Goal: Task Accomplishment & Management: Manage account settings

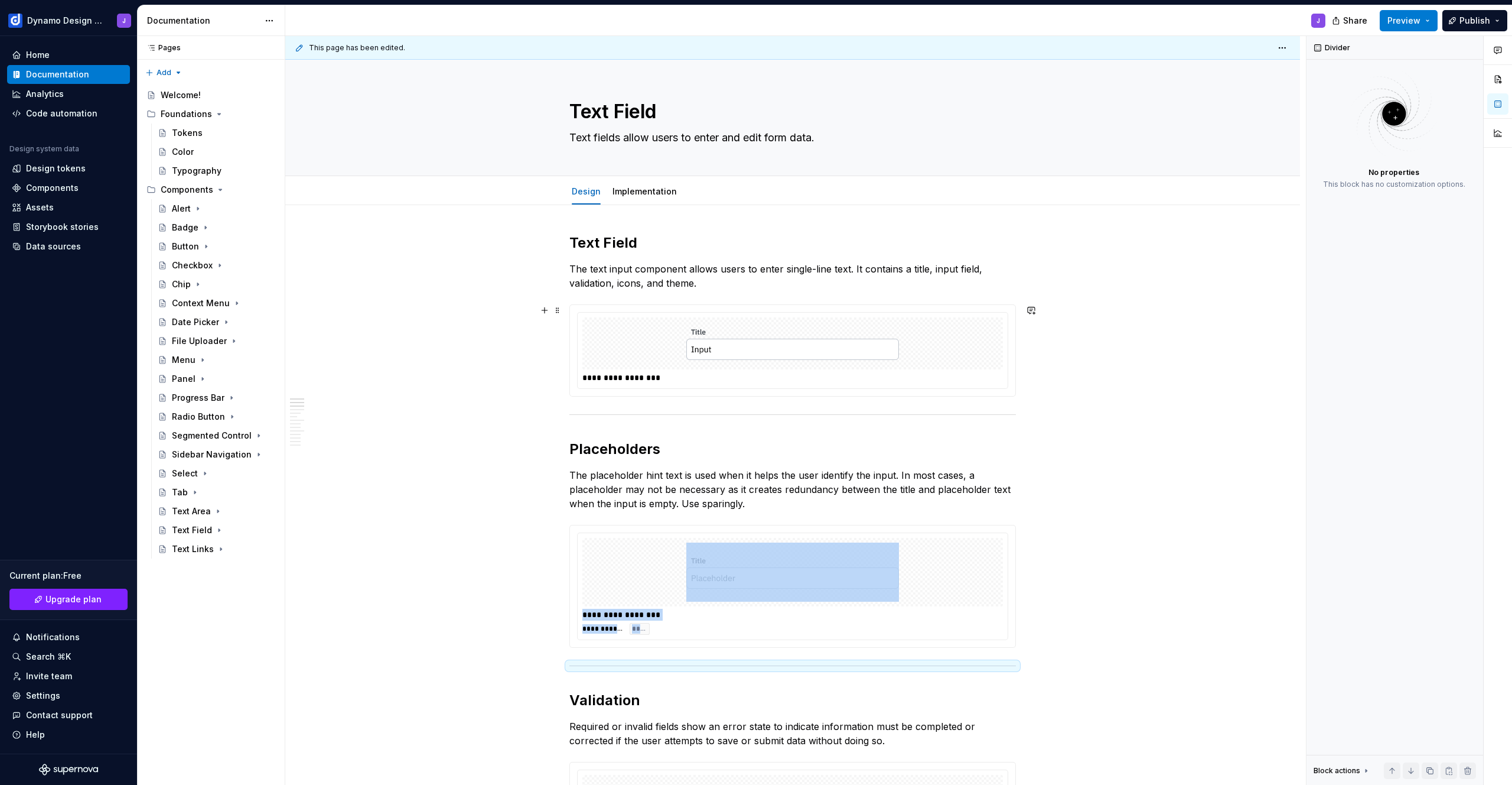
click at [650, 350] on div at bounding box center [792, 343] width 420 height 52
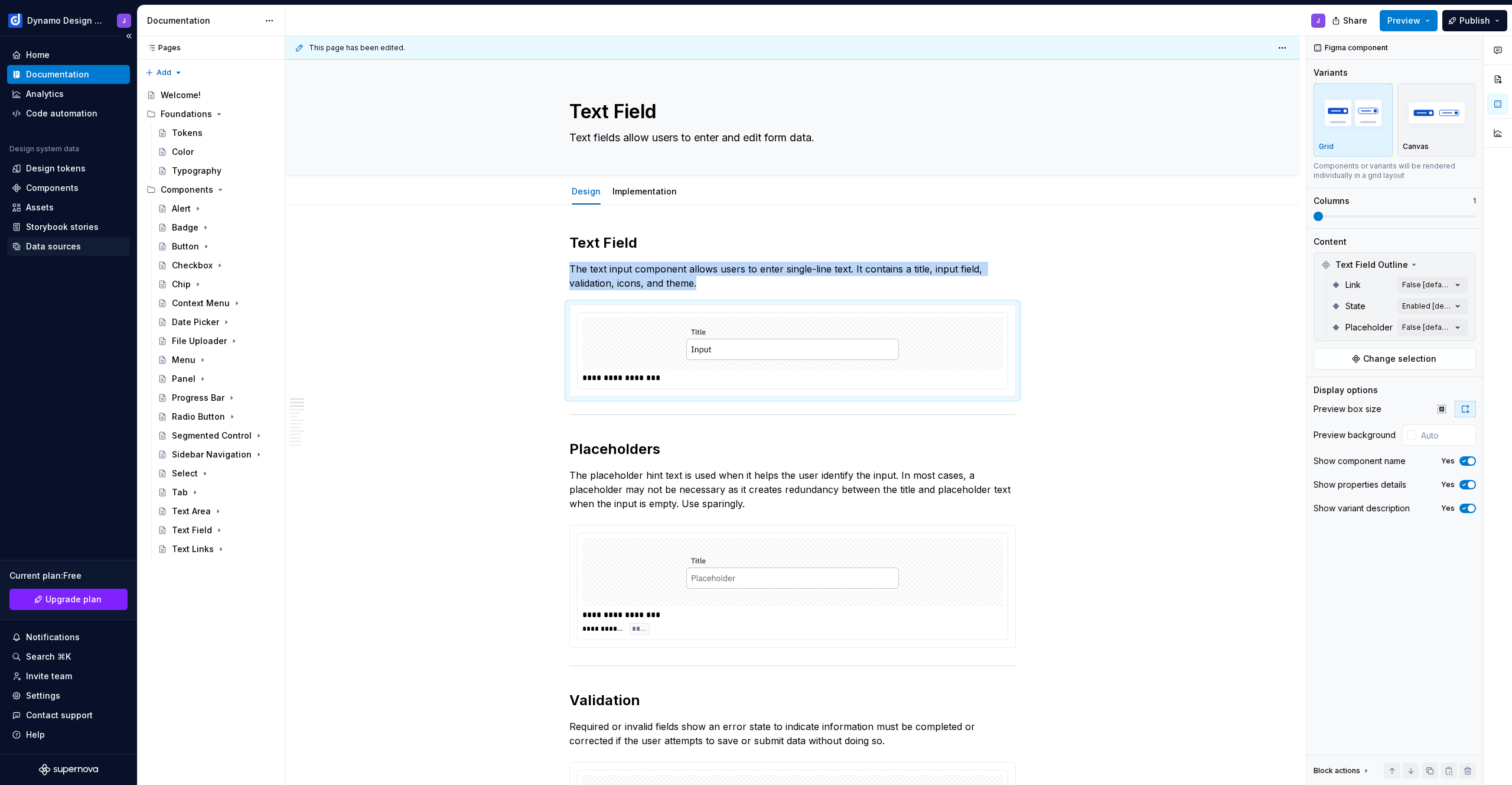
click at [69, 245] on div "Data sources" at bounding box center [53, 246] width 55 height 12
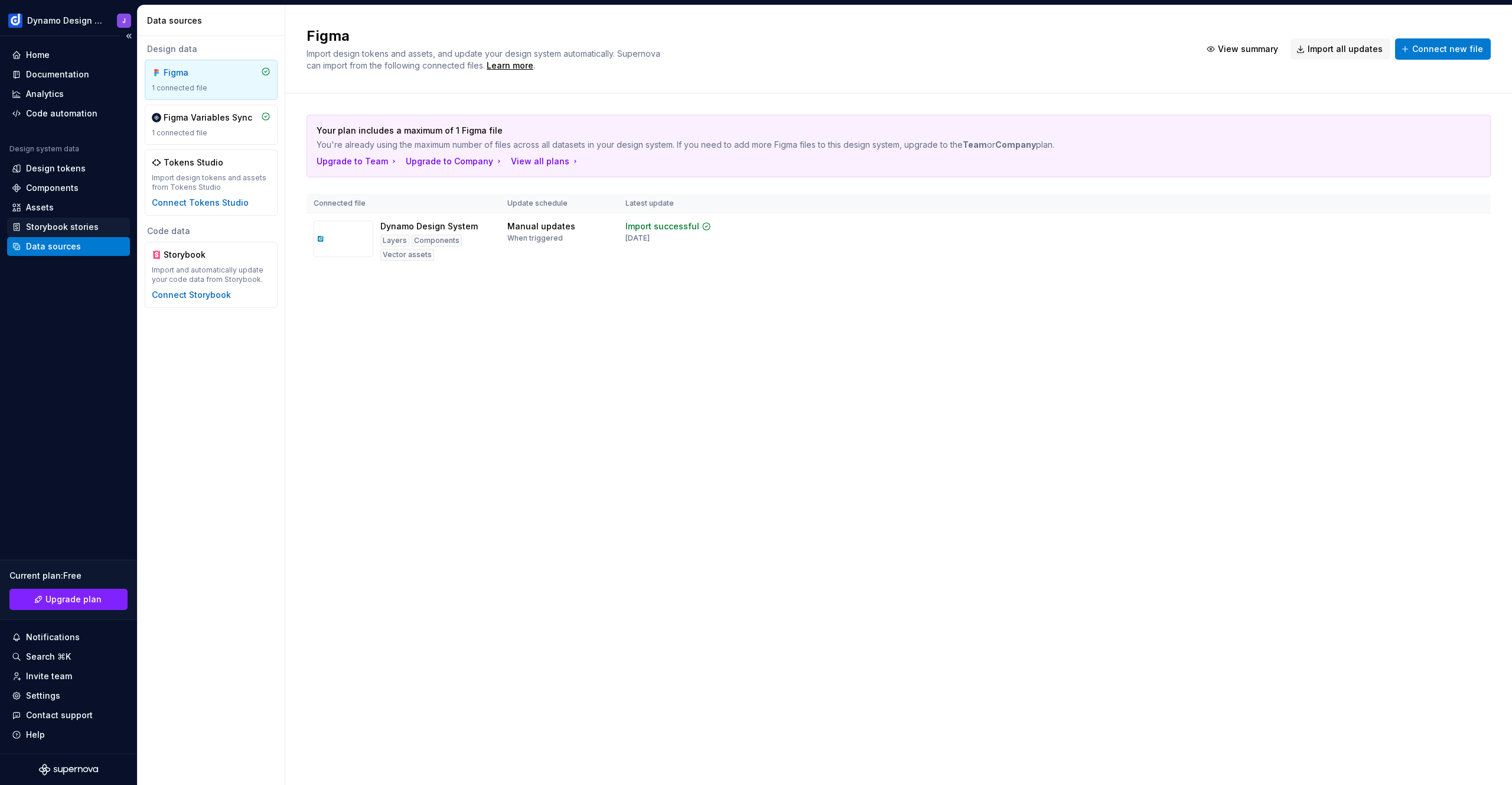
click at [79, 225] on div "Storybook stories" at bounding box center [62, 226] width 72 height 12
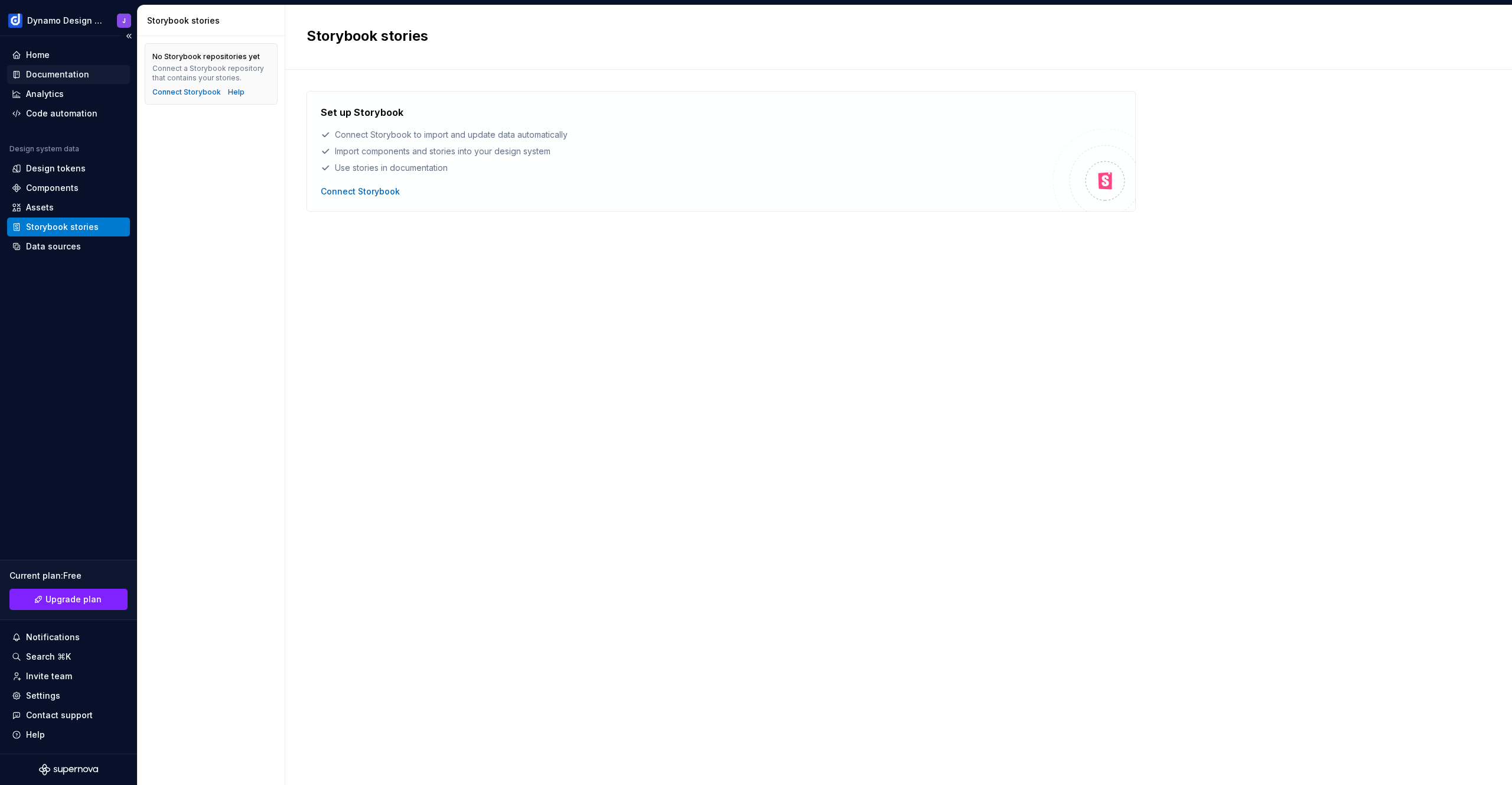
click at [67, 77] on div "Documentation" at bounding box center [58, 74] width 63 height 12
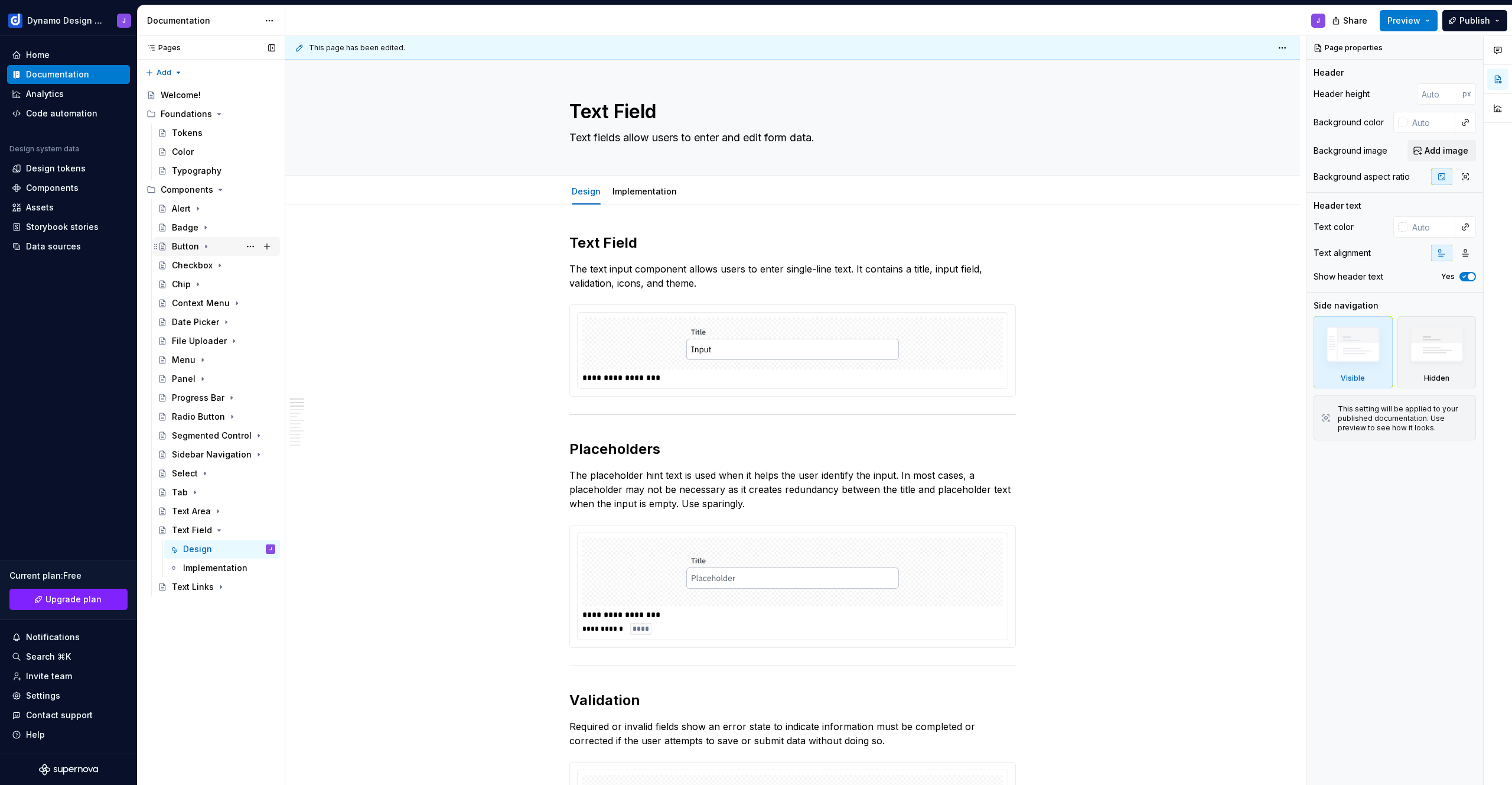
click at [184, 251] on div "Button" at bounding box center [185, 246] width 27 height 12
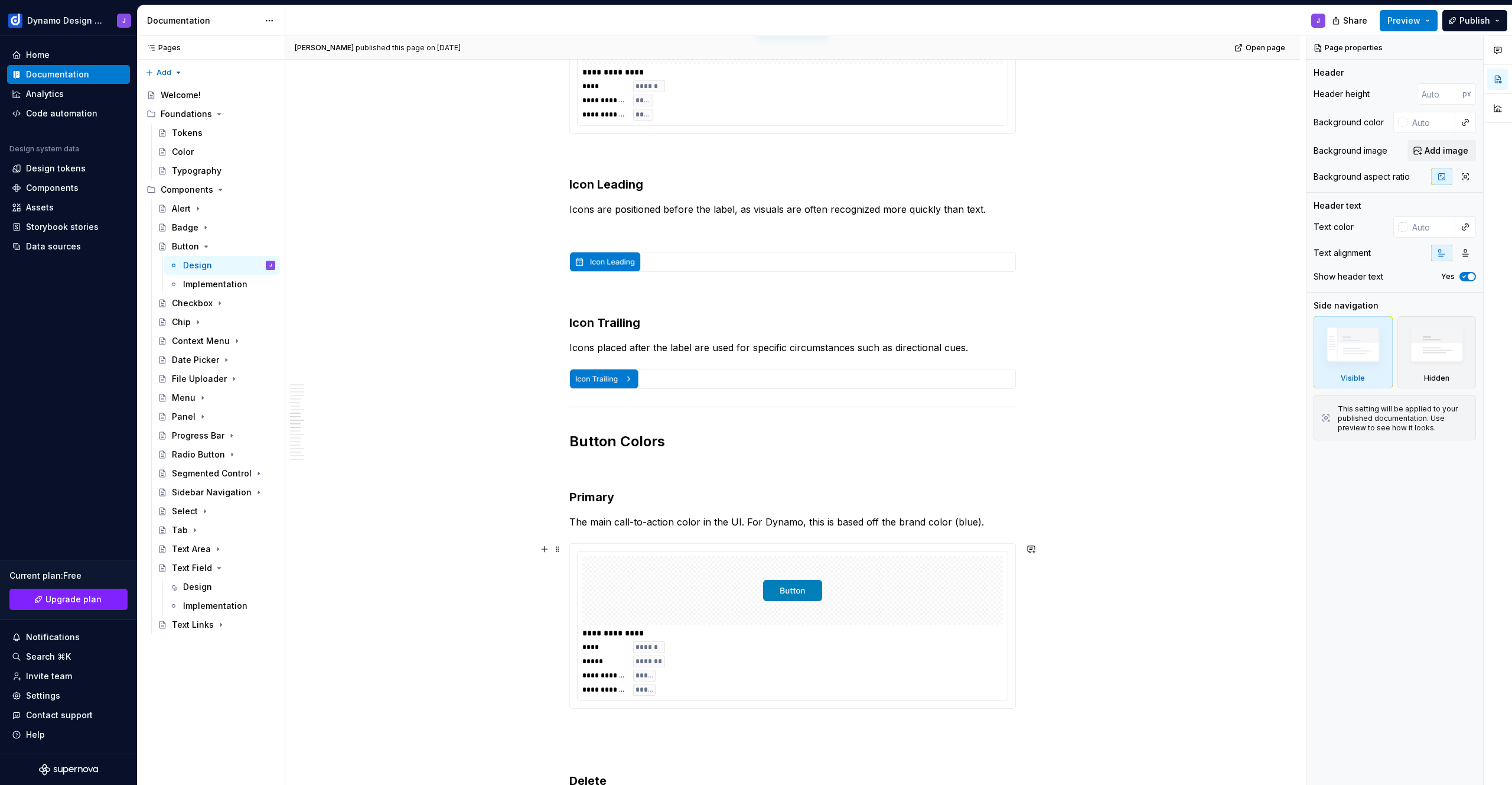
scroll to position [2258, 0]
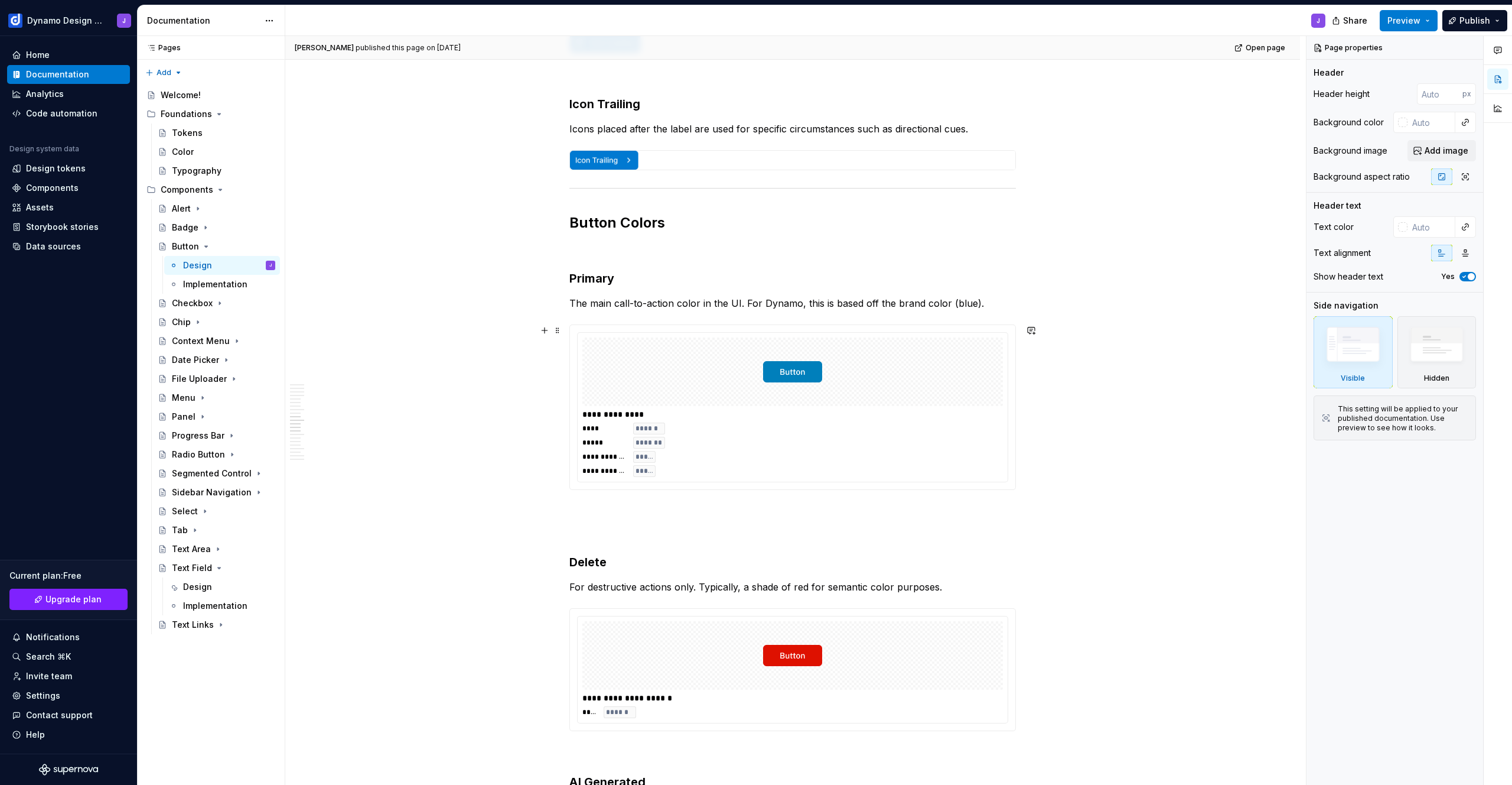
click at [900, 425] on div "**********" at bounding box center [792, 449] width 420 height 55
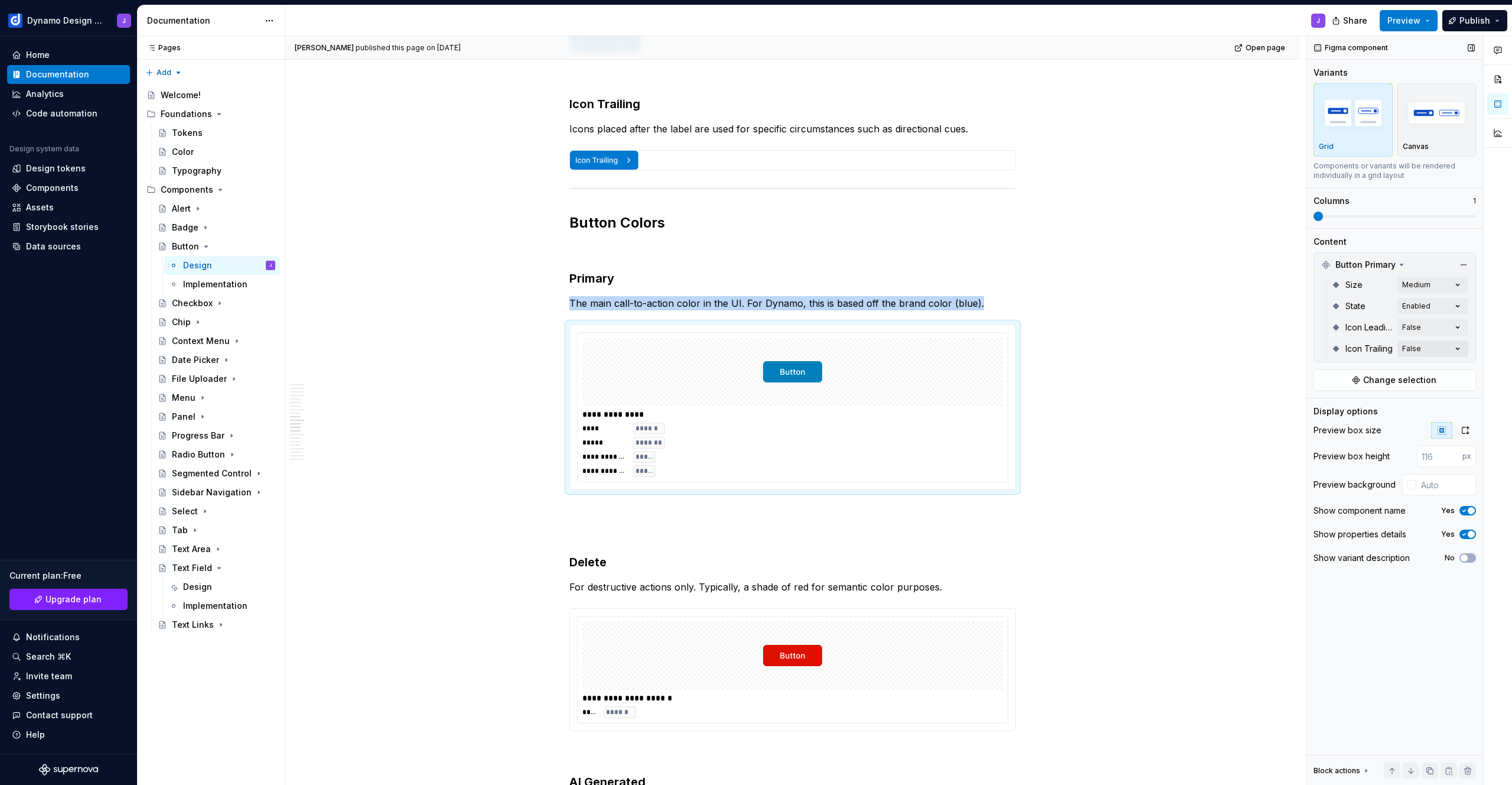
click at [1428, 355] on div "Comments Open comments No comments yet Select ‘Comment’ from the block context …" at bounding box center [1410, 410] width 206 height 749
drag, startPoint x: 1333, startPoint y: 408, endPoint x: 1399, endPoint y: 359, distance: 82.2
click at [1333, 407] on span "False" at bounding box center [1342, 405] width 22 height 12
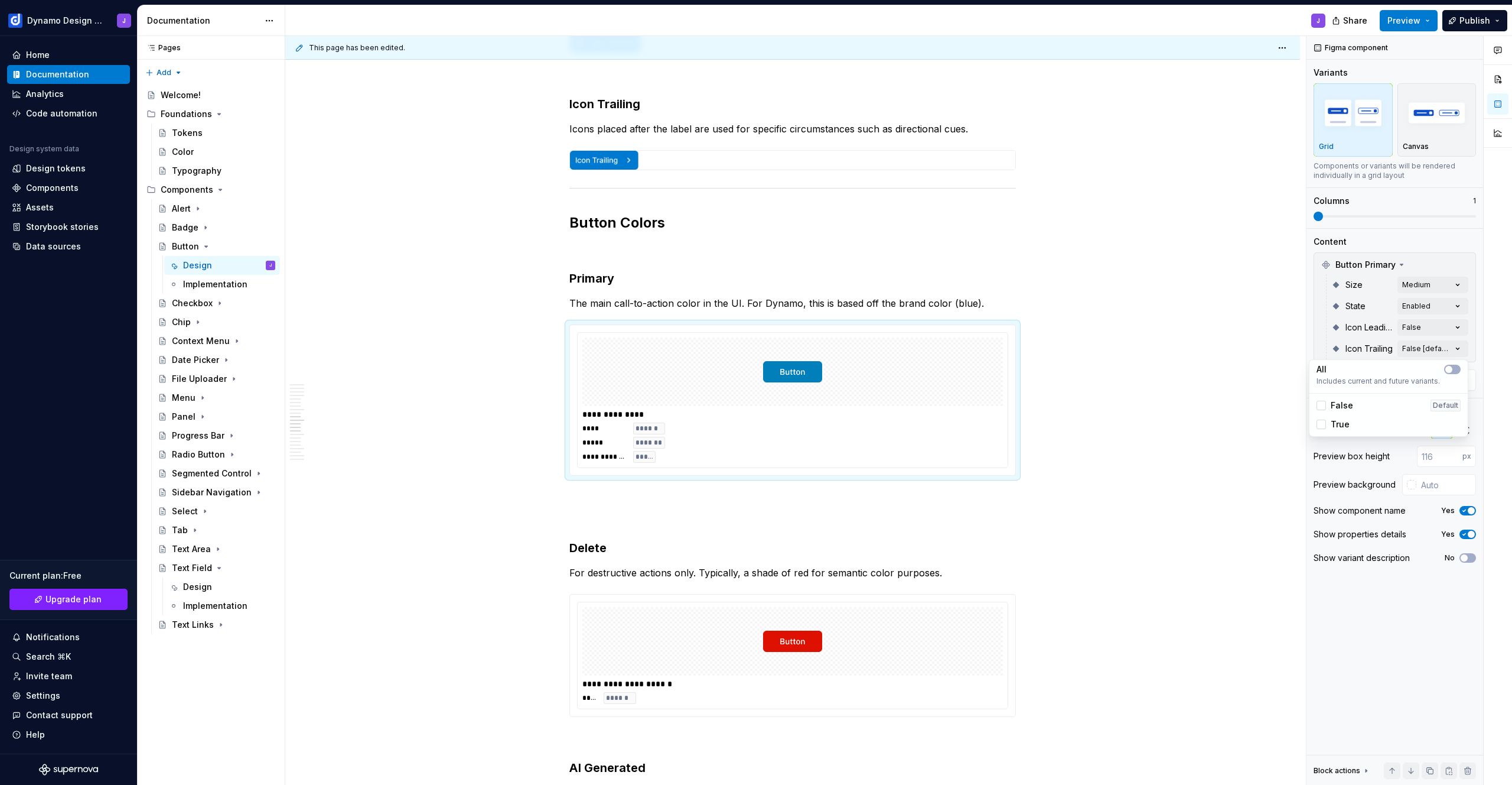
click at [1413, 327] on div "Comments Open comments No comments yet Select ‘Comment’ from the block context …" at bounding box center [1410, 410] width 206 height 749
drag, startPoint x: 1341, startPoint y: 383, endPoint x: 1460, endPoint y: 325, distance: 132.4
click at [1342, 383] on span "False" at bounding box center [1342, 384] width 22 height 12
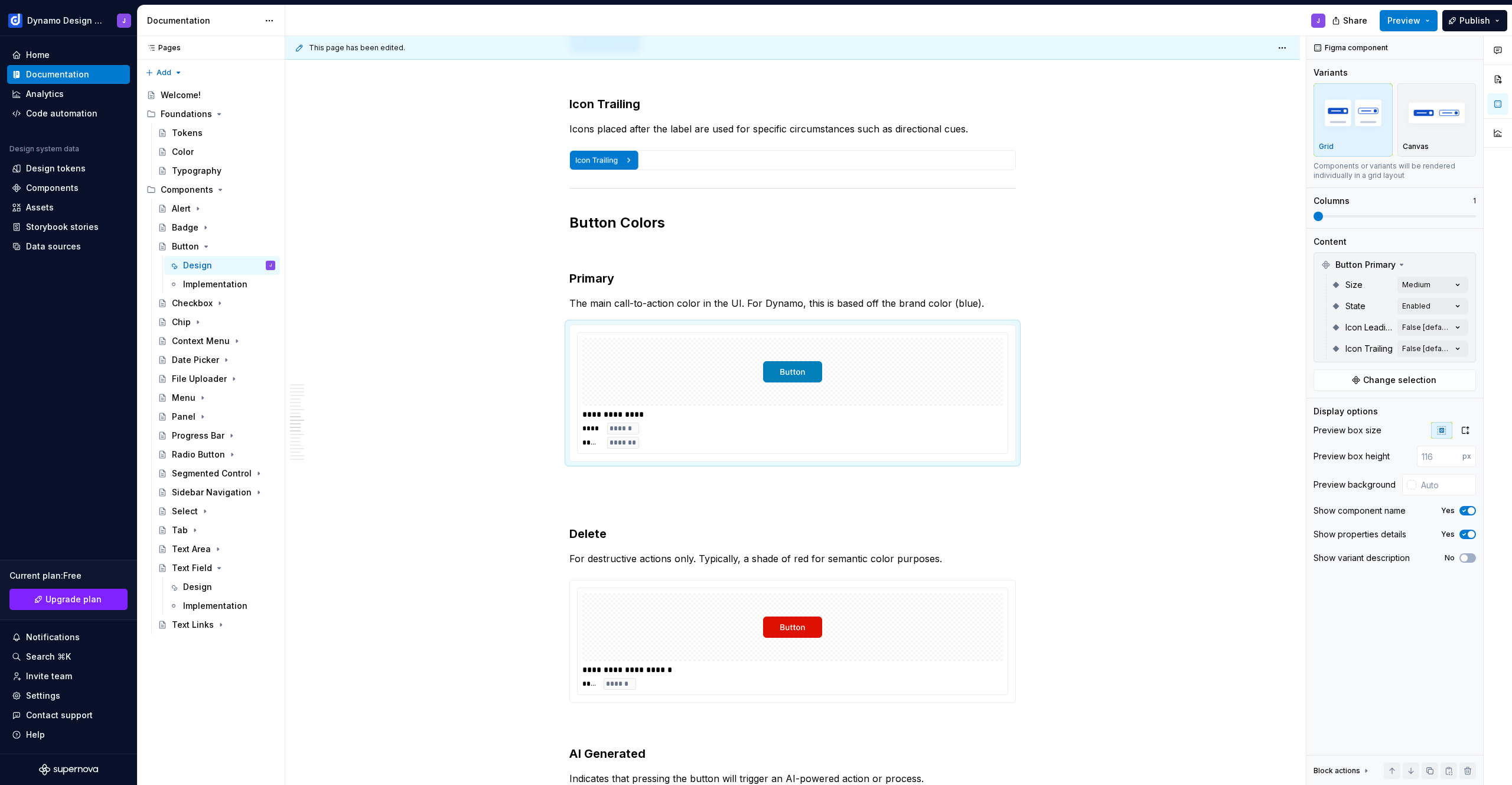
click at [1456, 308] on div "Comments Open comments No comments yet Select ‘Comment’ from the block context …" at bounding box center [1410, 410] width 206 height 749
click at [1432, 306] on div "Comments Open comments No comments yet Select ‘Comment’ from the block context …" at bounding box center [1410, 410] width 206 height 749
click at [1352, 361] on span "Enabled" at bounding box center [1348, 363] width 33 height 12
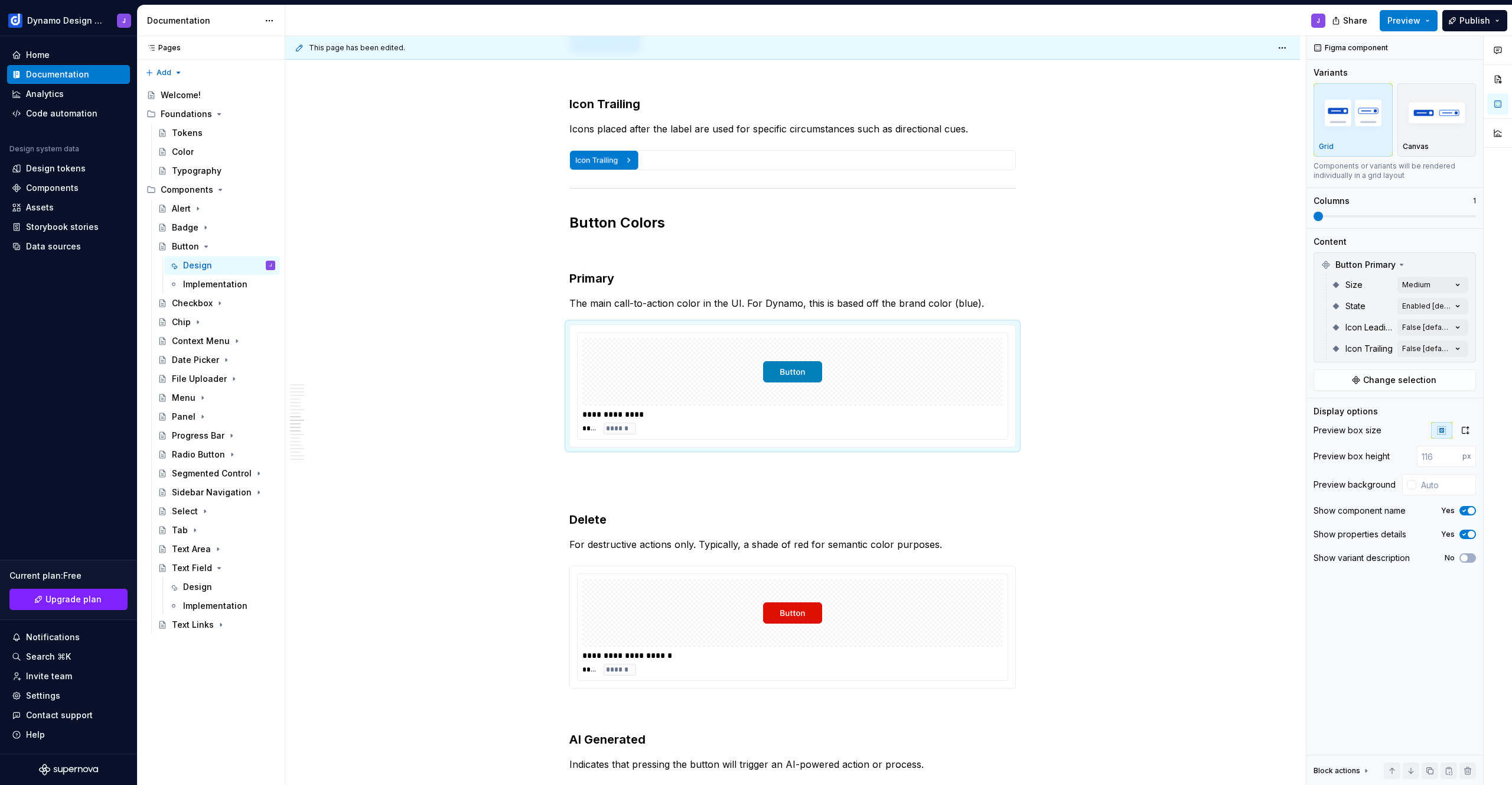
click at [1424, 288] on div "Comments Open comments No comments yet Select ‘Comment’ from the block context …" at bounding box center [1410, 410] width 206 height 749
click at [1448, 283] on div "Comments Open comments No comments yet Select ‘Comment’ from the block context …" at bounding box center [1410, 410] width 206 height 749
click at [1342, 380] on span "Medium" at bounding box center [1348, 379] width 33 height 12
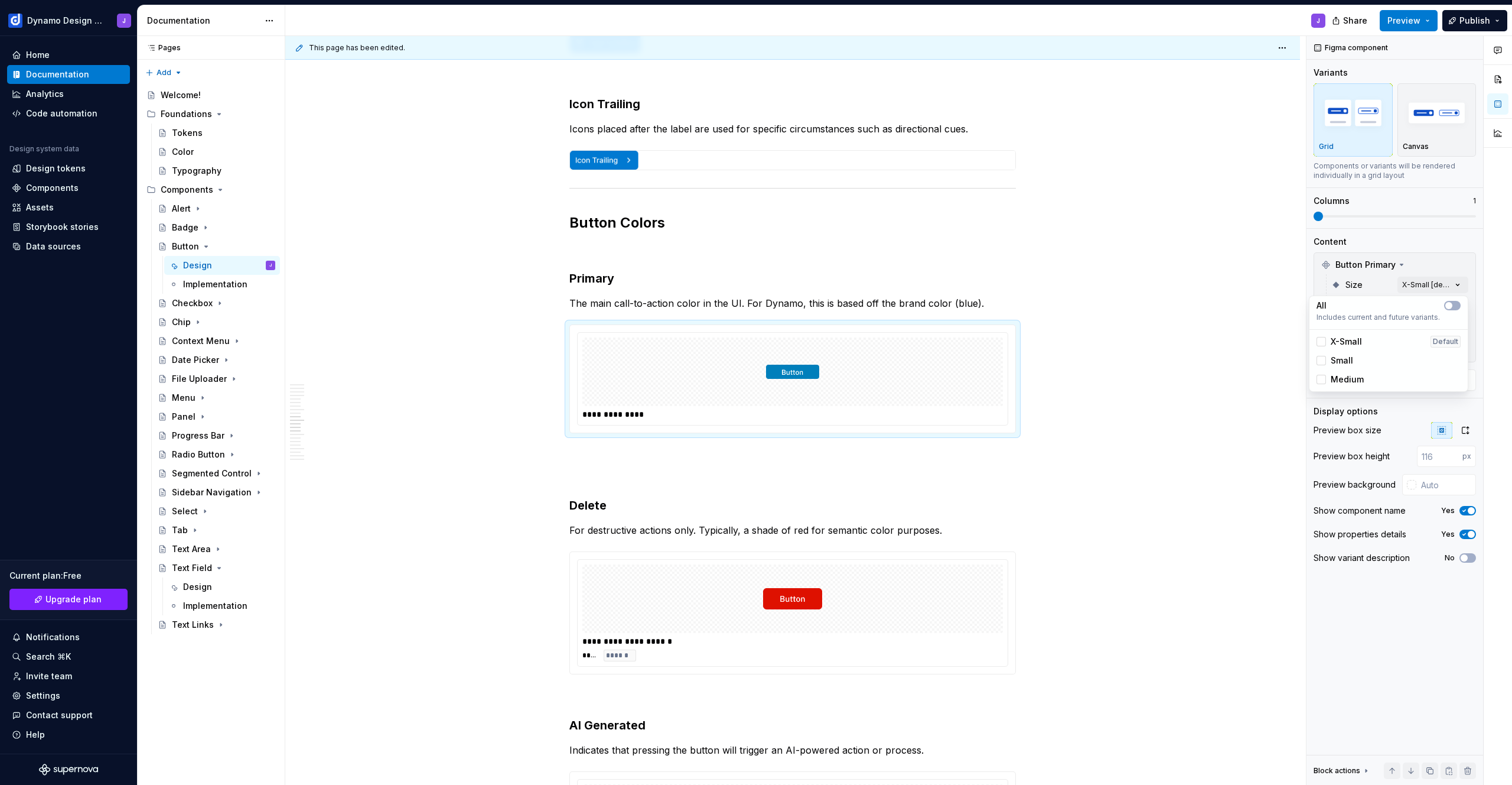
click at [1342, 380] on span "Medium" at bounding box center [1348, 379] width 33 height 12
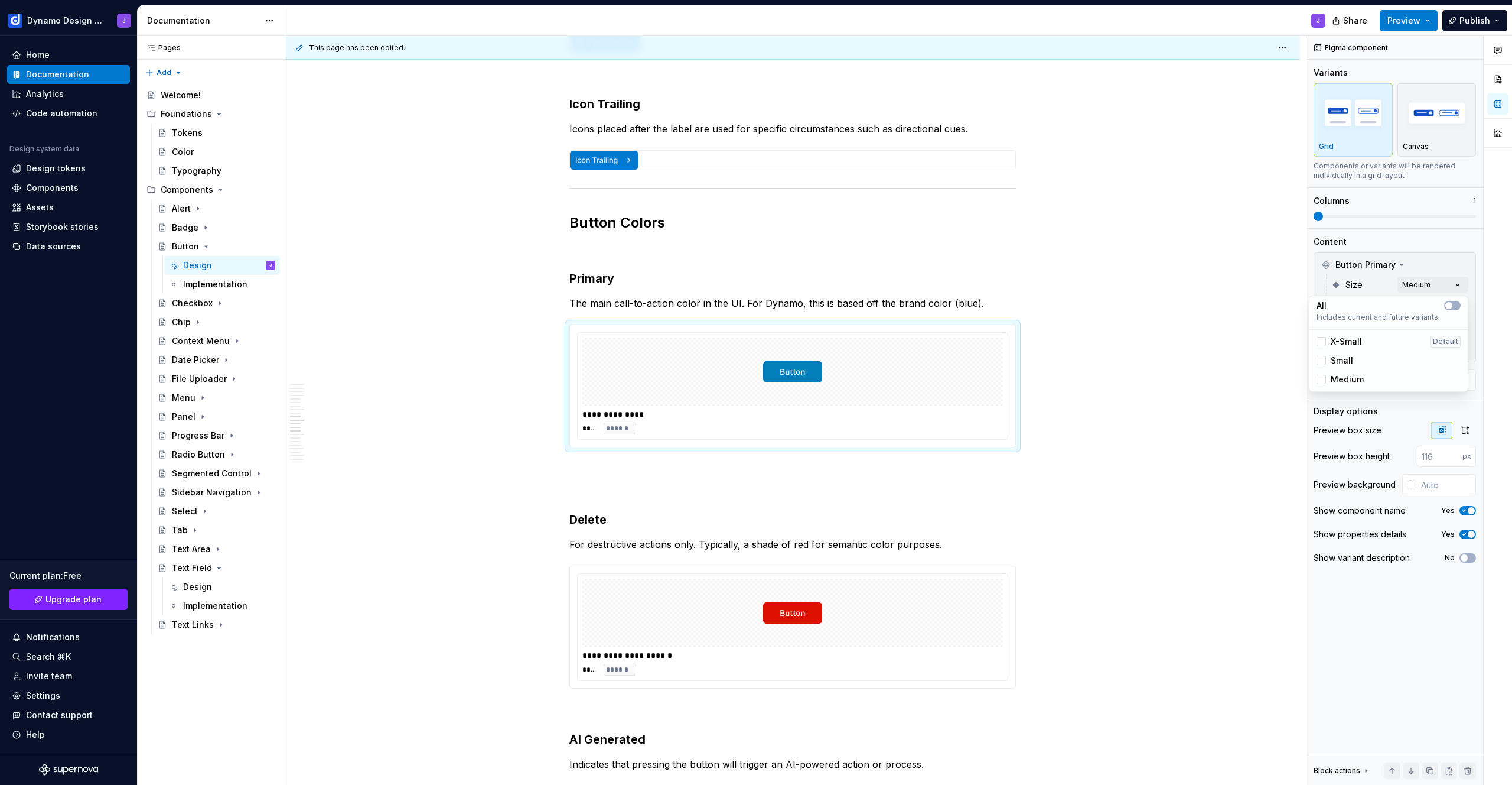
click at [1365, 262] on div "Comments Open comments No comments yet Select ‘Comment’ from the block context …" at bounding box center [1410, 410] width 206 height 749
click at [196, 570] on div "Text Field" at bounding box center [191, 568] width 40 height 12
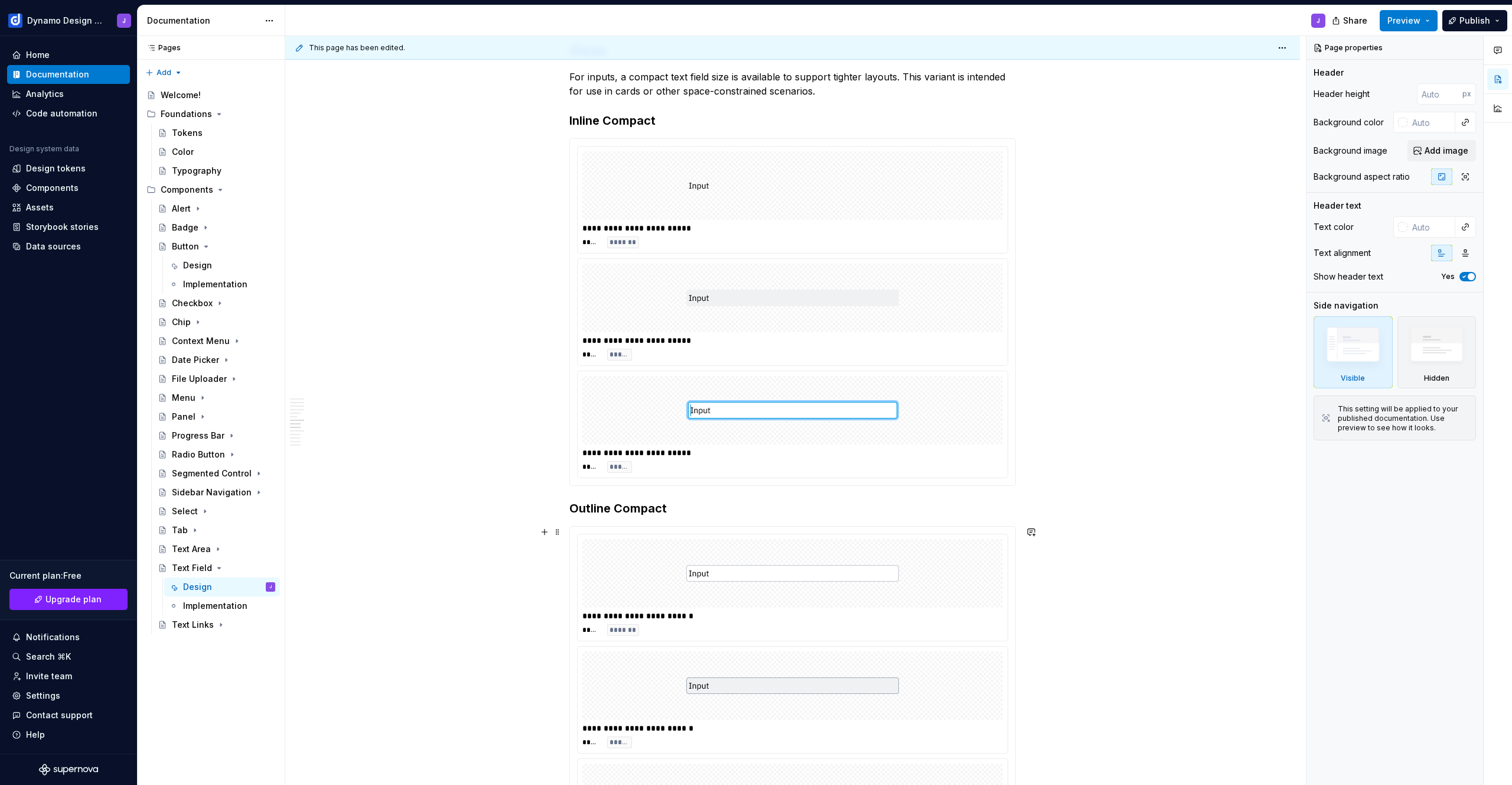
scroll to position [1846, 0]
click at [744, 139] on div "**********" at bounding box center [792, 310] width 445 height 346
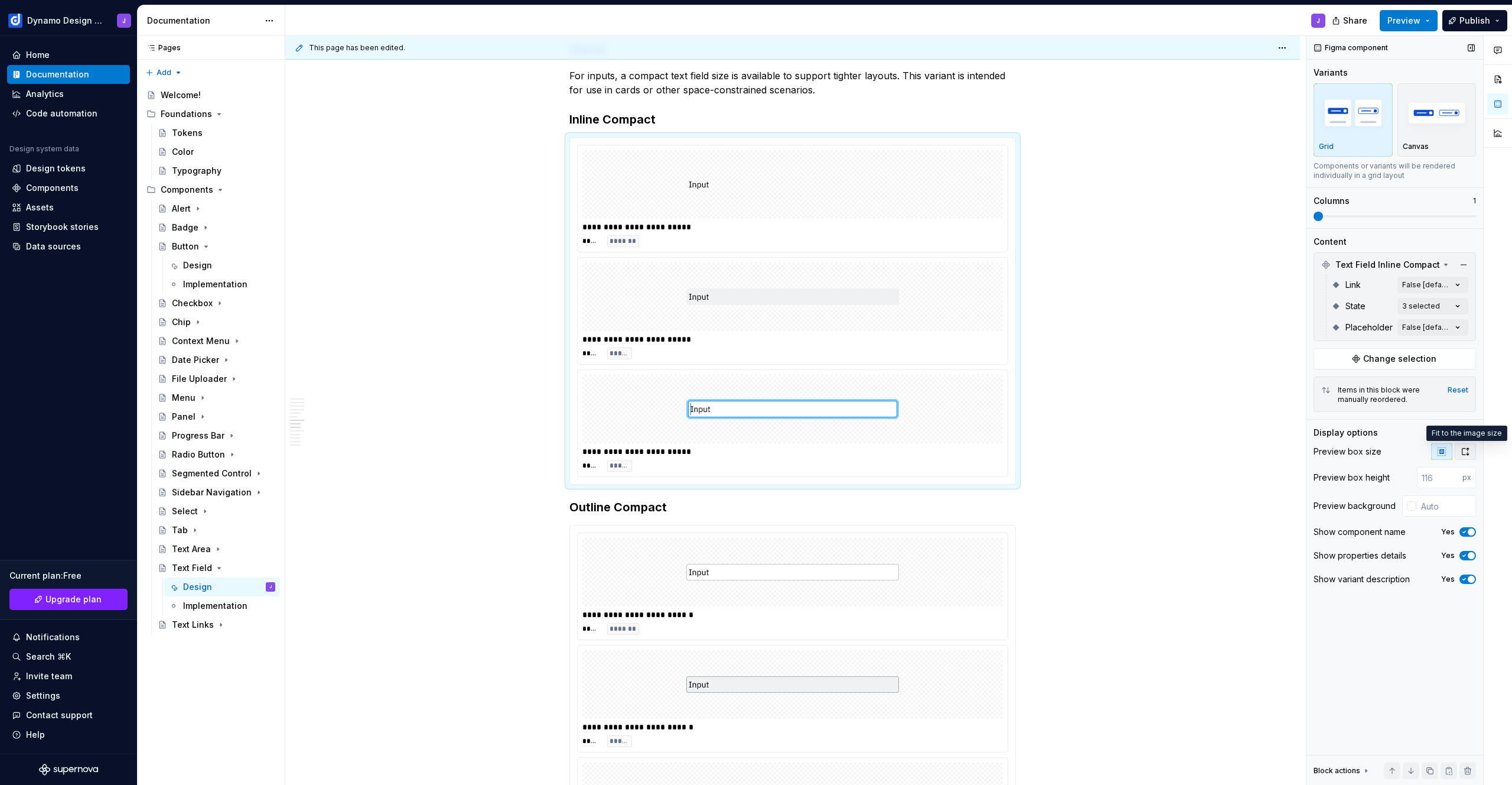
click at [1459, 451] on button "button" at bounding box center [1465, 452] width 21 height 17
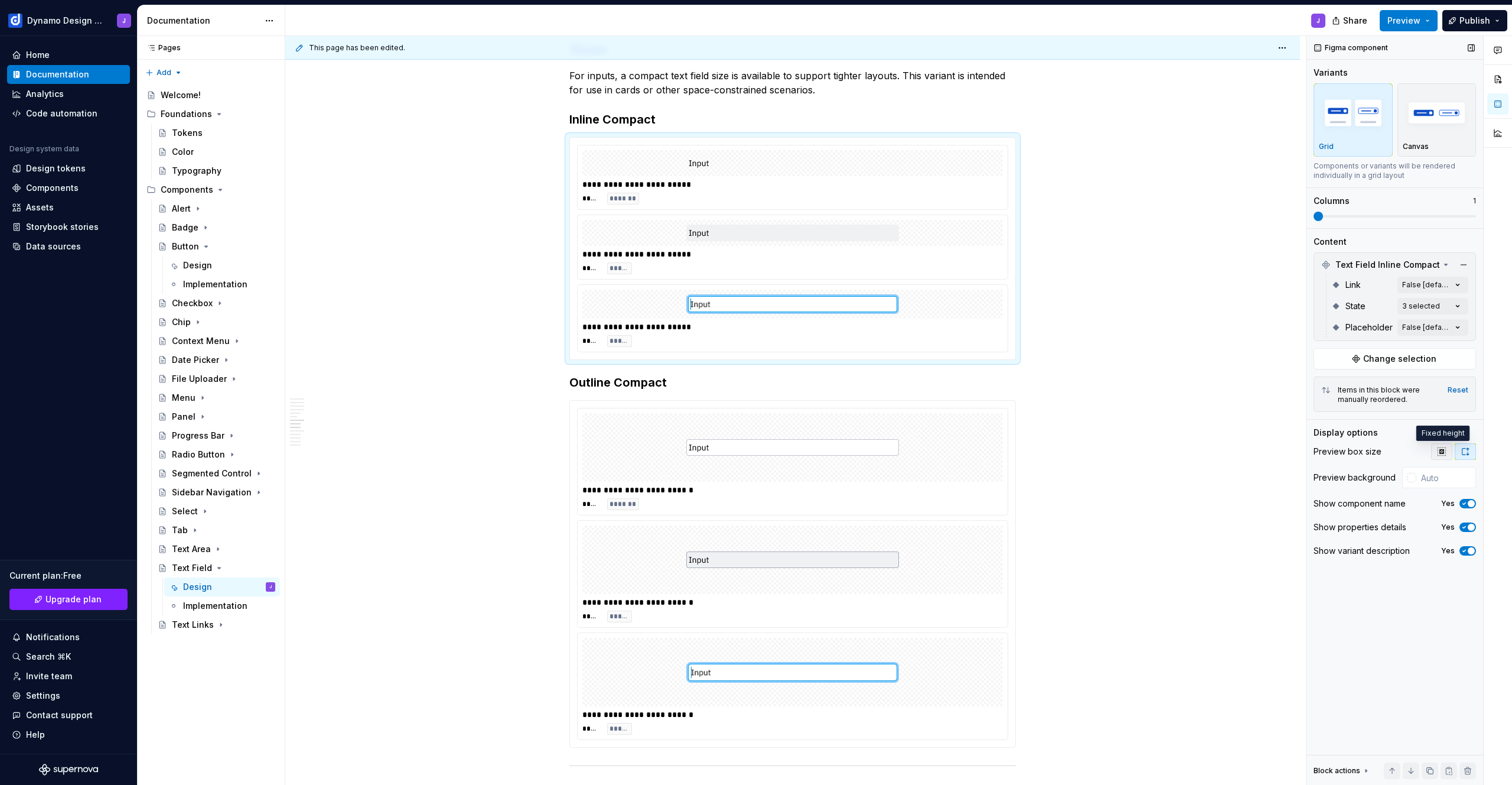
click at [1447, 448] on button "button" at bounding box center [1442, 452] width 21 height 17
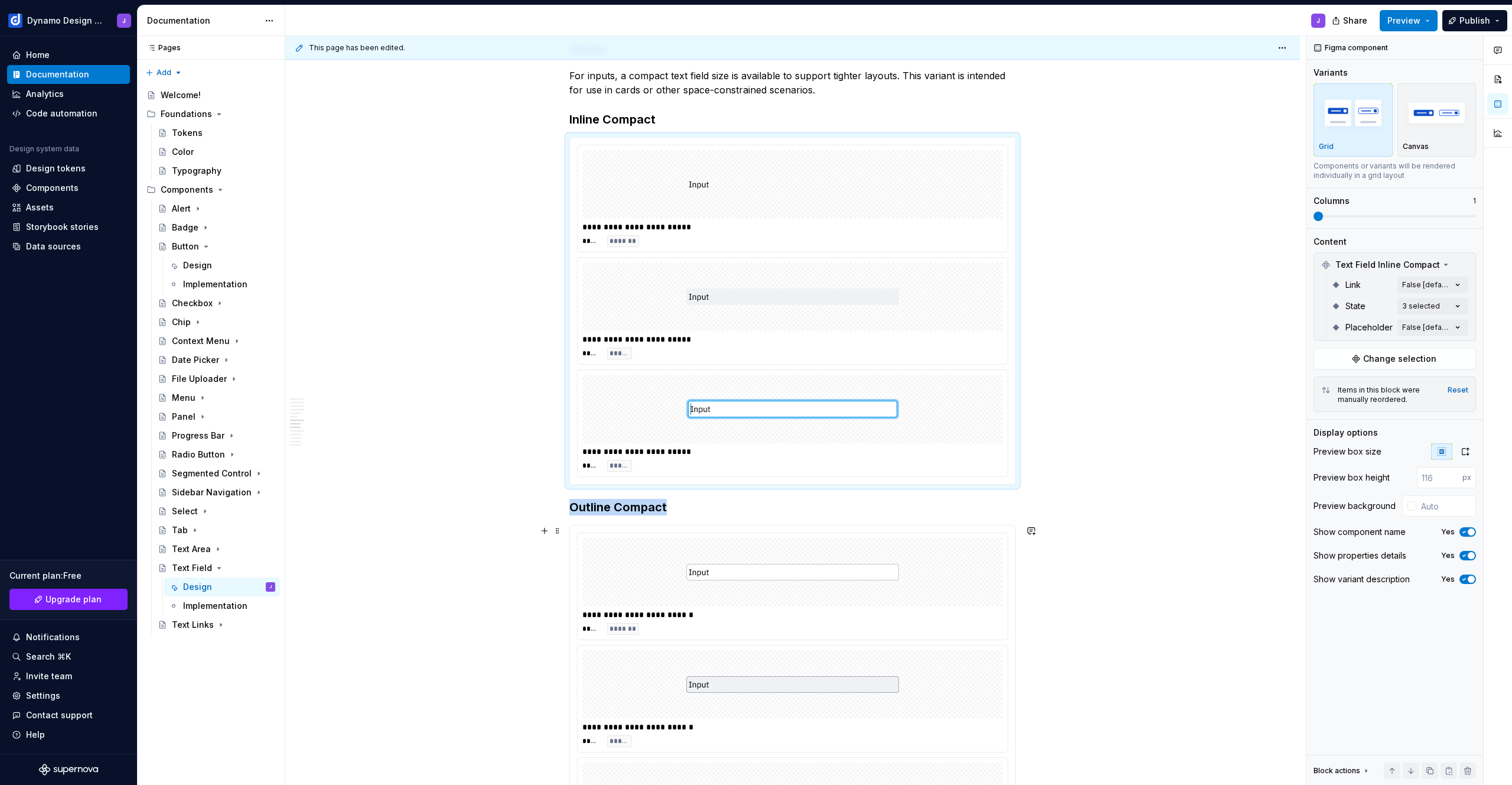
click at [999, 545] on div at bounding box center [792, 572] width 420 height 69
click at [1466, 455] on icon "button" at bounding box center [1466, 451] width 9 height 9
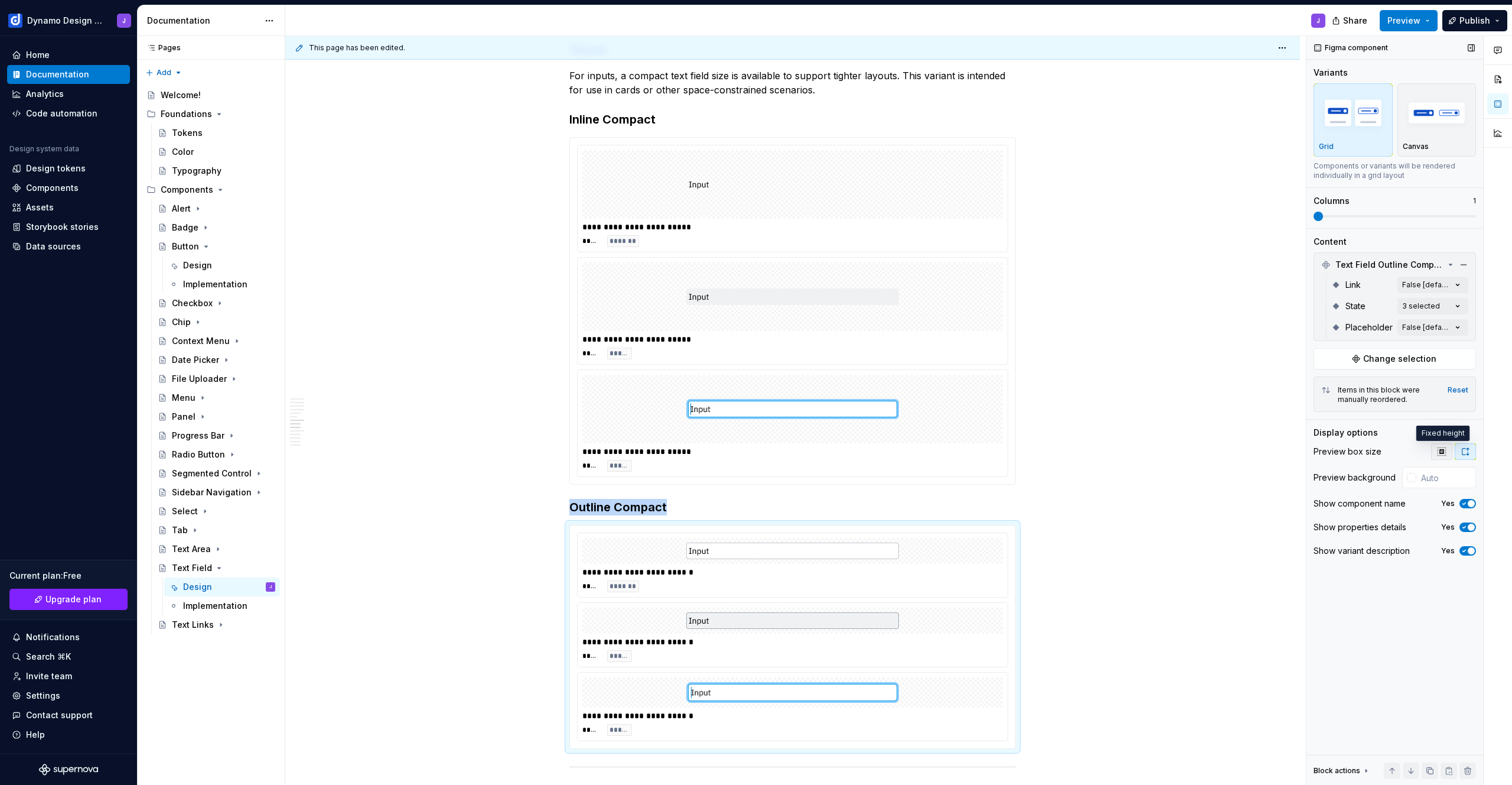
click at [1442, 452] on icon "button" at bounding box center [1442, 451] width 7 height 7
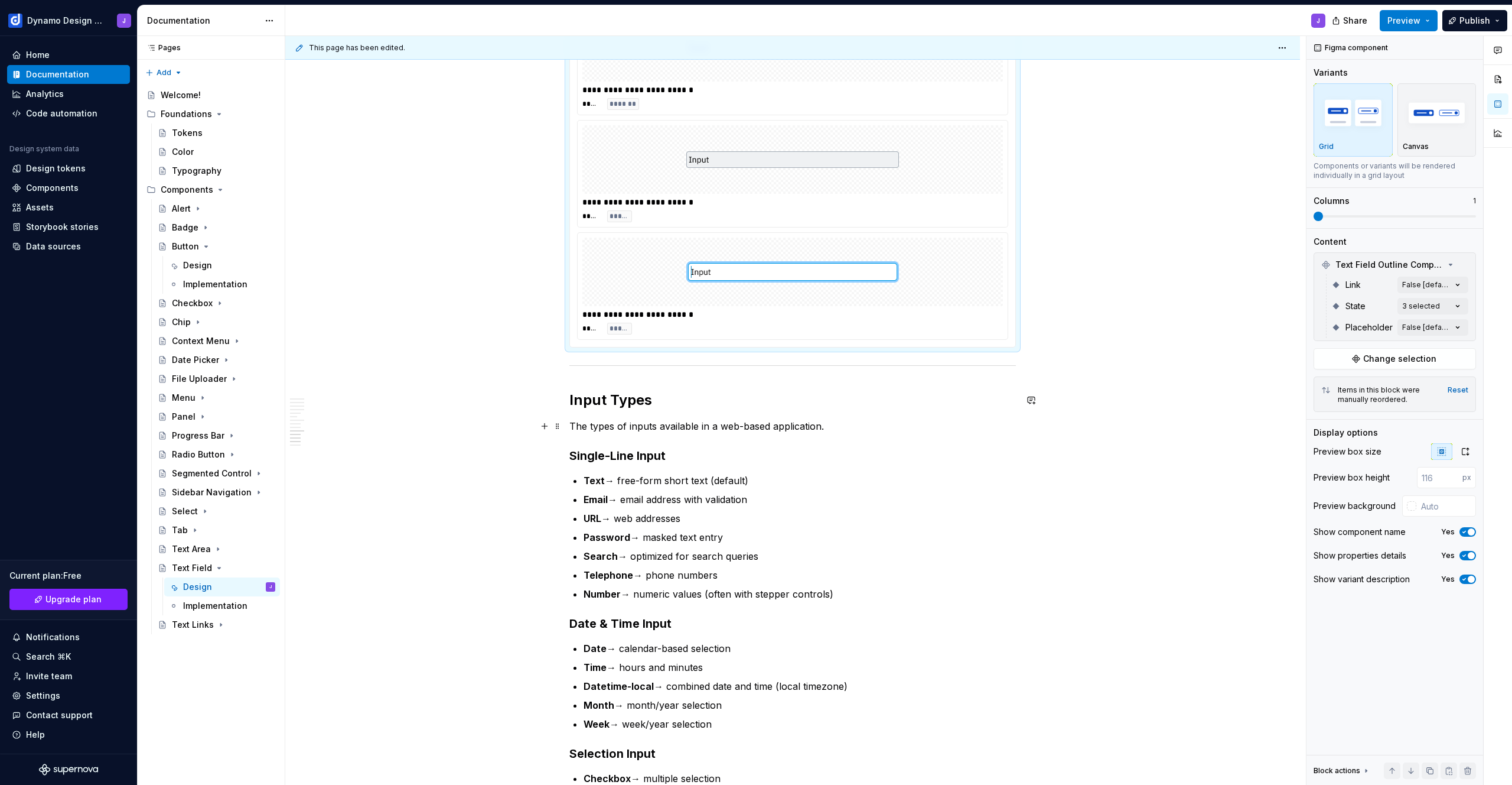
scroll to position [2392, 0]
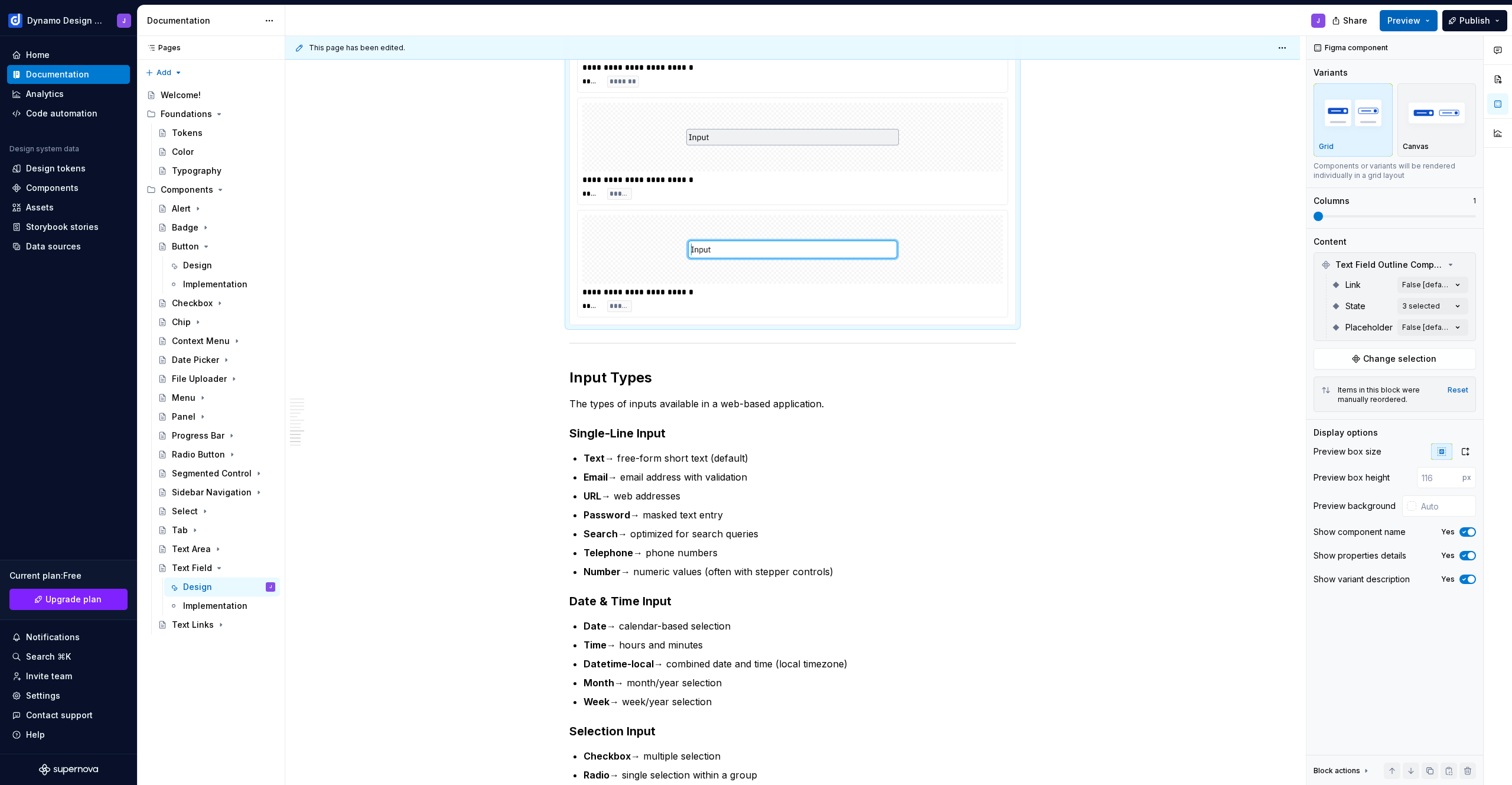
click at [1403, 22] on span "Preview" at bounding box center [1404, 20] width 33 height 12
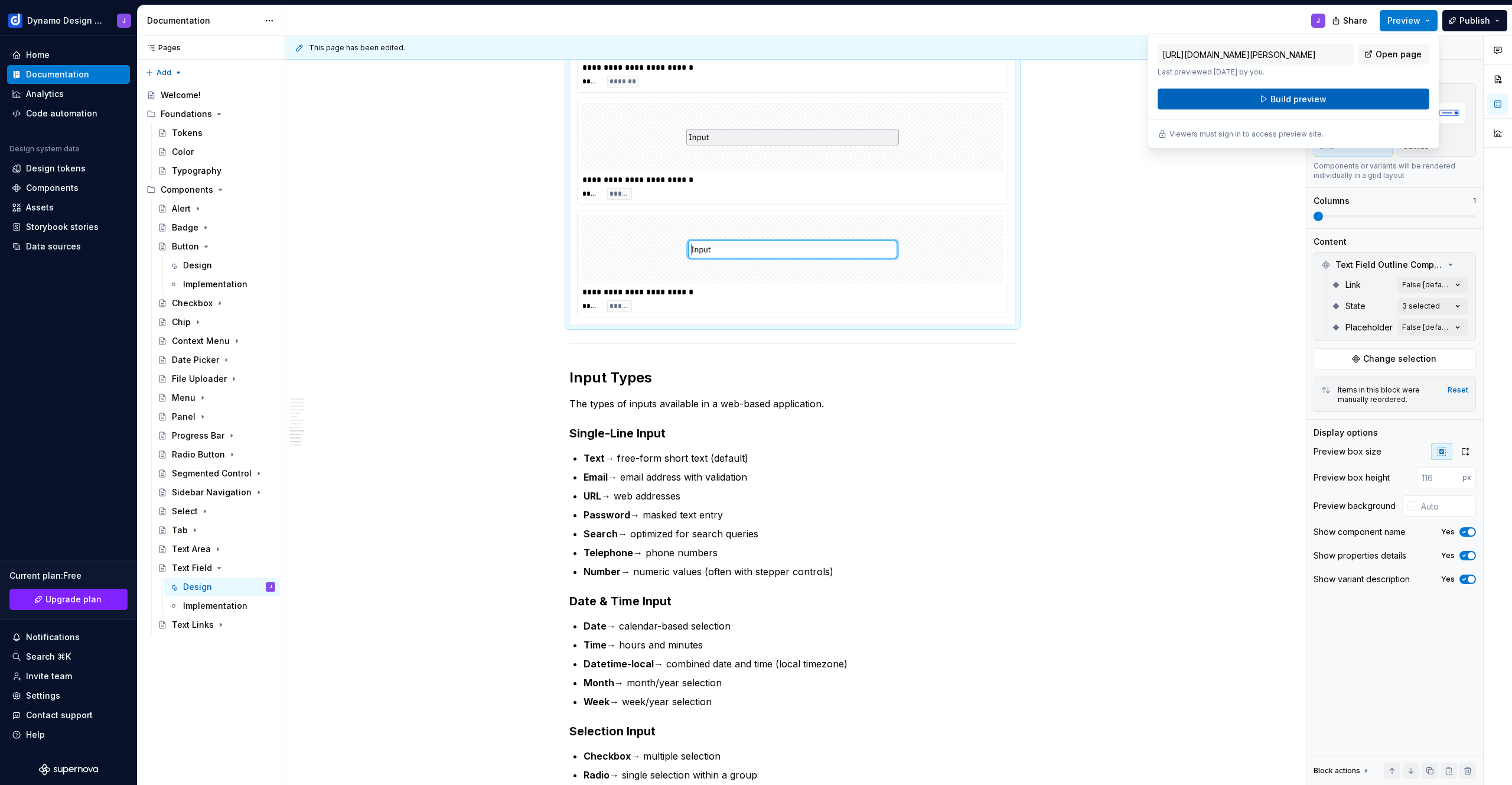
click at [1315, 103] on span "Build preview" at bounding box center [1299, 99] width 56 height 12
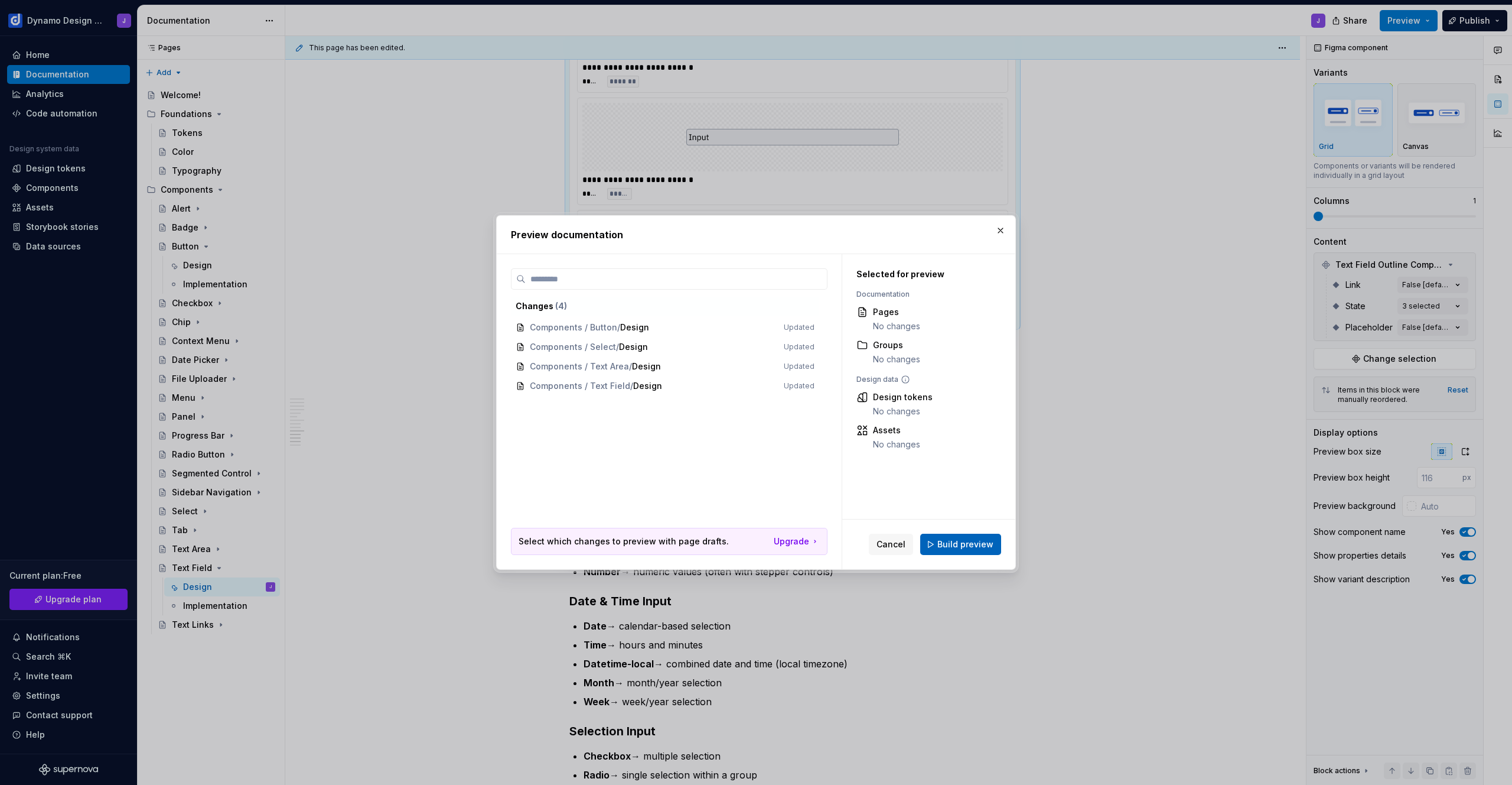
click at [972, 547] on span "Build preview" at bounding box center [966, 544] width 56 height 12
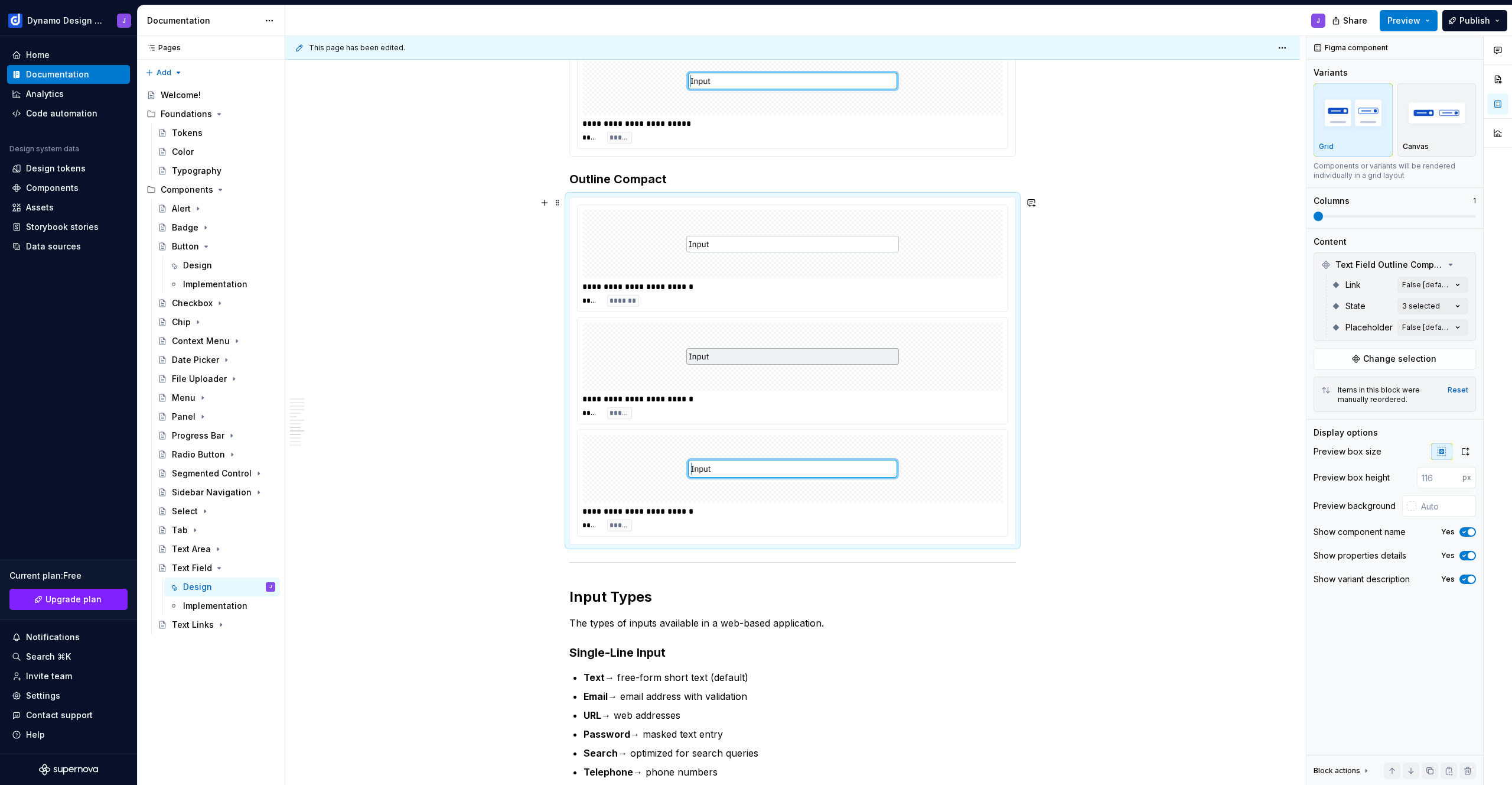
scroll to position [2174, 0]
click at [170, 531] on div "Tab" at bounding box center [216, 530] width 118 height 17
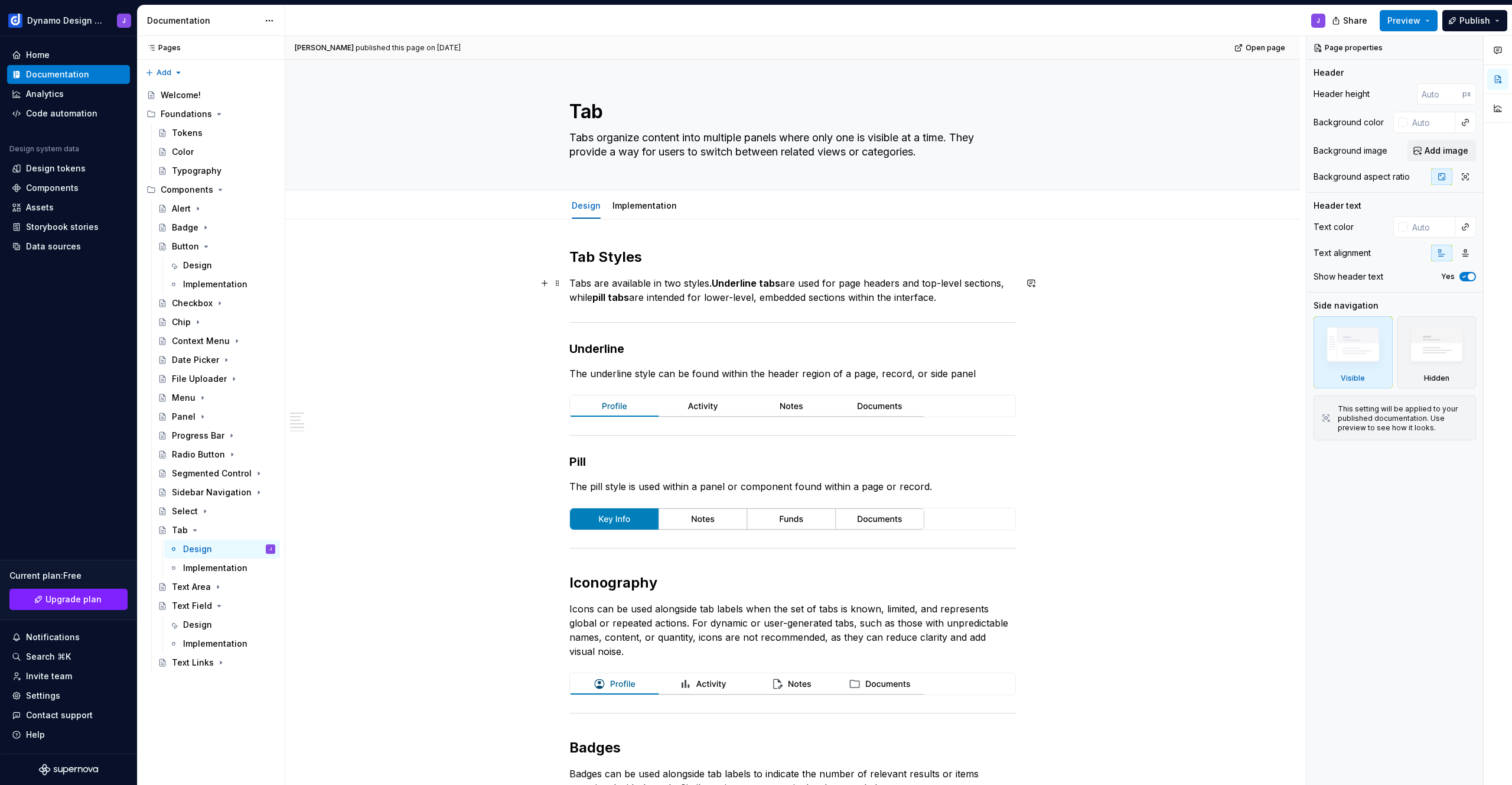
click at [954, 301] on p "Tabs are available in two styles. Underline tabs are used for page headers and …" at bounding box center [792, 290] width 446 height 29
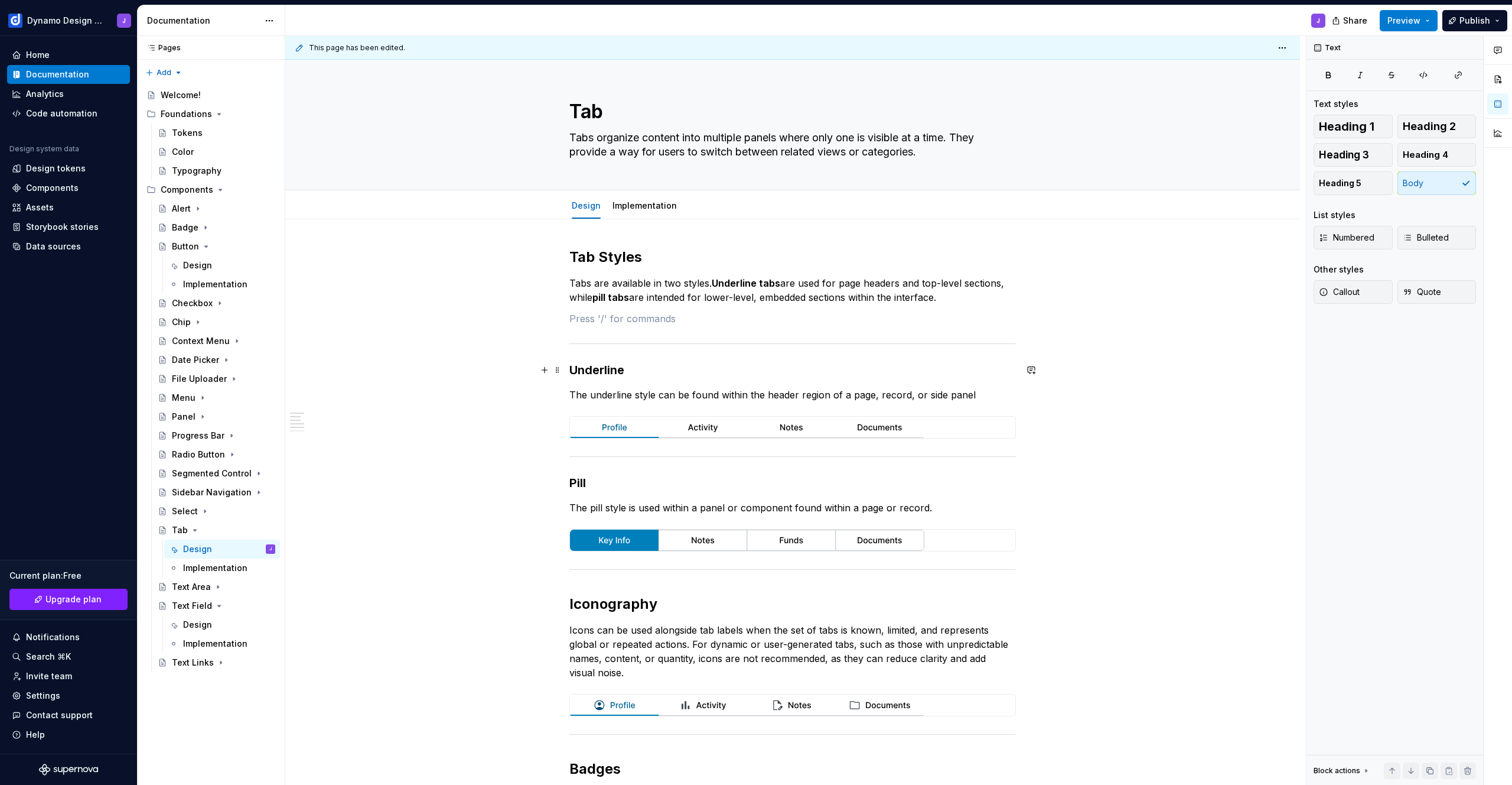
click at [567, 370] on div "Tab Styles Tabs are available in two styles. Underline tabs are used for page h…" at bounding box center [793, 710] width 1015 height 983
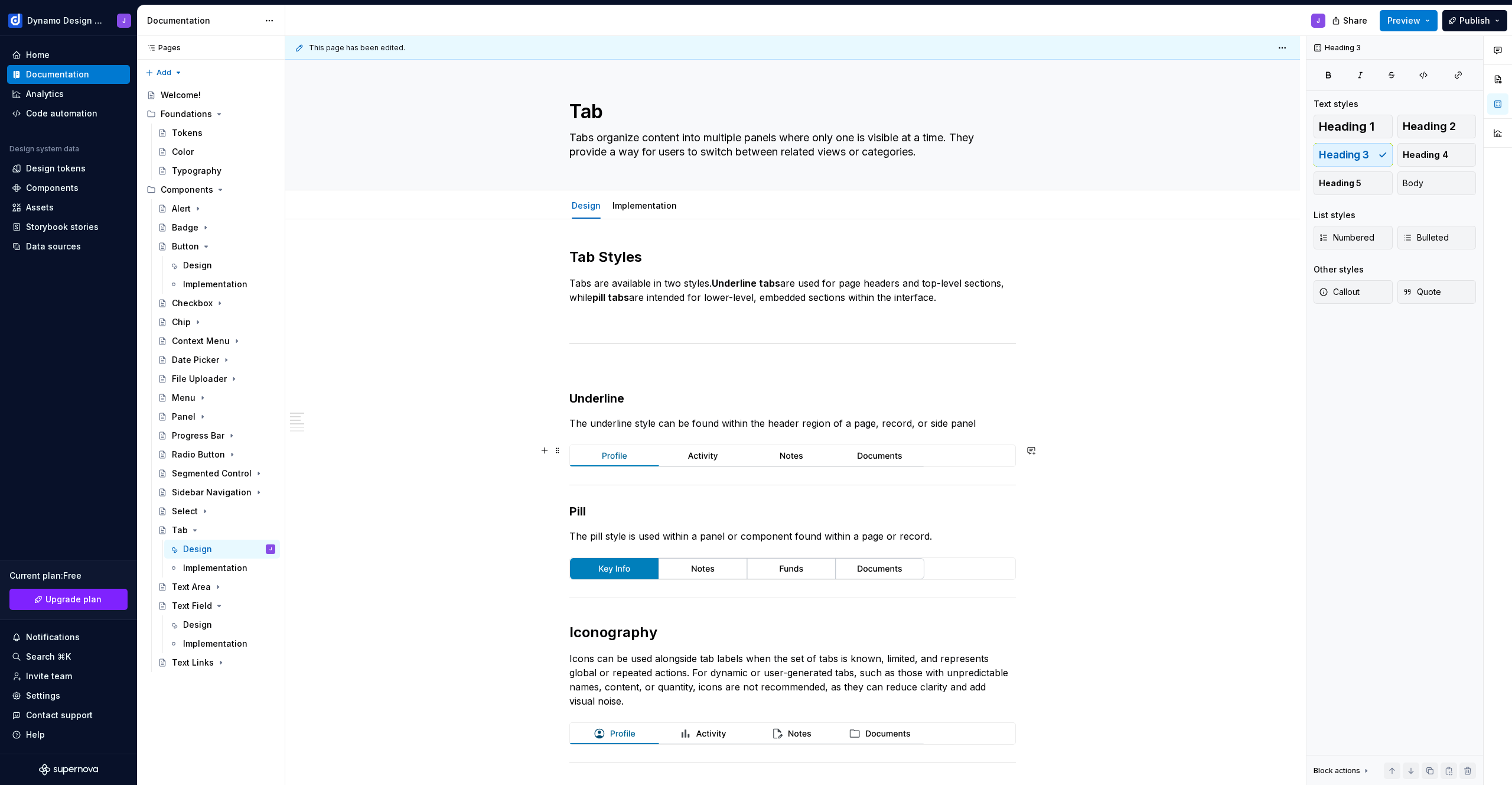
click at [993, 459] on div at bounding box center [792, 455] width 445 height 21
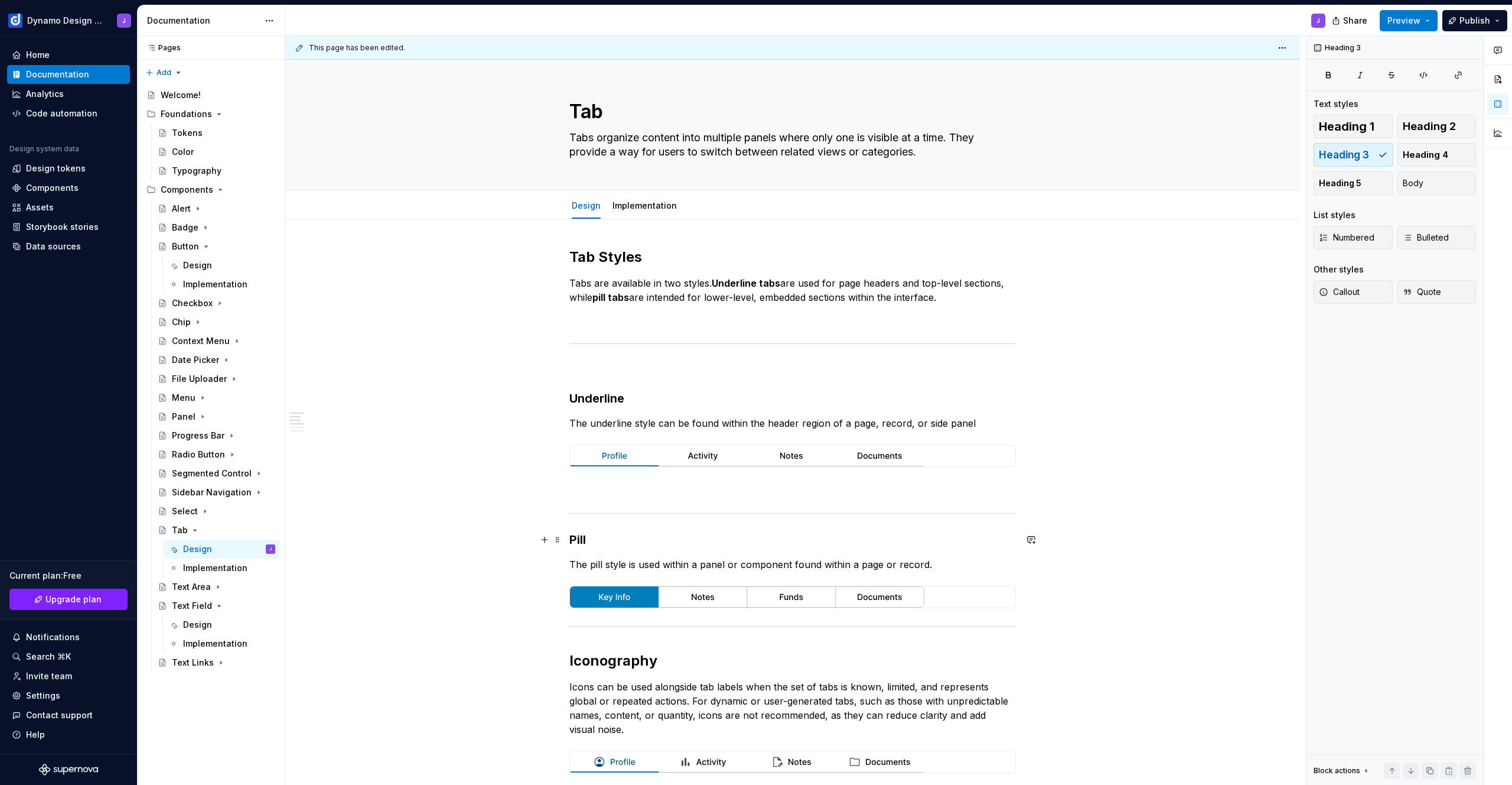
click at [570, 538] on h3 "Pill" at bounding box center [792, 539] width 446 height 17
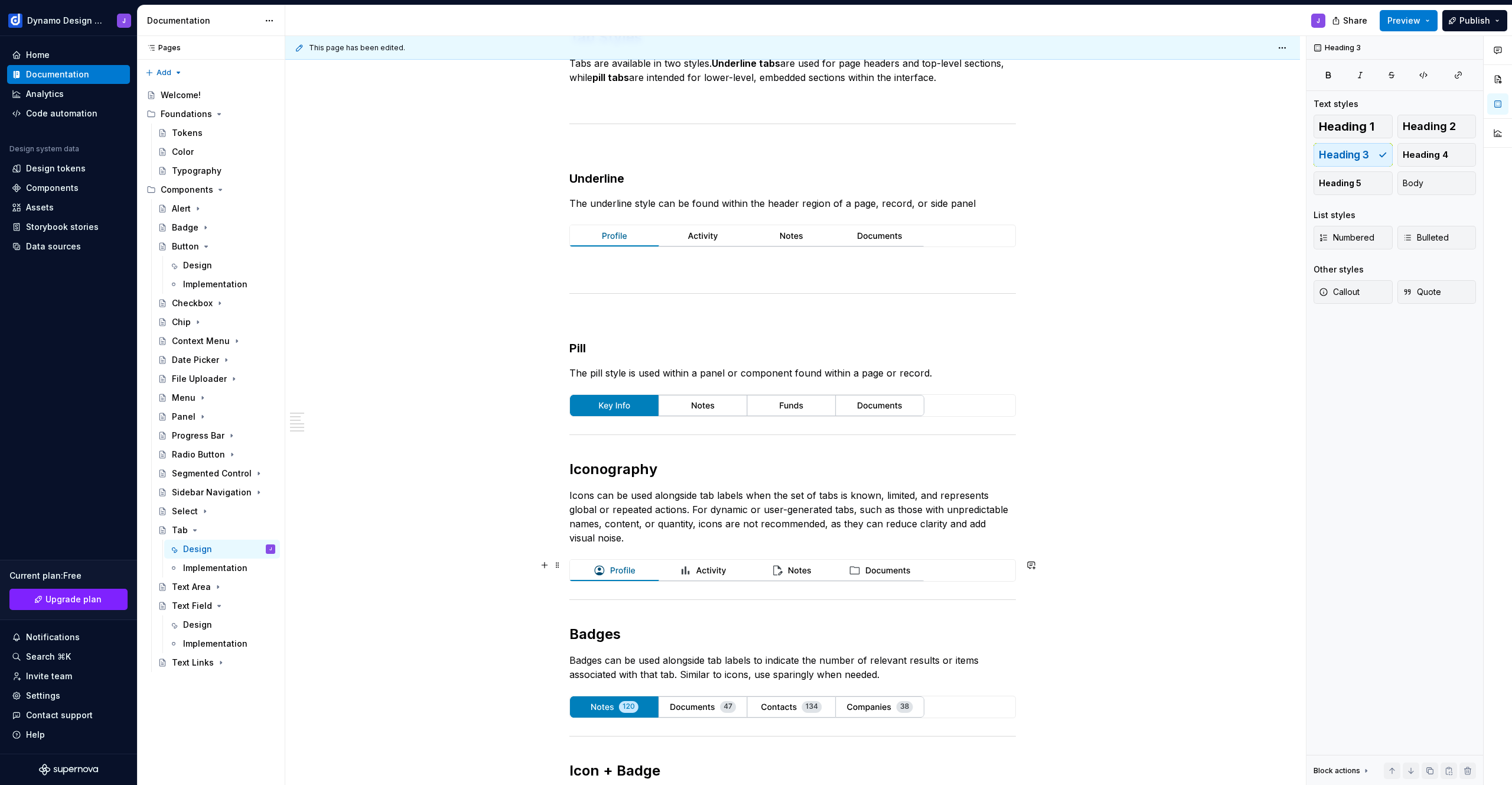
scroll to position [227, 0]
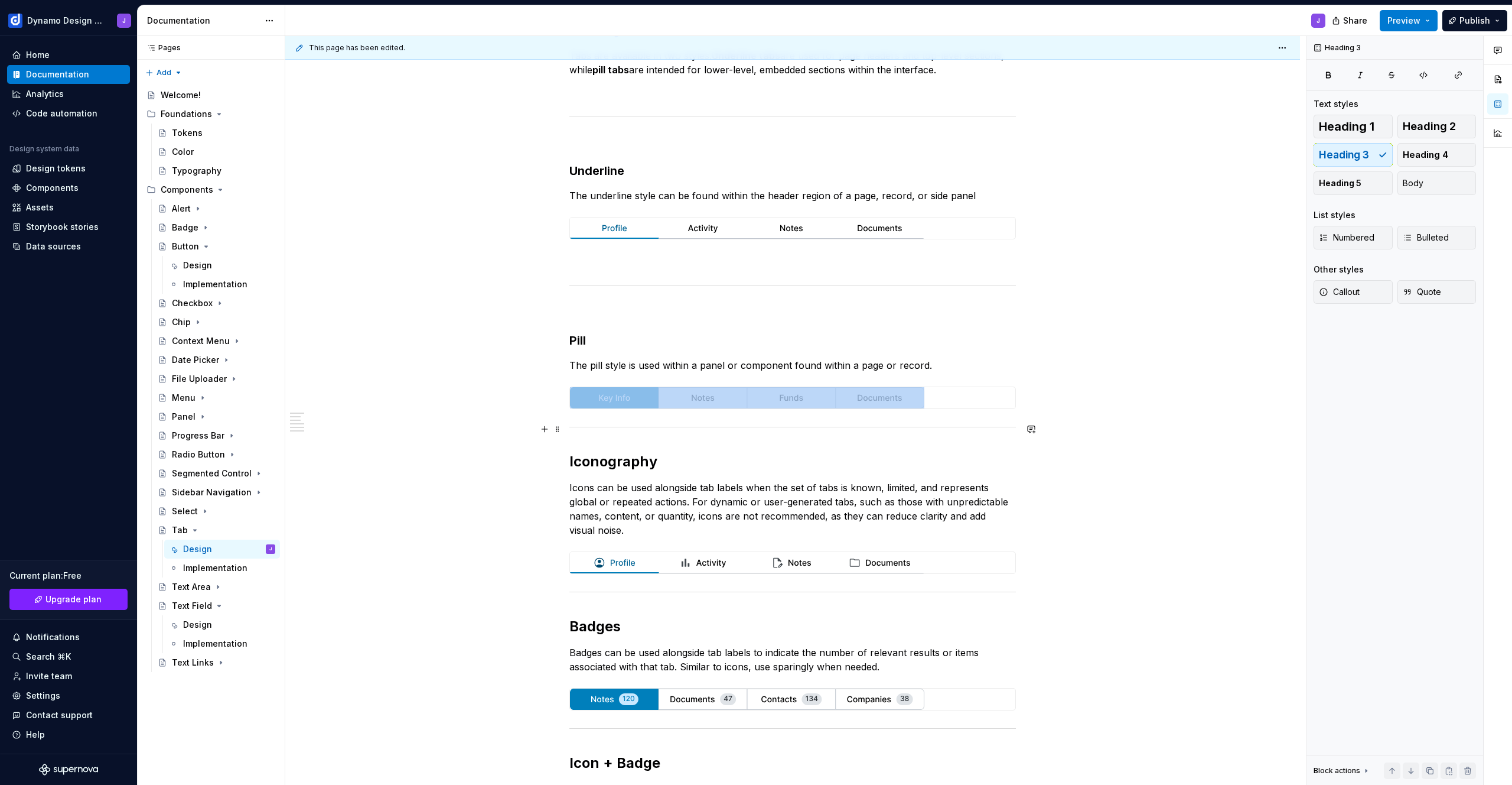
click at [604, 431] on div at bounding box center [792, 427] width 446 height 7
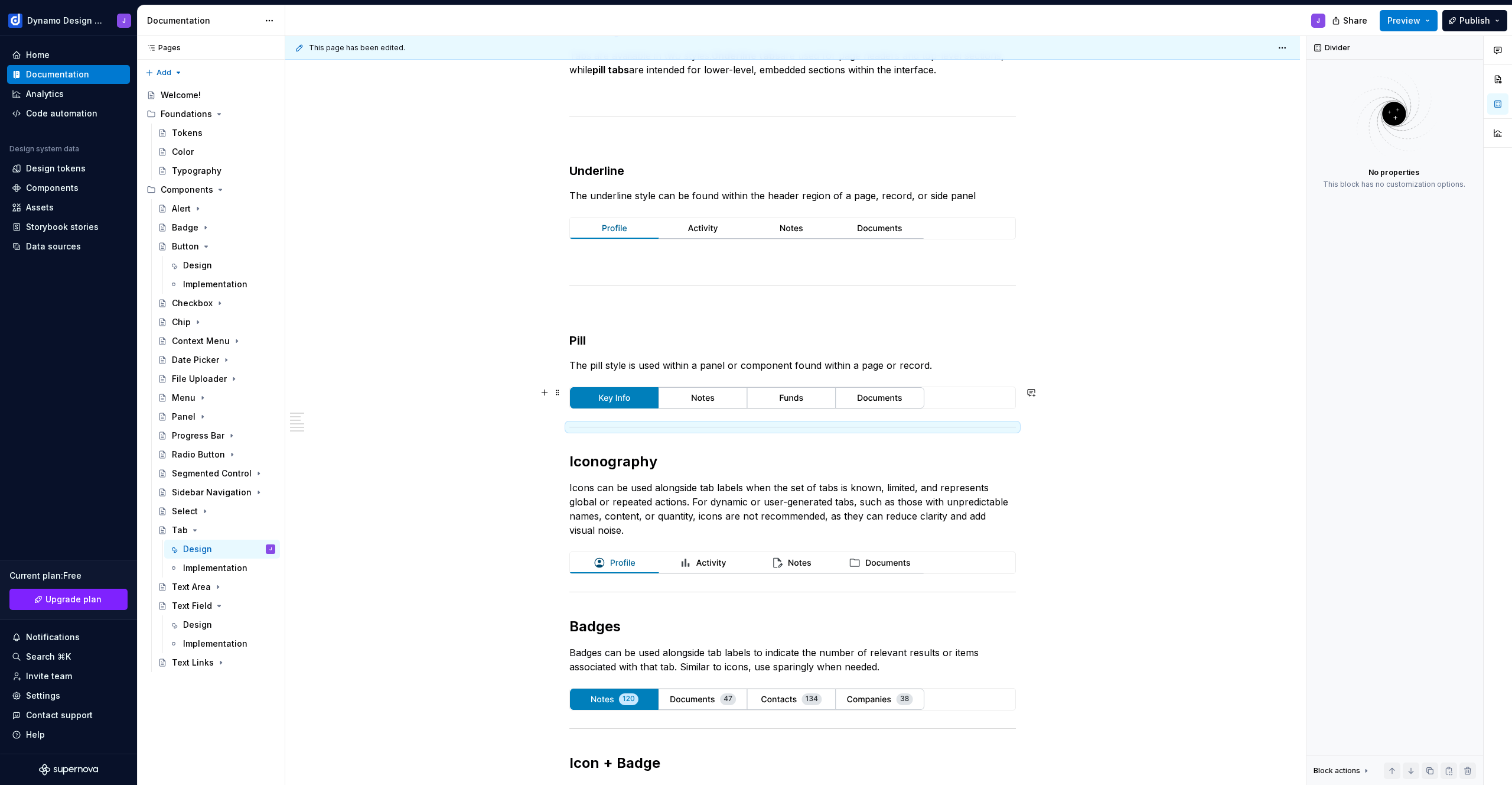
click at [964, 401] on div at bounding box center [792, 397] width 445 height 21
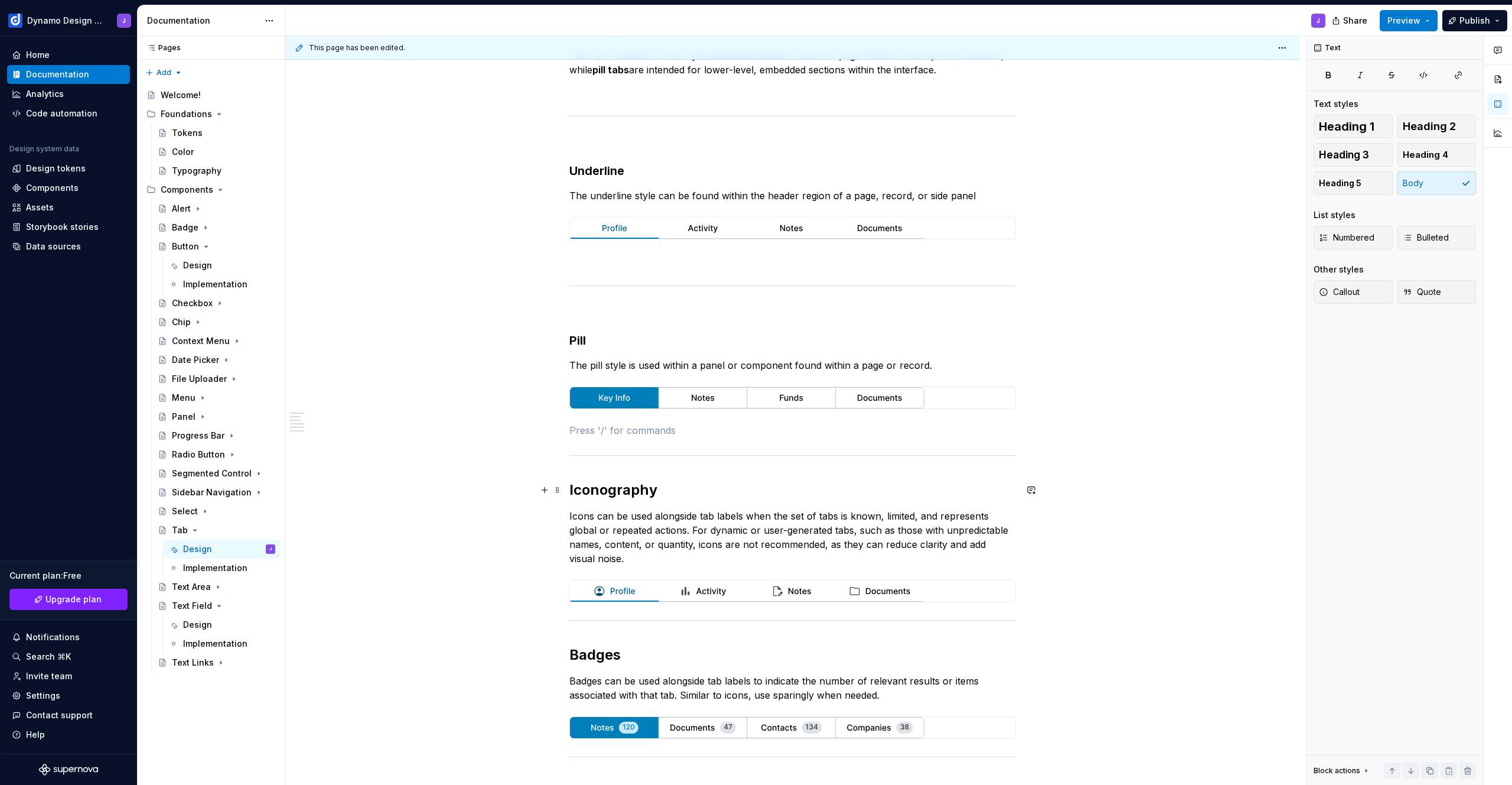
click at [568, 490] on div "Tab Styles Tabs are available in two styles. Underline tabs are used for page h…" at bounding box center [793, 539] width 1015 height 1096
click at [567, 486] on div "Tab Styles Tabs are available in two styles. Underline tabs are used for page h…" at bounding box center [793, 539] width 1015 height 1096
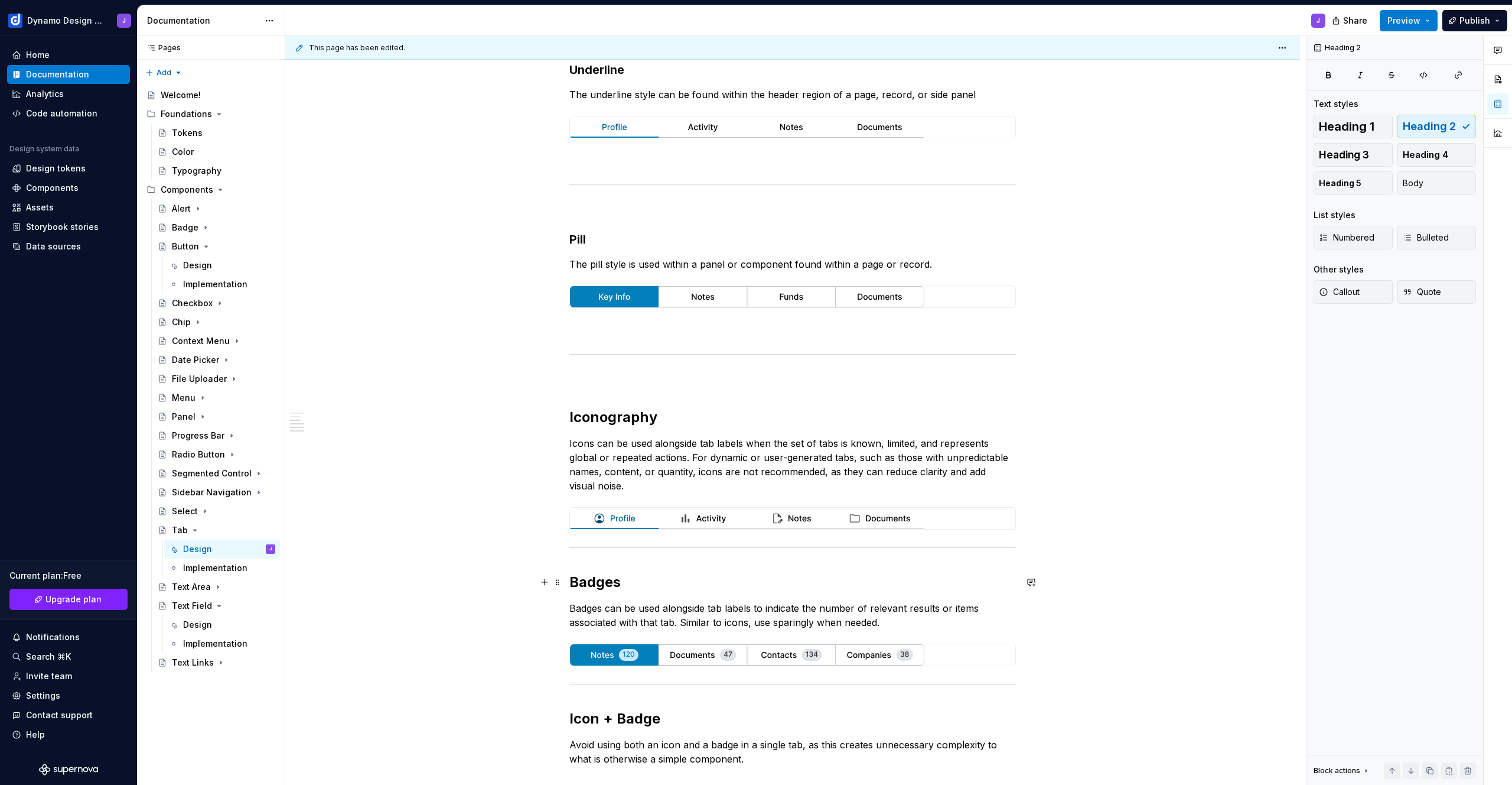
scroll to position [401, 0]
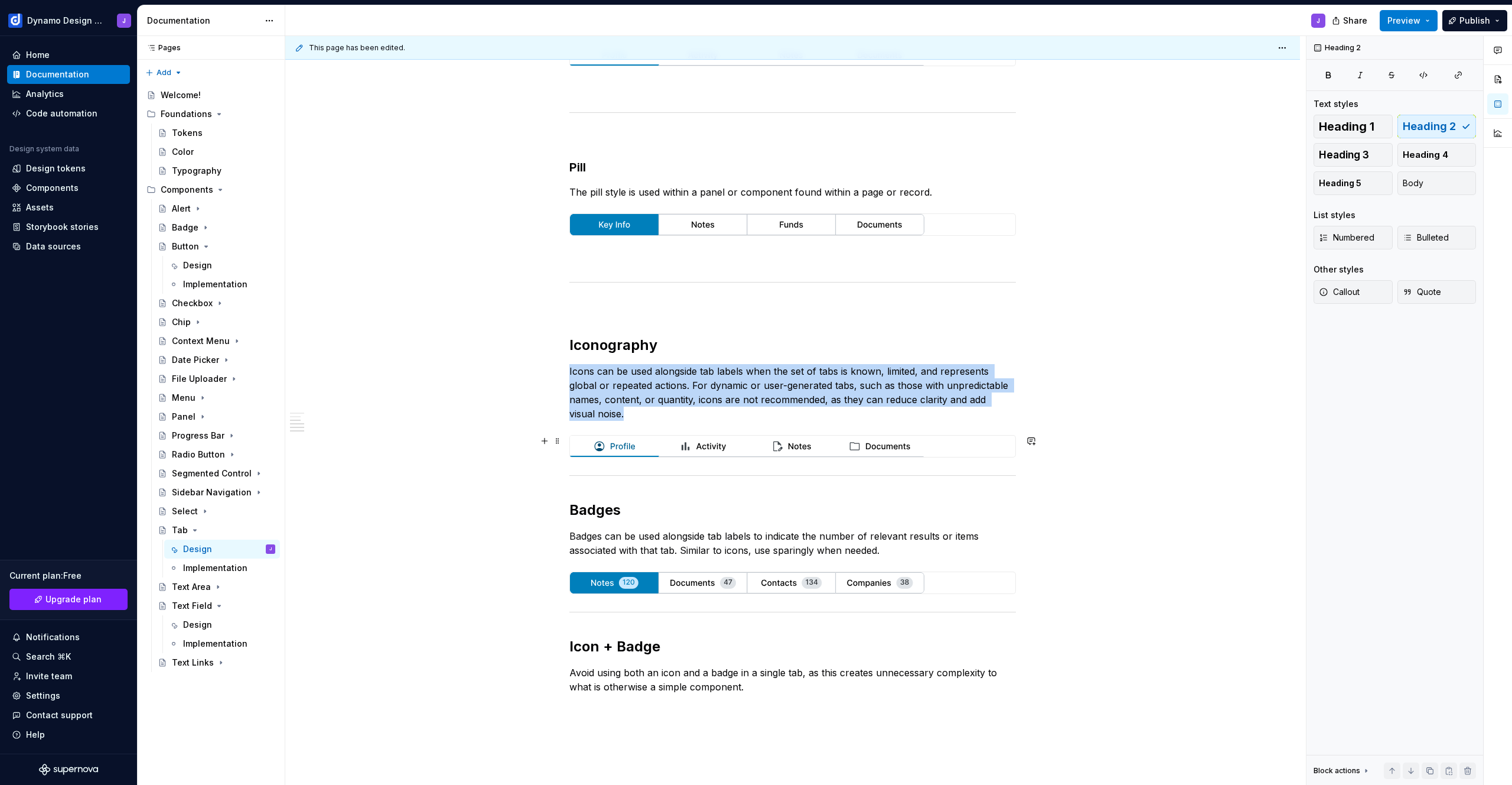
click at [629, 448] on img at bounding box center [747, 445] width 354 height 21
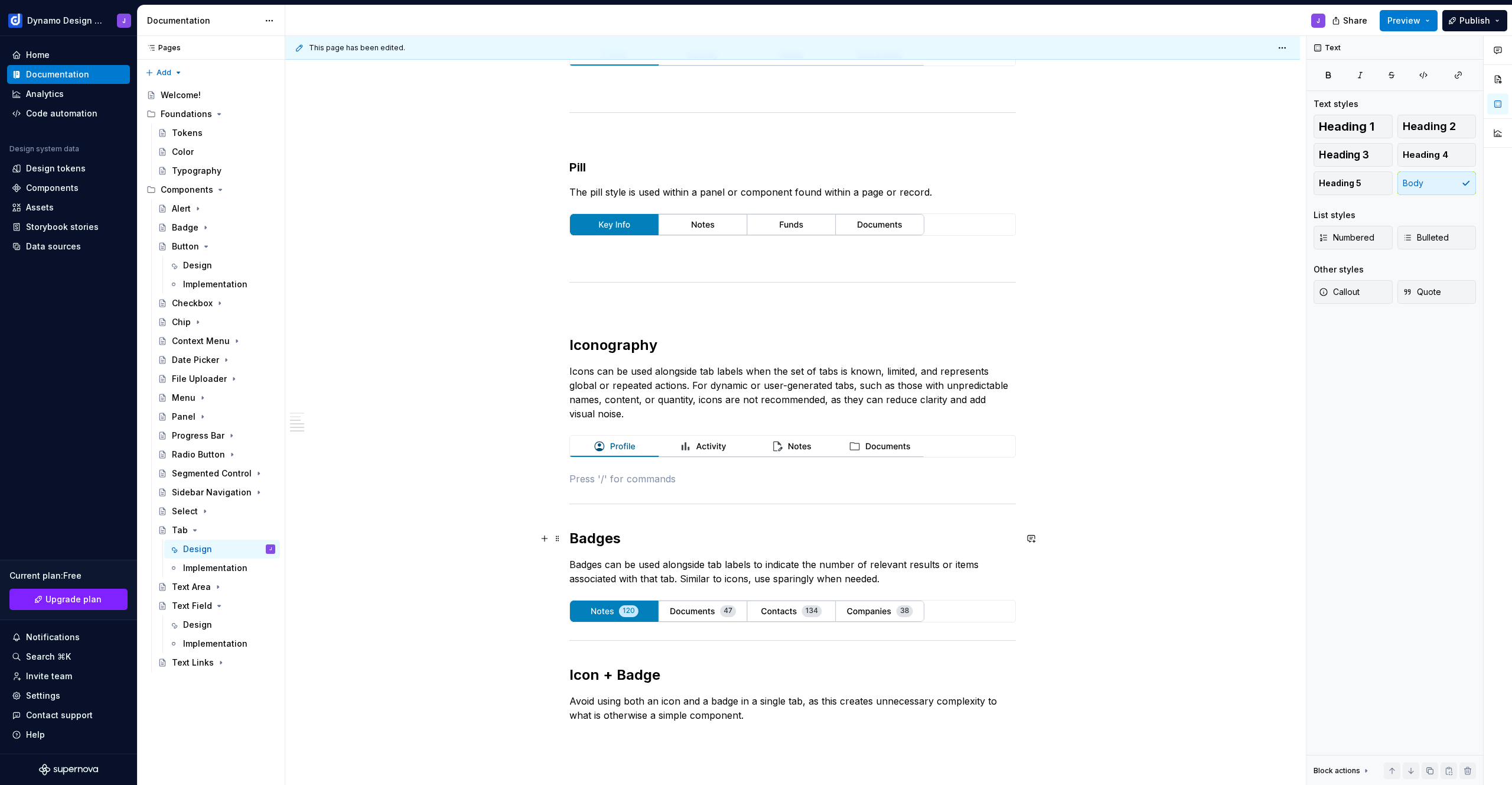
click at [570, 535] on h2 "Badges" at bounding box center [792, 538] width 446 height 19
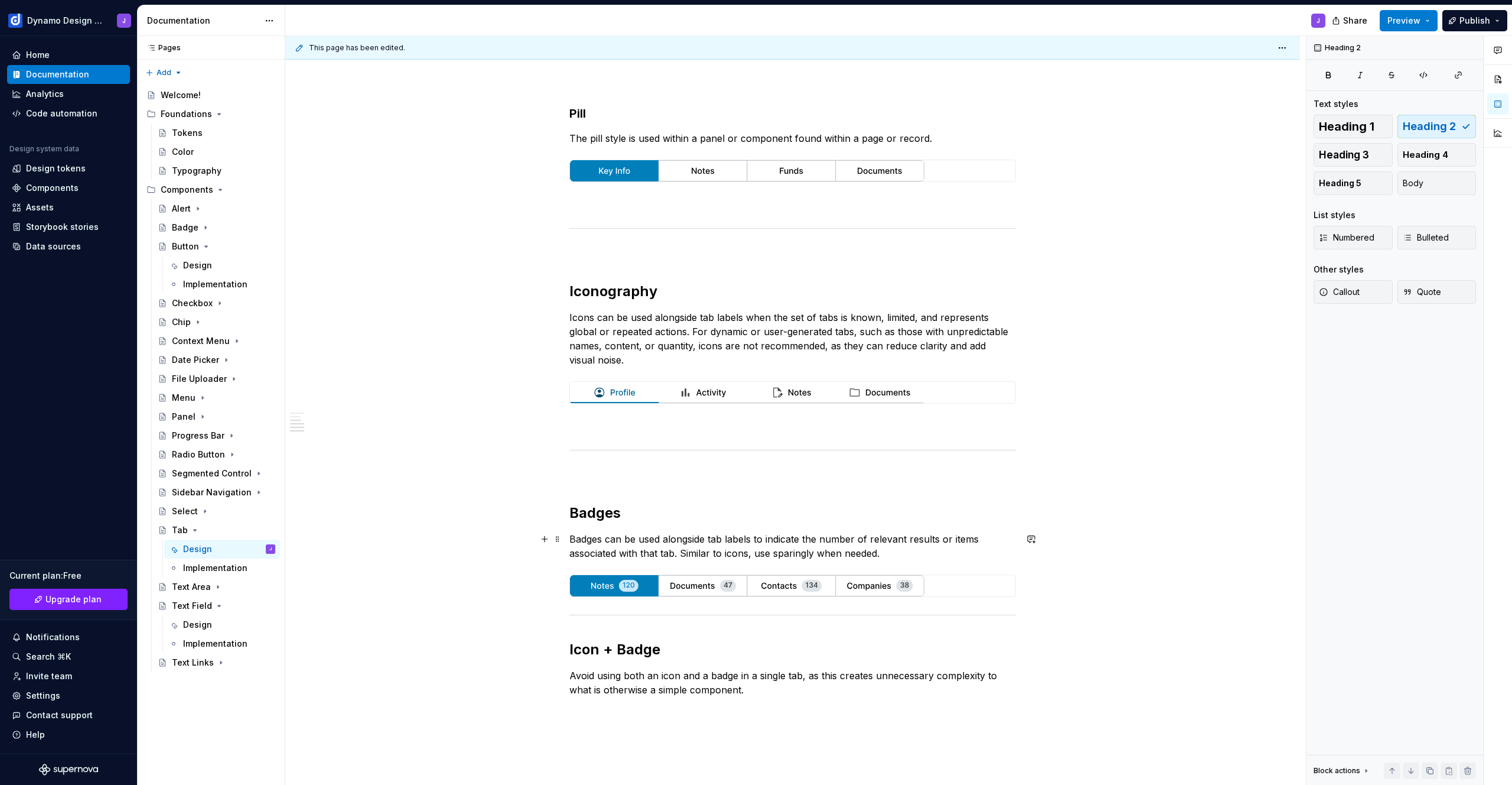
scroll to position [534, 0]
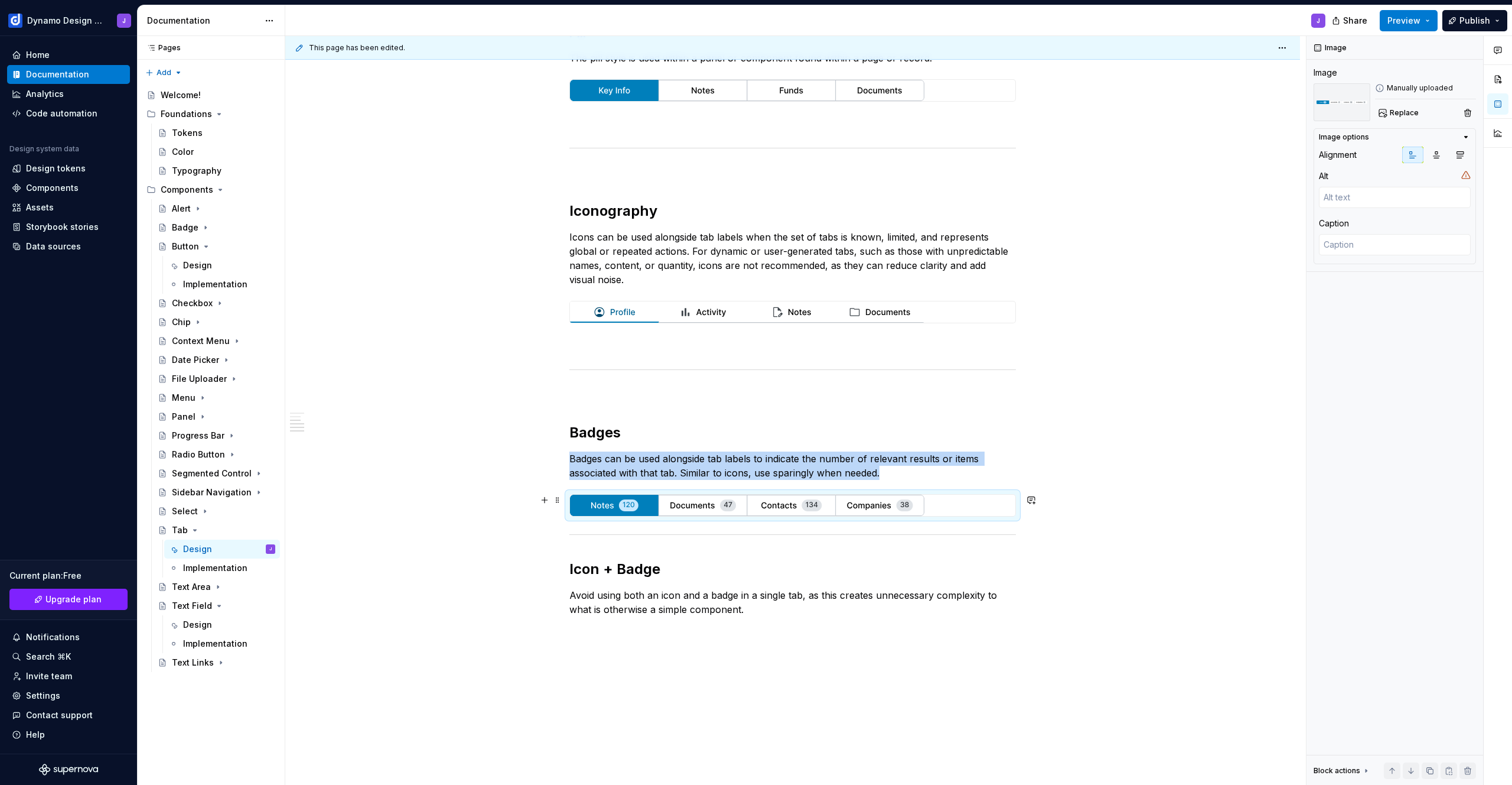
click at [626, 505] on img at bounding box center [747, 505] width 354 height 21
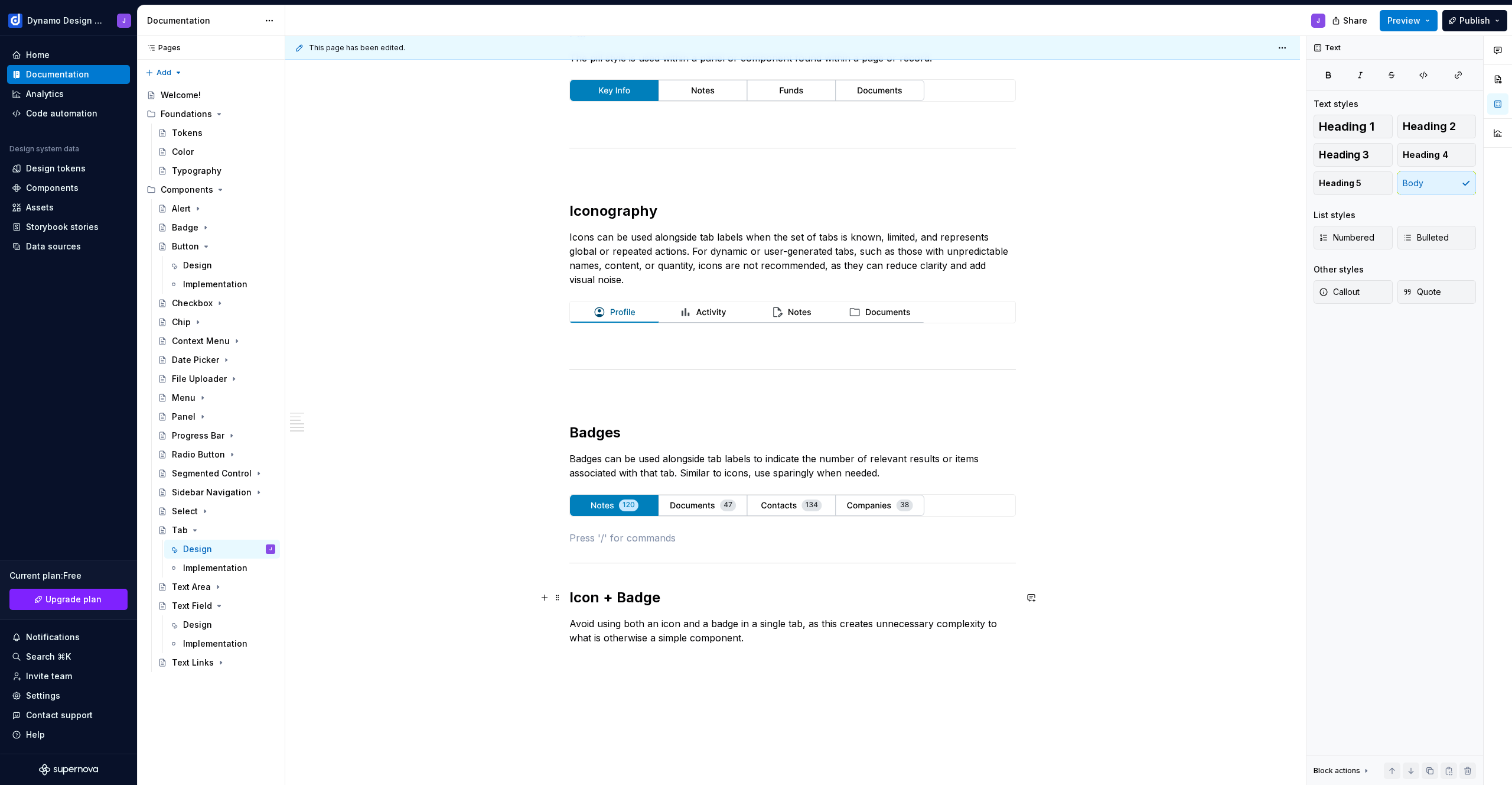
click at [568, 595] on div "Tab Styles Tabs are available in two styles. Underline tabs are used for page h…" at bounding box center [793, 289] width 1015 height 1209
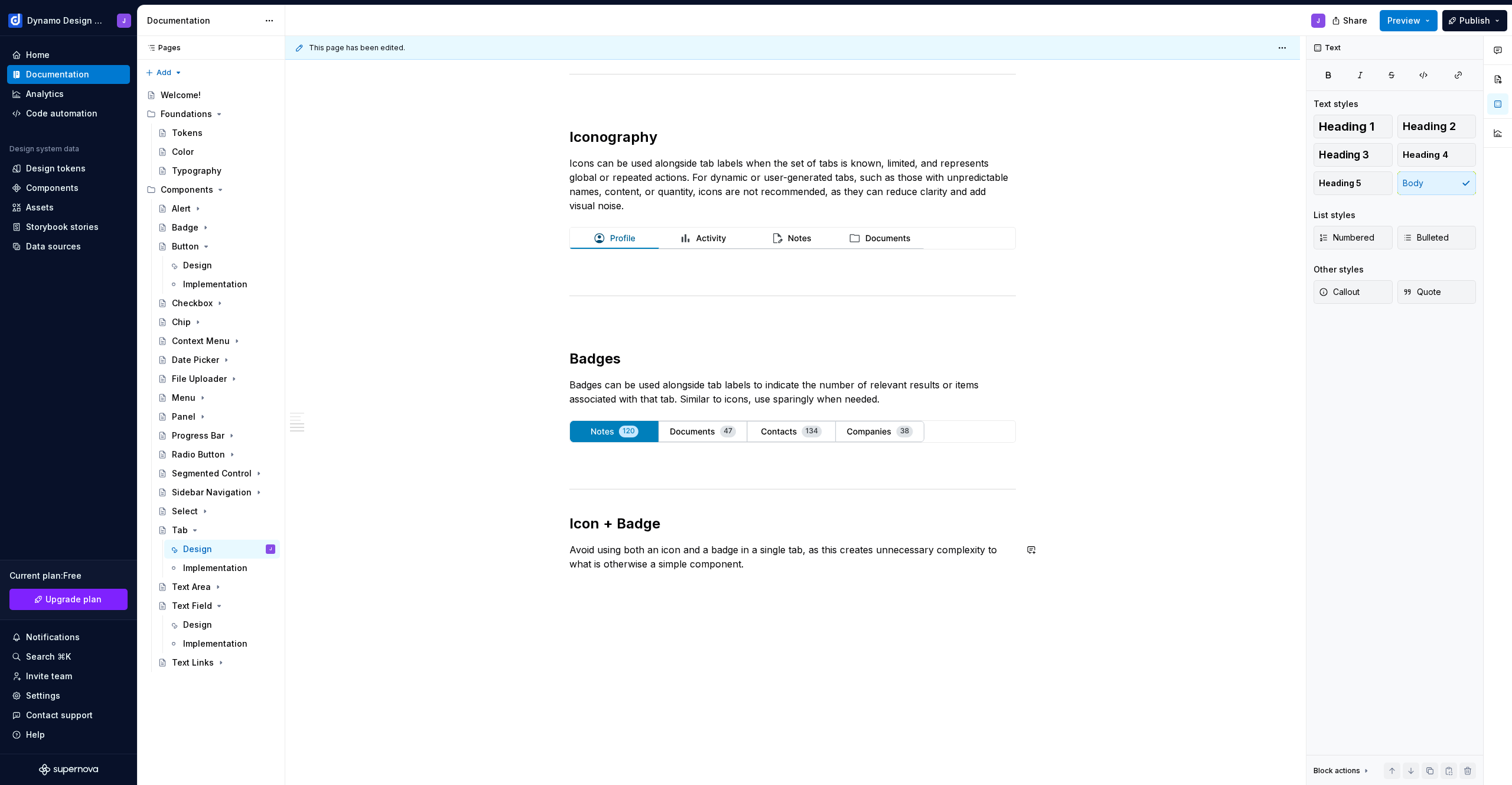
scroll to position [616, 0]
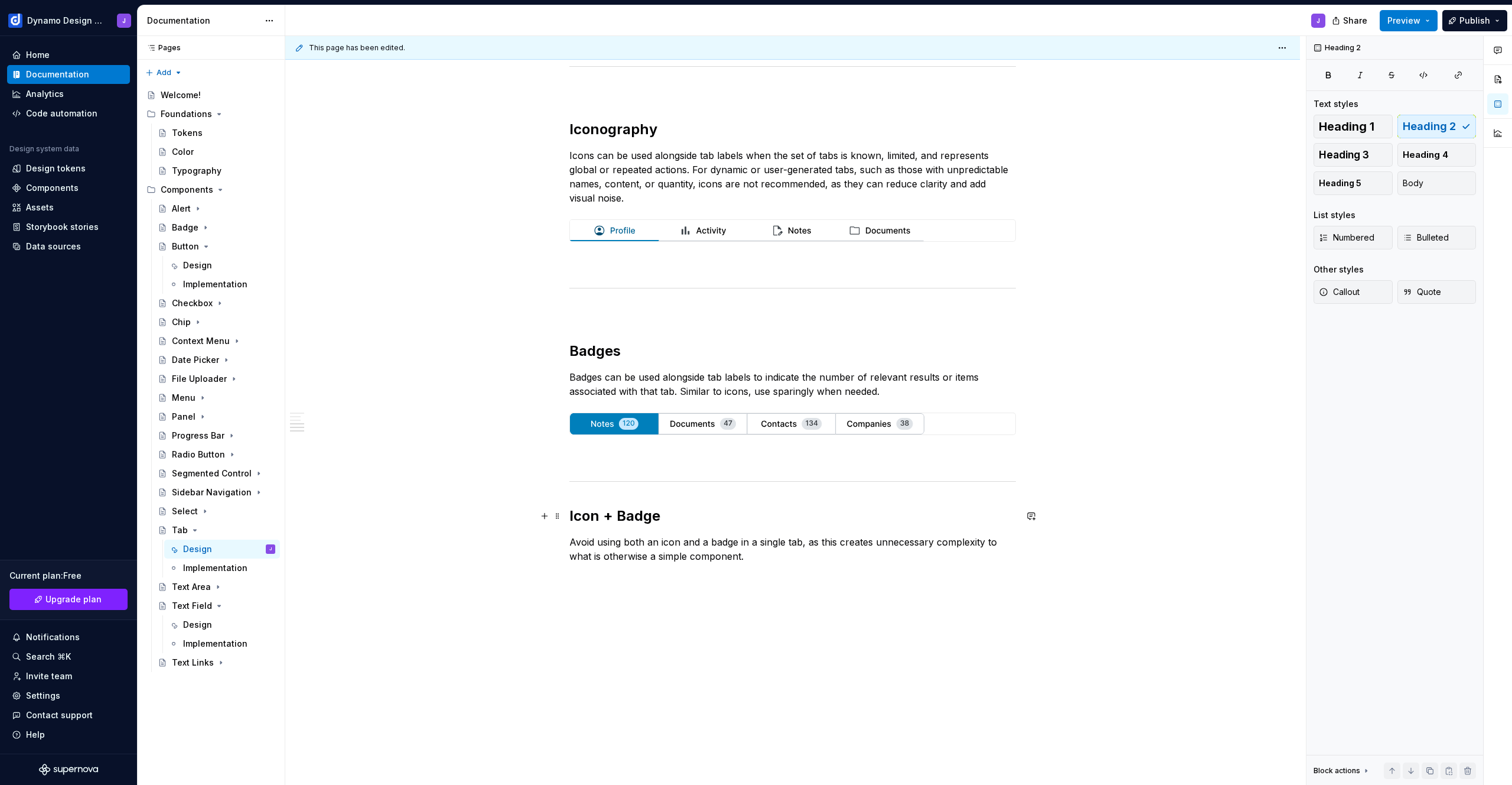
click at [570, 512] on h2 "Icon + Badge" at bounding box center [792, 516] width 446 height 19
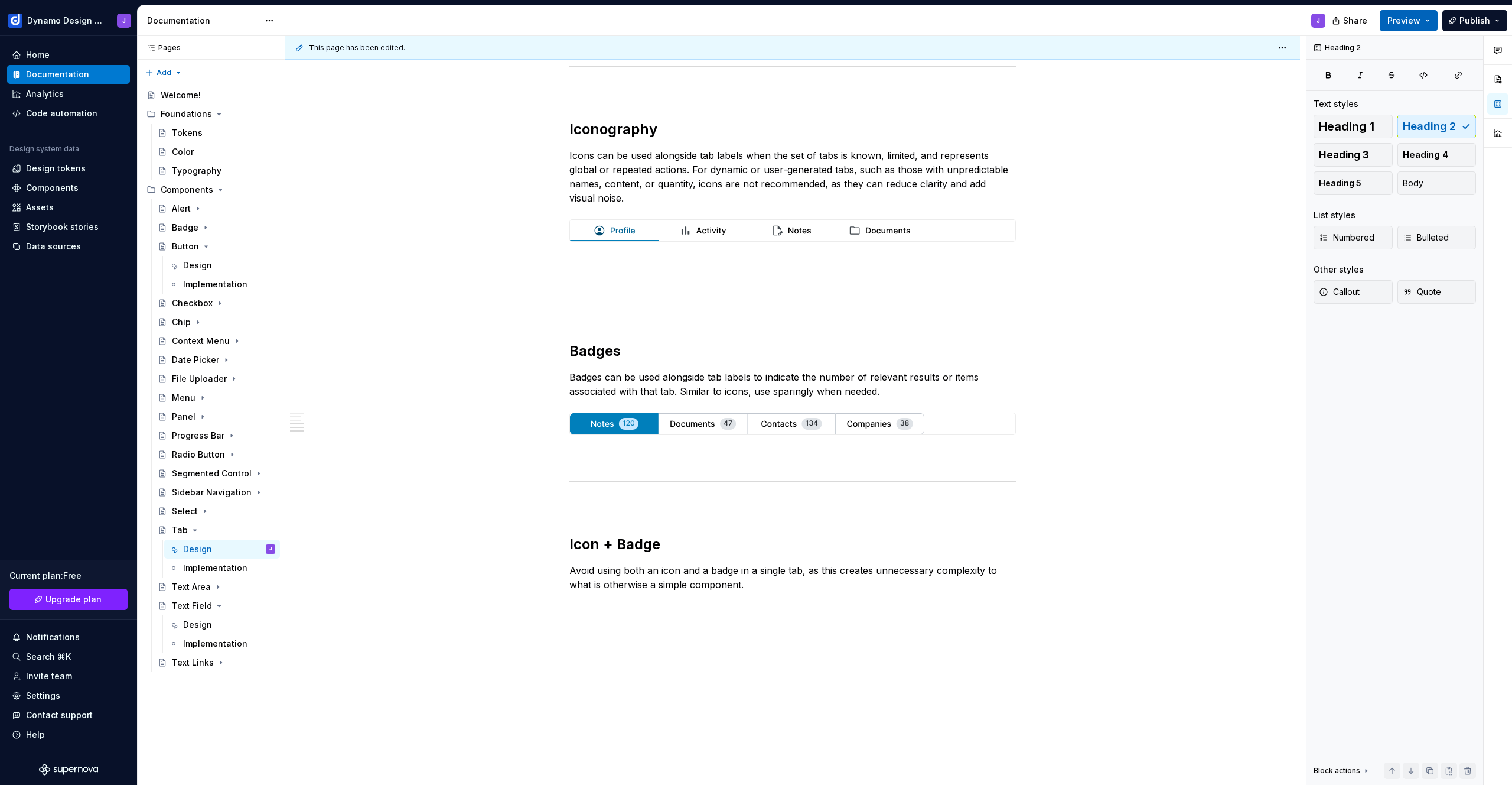
click at [1401, 22] on span "Preview" at bounding box center [1404, 20] width 33 height 12
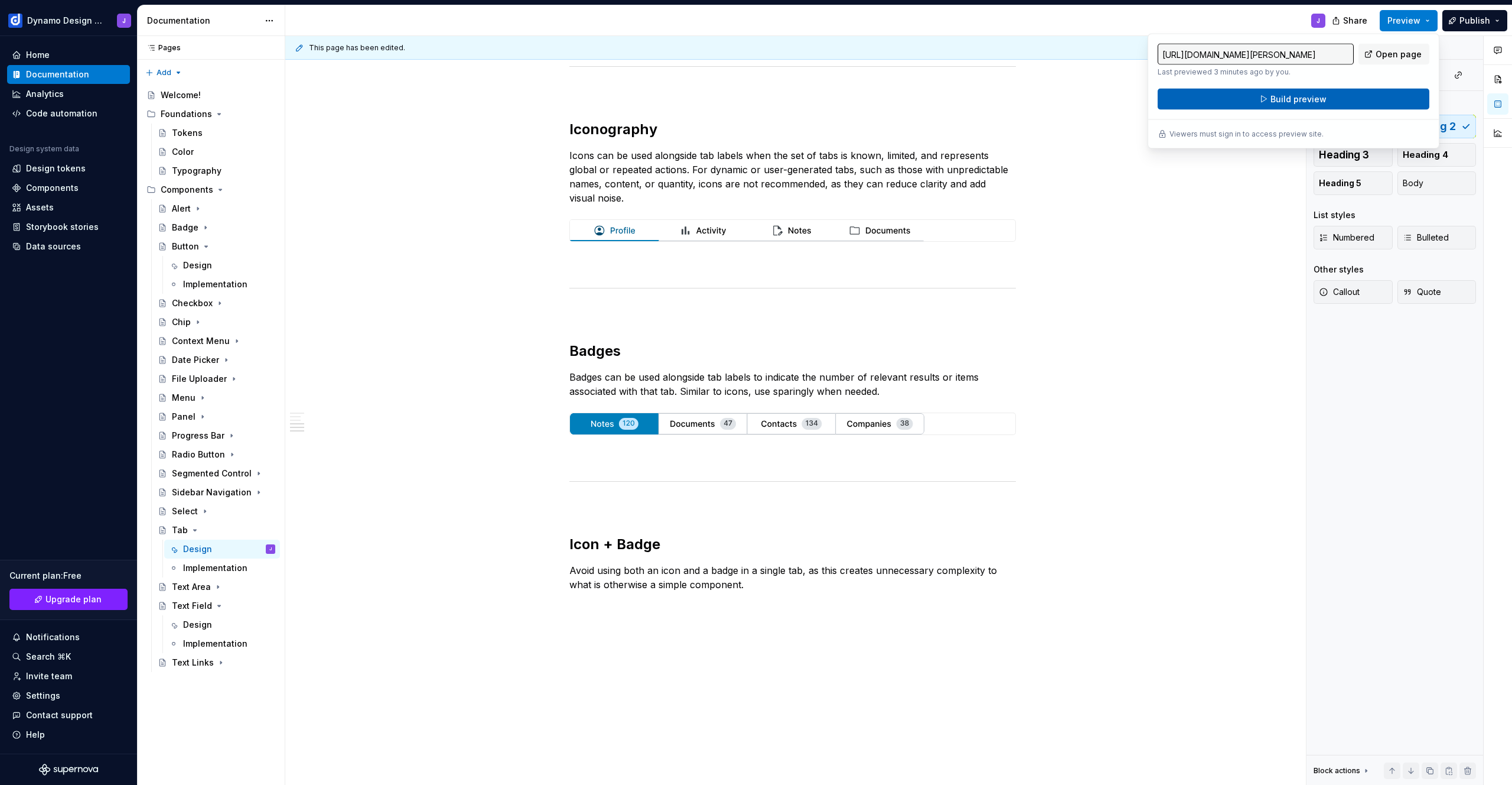
click at [1333, 96] on button "Build preview" at bounding box center [1293, 99] width 272 height 21
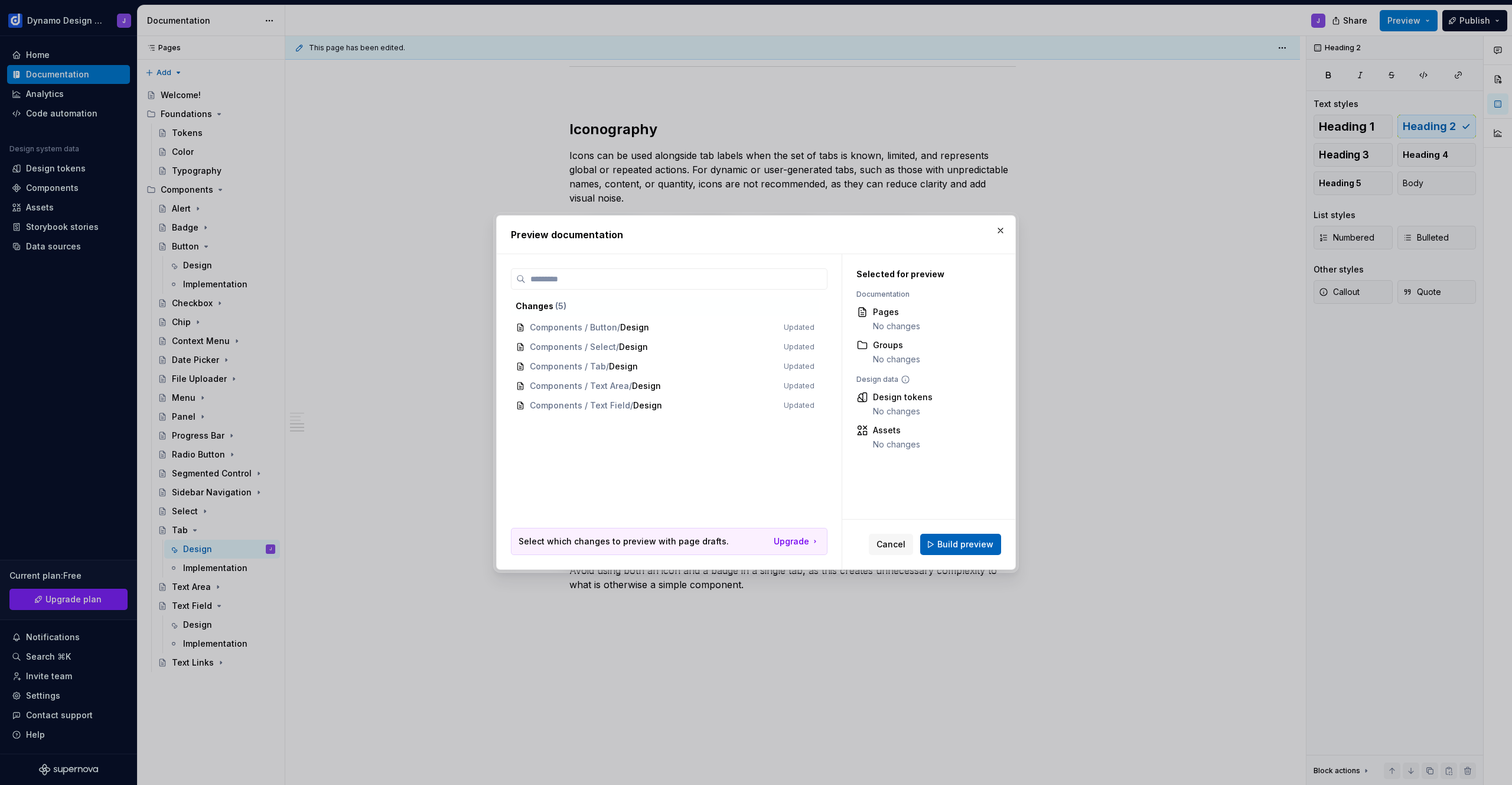
click at [980, 539] on span "Build preview" at bounding box center [966, 544] width 56 height 12
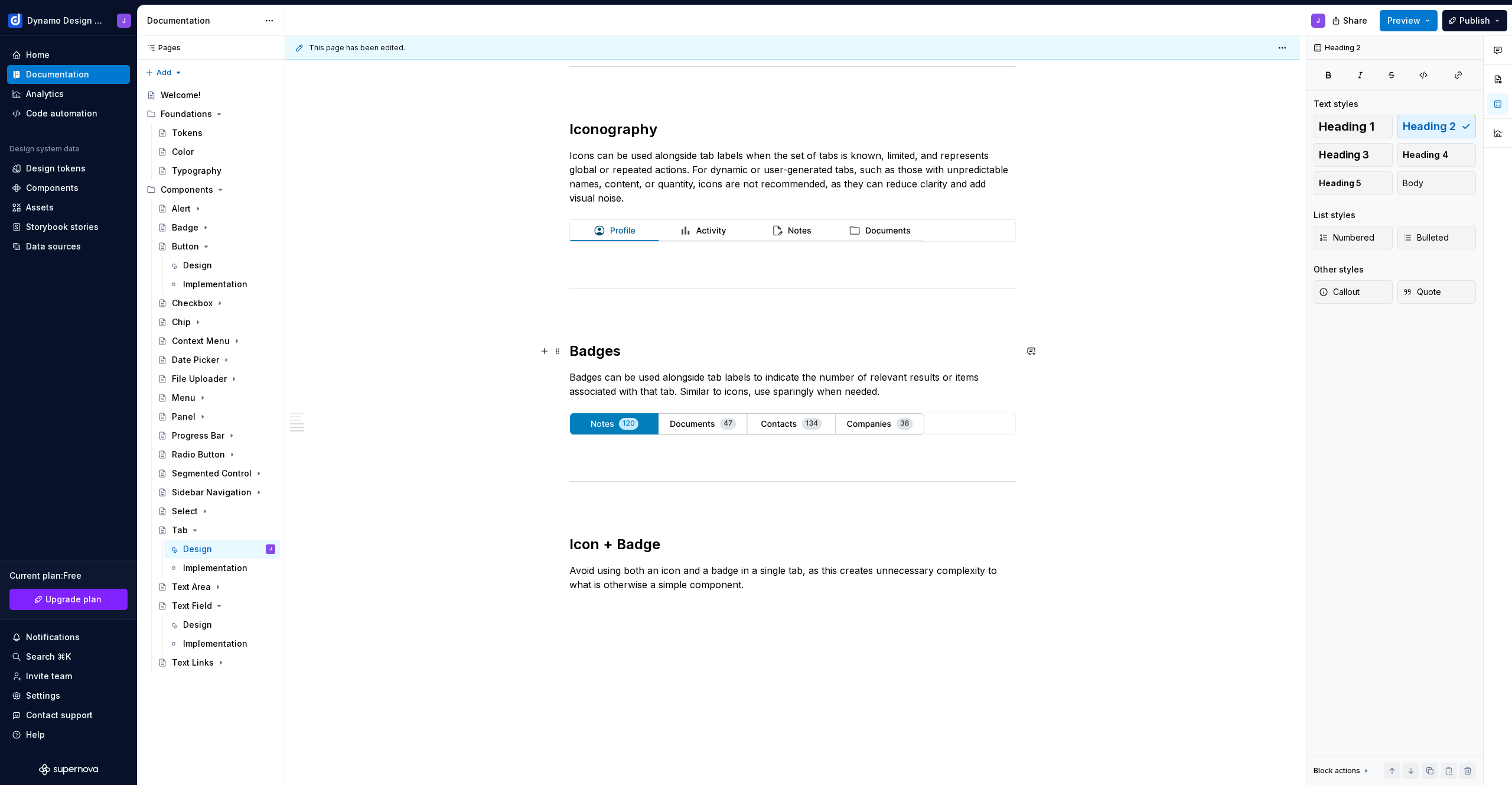
type textarea "*"
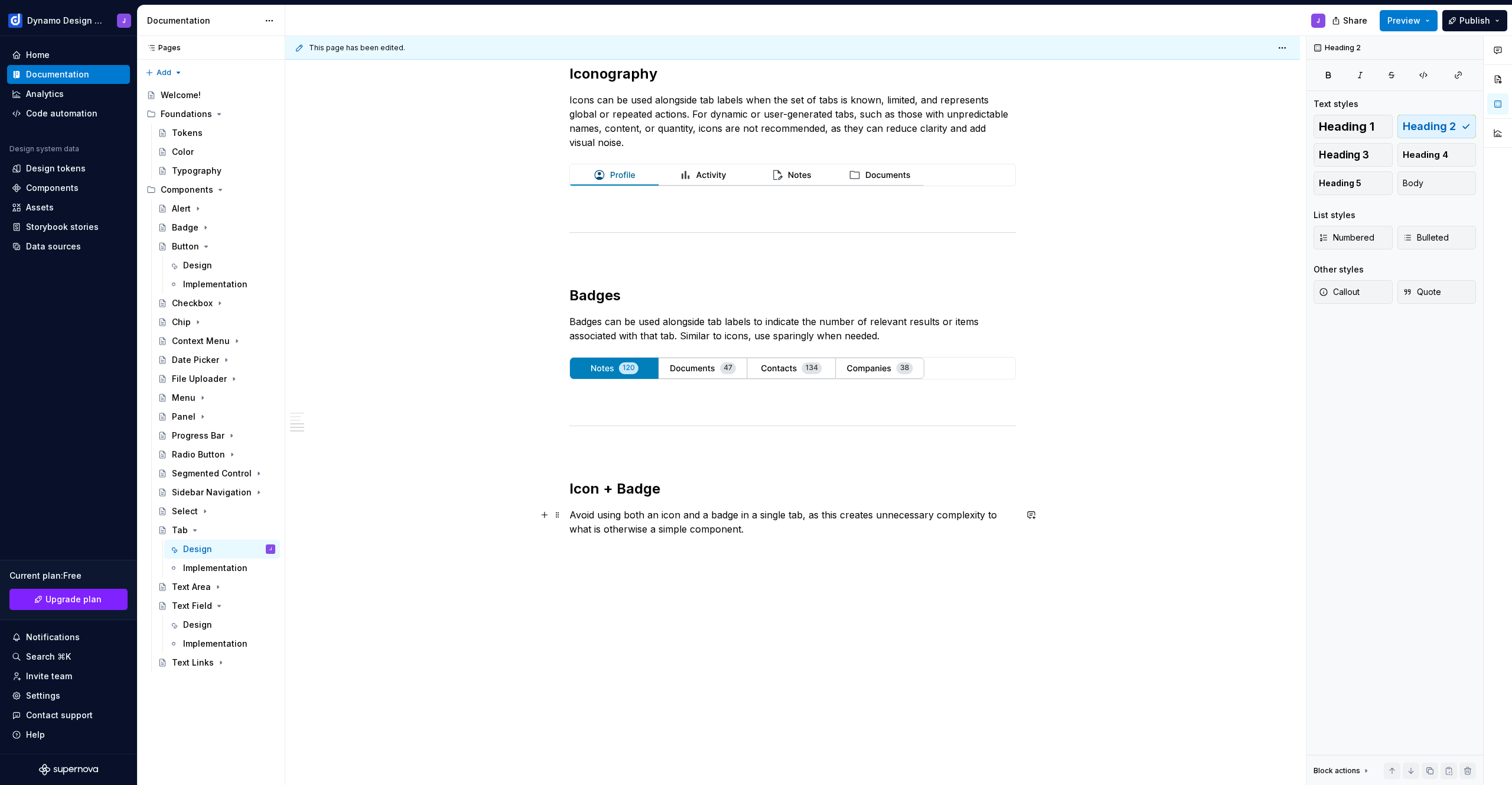
click at [755, 526] on p "Avoid using both an icon and a badge in a single tab, as this creates unnecessa…" at bounding box center [792, 521] width 446 height 29
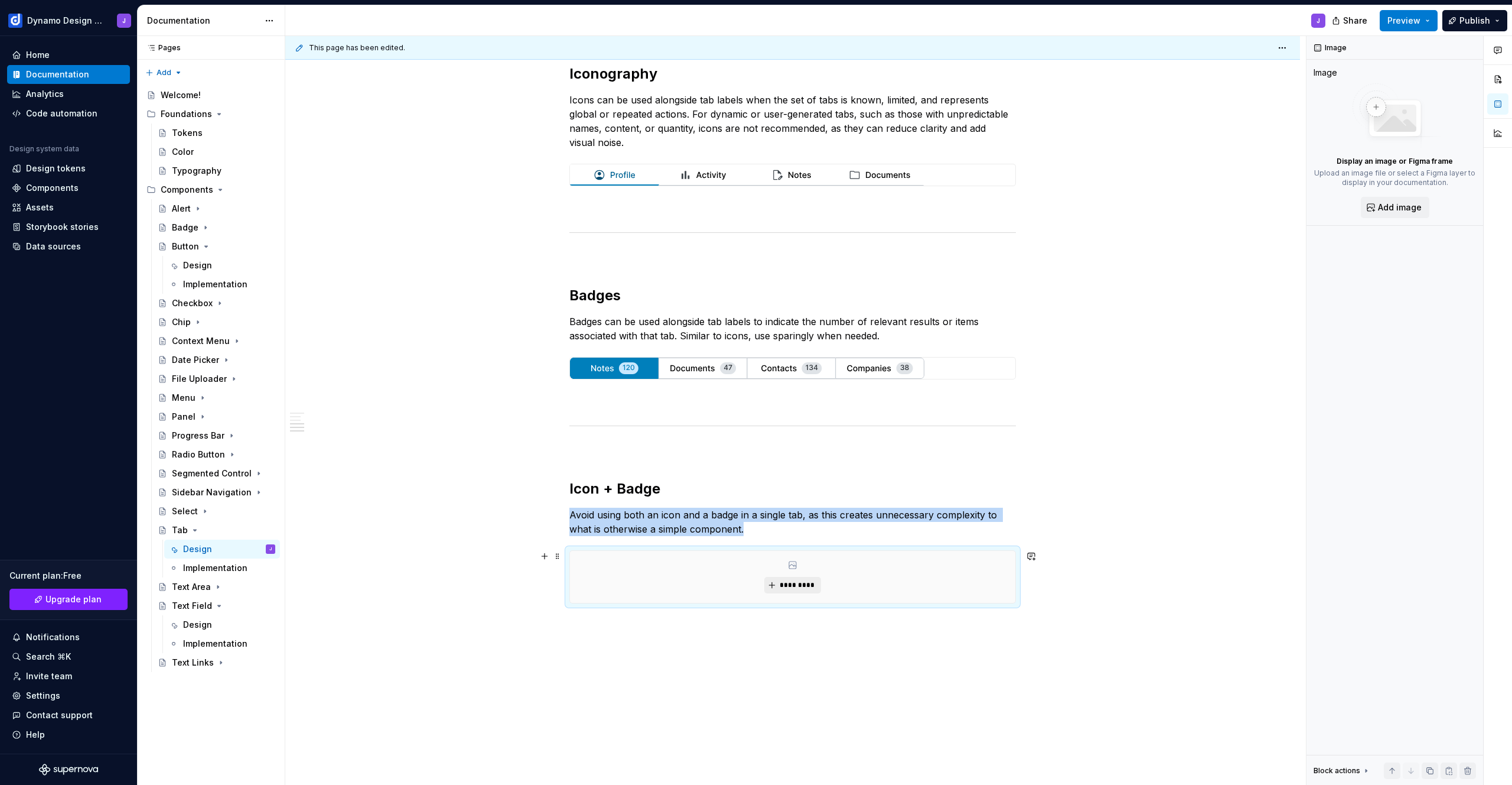
click at [798, 584] on span "*********" at bounding box center [797, 585] width 36 height 9
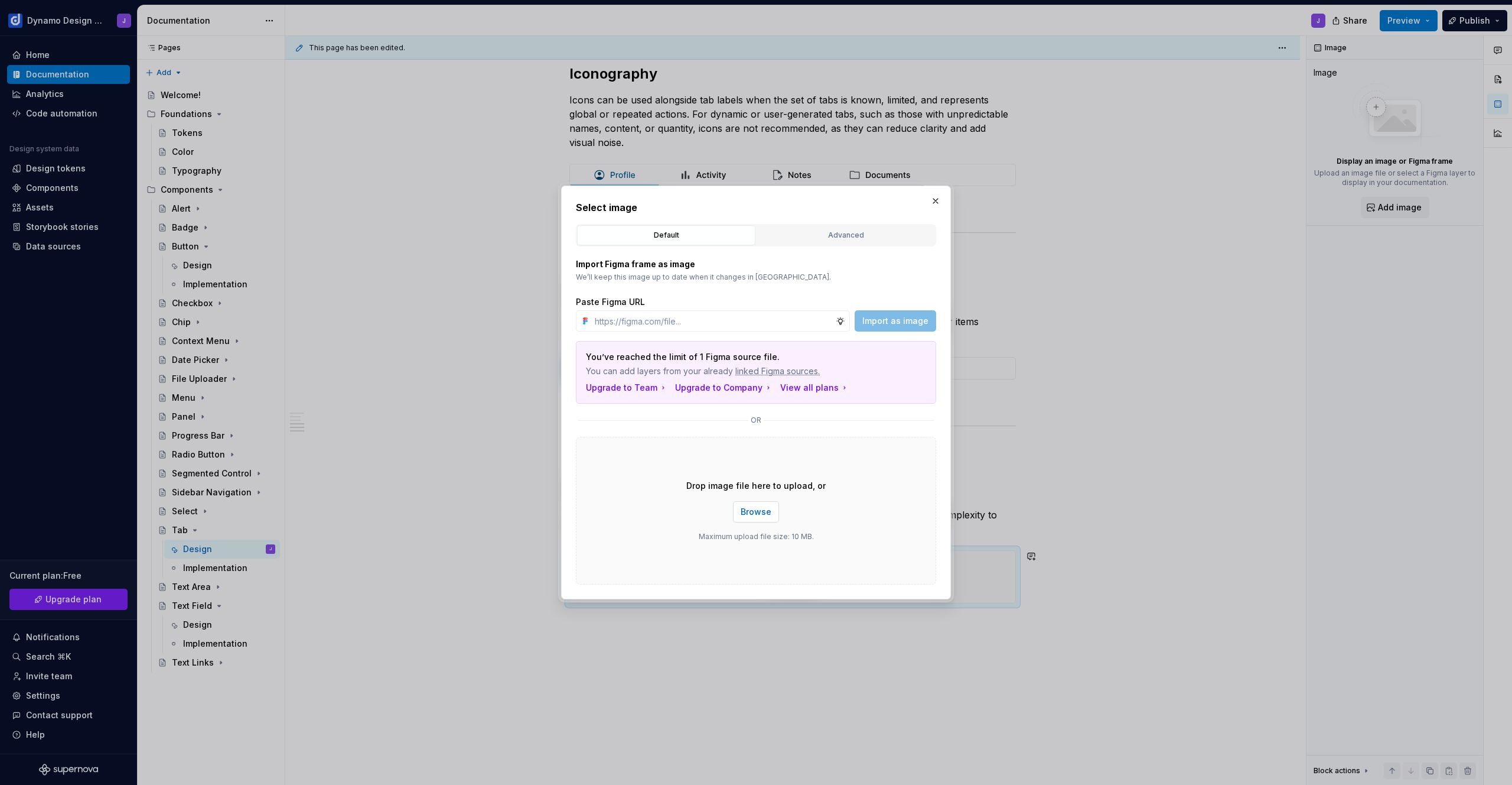
click at [767, 513] on span "Browse" at bounding box center [756, 511] width 31 height 12
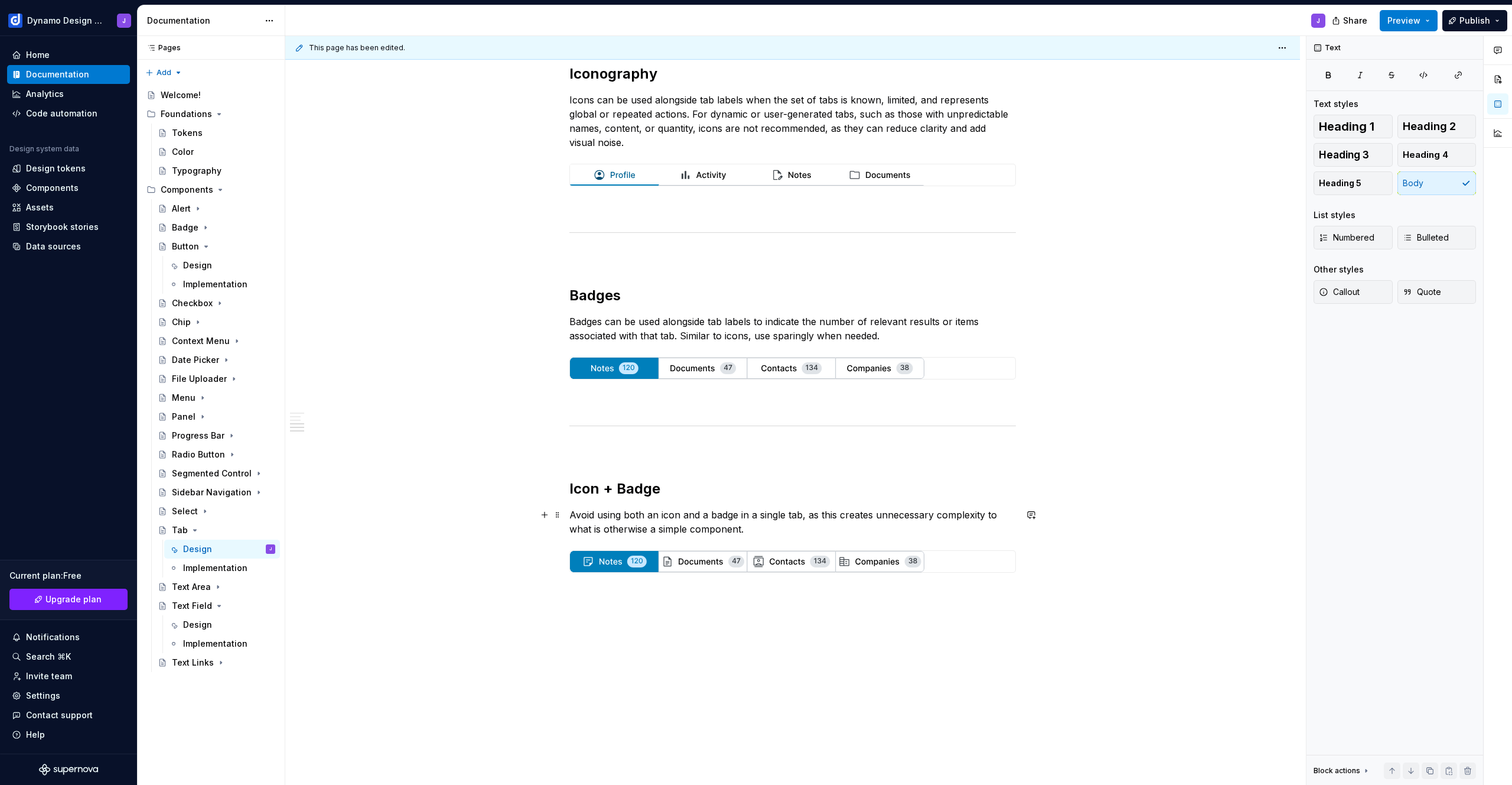
click at [783, 531] on p "Avoid using both an icon and a badge in a single tab, as this creates unnecessa…" at bounding box center [792, 521] width 446 height 29
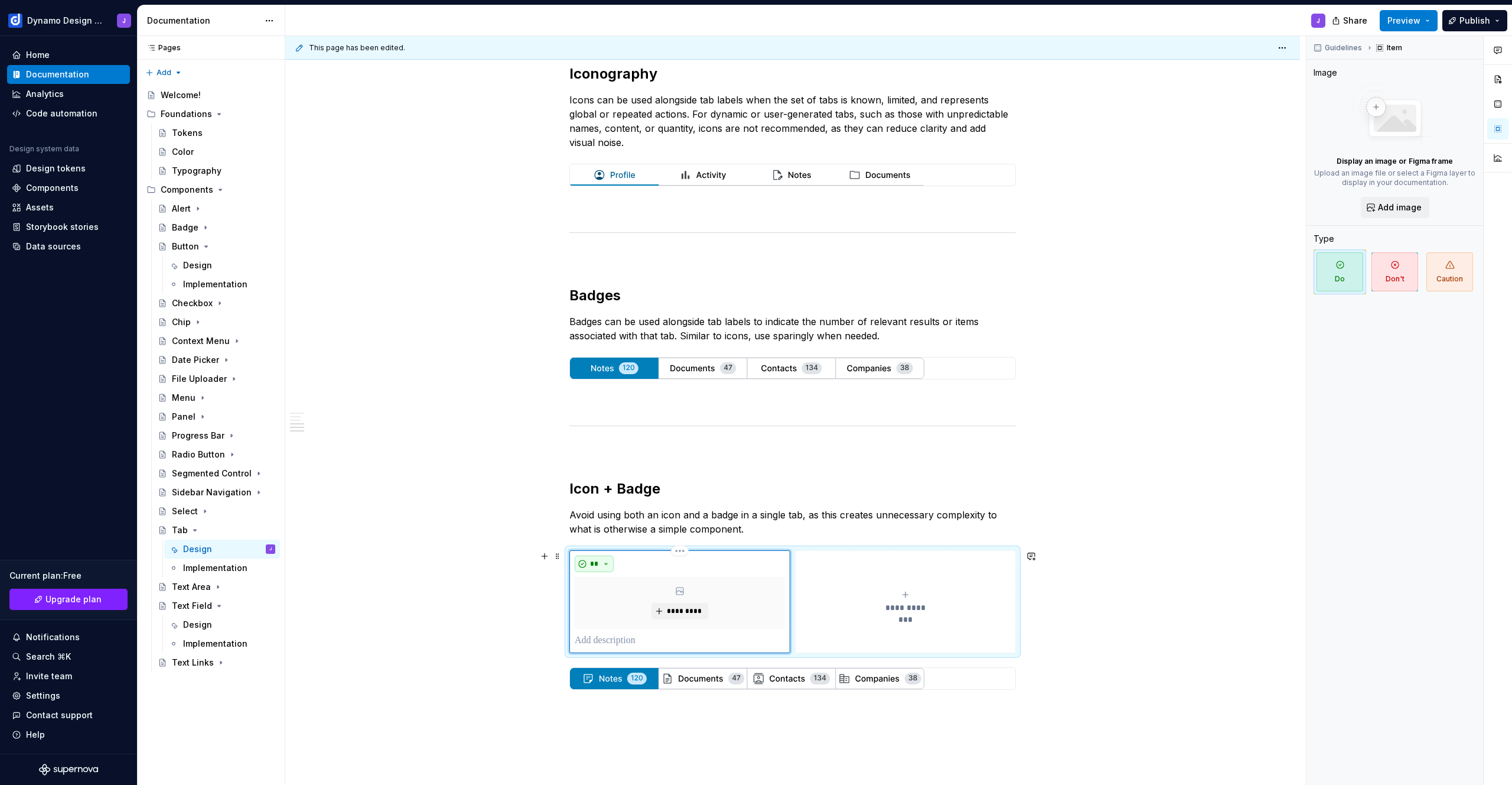
click at [600, 564] on button "**" at bounding box center [595, 564] width 39 height 17
click at [617, 608] on div "Don't" at bounding box center [621, 605] width 22 height 12
click at [674, 611] on span "*********" at bounding box center [684, 611] width 36 height 9
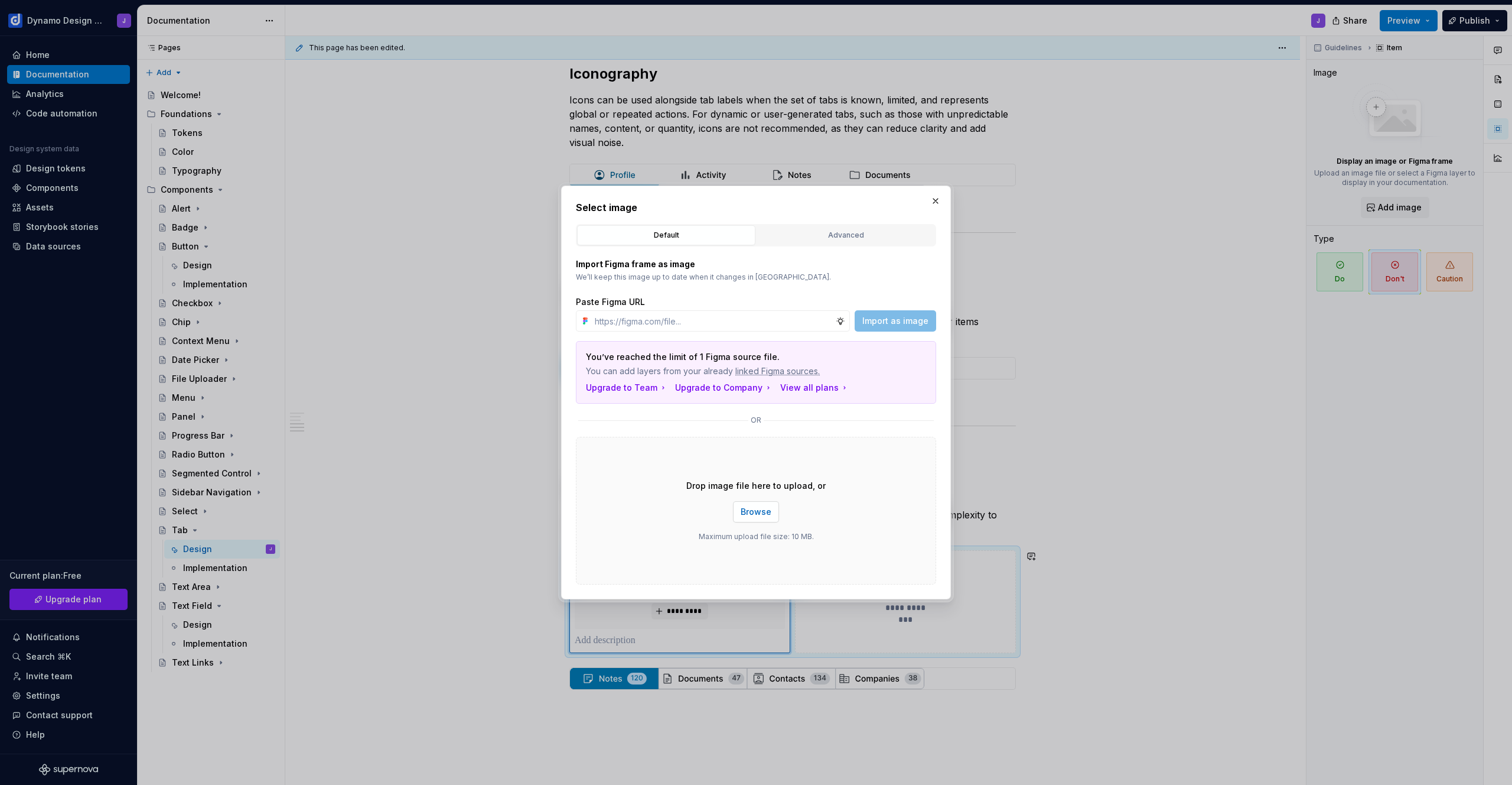
click at [761, 511] on span "Browse" at bounding box center [756, 511] width 31 height 12
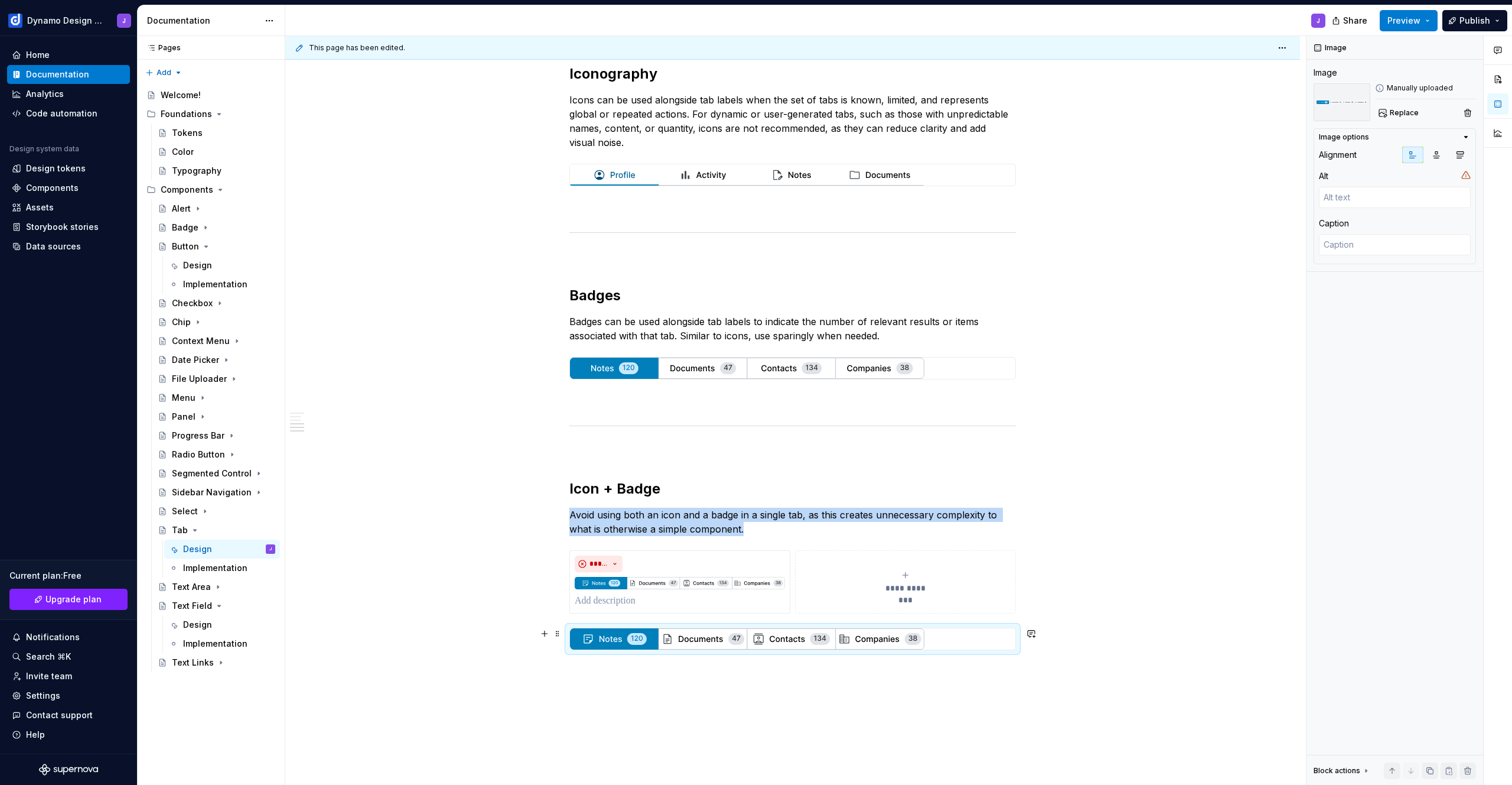
click at [843, 640] on img at bounding box center [747, 638] width 354 height 21
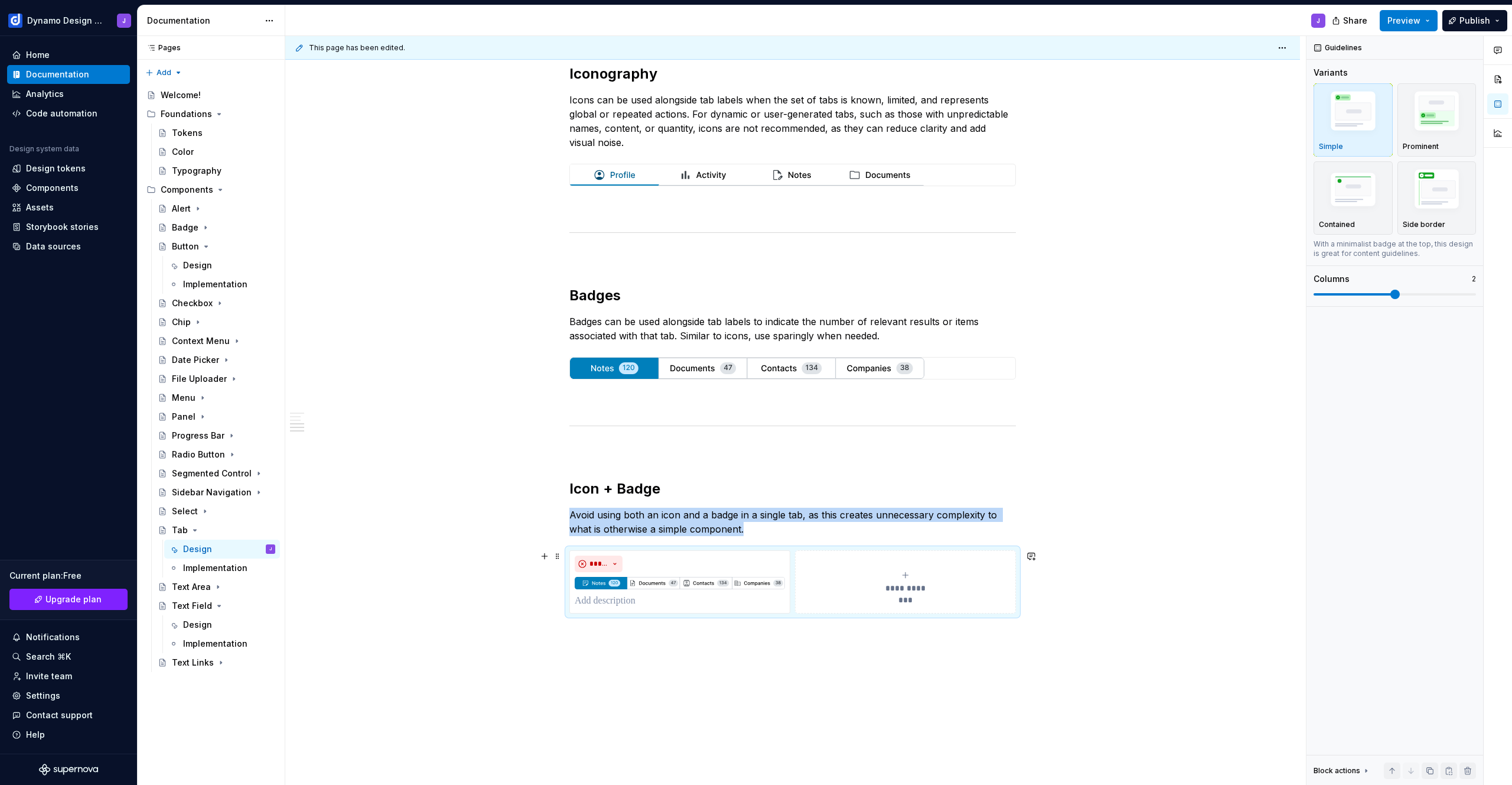
click at [812, 577] on div "**********" at bounding box center [905, 581] width 211 height 23
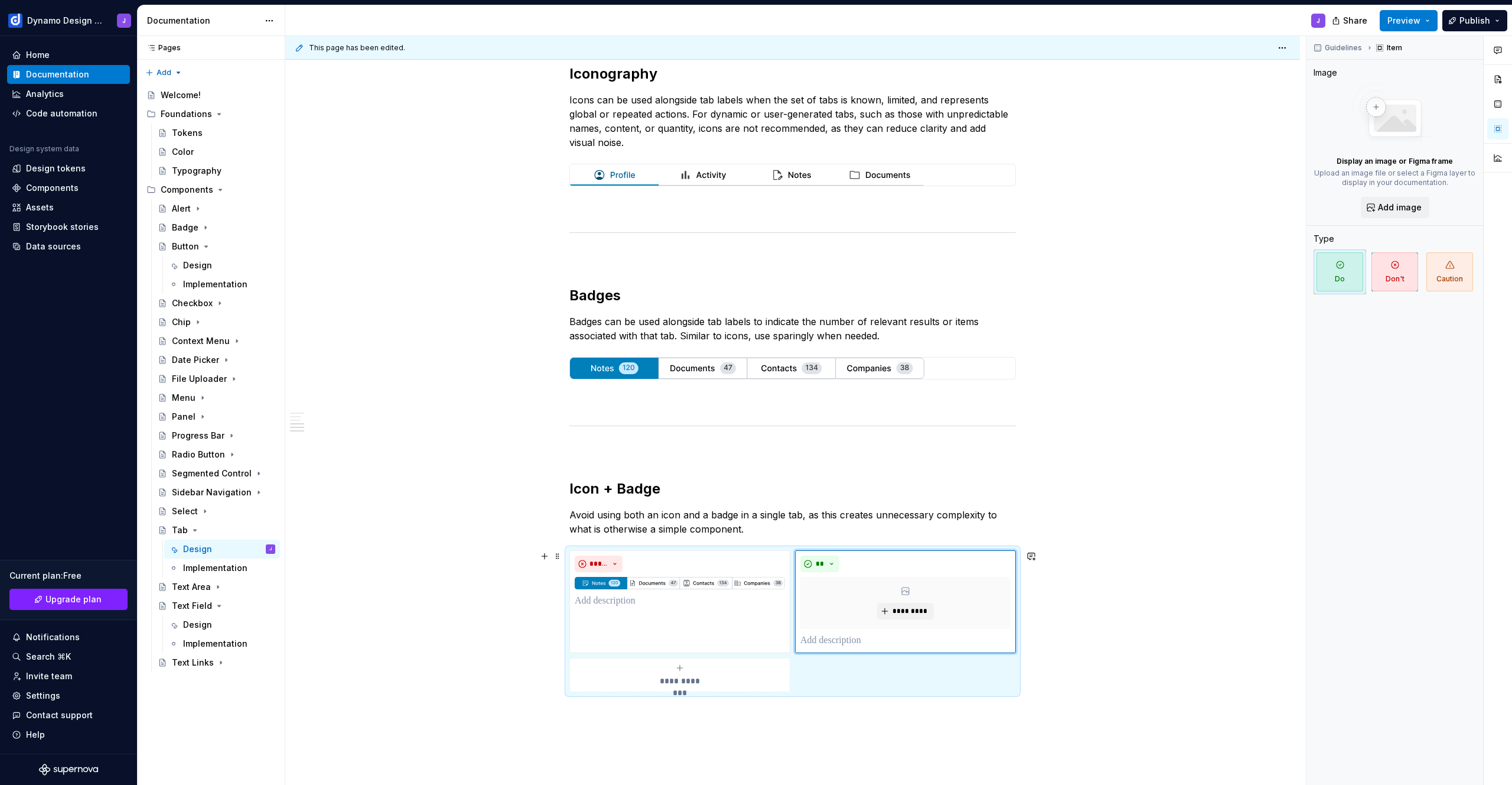
click at [570, 550] on div "**********" at bounding box center [792, 621] width 446 height 142
click at [922, 556] on div "**" at bounding box center [905, 564] width 211 height 17
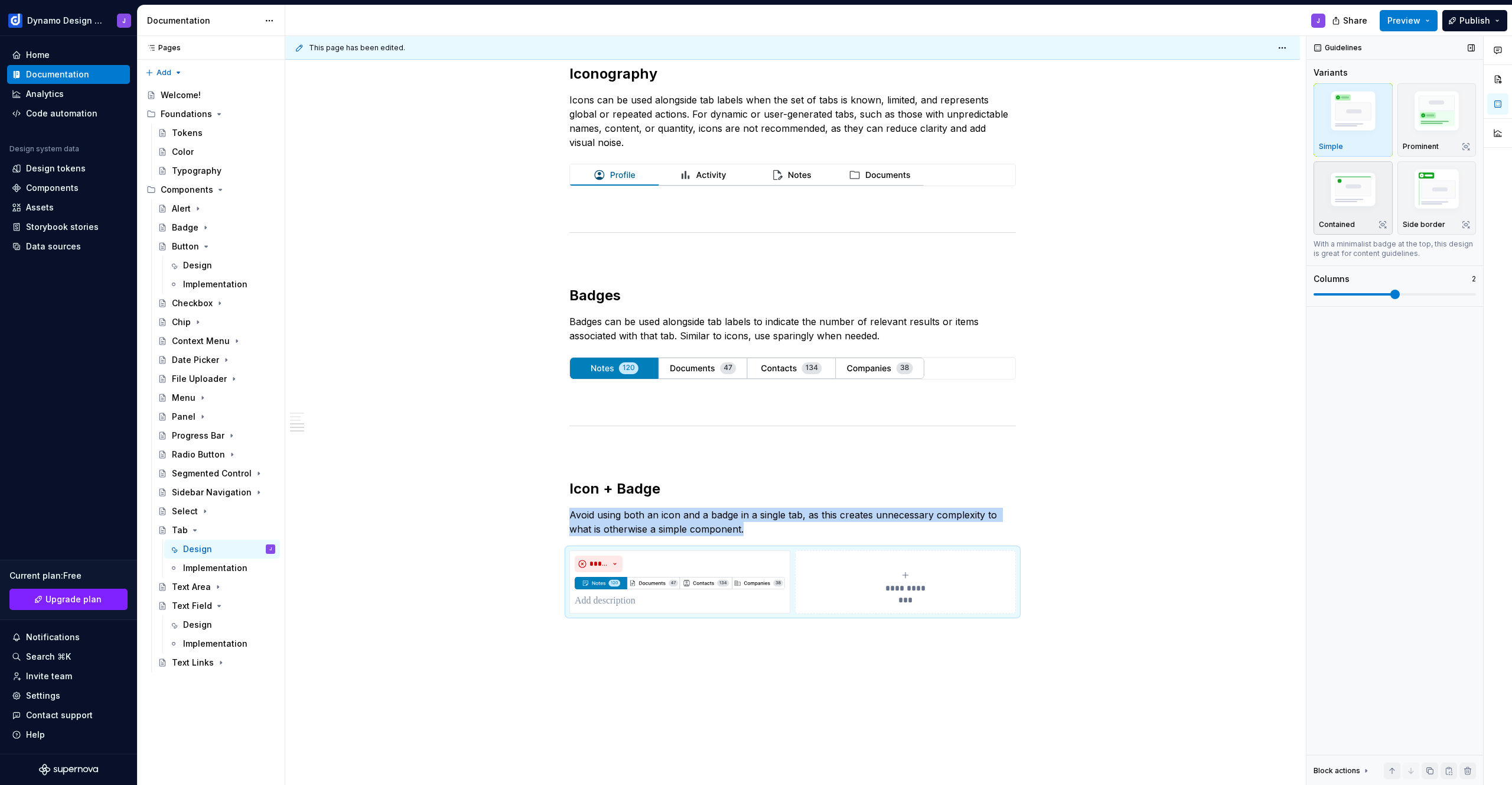
click at [1358, 219] on div "Contained" at bounding box center [1353, 198] width 69 height 62
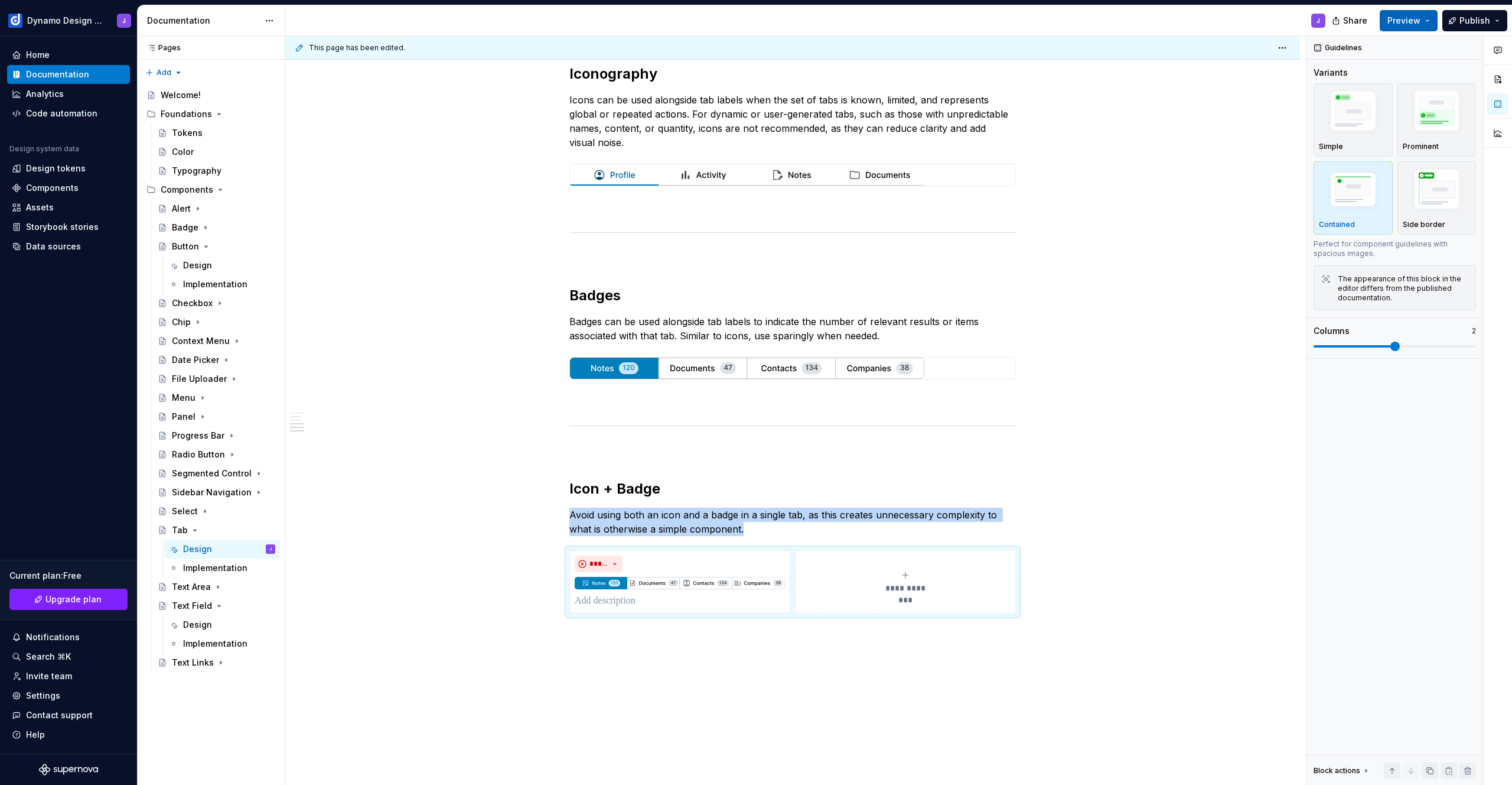
click at [1416, 16] on span "Preview" at bounding box center [1404, 20] width 33 height 12
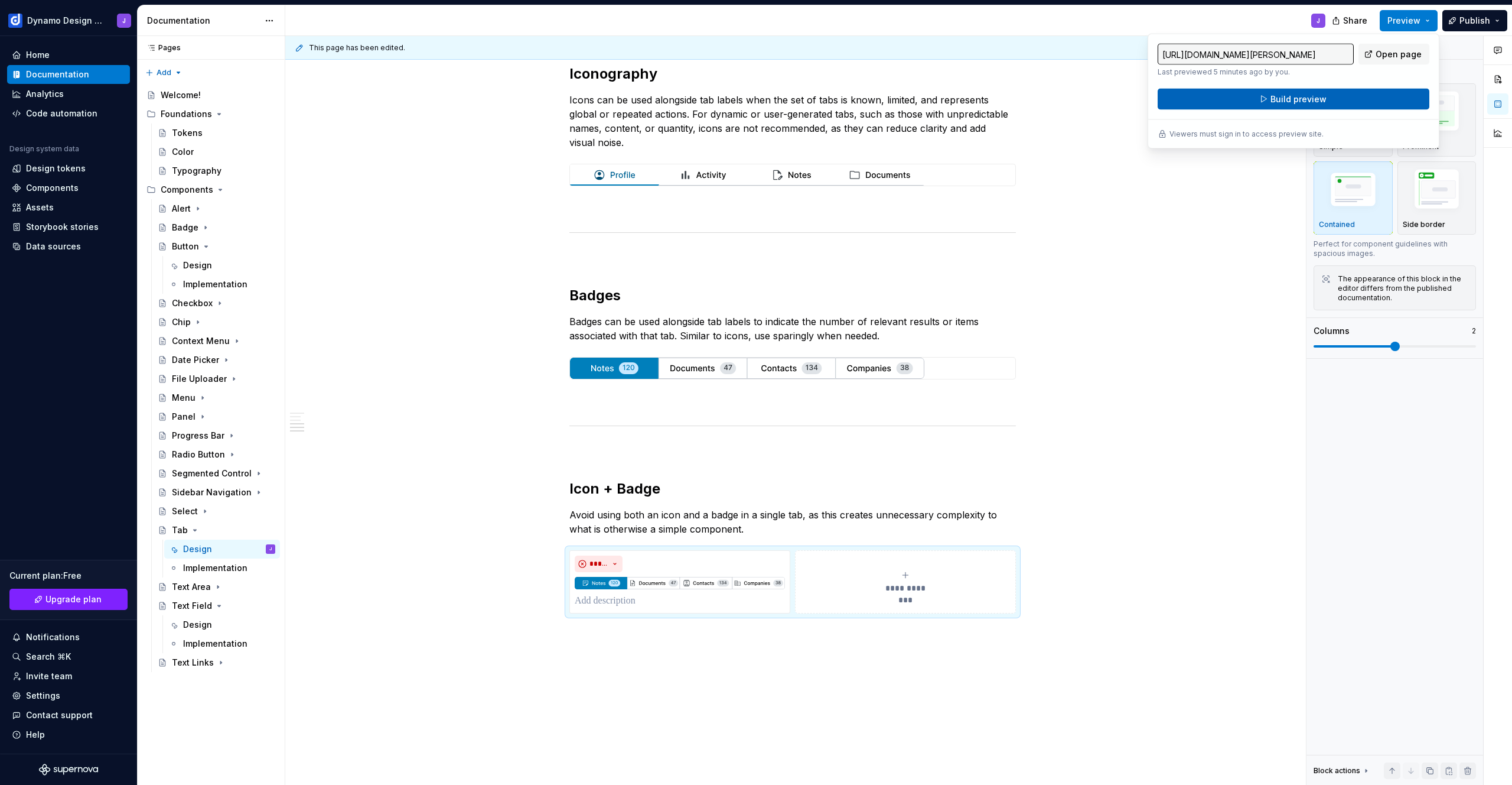
click at [1313, 97] on span "Build preview" at bounding box center [1299, 99] width 56 height 12
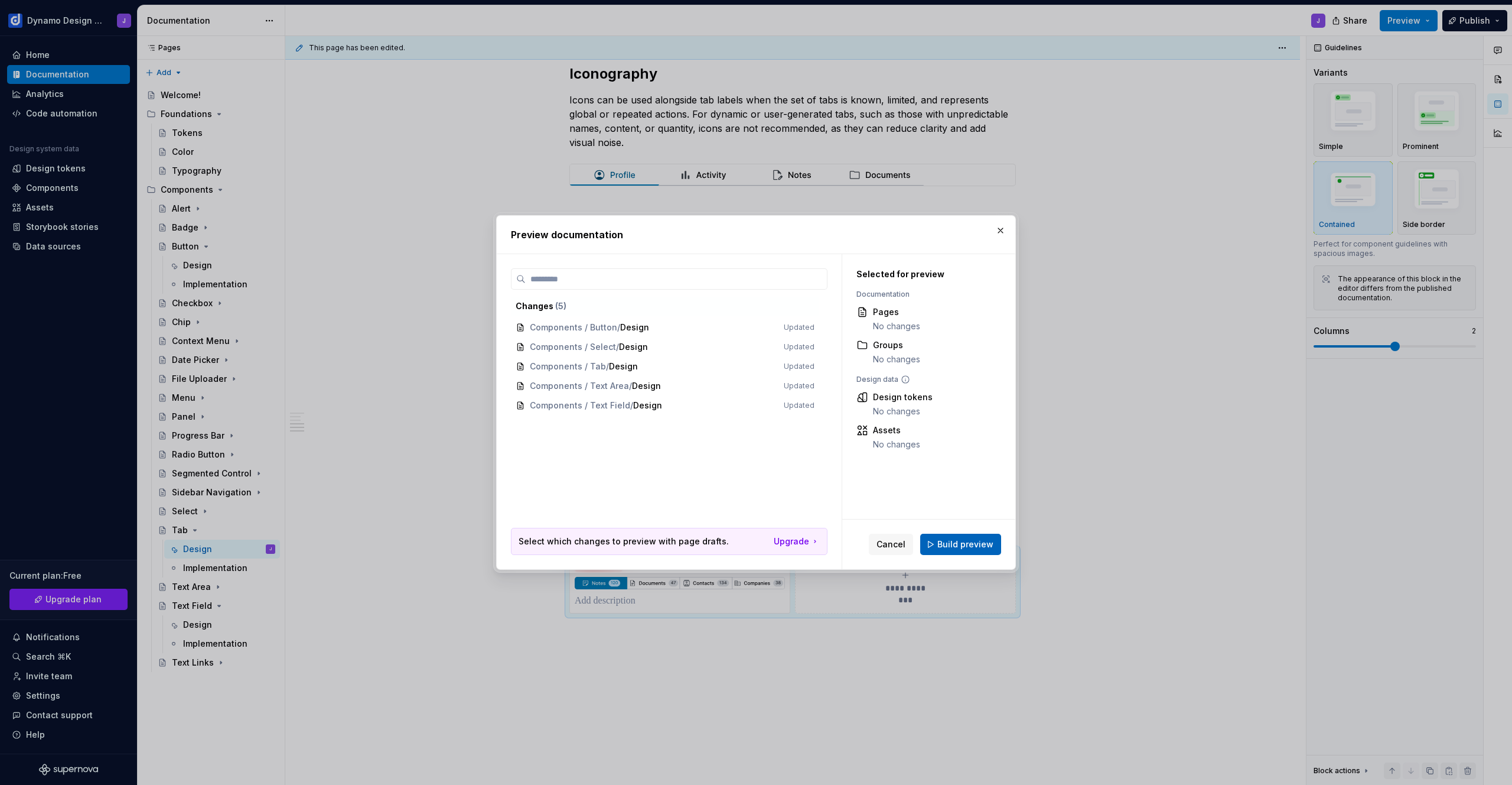
click at [963, 547] on span "Build preview" at bounding box center [966, 544] width 56 height 12
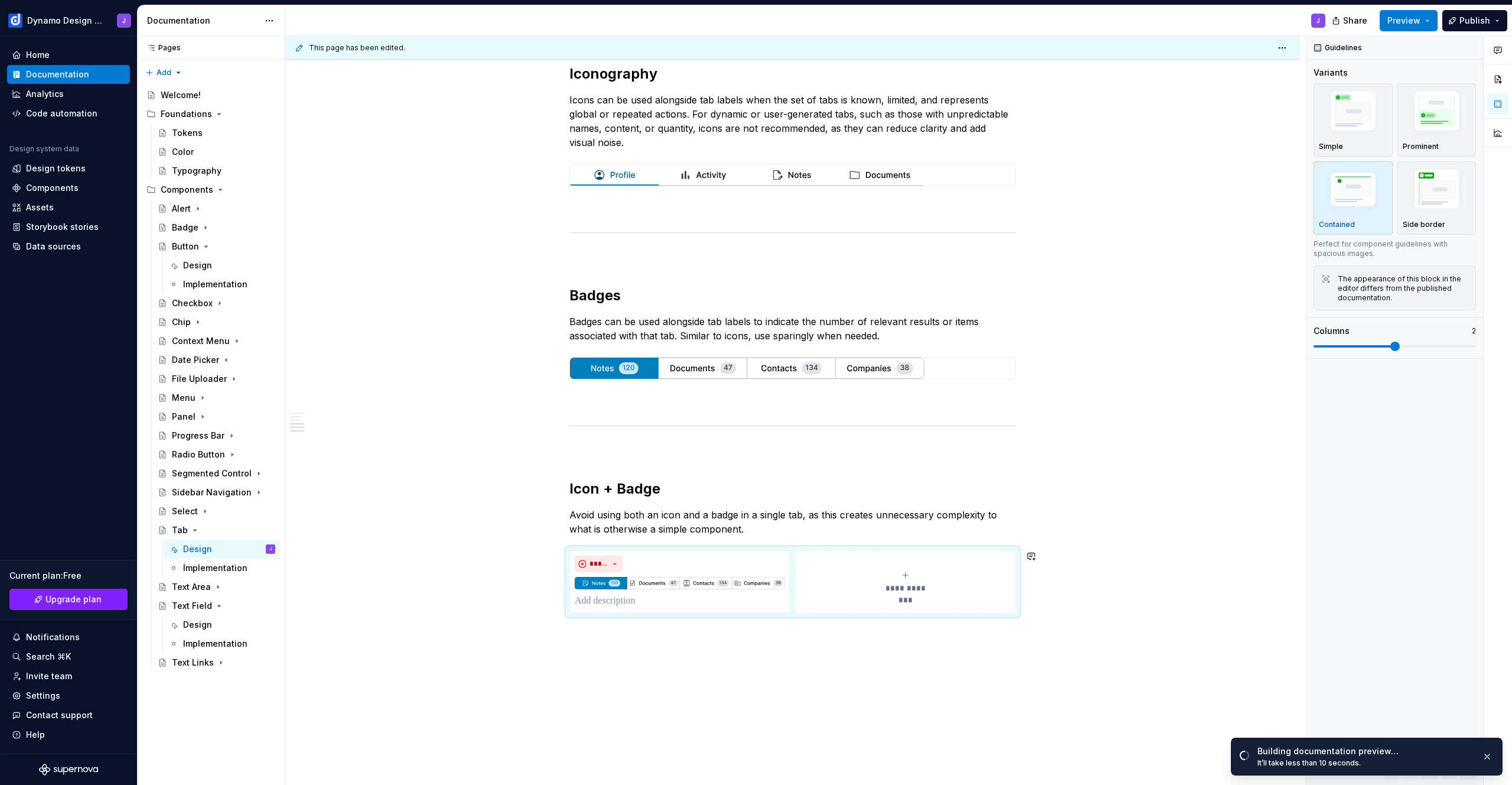
click at [583, 669] on div "Tab Styles Tabs are available in two styles. Underline tabs are used for page h…" at bounding box center [793, 205] width 1015 height 1316
click at [814, 562] on button "**********" at bounding box center [905, 582] width 221 height 63
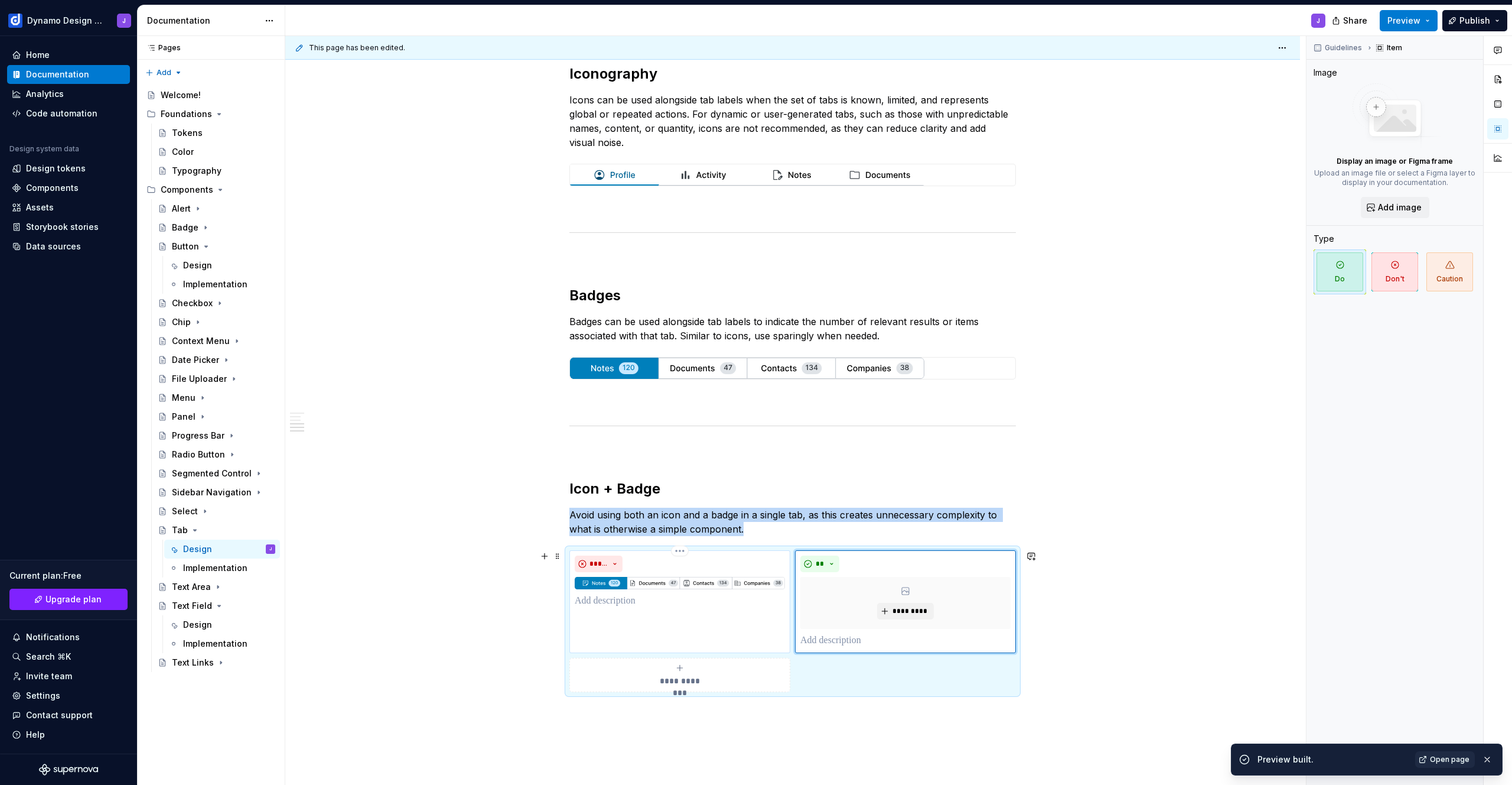
click at [614, 550] on div "*****" at bounding box center [680, 601] width 221 height 103
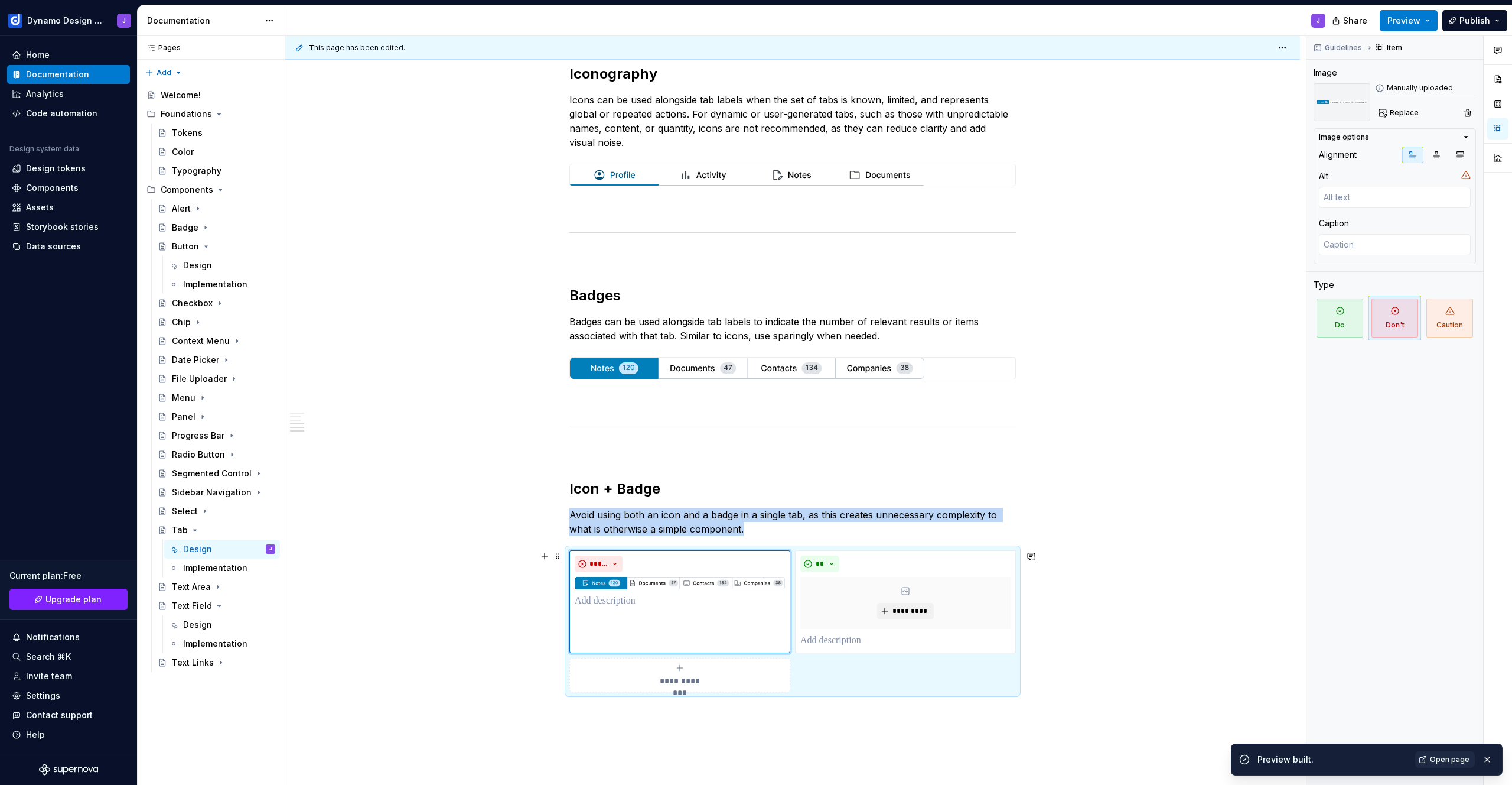
click at [658, 688] on button "**********" at bounding box center [680, 675] width 221 height 34
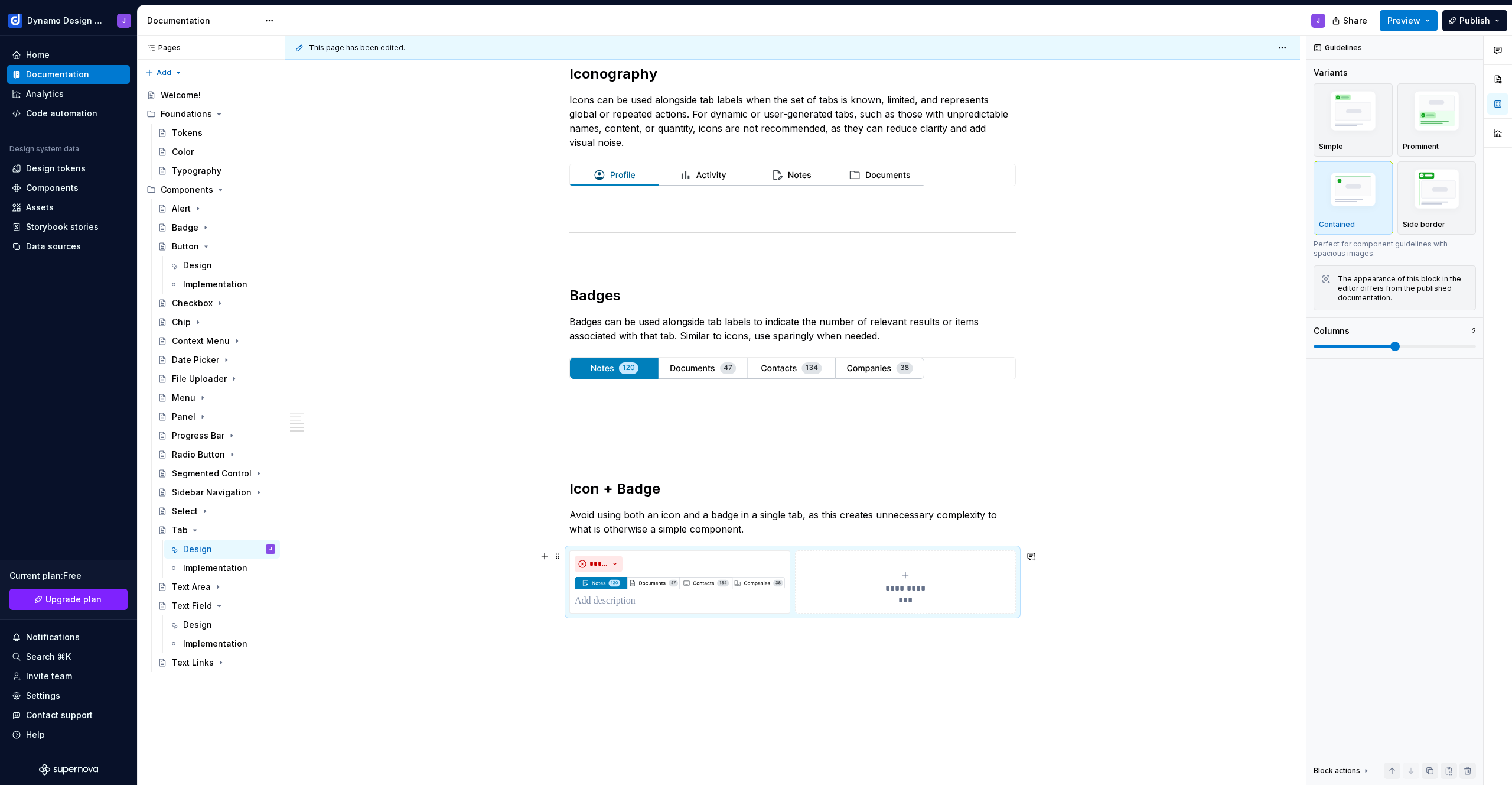
click at [1016, 550] on div "**********" at bounding box center [792, 582] width 446 height 63
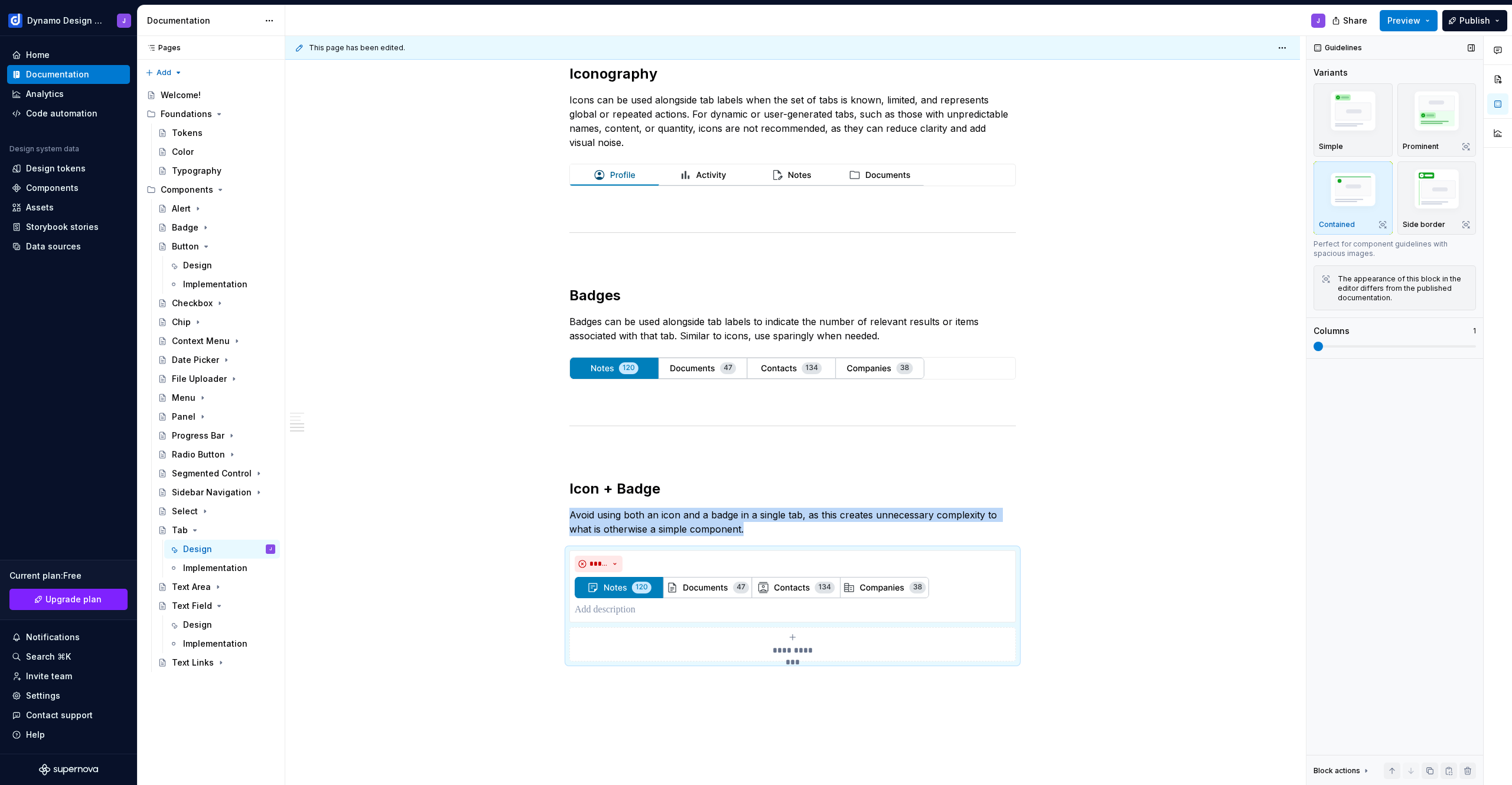
click at [1313, 341] on span at bounding box center [1318, 346] width 9 height 9
click at [1424, 21] on button "Preview" at bounding box center [1409, 20] width 58 height 21
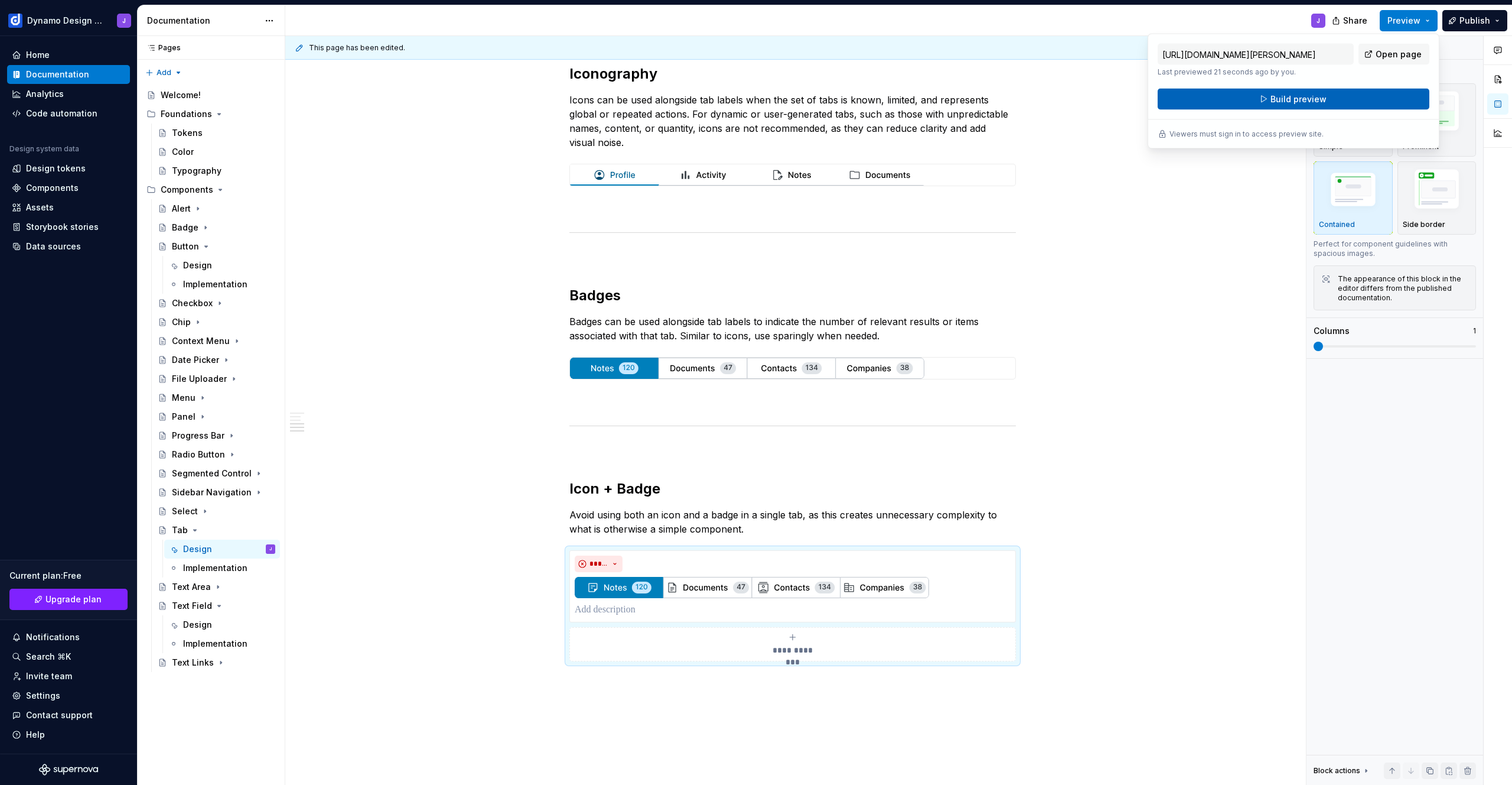
click at [1336, 100] on button "Build preview" at bounding box center [1293, 99] width 272 height 21
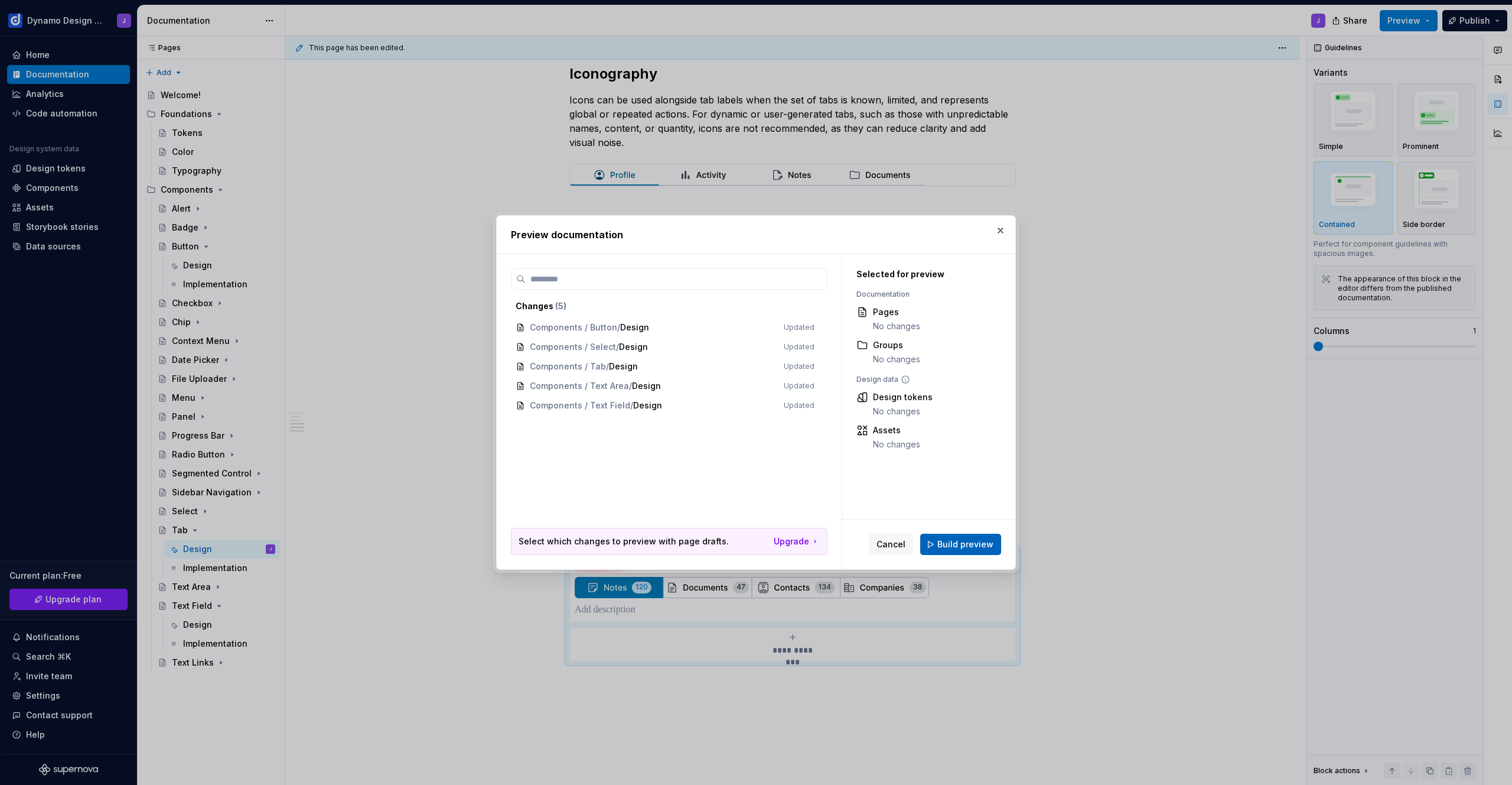
click at [978, 546] on span "Build preview" at bounding box center [966, 544] width 56 height 12
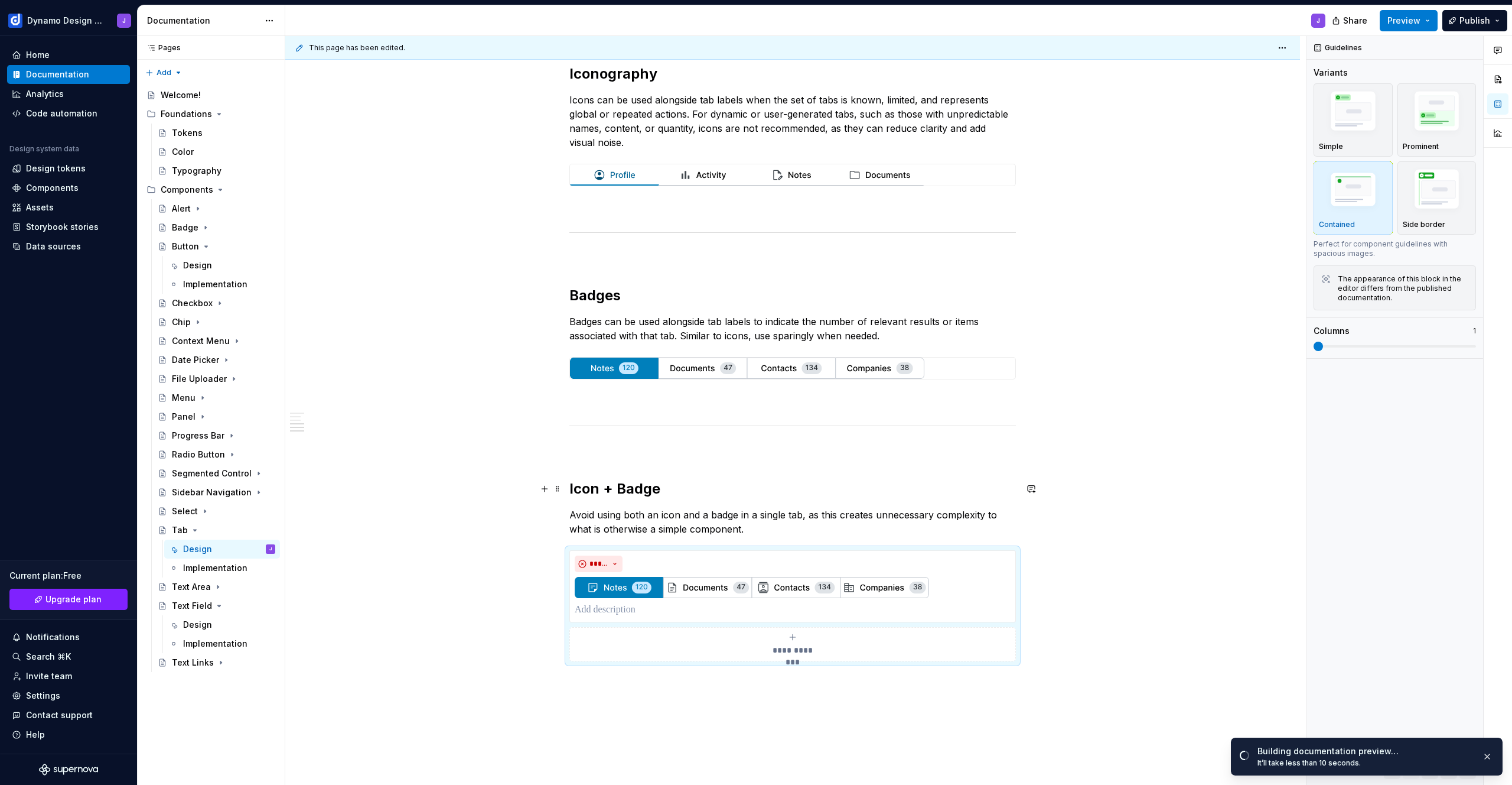
click at [492, 495] on div "Tab Styles Tabs are available in two styles. Underline tabs are used for page h…" at bounding box center [793, 228] width 1015 height 1363
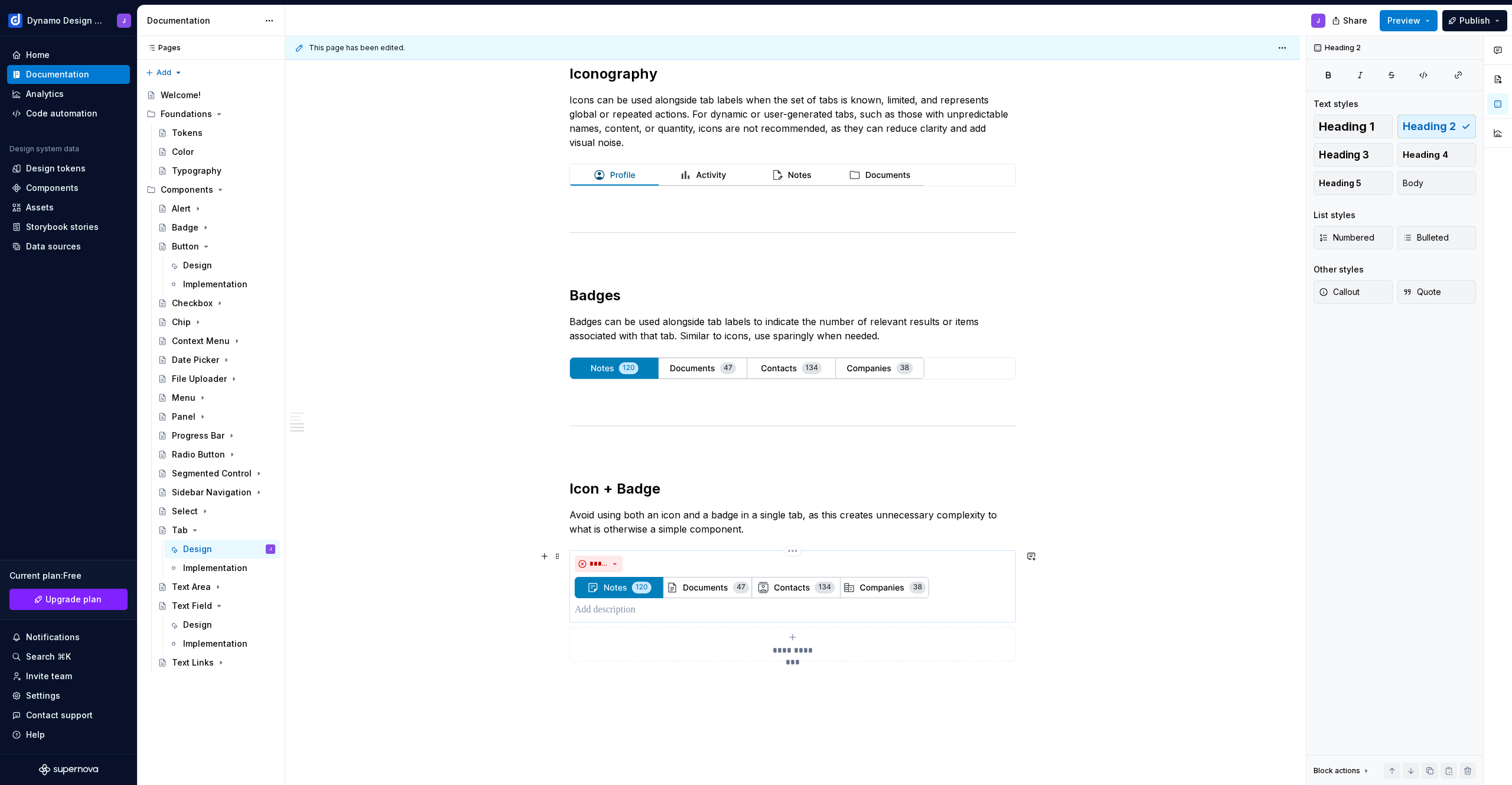
click at [660, 608] on p at bounding box center [793, 610] width 436 height 14
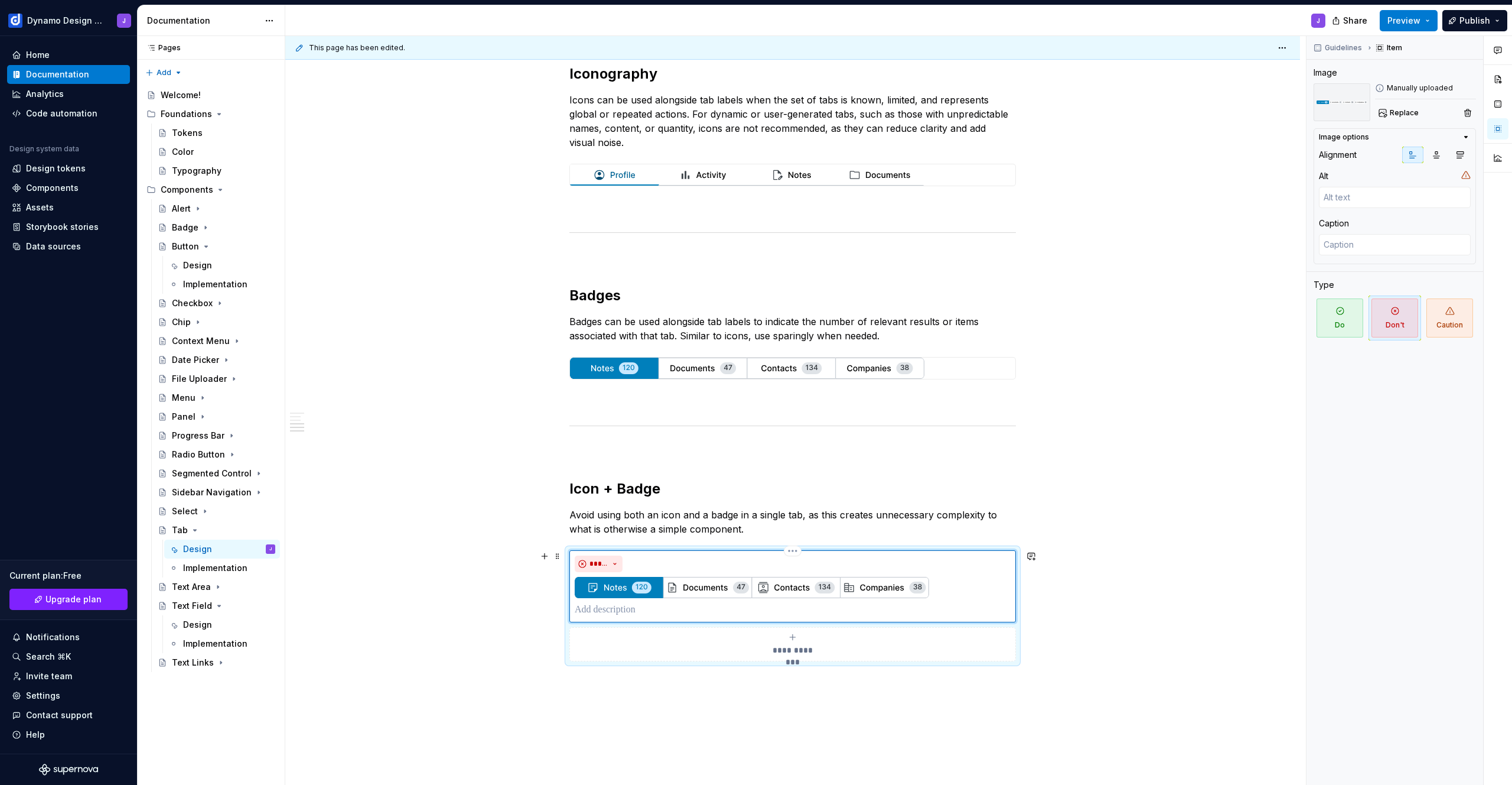
type textarea "*"
click at [809, 610] on p "**********" at bounding box center [793, 610] width 436 height 14
click at [944, 606] on p "**********" at bounding box center [793, 610] width 436 height 14
drag, startPoint x: 741, startPoint y: 610, endPoint x: 828, endPoint y: 611, distance: 87.0
click at [828, 611] on p "**********" at bounding box center [793, 610] width 436 height 14
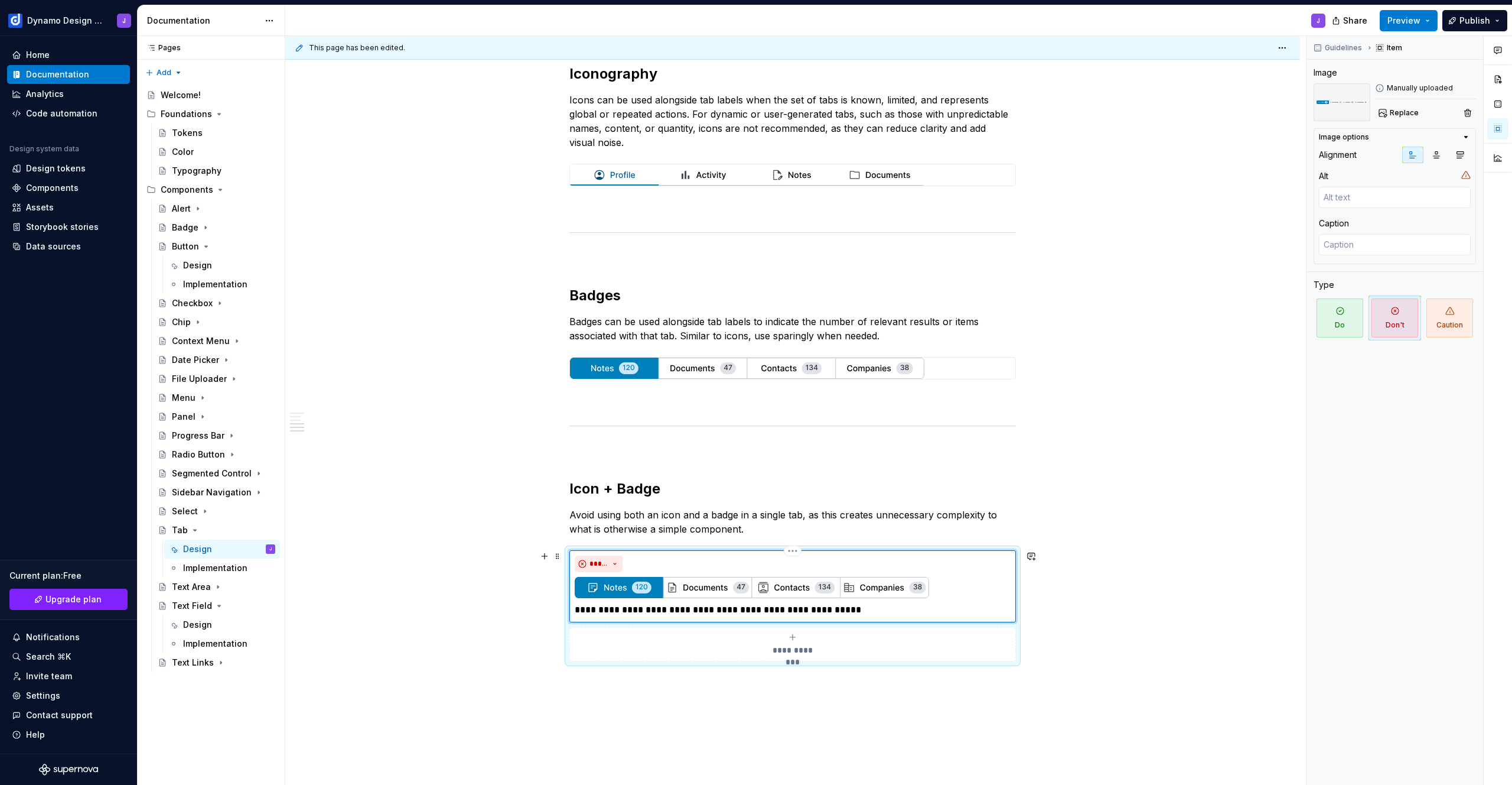
click at [845, 610] on p "**********" at bounding box center [793, 610] width 436 height 14
click at [682, 609] on p "**********" at bounding box center [793, 610] width 436 height 14
click at [659, 608] on p "**********" at bounding box center [793, 610] width 436 height 14
drag, startPoint x: 743, startPoint y: 610, endPoint x: 785, endPoint y: 638, distance: 50.5
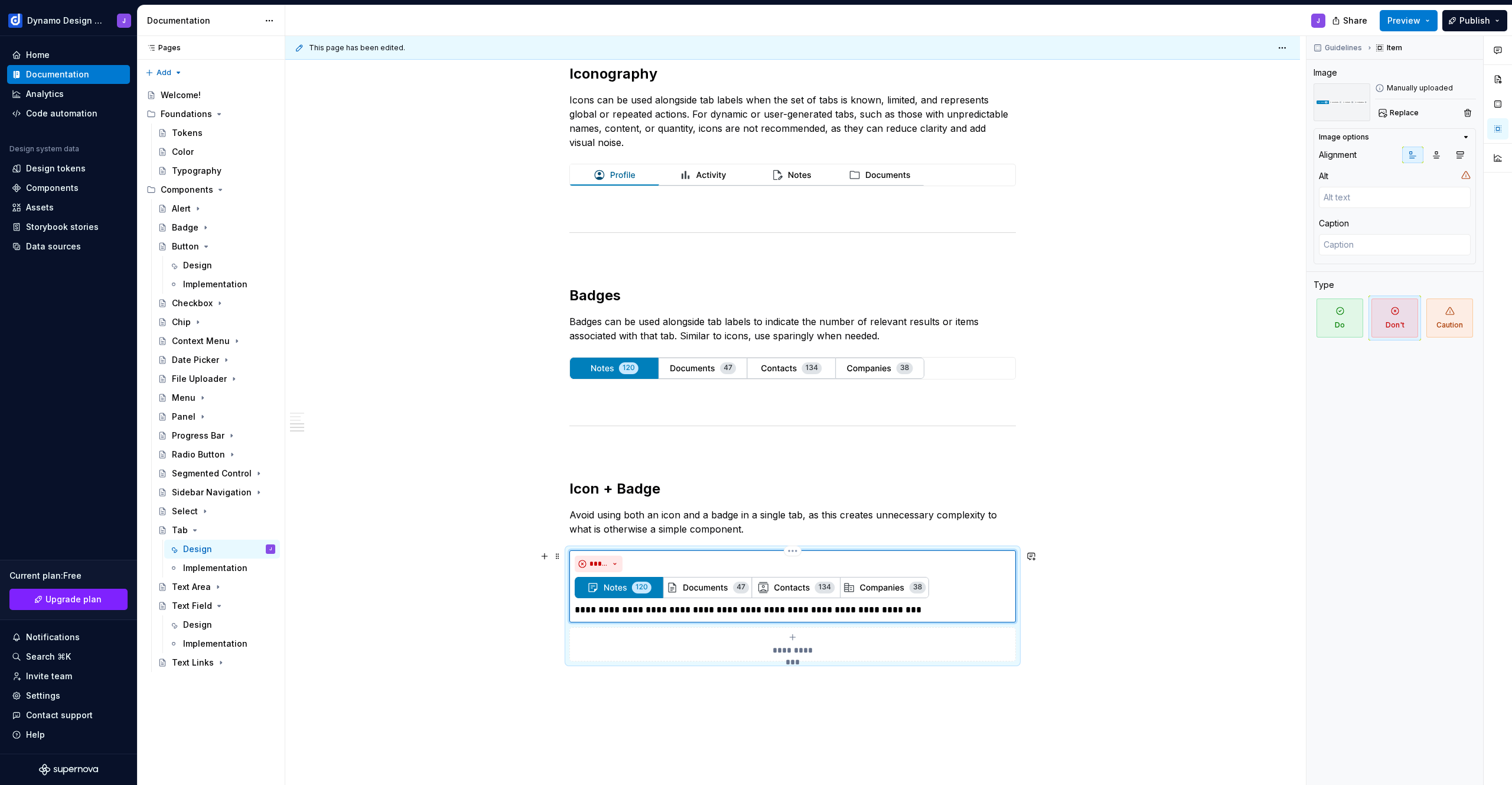
click at [743, 610] on p "**********" at bounding box center [793, 610] width 436 height 14
click at [1134, 460] on div "Tab Styles Tabs are available in two styles. Underline tabs are used for page h…" at bounding box center [793, 228] width 1015 height 1363
click at [1400, 15] on span "Preview" at bounding box center [1404, 20] width 33 height 12
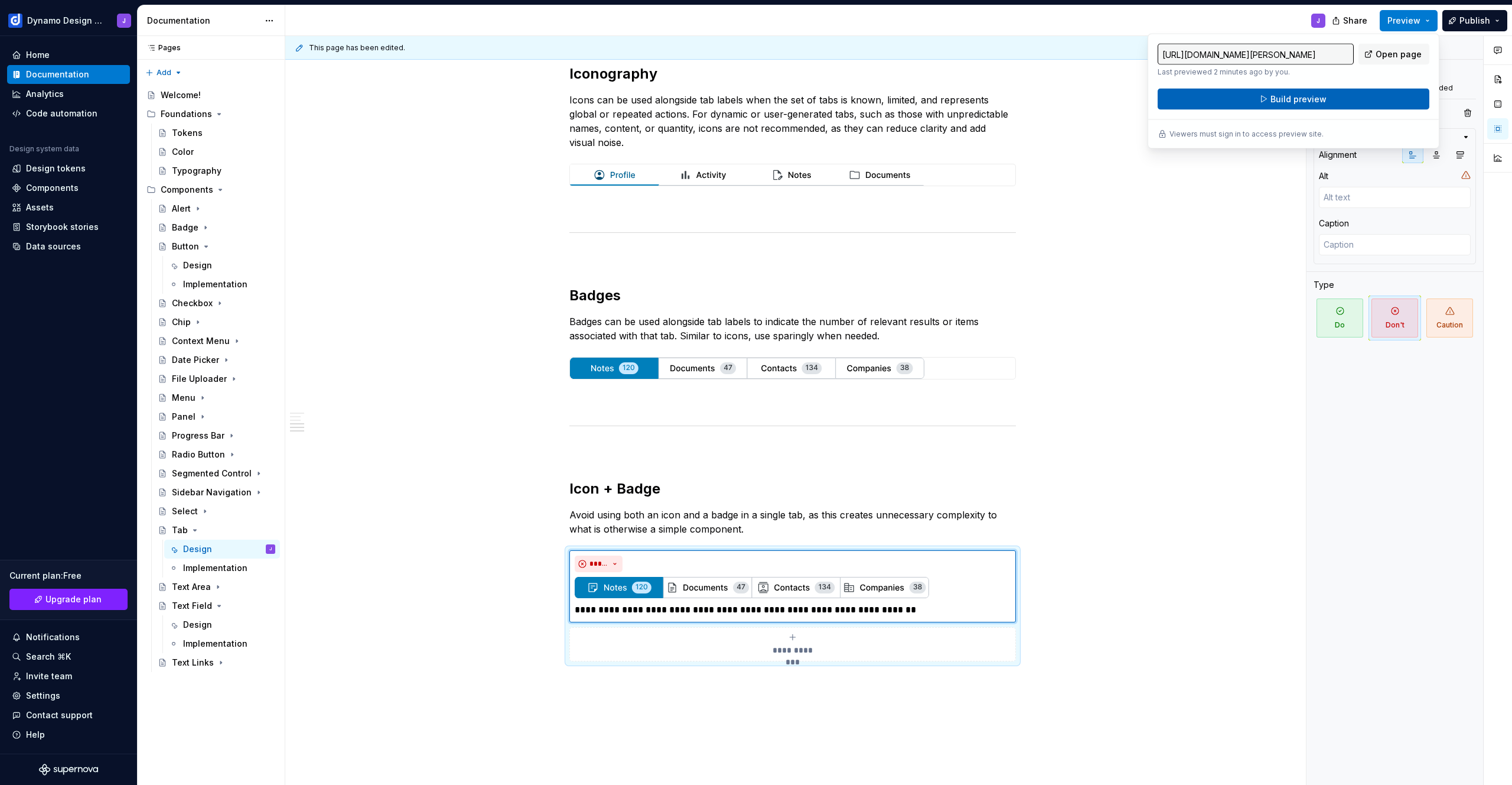
click at [1311, 96] on span "Build preview" at bounding box center [1299, 99] width 56 height 12
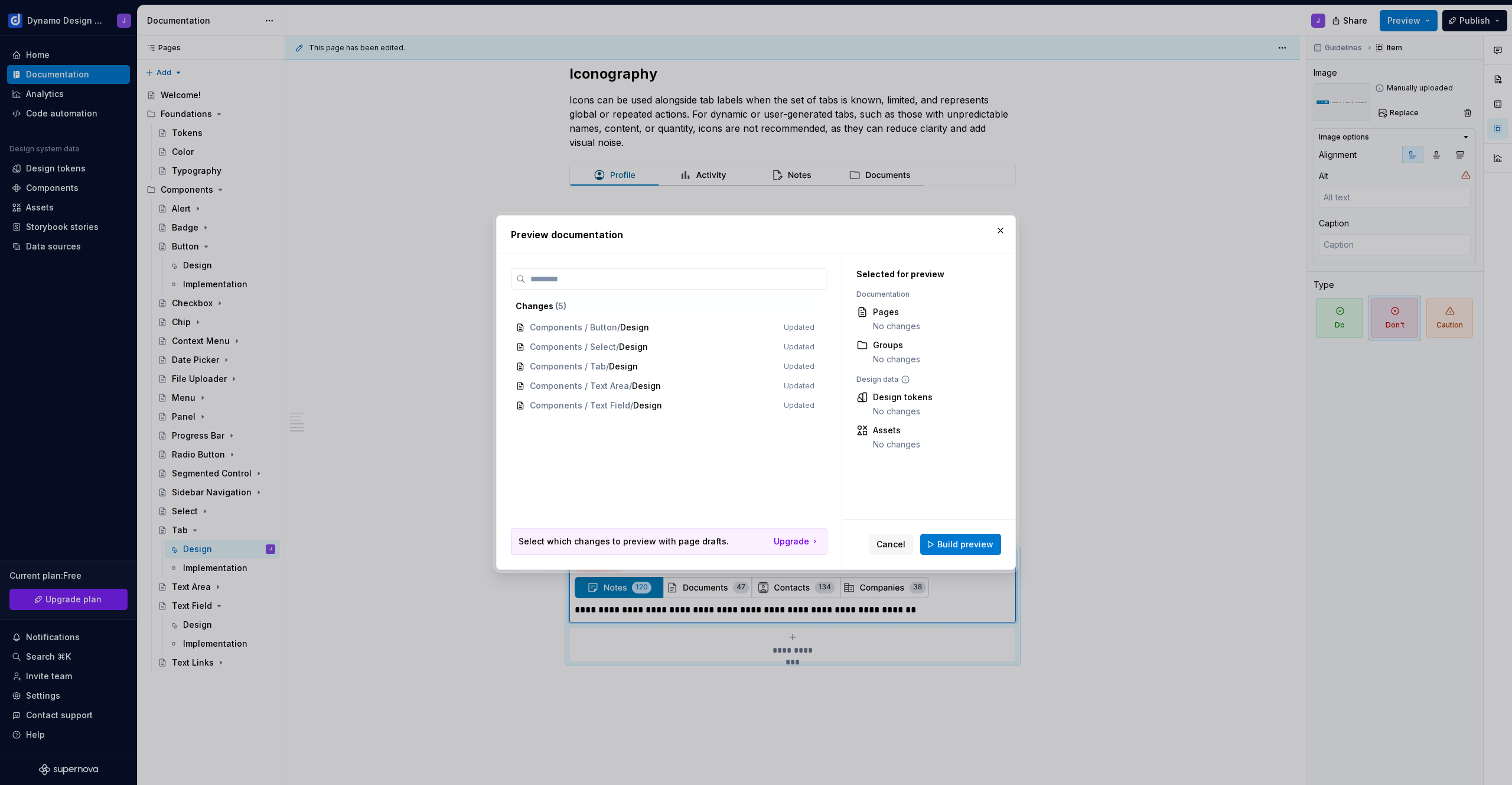
drag, startPoint x: 966, startPoint y: 542, endPoint x: 992, endPoint y: 511, distance: 40.5
click at [966, 542] on span "Build preview" at bounding box center [966, 544] width 56 height 12
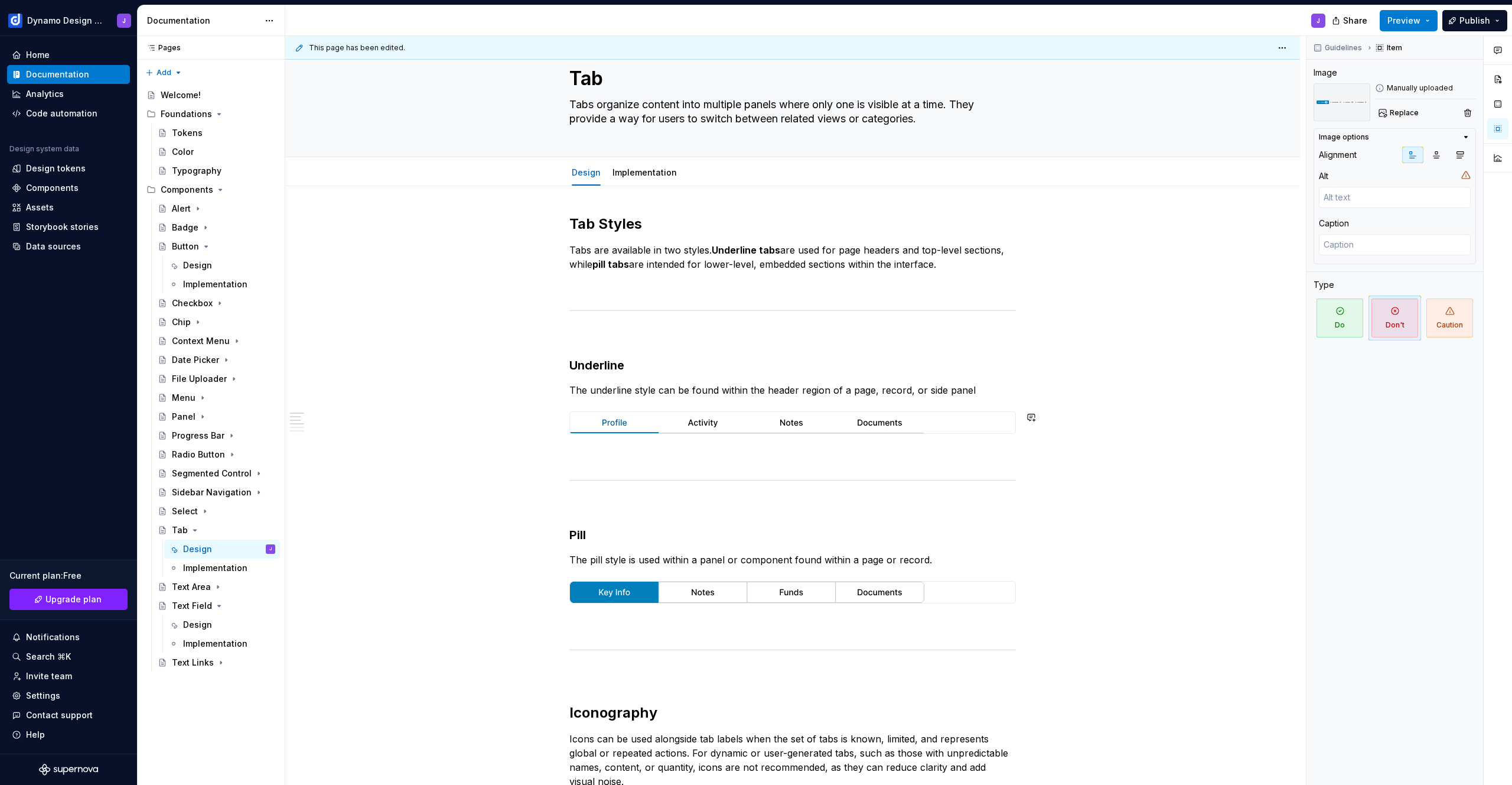
scroll to position [0, 0]
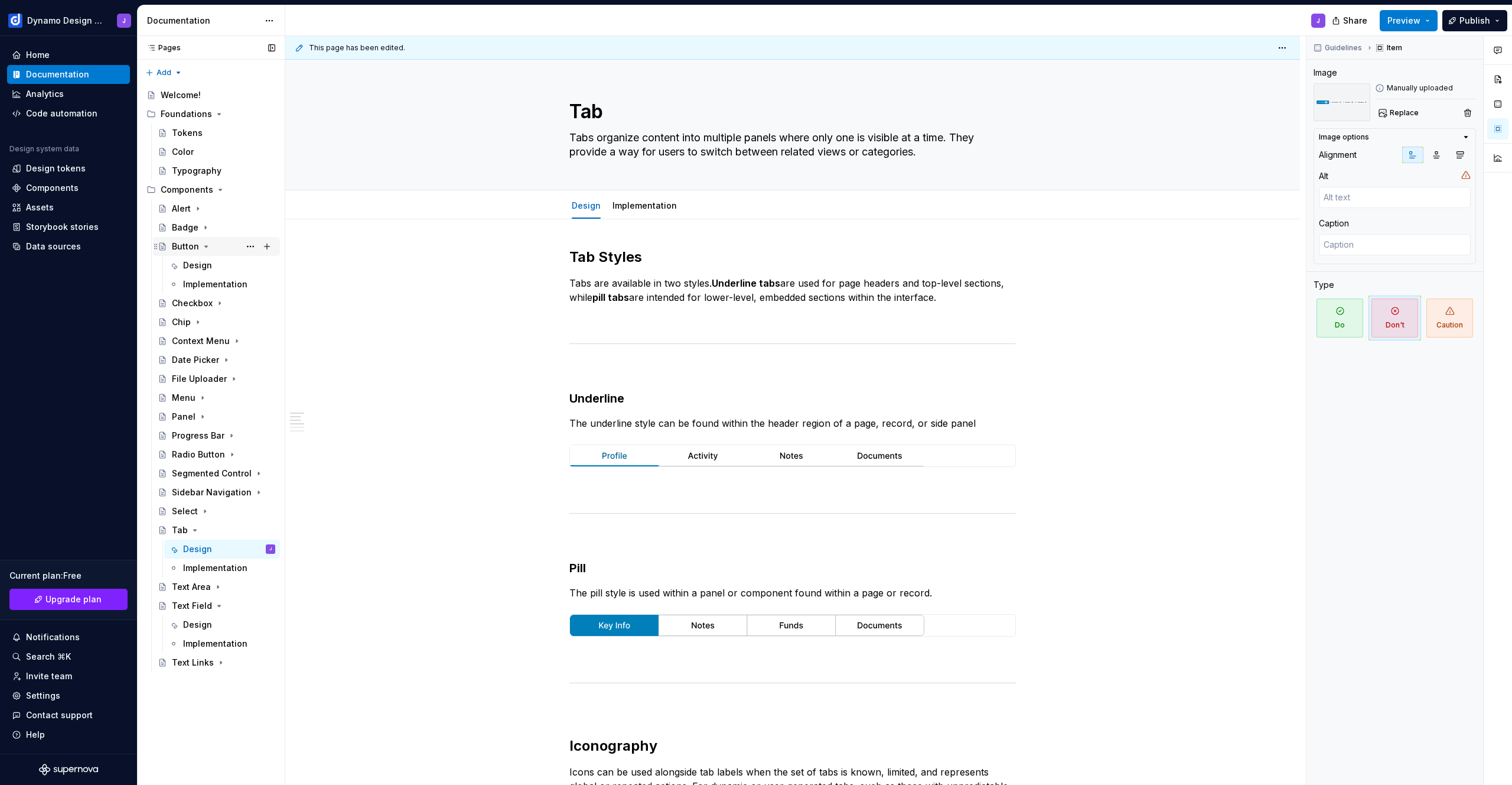
click at [186, 246] on div "Button" at bounding box center [185, 246] width 27 height 12
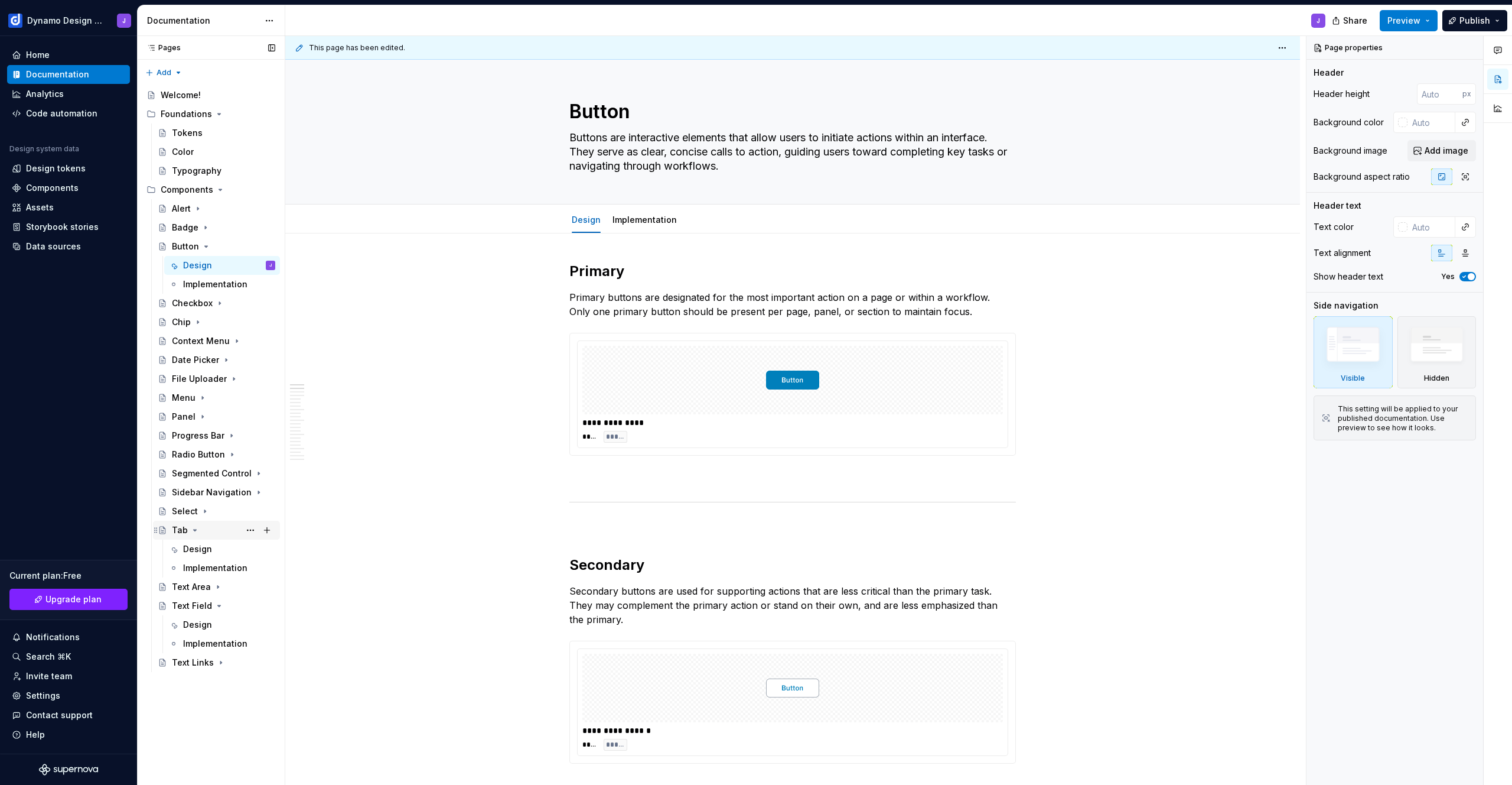
click at [195, 530] on icon "Page tree" at bounding box center [195, 530] width 9 height 9
click at [217, 567] on icon "Page tree" at bounding box center [219, 568] width 9 height 9
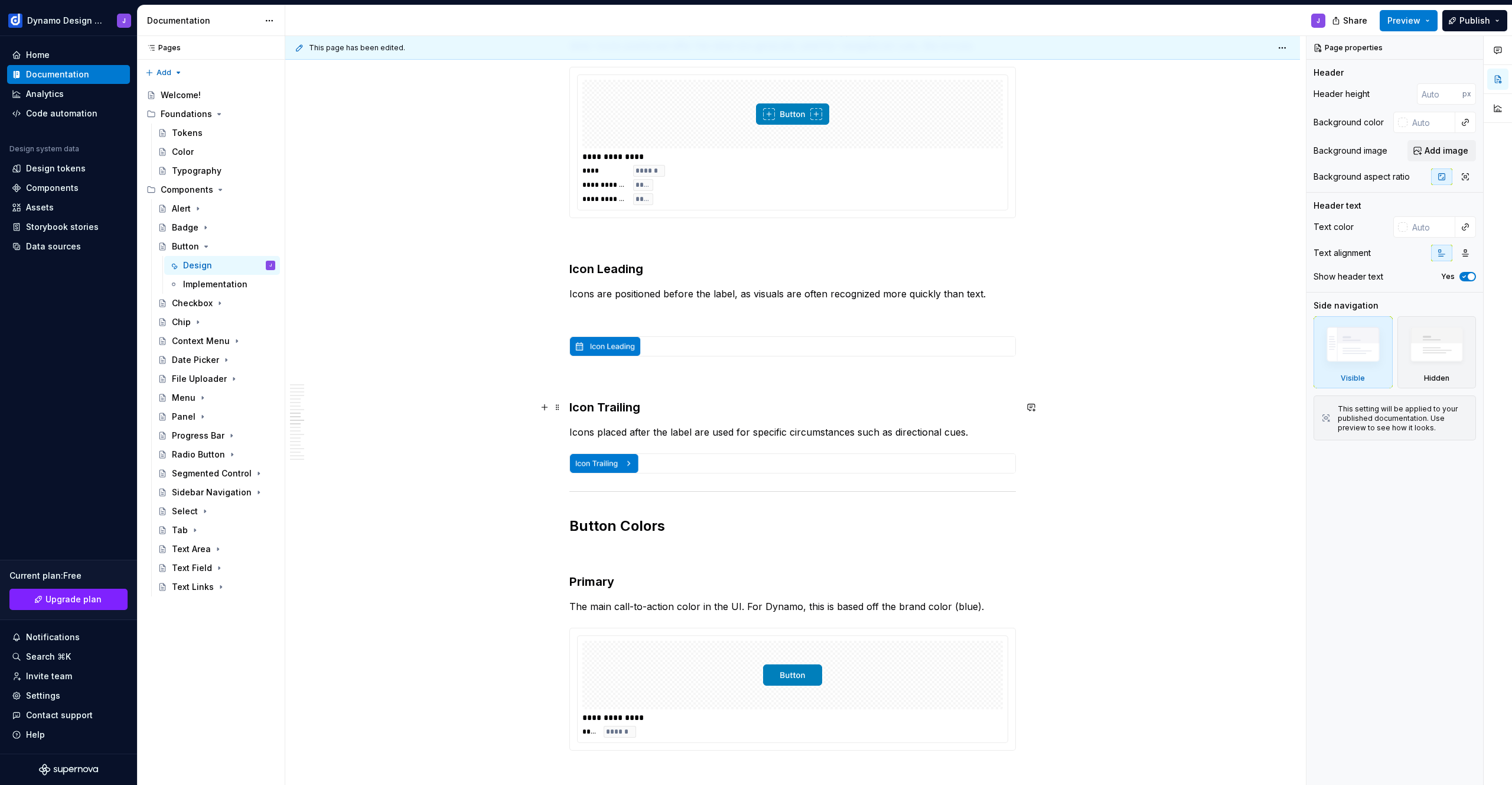
scroll to position [1918, 0]
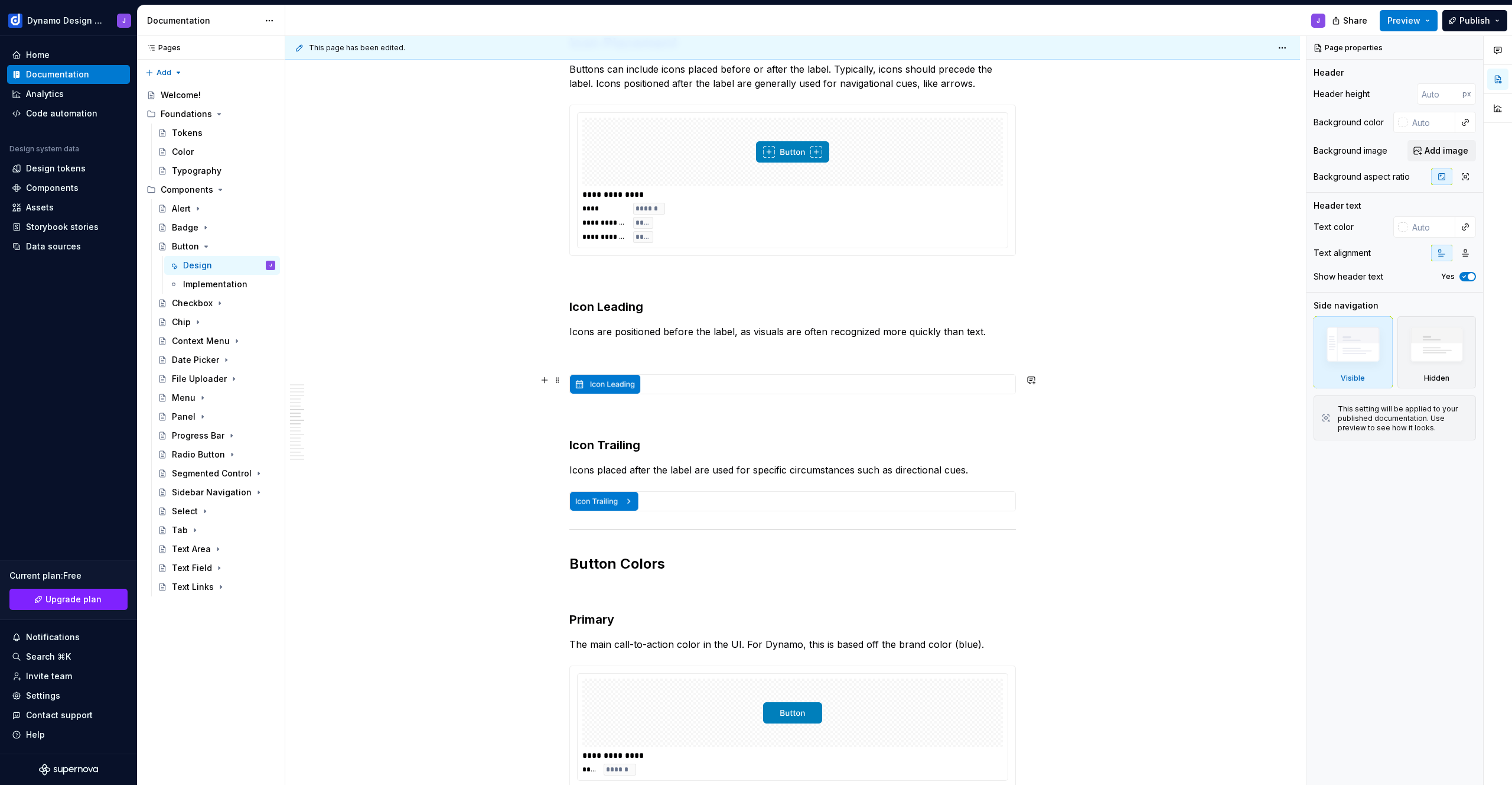
click at [617, 392] on img at bounding box center [792, 384] width 445 height 19
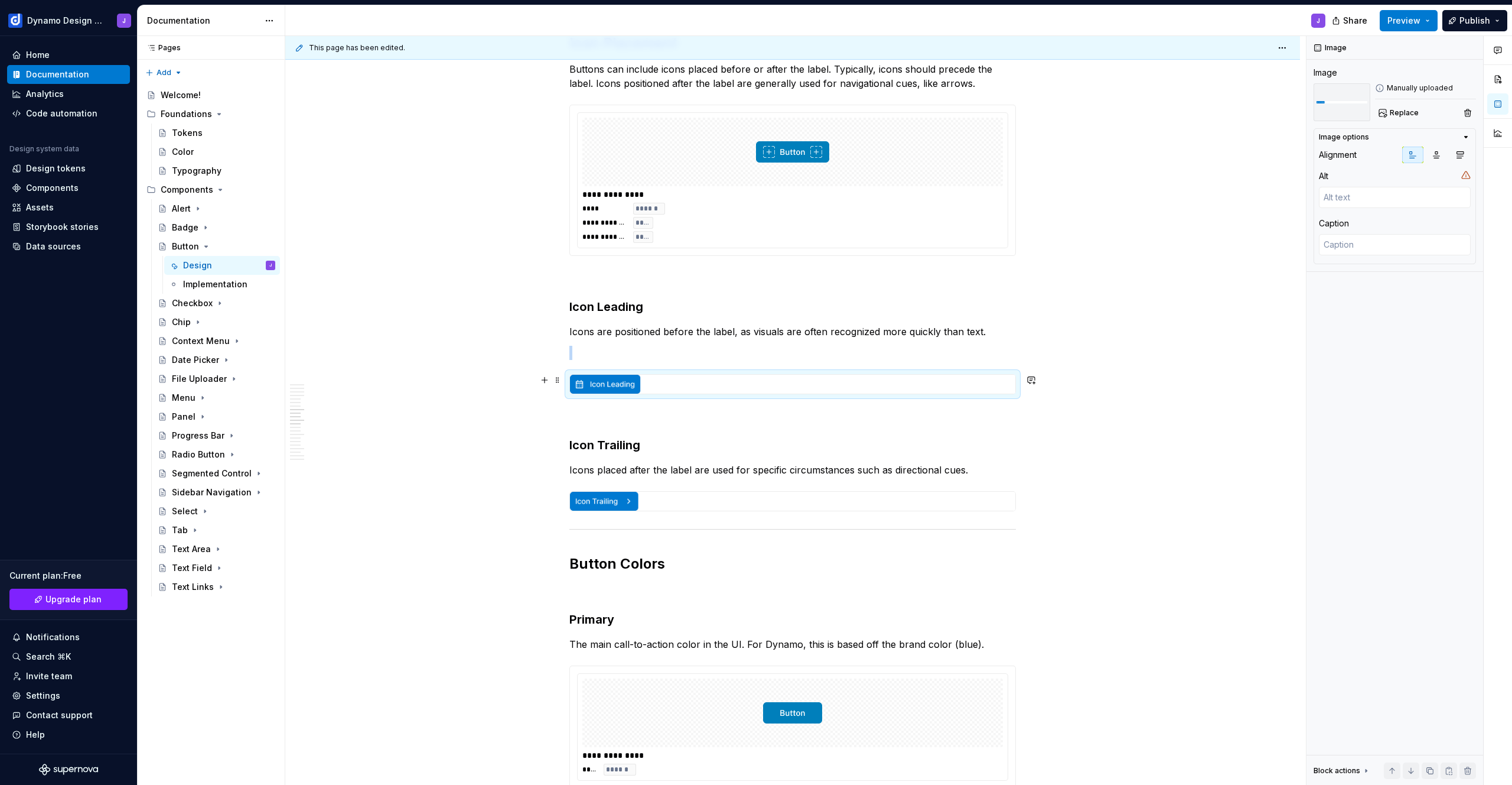
click at [773, 379] on img at bounding box center [792, 384] width 445 height 19
click at [1406, 111] on span "Replace" at bounding box center [1403, 113] width 29 height 9
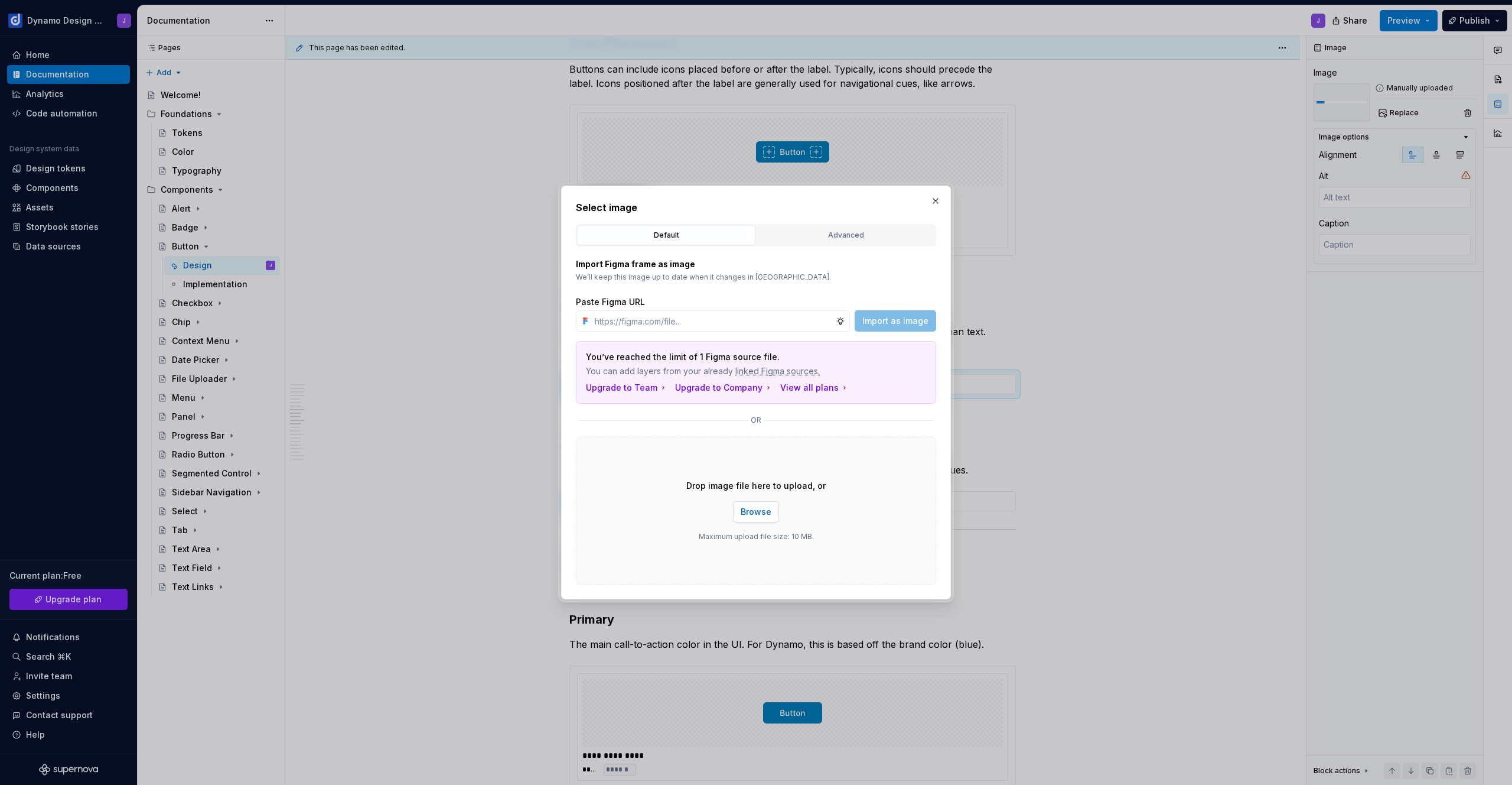
click at [766, 507] on span "Browse" at bounding box center [756, 511] width 31 height 12
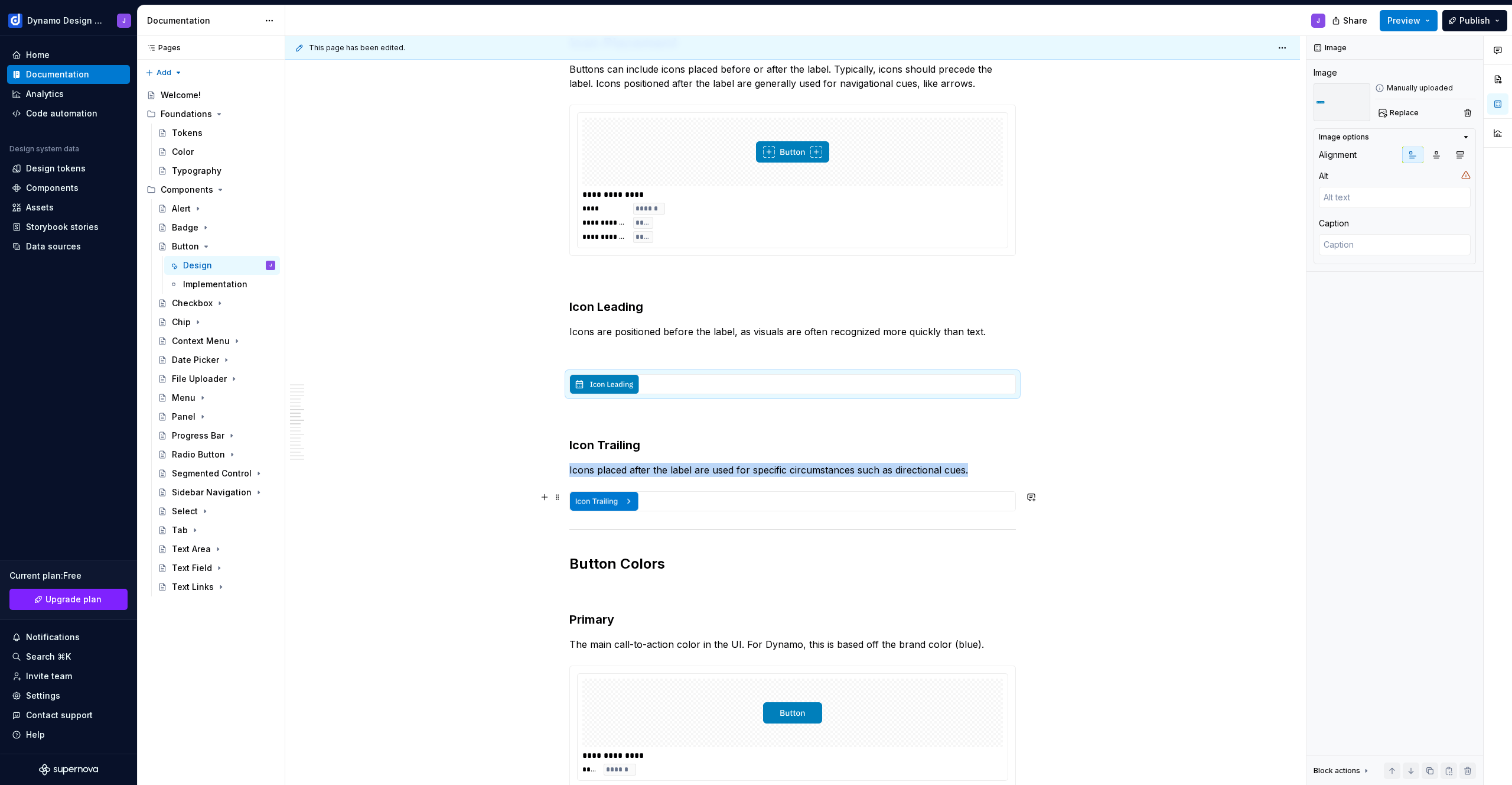
click at [606, 501] on img at bounding box center [792, 501] width 445 height 19
click at [1400, 113] on span "Replace" at bounding box center [1403, 113] width 29 height 9
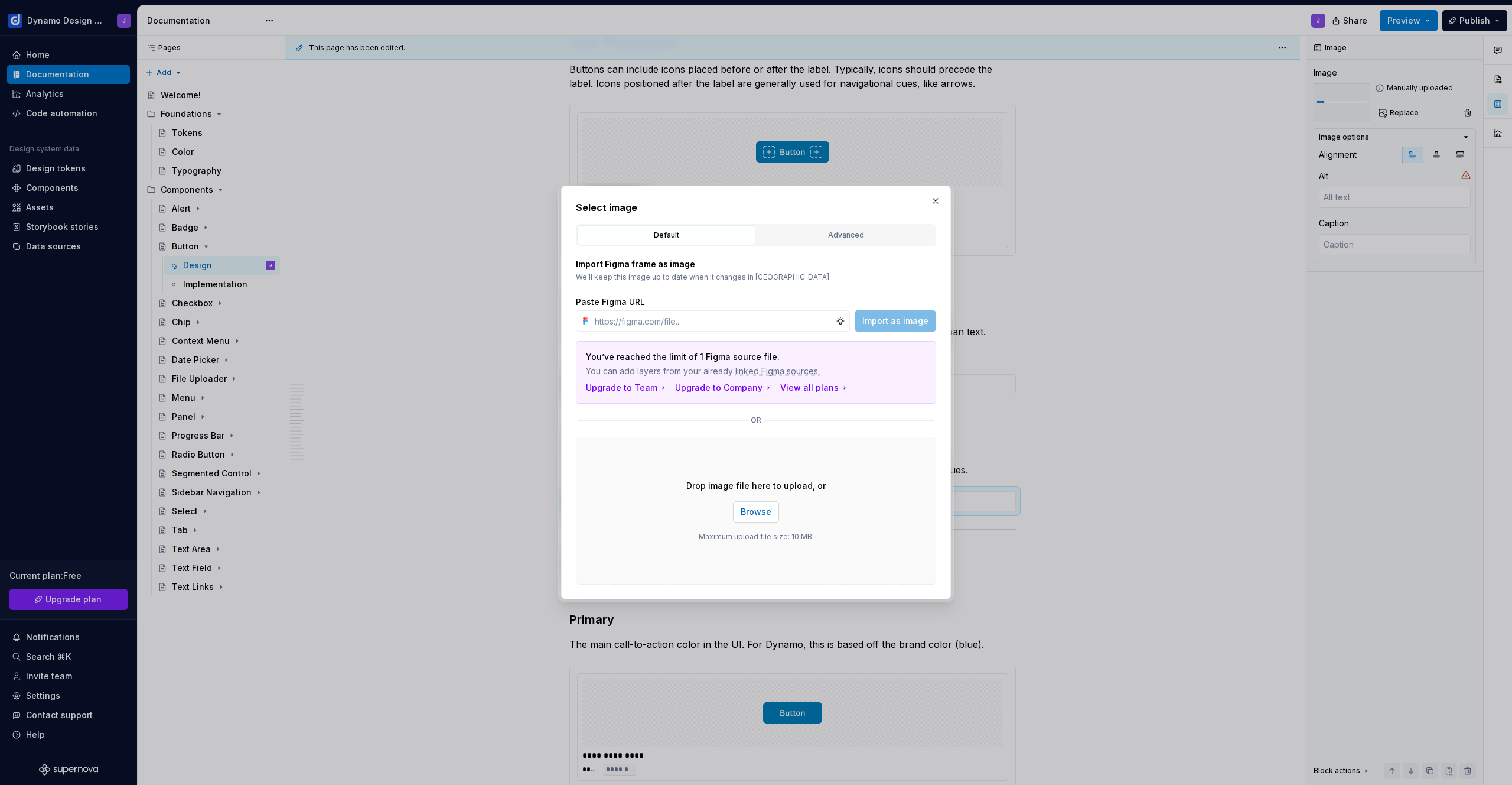
click at [747, 508] on span "Browse" at bounding box center [756, 511] width 31 height 12
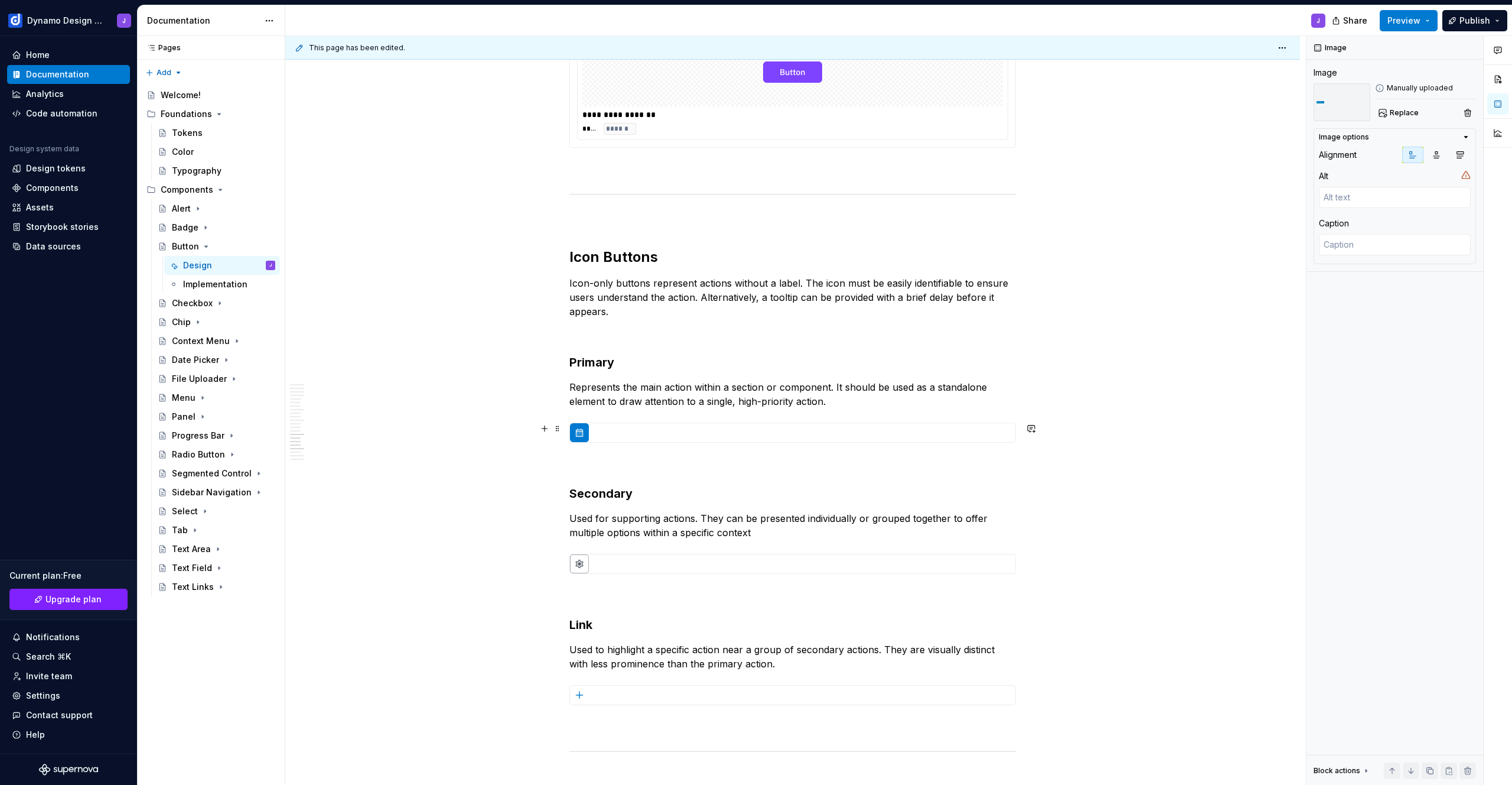
scroll to position [3065, 0]
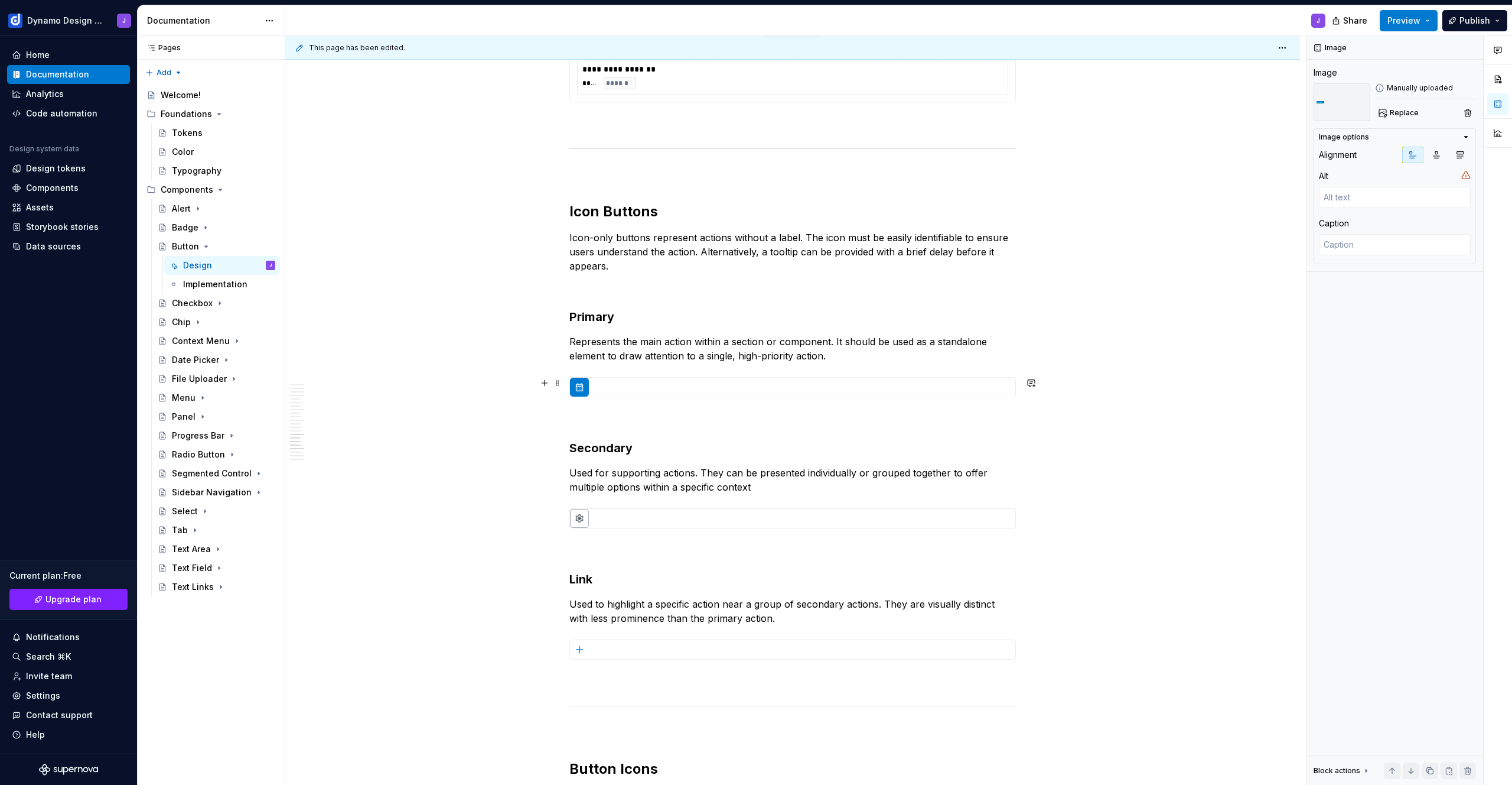
click at [641, 384] on img at bounding box center [792, 387] width 445 height 19
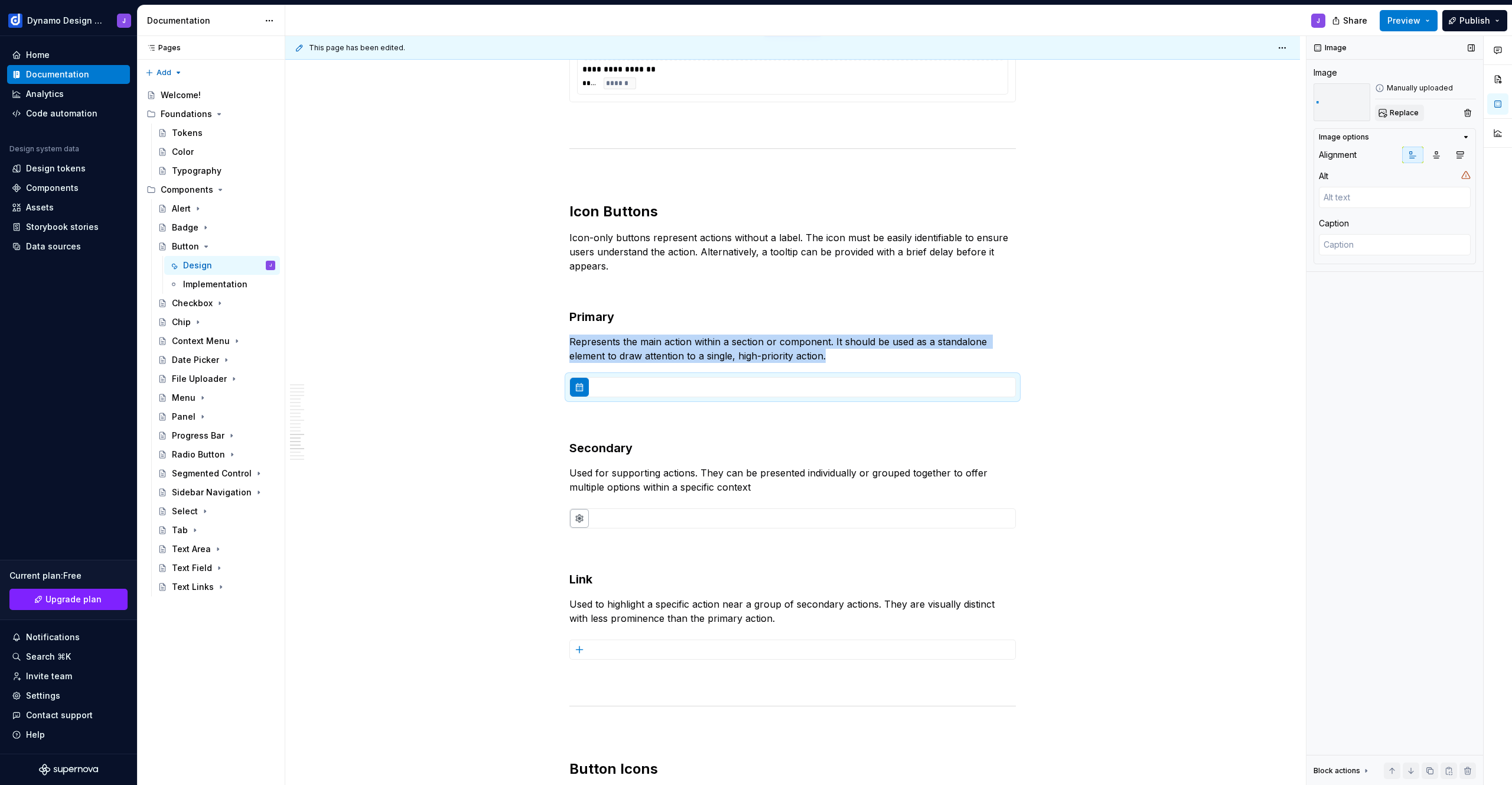
click at [1404, 115] on span "Replace" at bounding box center [1403, 113] width 29 height 9
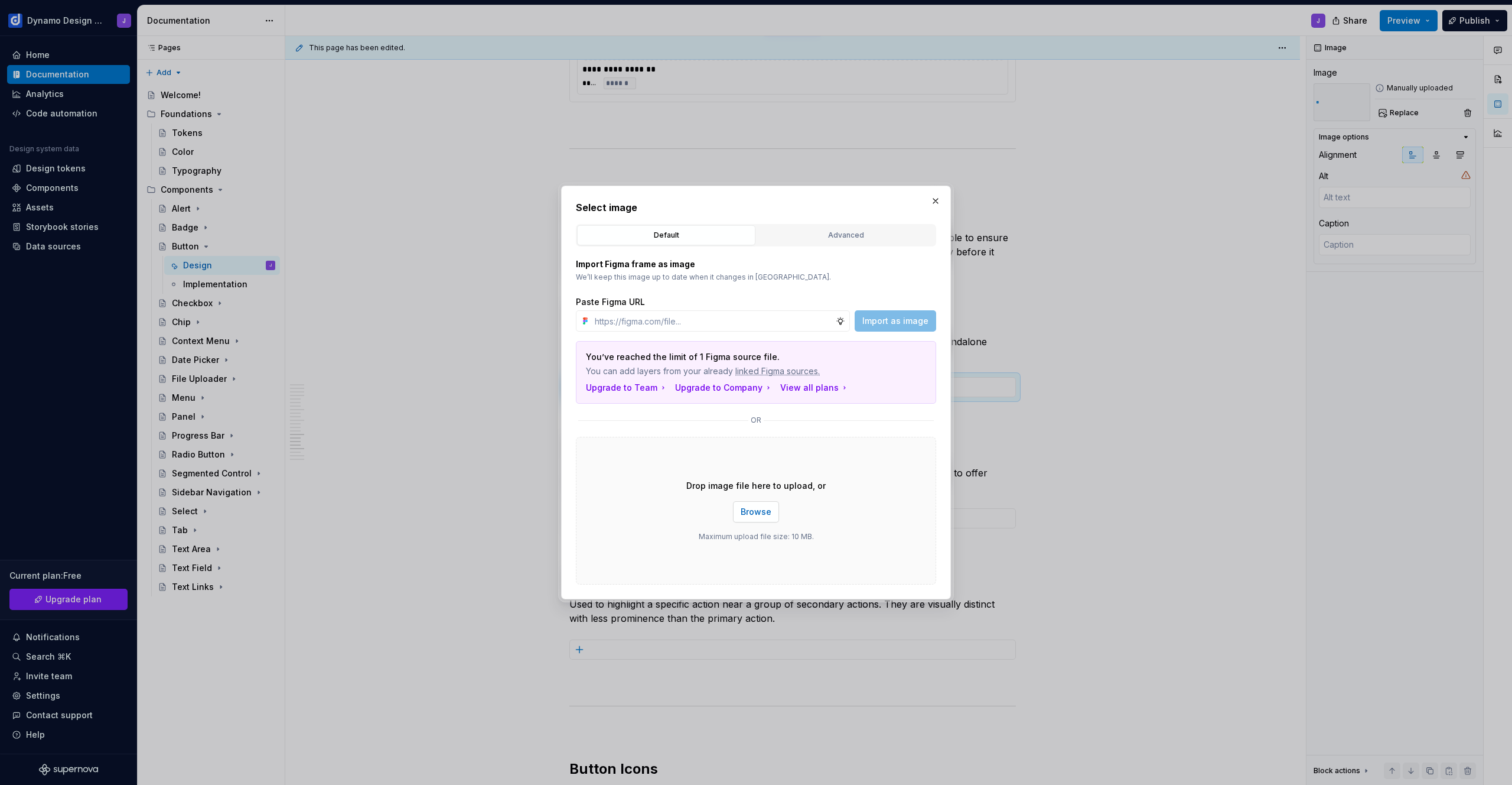
click at [767, 513] on span "Browse" at bounding box center [756, 511] width 31 height 12
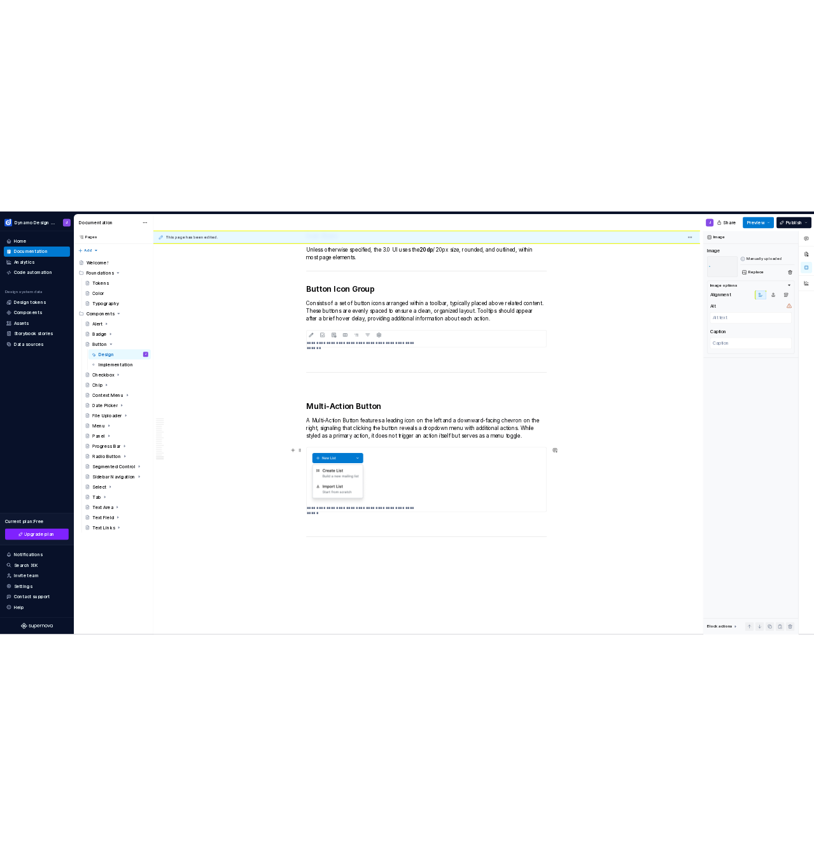
scroll to position [4236, 0]
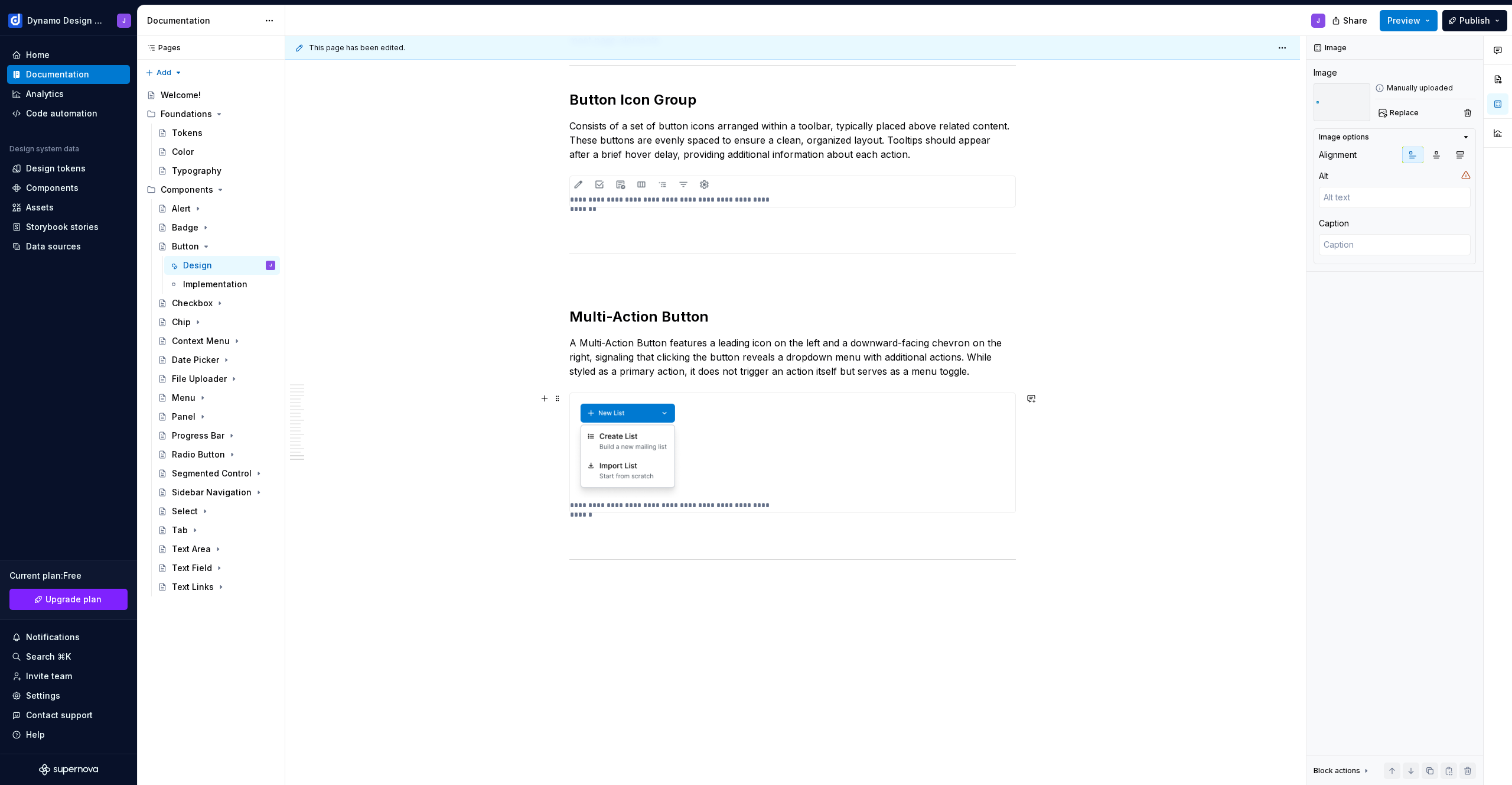
type textarea "*"
type textarea "When multiple primary CTA's are necessary they can be grouped"
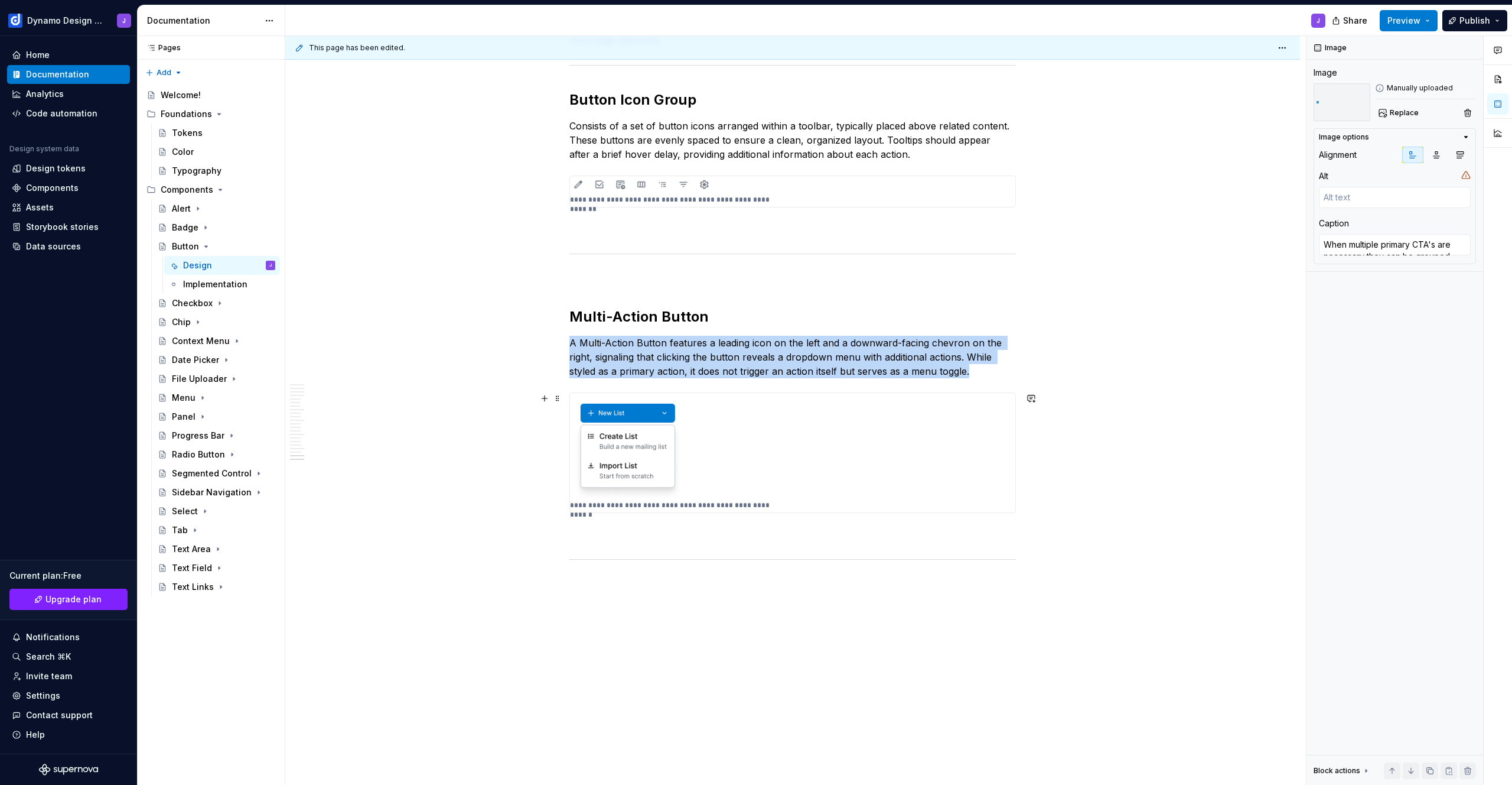
click at [746, 446] on img at bounding box center [792, 444] width 445 height 105
click at [1406, 113] on span "Replace" at bounding box center [1403, 113] width 29 height 9
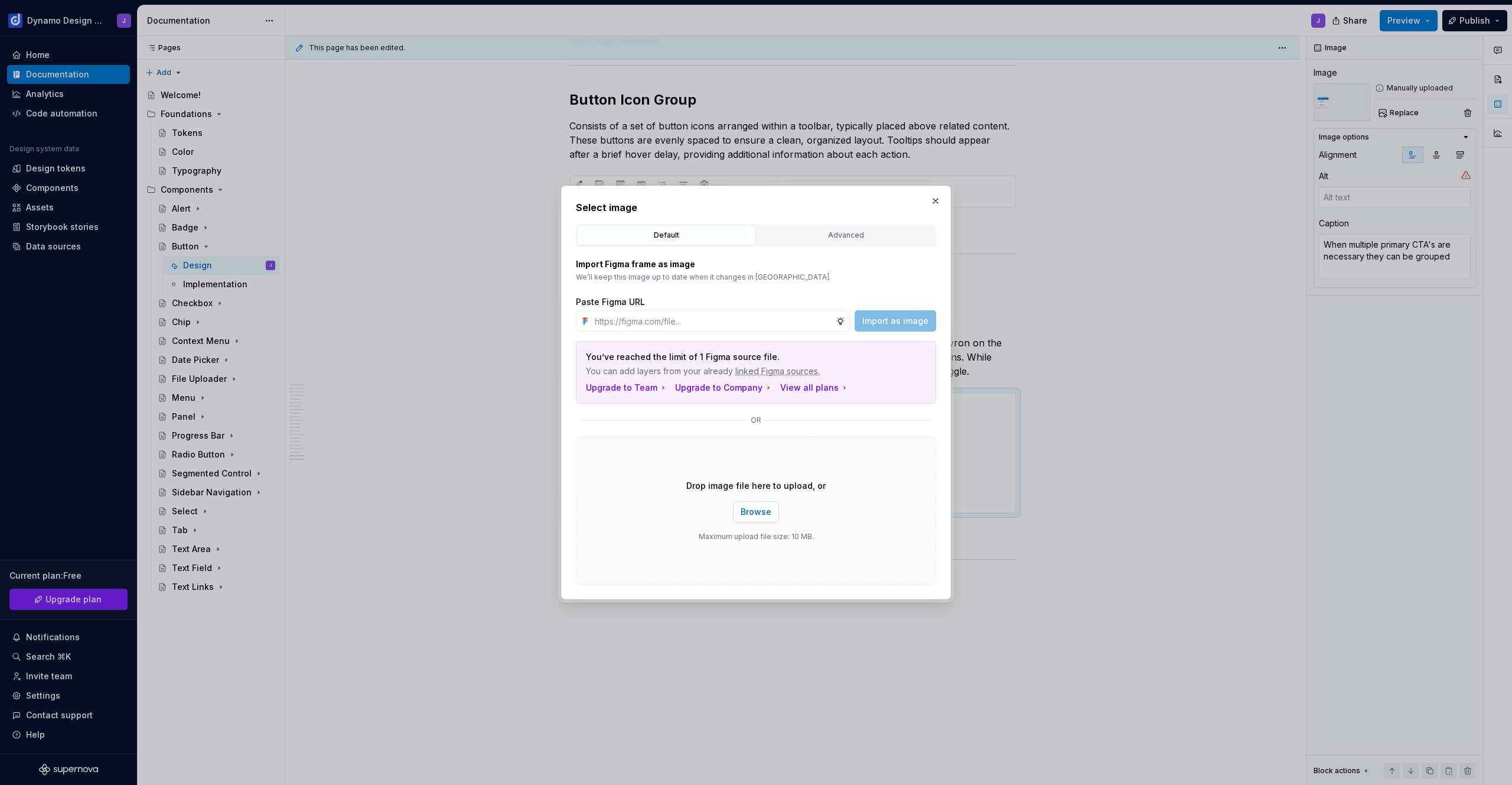
click at [761, 511] on span "Browse" at bounding box center [756, 511] width 31 height 12
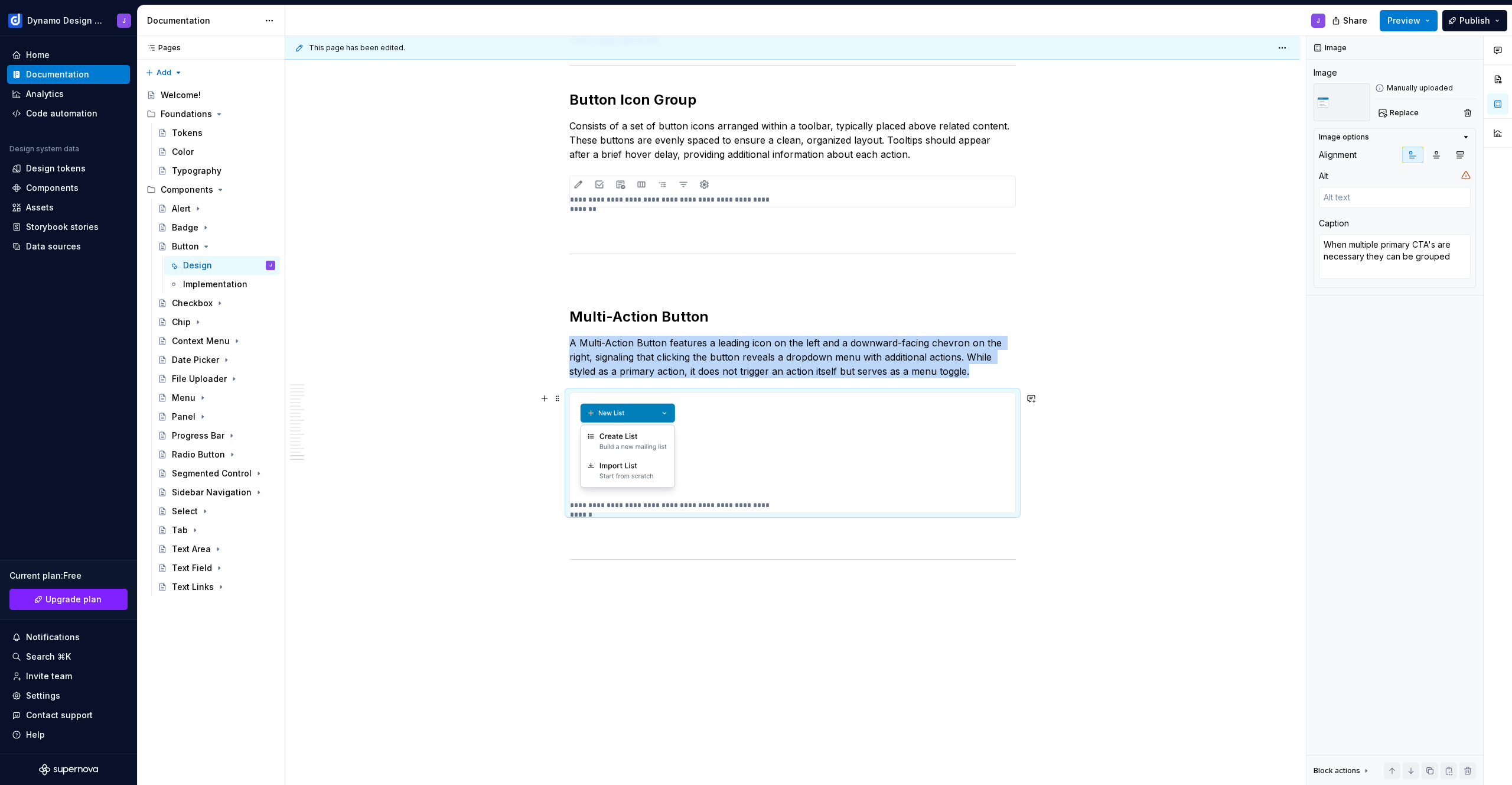
click at [936, 461] on img at bounding box center [792, 444] width 445 height 105
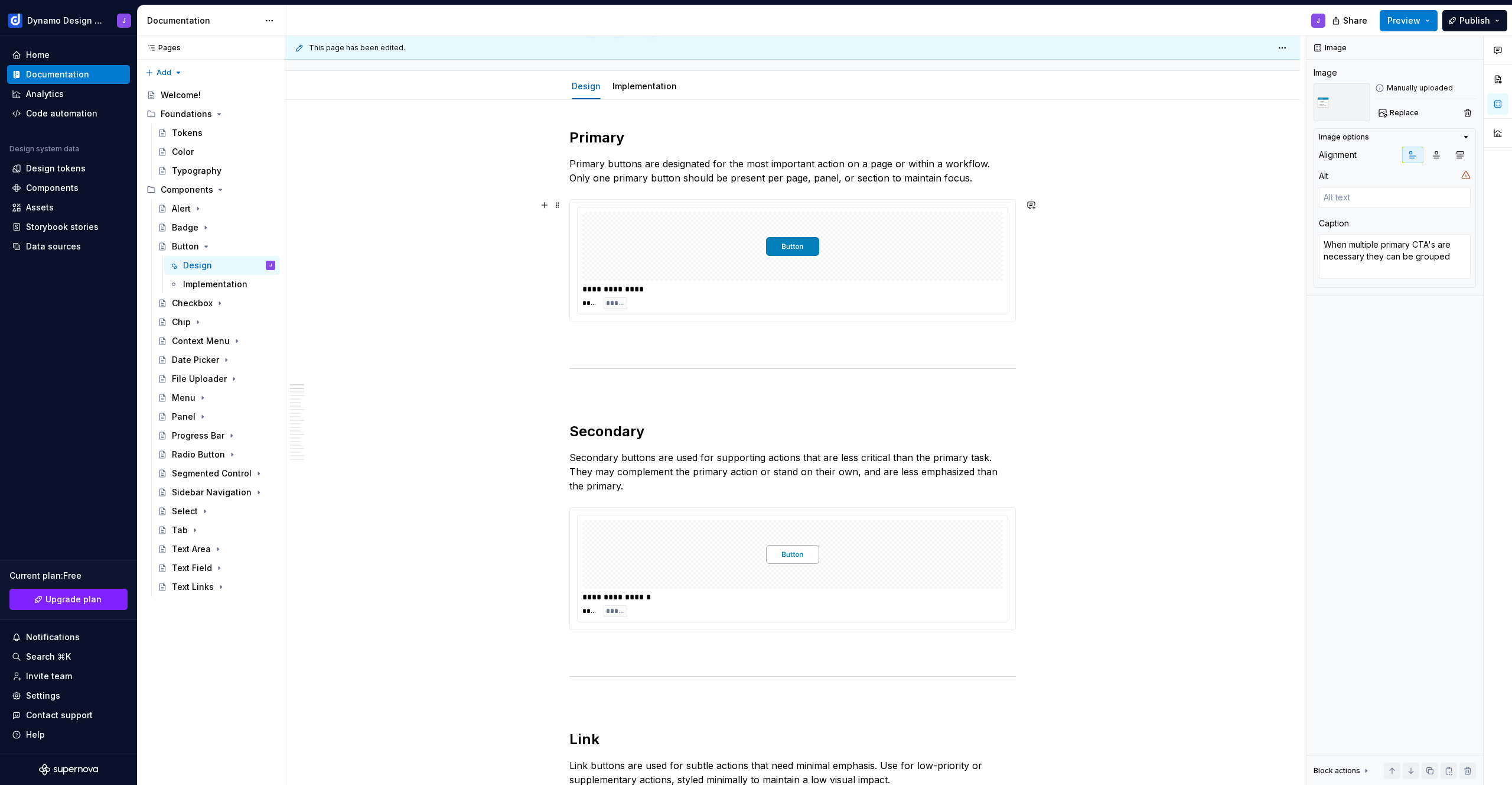
scroll to position [0, 0]
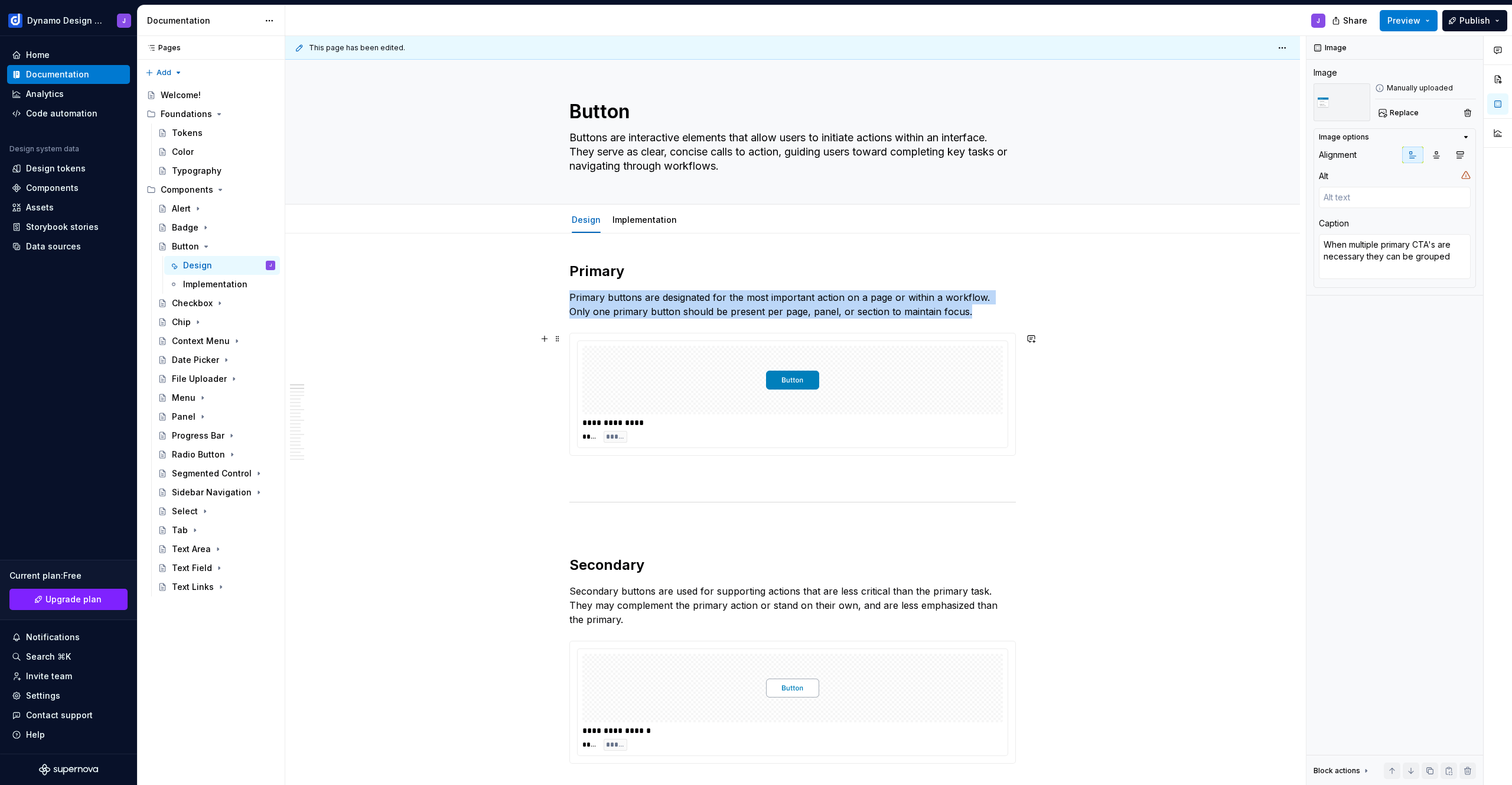
click at [900, 400] on div at bounding box center [792, 380] width 420 height 69
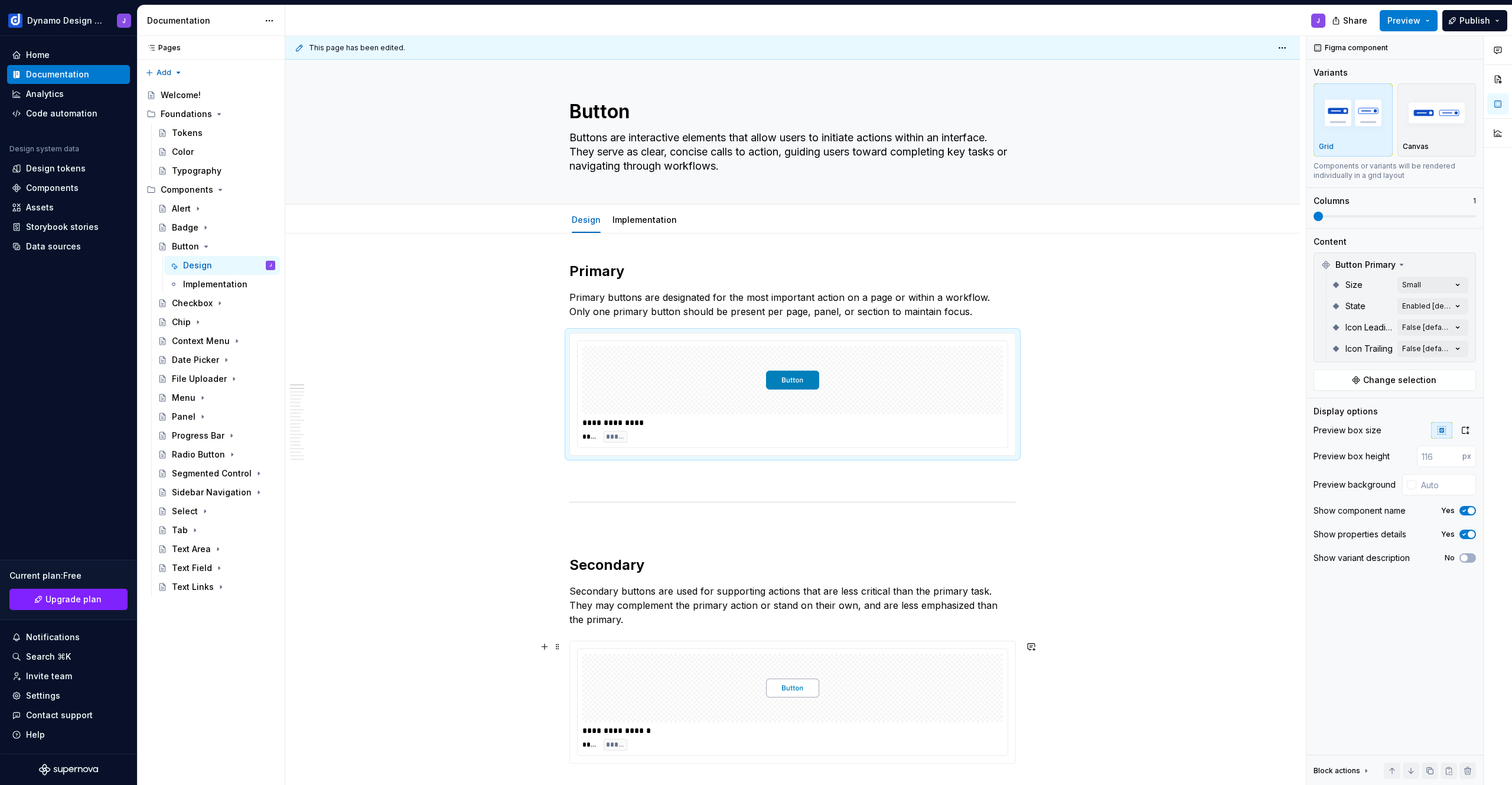
click at [922, 683] on div at bounding box center [792, 688] width 420 height 69
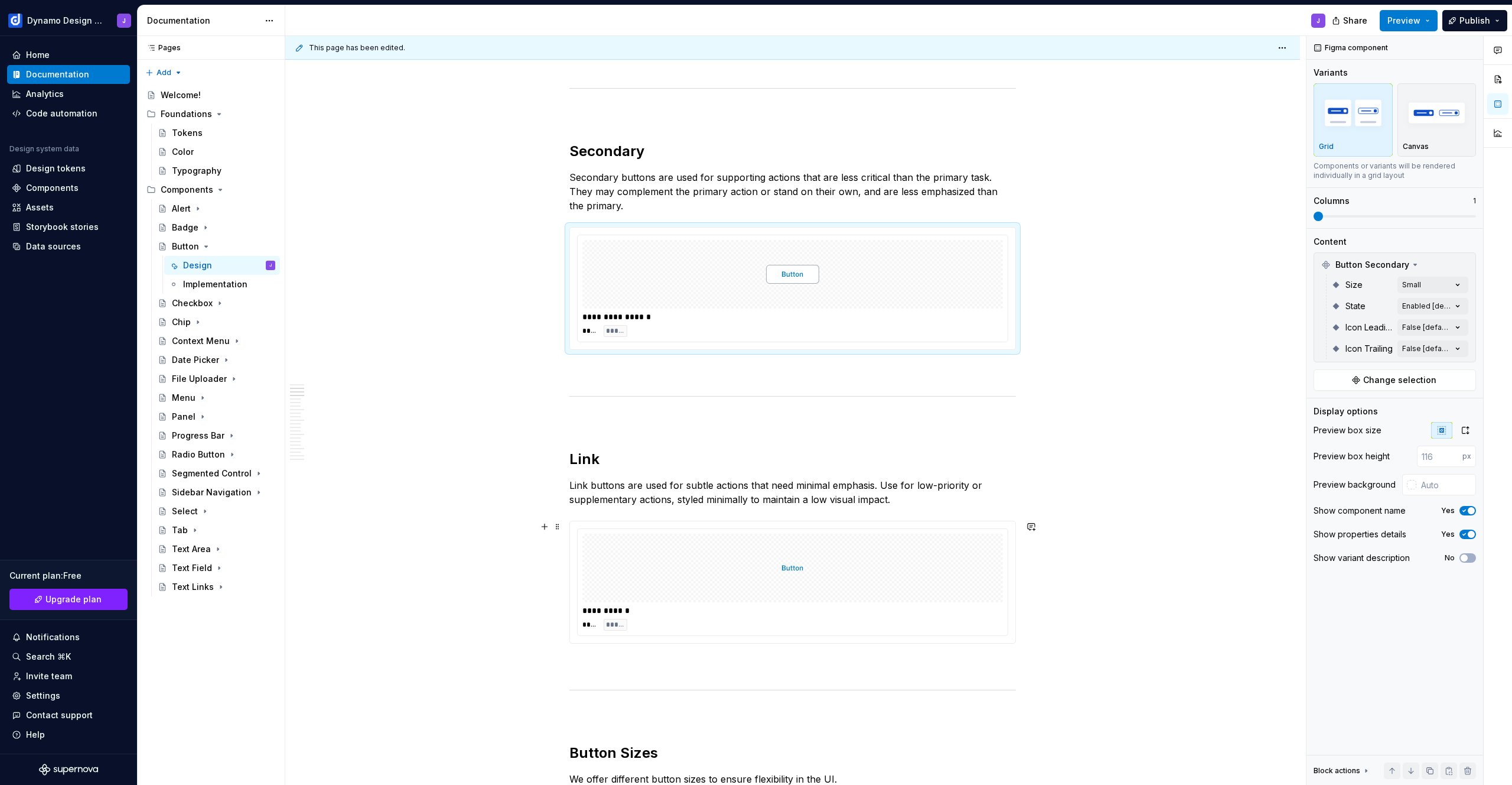
scroll to position [399, 0]
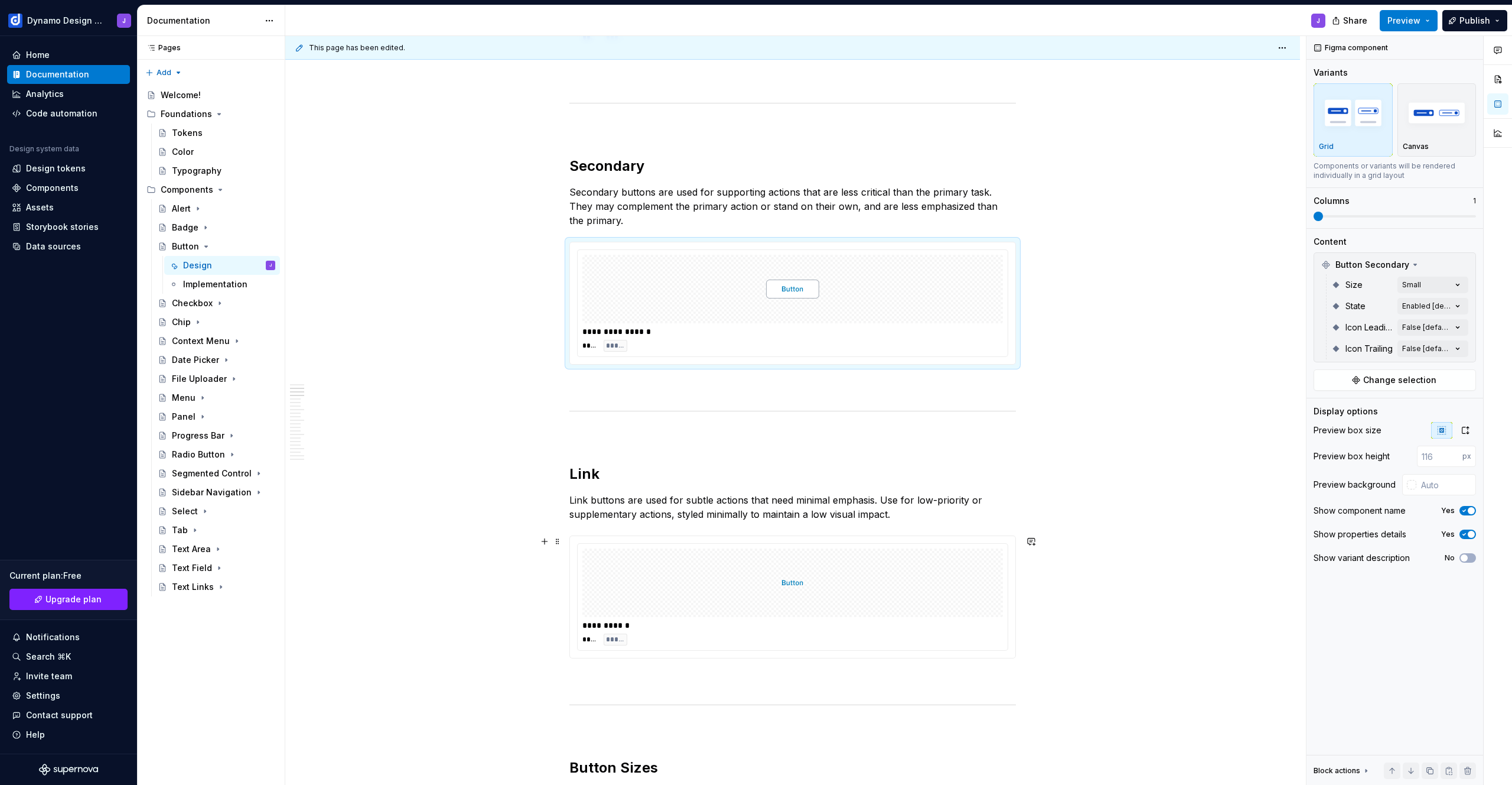
click at [885, 578] on div at bounding box center [792, 583] width 420 height 69
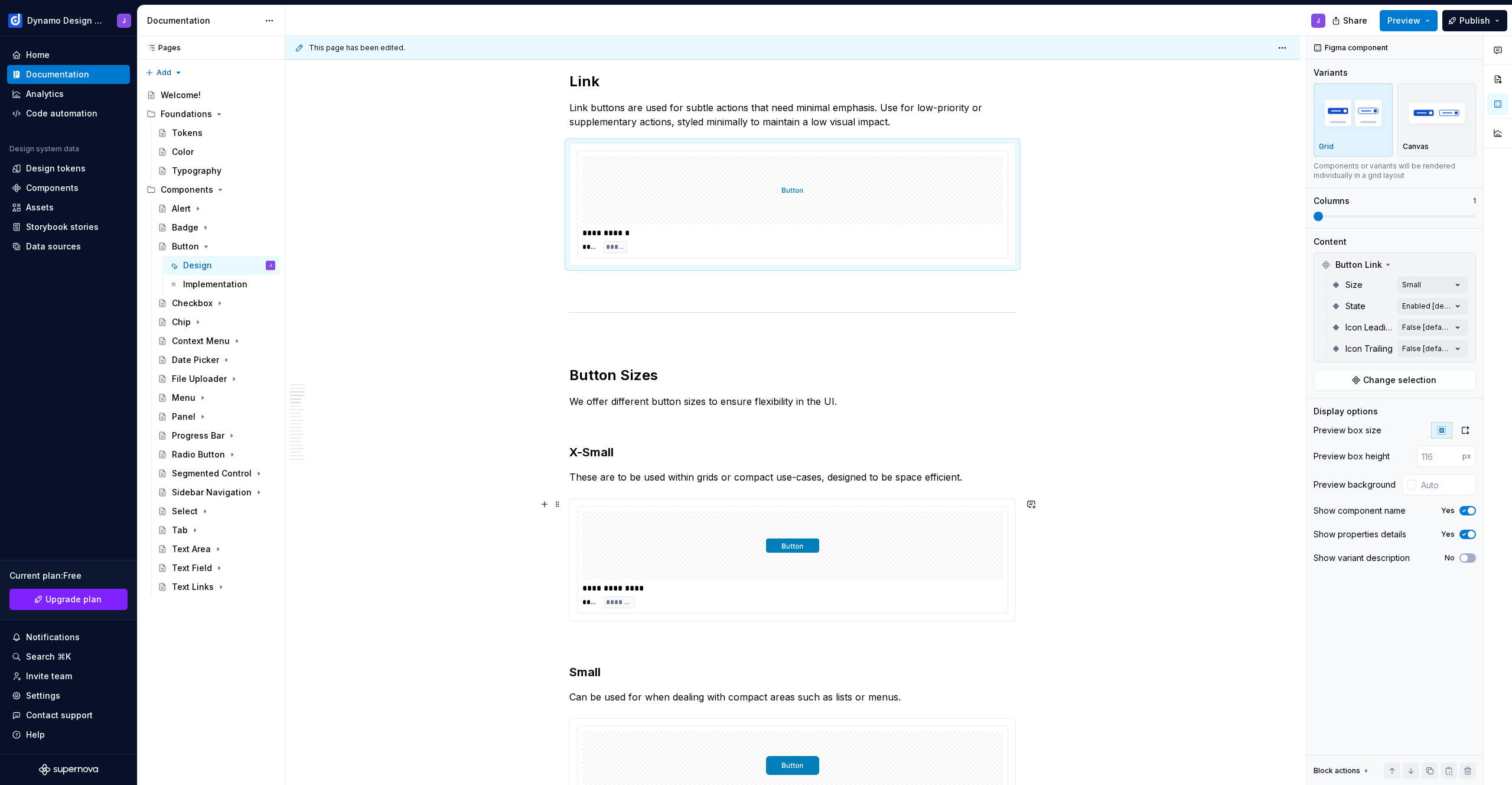
scroll to position [791, 0]
click at [869, 551] on div at bounding box center [792, 545] width 420 height 69
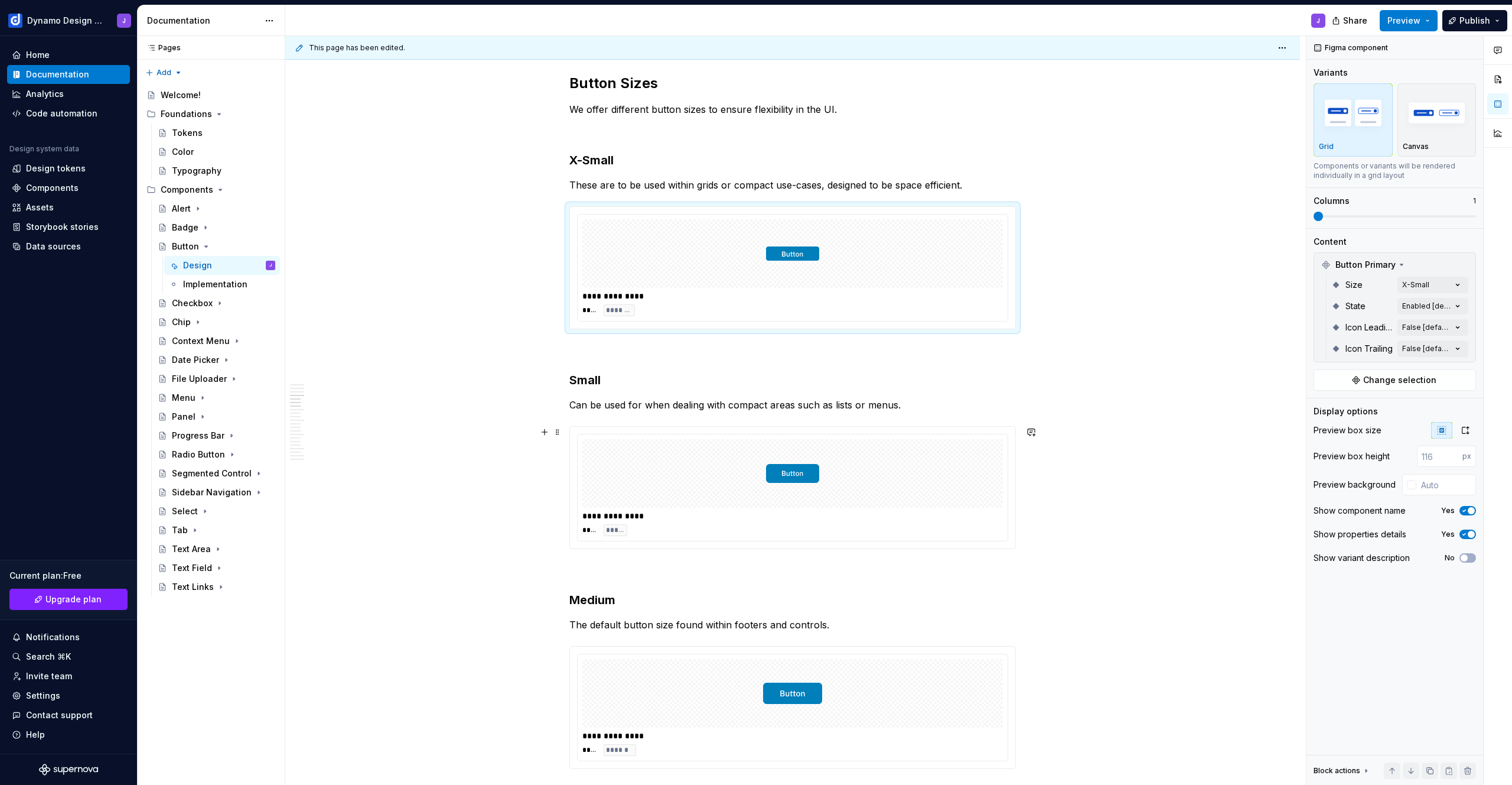
scroll to position [1128, 0]
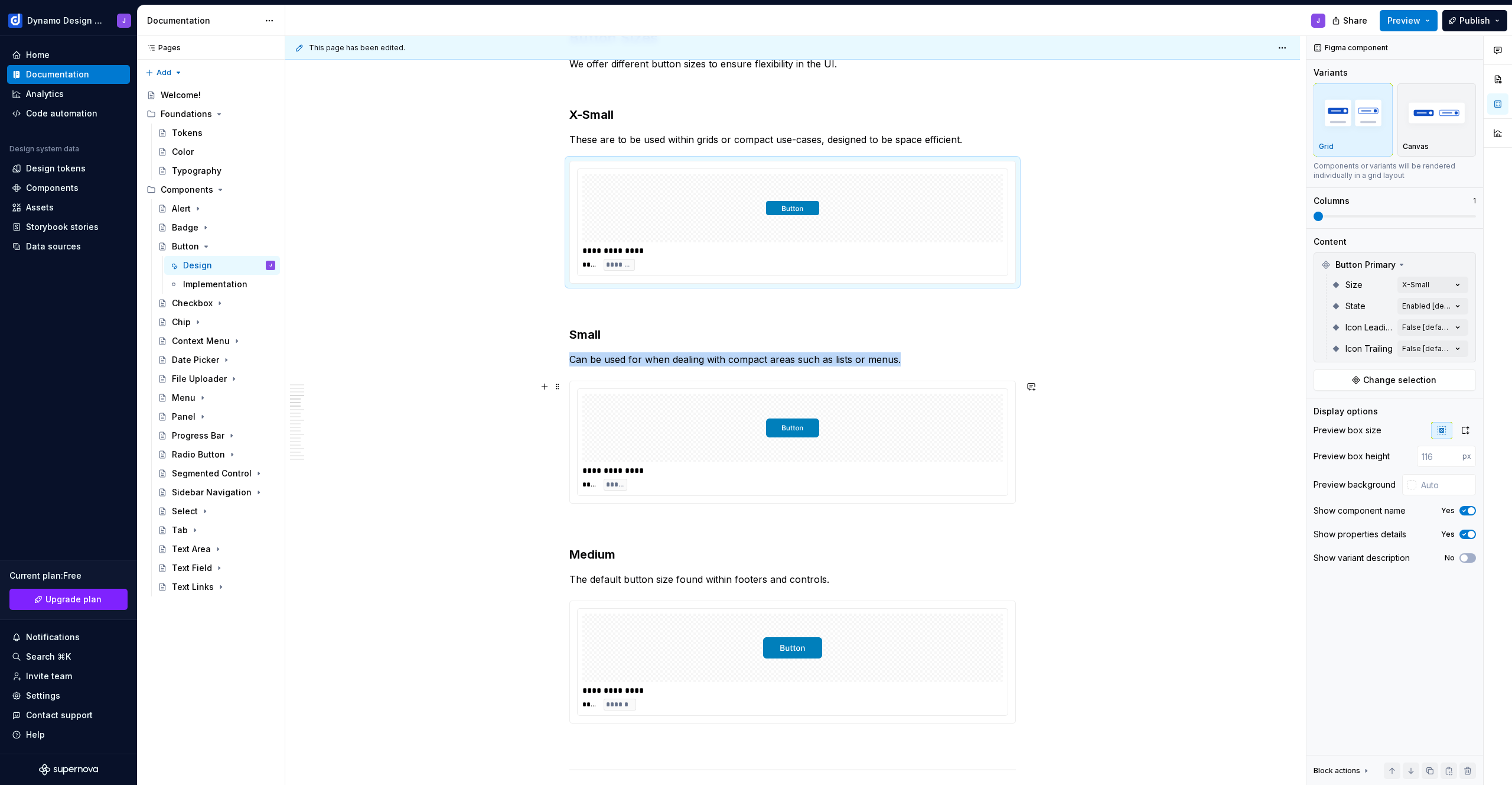
click at [870, 442] on div at bounding box center [792, 428] width 420 height 69
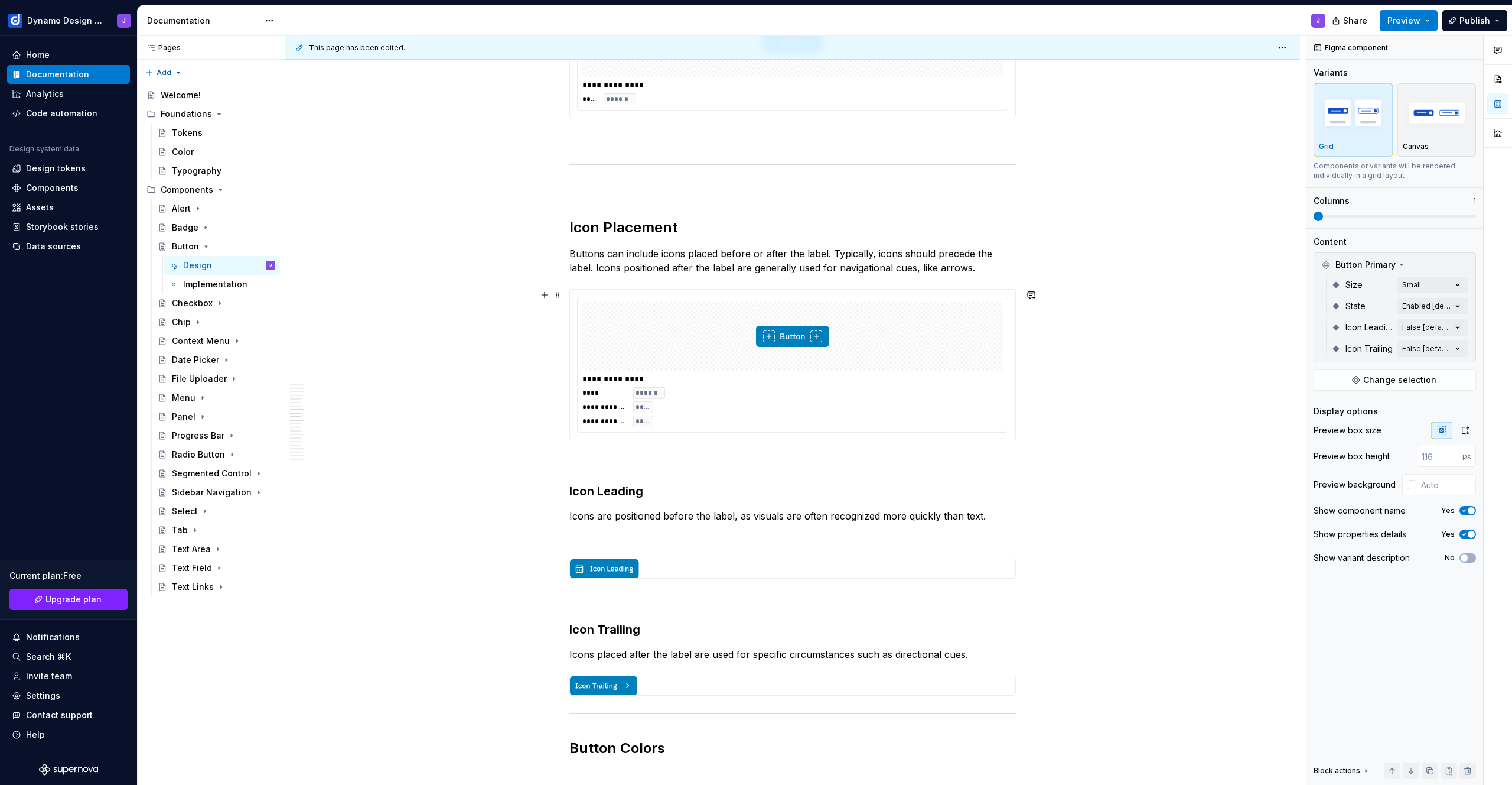
scroll to position [1742, 0]
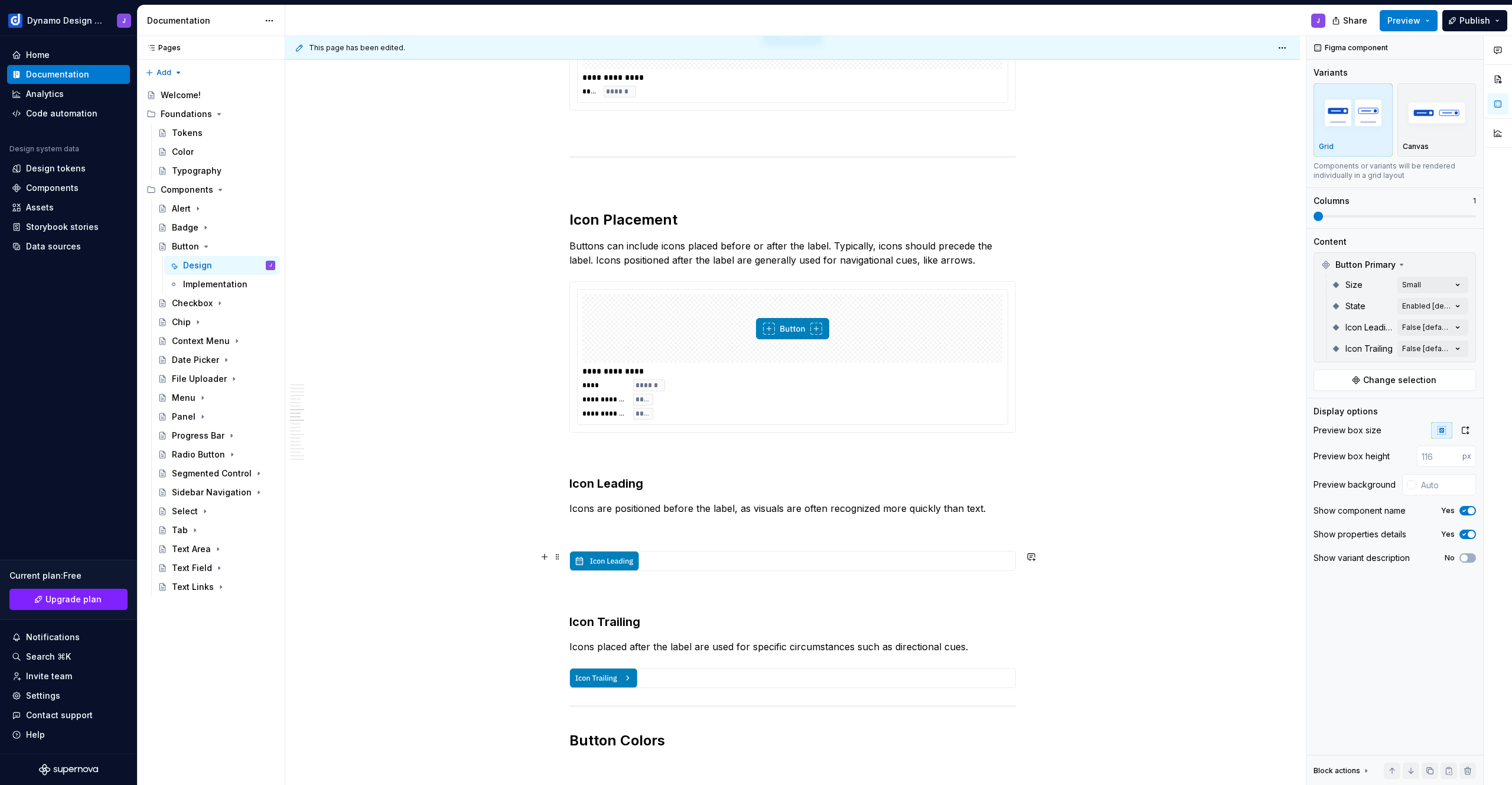
click at [852, 565] on img at bounding box center [792, 560] width 445 height 19
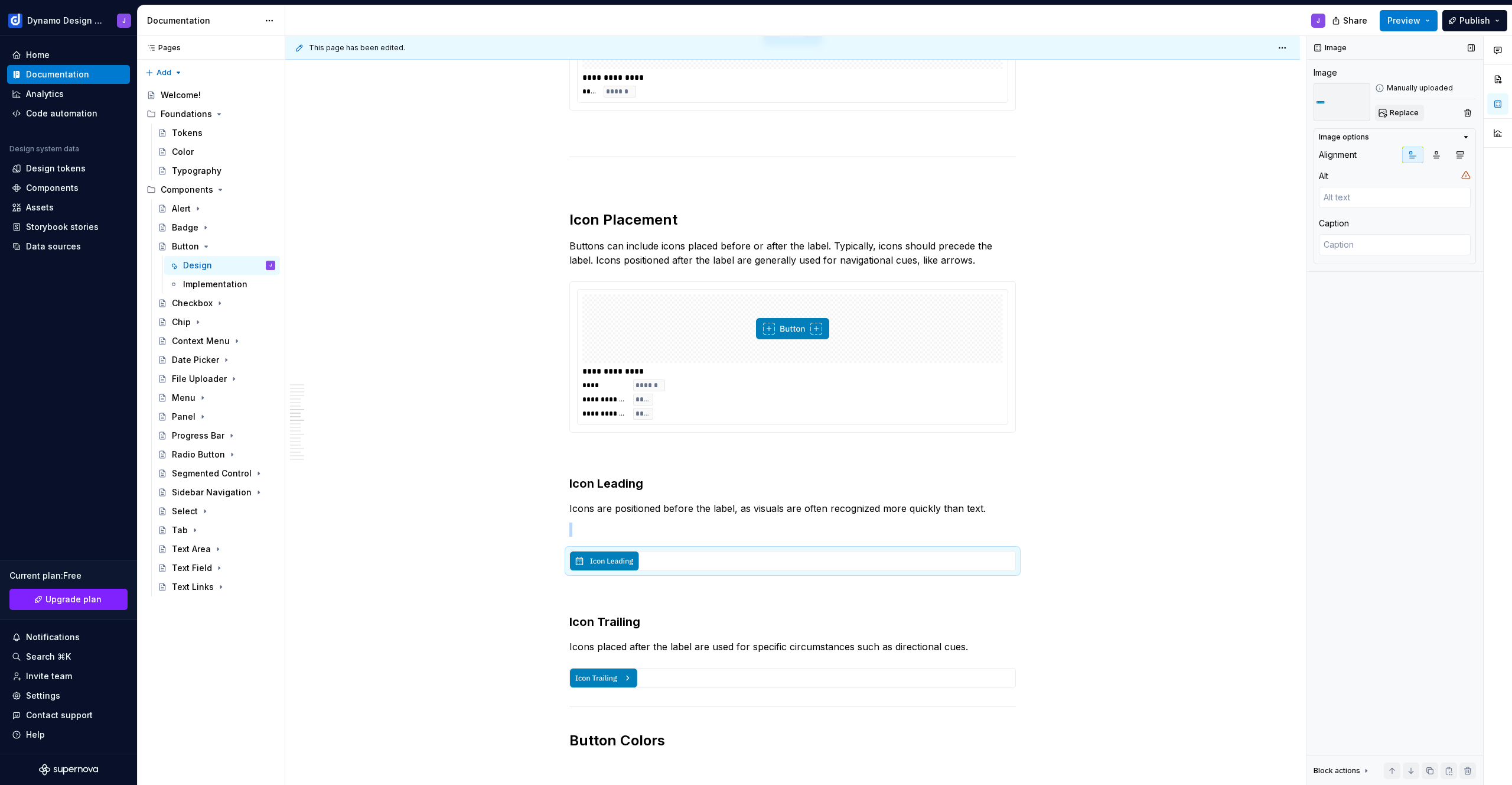
click at [1406, 113] on span "Replace" at bounding box center [1403, 113] width 29 height 9
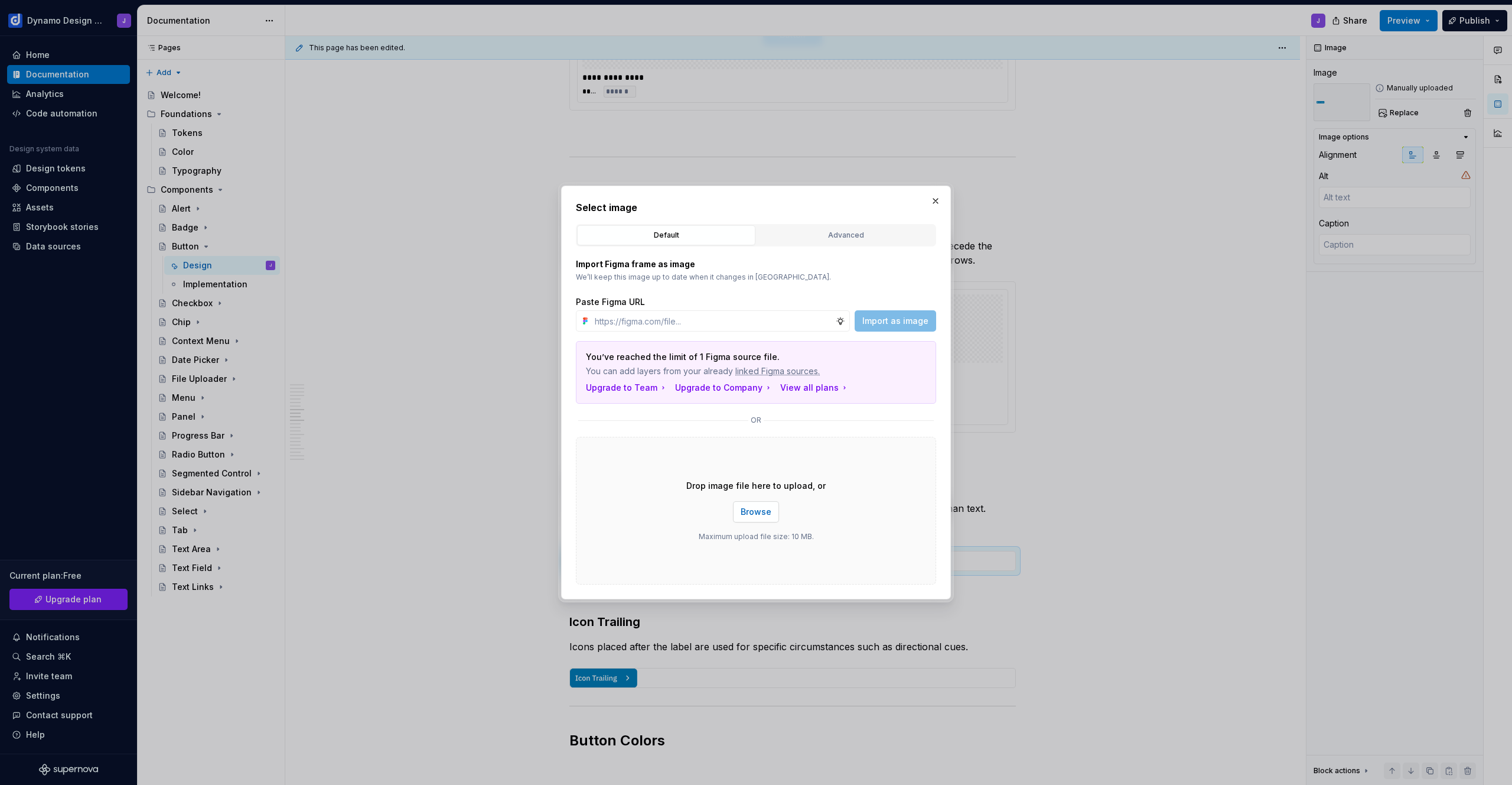
click at [768, 511] on span "Browse" at bounding box center [756, 511] width 31 height 12
click at [933, 199] on button "button" at bounding box center [936, 201] width 17 height 17
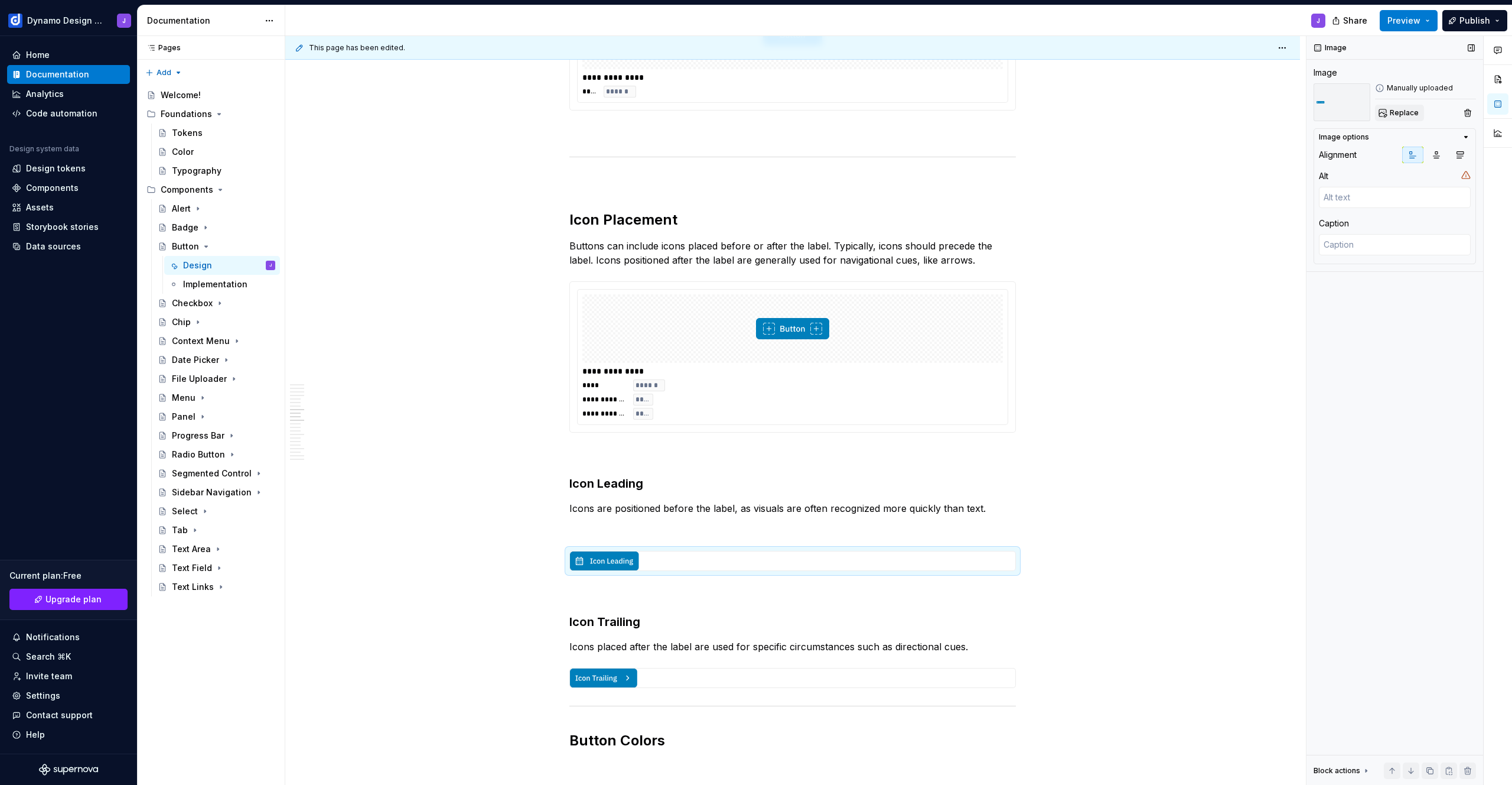
click at [1400, 115] on span "Replace" at bounding box center [1403, 113] width 29 height 9
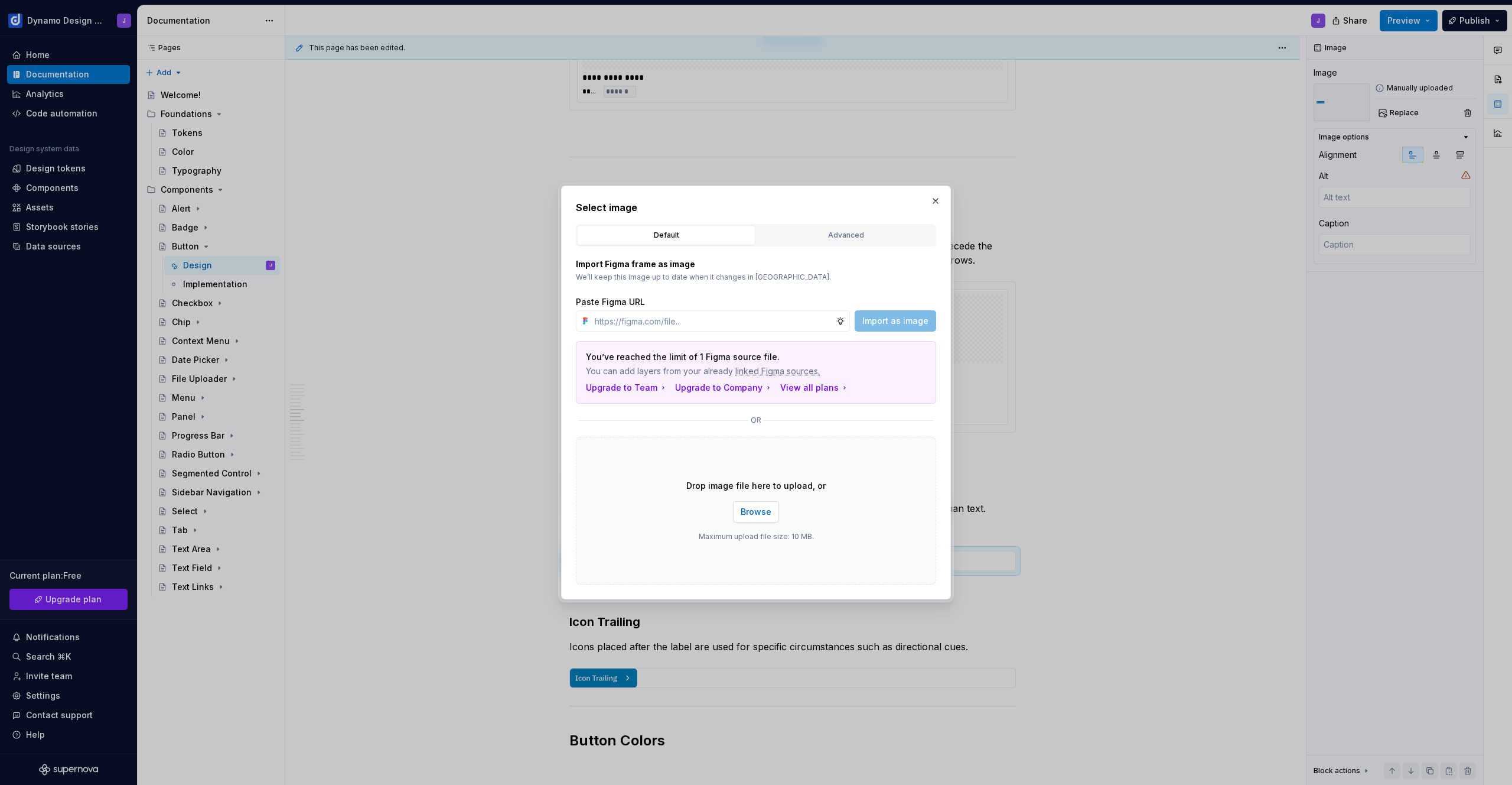
click at [760, 510] on span "Browse" at bounding box center [756, 511] width 31 height 12
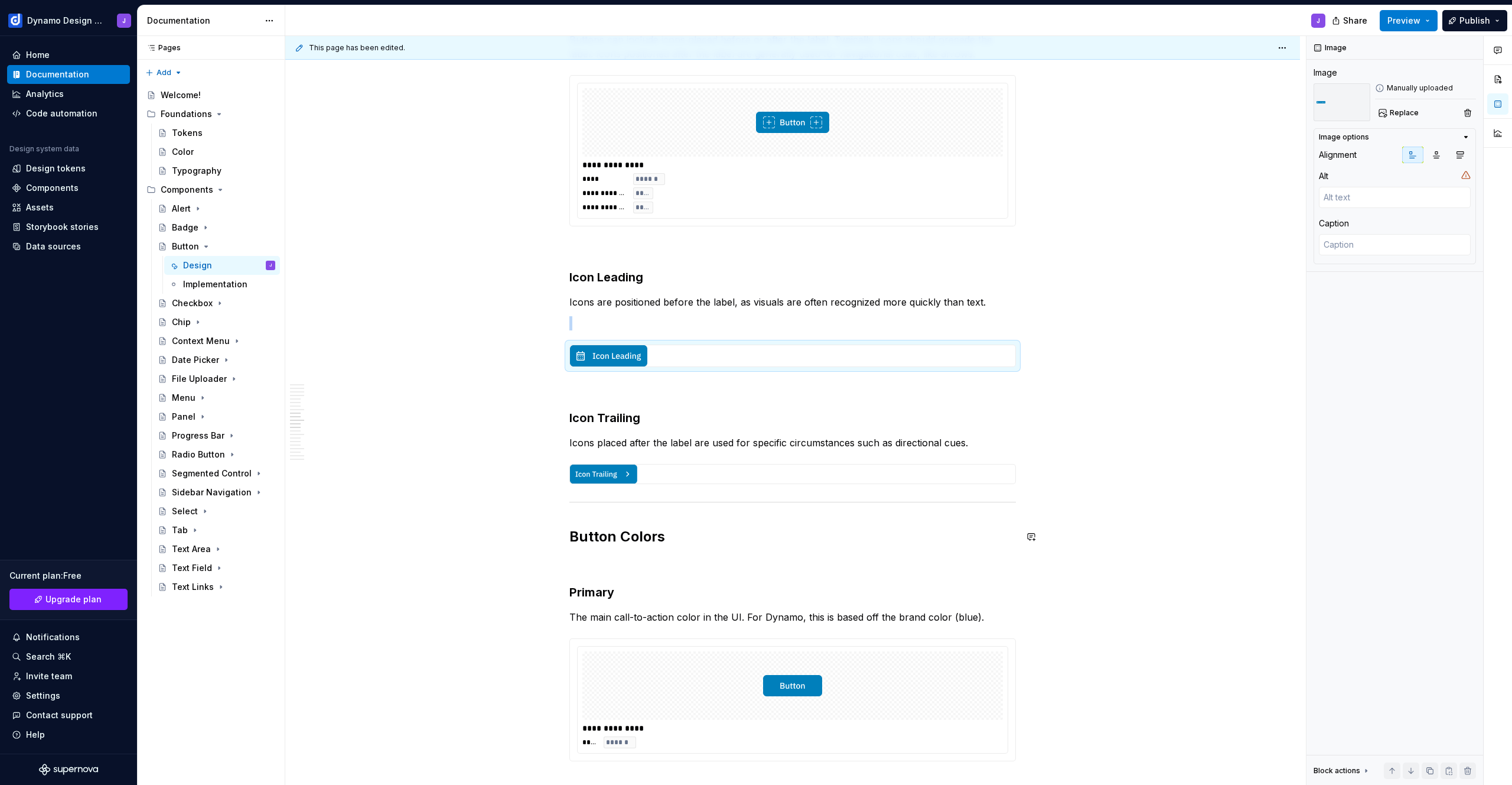
scroll to position [1993, 0]
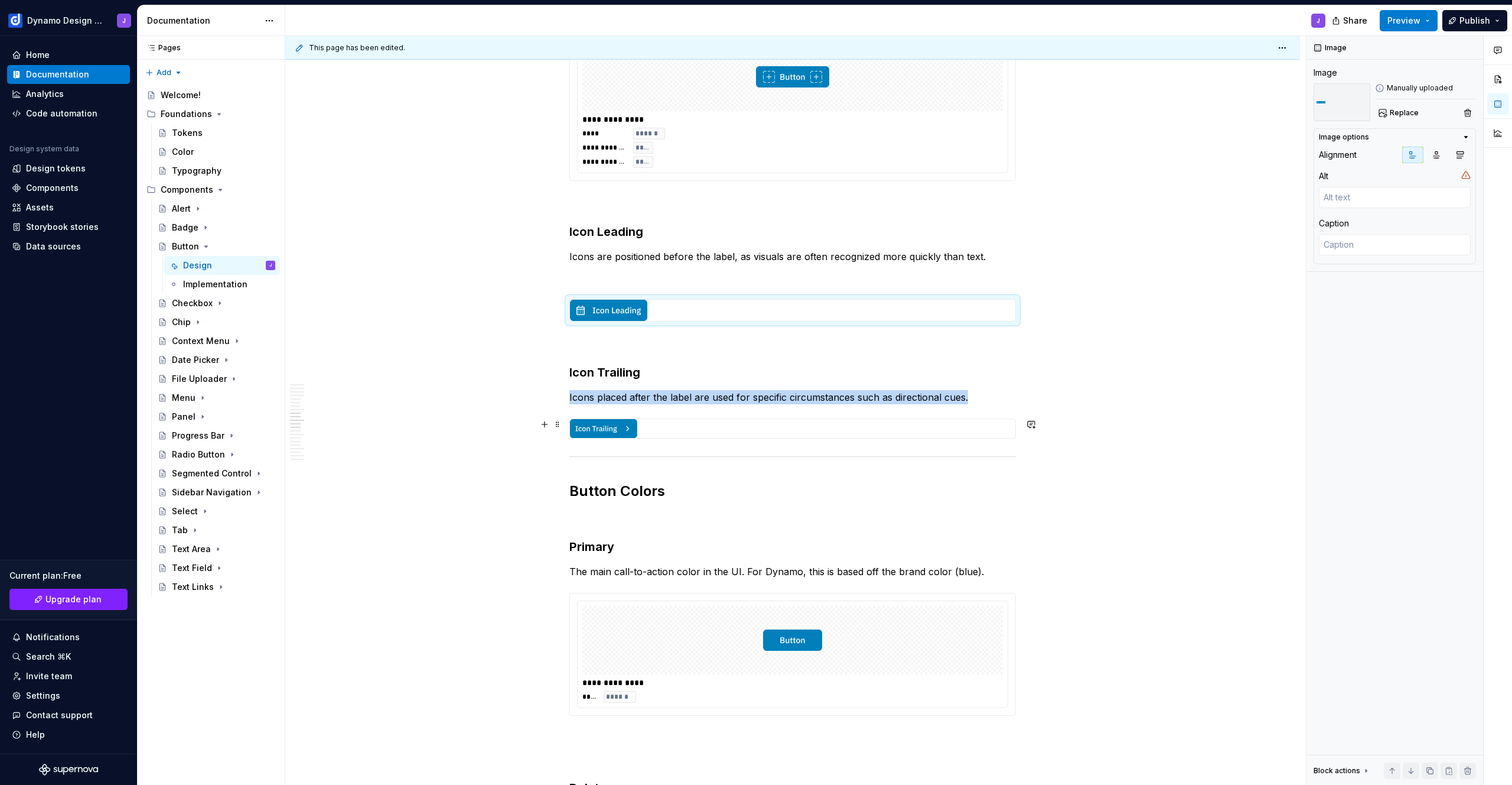
click at [720, 429] on img at bounding box center [792, 428] width 445 height 19
click at [1404, 116] on span "Replace" at bounding box center [1403, 113] width 29 height 9
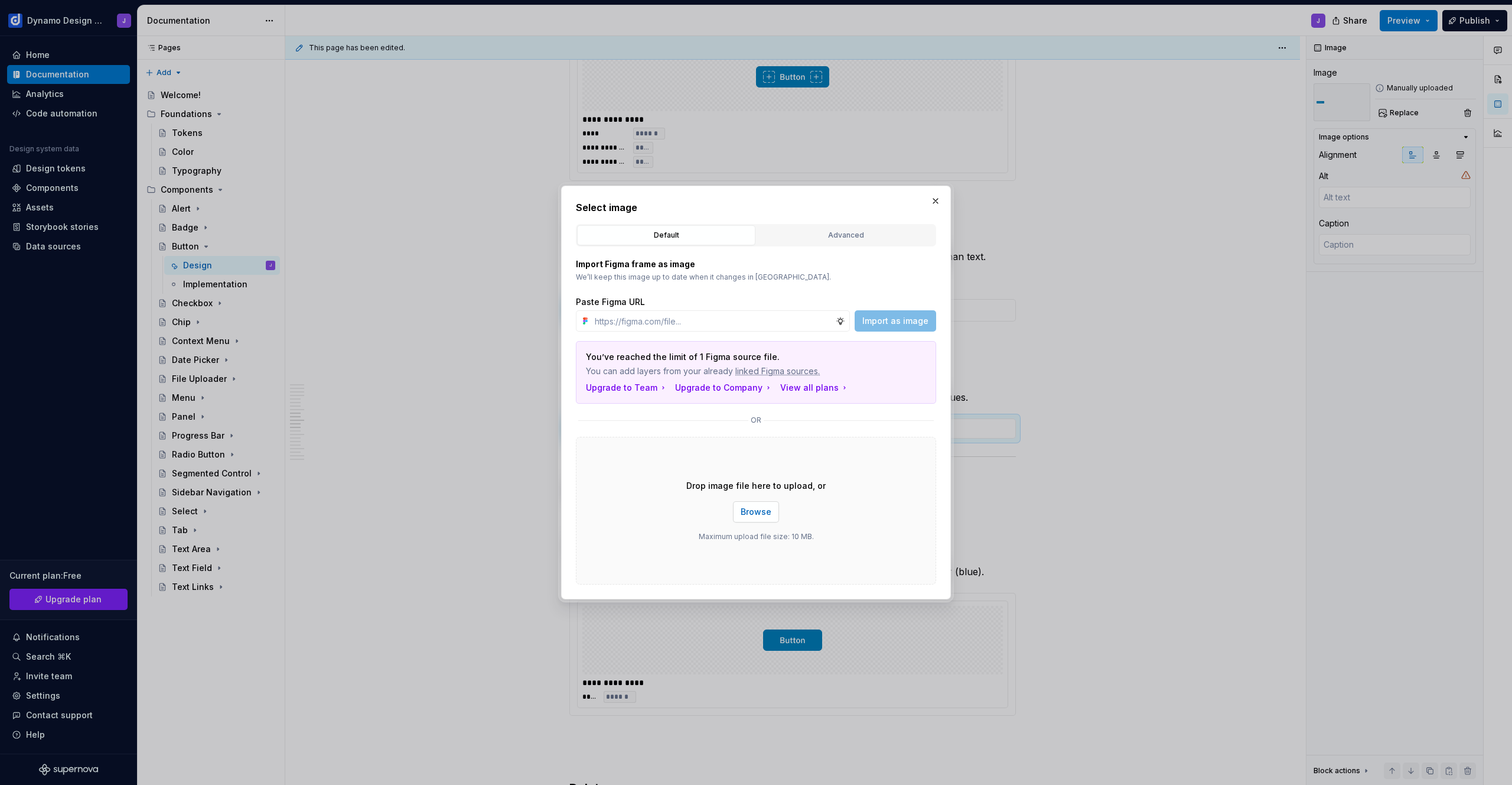
click at [762, 516] on span "Browse" at bounding box center [756, 511] width 31 height 12
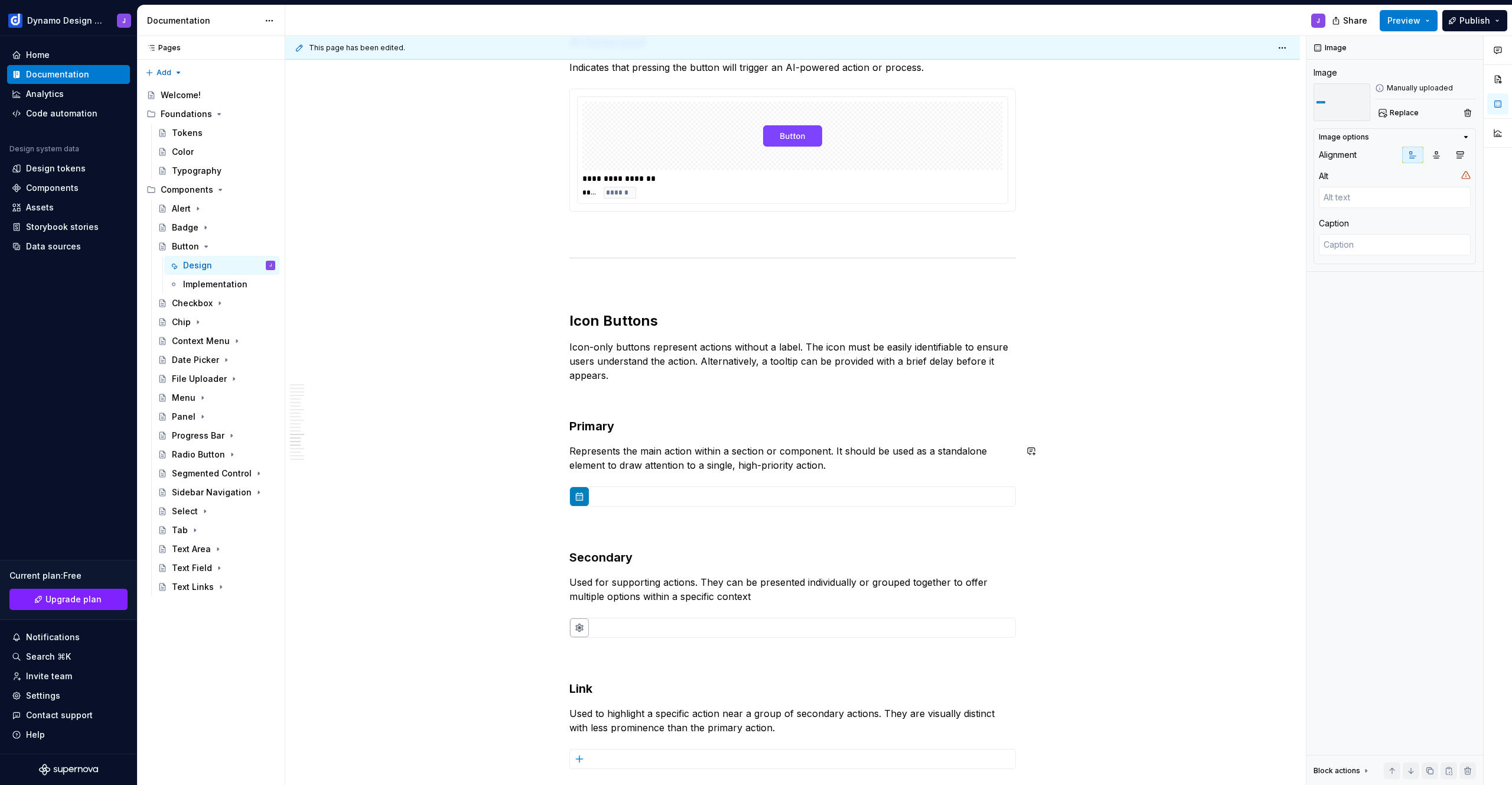
scroll to position [3088, 0]
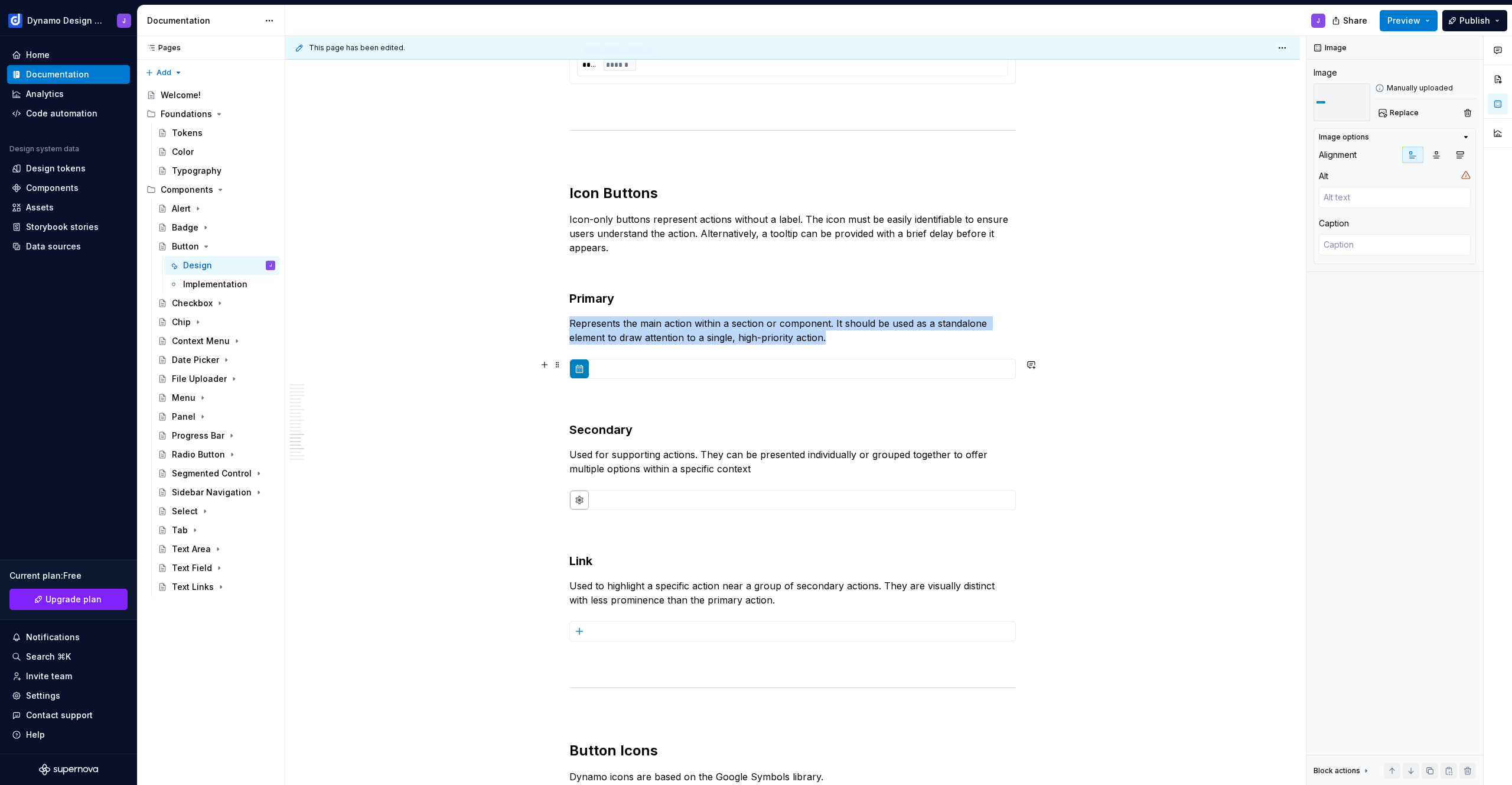
click at [822, 371] on img at bounding box center [792, 368] width 445 height 19
click at [1414, 111] on span "Replace" at bounding box center [1403, 113] width 29 height 9
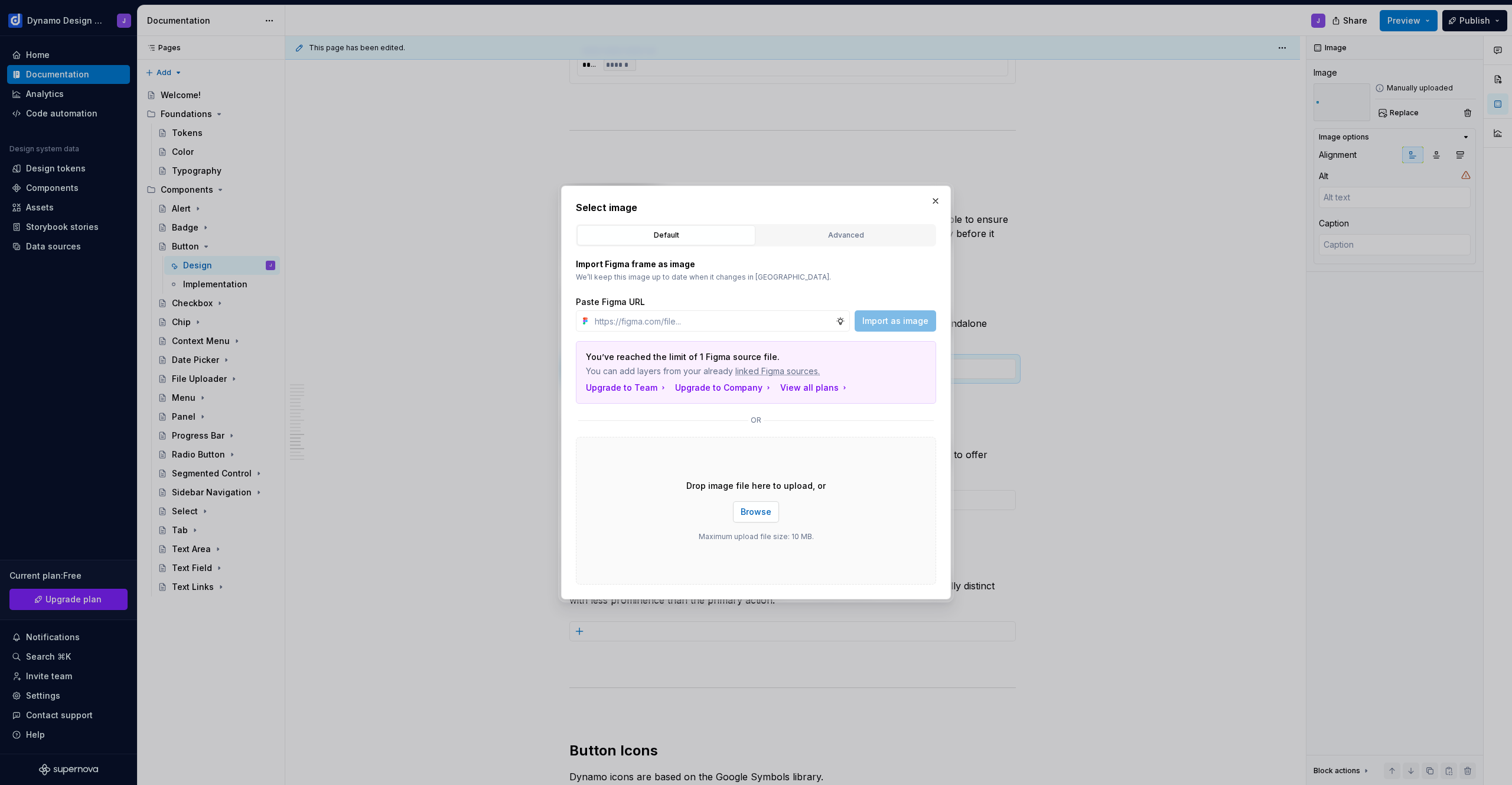
click at [751, 514] on span "Browse" at bounding box center [756, 511] width 31 height 12
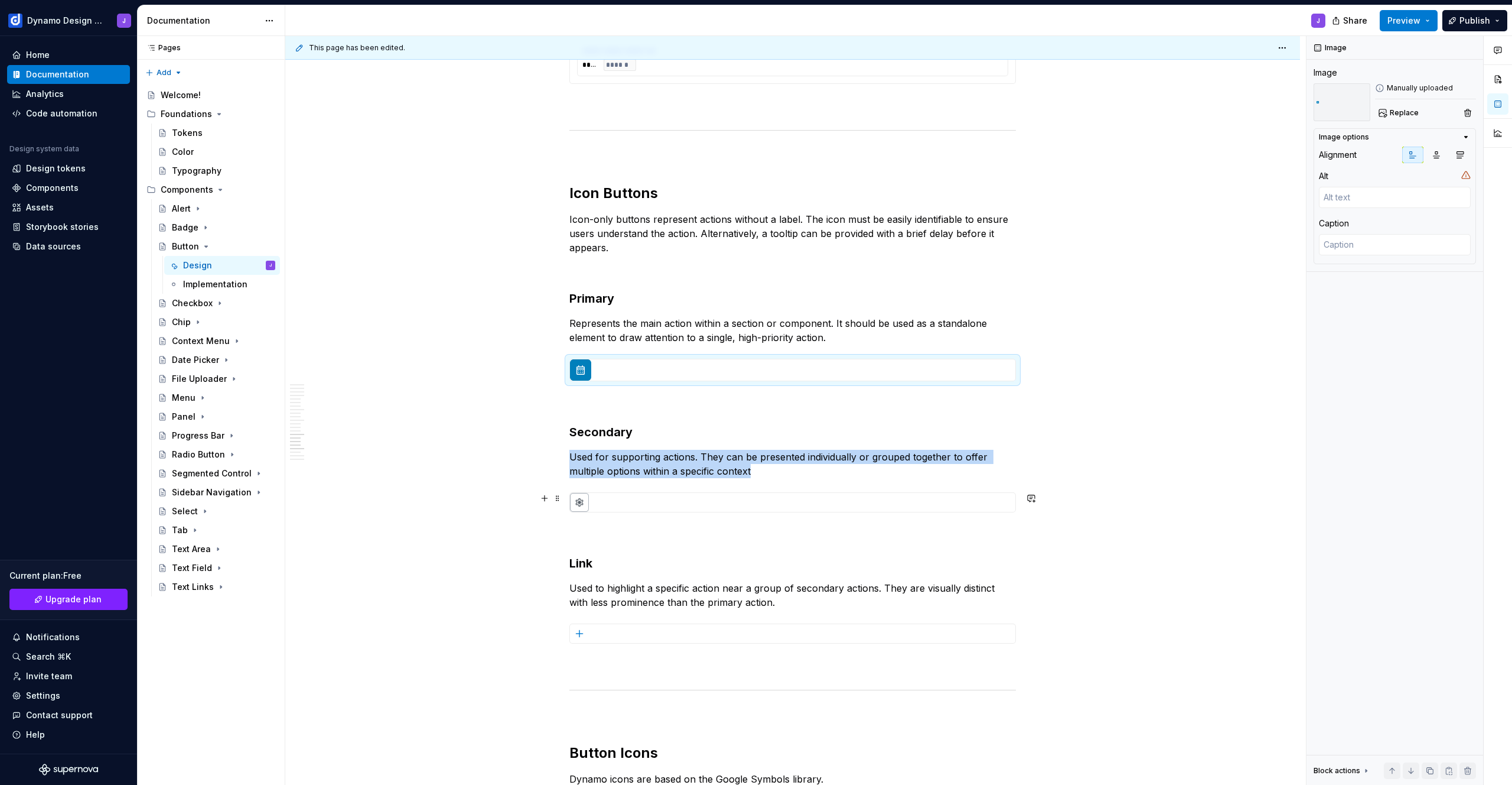
click at [863, 504] on img at bounding box center [792, 502] width 445 height 19
click at [1396, 109] on span "Replace" at bounding box center [1403, 113] width 29 height 9
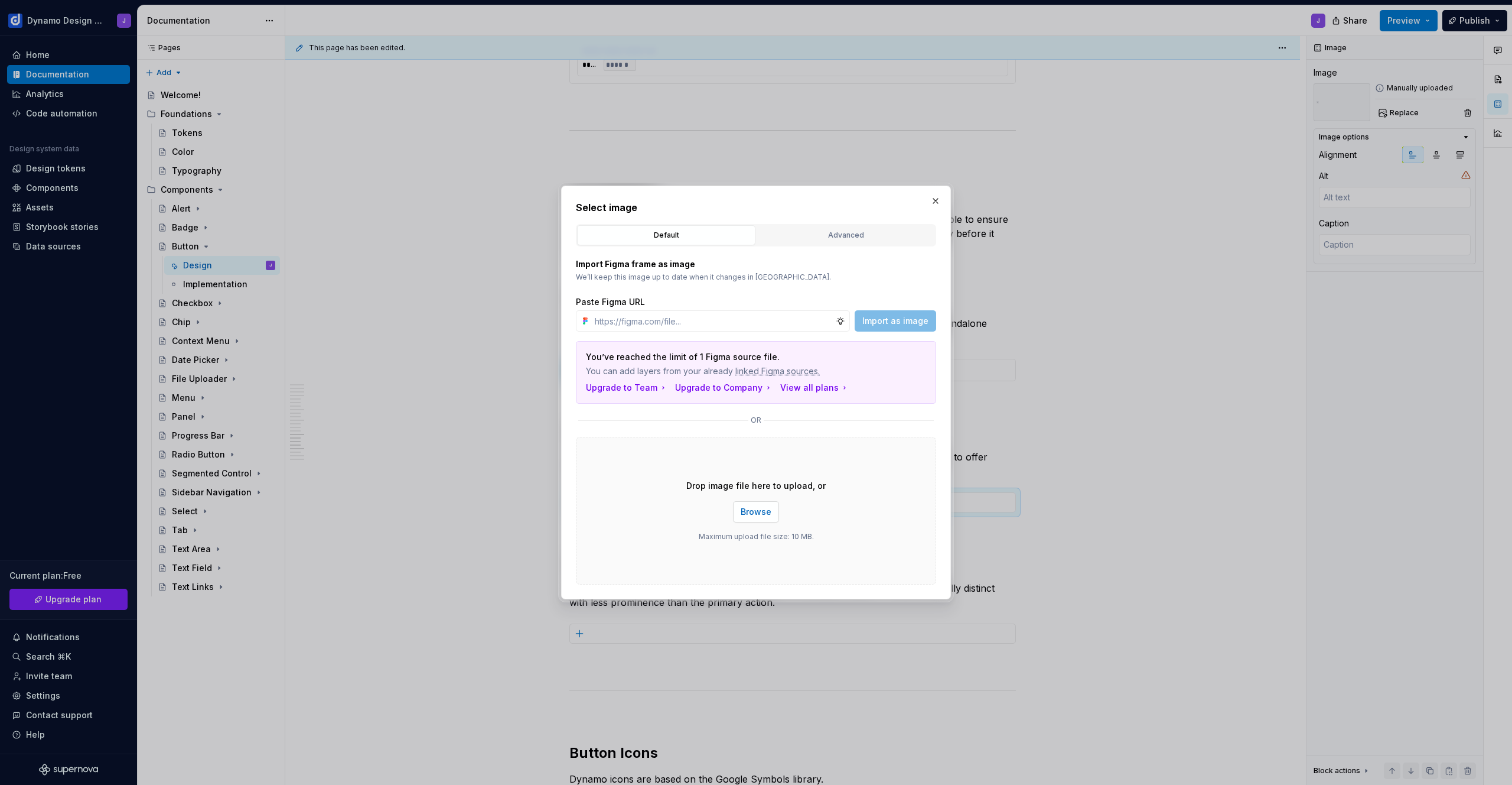
click at [759, 515] on span "Browse" at bounding box center [756, 511] width 31 height 12
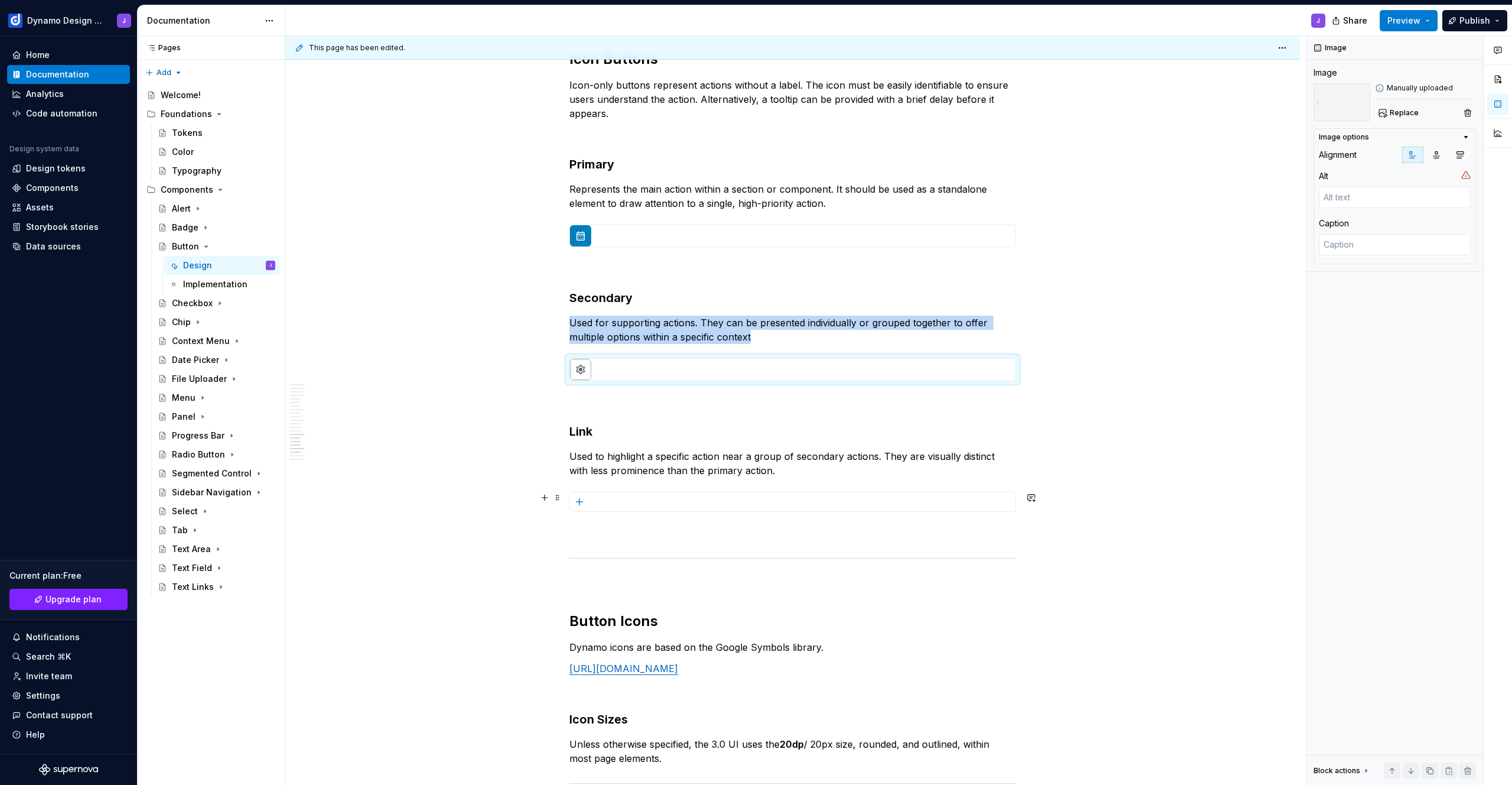
scroll to position [3283, 0]
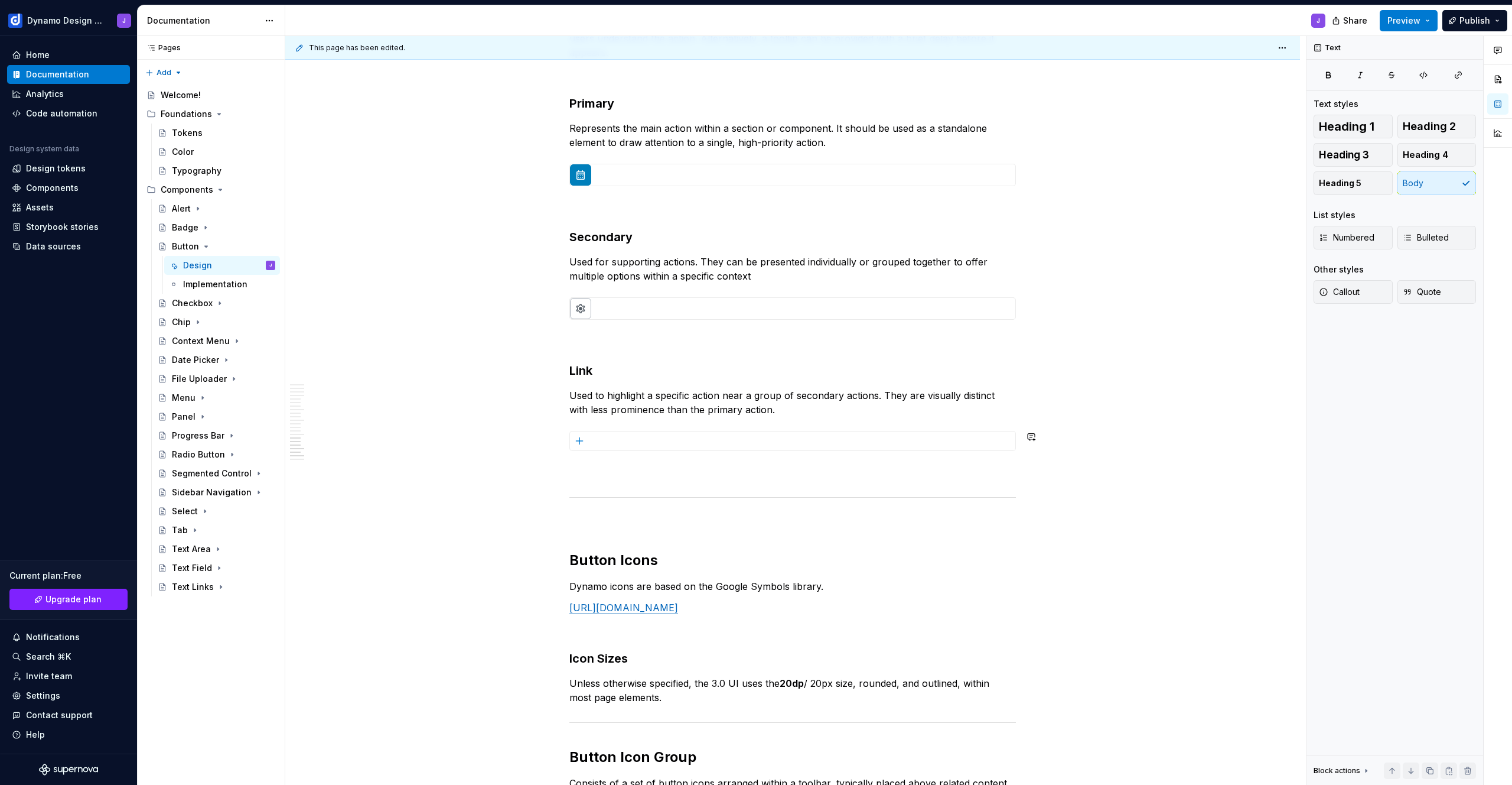
click at [698, 443] on img at bounding box center [792, 441] width 445 height 19
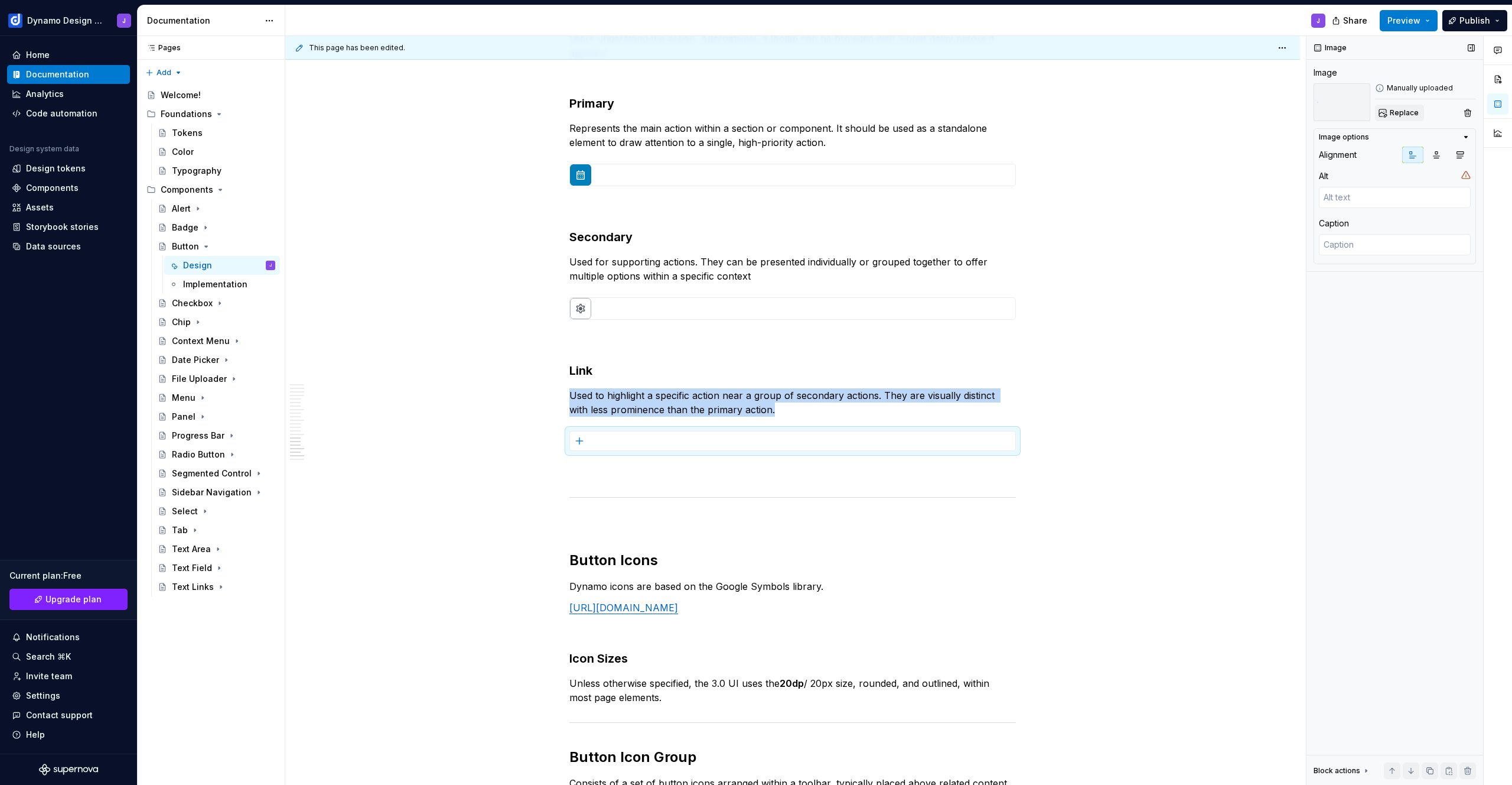
click at [1407, 113] on span "Replace" at bounding box center [1403, 113] width 29 height 9
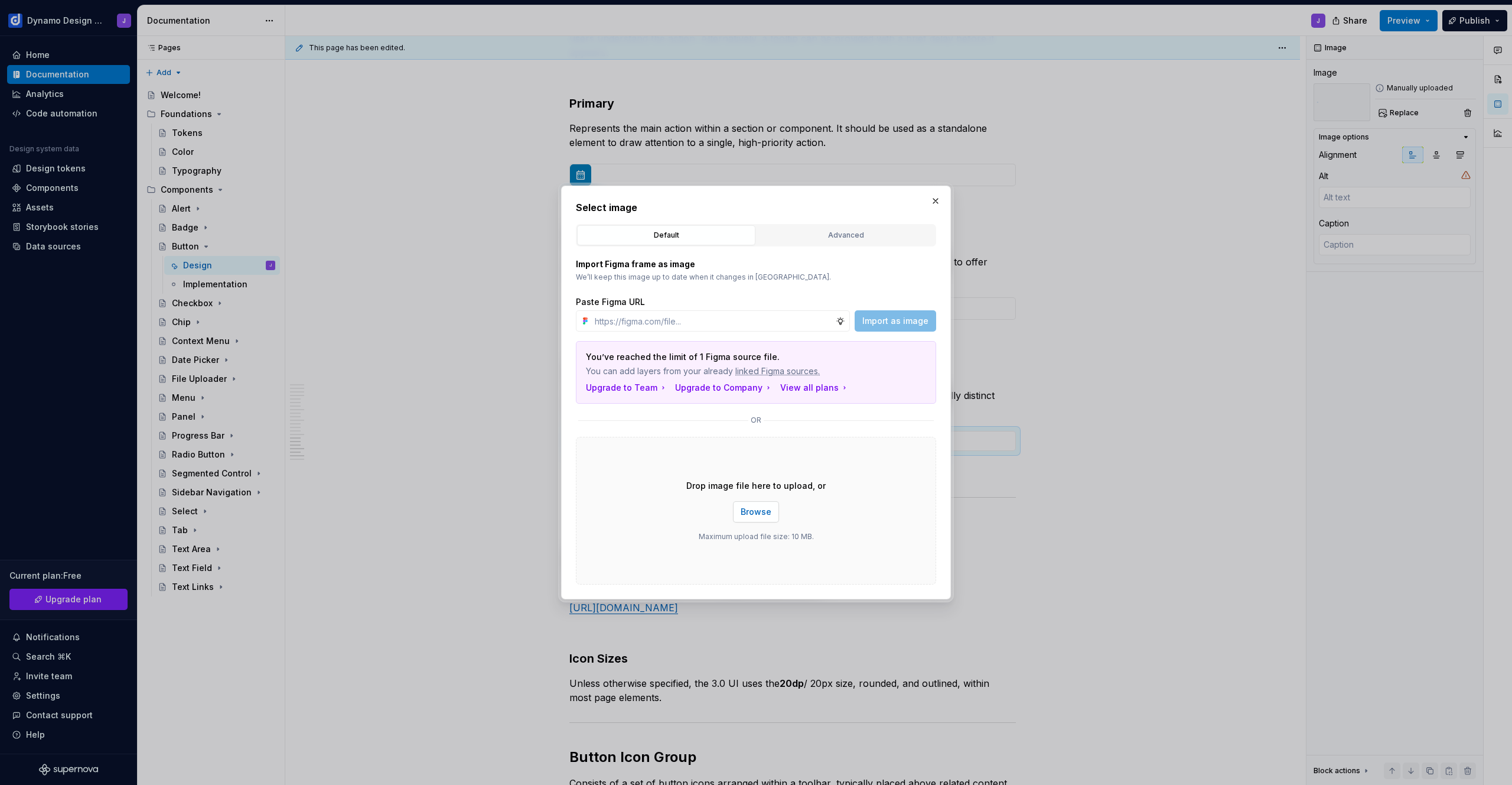
click at [762, 510] on span "Browse" at bounding box center [756, 511] width 31 height 12
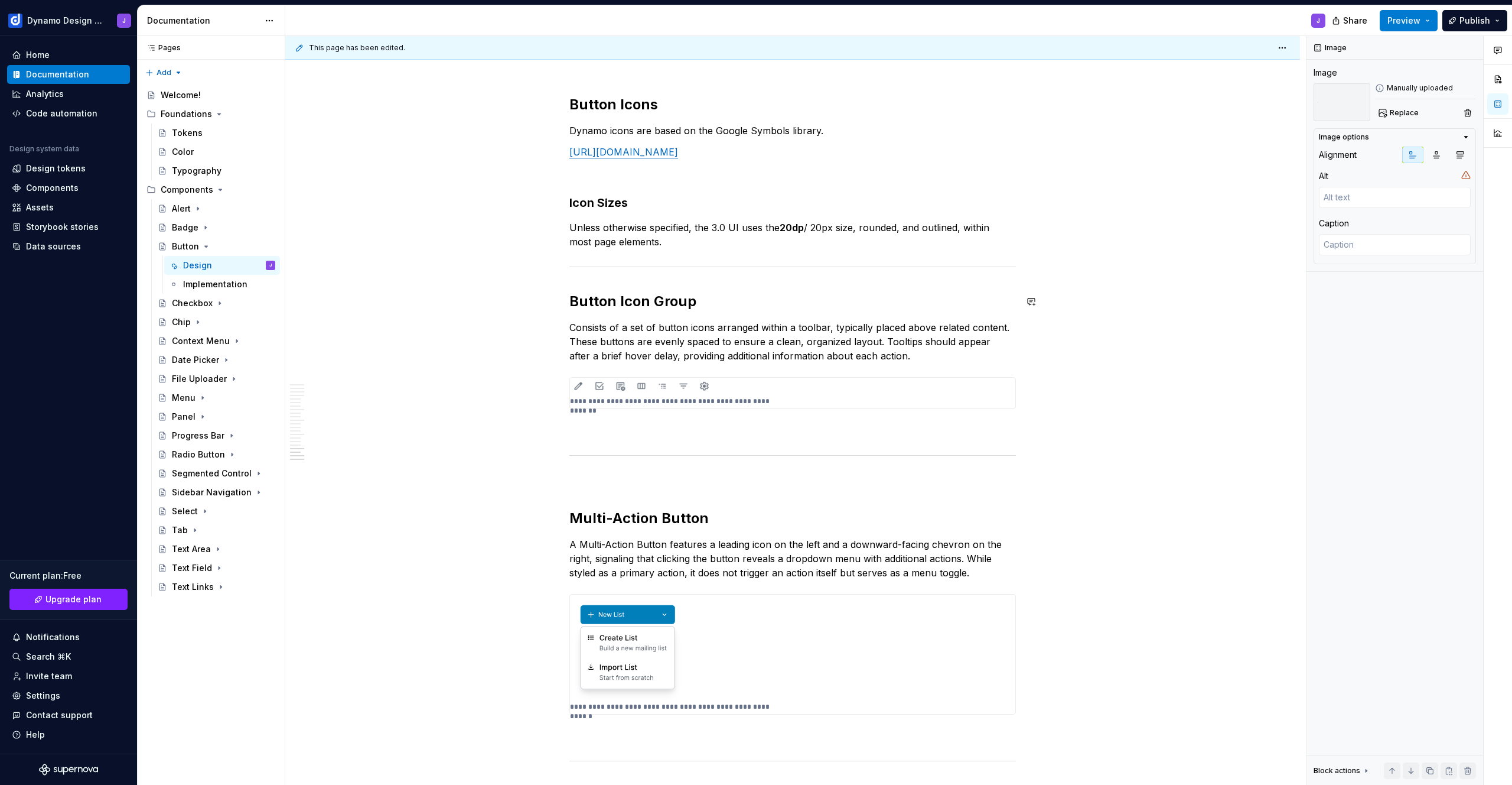
scroll to position [3787, 0]
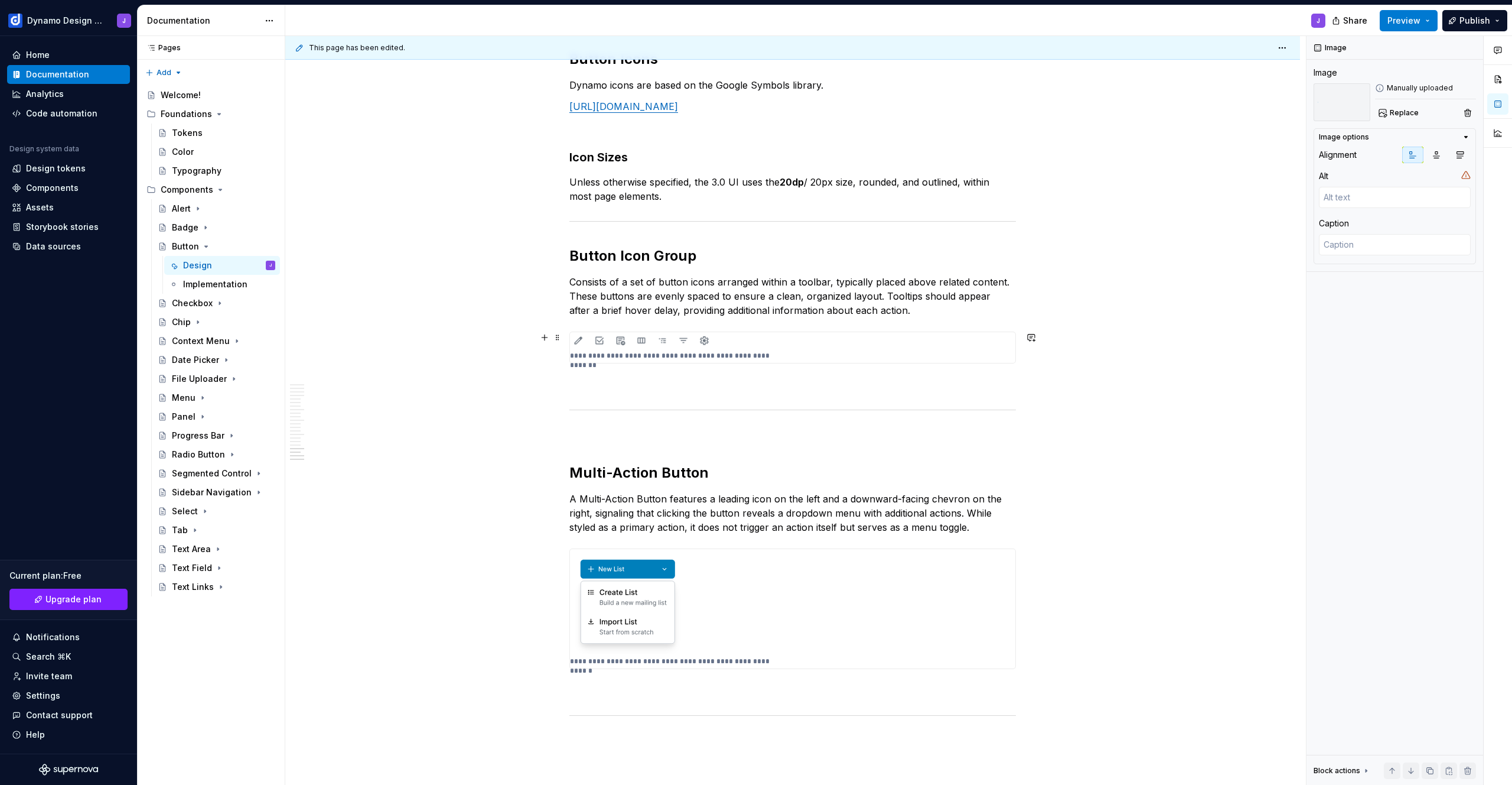
type textarea "*"
type textarea "You can exclude the outline when grouping a large set of icons"
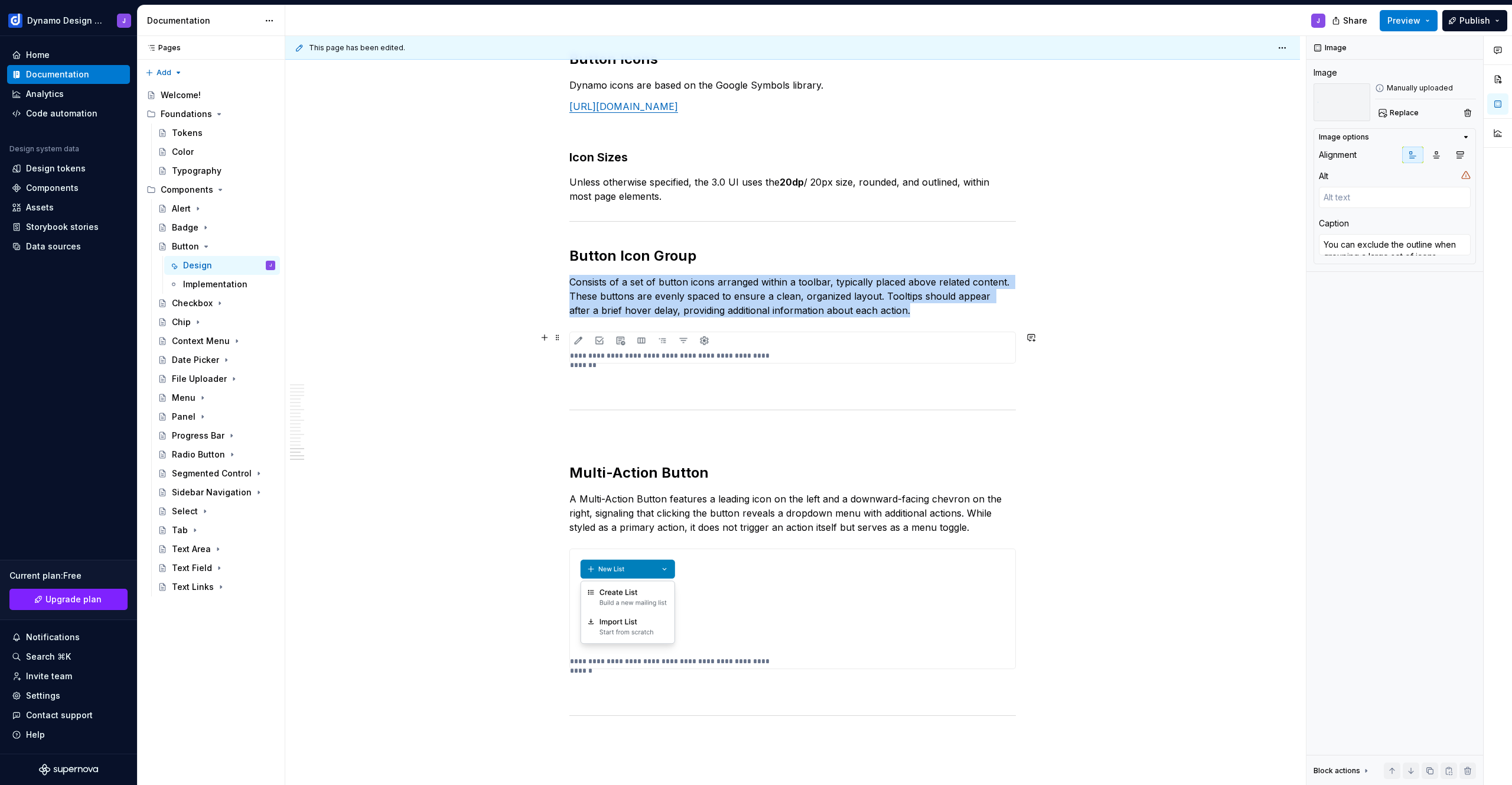
click at [785, 344] on img at bounding box center [792, 341] width 445 height 17
click at [1403, 113] on span "Replace" at bounding box center [1403, 113] width 29 height 9
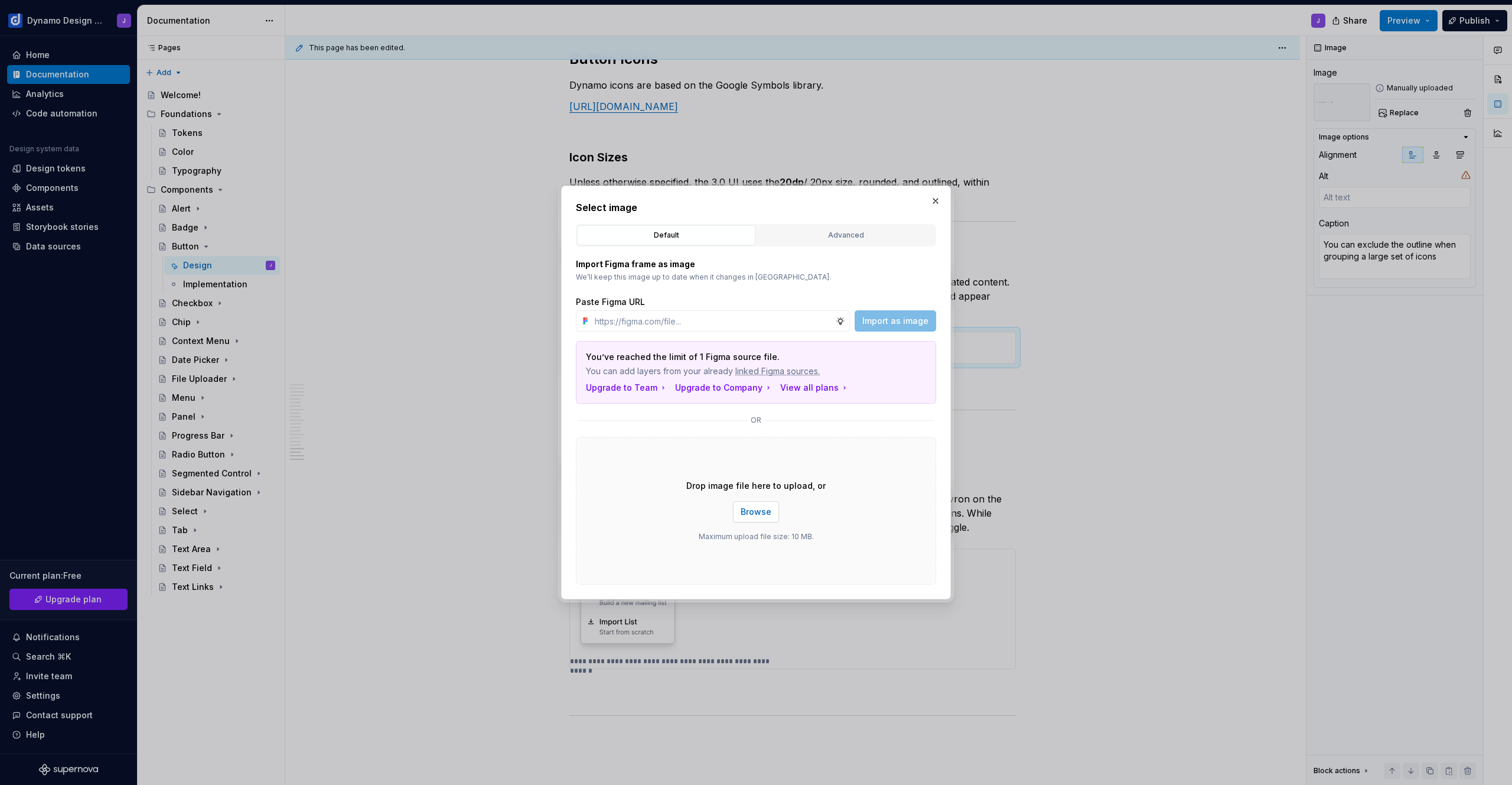
click at [755, 513] on span "Browse" at bounding box center [756, 511] width 31 height 12
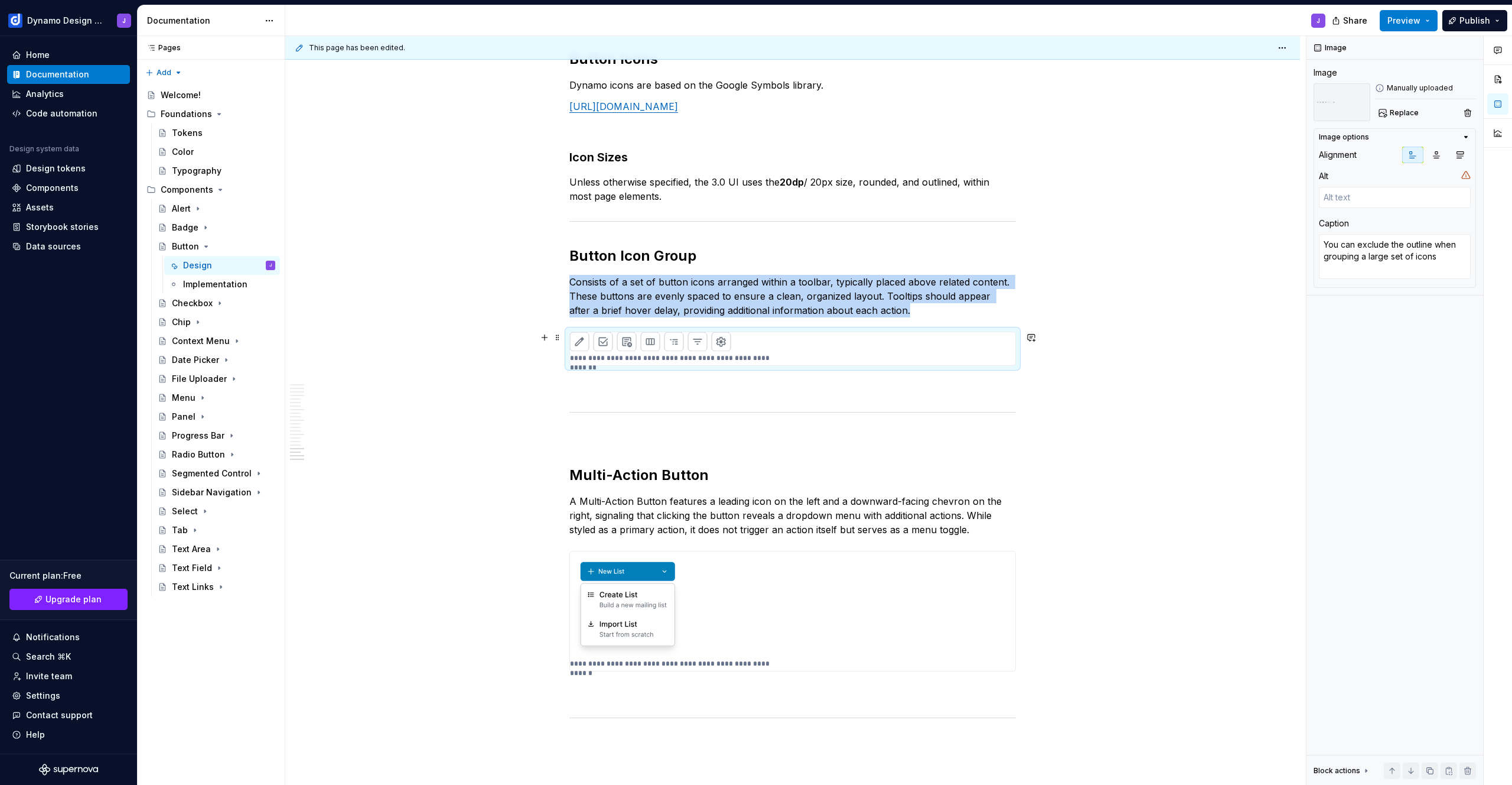
click at [845, 349] on img at bounding box center [791, 341] width 443 height 19
click at [1401, 112] on span "Replace" at bounding box center [1403, 113] width 29 height 9
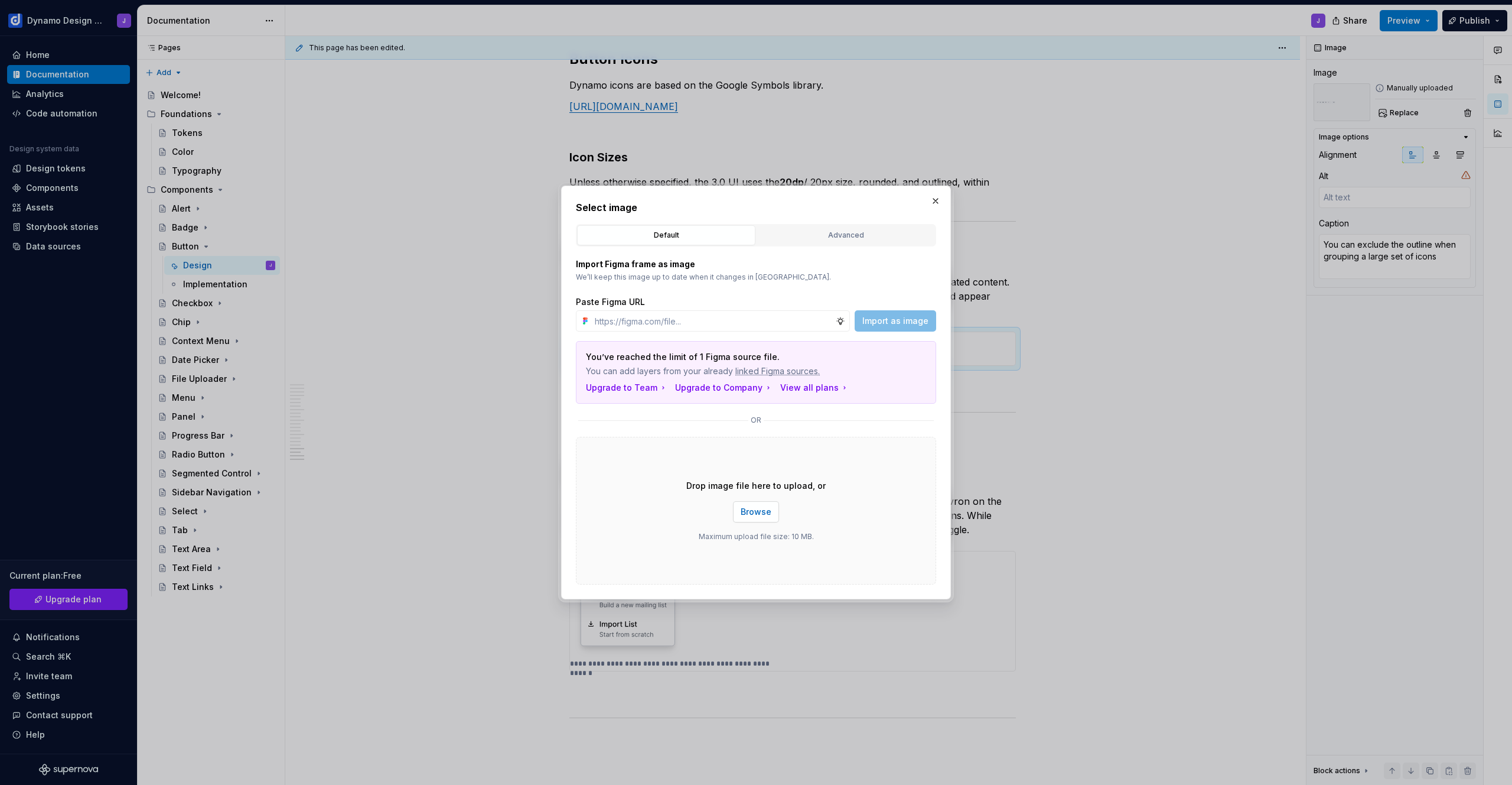
click at [760, 507] on span "Browse" at bounding box center [756, 511] width 31 height 12
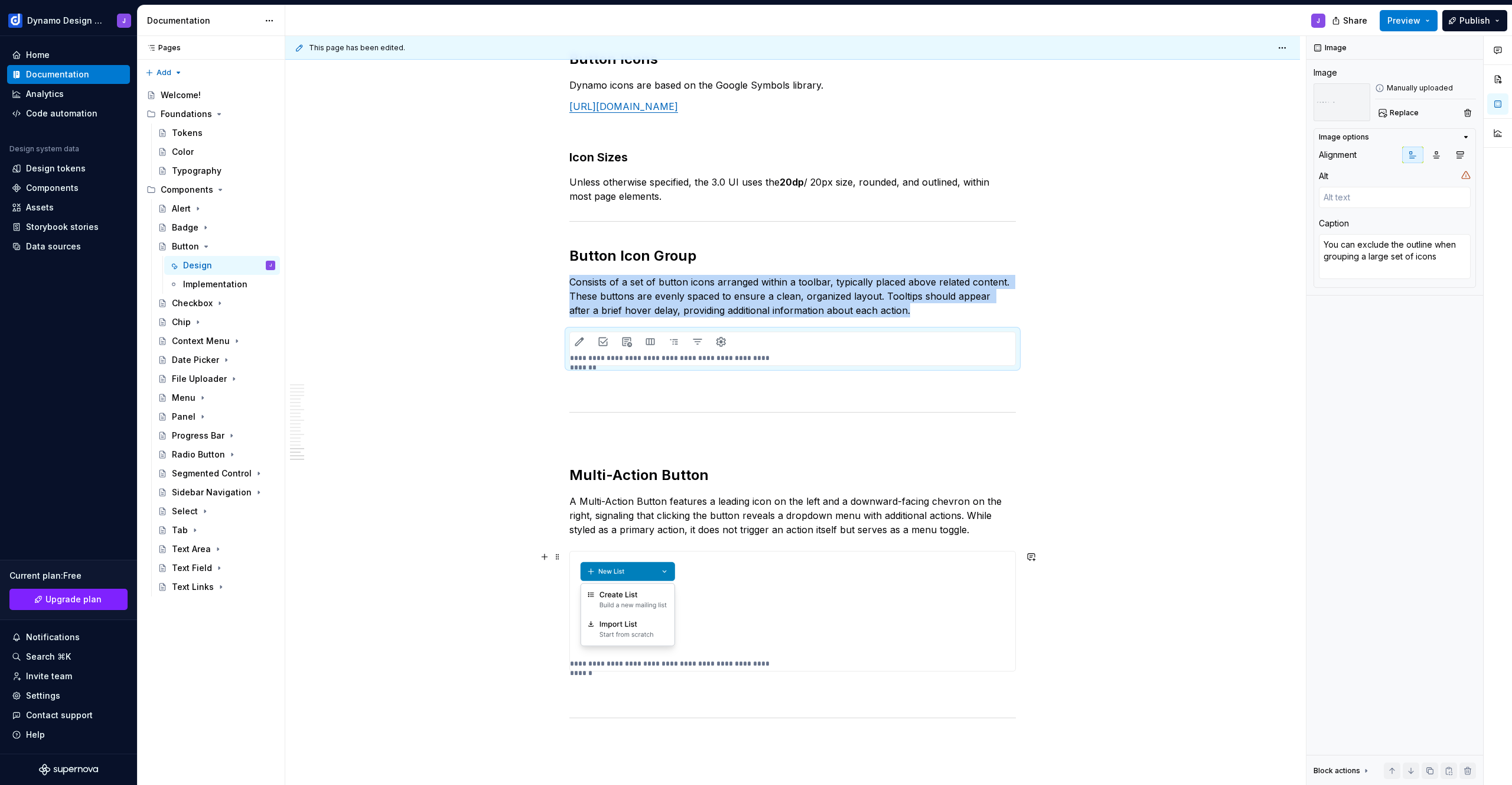
type textarea "*"
type textarea "When multiple primary CTA's are necessary they can be grouped"
click at [649, 619] on img at bounding box center [792, 603] width 445 height 105
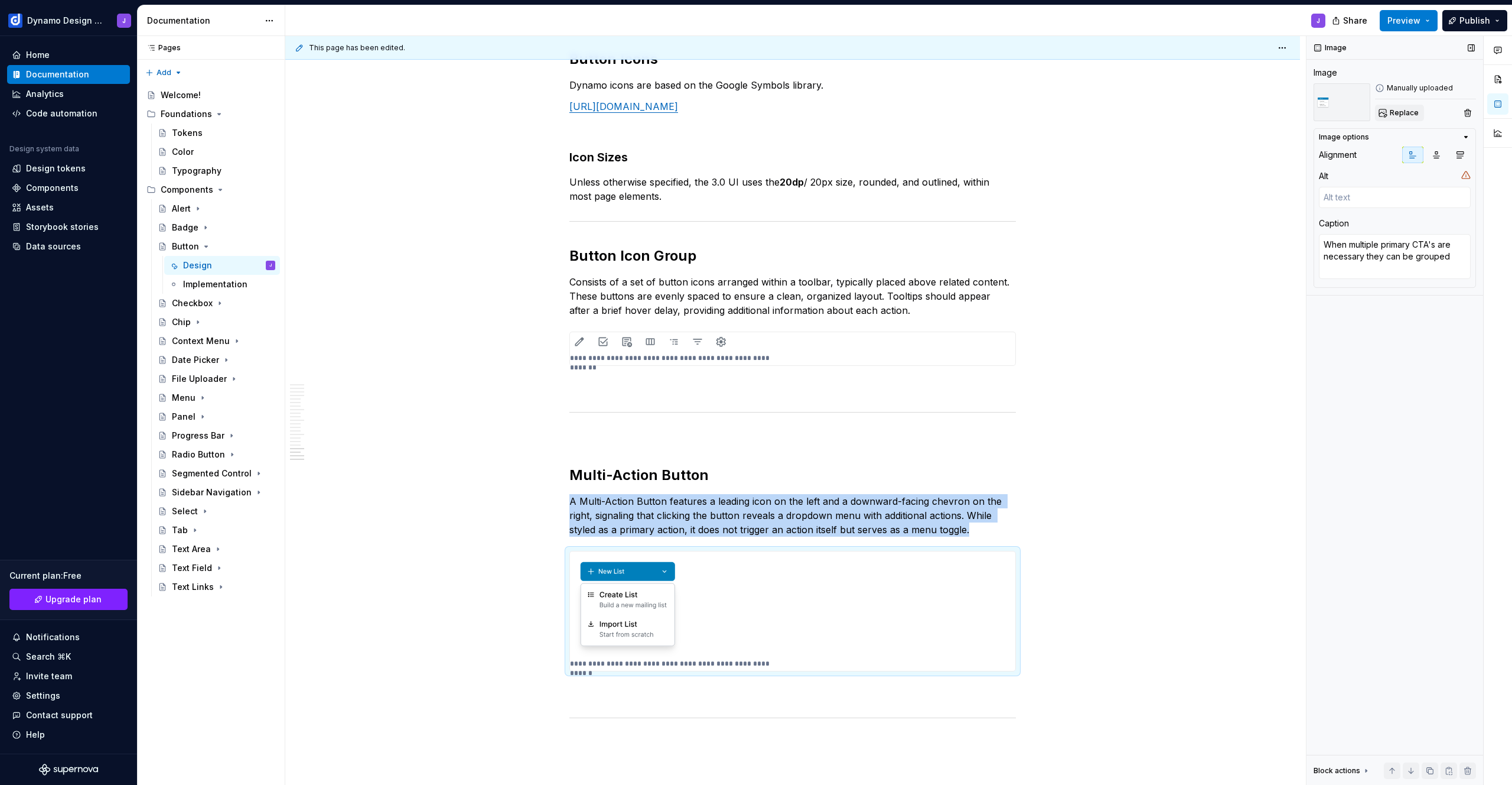
click at [1411, 115] on span "Replace" at bounding box center [1403, 113] width 29 height 9
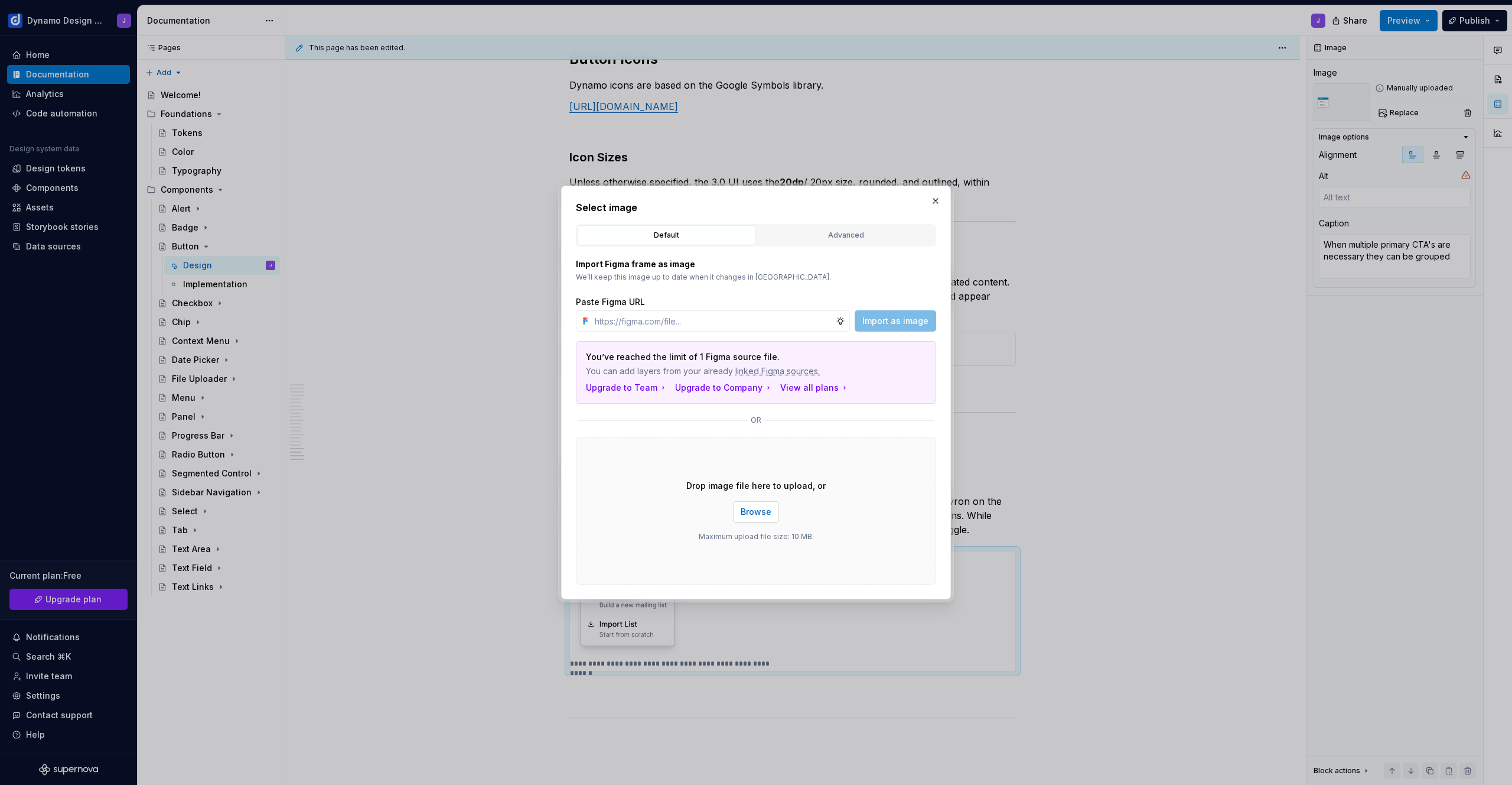
click at [765, 518] on button "Browse" at bounding box center [756, 511] width 46 height 21
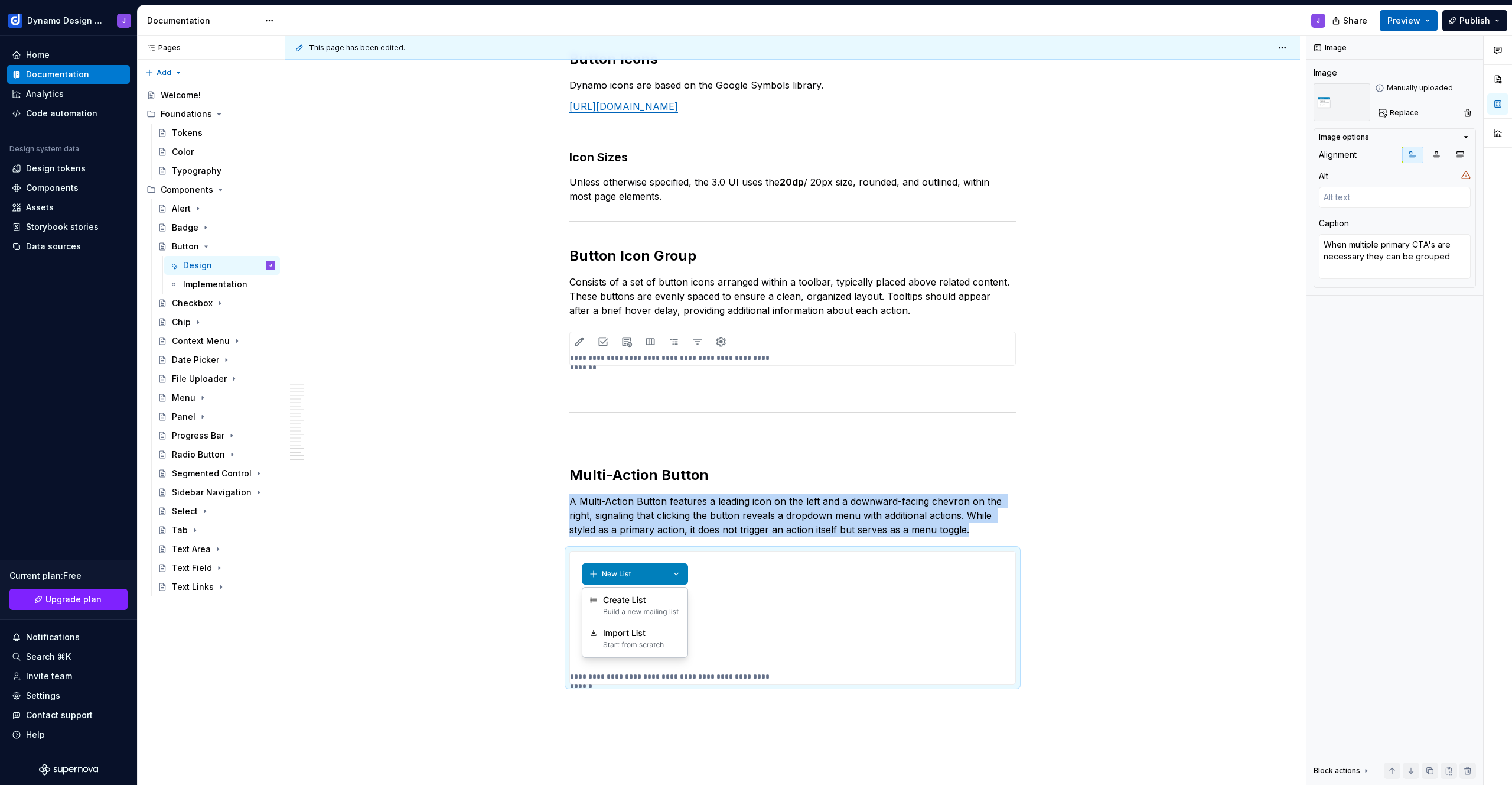
click at [1412, 20] on span "Preview" at bounding box center [1404, 20] width 33 height 12
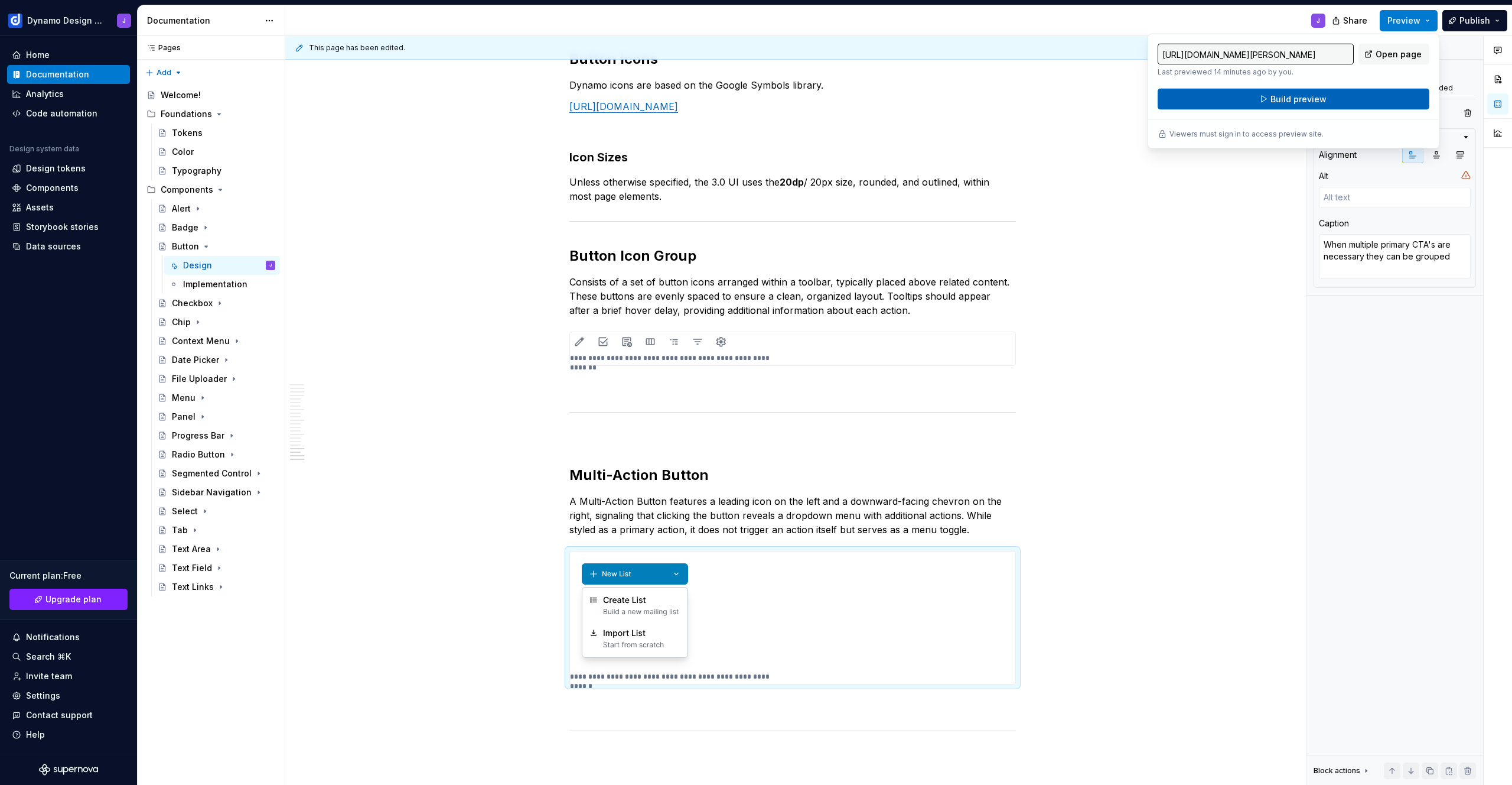
click at [1329, 95] on button "Build preview" at bounding box center [1293, 99] width 272 height 21
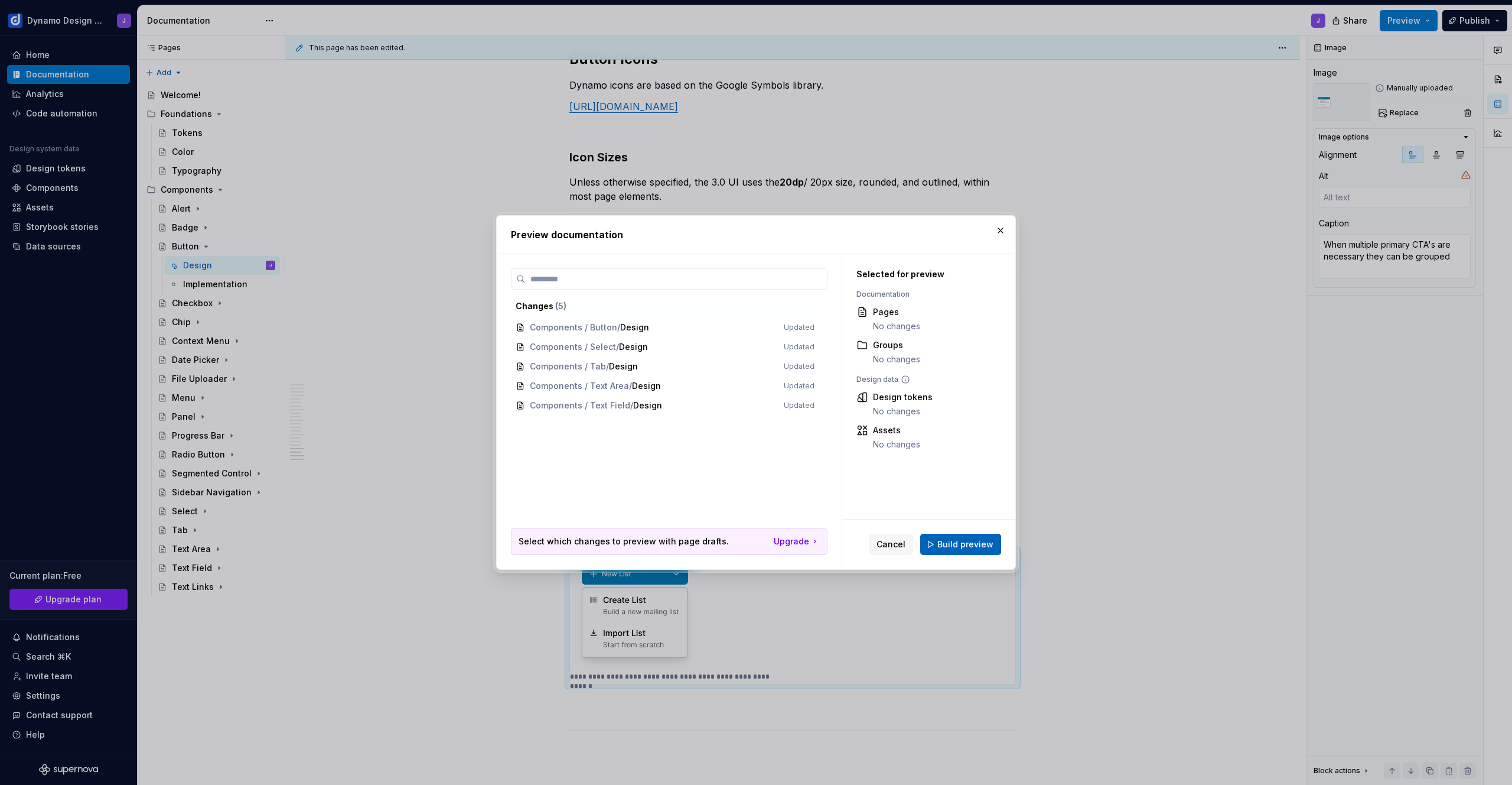
click at [961, 543] on span "Build preview" at bounding box center [966, 544] width 56 height 12
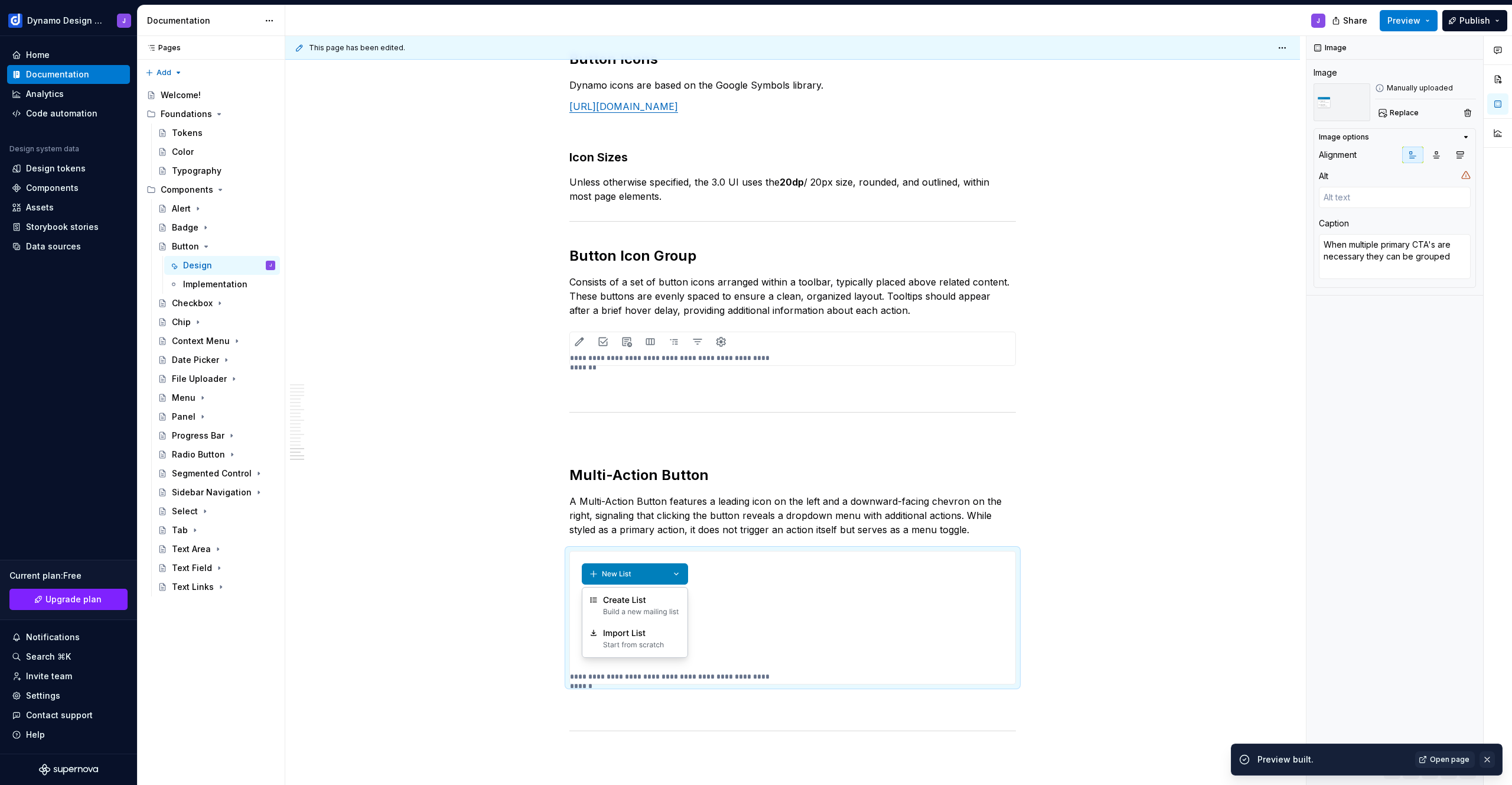
click at [1487, 758] on button "button" at bounding box center [1487, 759] width 16 height 17
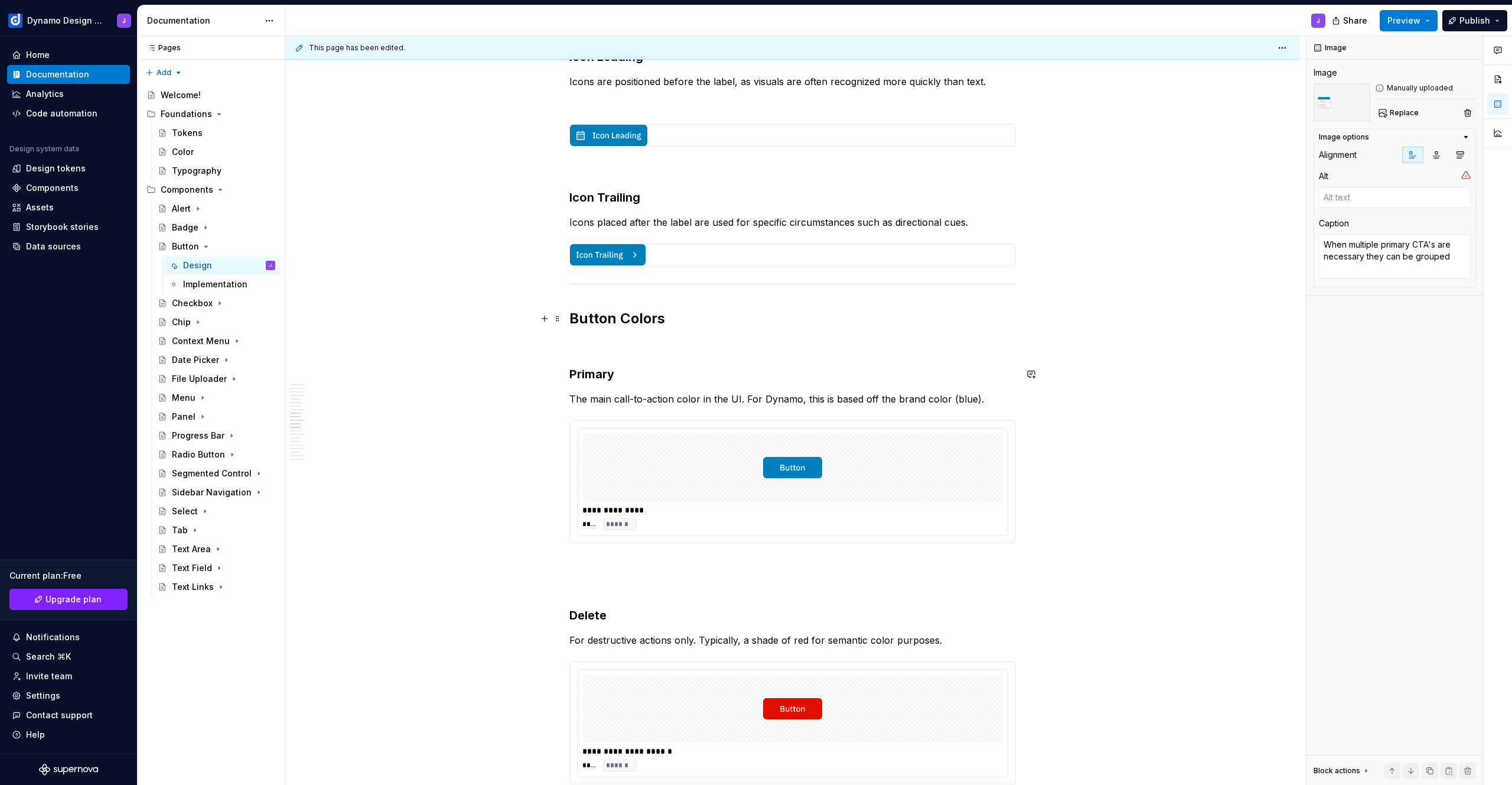
scroll to position [1943, 0]
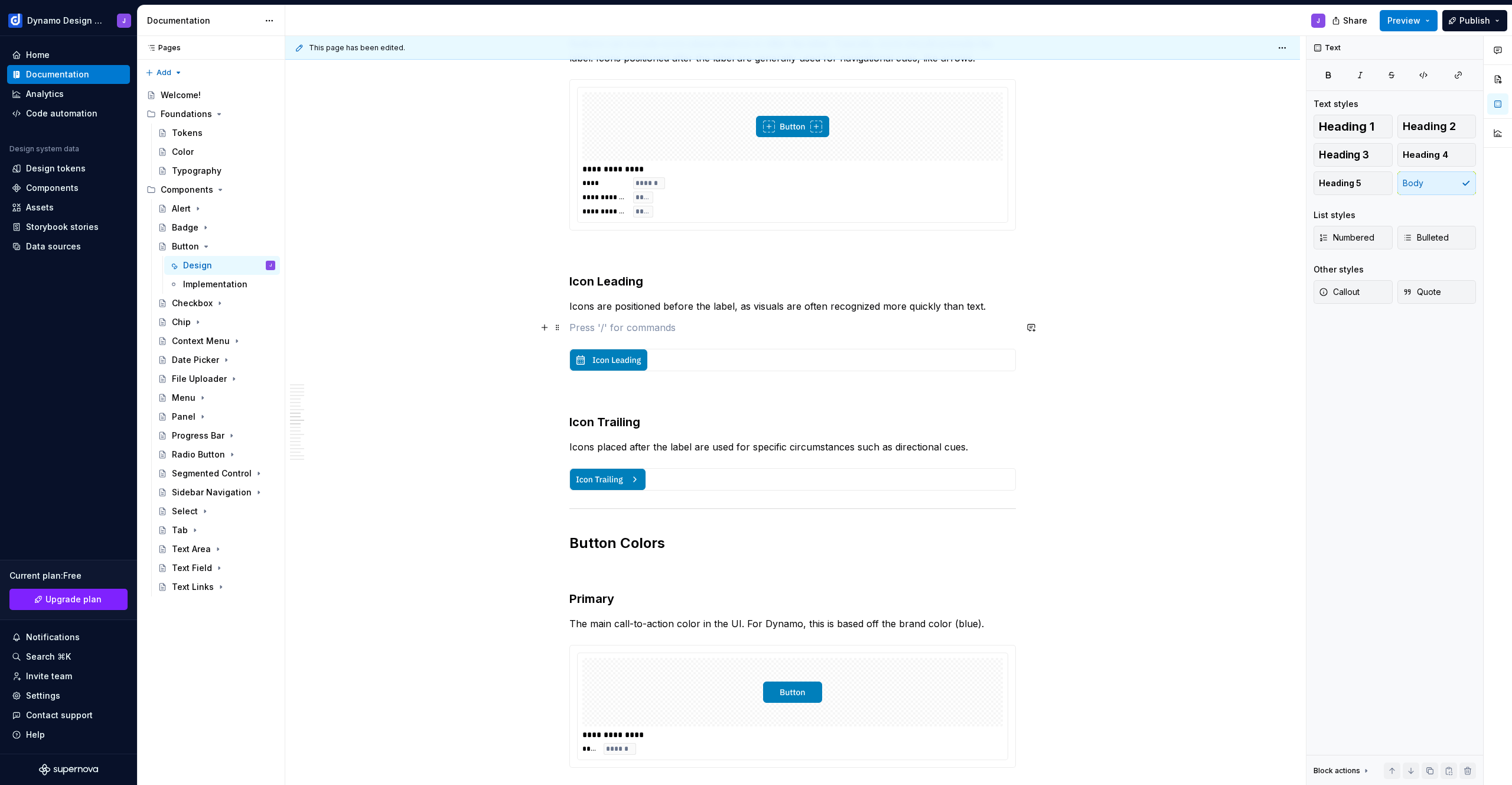
click at [616, 329] on p at bounding box center [792, 327] width 446 height 14
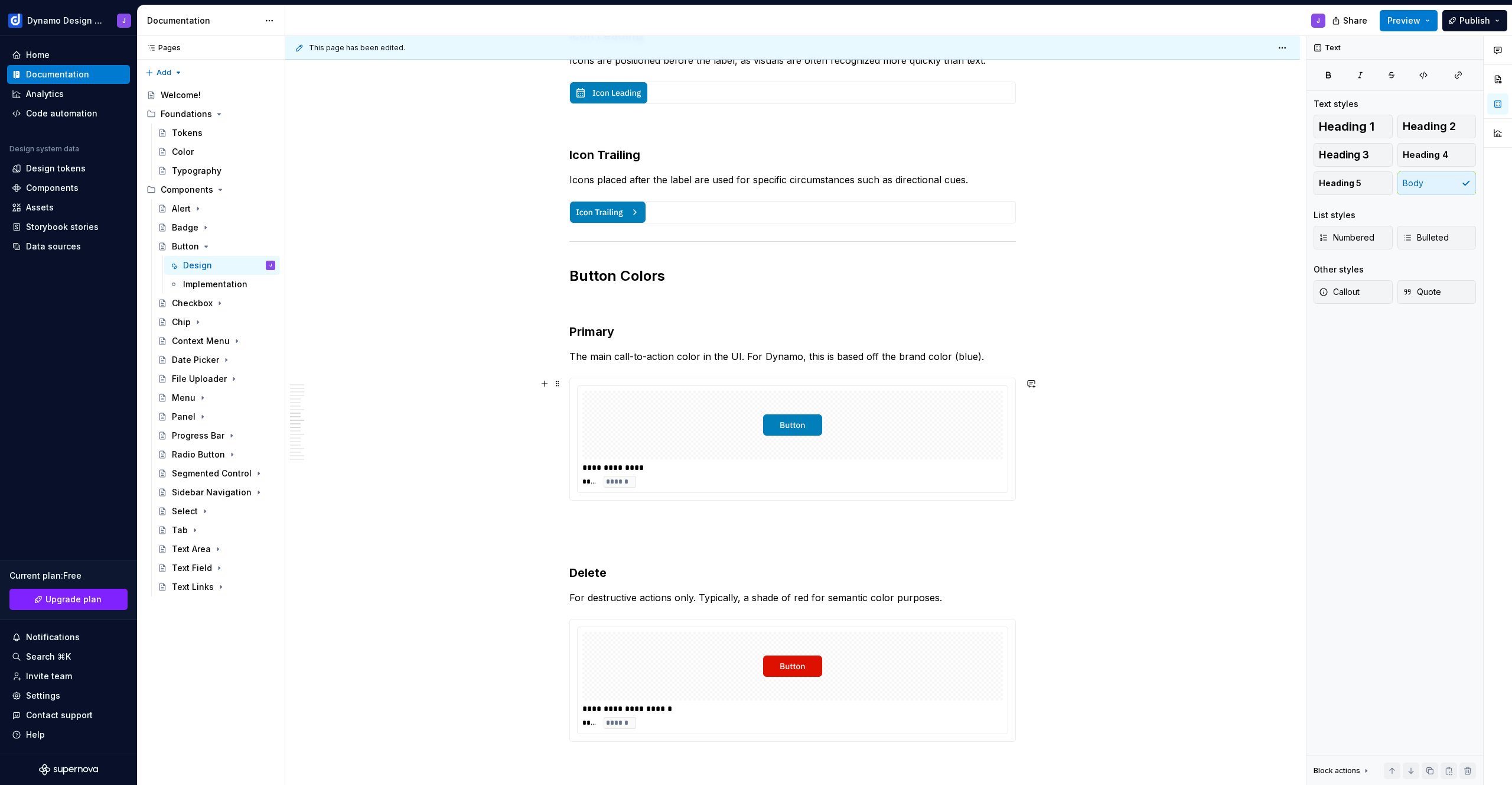
scroll to position [2188, 0]
type textarea "*"
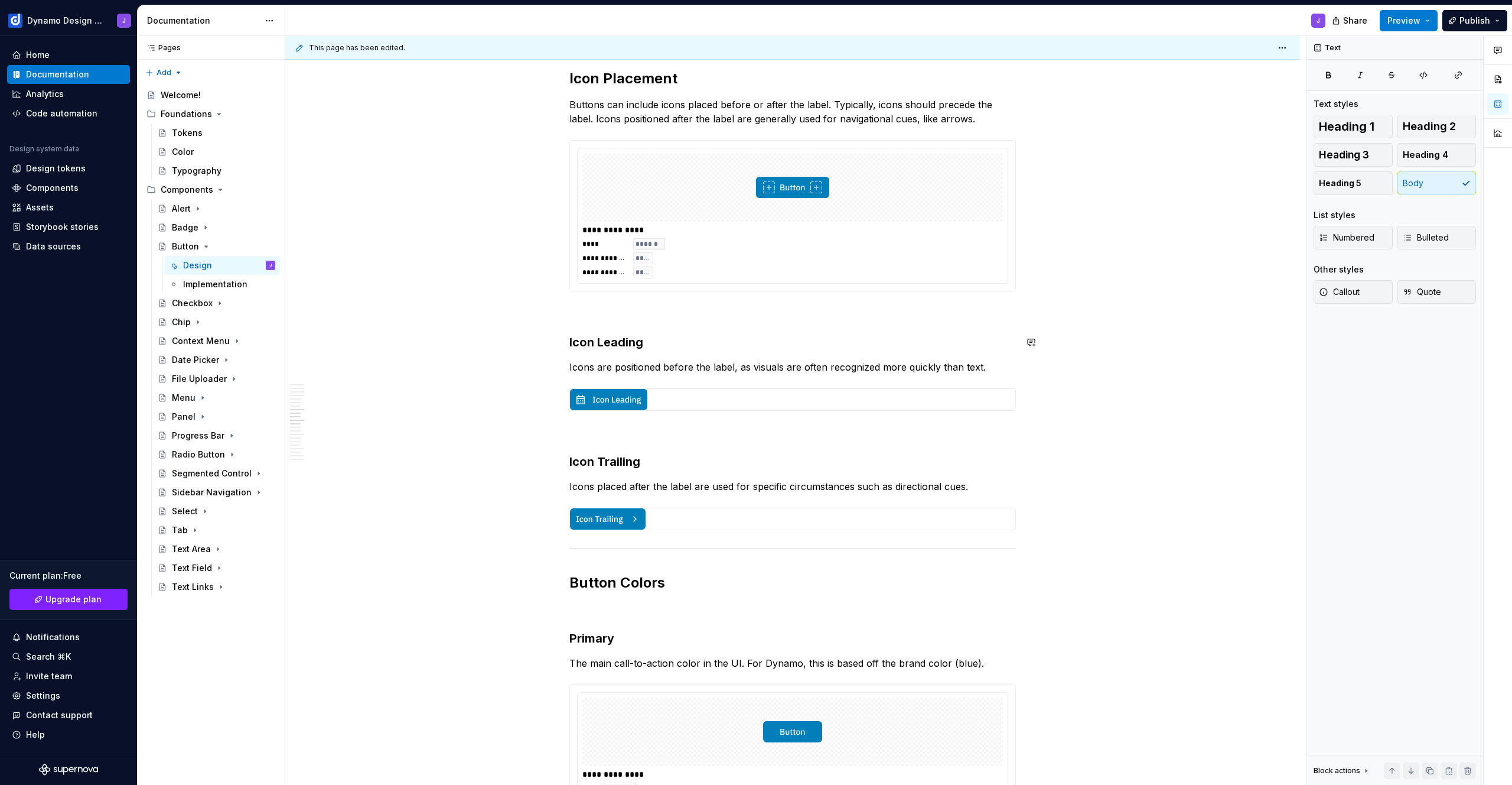
scroll to position [1816, 0]
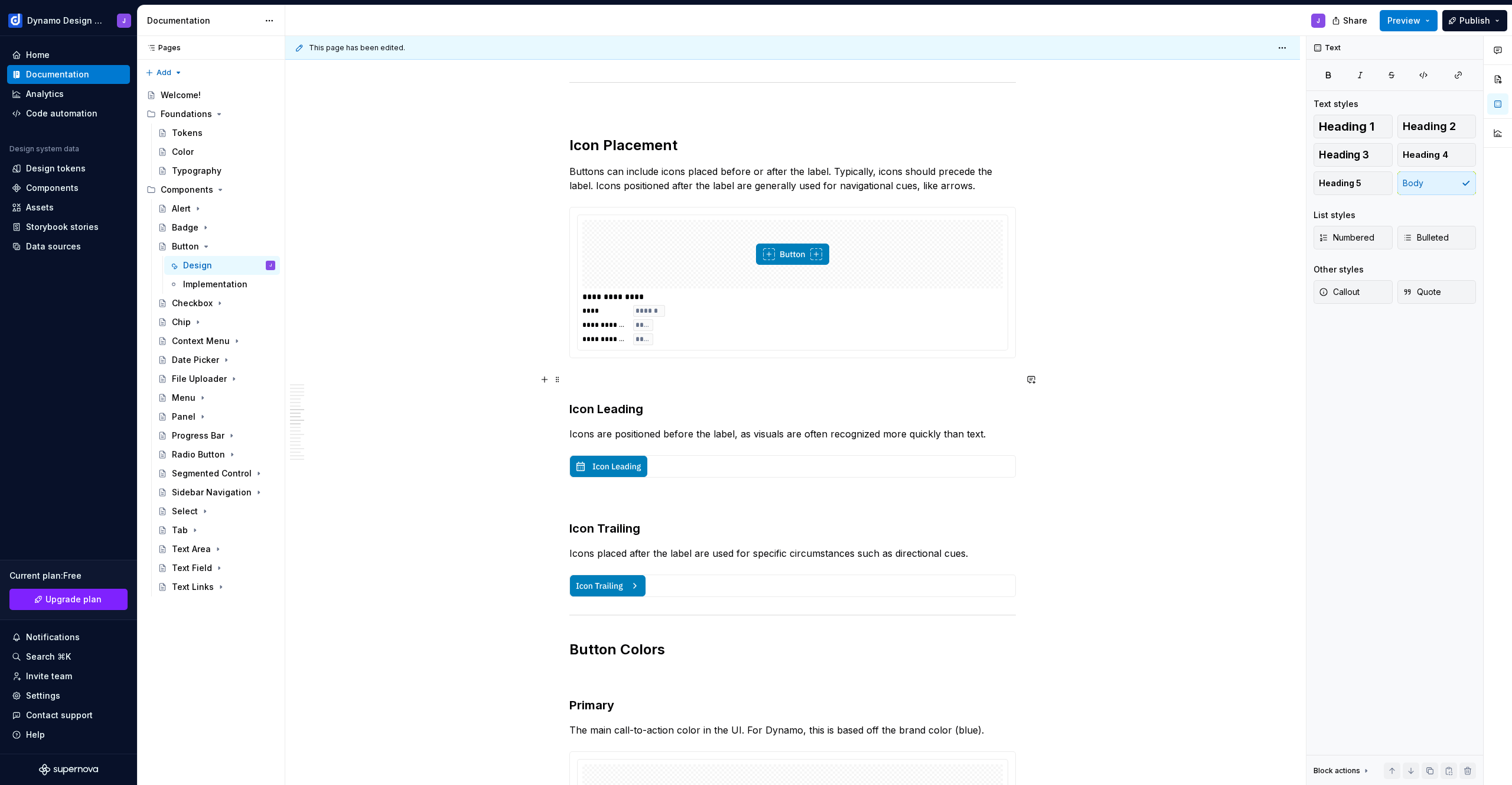
click at [610, 382] on p at bounding box center [792, 379] width 446 height 14
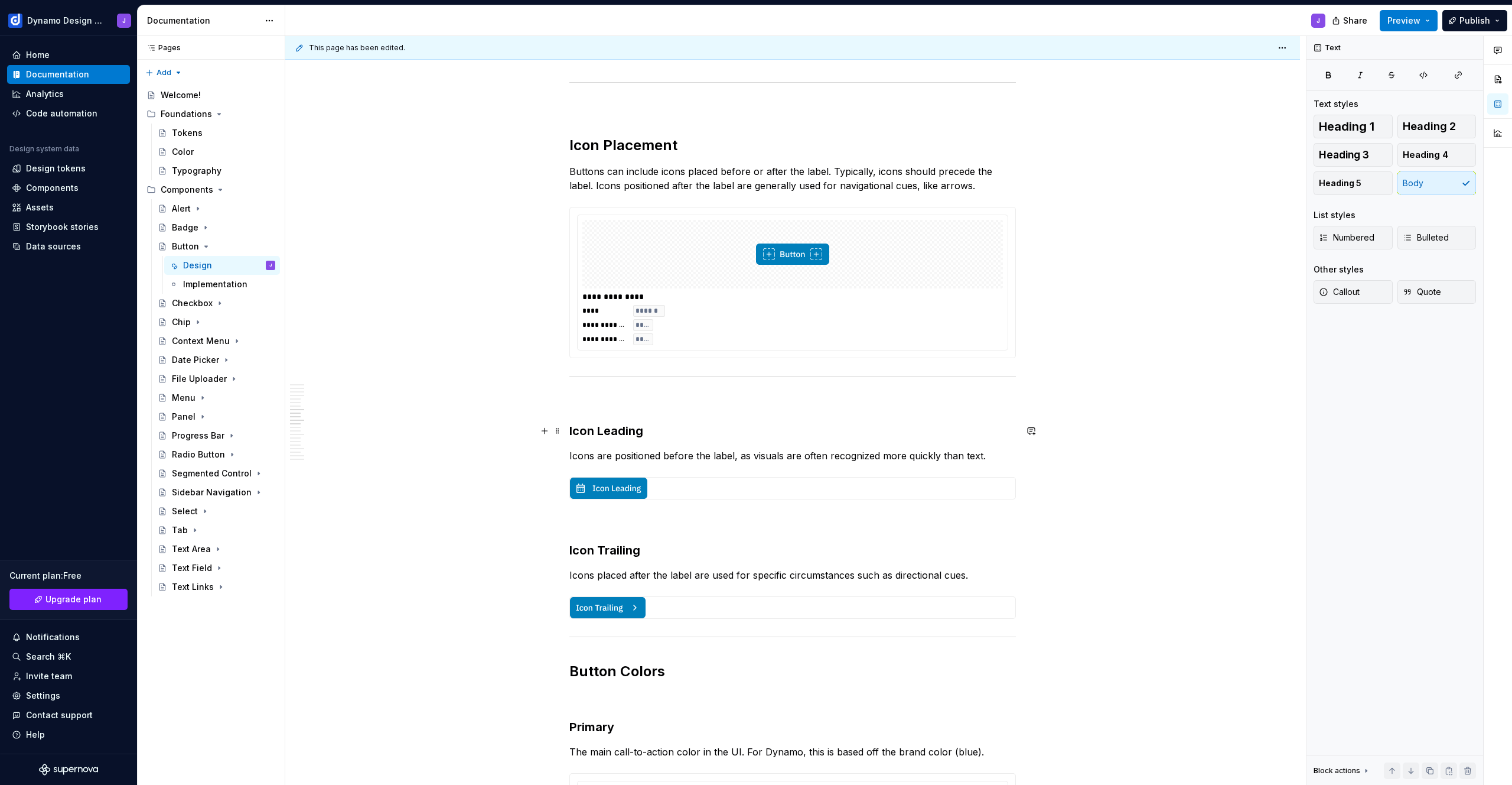
click at [569, 428] on div "**********" at bounding box center [793, 701] width 1015 height 4565
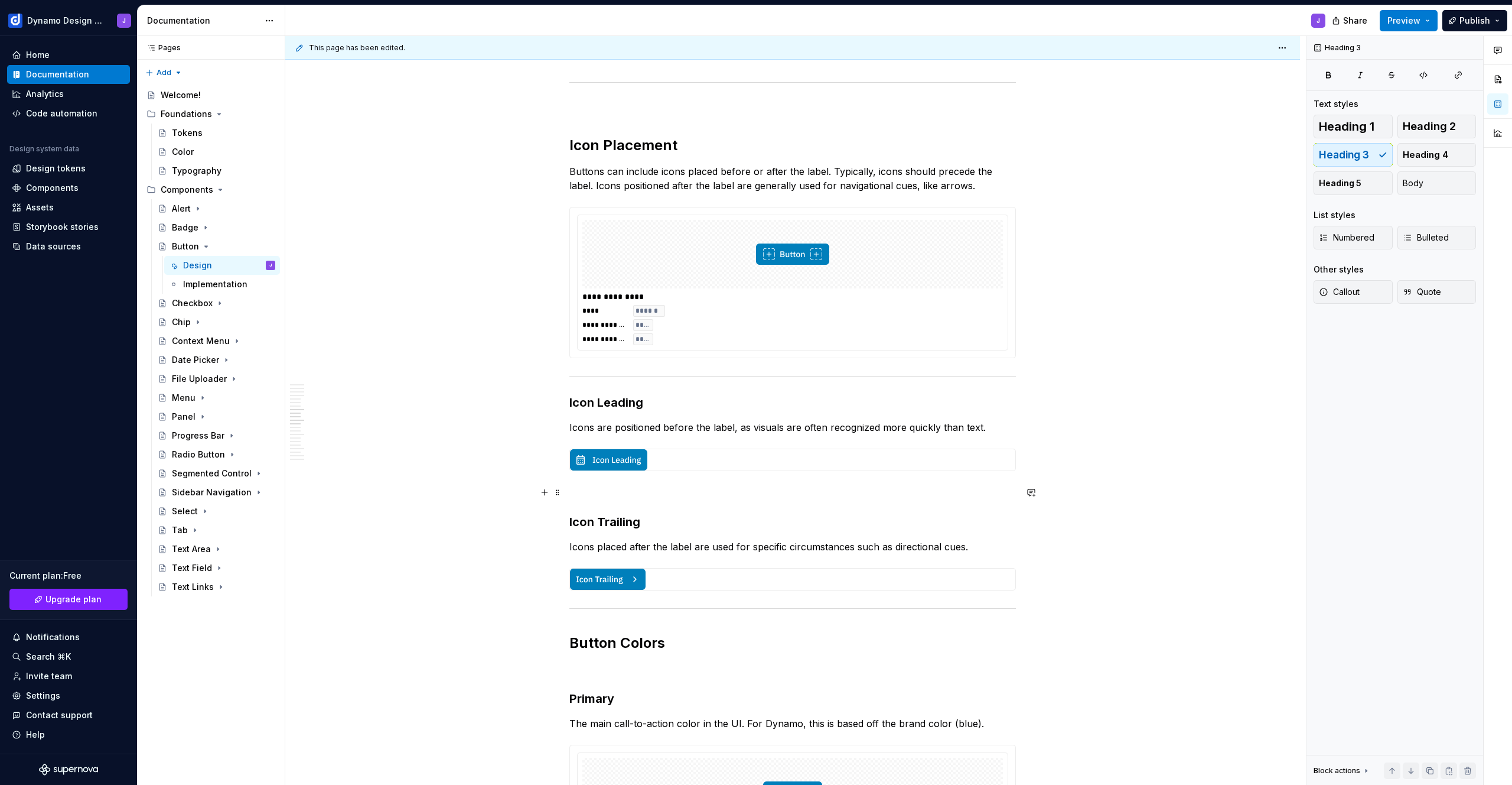
click at [585, 493] on p at bounding box center [792, 492] width 446 height 14
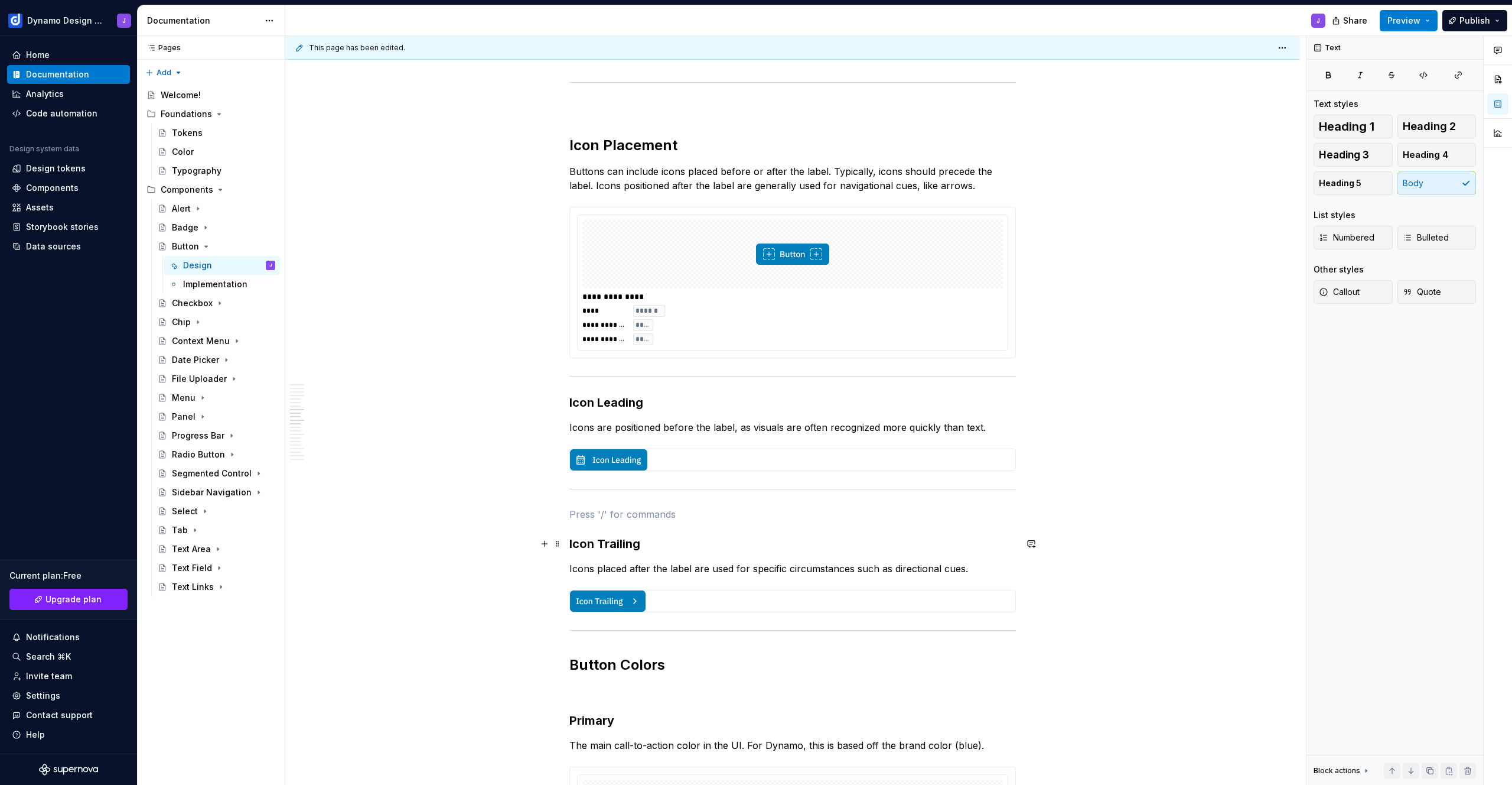
click at [568, 543] on div "**********" at bounding box center [793, 697] width 1015 height 4559
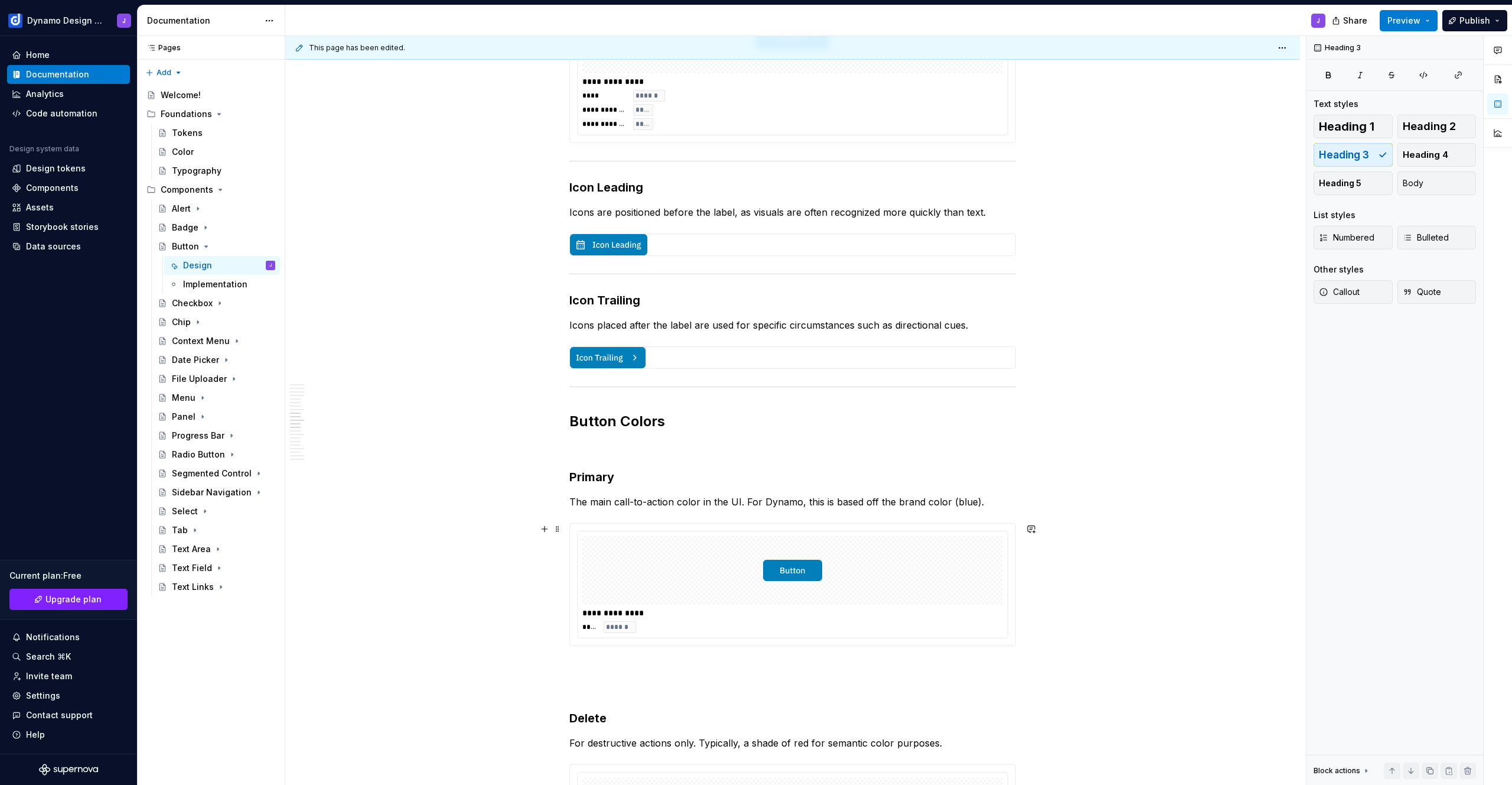
scroll to position [2137, 0]
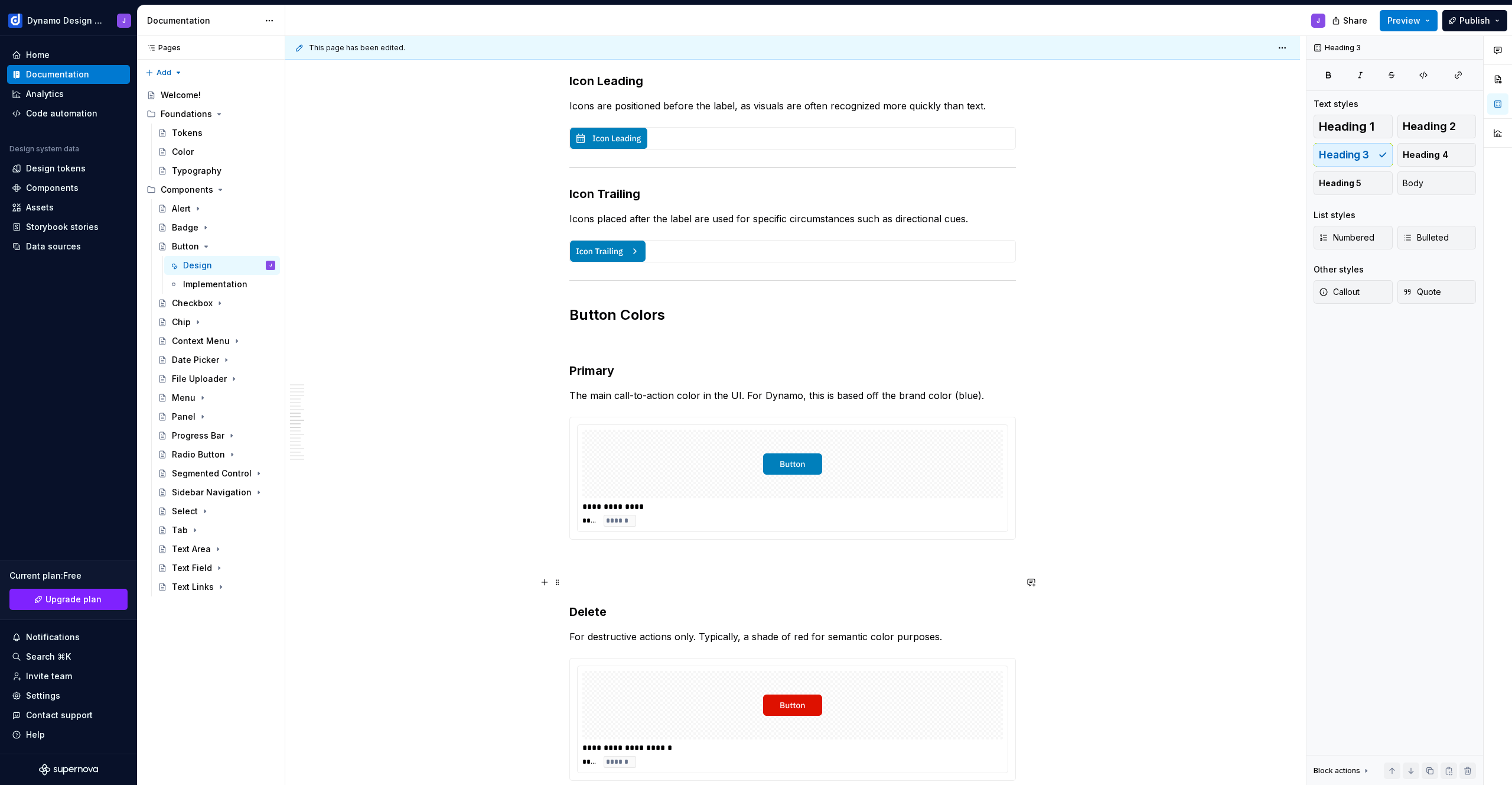
click at [588, 575] on p at bounding box center [792, 582] width 446 height 14
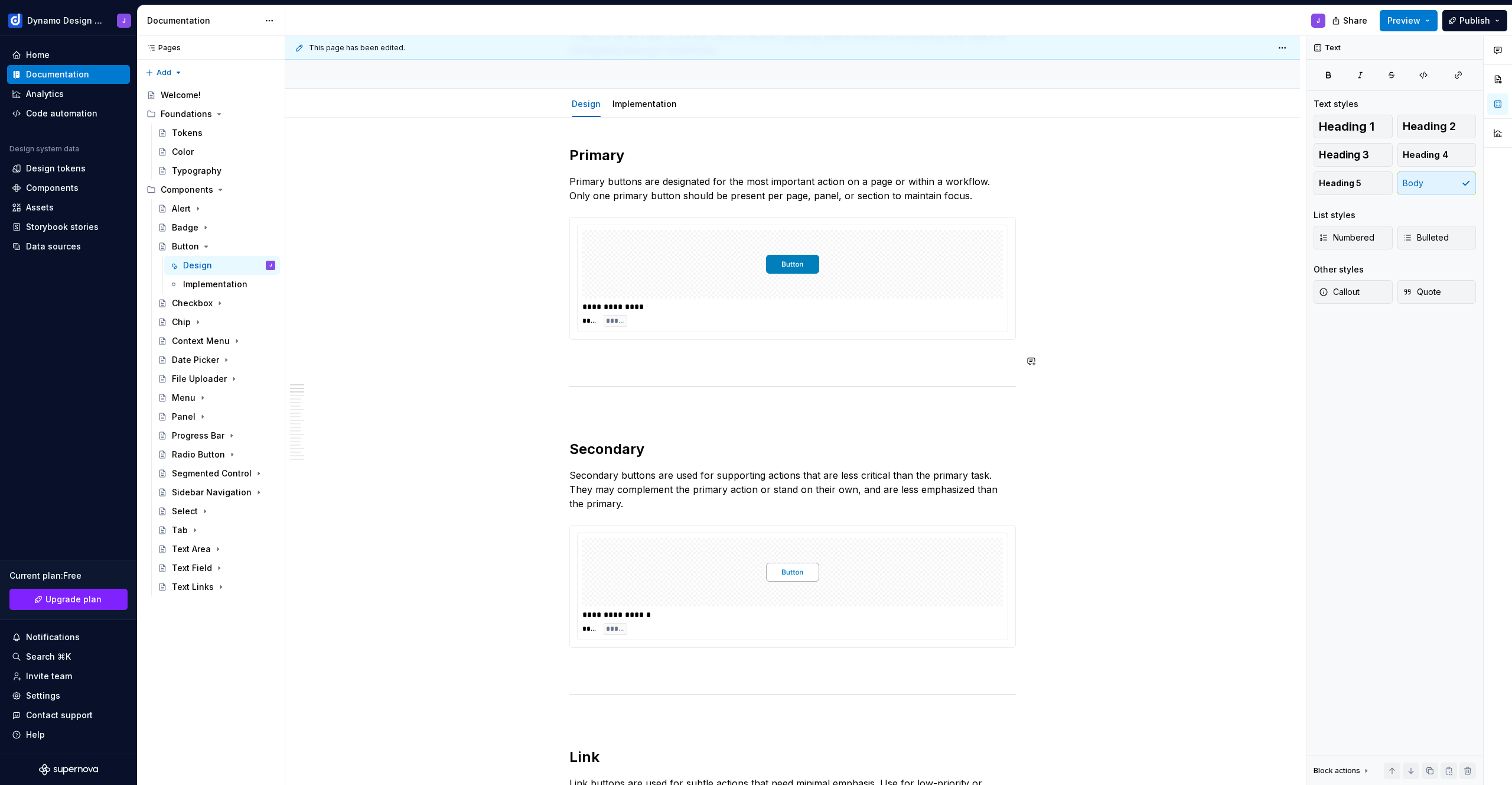
scroll to position [0, 0]
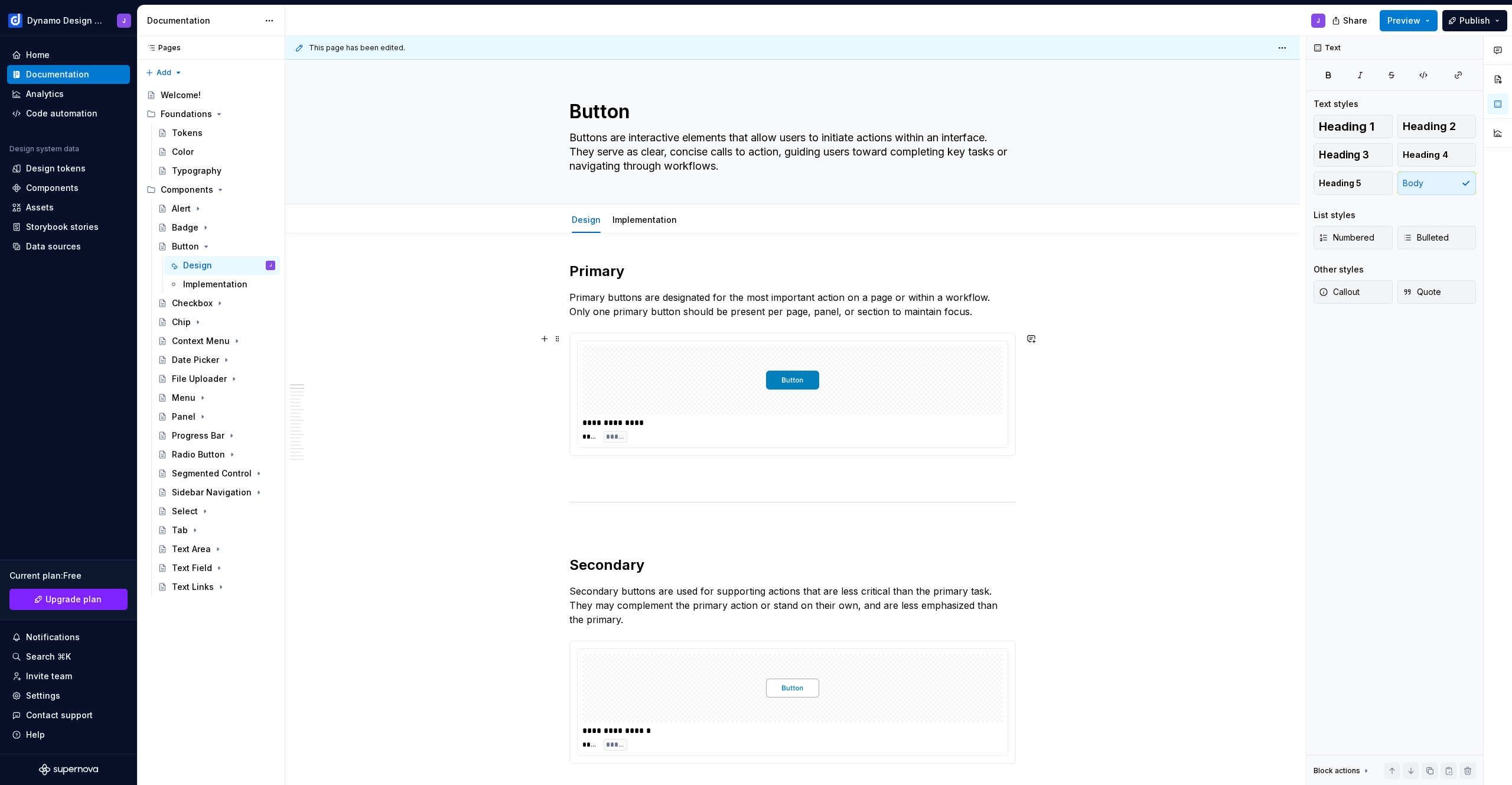
click at [891, 382] on div at bounding box center [792, 380] width 420 height 69
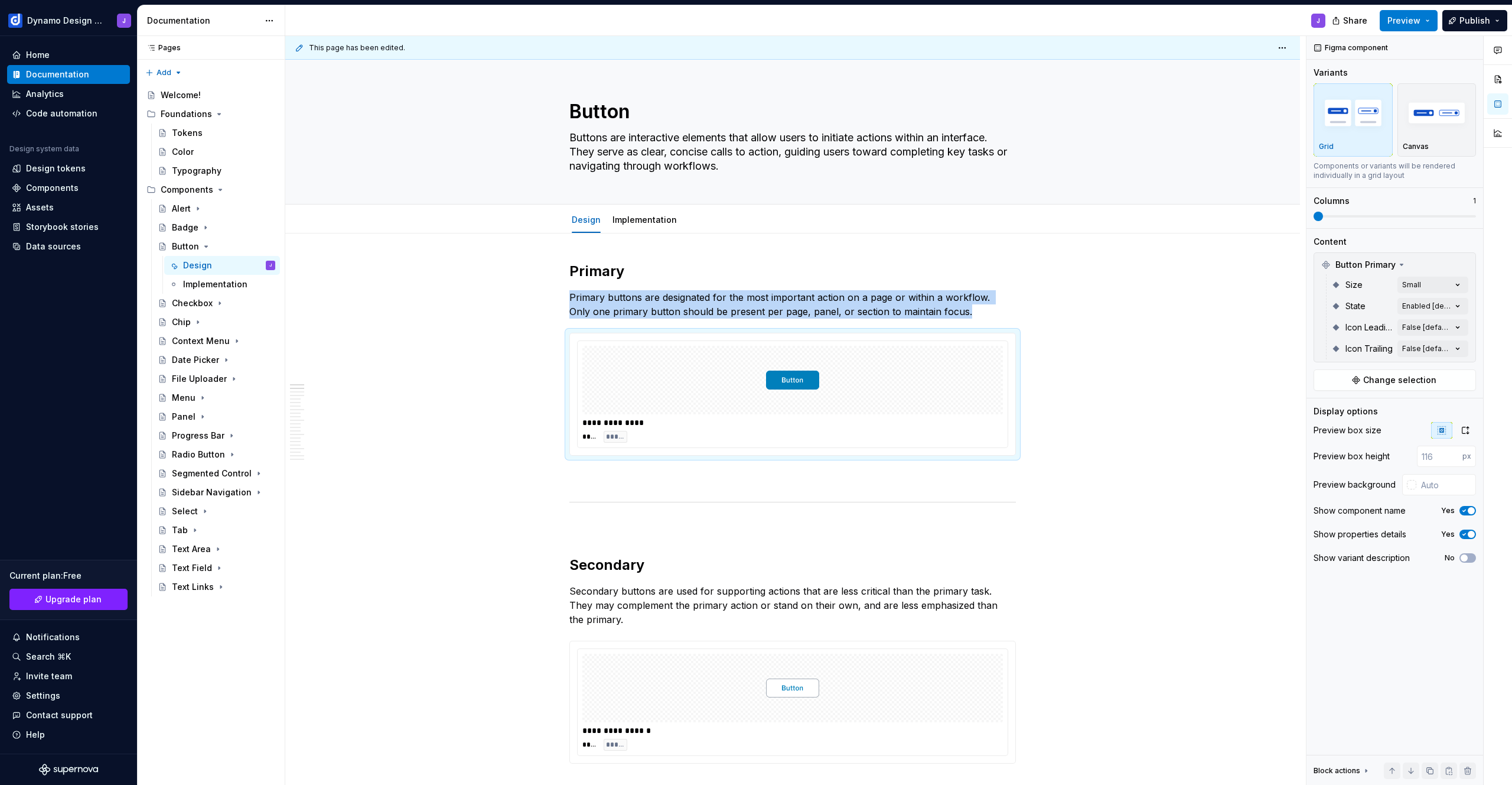
type textarea "*"
click at [919, 373] on div at bounding box center [792, 380] width 420 height 69
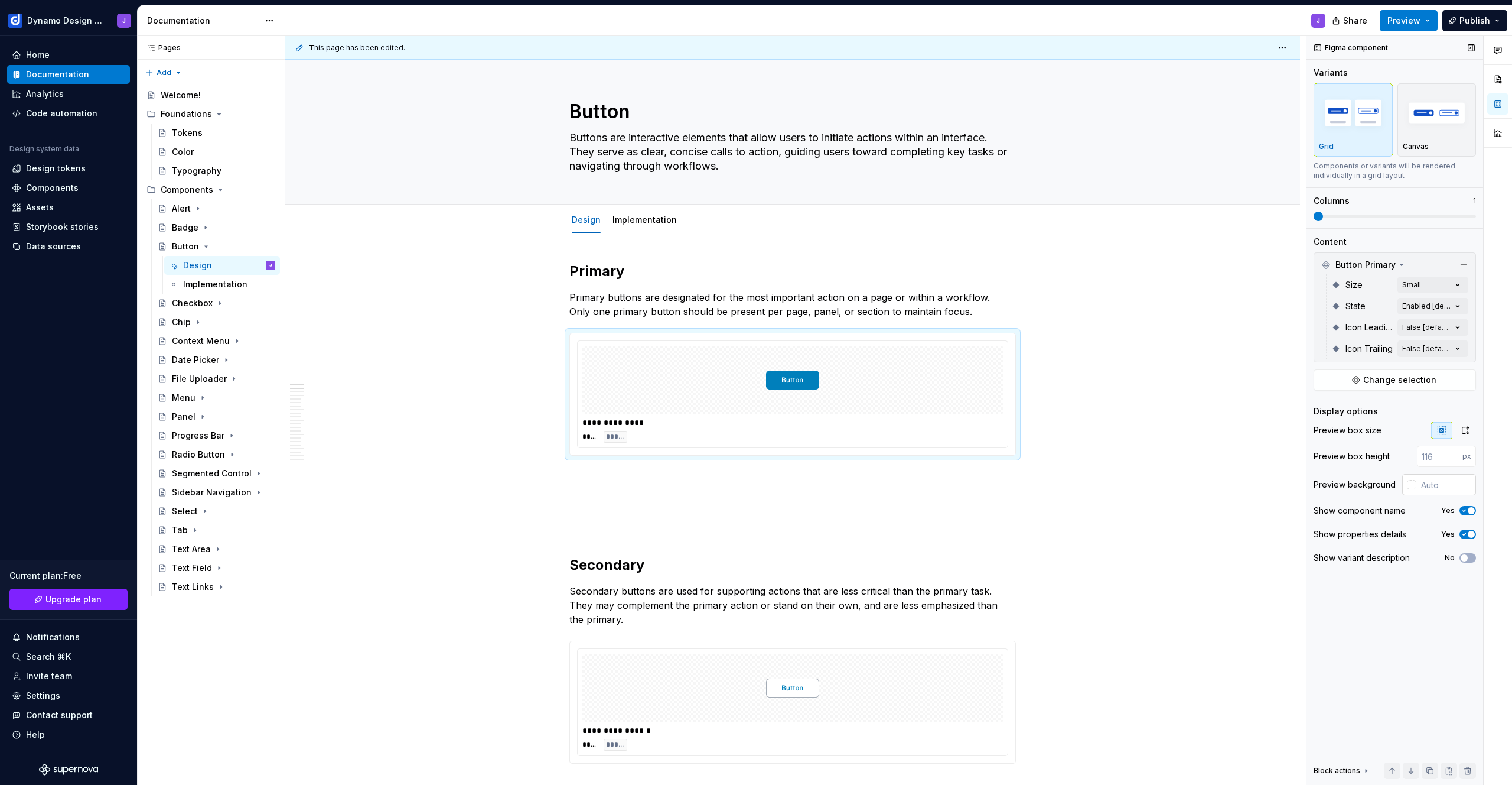
click at [1411, 484] on div at bounding box center [1412, 484] width 9 height 9
type input "#483B3B"
type input "*******"
type input "#5D4E4E"
type input "*******"
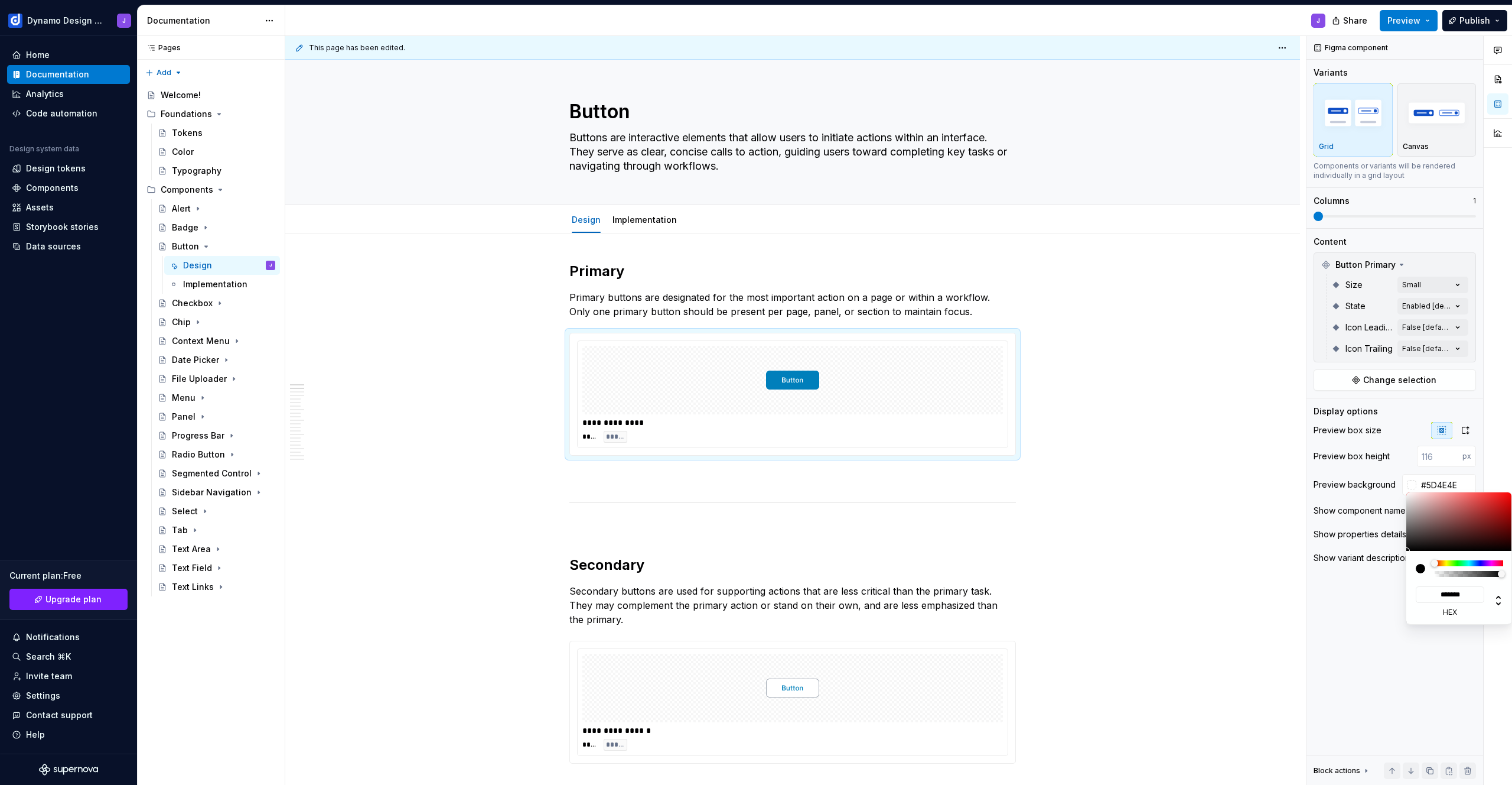
type input "#A59B9B"
type input "*******"
type input "#F5F5F5"
type input "*******"
type input "#FFFFFF"
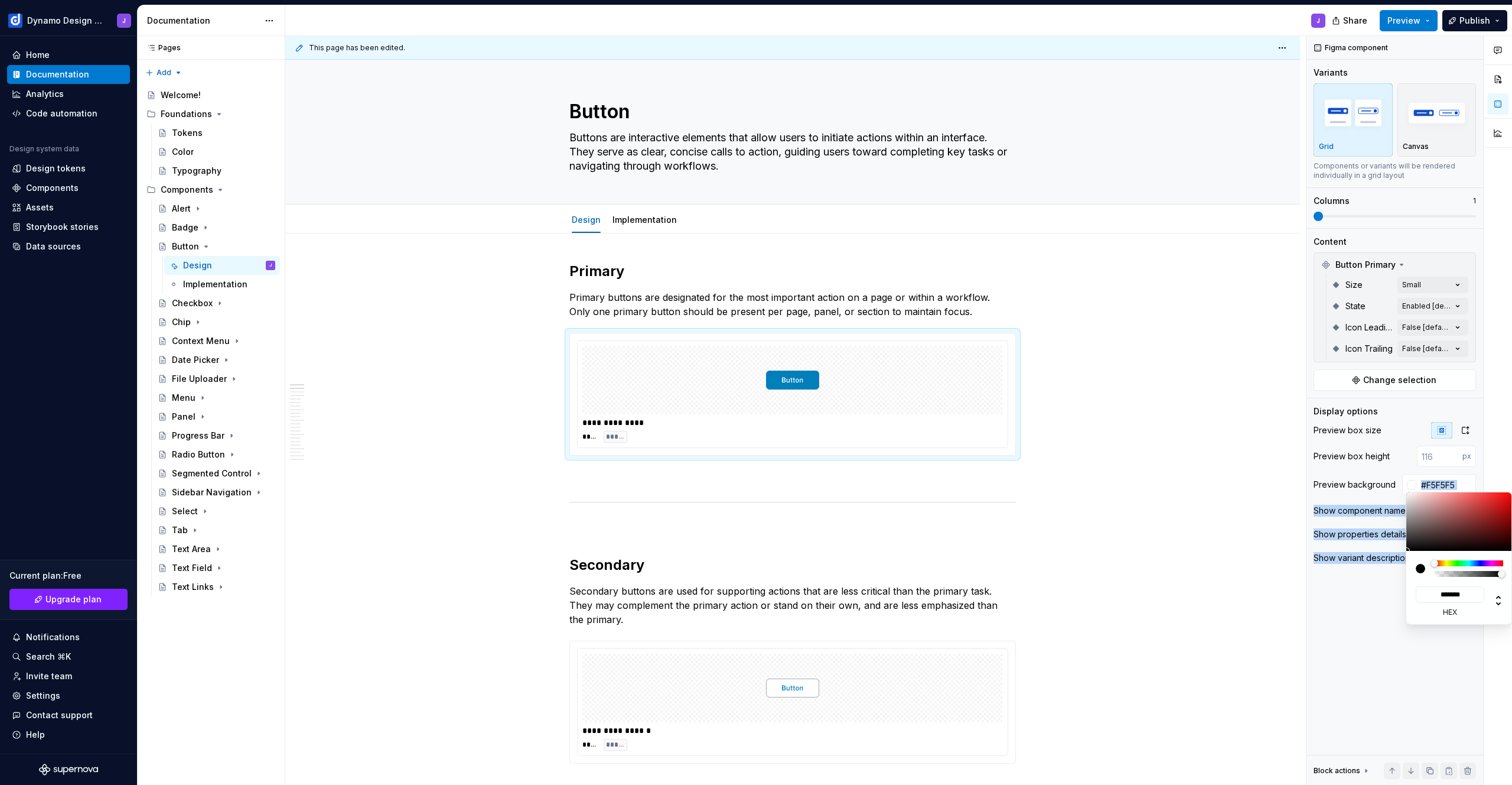
type input "*******"
drag, startPoint x: 1425, startPoint y: 534, endPoint x: 1374, endPoint y: 526, distance: 51.6
click at [1376, 451] on body "Dynamo Design System J Home Documentation Analytics Code automation Design syst…" at bounding box center [756, 392] width 1512 height 785
click at [1377, 619] on div "Comments Open comments No comments yet Select ‘Comment’ from the block context …" at bounding box center [1410, 410] width 206 height 749
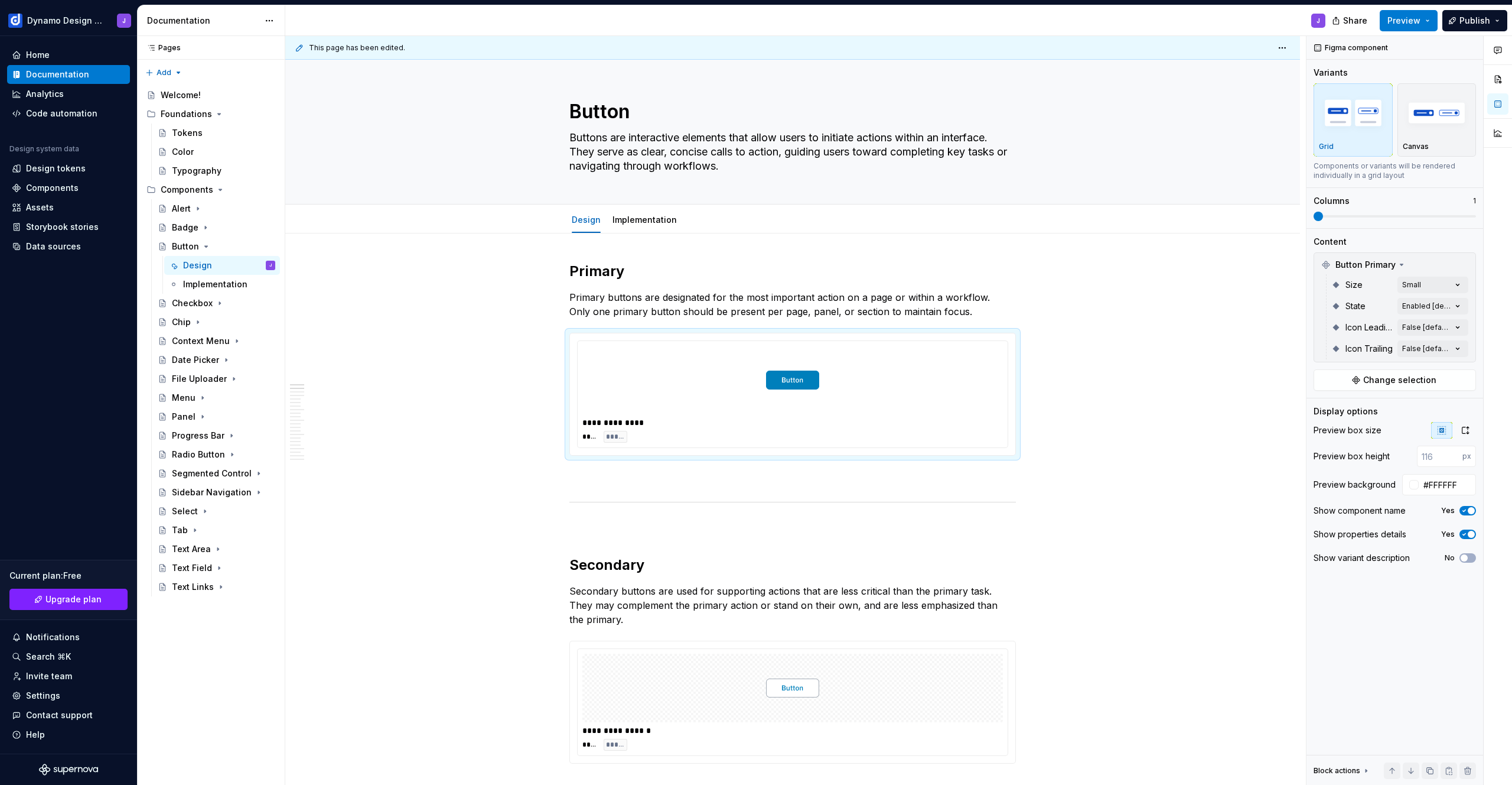
click at [1323, 598] on div "Comments Open comments No comments yet Select ‘Comment’ from the block context …" at bounding box center [1410, 410] width 206 height 749
click at [1403, 16] on span "Preview" at bounding box center [1404, 20] width 33 height 12
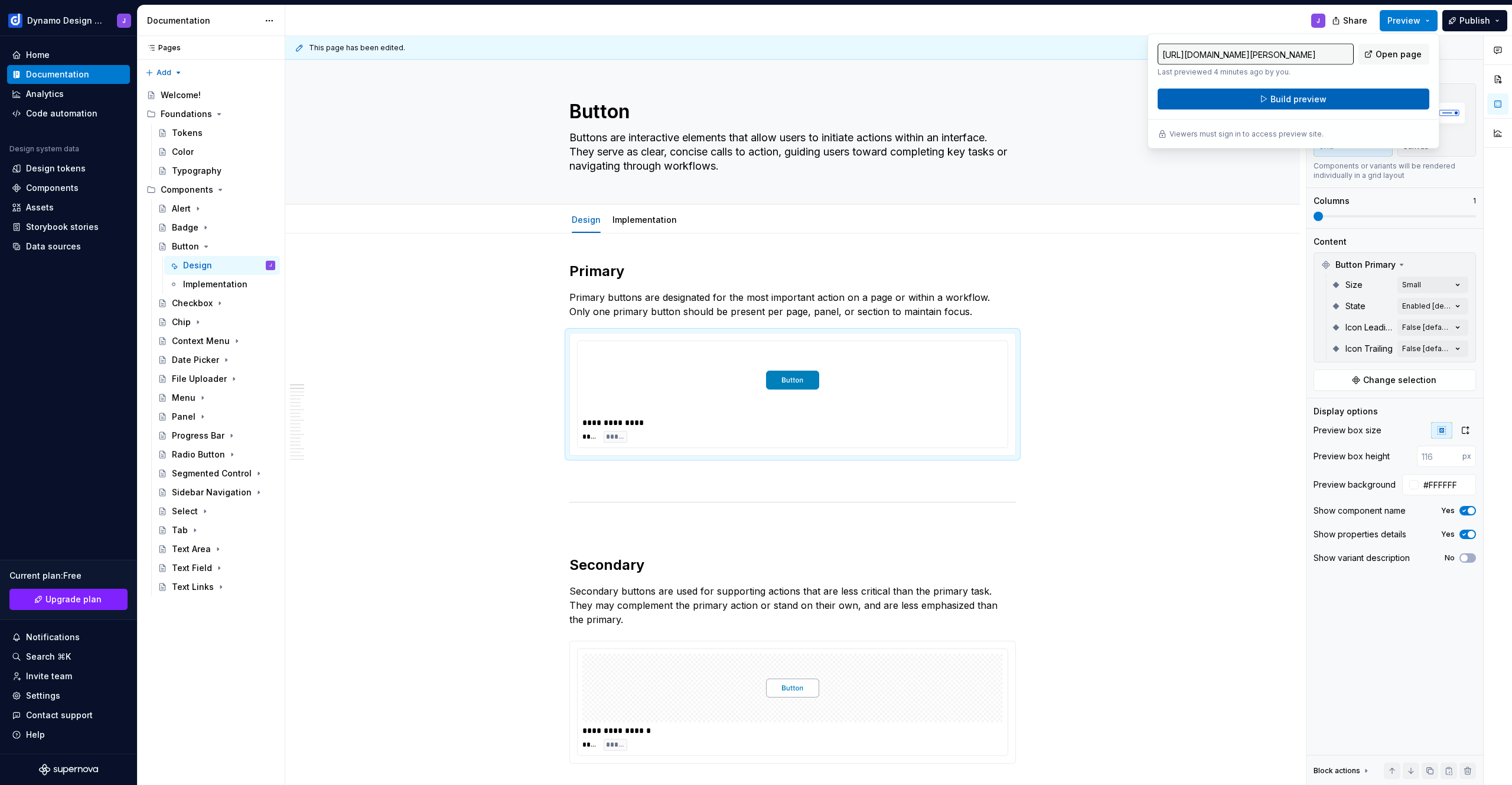
click at [1321, 99] on span "Build preview" at bounding box center [1299, 99] width 56 height 12
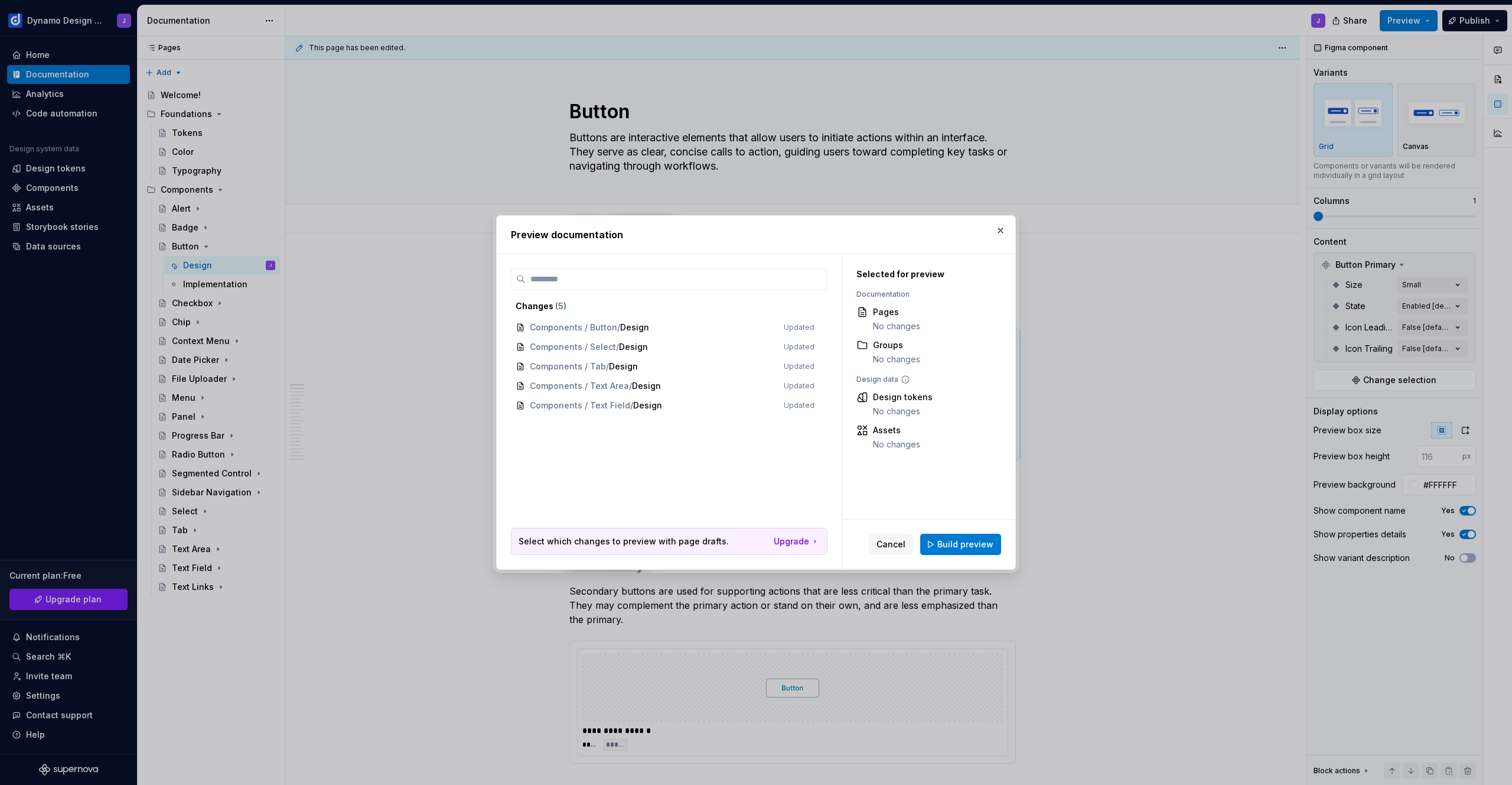
drag, startPoint x: 974, startPoint y: 544, endPoint x: 986, endPoint y: 541, distance: 12.4
click at [975, 544] on span "Build preview" at bounding box center [966, 544] width 56 height 12
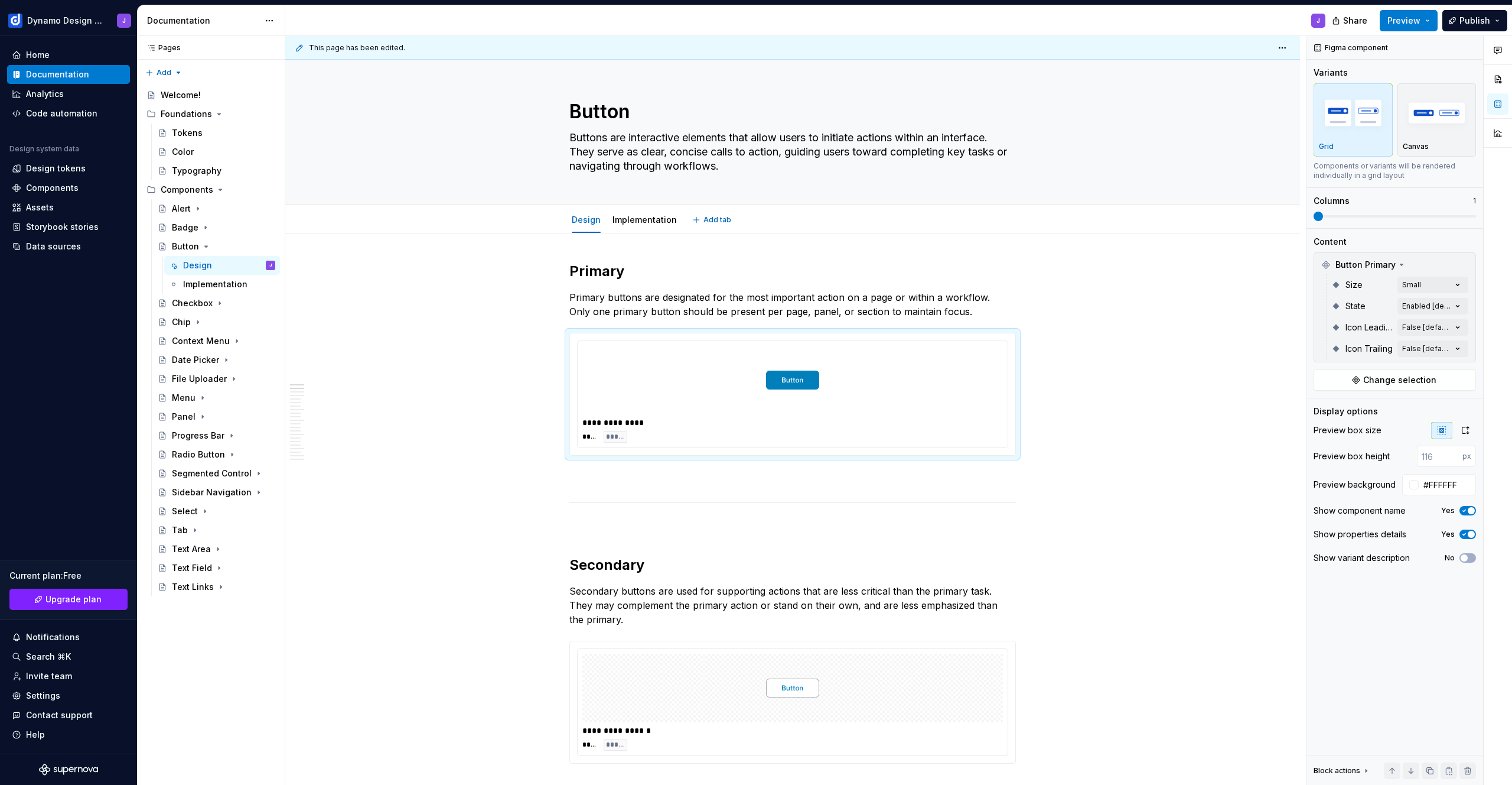
type textarea "*"
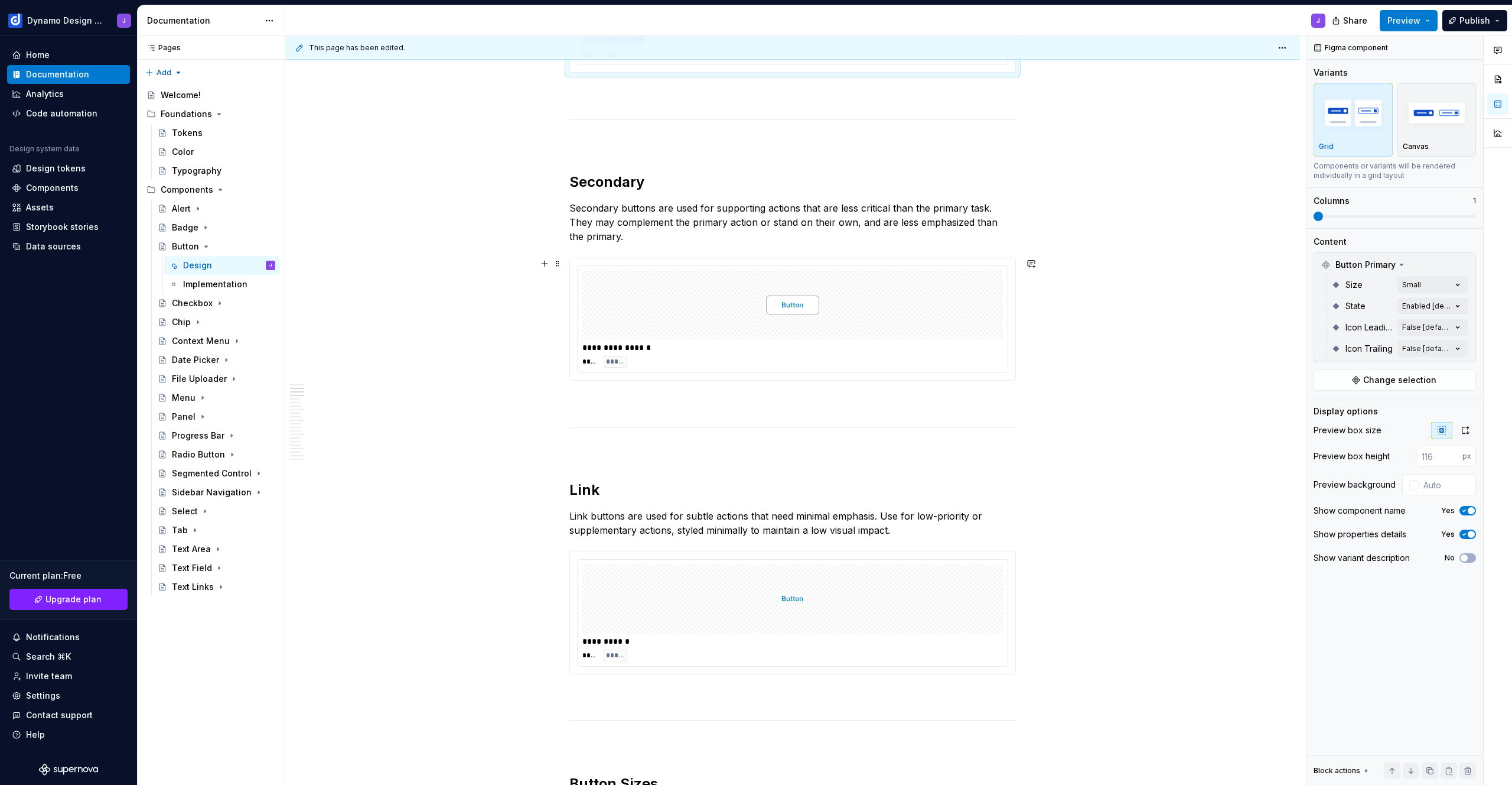
click at [921, 290] on div at bounding box center [792, 305] width 420 height 69
click at [1413, 485] on div at bounding box center [1412, 484] width 9 height 9
type input "#A08787"
type input "*******"
type input "#B49D9D"
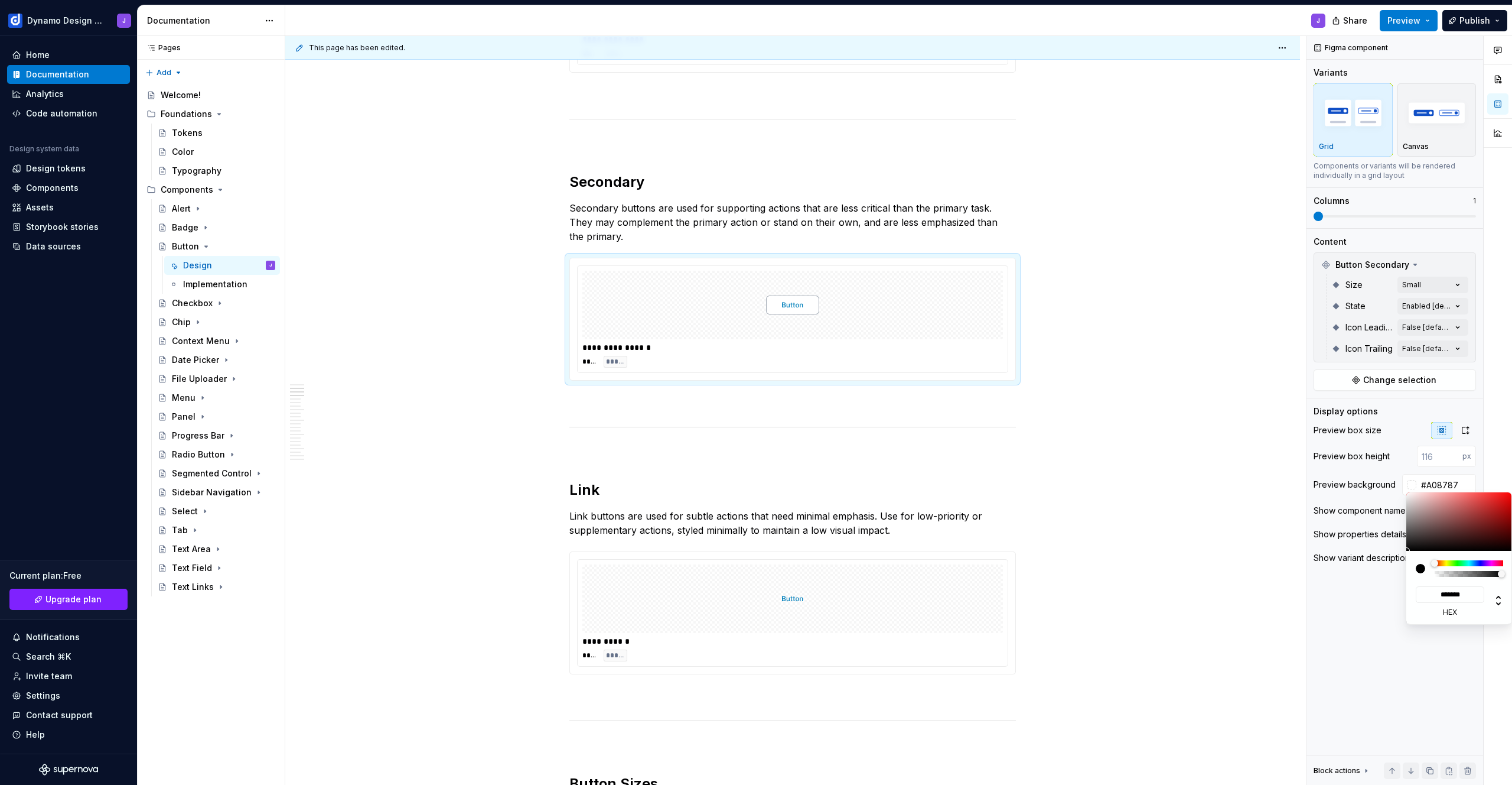
type input "*******"
type input "#FFFFFF"
type input "*******"
drag, startPoint x: 1419, startPoint y: 508, endPoint x: 1384, endPoint y: 458, distance: 61.0
click at [1384, 458] on body "Dynamo Design System J Home Documentation Analytics Code automation Design syst…" at bounding box center [756, 392] width 1512 height 785
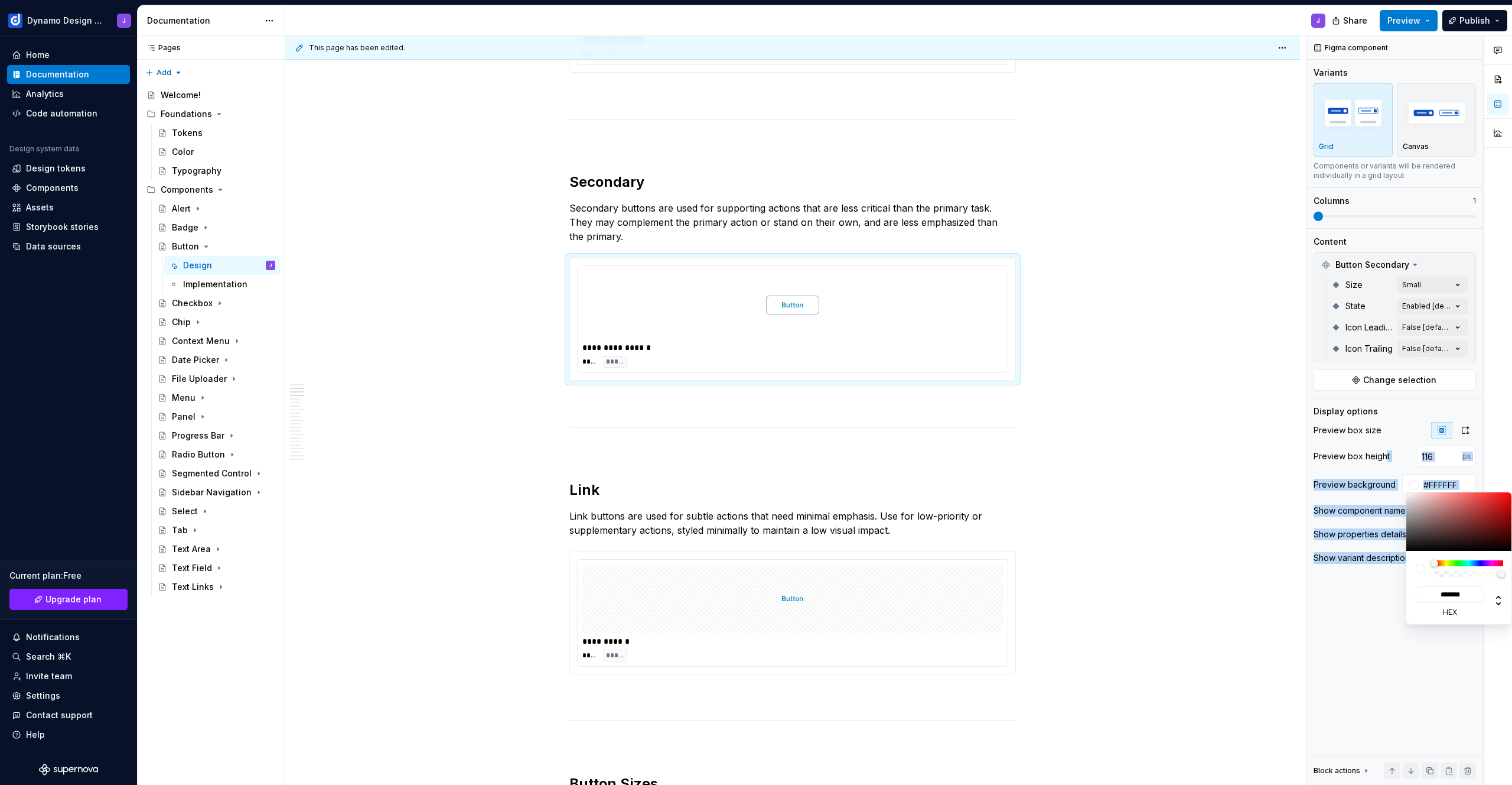
click at [1356, 464] on div "Comments Open comments No comments yet Select ‘Comment’ from the block context …" at bounding box center [1410, 410] width 206 height 749
click at [1079, 474] on html "Dynamo Design System J Home Documentation Analytics Code automation Design syst…" at bounding box center [756, 392] width 1512 height 785
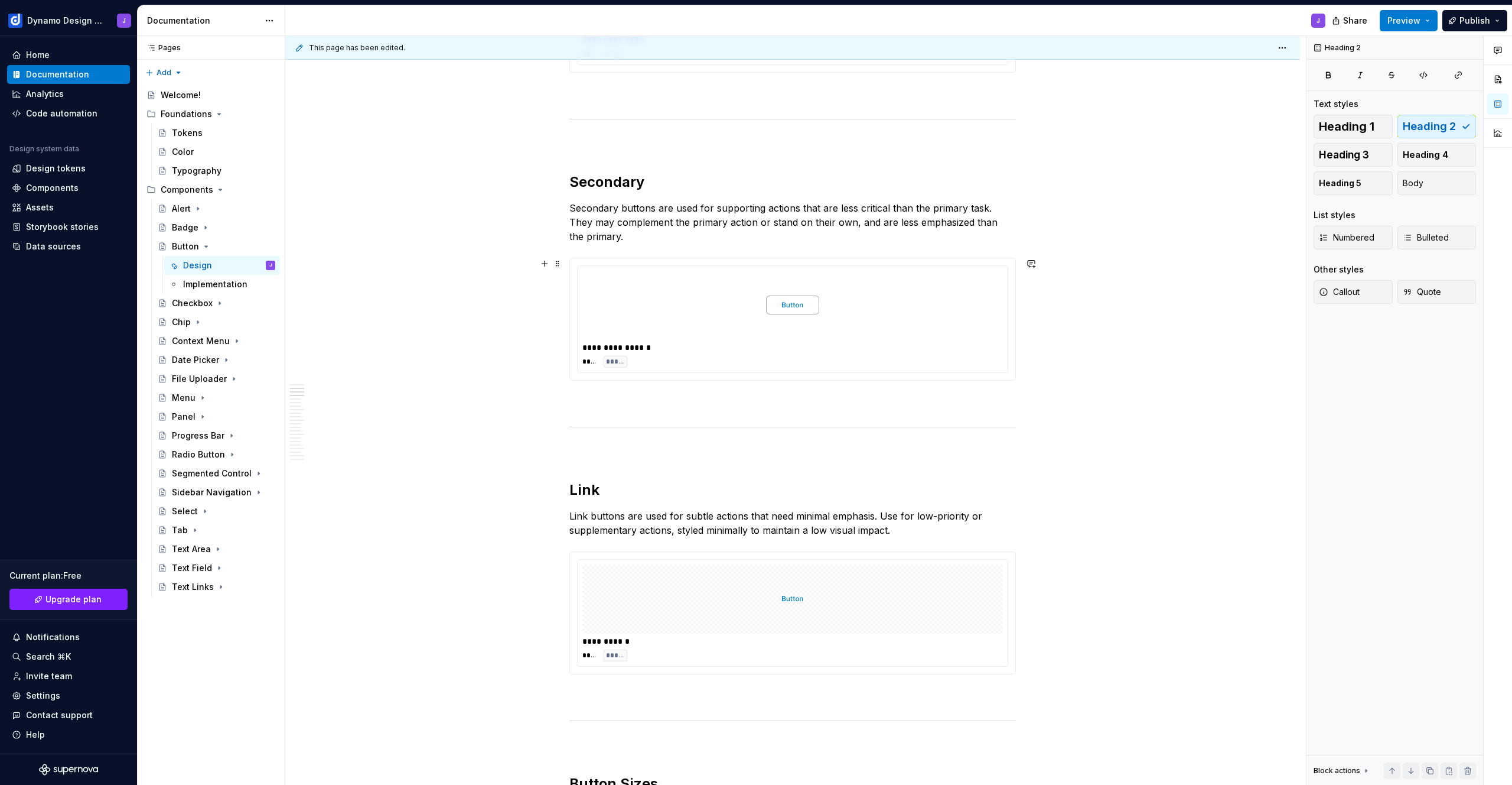
click at [902, 293] on div at bounding box center [792, 305] width 420 height 69
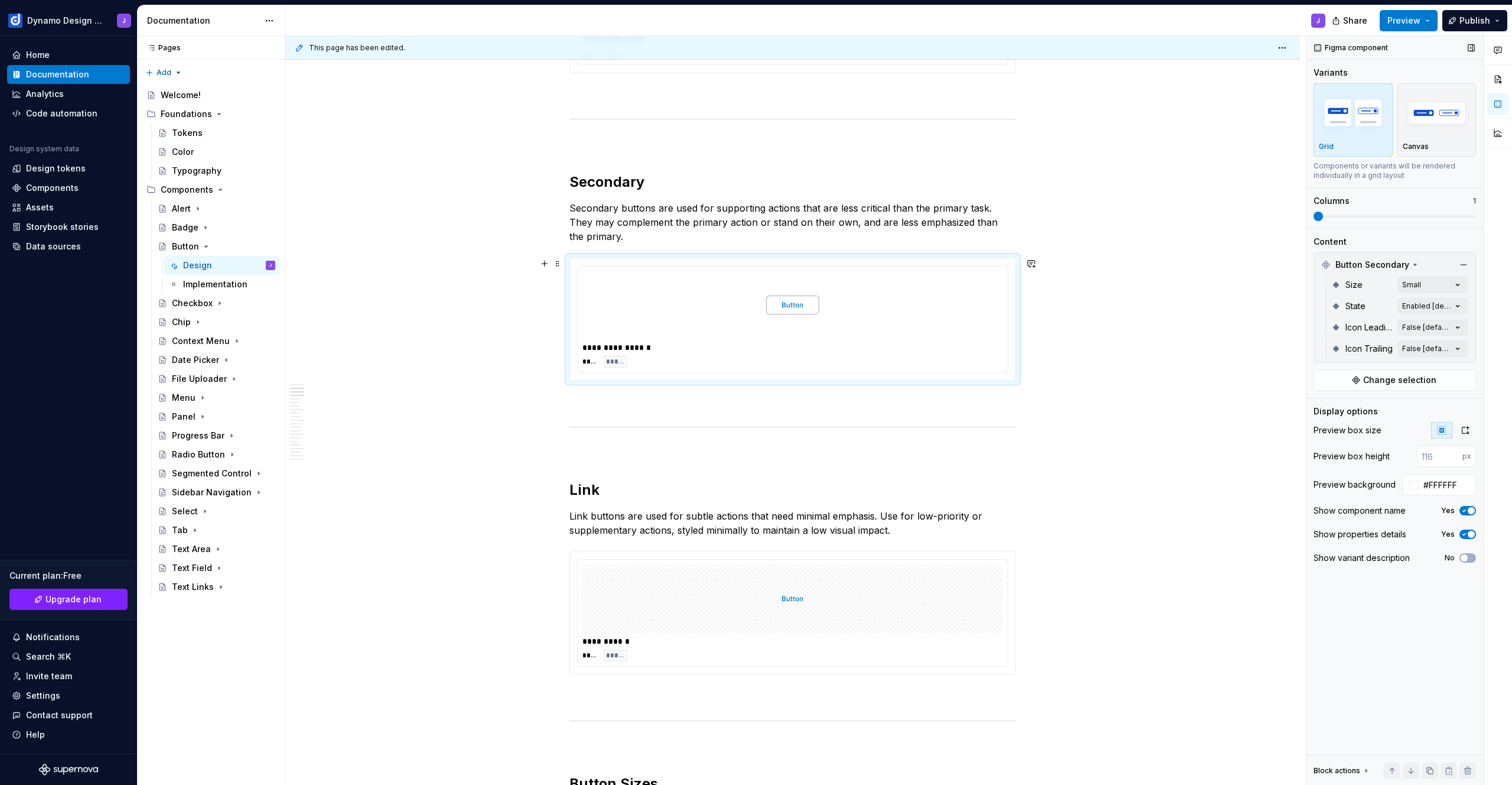
type textarea "*"
click at [1442, 482] on input "#FFFFFF" at bounding box center [1448, 484] width 58 height 21
click at [819, 586] on div at bounding box center [792, 598] width 420 height 69
click at [1434, 484] on input "text" at bounding box center [1446, 484] width 59 height 21
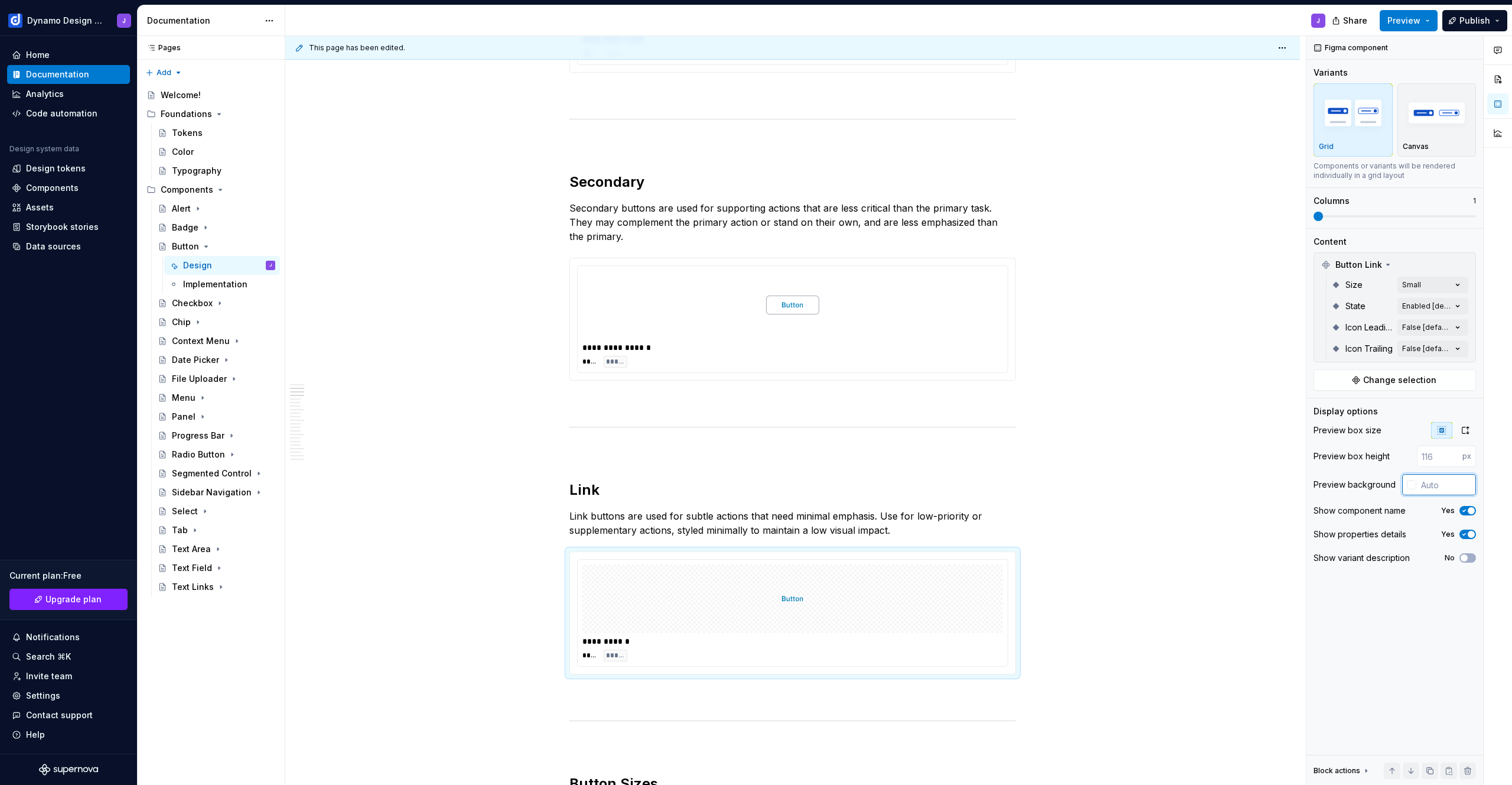
paste input "#FFFFFF"
type input "#FFFFFF"
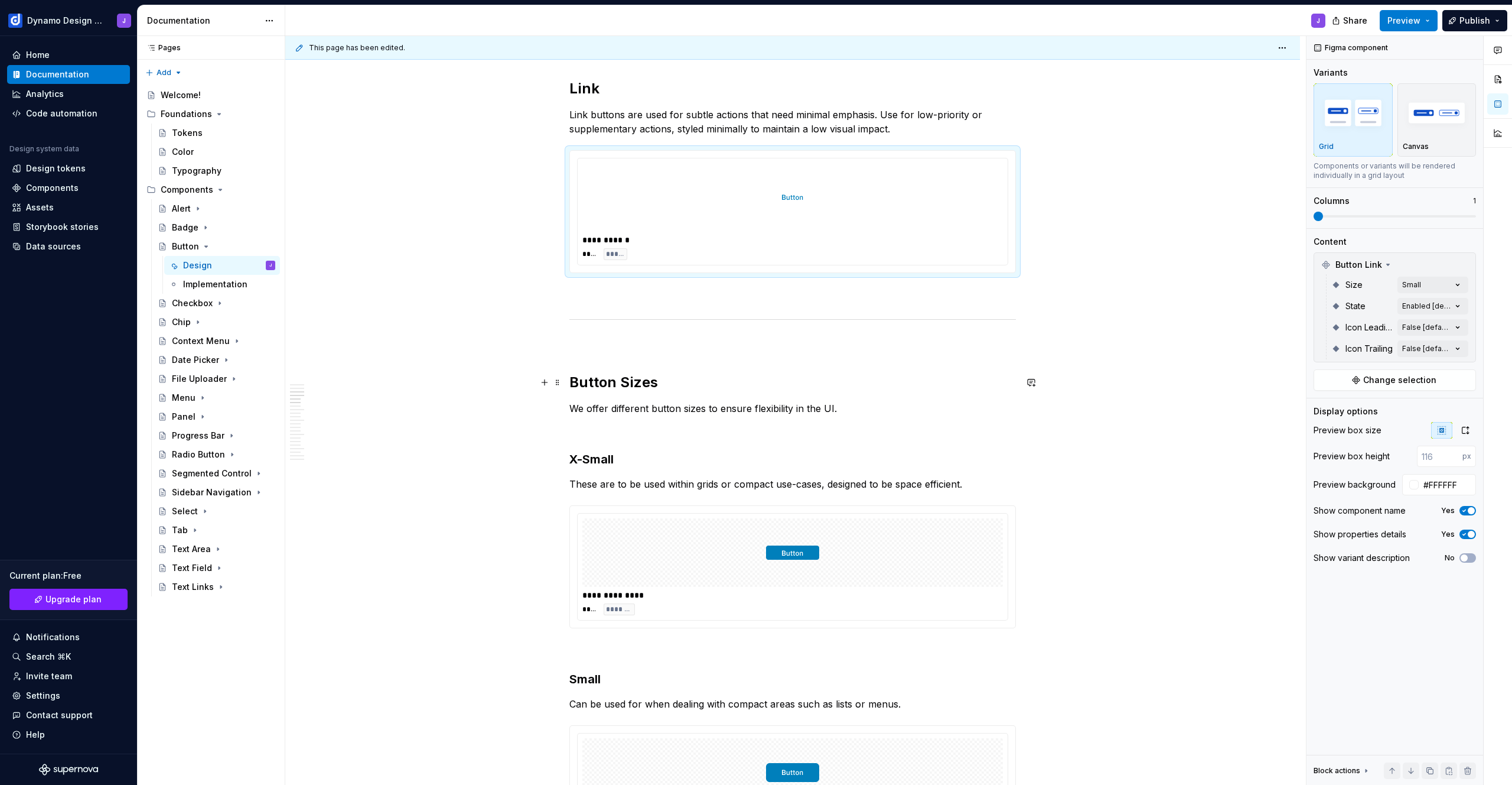
scroll to position [928, 0]
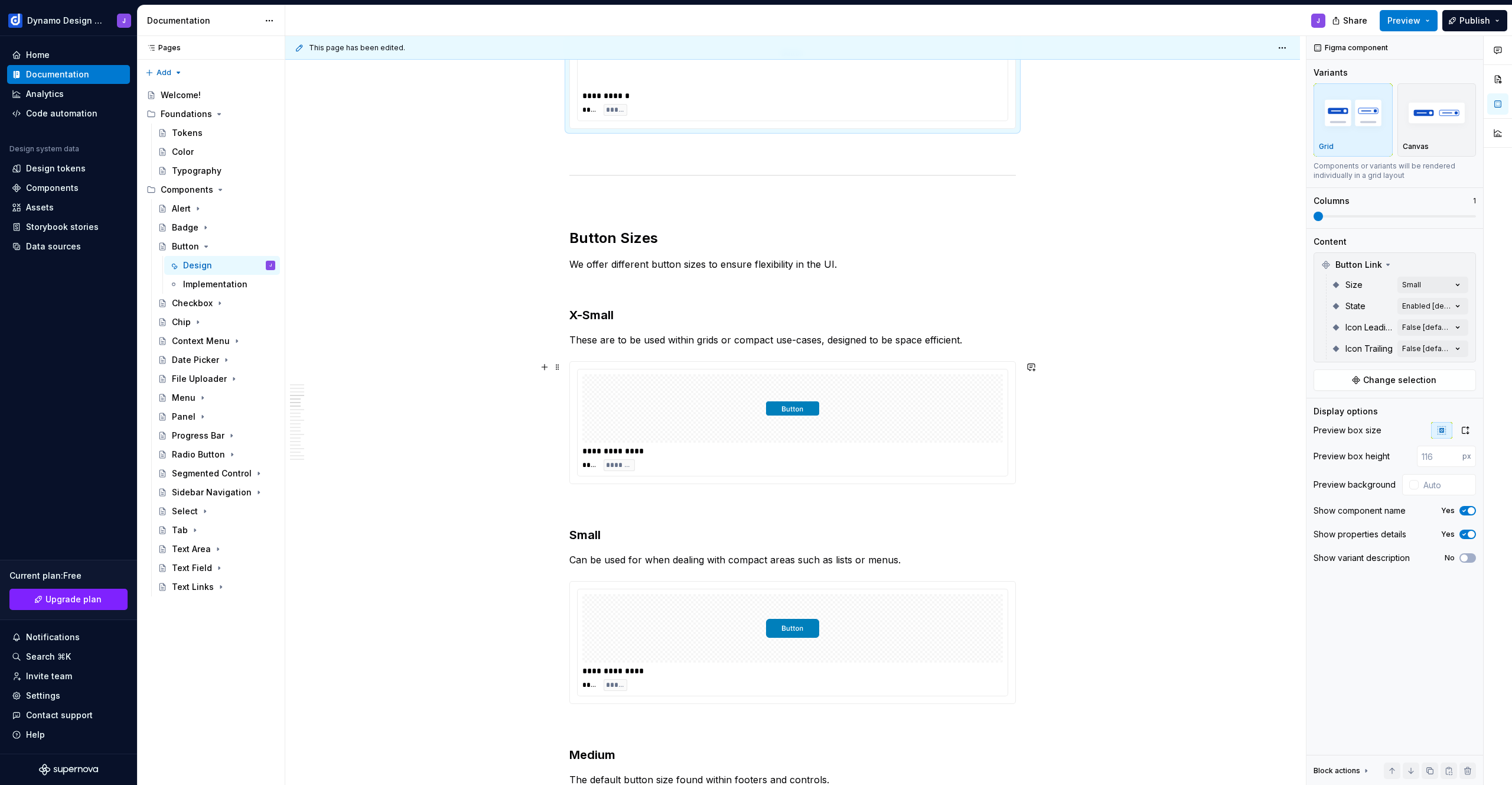
click at [914, 418] on div at bounding box center [792, 408] width 420 height 69
click at [1437, 482] on input "text" at bounding box center [1446, 484] width 59 height 21
paste input "#FFFFFF"
type input "#FFFFFF"
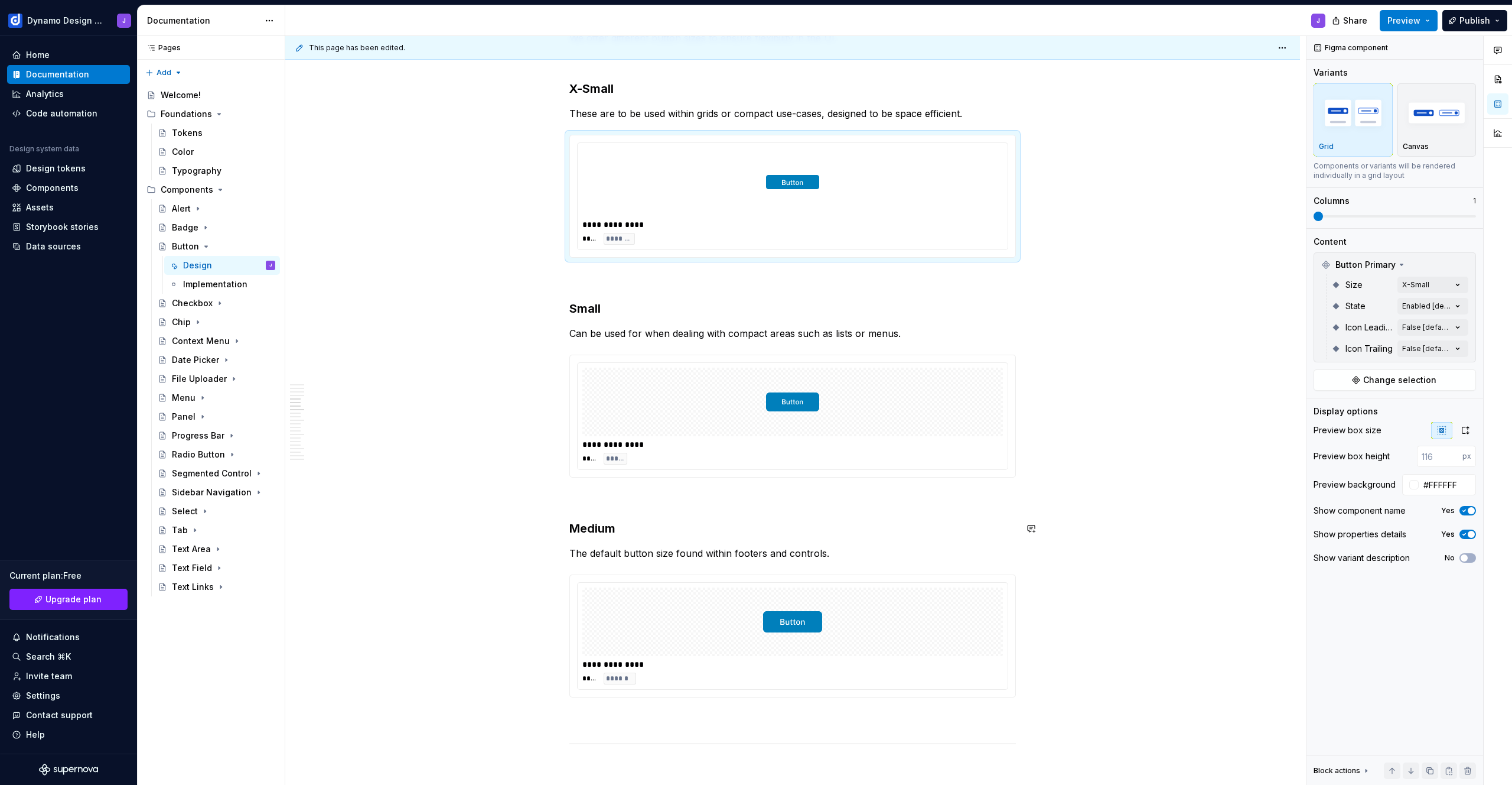
scroll to position [1185, 0]
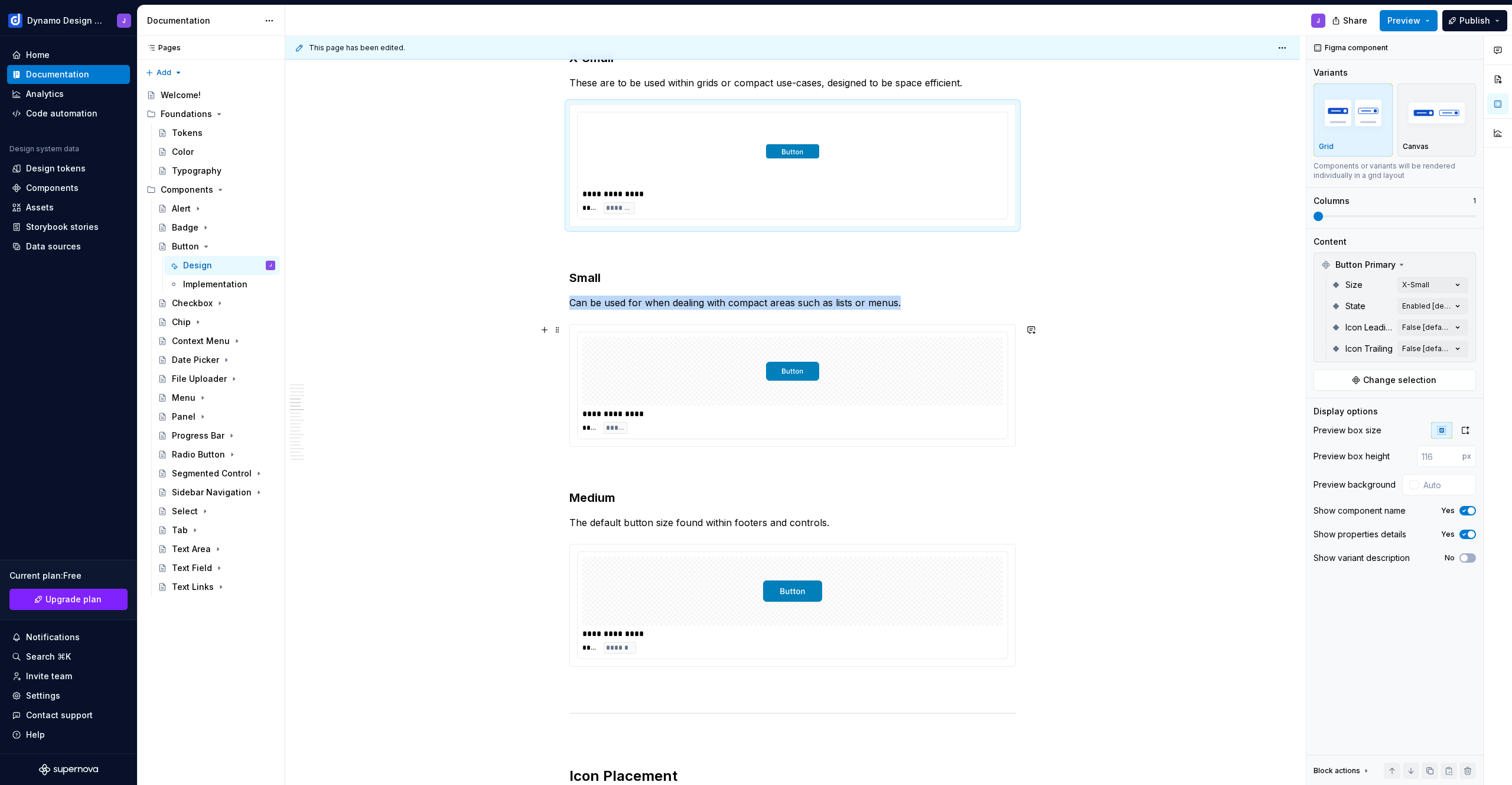
click at [938, 385] on div at bounding box center [792, 371] width 420 height 69
click at [1450, 477] on input "text" at bounding box center [1446, 484] width 59 height 21
paste input "#FFFFFF"
type input "#FFFFFF"
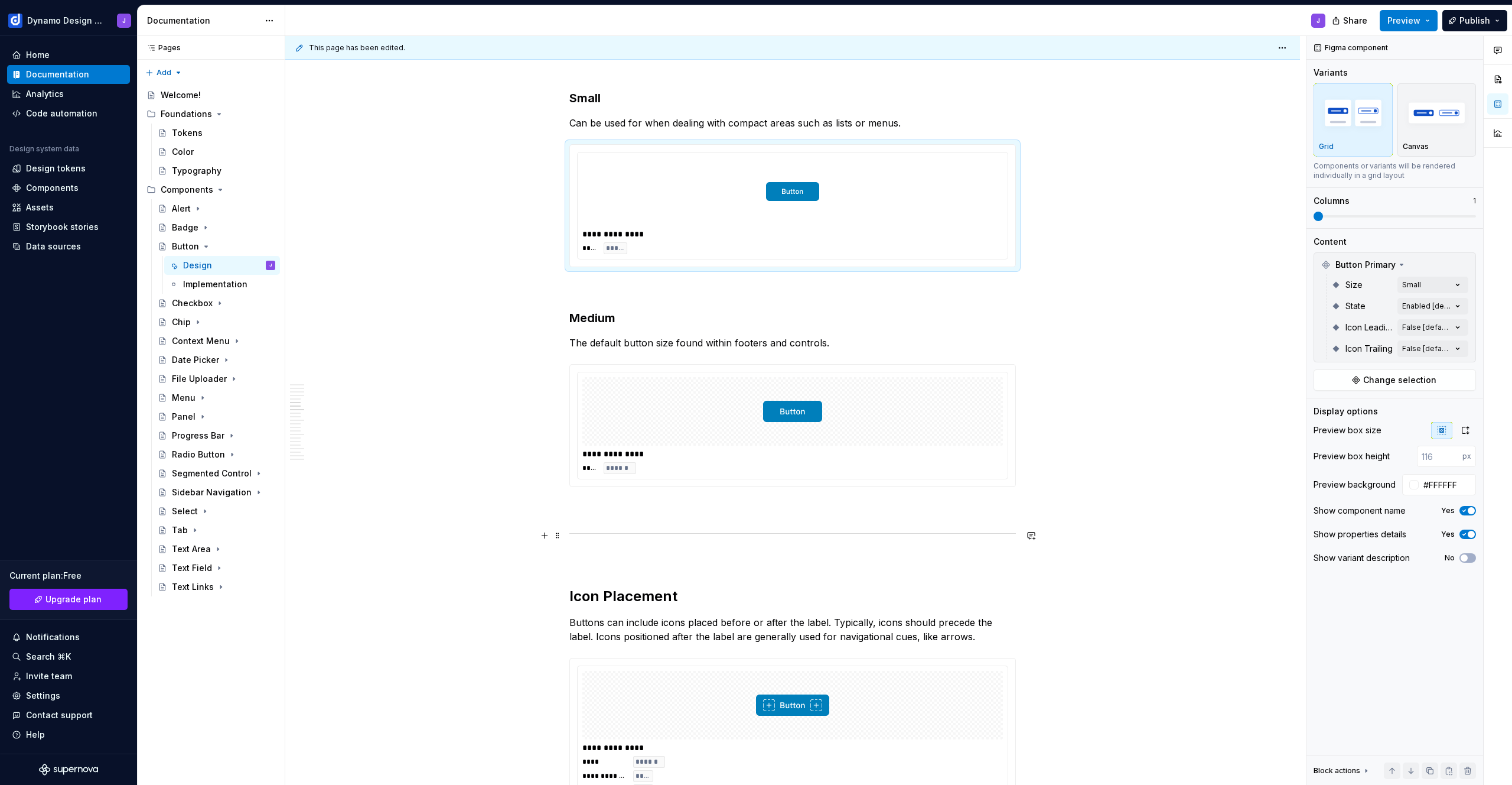
scroll to position [1448, 0]
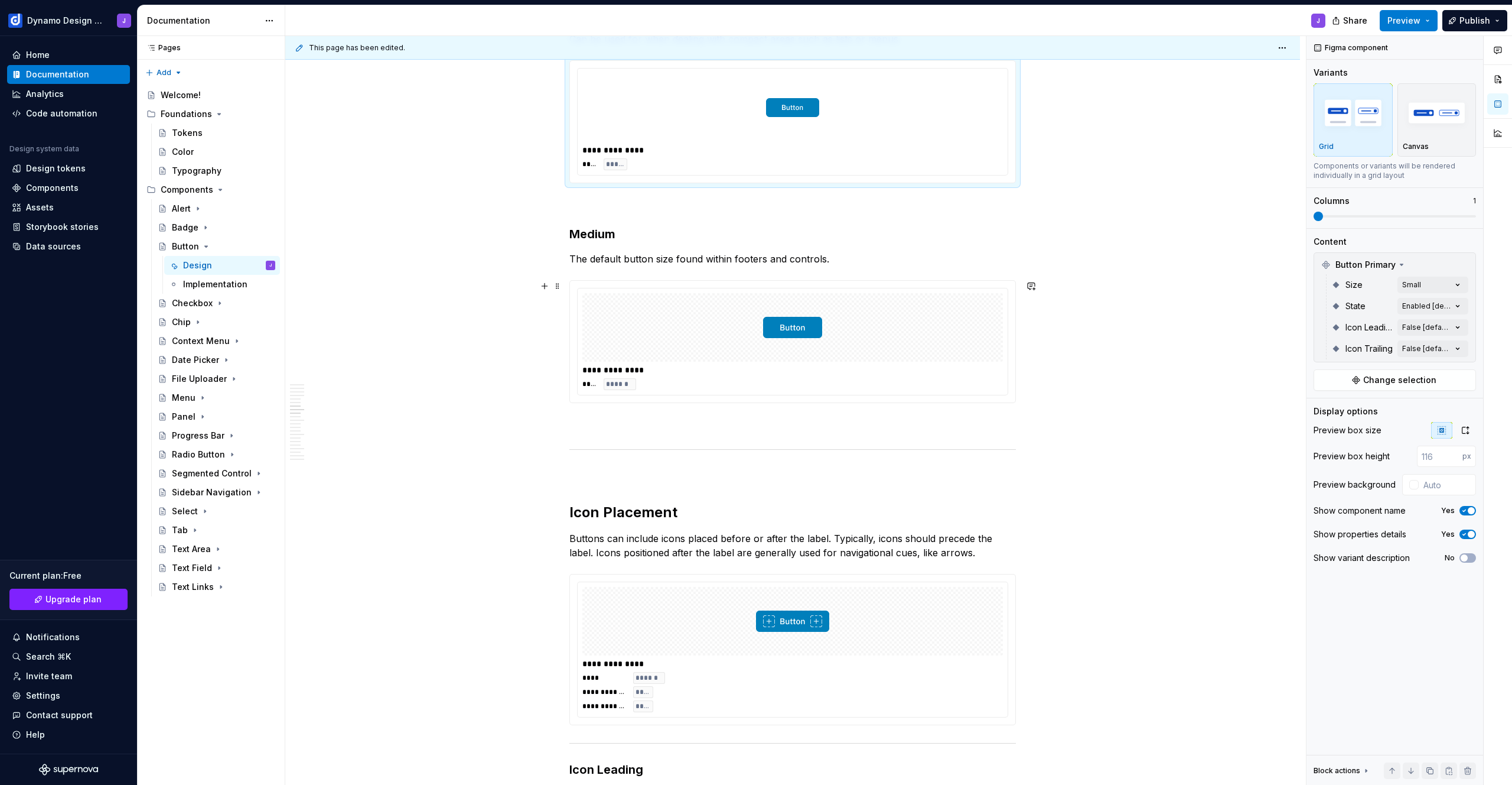
click at [944, 327] on div at bounding box center [792, 328] width 420 height 69
click at [1437, 487] on input "text" at bounding box center [1446, 484] width 59 height 21
paste input "#FFFFFF"
type input "#FFFFFF"
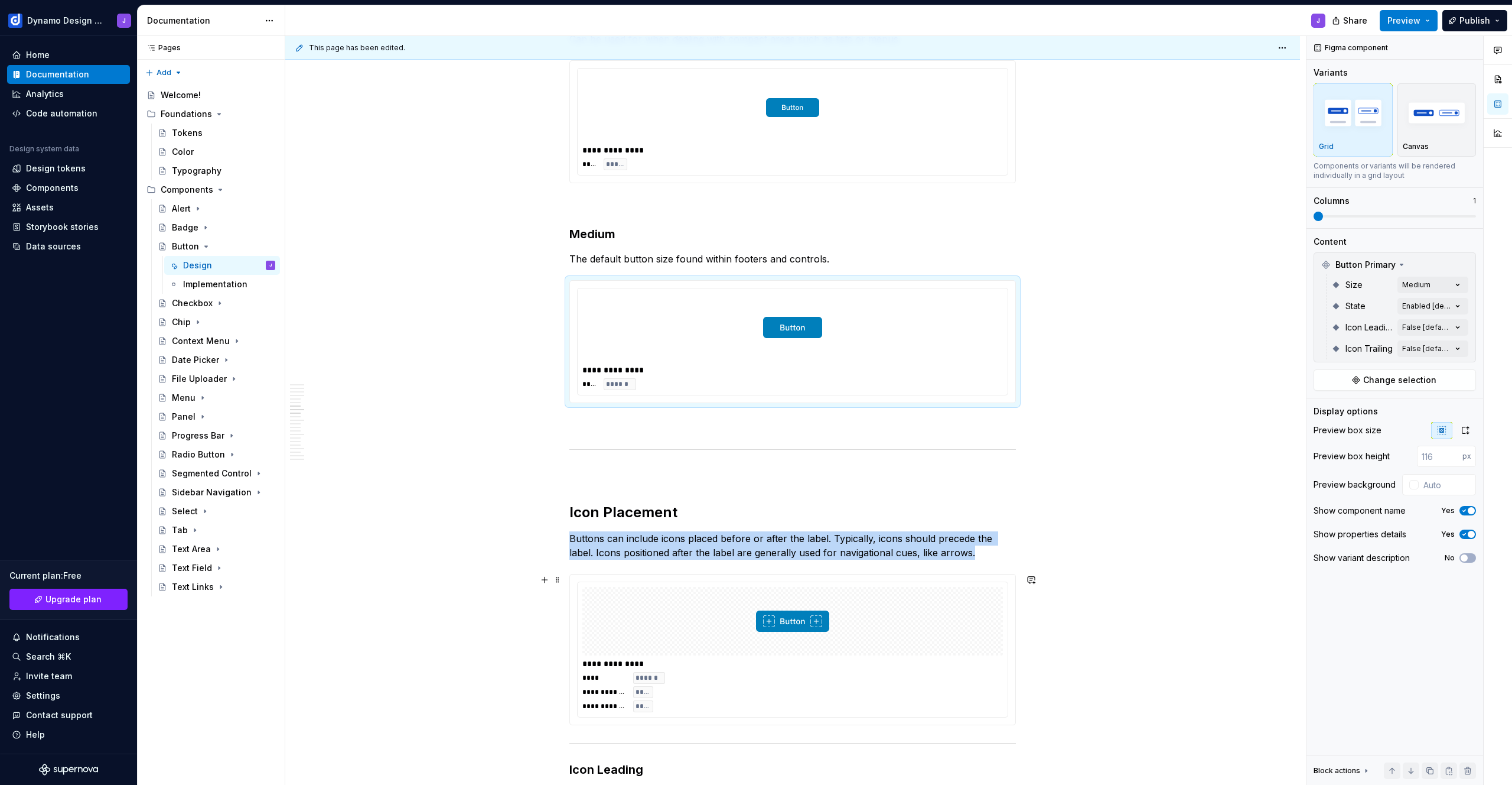
click at [942, 607] on div at bounding box center [792, 621] width 420 height 69
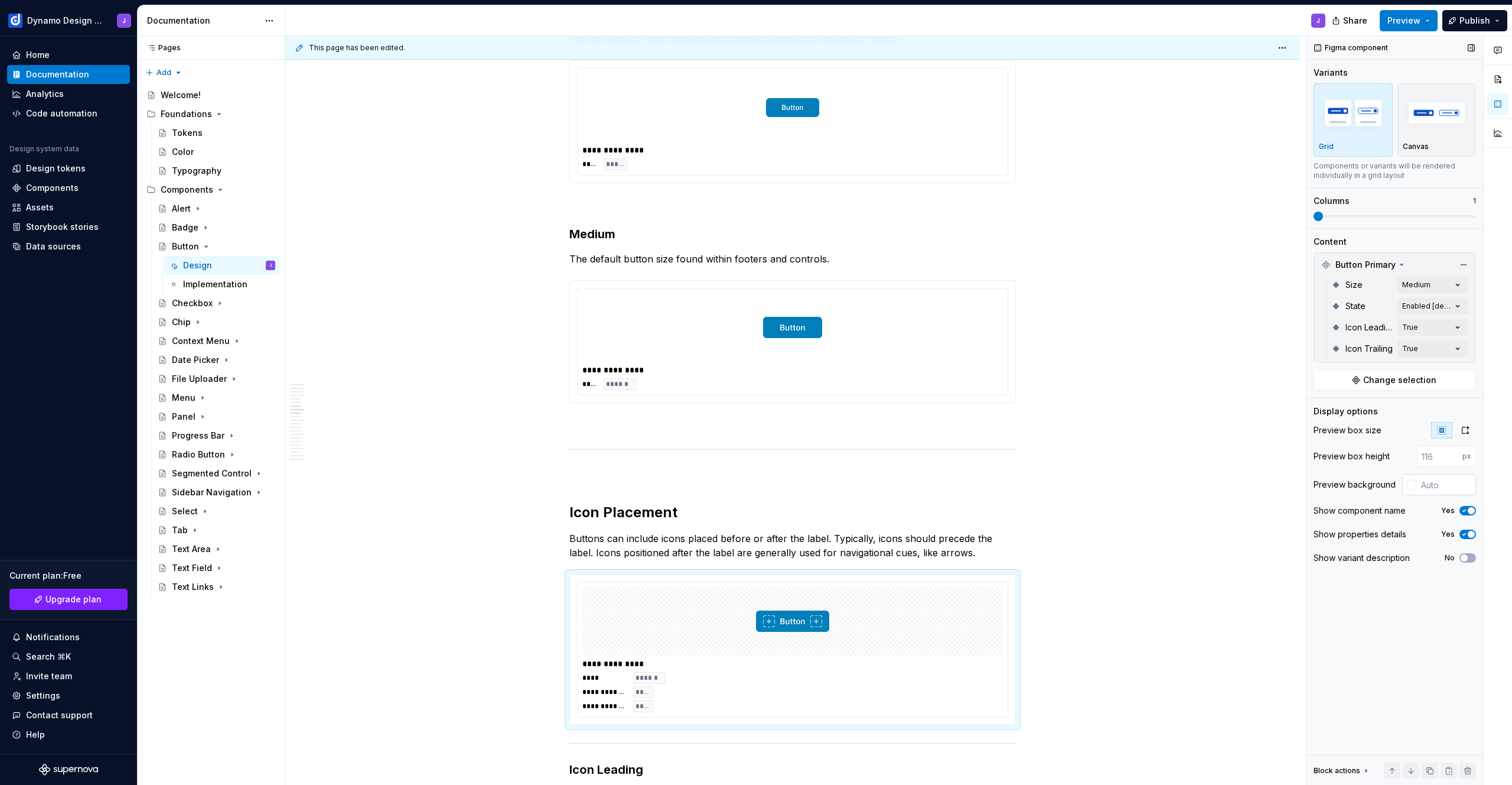
click at [1427, 483] on input "text" at bounding box center [1446, 484] width 59 height 21
paste input "#FFFFFF"
type input "#FFFFFF"
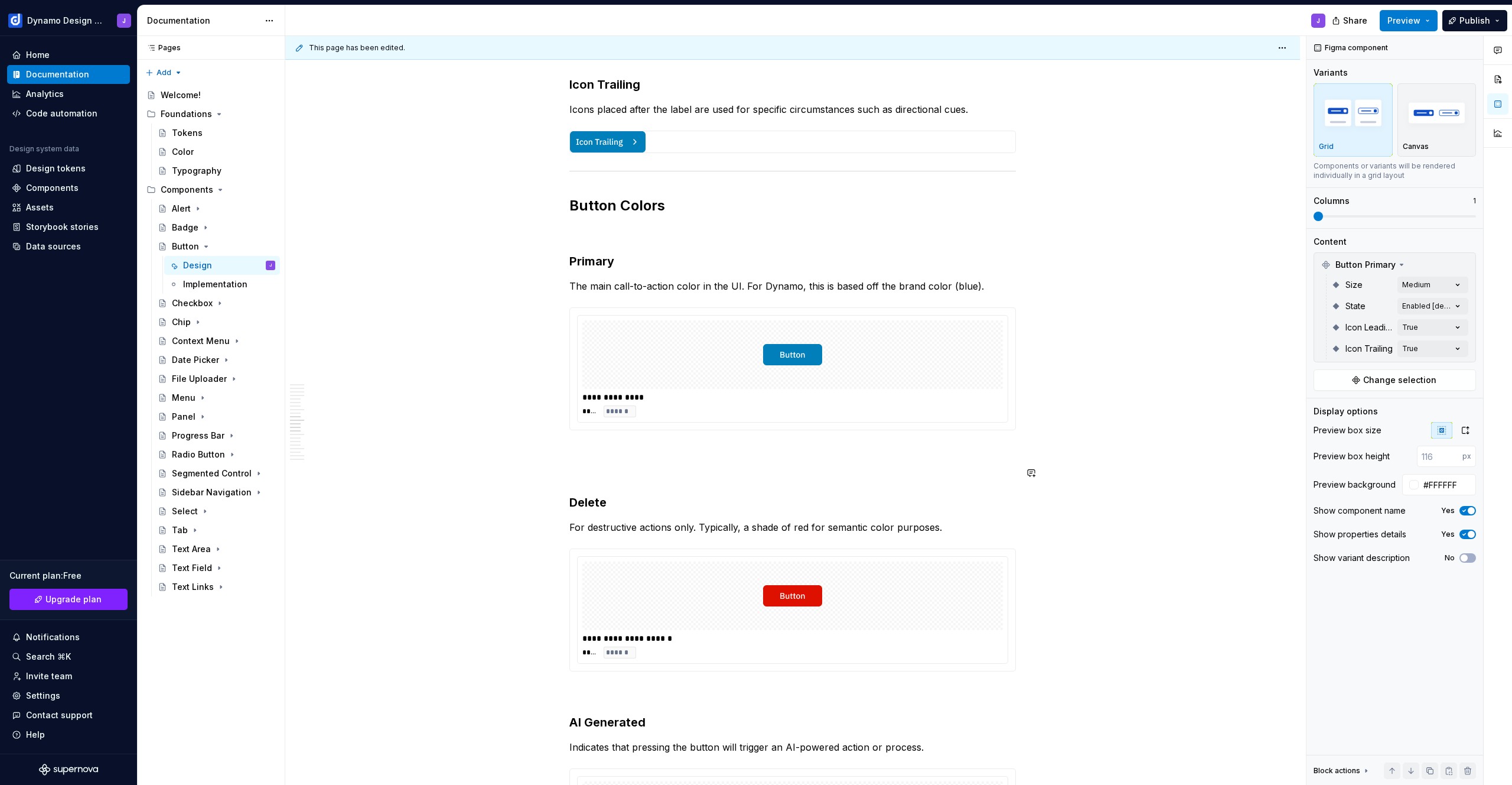
scroll to position [2402, 0]
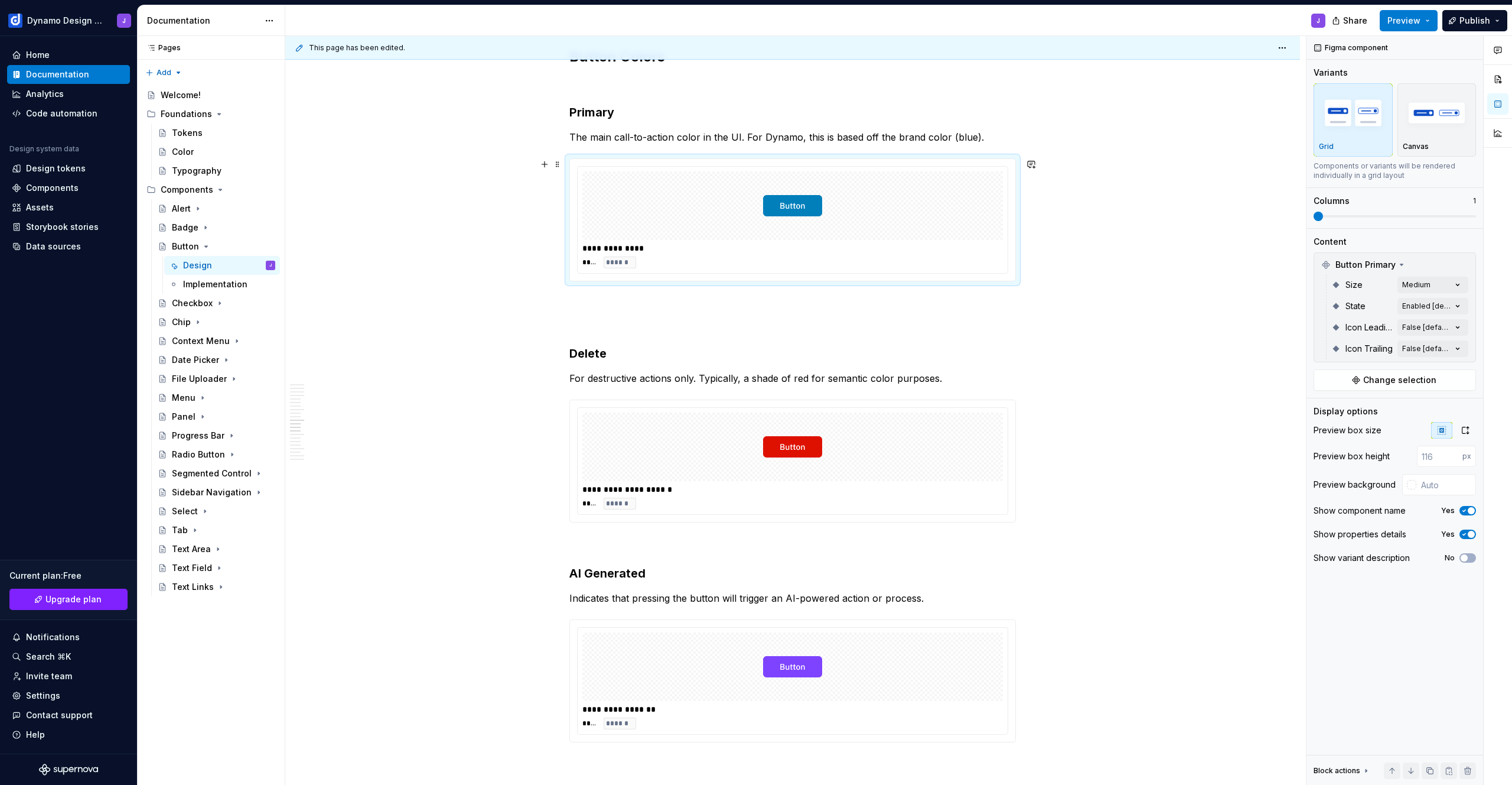
click at [884, 215] on div at bounding box center [792, 206] width 420 height 69
click at [1435, 483] on input "text" at bounding box center [1446, 484] width 59 height 21
paste input "#FFFFFF"
type input "#FFFFFF"
click at [1156, 516] on div "**********" at bounding box center [793, 100] width 1015 height 4537
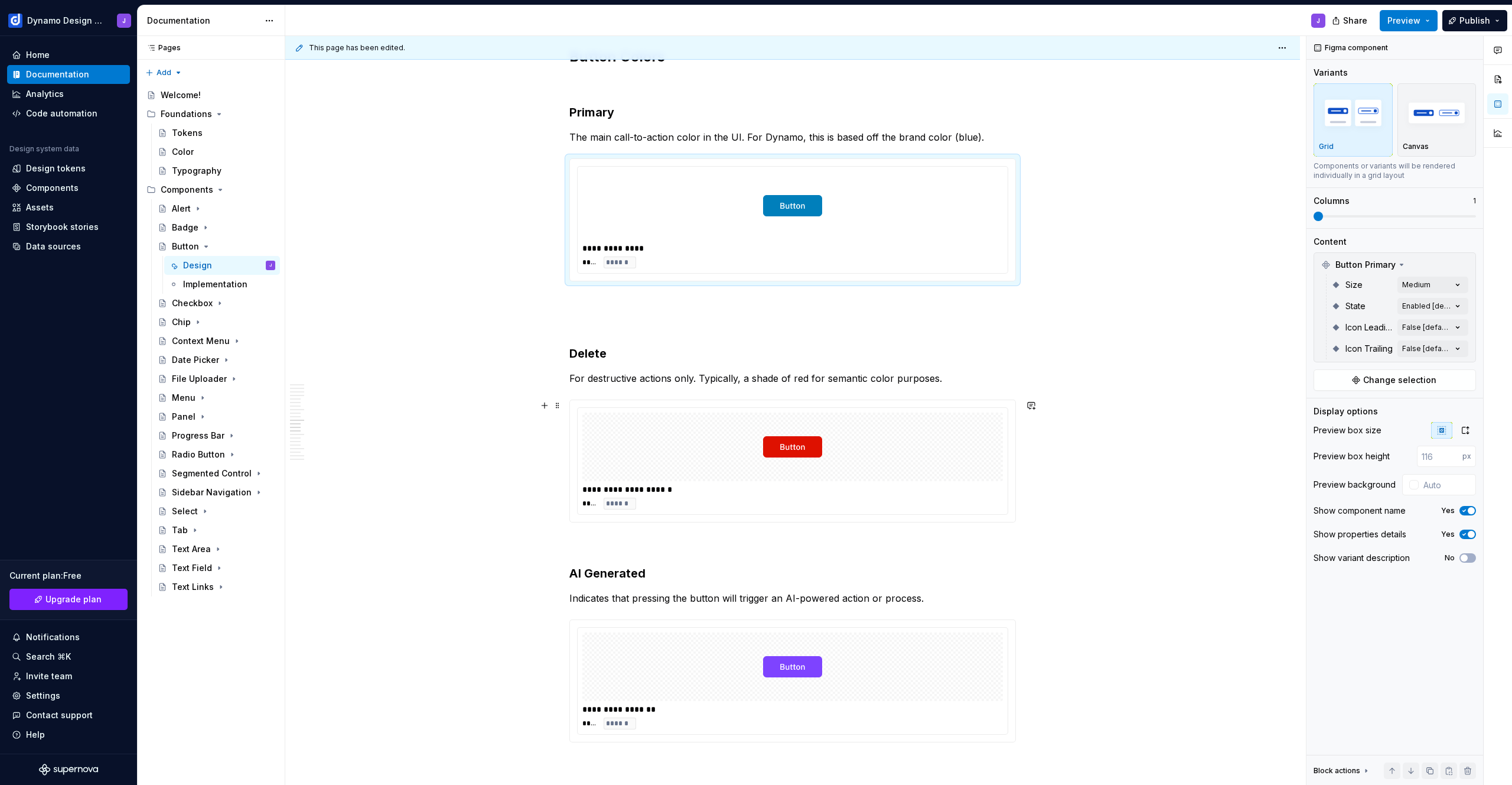
click at [911, 470] on div at bounding box center [792, 446] width 420 height 69
click at [1413, 484] on div at bounding box center [1412, 484] width 9 height 9
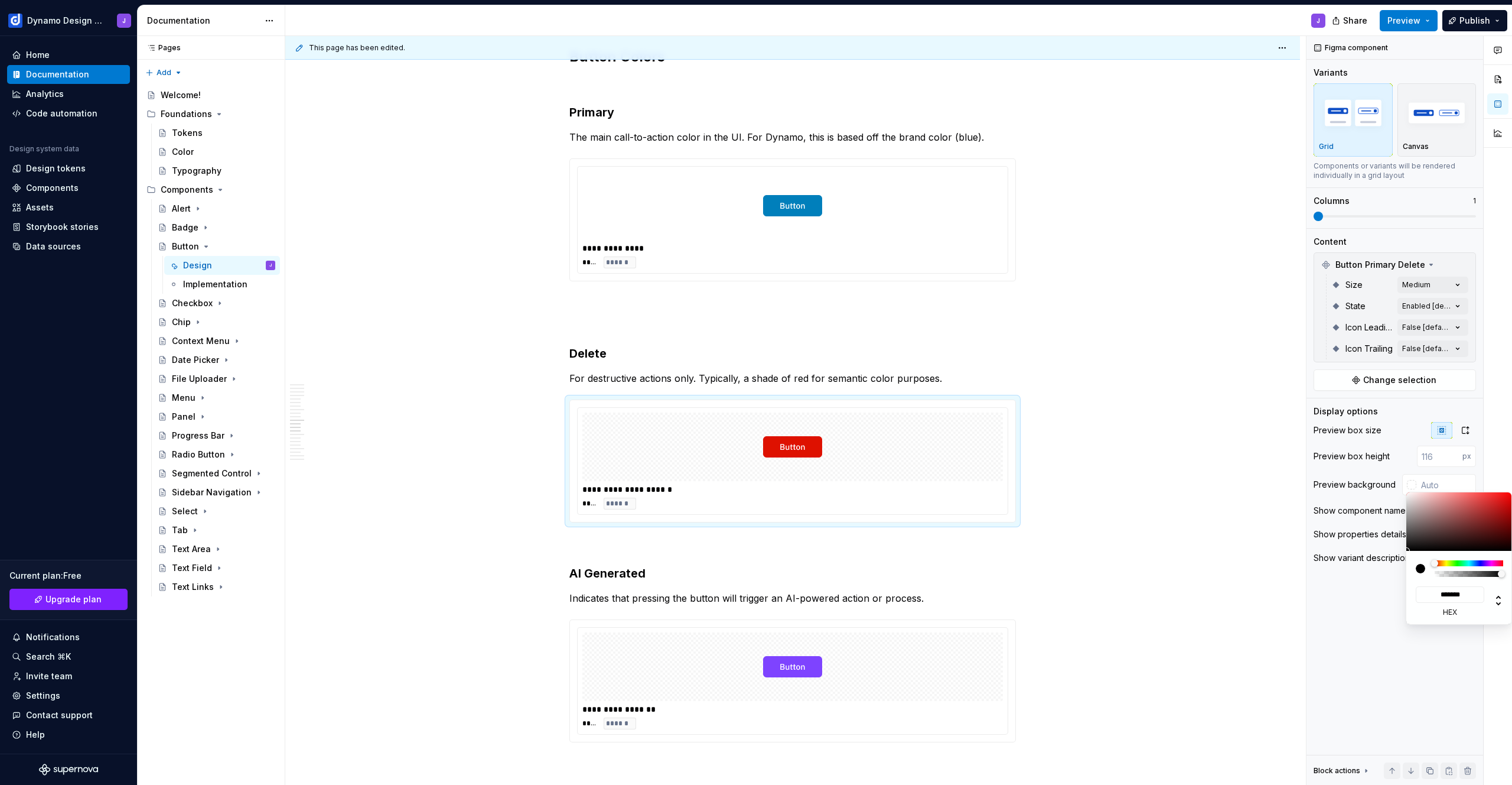
click at [1434, 485] on div "Comments Open comments No comments yet Select ‘Comment’ from the block context …" at bounding box center [1410, 410] width 206 height 749
click at [1443, 483] on input "text" at bounding box center [1446, 484] width 59 height 21
paste input "#FFFFFF"
type input "#FFFFFF"
click at [1155, 514] on div "**********" at bounding box center [793, 100] width 1015 height 4537
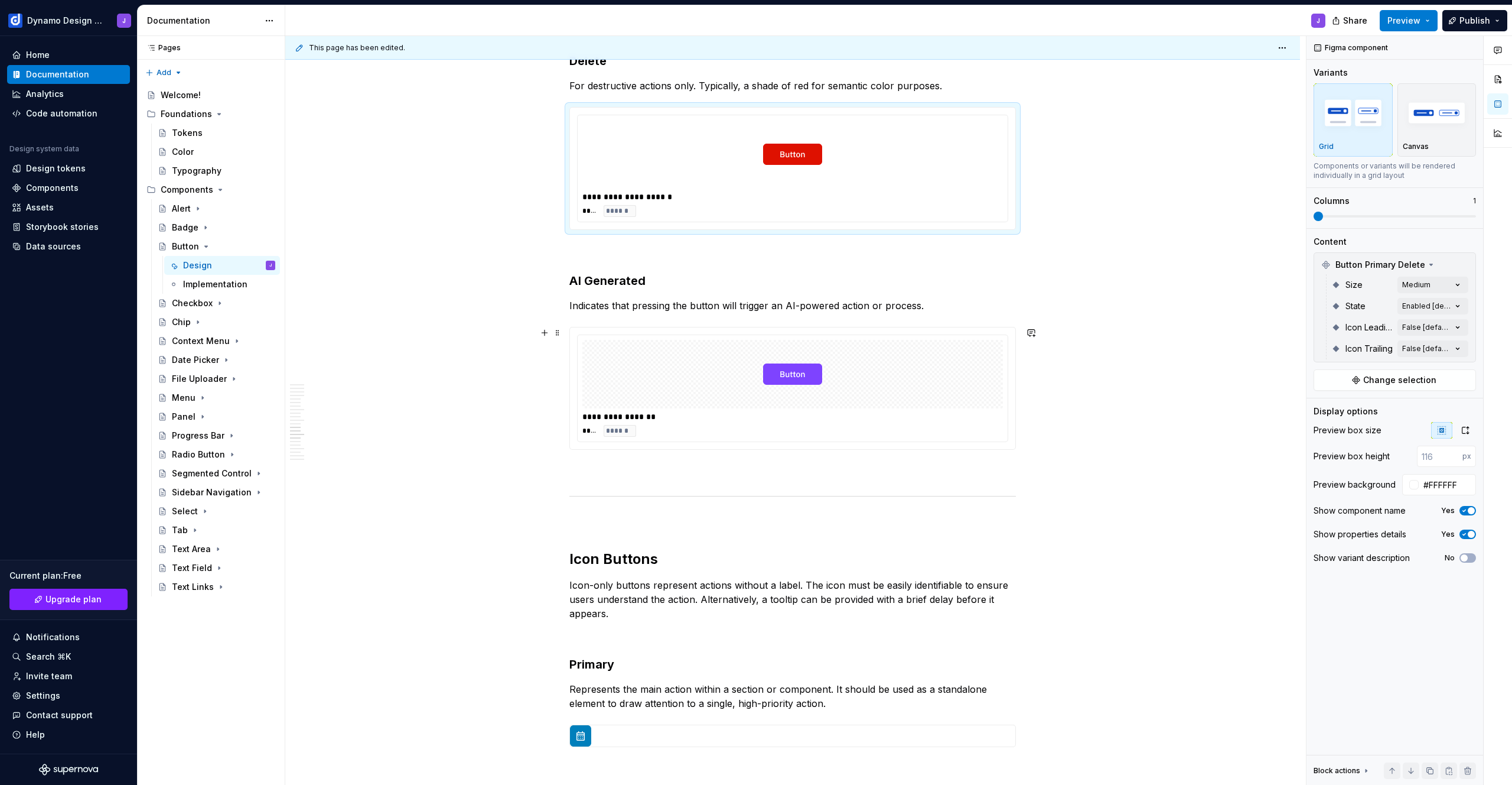
scroll to position [2740, 0]
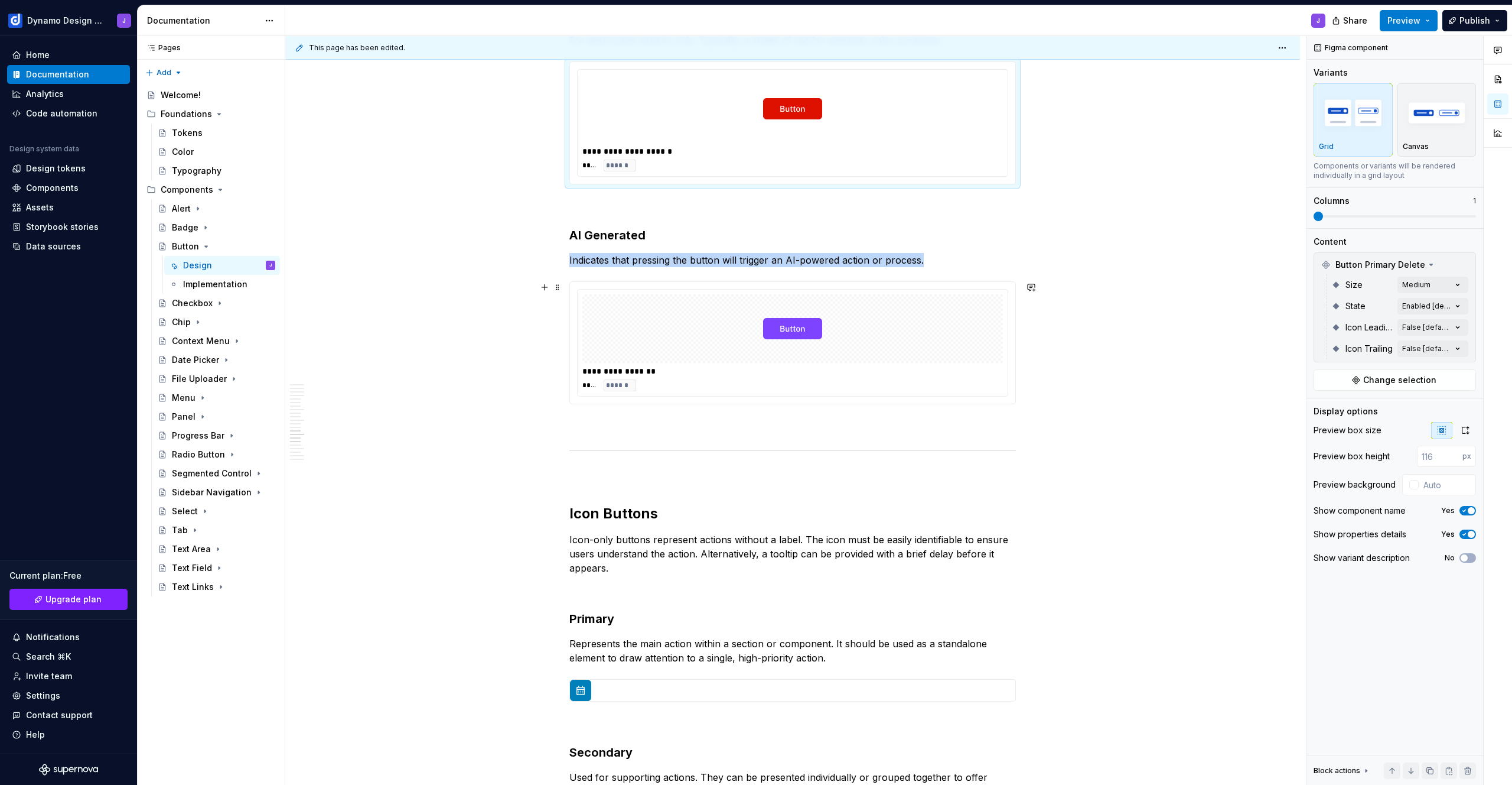
click at [923, 344] on div at bounding box center [792, 328] width 420 height 69
click at [1434, 481] on input "text" at bounding box center [1446, 484] width 59 height 21
paste input "#FFFFFF"
type input "#FFFFFF"
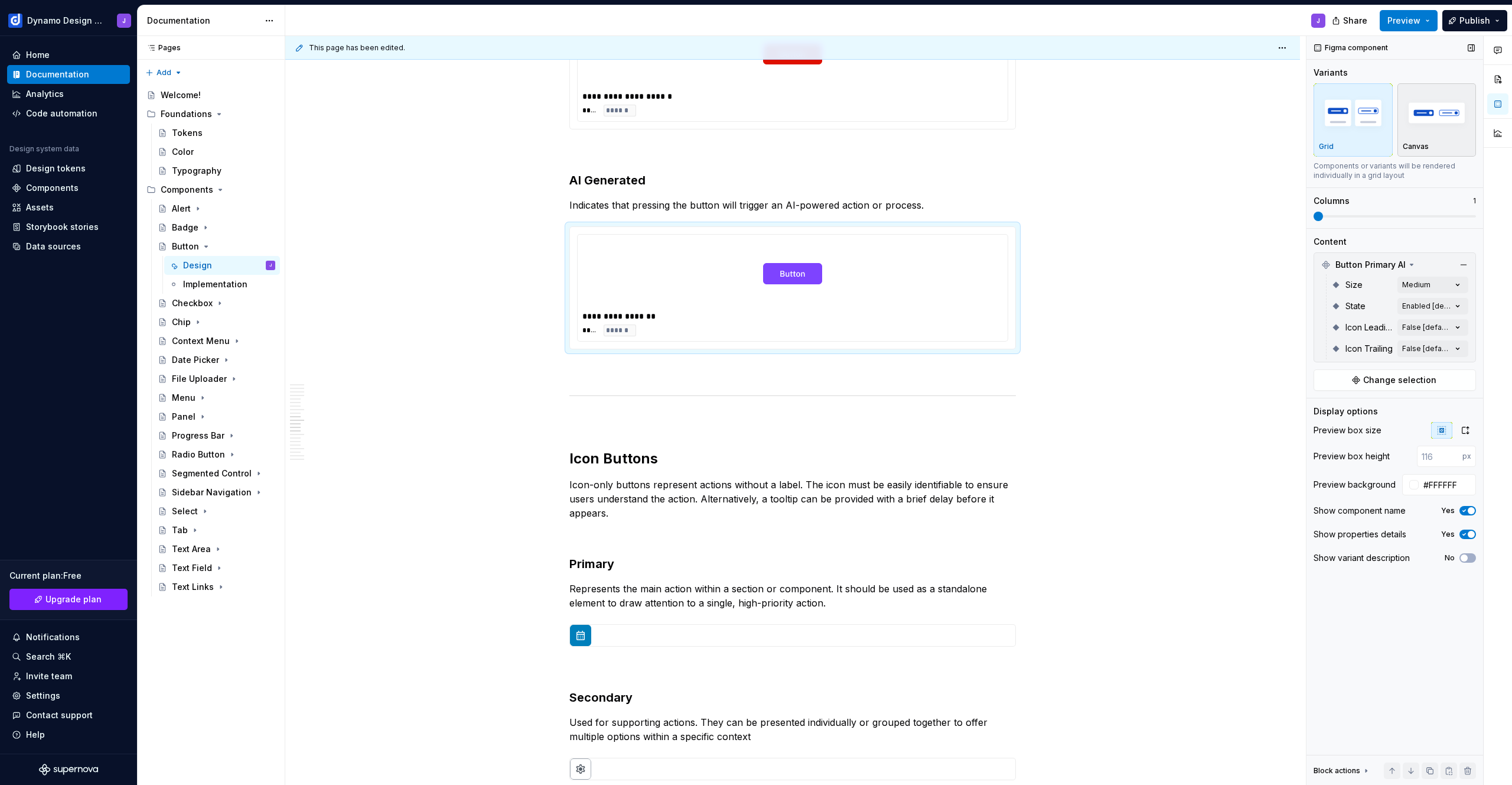
scroll to position [2233, 0]
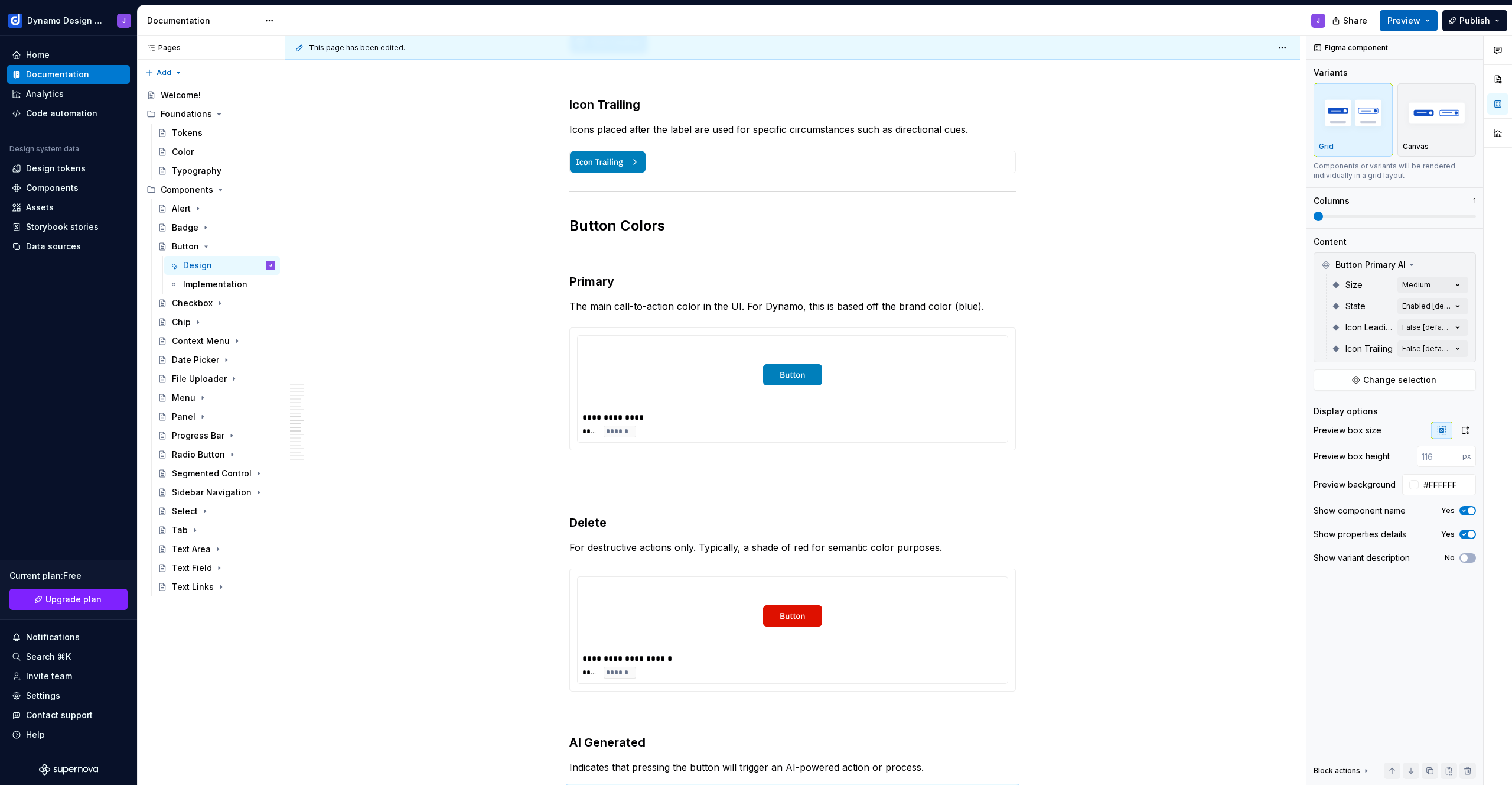
click at [1417, 25] on span "Preview" at bounding box center [1404, 20] width 33 height 12
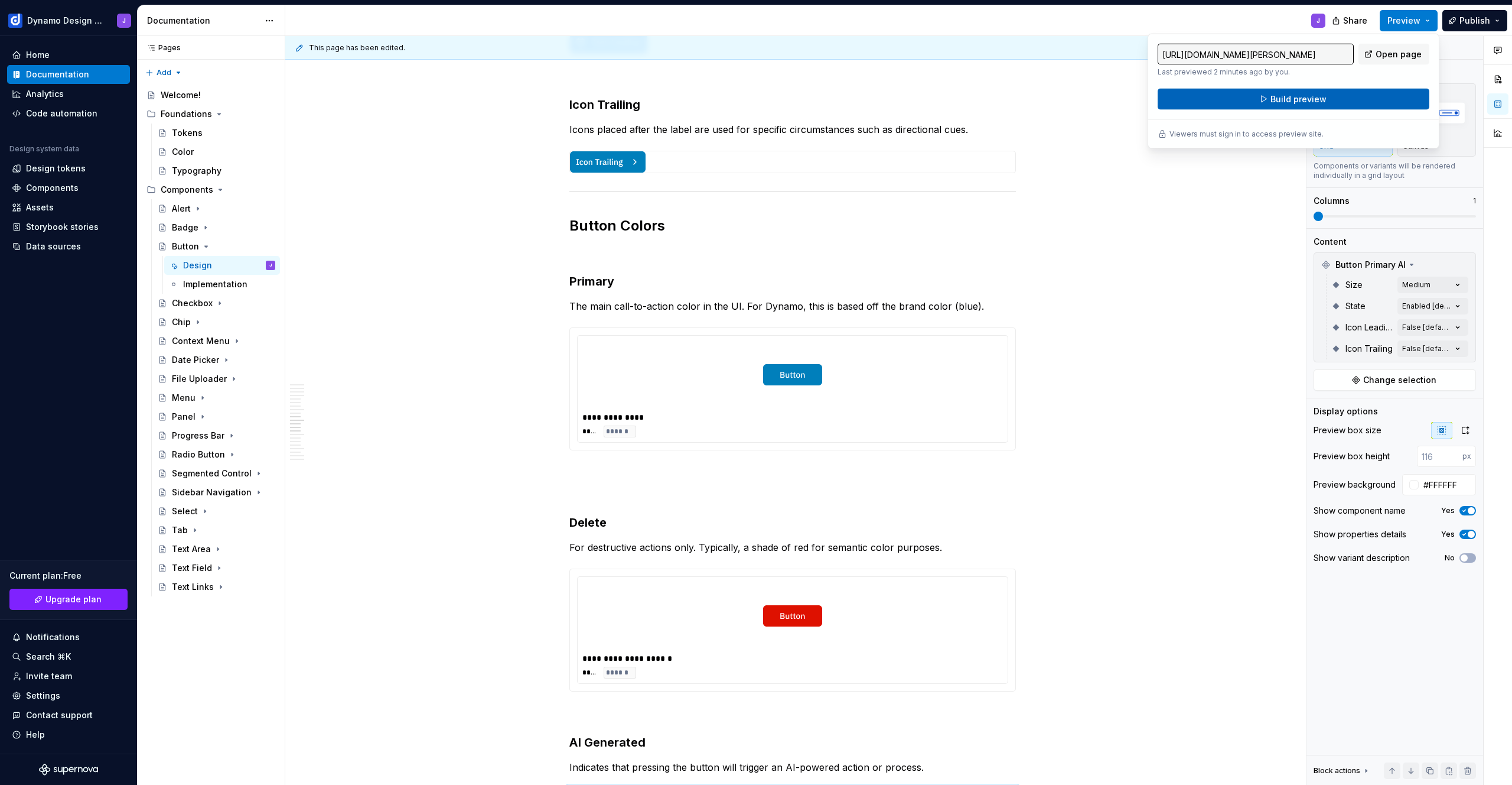
click at [1342, 94] on button "Build preview" at bounding box center [1293, 99] width 272 height 21
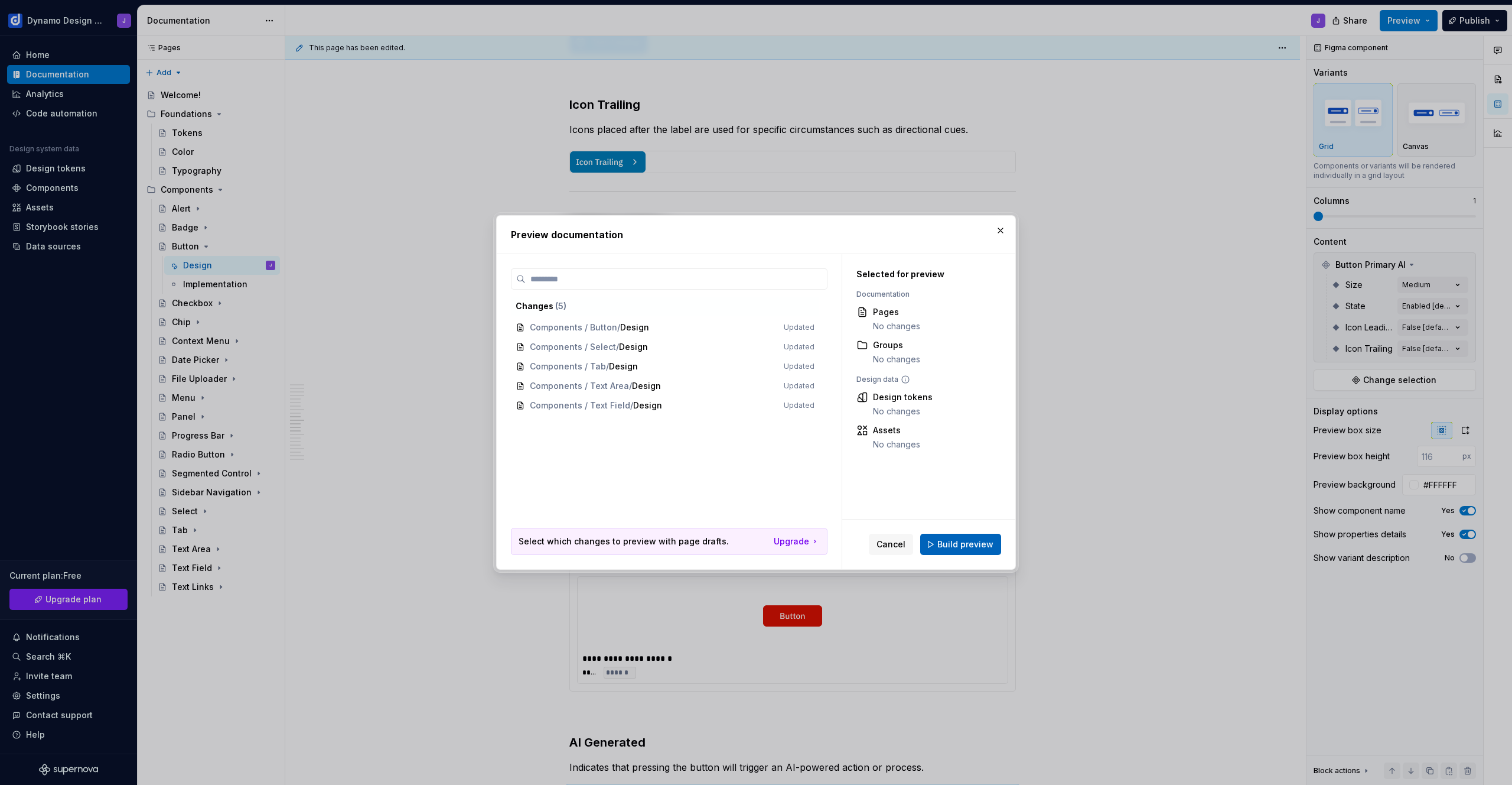
click at [976, 544] on span "Build preview" at bounding box center [966, 544] width 56 height 12
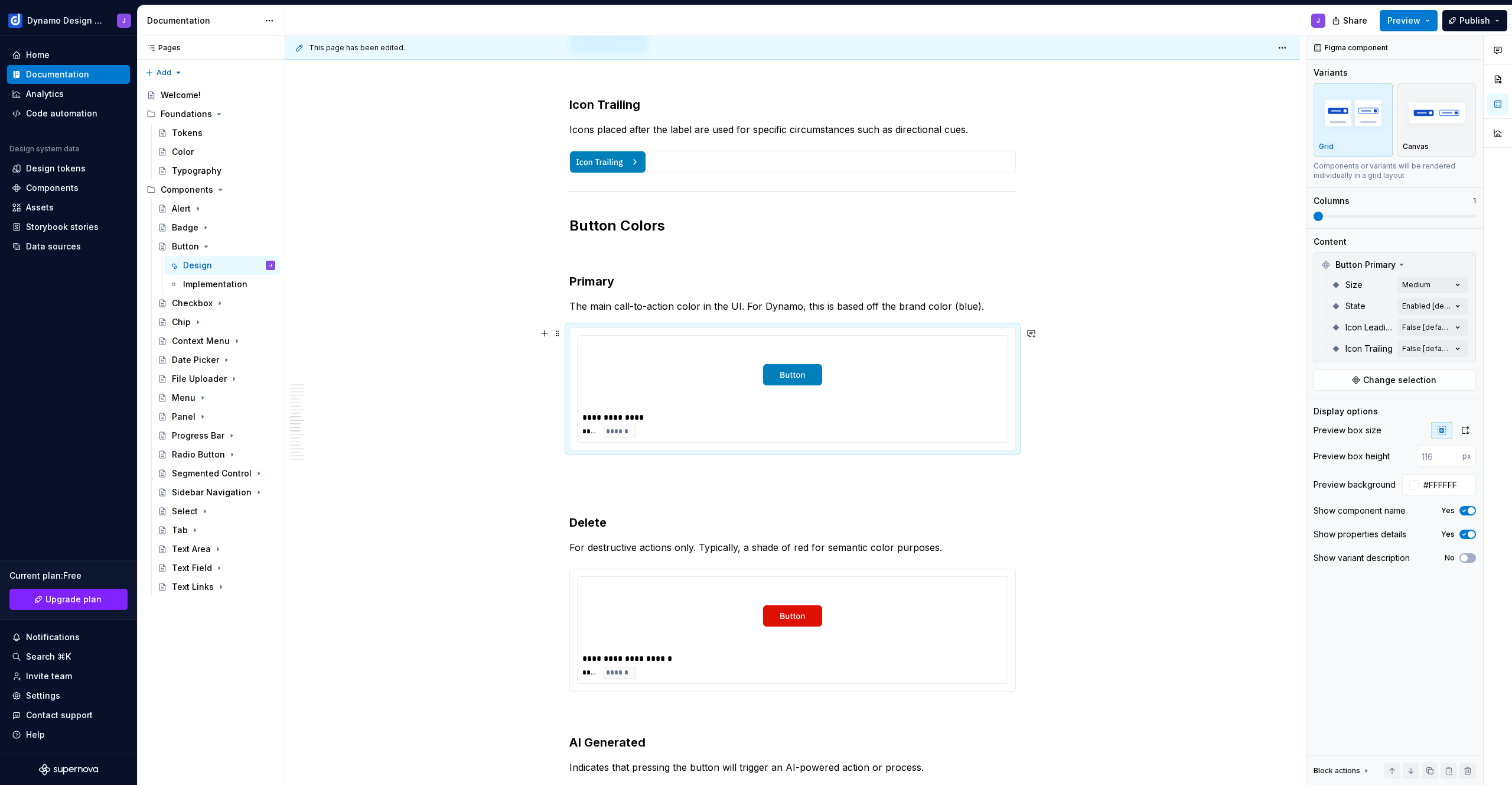
click at [780, 420] on div "**********" at bounding box center [792, 417] width 420 height 12
click at [1424, 380] on span "Change selection" at bounding box center [1400, 380] width 73 height 12
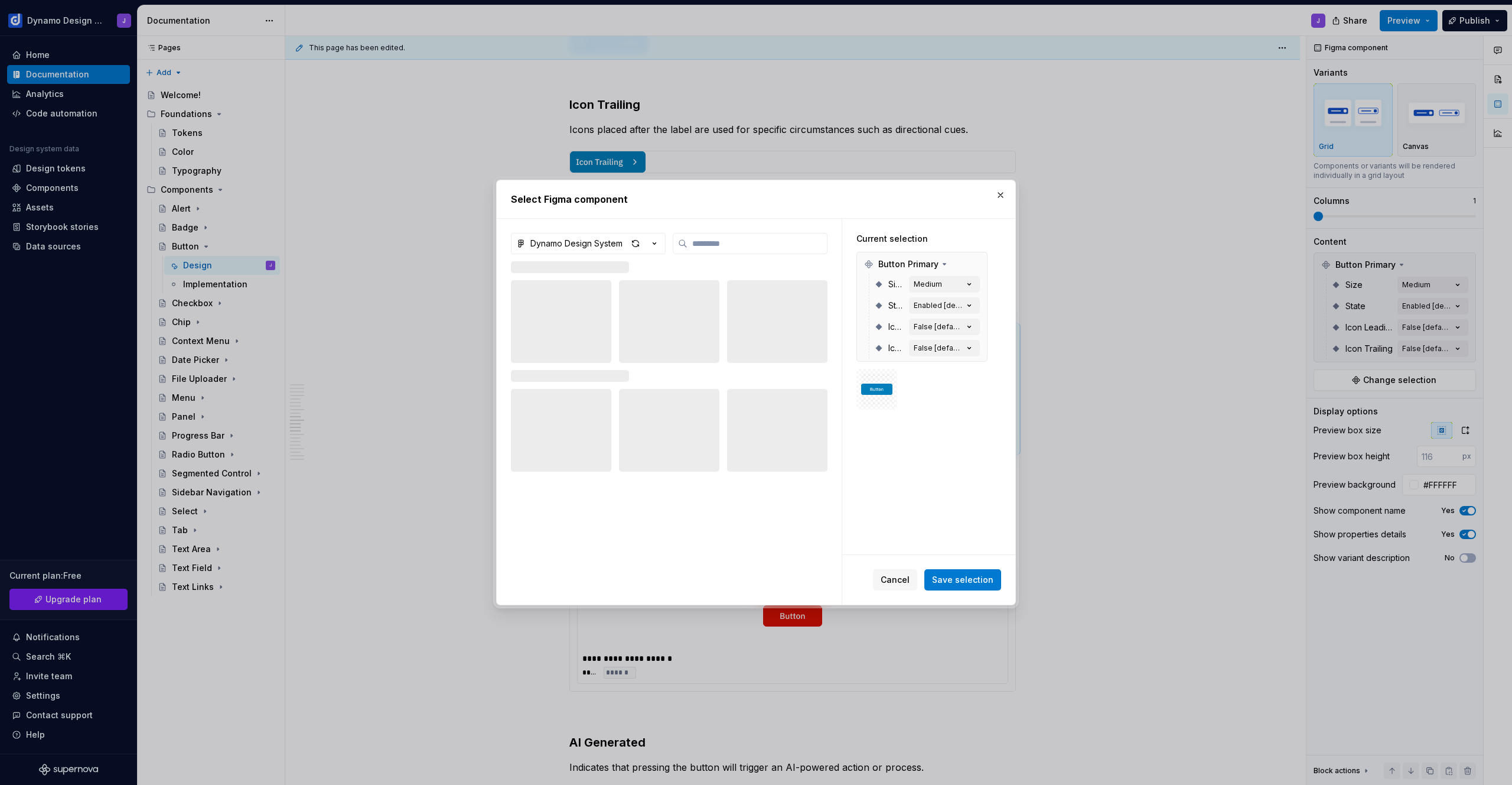
click at [900, 582] on span "Cancel" at bounding box center [894, 579] width 29 height 12
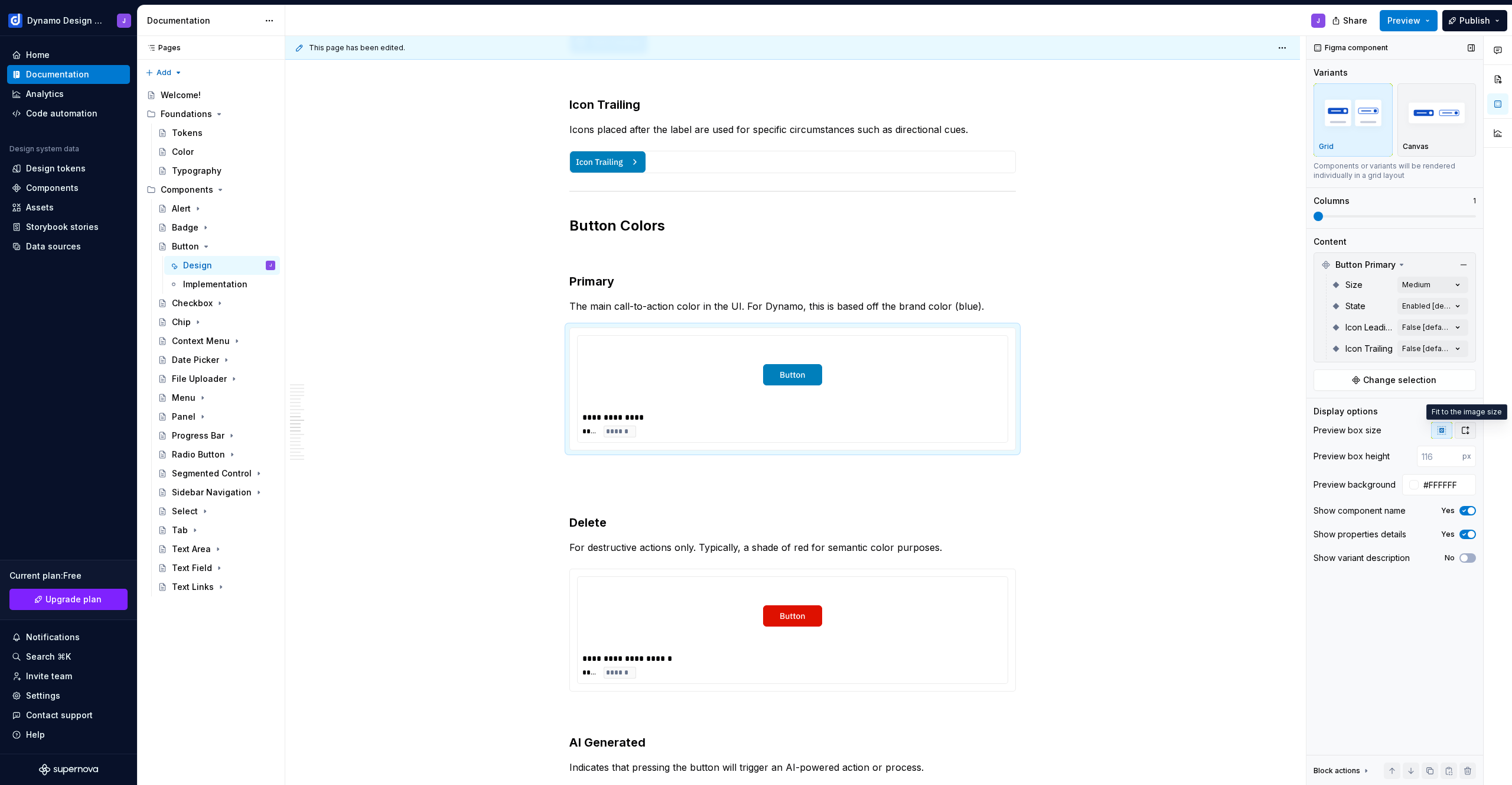
click at [1465, 429] on icon "button" at bounding box center [1466, 430] width 9 height 9
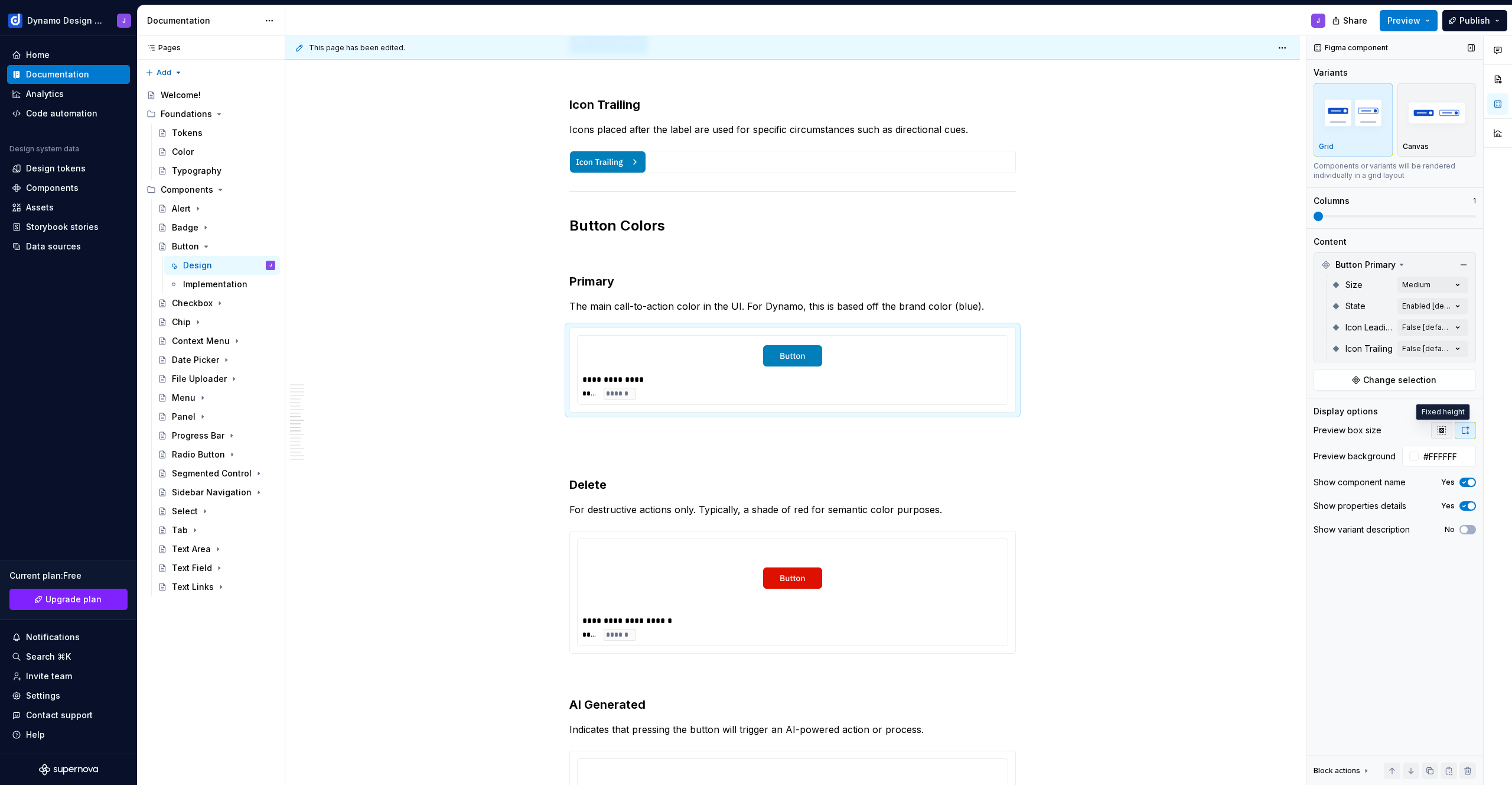
click at [1448, 429] on button "button" at bounding box center [1442, 431] width 21 height 17
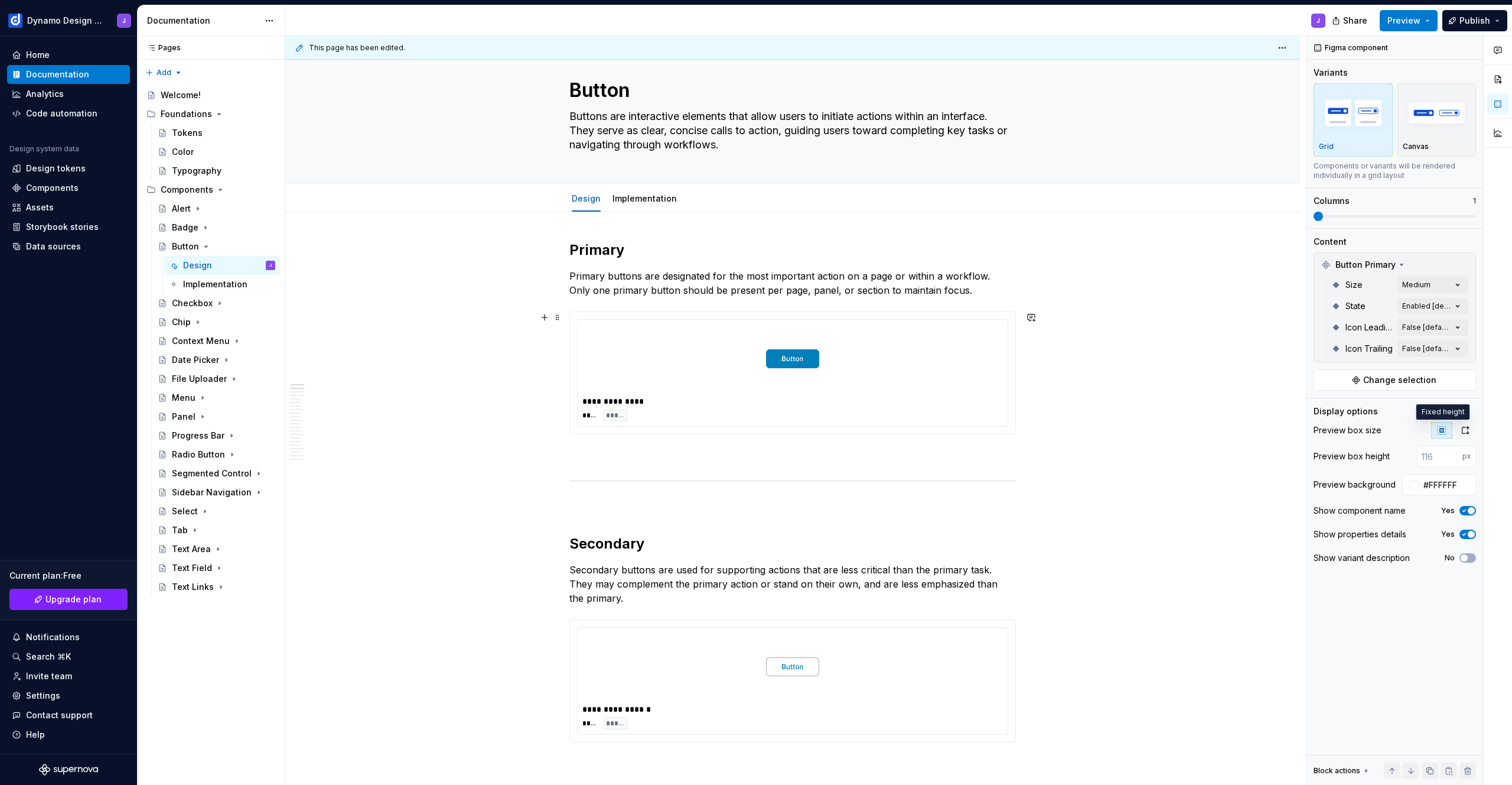
scroll to position [0, 0]
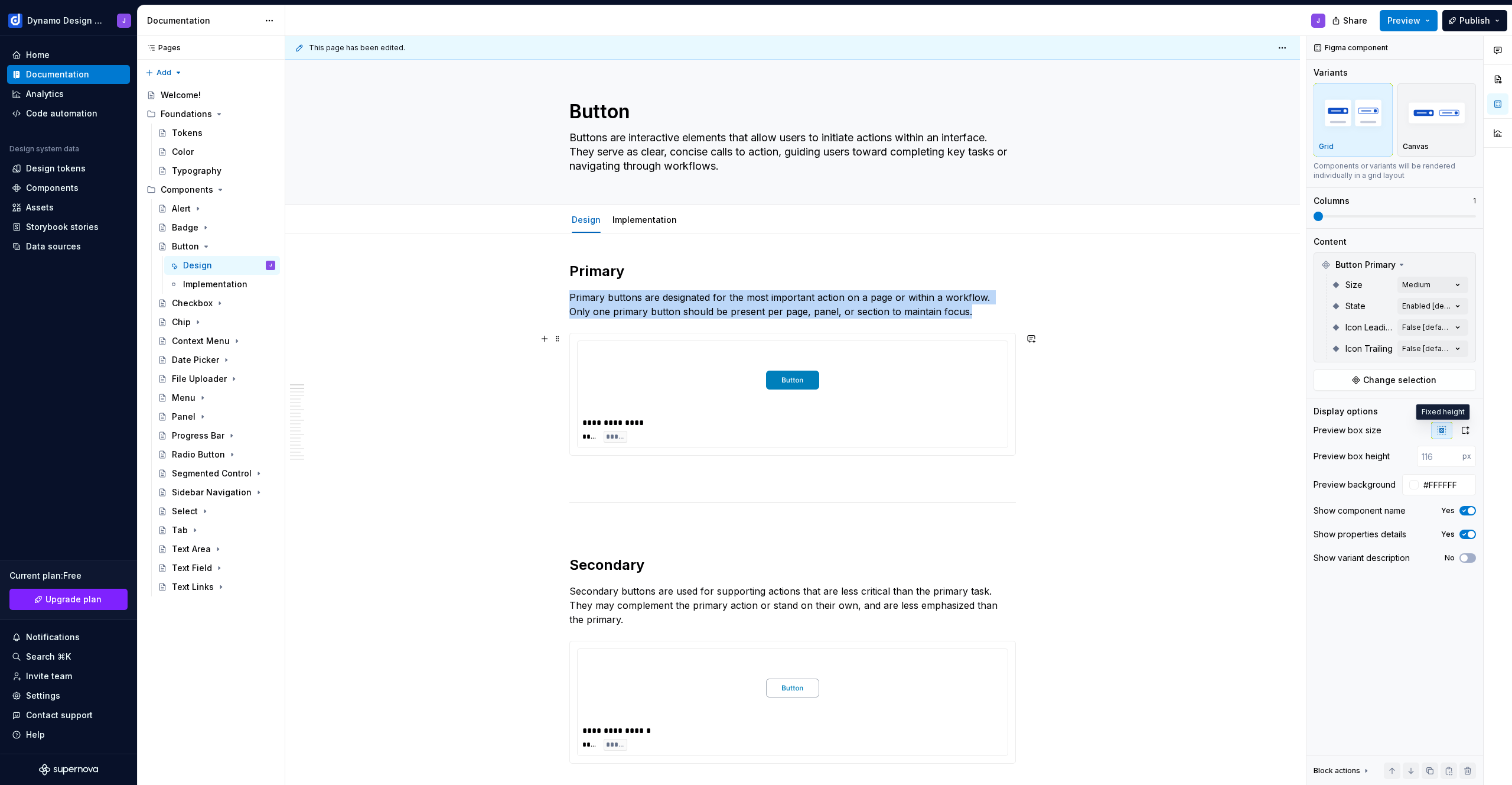
click at [842, 386] on div at bounding box center [792, 380] width 420 height 69
click at [1454, 280] on div "Comments Open comments No comments yet Select ‘Comment’ from the block context …" at bounding box center [1410, 410] width 206 height 749
click at [1351, 377] on span "Medium" at bounding box center [1348, 379] width 33 height 12
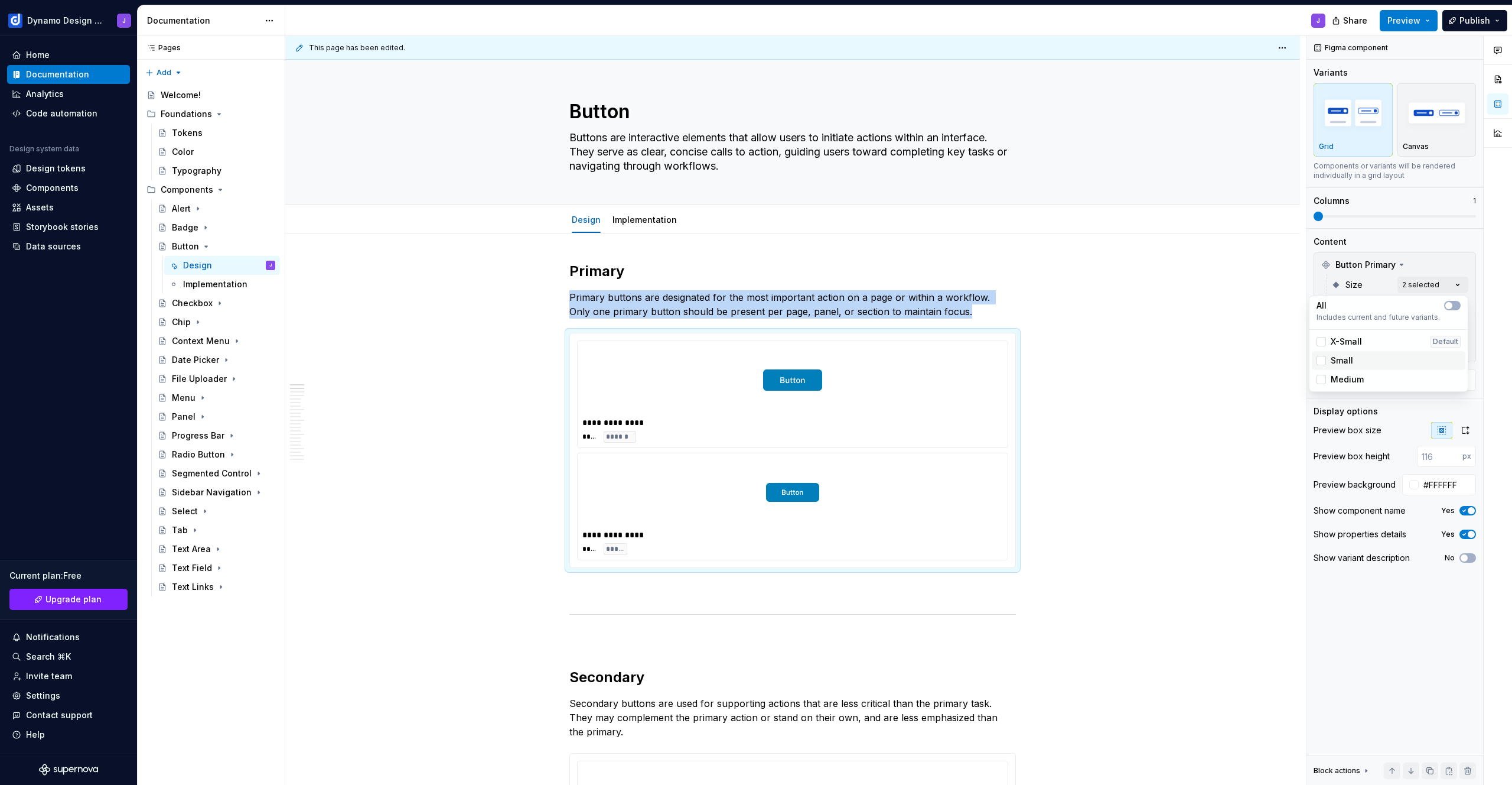
click at [1344, 362] on span "Small" at bounding box center [1342, 360] width 22 height 12
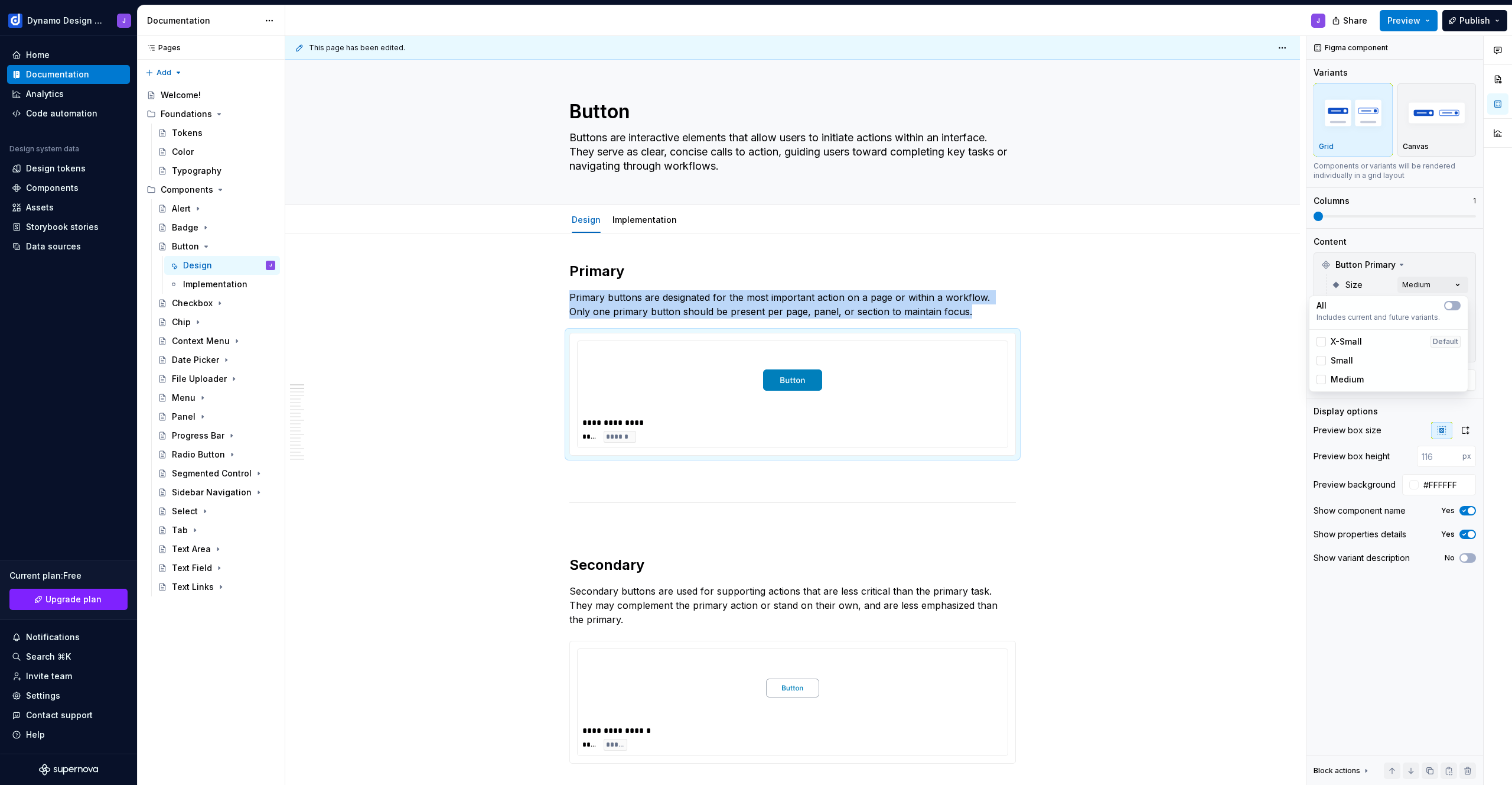
click at [1377, 274] on div "Comments Open comments No comments yet Select ‘Comment’ from the block context …" at bounding box center [1410, 410] width 206 height 749
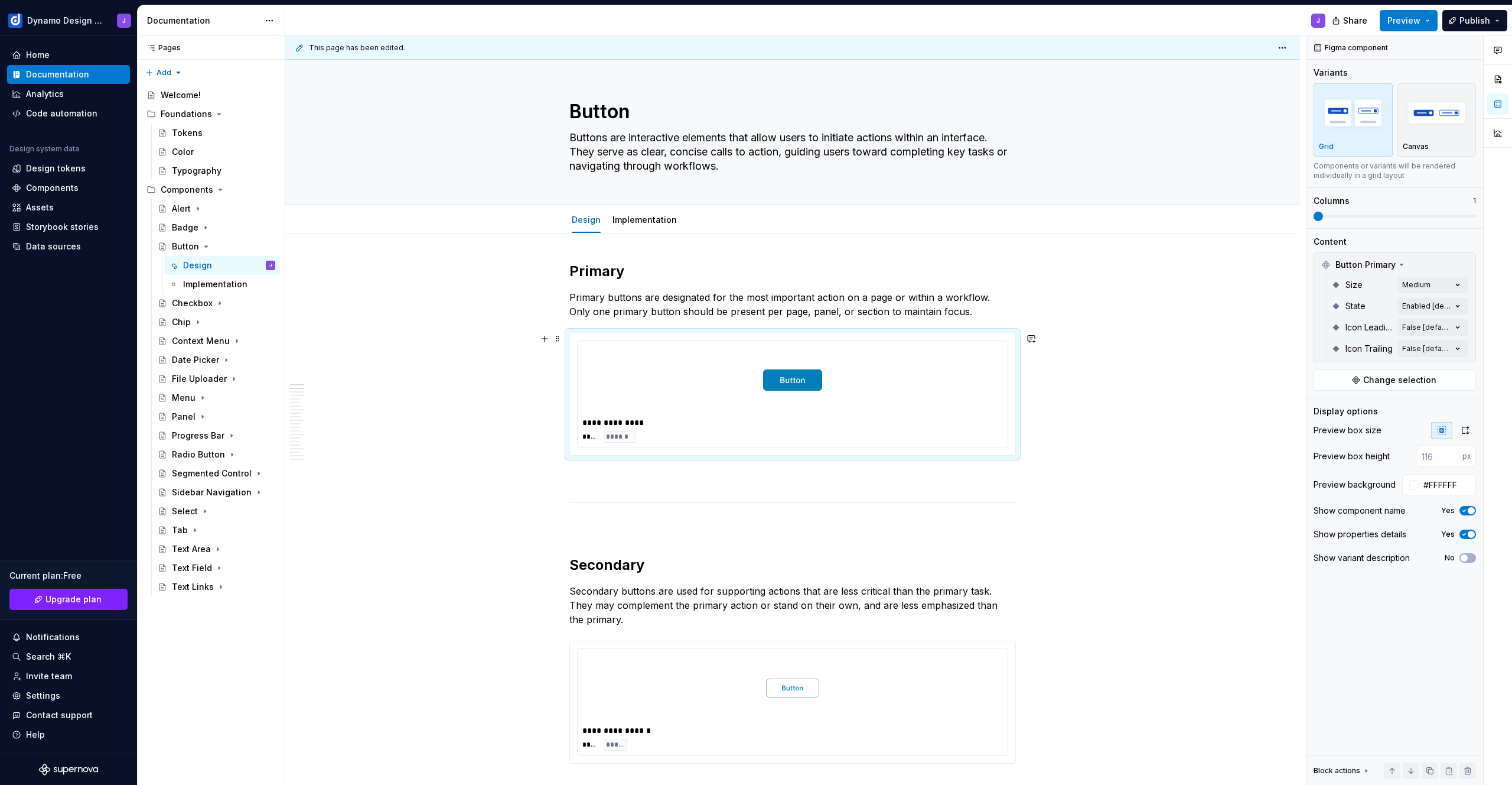
scroll to position [290, 0]
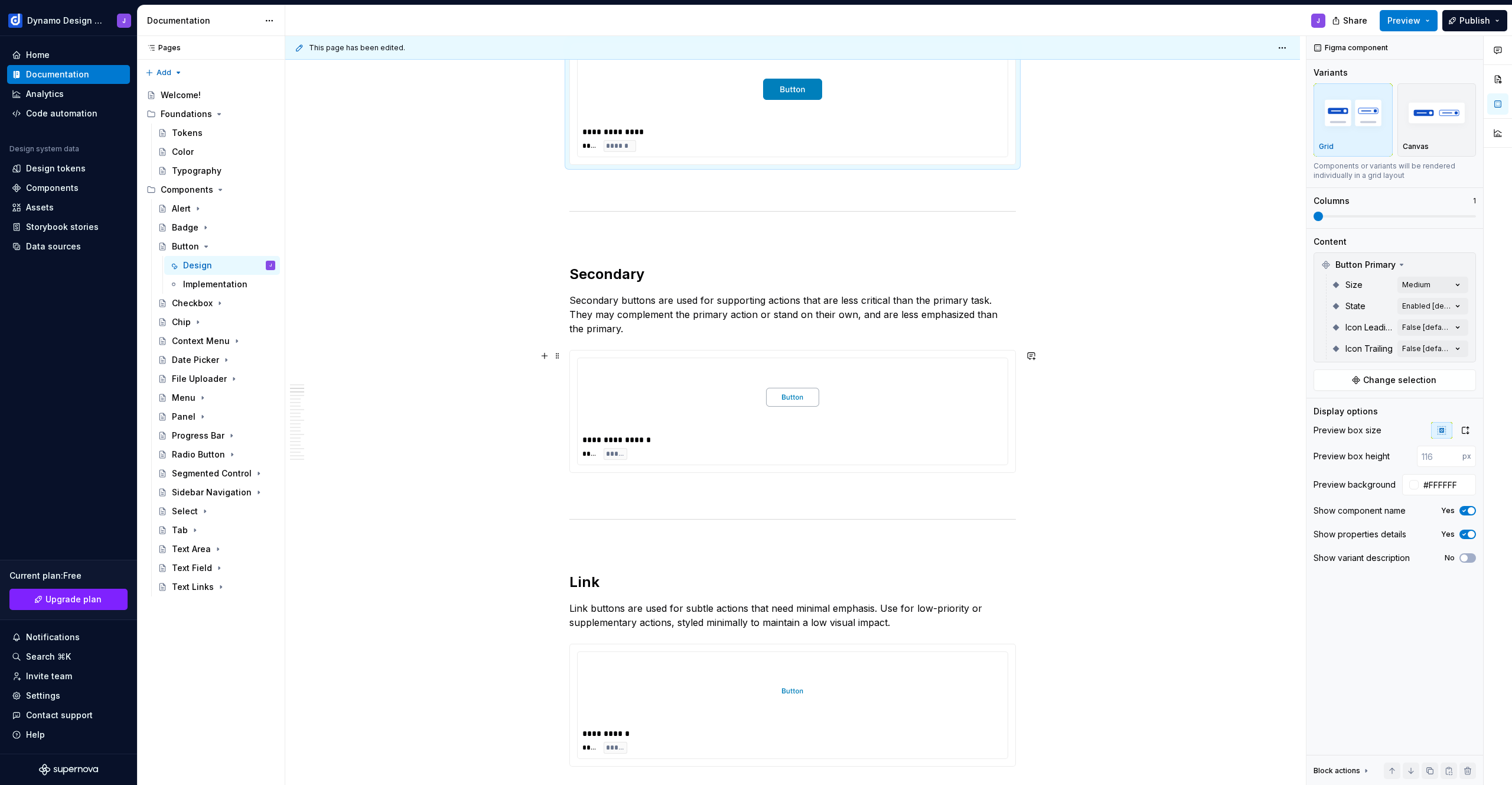
click at [932, 406] on div at bounding box center [792, 397] width 420 height 69
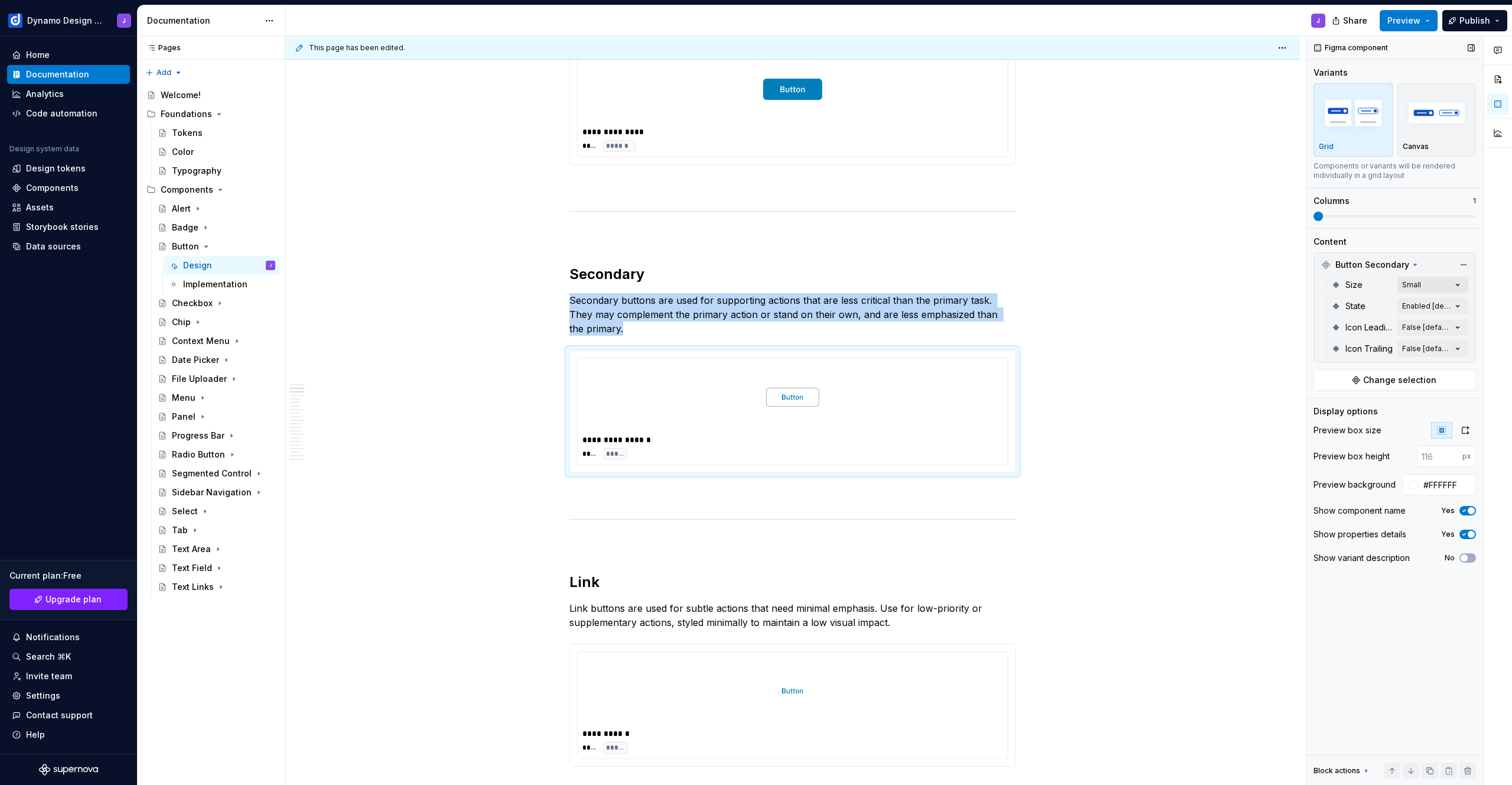
click at [1420, 287] on div "Comments Open comments No comments yet Select ‘Comment’ from the block context …" at bounding box center [1410, 410] width 206 height 749
drag, startPoint x: 1344, startPoint y: 365, endPoint x: 1342, endPoint y: 371, distance: 6.3
click at [1344, 365] on span "Small" at bounding box center [1342, 360] width 22 height 12
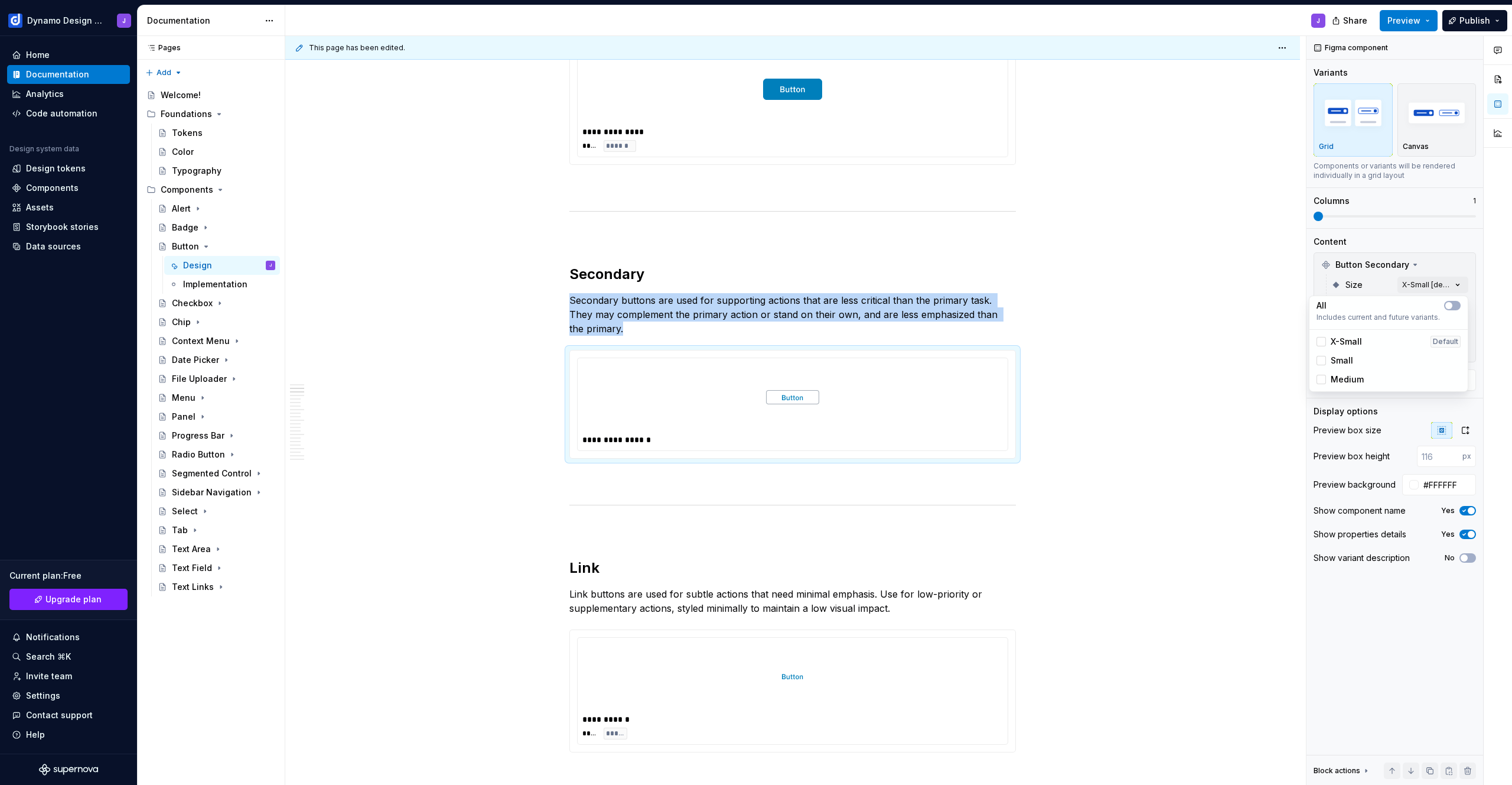
click at [1344, 379] on span "Medium" at bounding box center [1348, 379] width 33 height 12
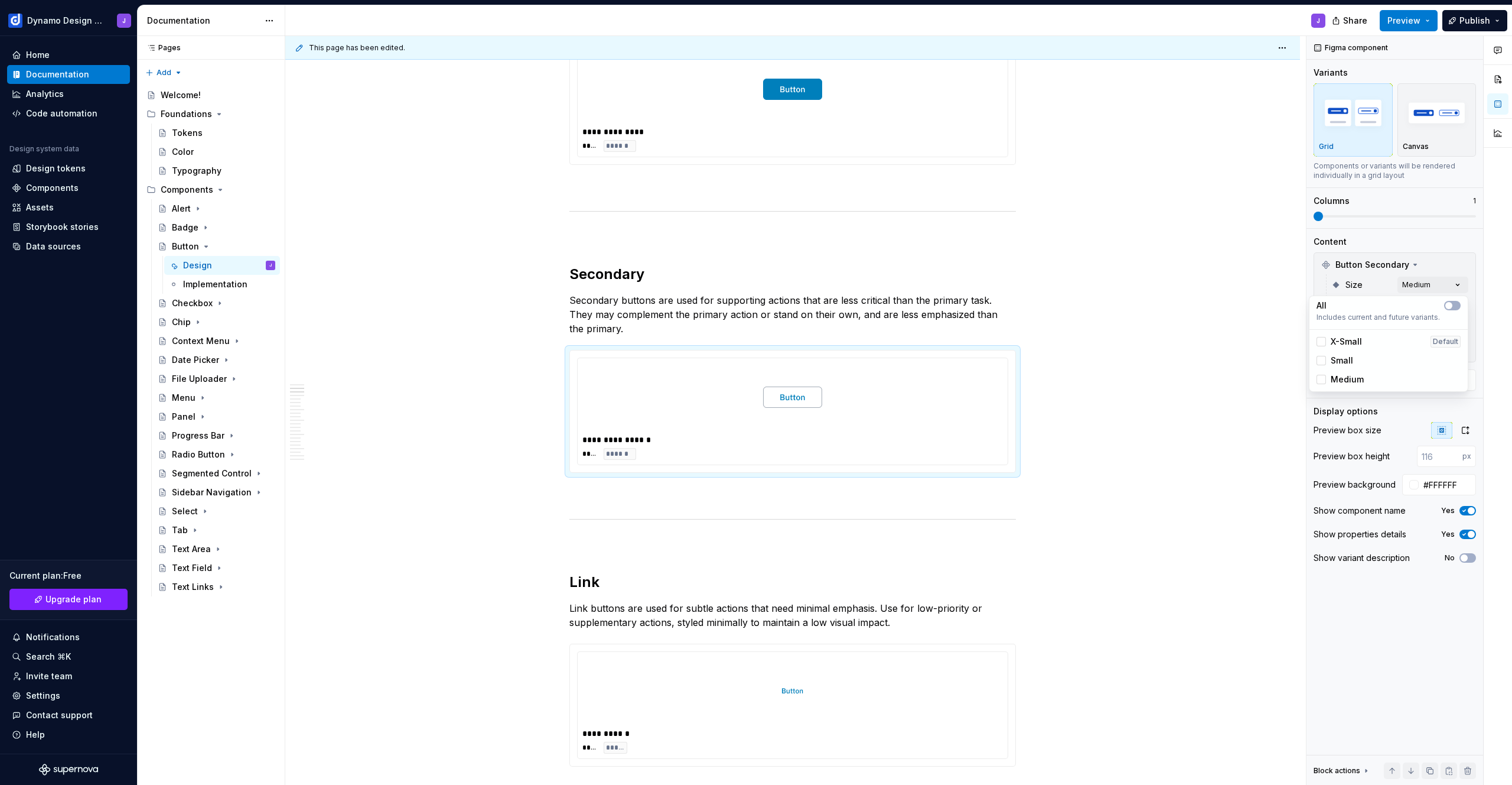
click at [925, 666] on html "Dynamo Design System J Home Documentation Analytics Code automation Design syst…" at bounding box center [756, 392] width 1512 height 785
click at [951, 681] on div at bounding box center [792, 690] width 420 height 69
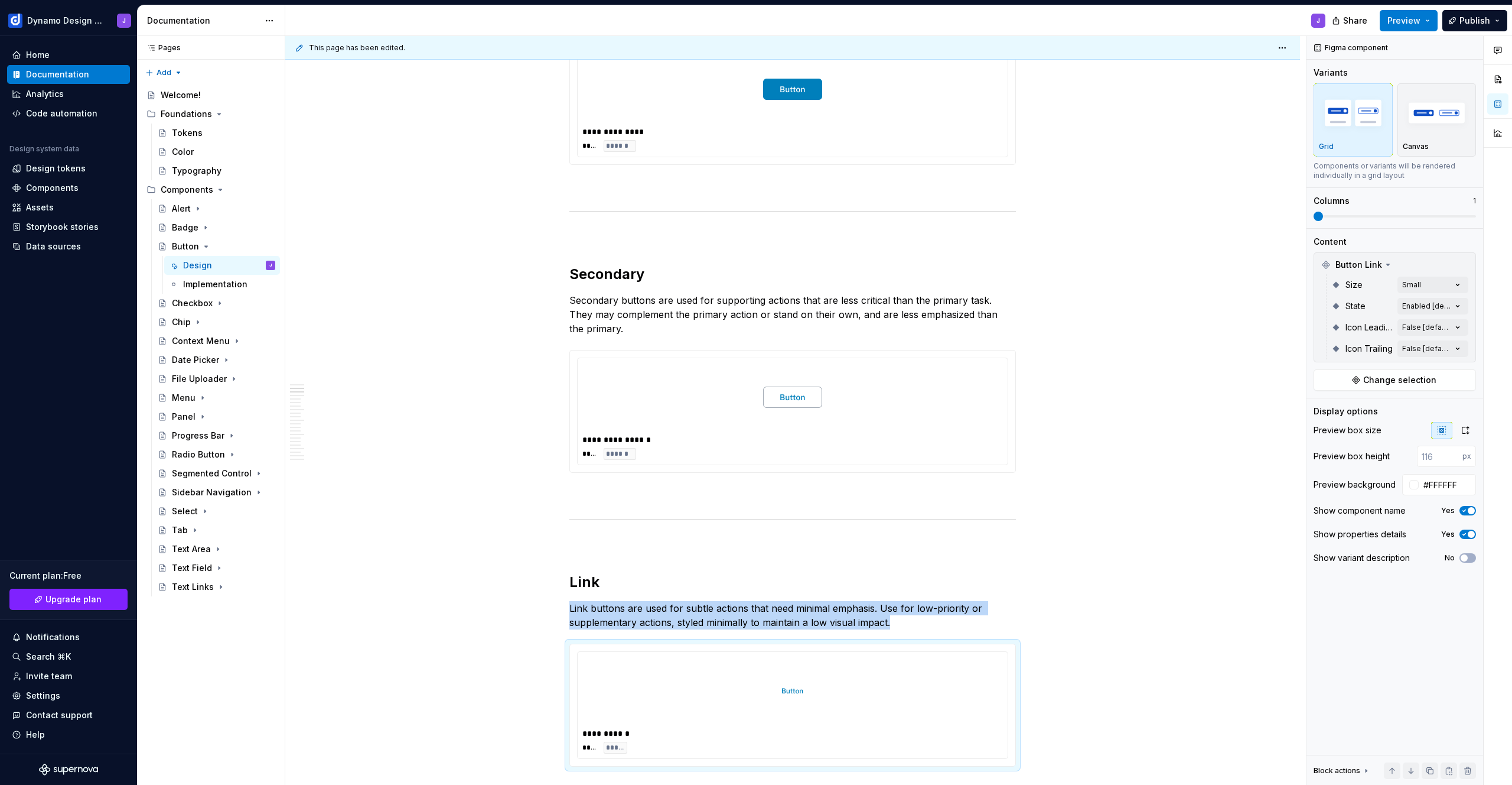
click at [1414, 289] on div "Comments Open comments No comments yet Select ‘Comment’ from the block context …" at bounding box center [1410, 410] width 206 height 749
click at [1342, 380] on span "Medium" at bounding box center [1348, 379] width 33 height 12
click at [1342, 360] on span "Small" at bounding box center [1342, 360] width 22 height 12
click at [1117, 484] on html "Dynamo Design System J Home Documentation Analytics Code automation Design syst…" at bounding box center [756, 392] width 1512 height 785
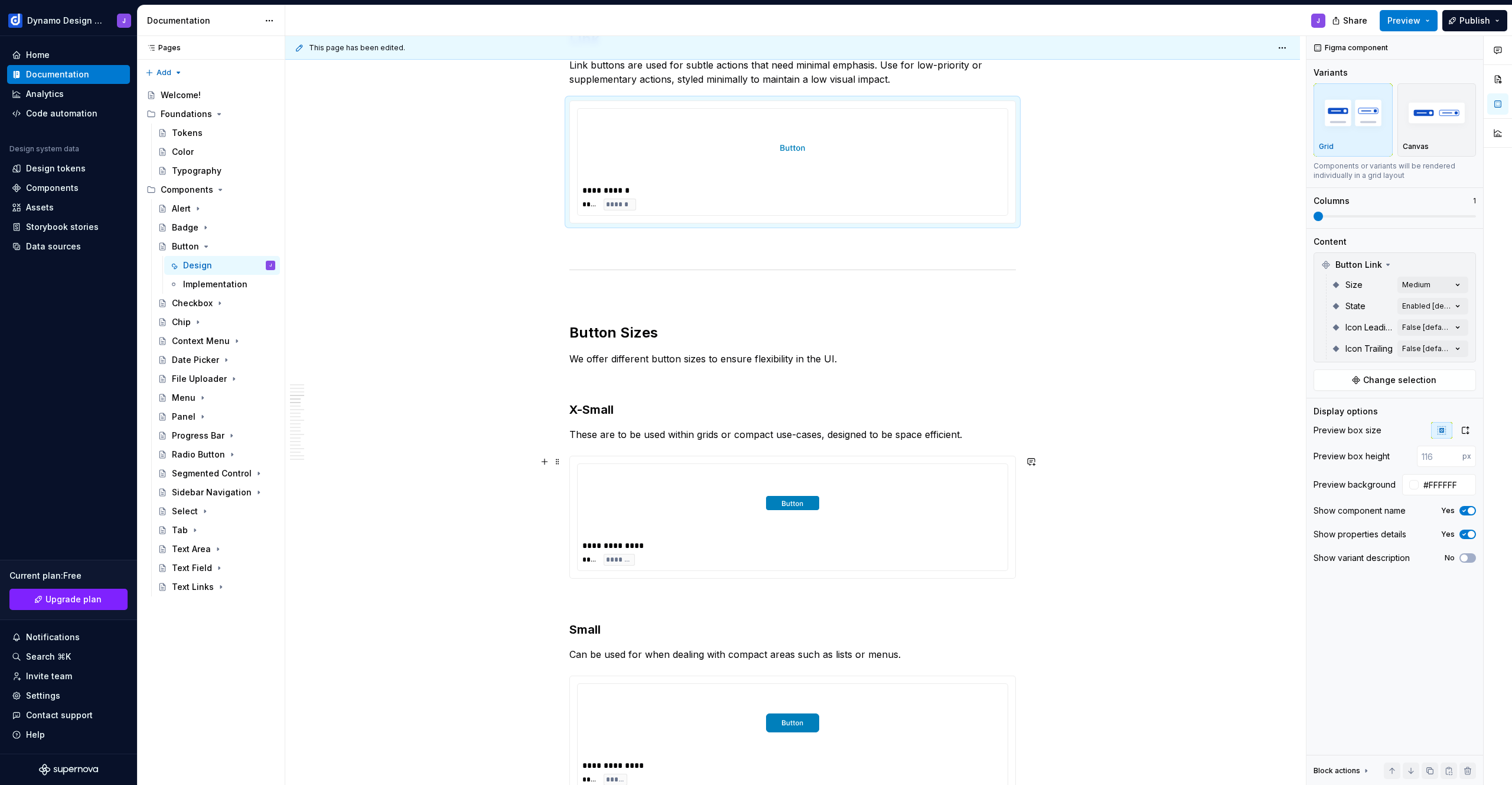
scroll to position [865, 0]
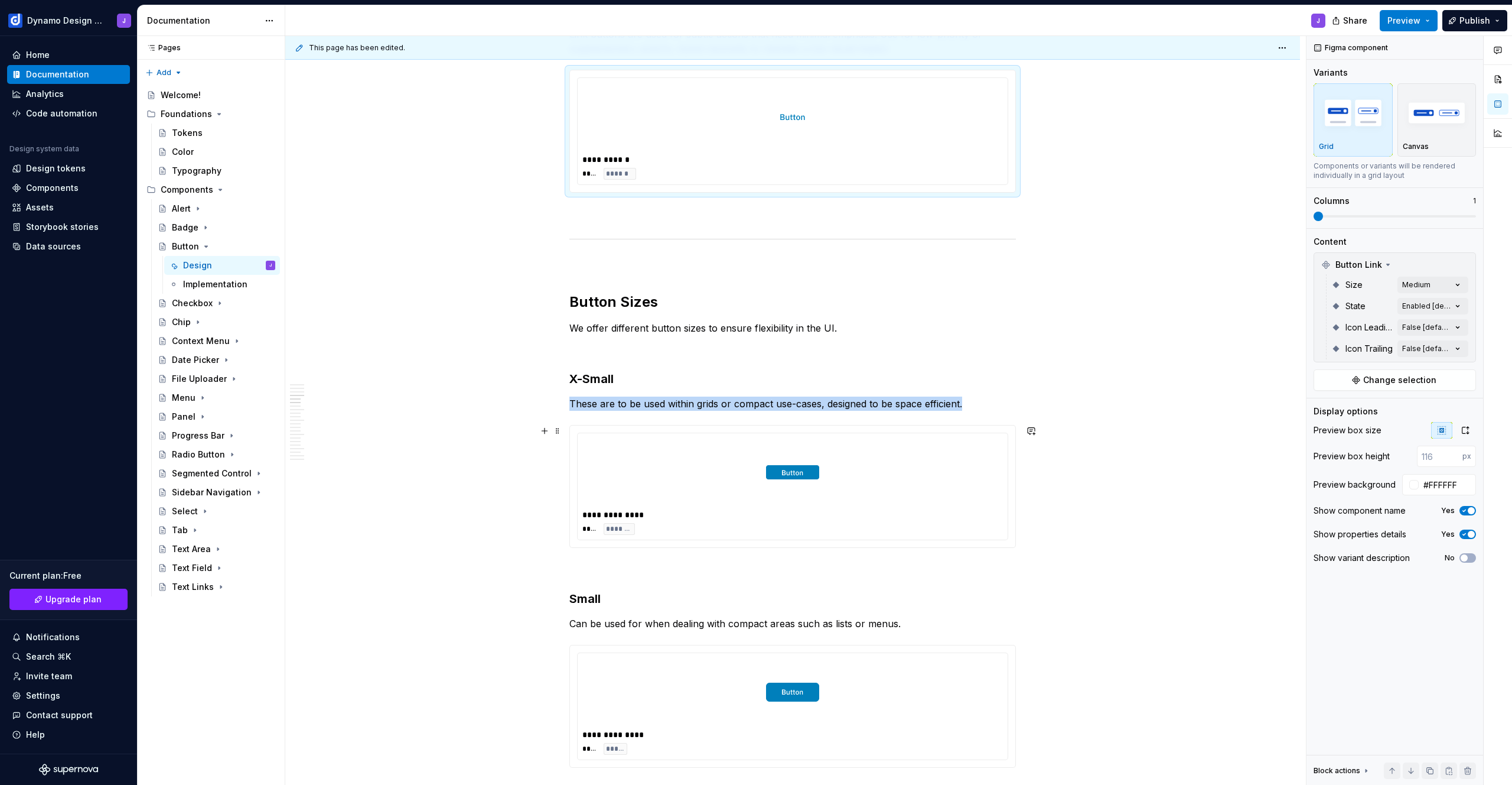
click at [940, 496] on div at bounding box center [792, 472] width 420 height 69
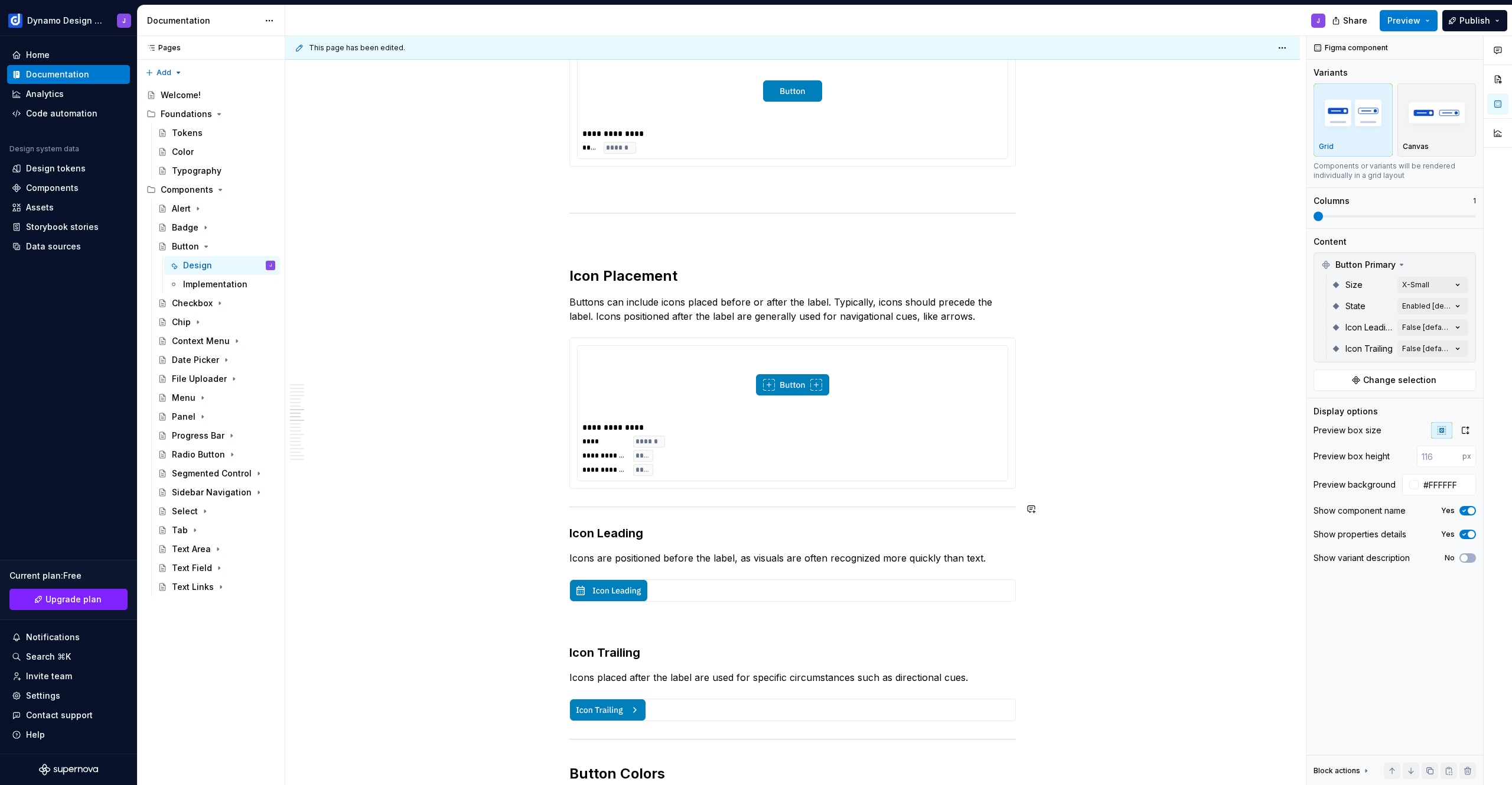
scroll to position [1723, 0]
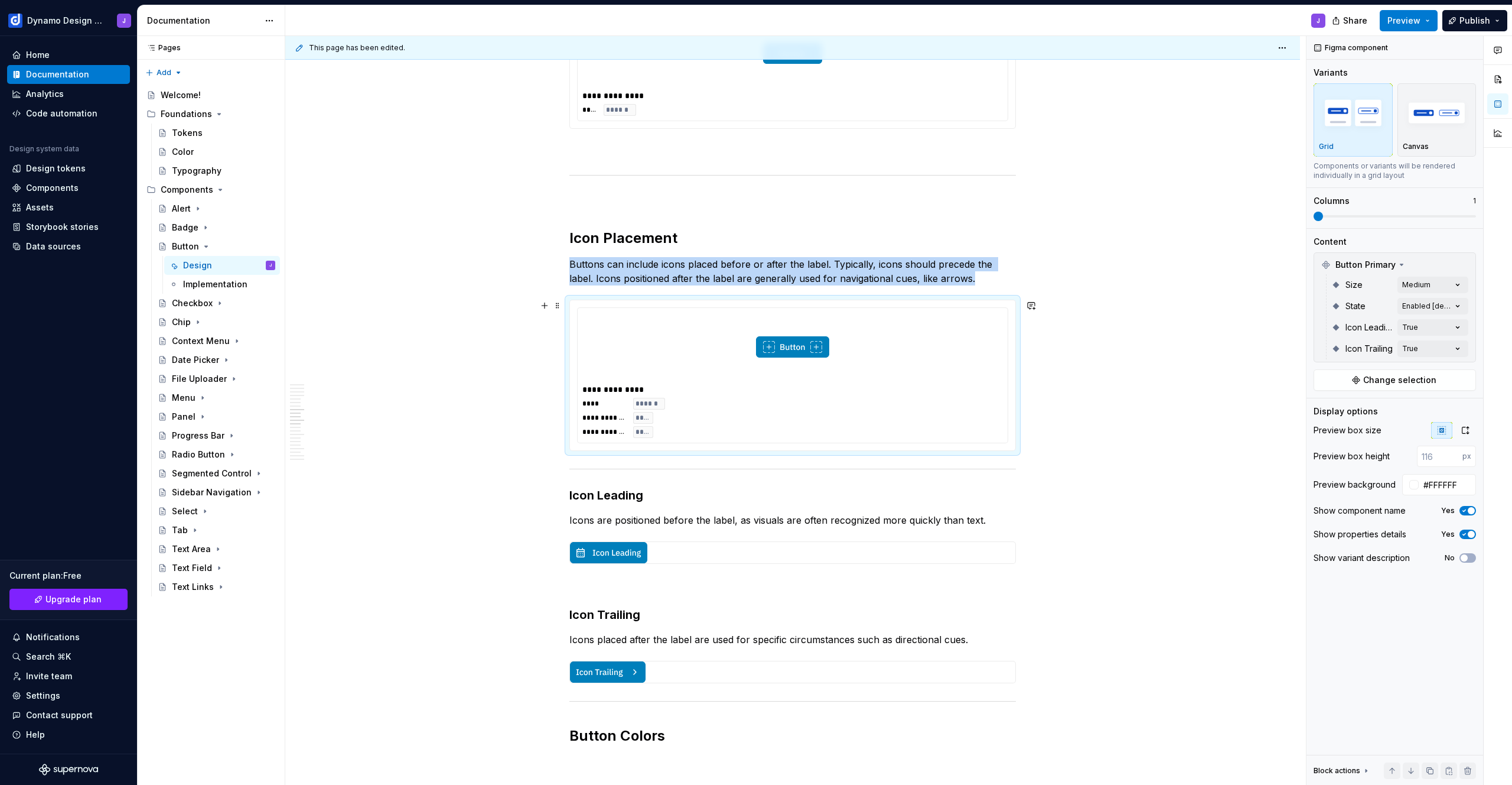
click at [981, 370] on div at bounding box center [792, 347] width 420 height 69
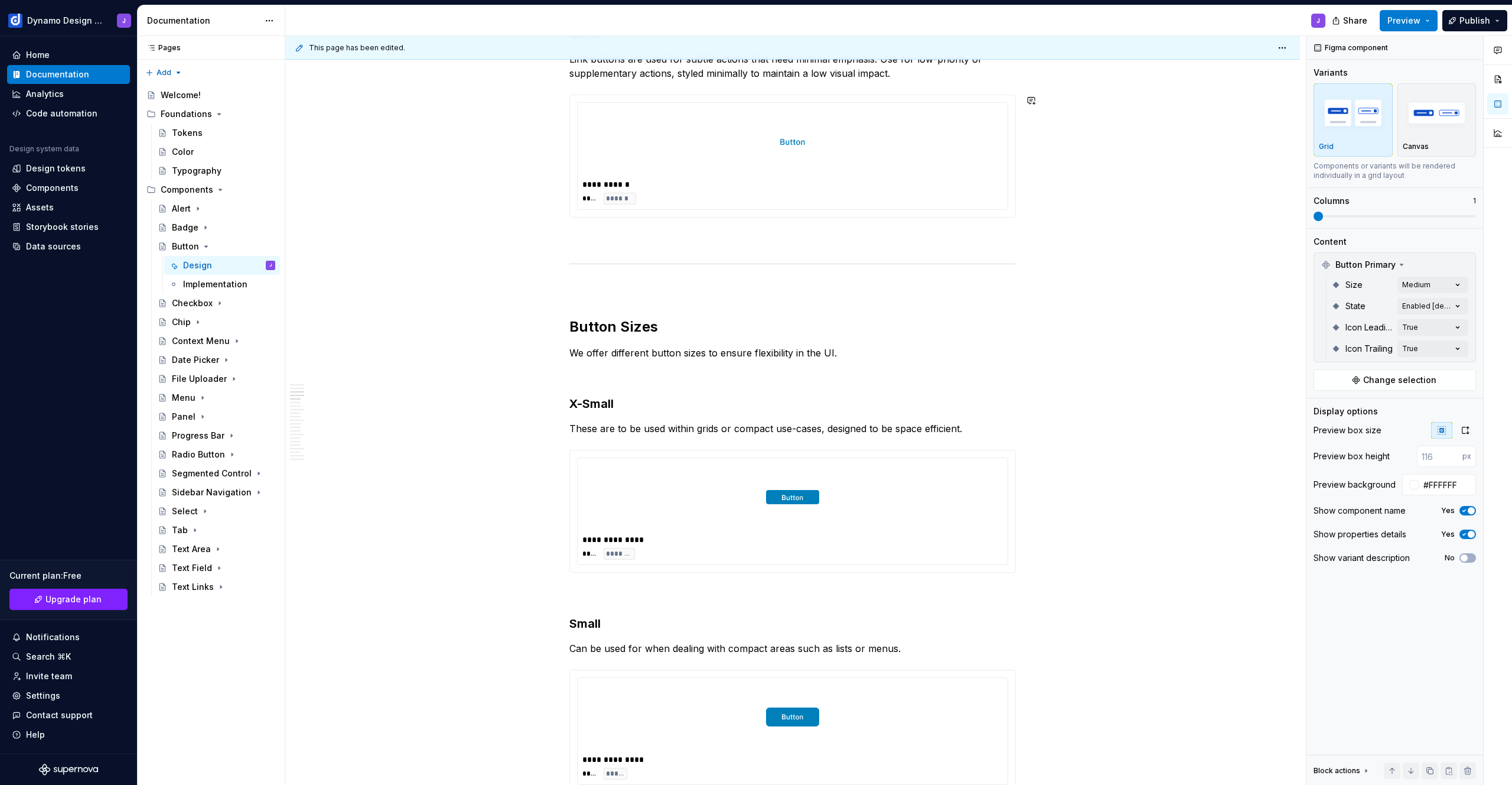
scroll to position [0, 0]
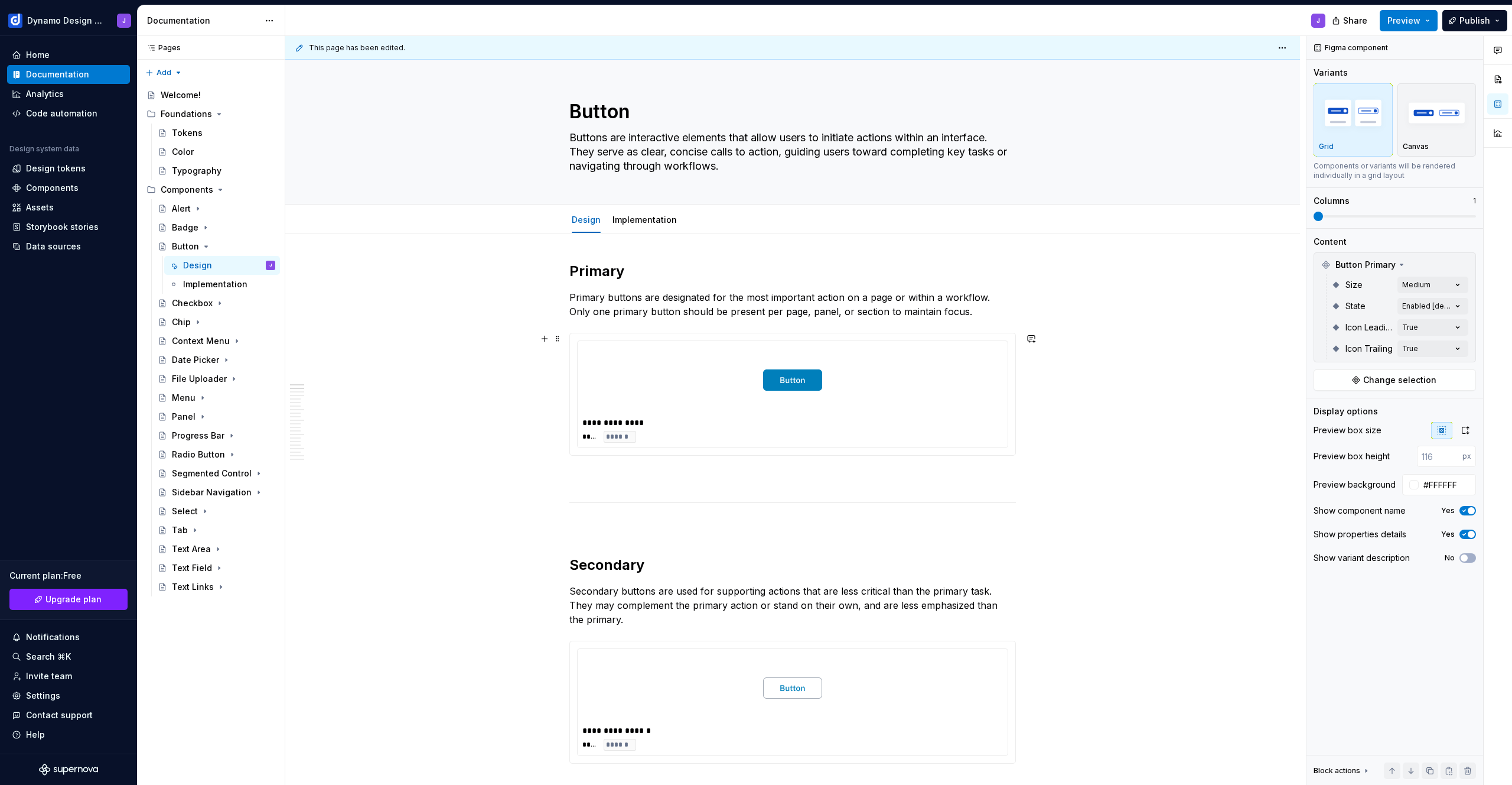
click at [941, 402] on div at bounding box center [792, 380] width 420 height 69
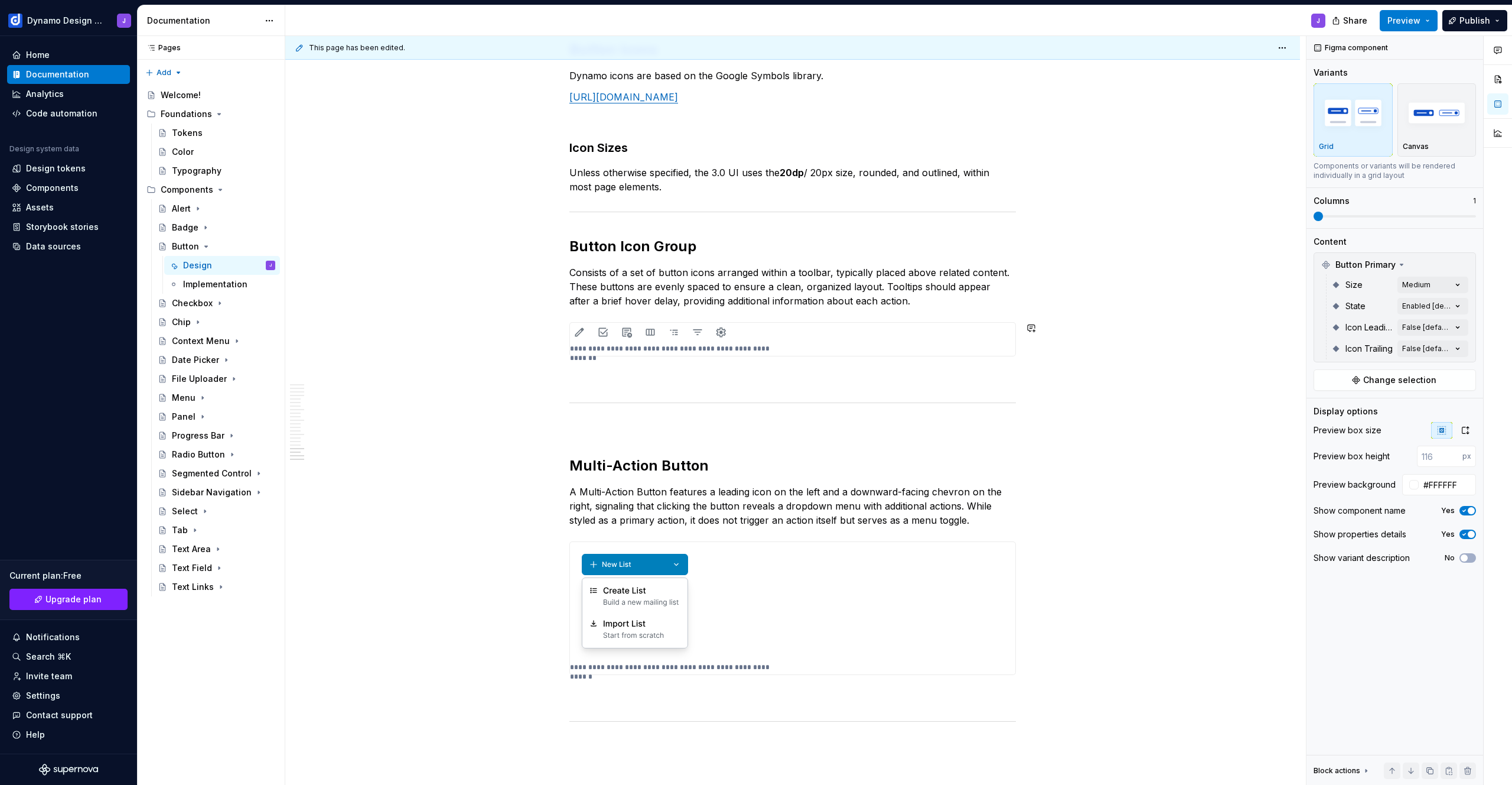
scroll to position [3985, 0]
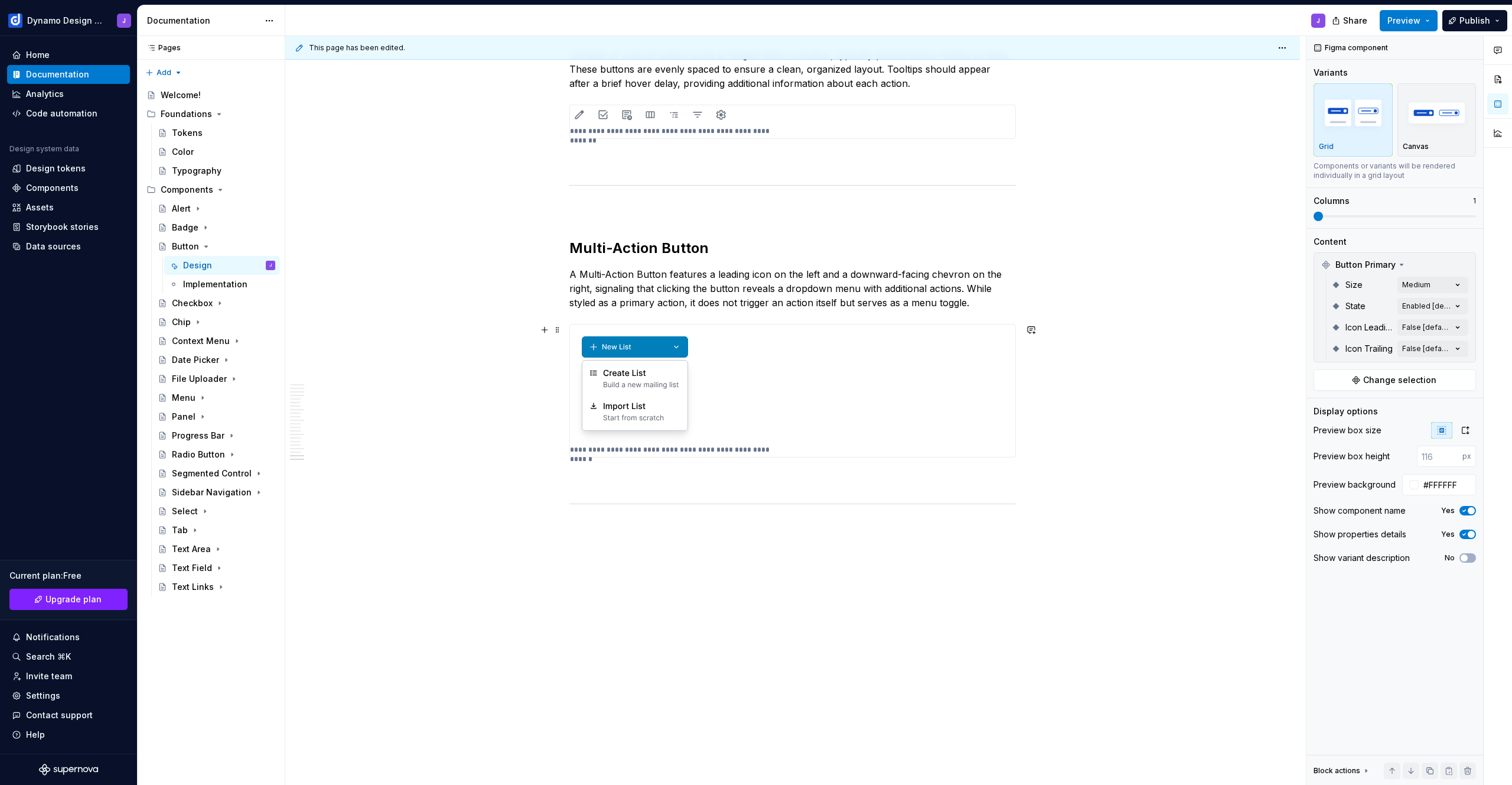
click at [884, 399] on img at bounding box center [791, 383] width 443 height 118
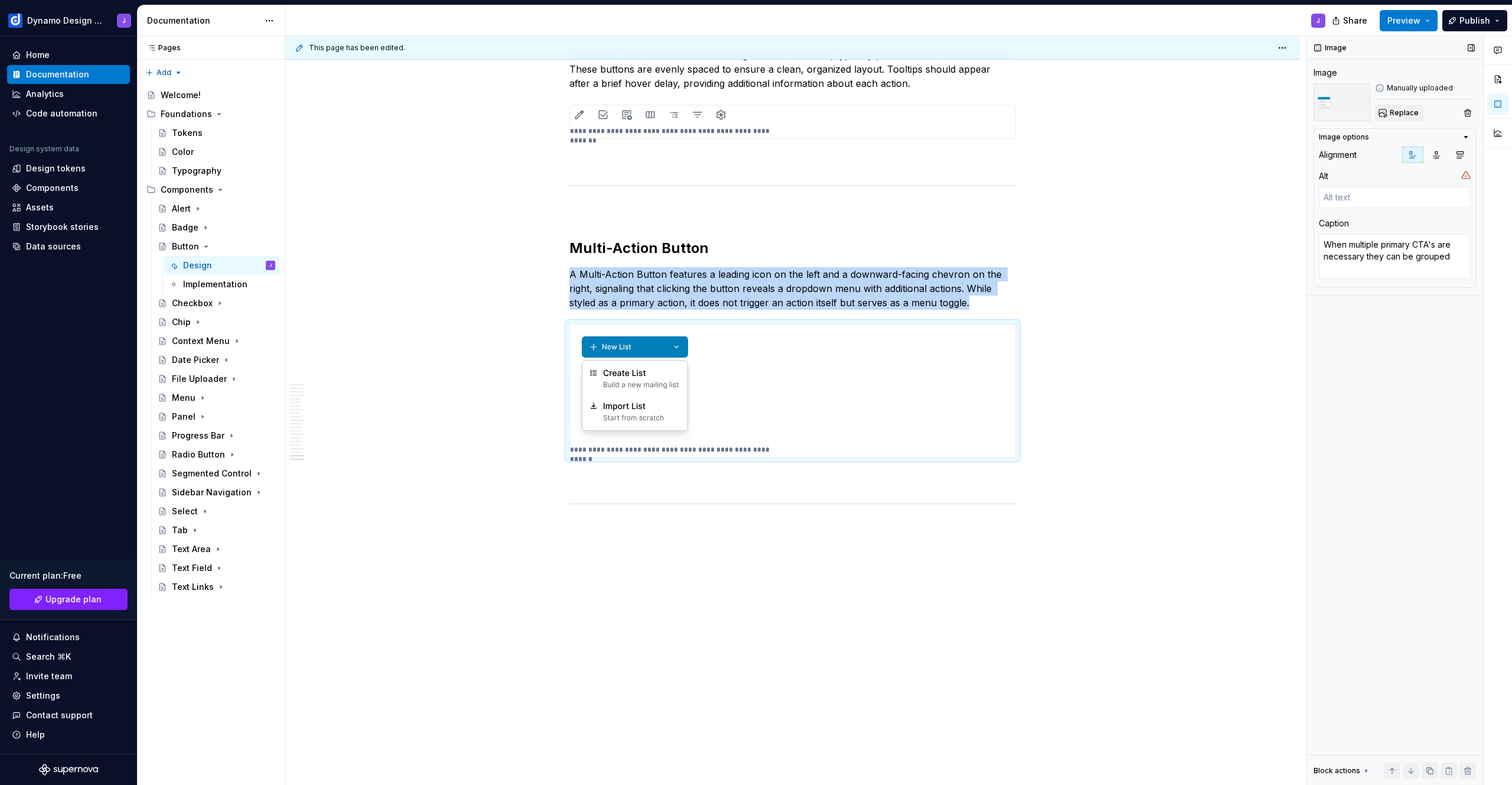
click at [1413, 114] on span "Replace" at bounding box center [1403, 113] width 29 height 9
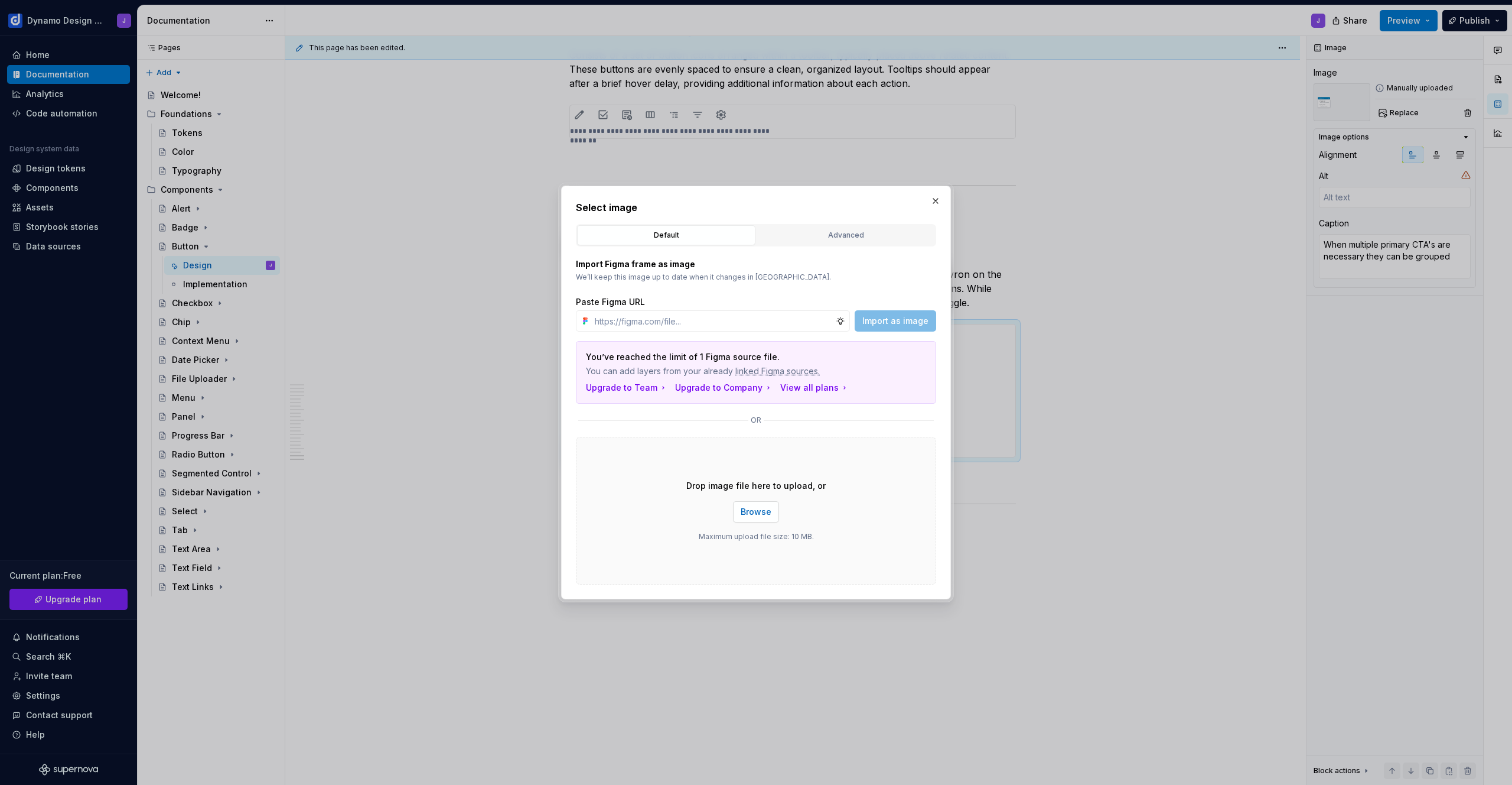
click at [763, 515] on span "Browse" at bounding box center [756, 511] width 31 height 12
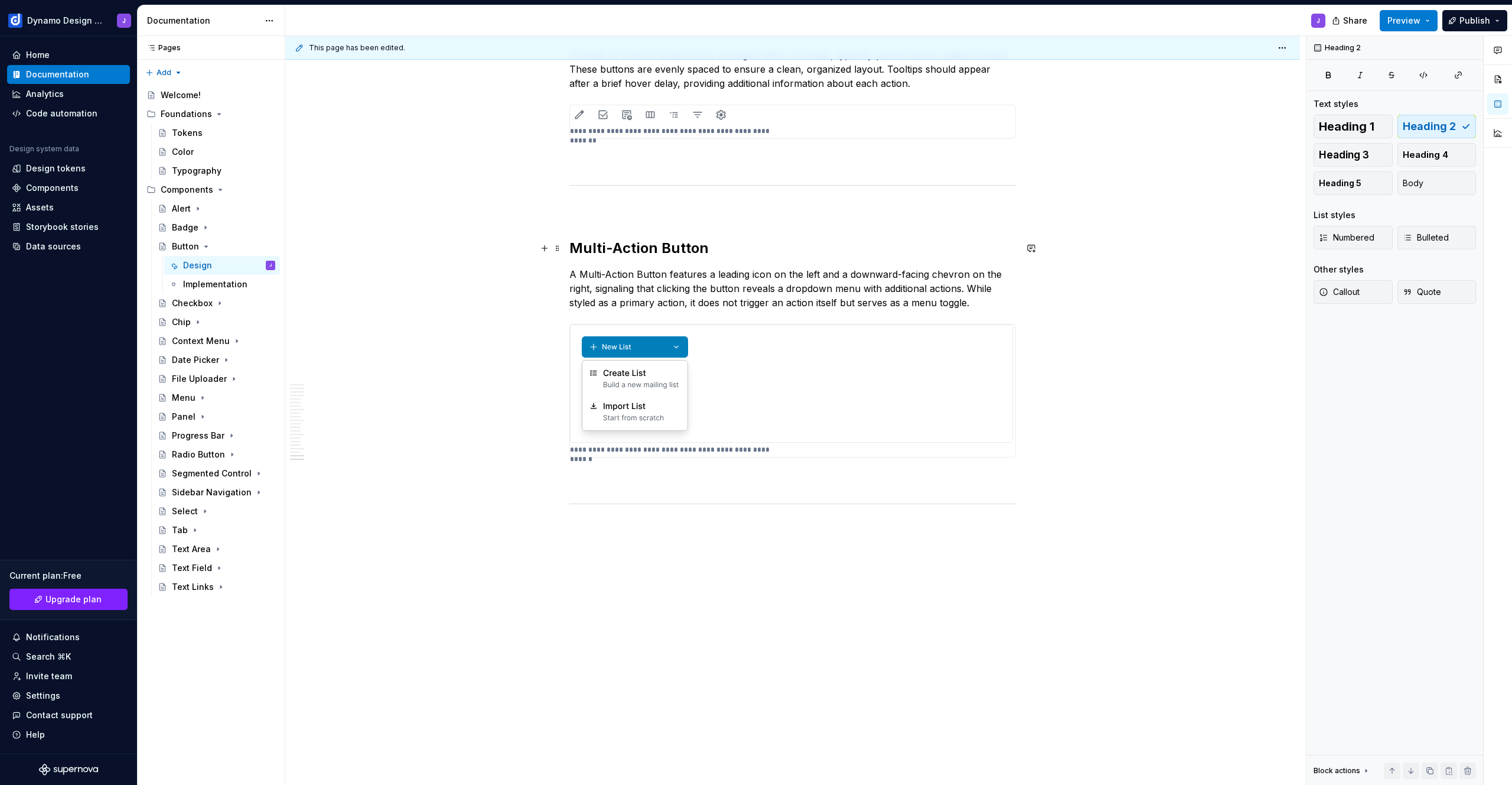
click at [1006, 244] on h2 "Multi-Action Button" at bounding box center [792, 248] width 446 height 19
click at [1398, 23] on span "Preview" at bounding box center [1404, 20] width 33 height 12
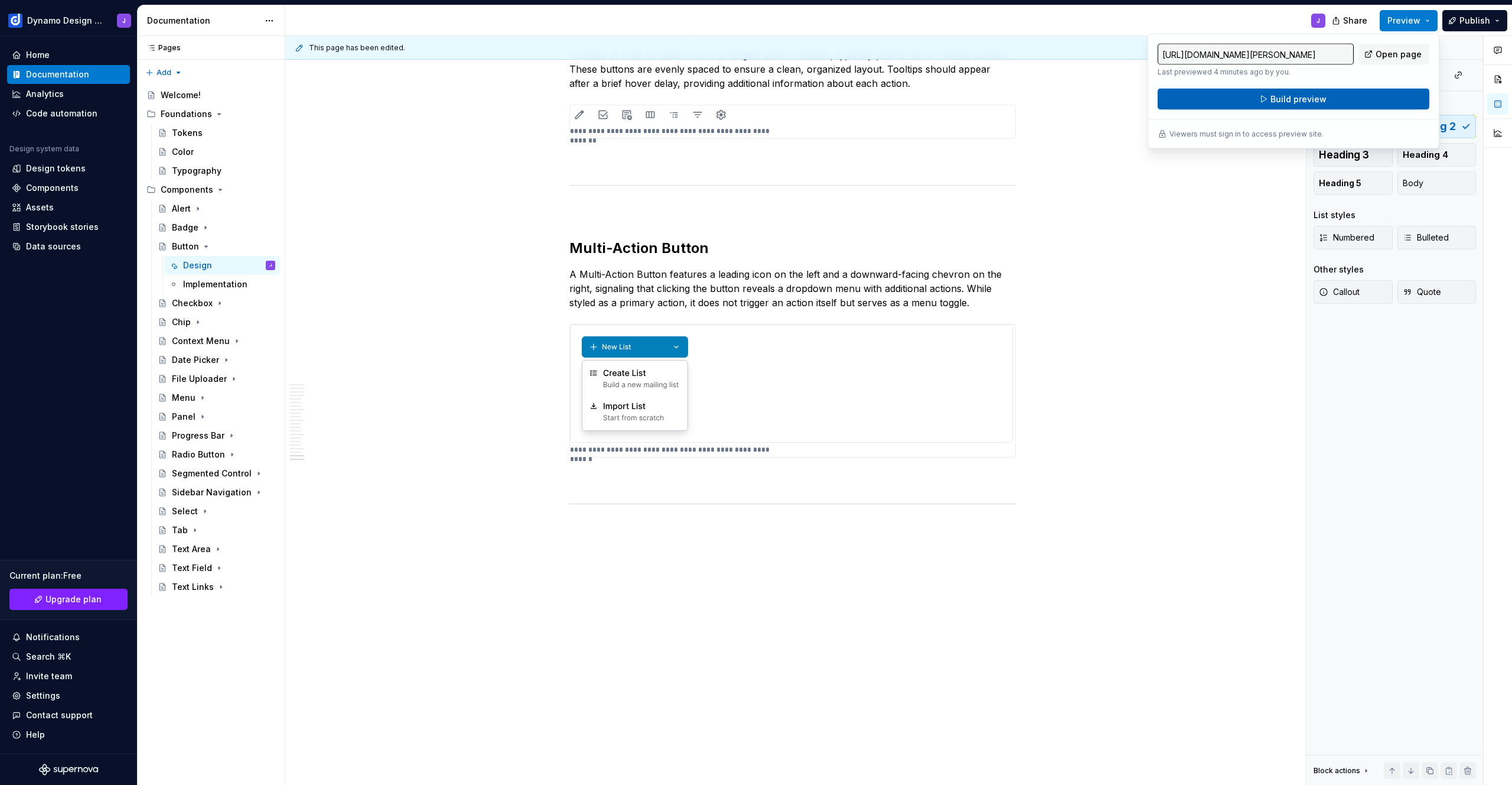
click at [1334, 98] on button "Build preview" at bounding box center [1293, 99] width 272 height 21
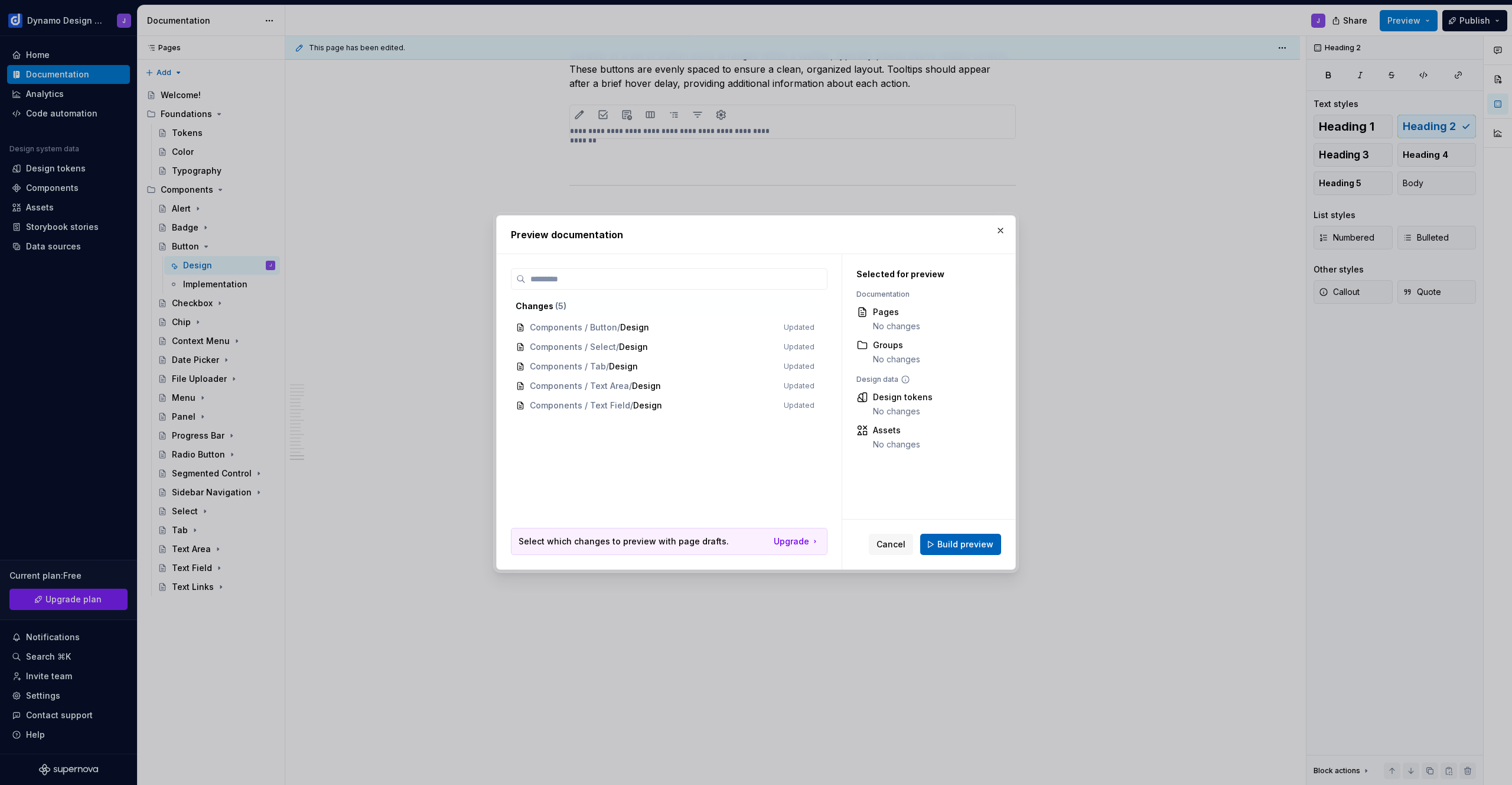
click at [987, 550] on button "Build preview" at bounding box center [960, 544] width 81 height 21
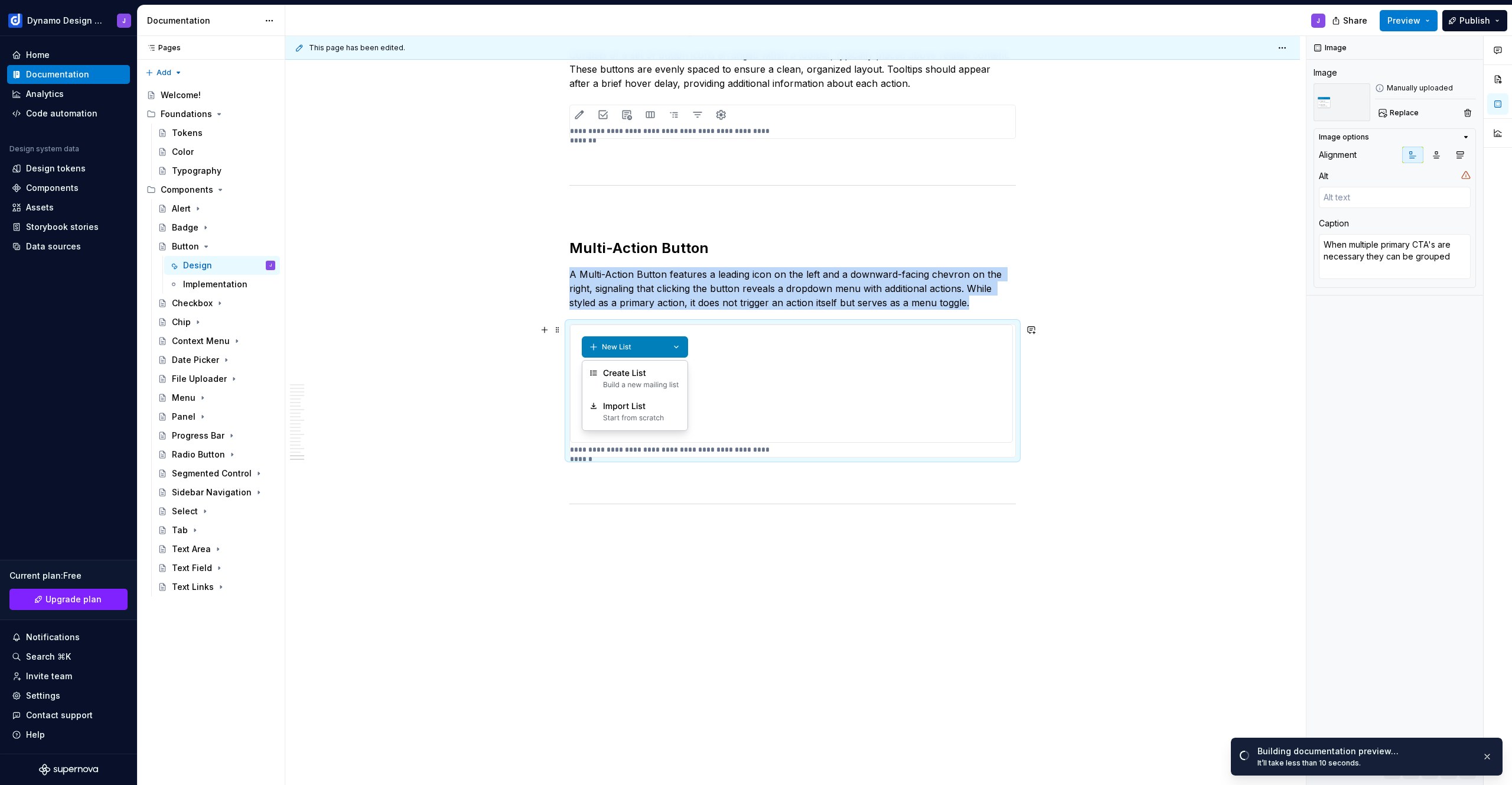
click at [899, 364] on img at bounding box center [791, 383] width 443 height 118
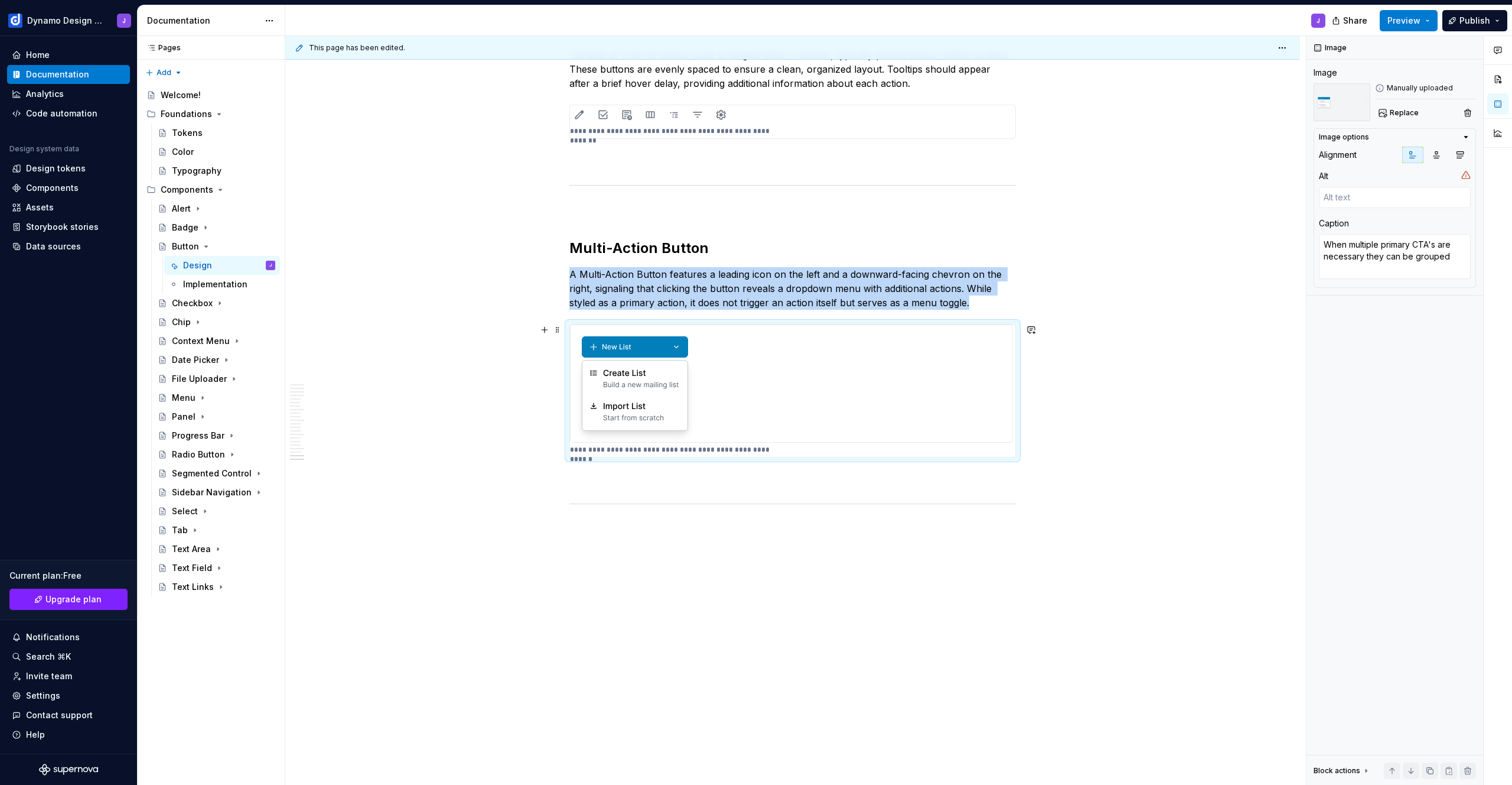
drag, startPoint x: 777, startPoint y: 400, endPoint x: 952, endPoint y: 289, distance: 207.2
click at [777, 400] on img at bounding box center [791, 383] width 443 height 118
click at [1403, 116] on span "Replace" at bounding box center [1403, 113] width 29 height 9
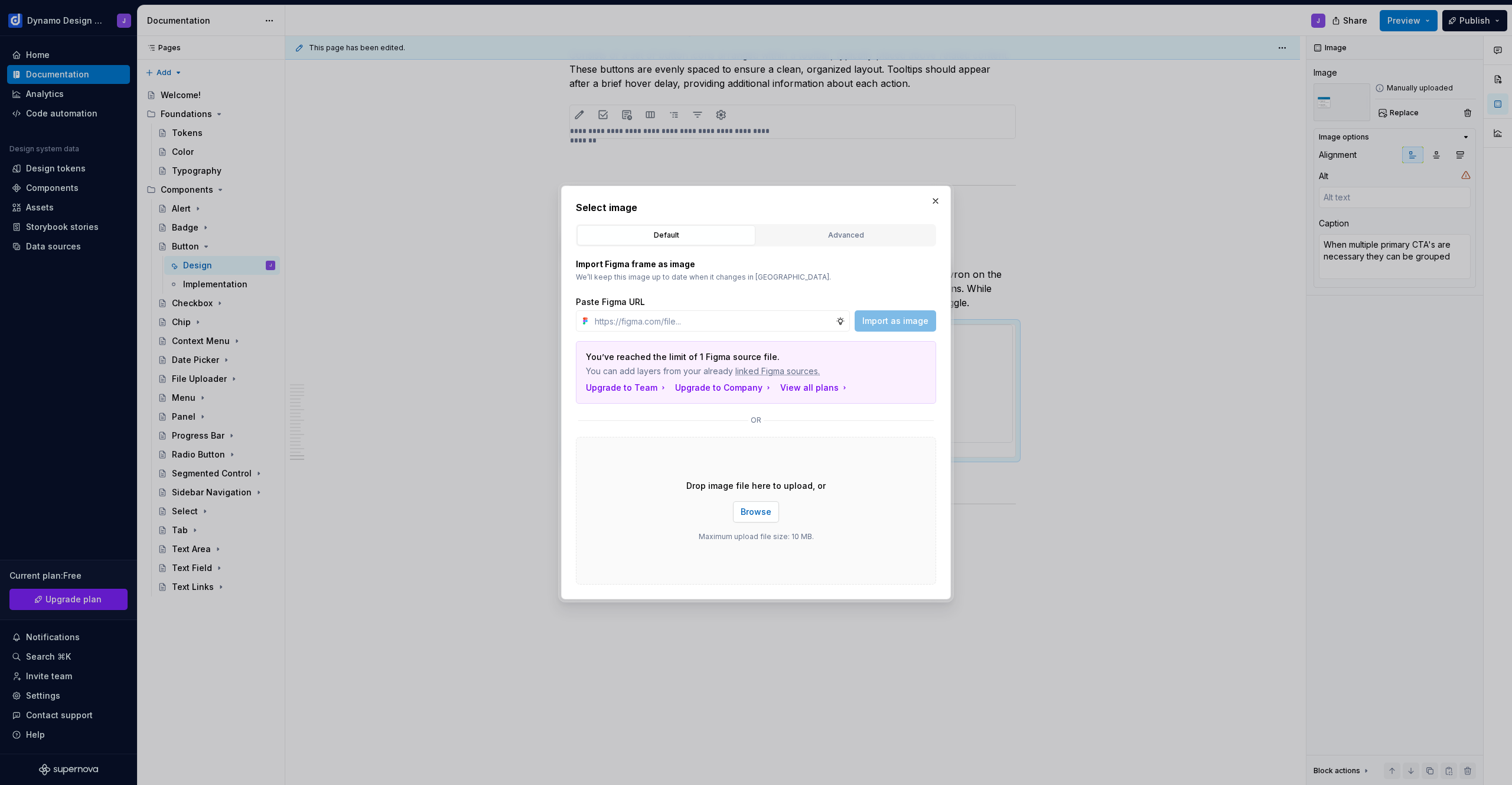
click at [752, 512] on span "Browse" at bounding box center [756, 511] width 31 height 12
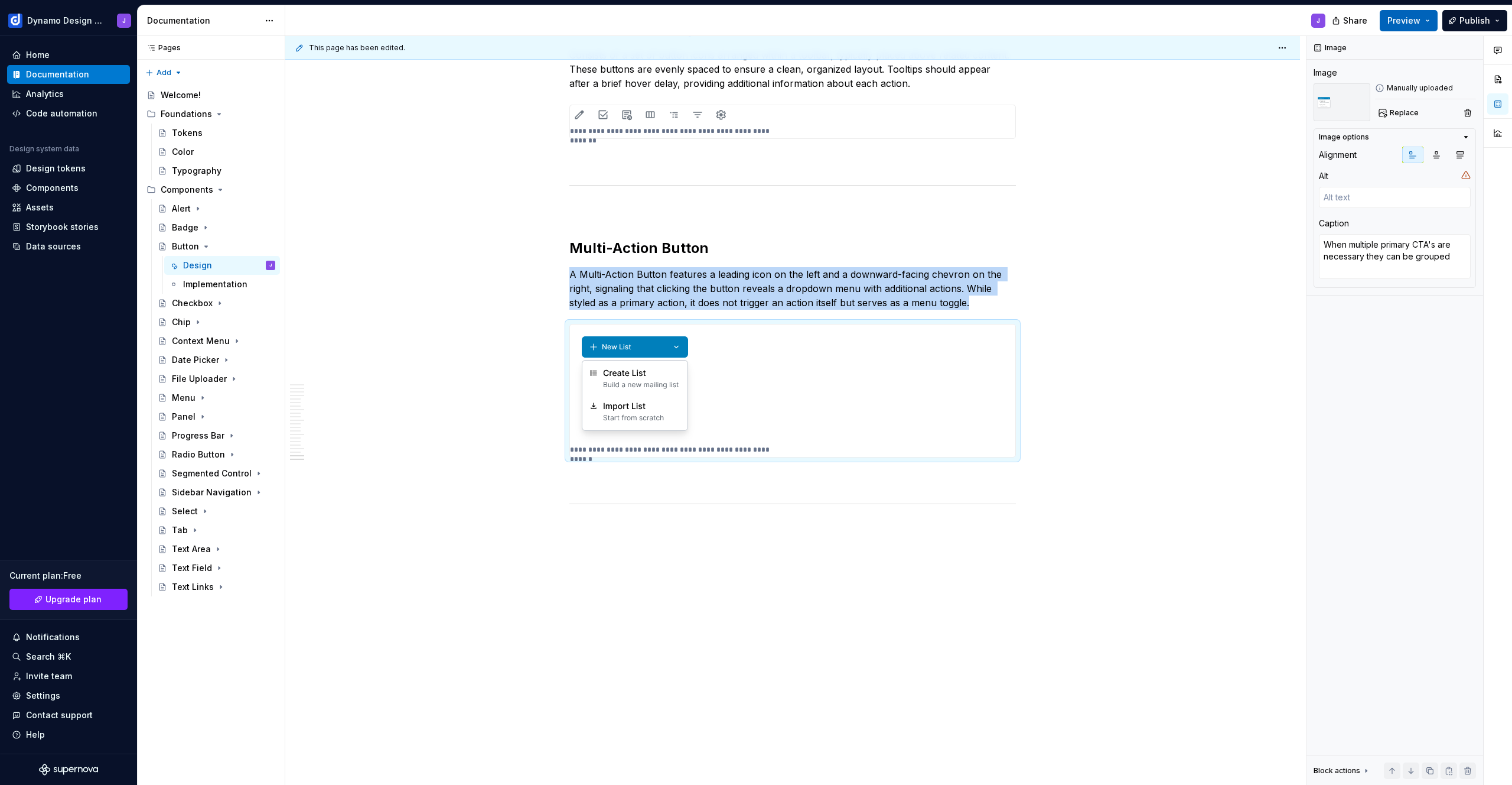
click at [1409, 21] on span "Preview" at bounding box center [1404, 20] width 33 height 12
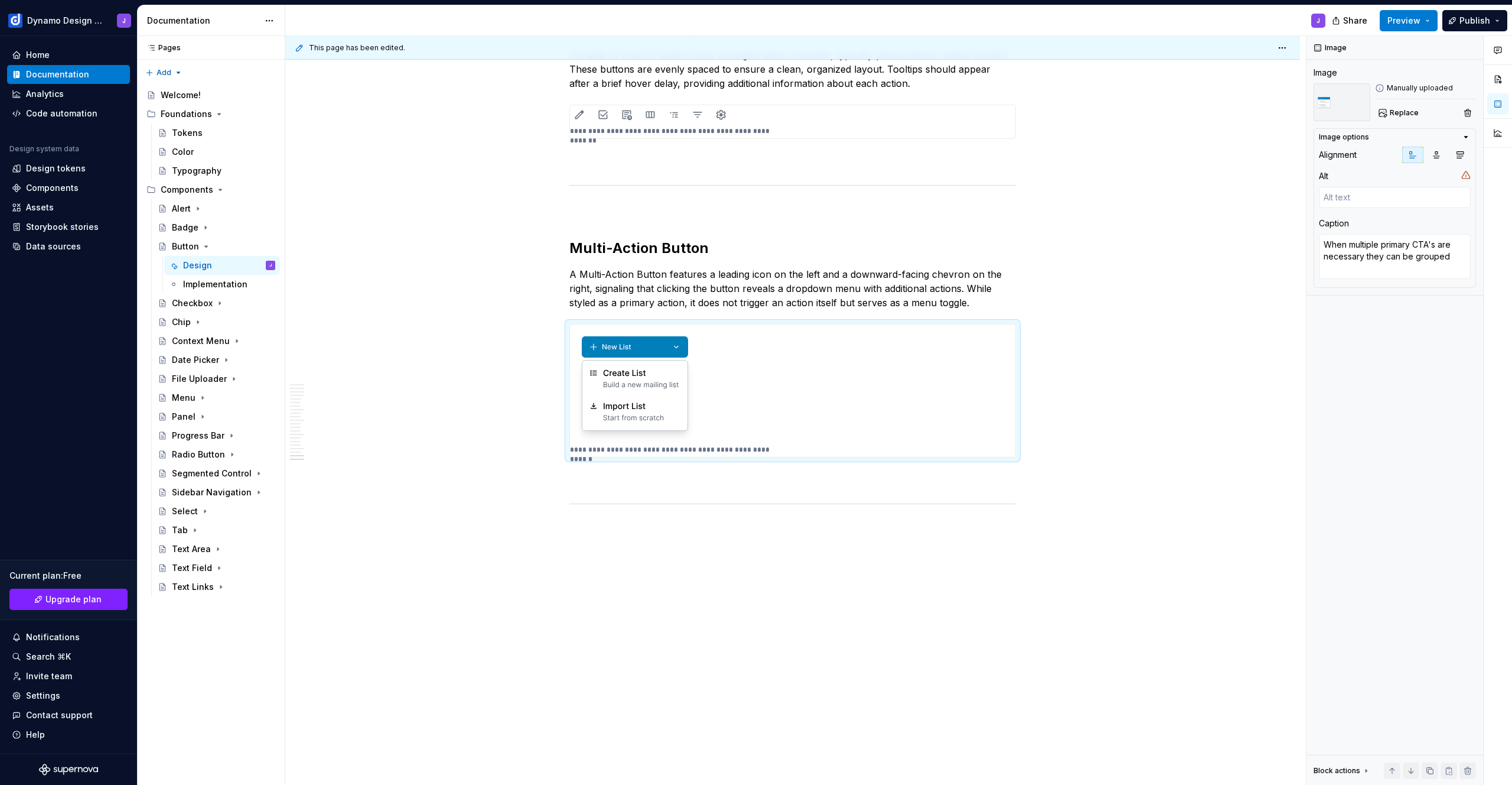
click at [1185, 32] on div "J" at bounding box center [811, 20] width 1050 height 31
click at [53, 208] on div "Assets" at bounding box center [69, 207] width 113 height 12
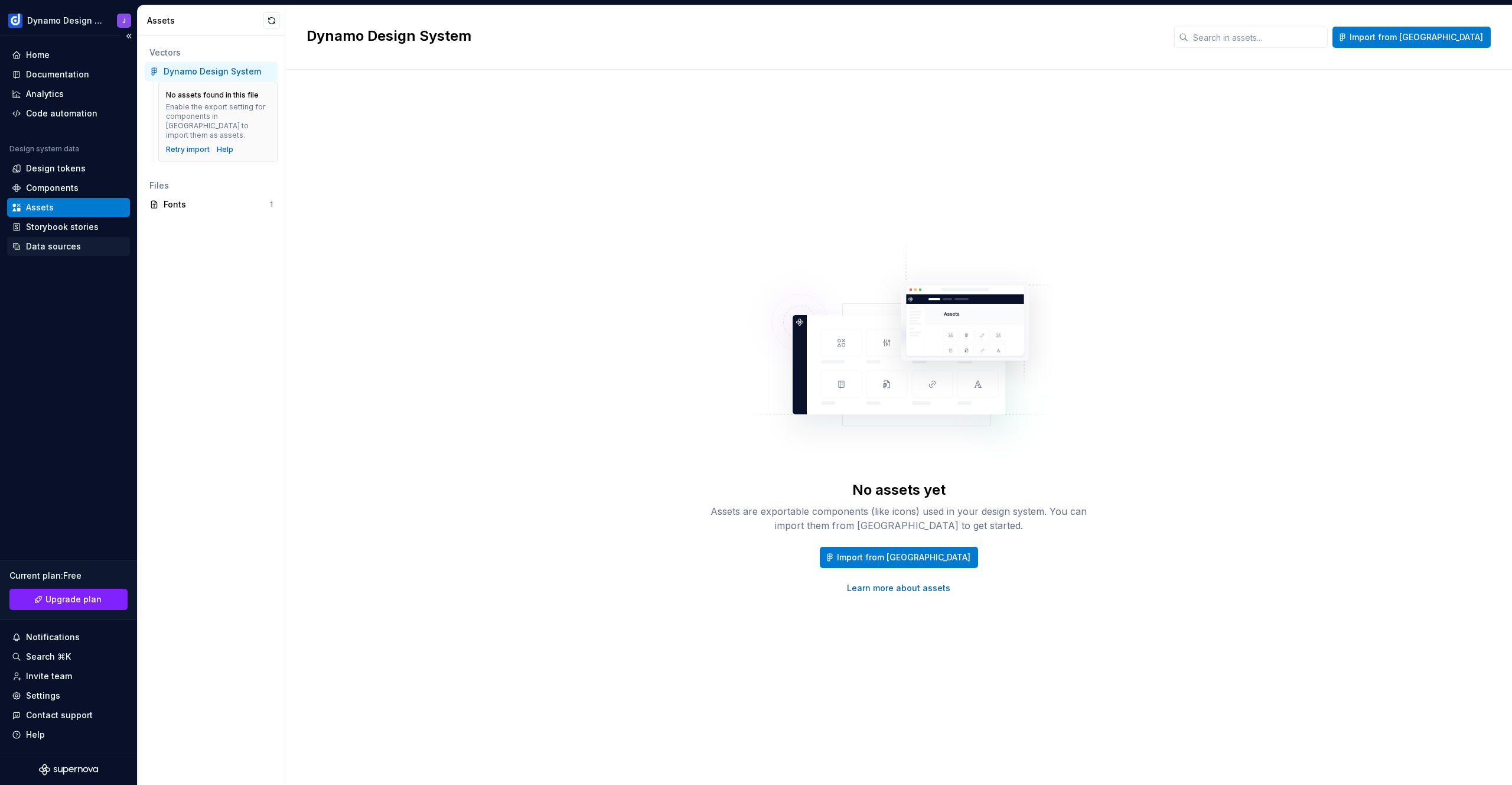
click at [59, 250] on div "Data sources" at bounding box center [53, 246] width 55 height 12
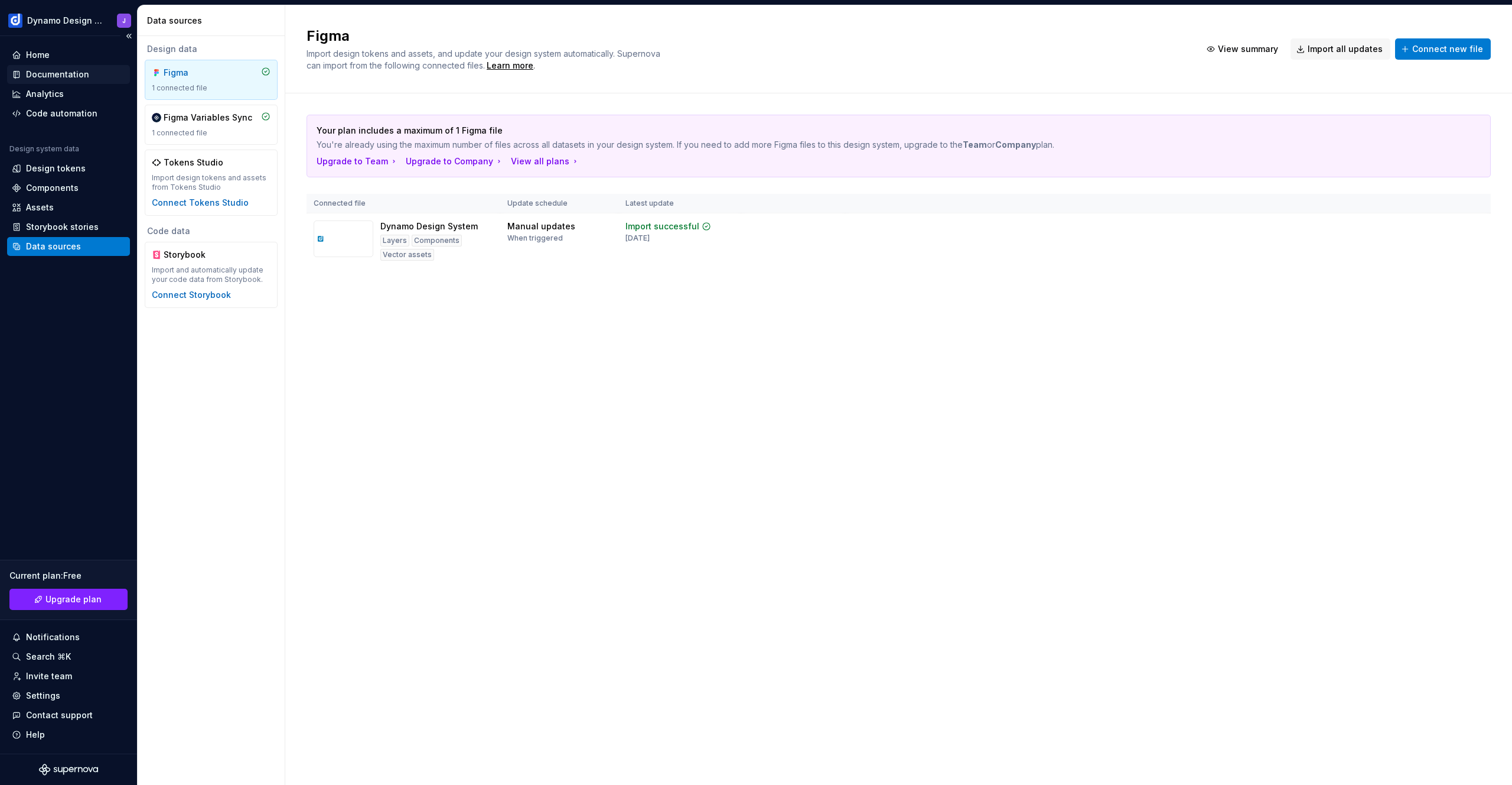
click at [58, 76] on div "Documentation" at bounding box center [58, 74] width 63 height 12
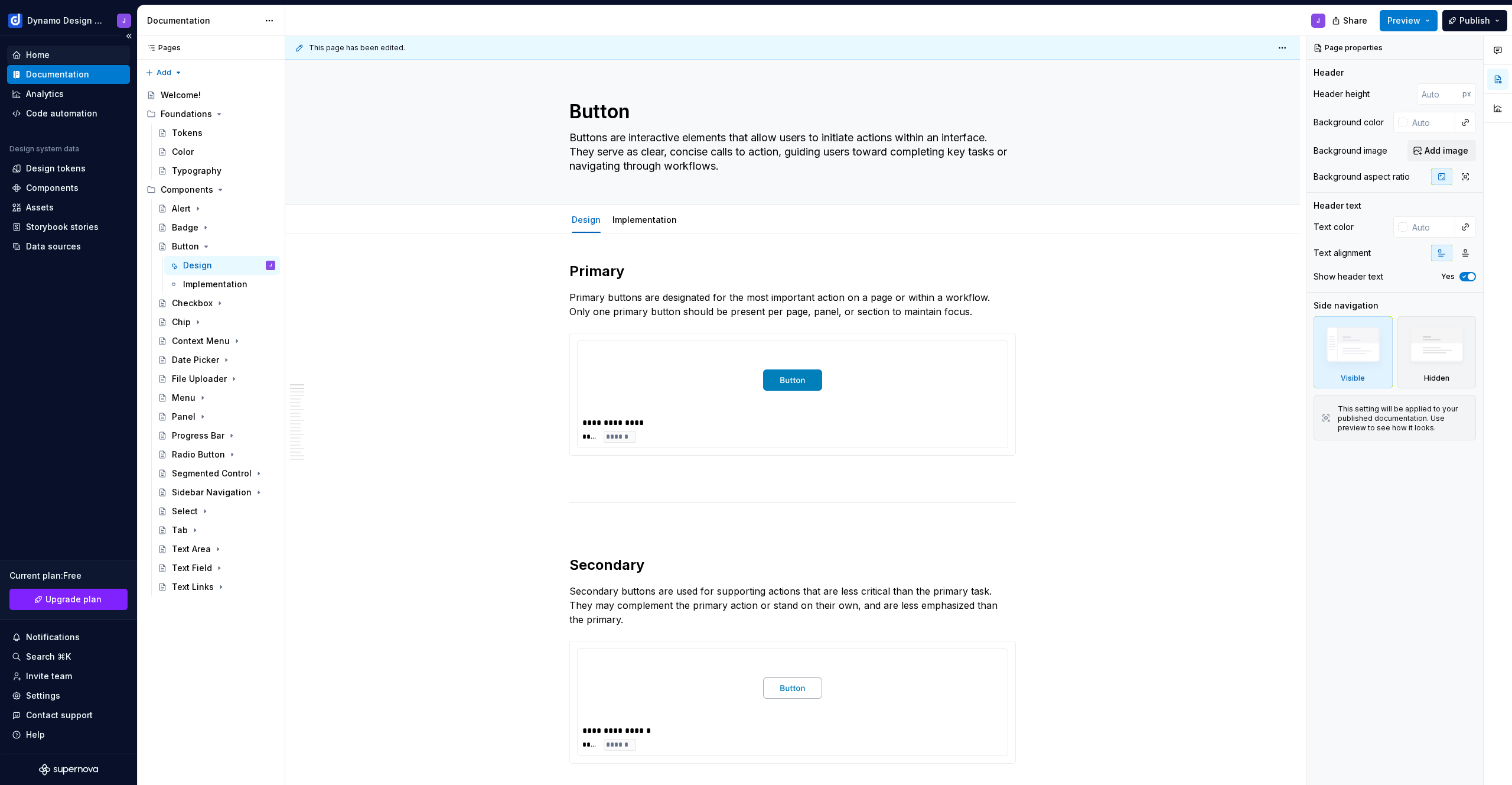
click at [48, 56] on div "Home" at bounding box center [37, 55] width 23 height 12
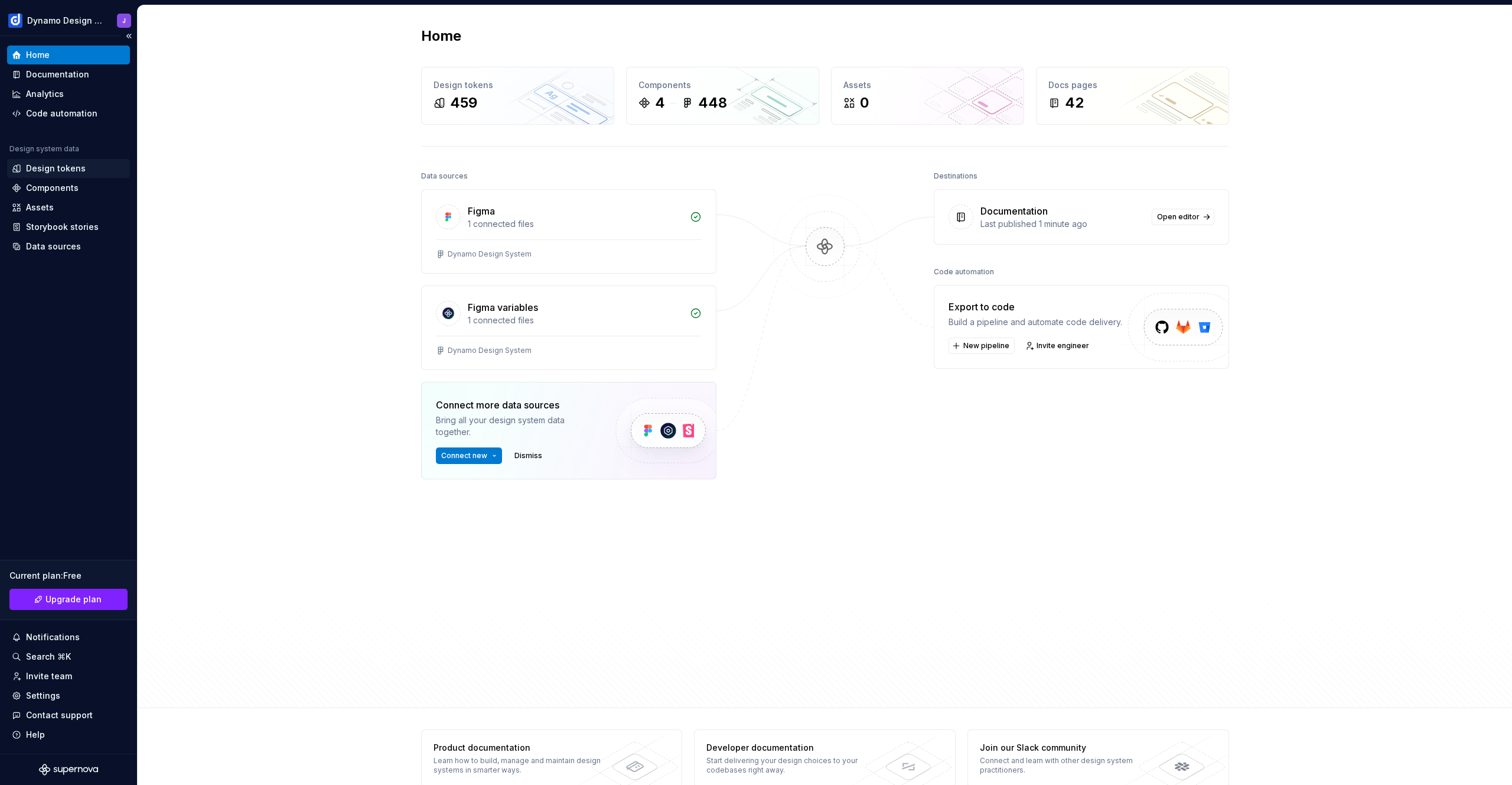
click at [56, 174] on div "Design tokens" at bounding box center [56, 168] width 59 height 12
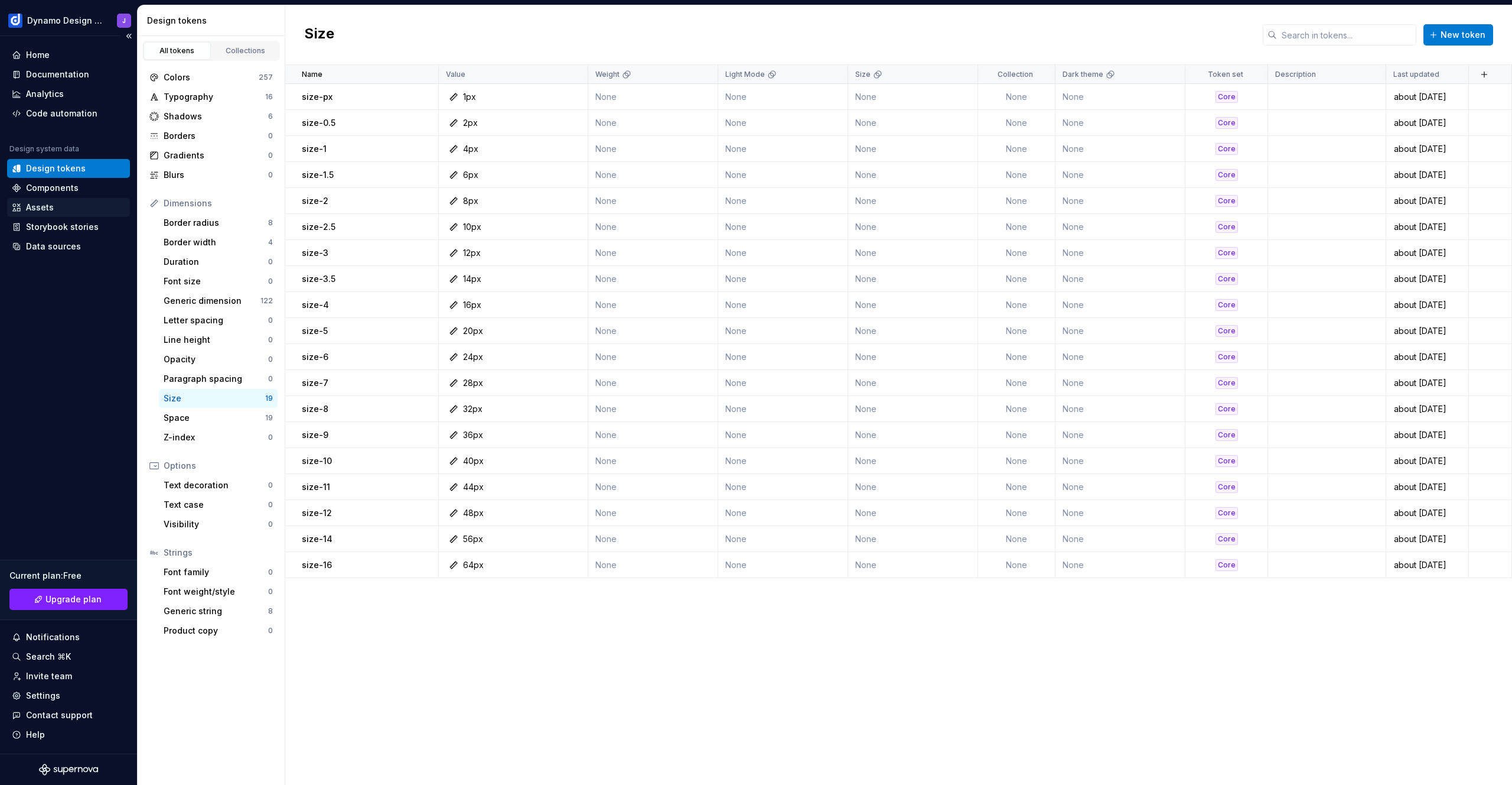
click at [61, 211] on div "Assets" at bounding box center [69, 207] width 113 height 12
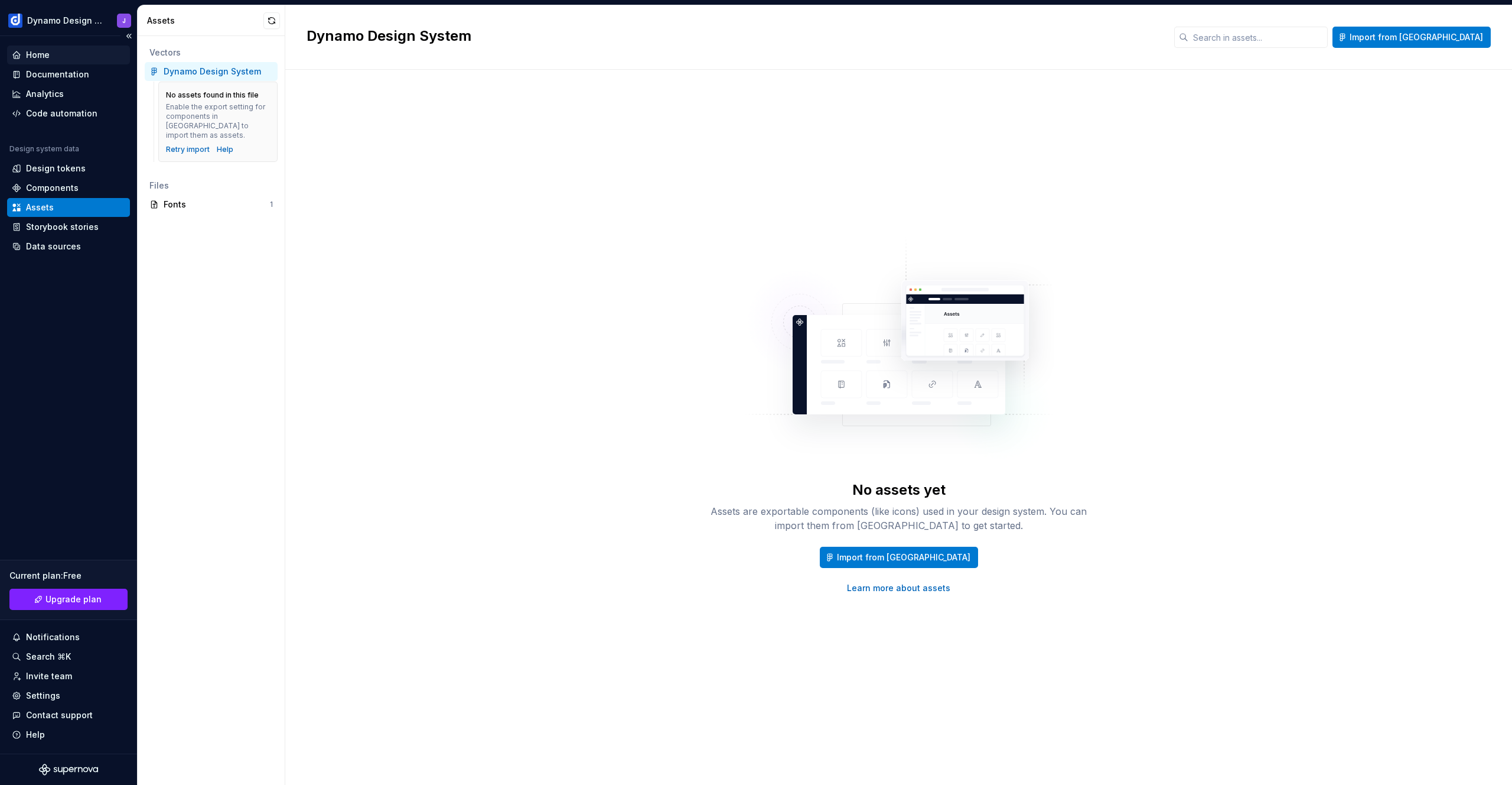
click at [58, 51] on div "Home" at bounding box center [69, 55] width 113 height 12
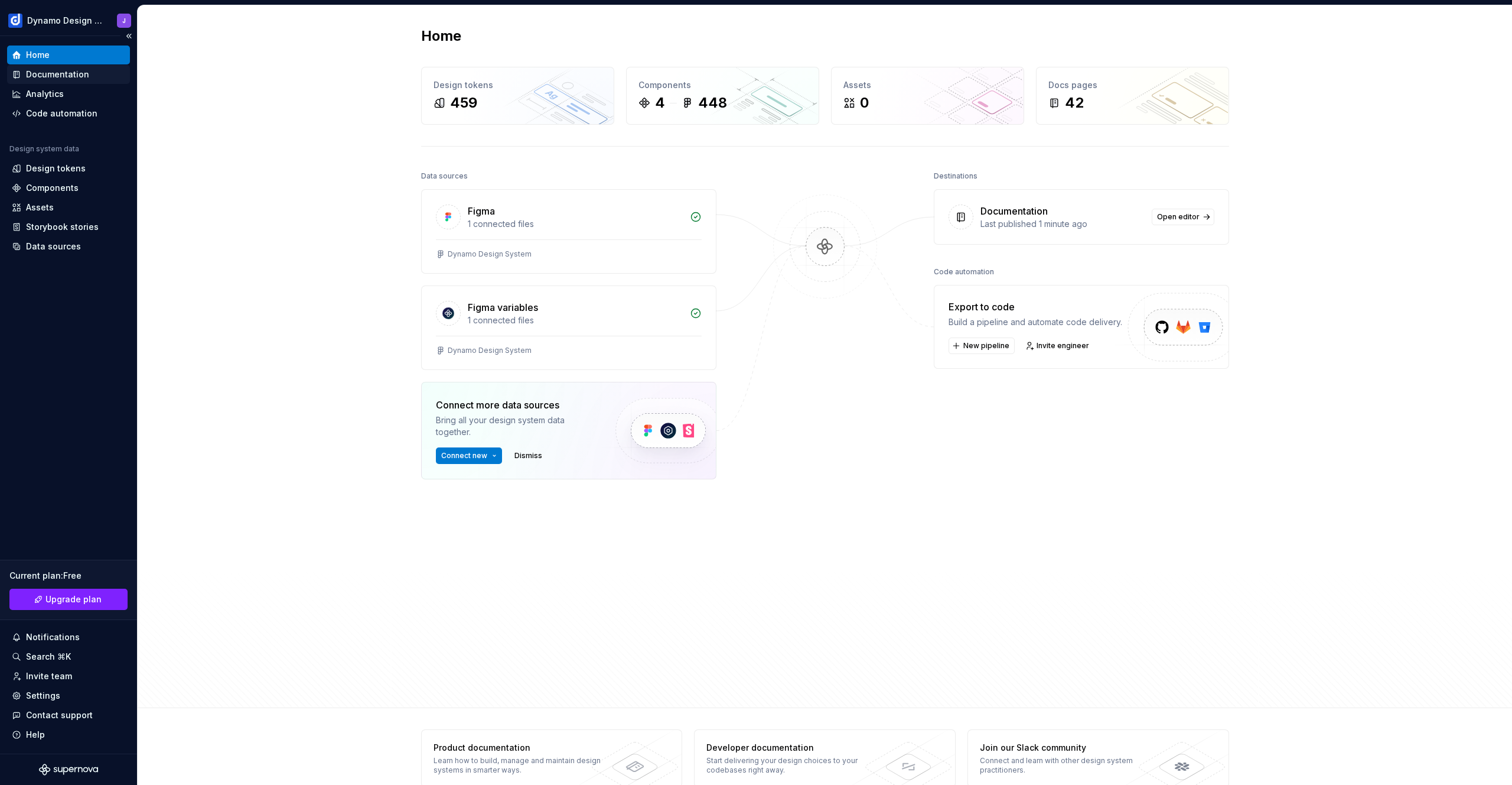
click at [58, 76] on div "Documentation" at bounding box center [58, 74] width 63 height 12
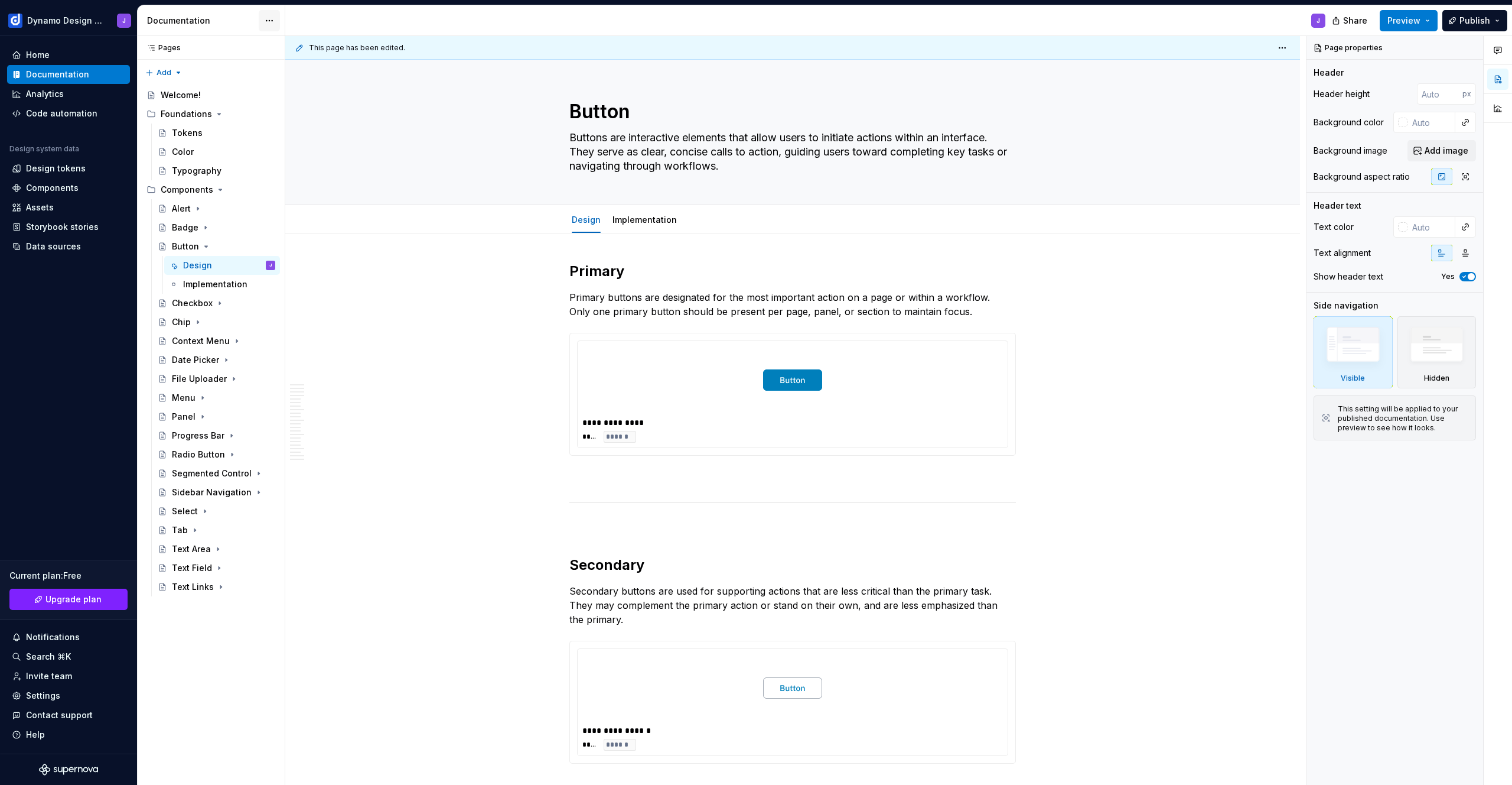
click at [267, 20] on html "Dynamo Design System J Home Documentation Analytics Code automation Design syst…" at bounding box center [756, 392] width 1512 height 785
click at [303, 125] on div "Documentation settings" at bounding box center [336, 122] width 112 height 12
type textarea "*"
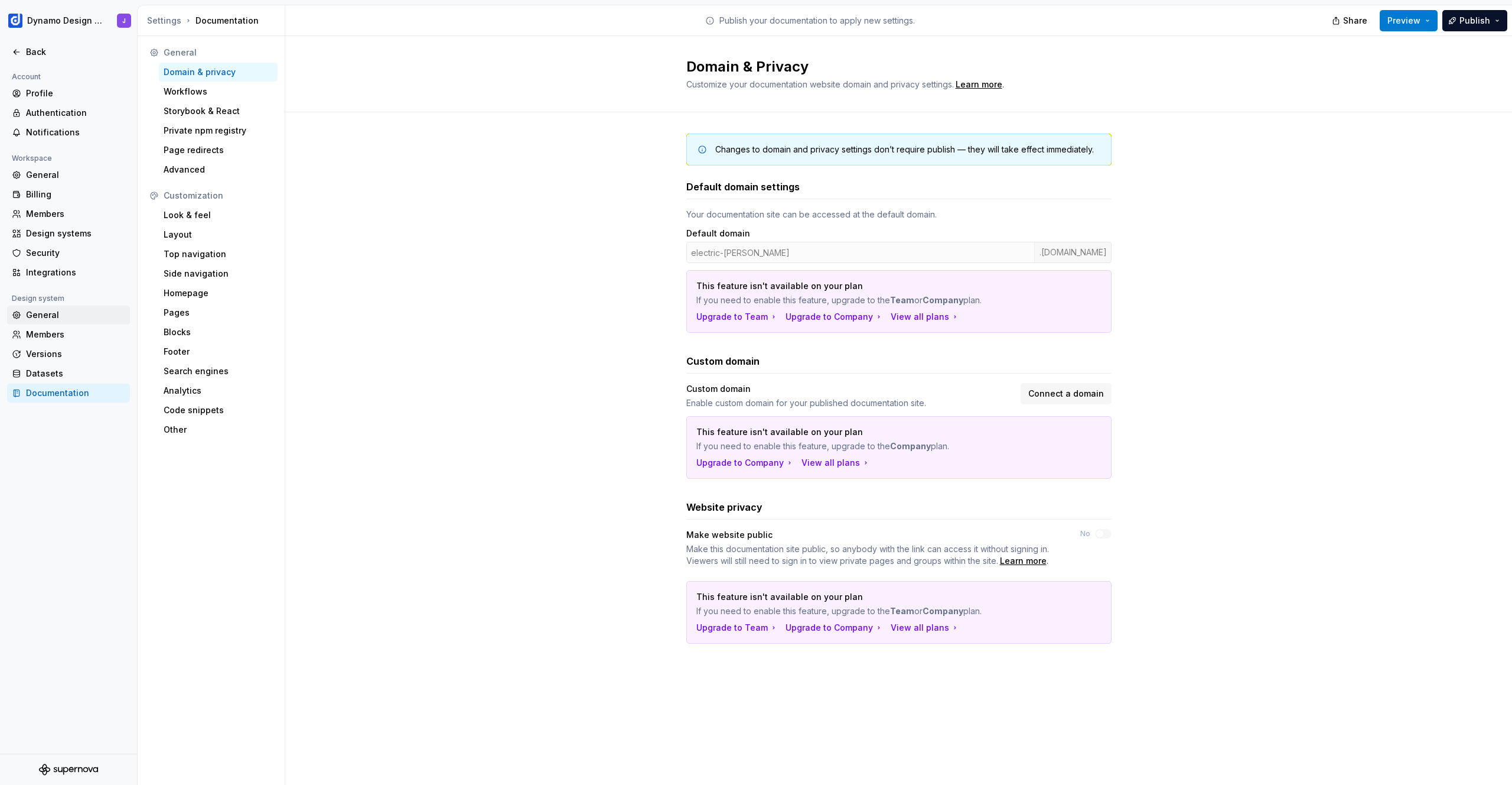
click at [53, 315] on div "General" at bounding box center [75, 315] width 99 height 12
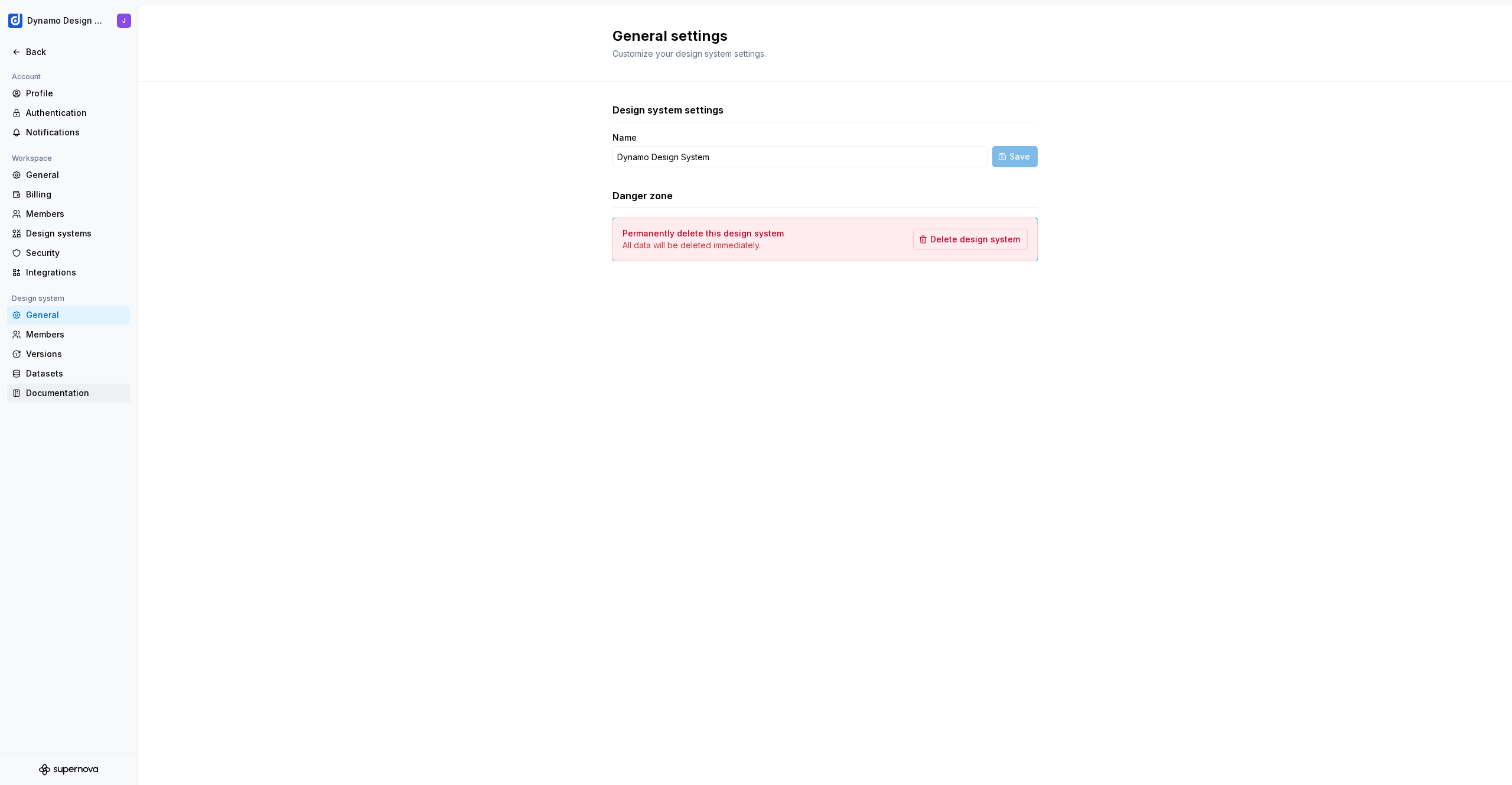
click at [62, 388] on div "Documentation" at bounding box center [75, 392] width 99 height 12
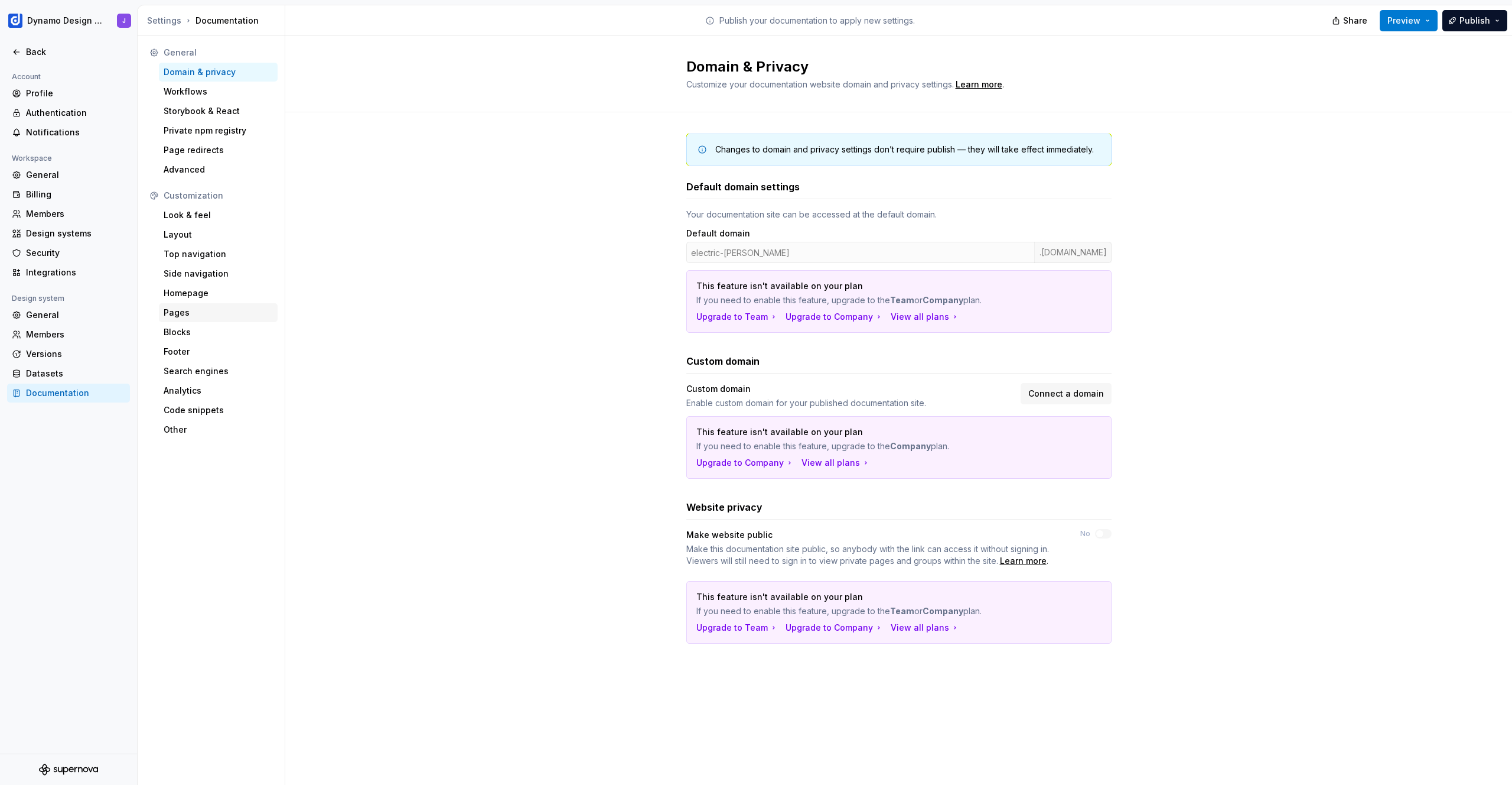
click at [191, 310] on div "Pages" at bounding box center [218, 312] width 109 height 12
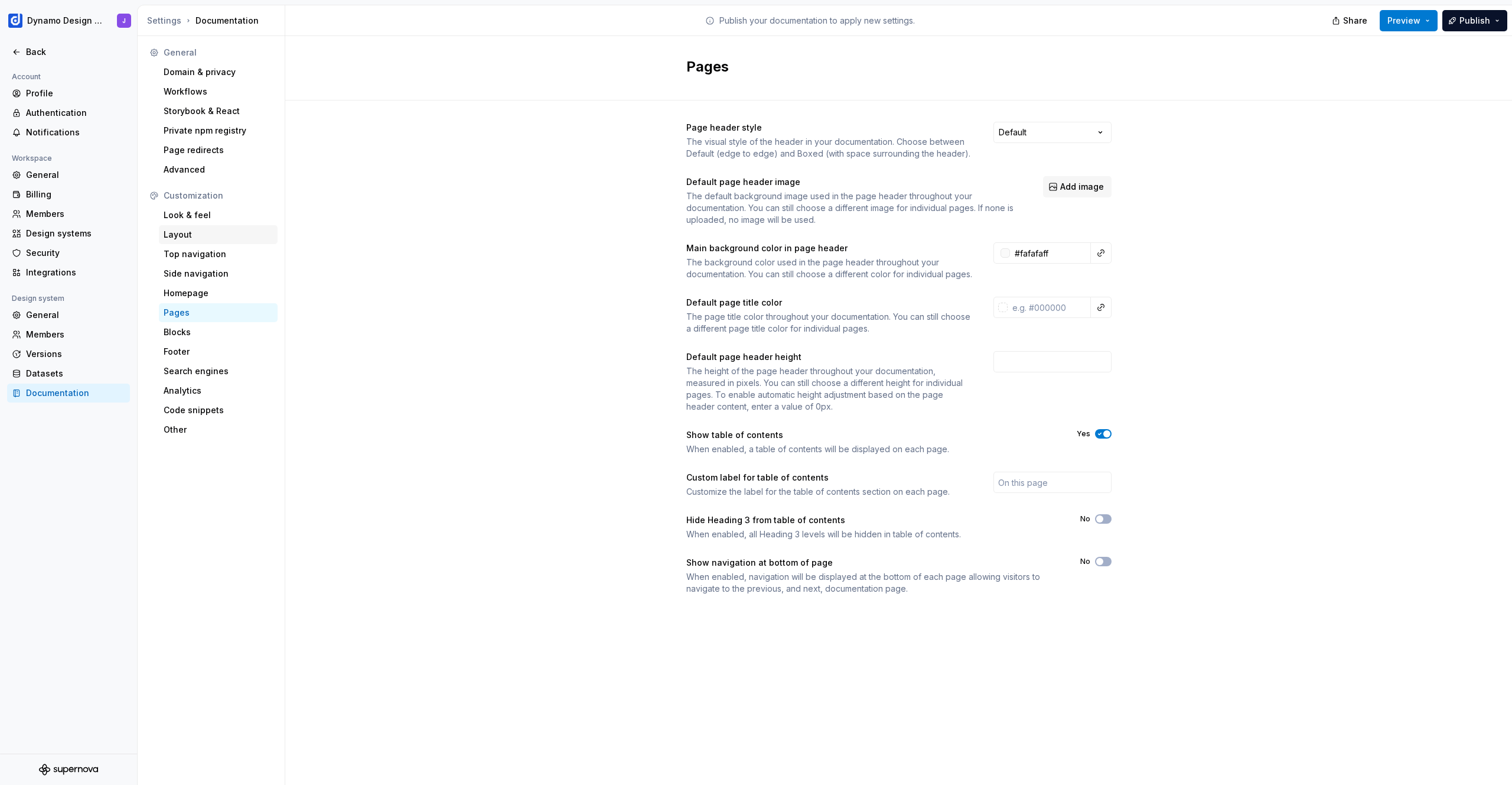
click at [193, 237] on div "Layout" at bounding box center [218, 234] width 109 height 12
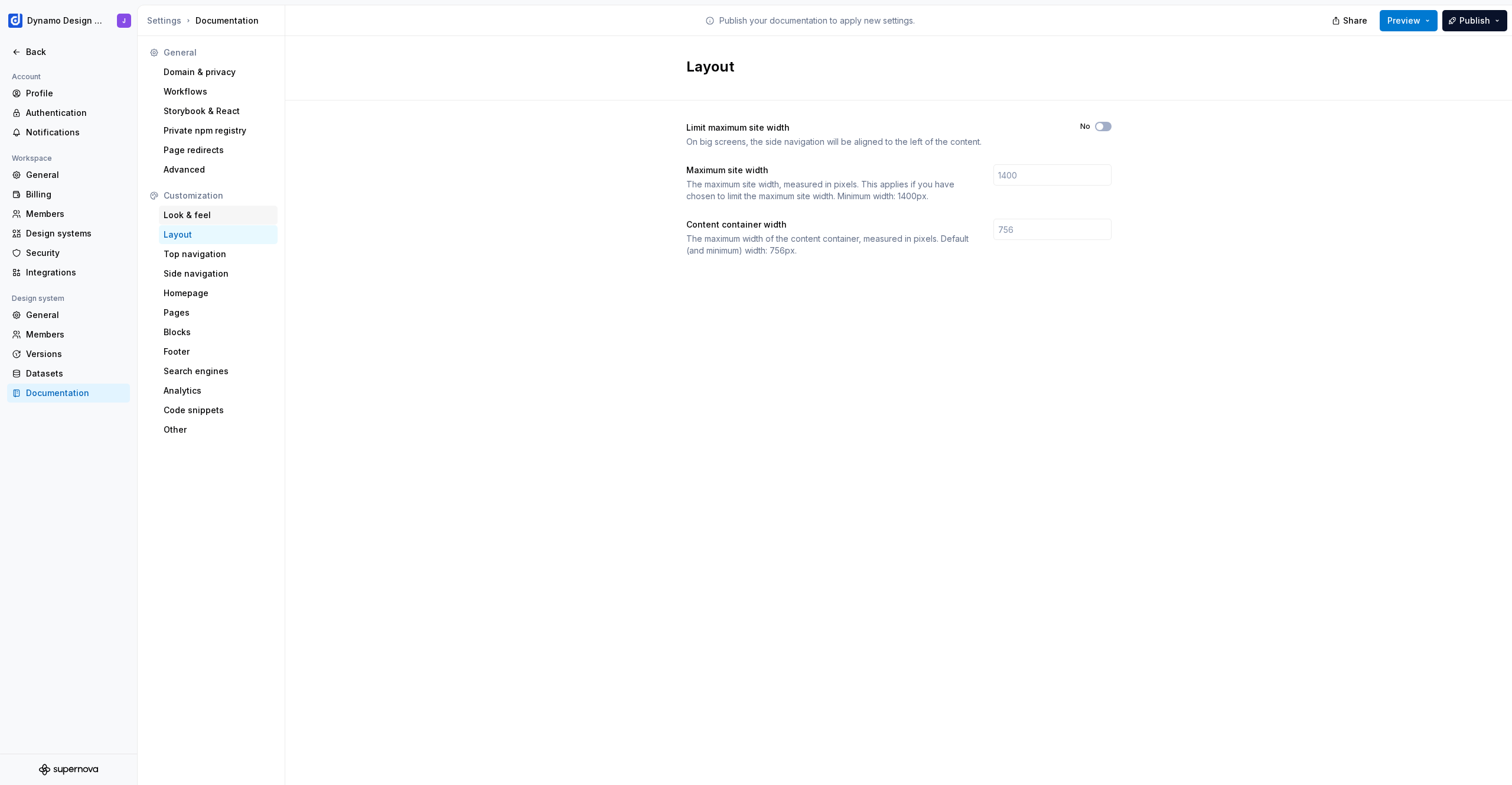
click at [193, 218] on div "Look & feel" at bounding box center [218, 214] width 109 height 12
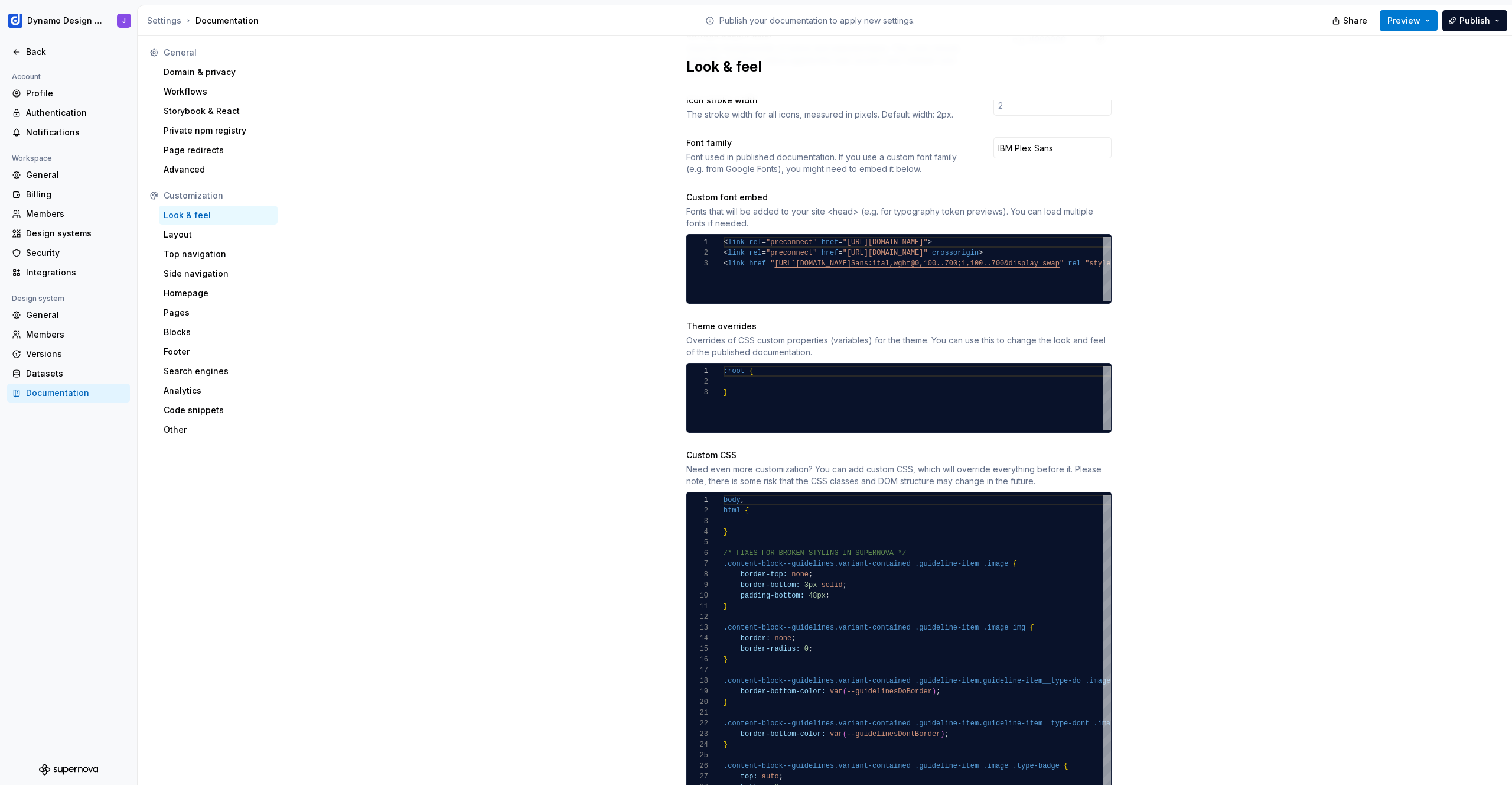
scroll to position [531, 0]
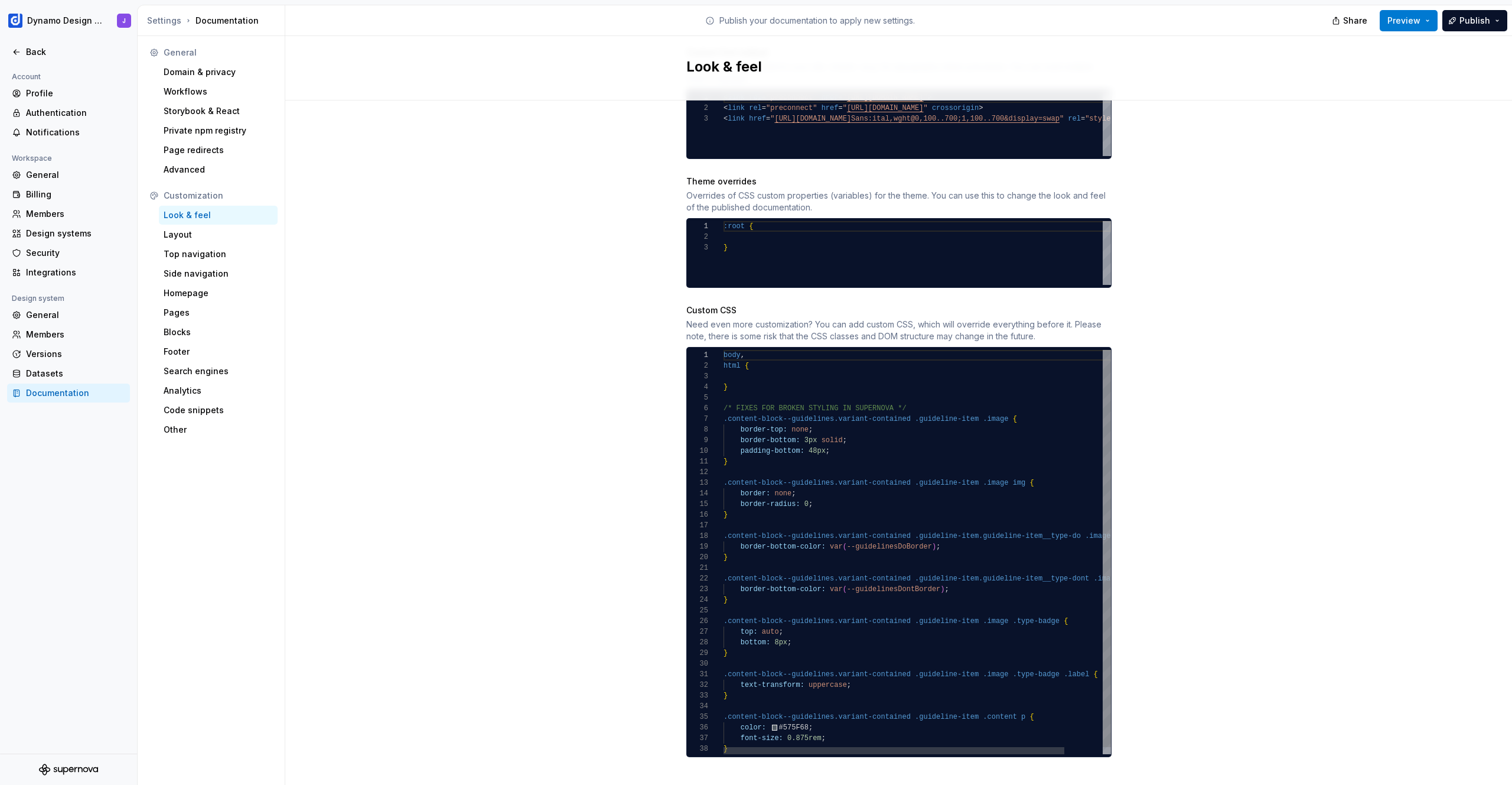
click at [893, 579] on div "body , html { } /* FIXES FOR BROKEN STYLING IN SUPERNOVA */ .content-block--gui…" at bounding box center [939, 555] width 430 height 411
click at [878, 709] on div "body , html { } /* FIXES FOR BROKEN STYLING IN SUPERNOVA */ .content-block--gui…" at bounding box center [939, 547] width 430 height 411
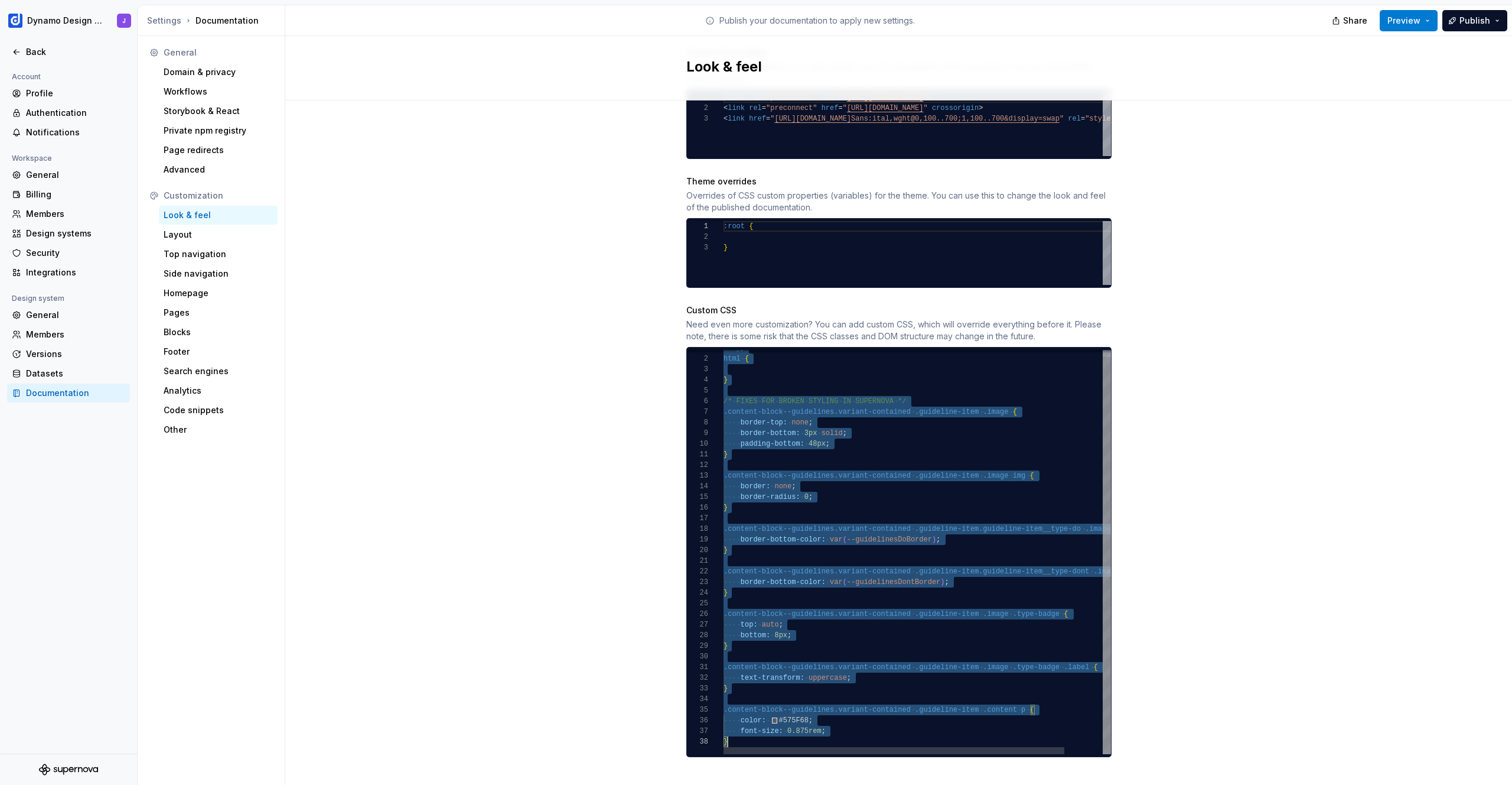
scroll to position [0, 4]
click at [1424, 19] on button "Preview" at bounding box center [1409, 20] width 58 height 21
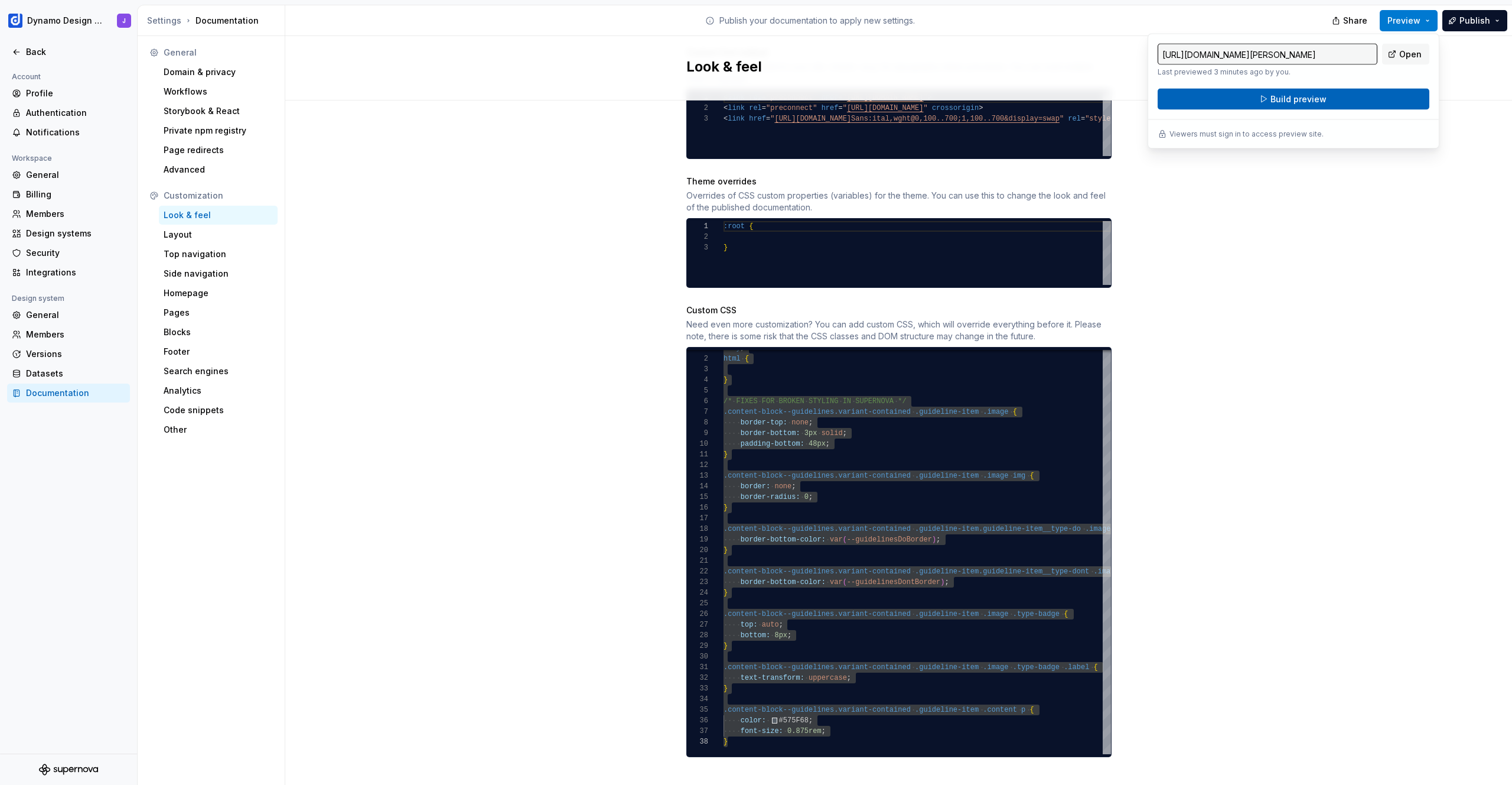
click at [1310, 97] on span "Build preview" at bounding box center [1299, 99] width 56 height 12
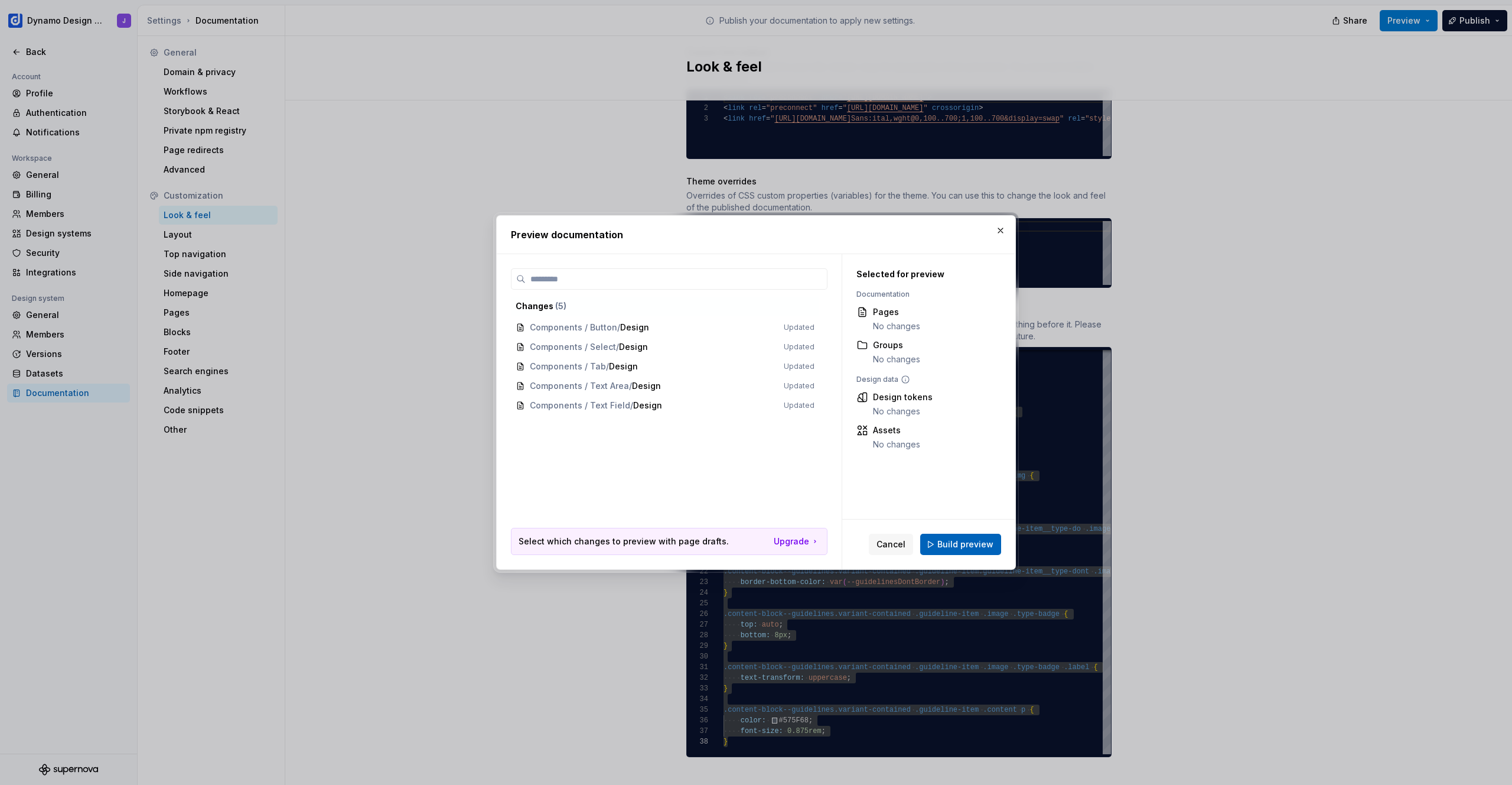
click at [970, 546] on span "Build preview" at bounding box center [966, 544] width 56 height 12
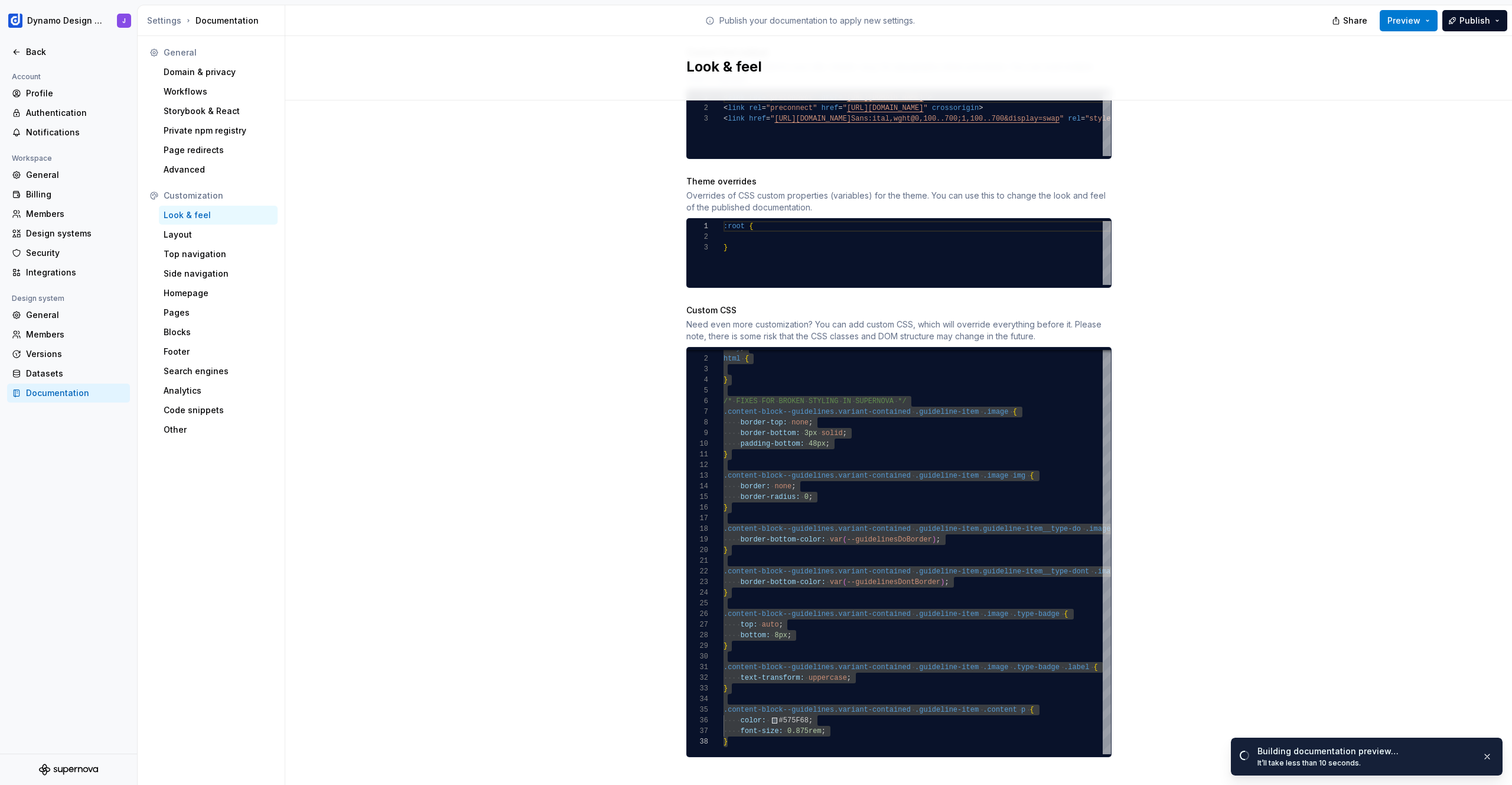
click at [580, 97] on div "Look & feel" at bounding box center [899, 68] width 1227 height 64
click at [898, 507] on div "body , html { } /* FIXES FOR BROKEN STYLING IN SUPERNOVA */ .content-block--gui…" at bounding box center [939, 547] width 430 height 411
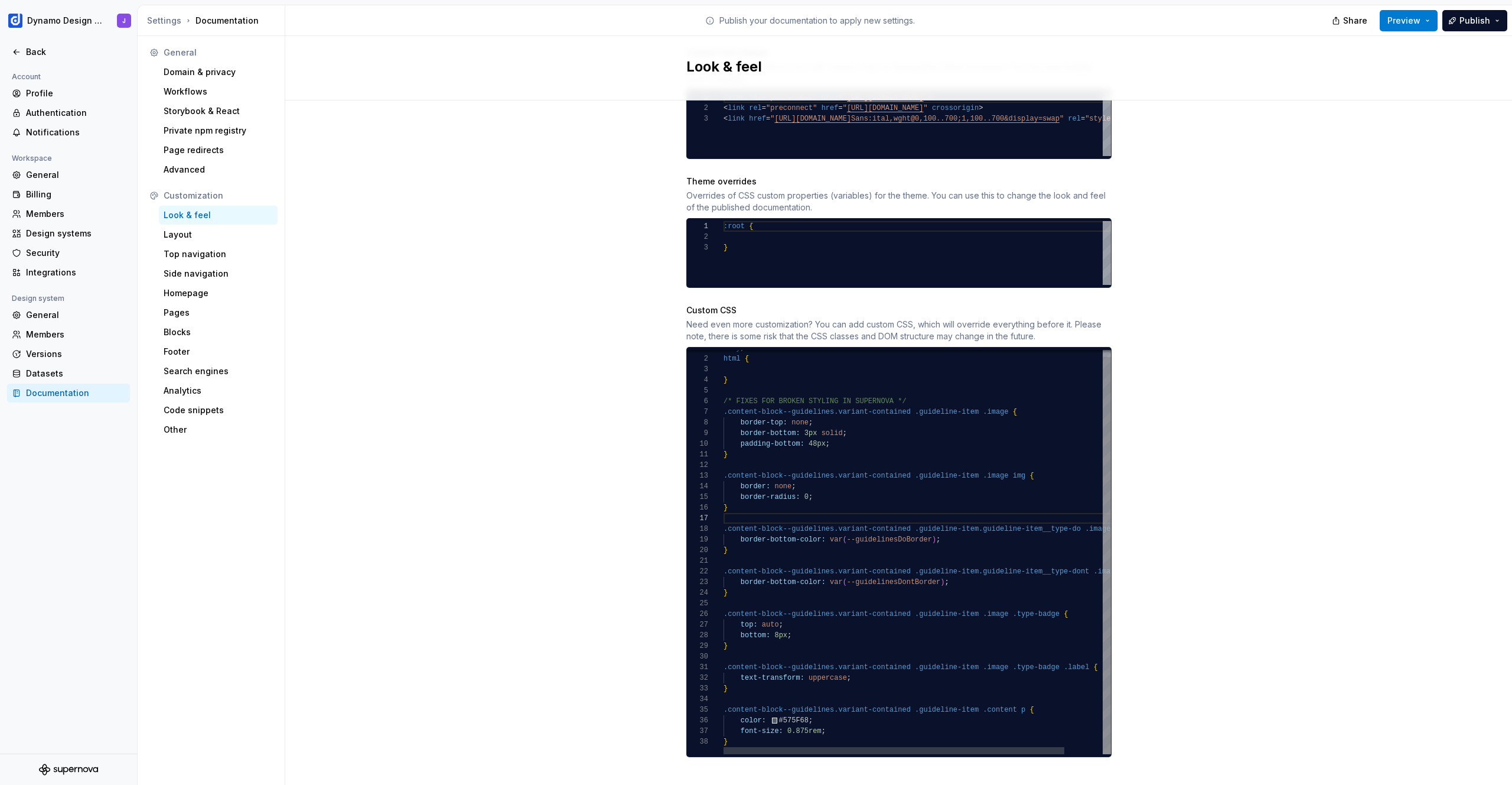
scroll to position [74, 4]
click at [762, 732] on div "body , html { } /* FIXES FOR BROKEN STYLING IN SUPERNOVA */ .content-block--gui…" at bounding box center [939, 547] width 430 height 411
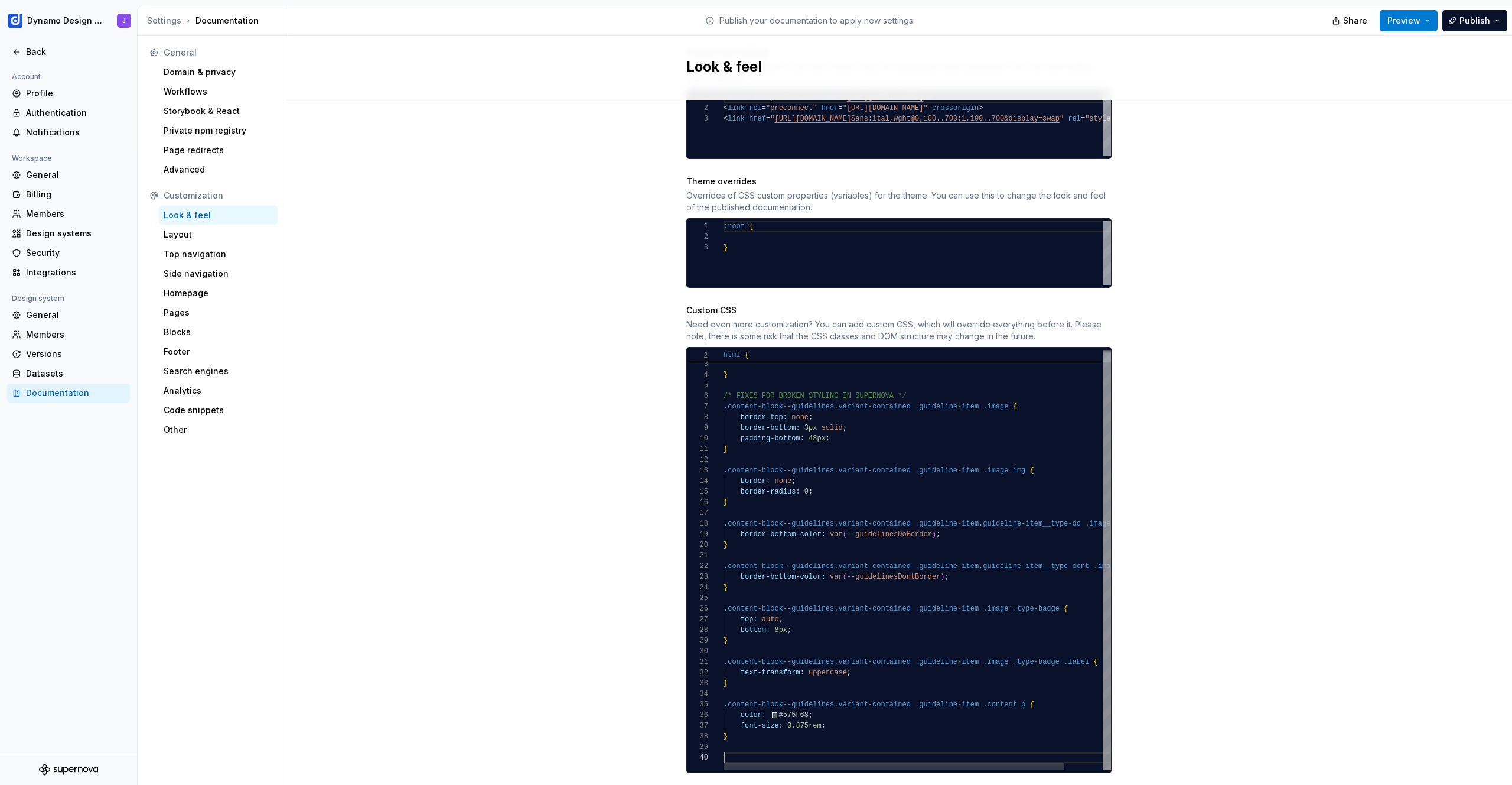
scroll to position [43, 4]
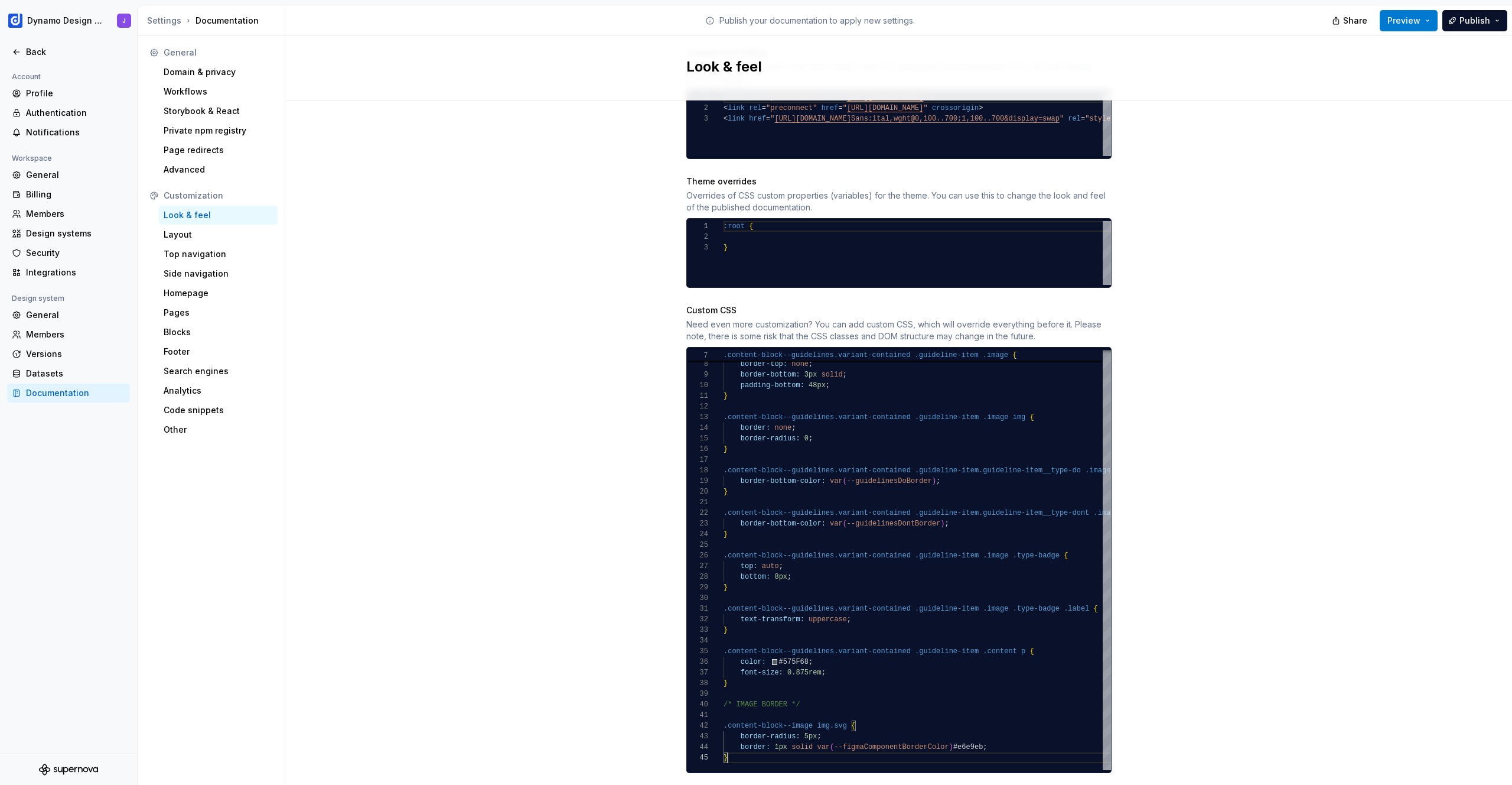
click at [1327, 81] on div "Look & feel" at bounding box center [899, 68] width 1227 height 64
click at [1408, 14] on button "Preview" at bounding box center [1409, 20] width 58 height 21
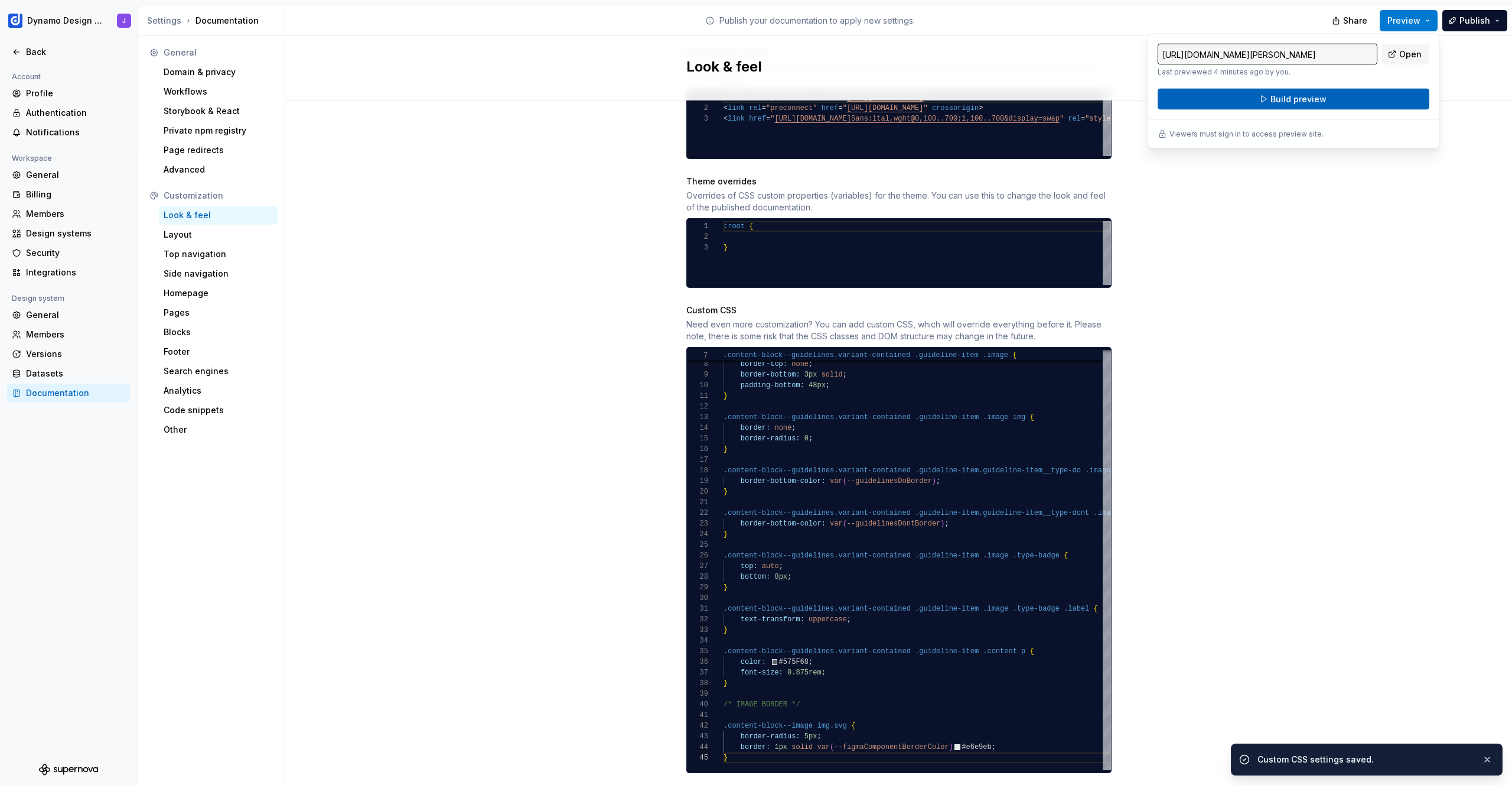
click at [1333, 101] on button "Build preview" at bounding box center [1293, 99] width 272 height 21
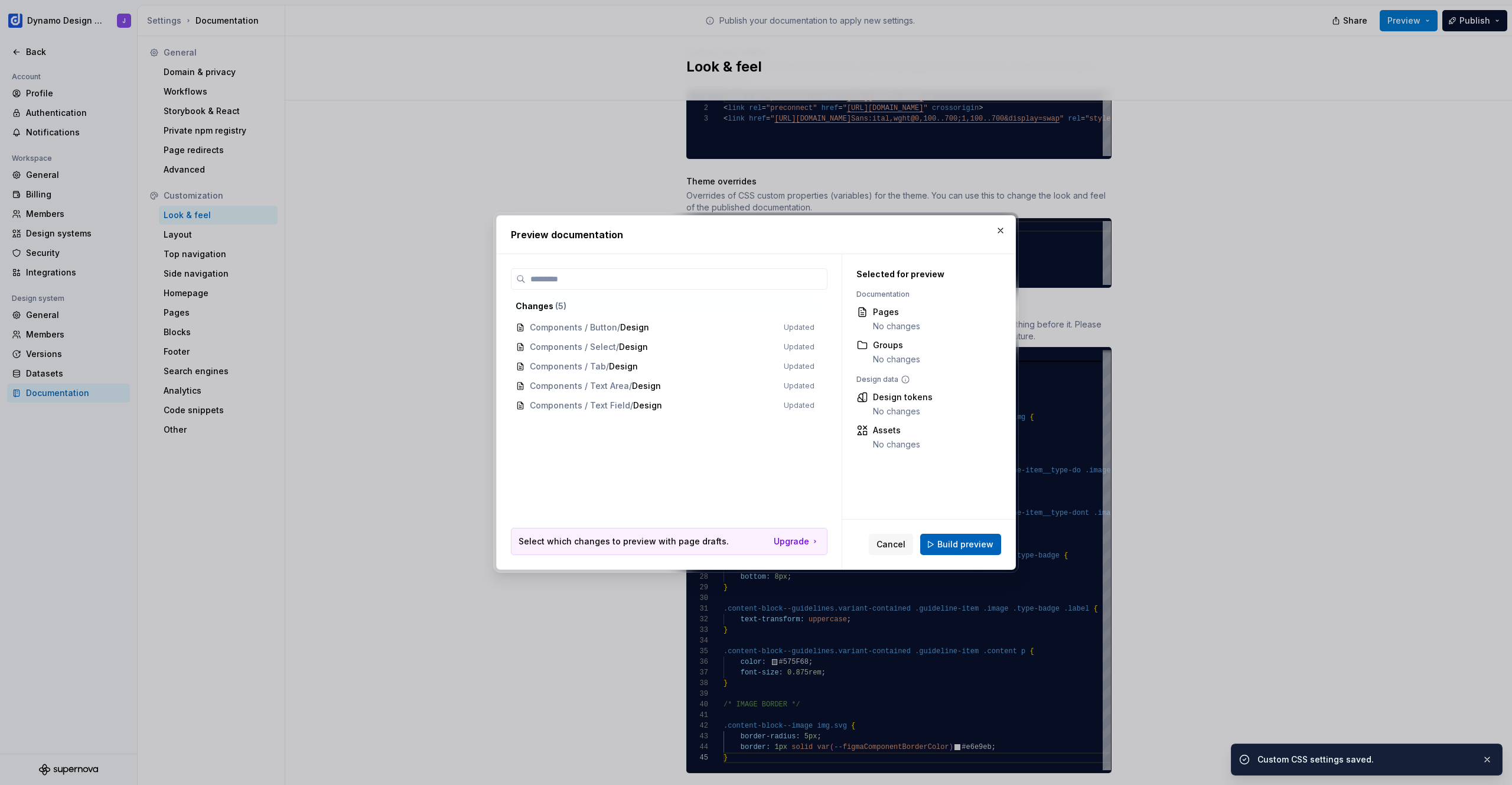
click at [980, 545] on span "Build preview" at bounding box center [966, 544] width 56 height 12
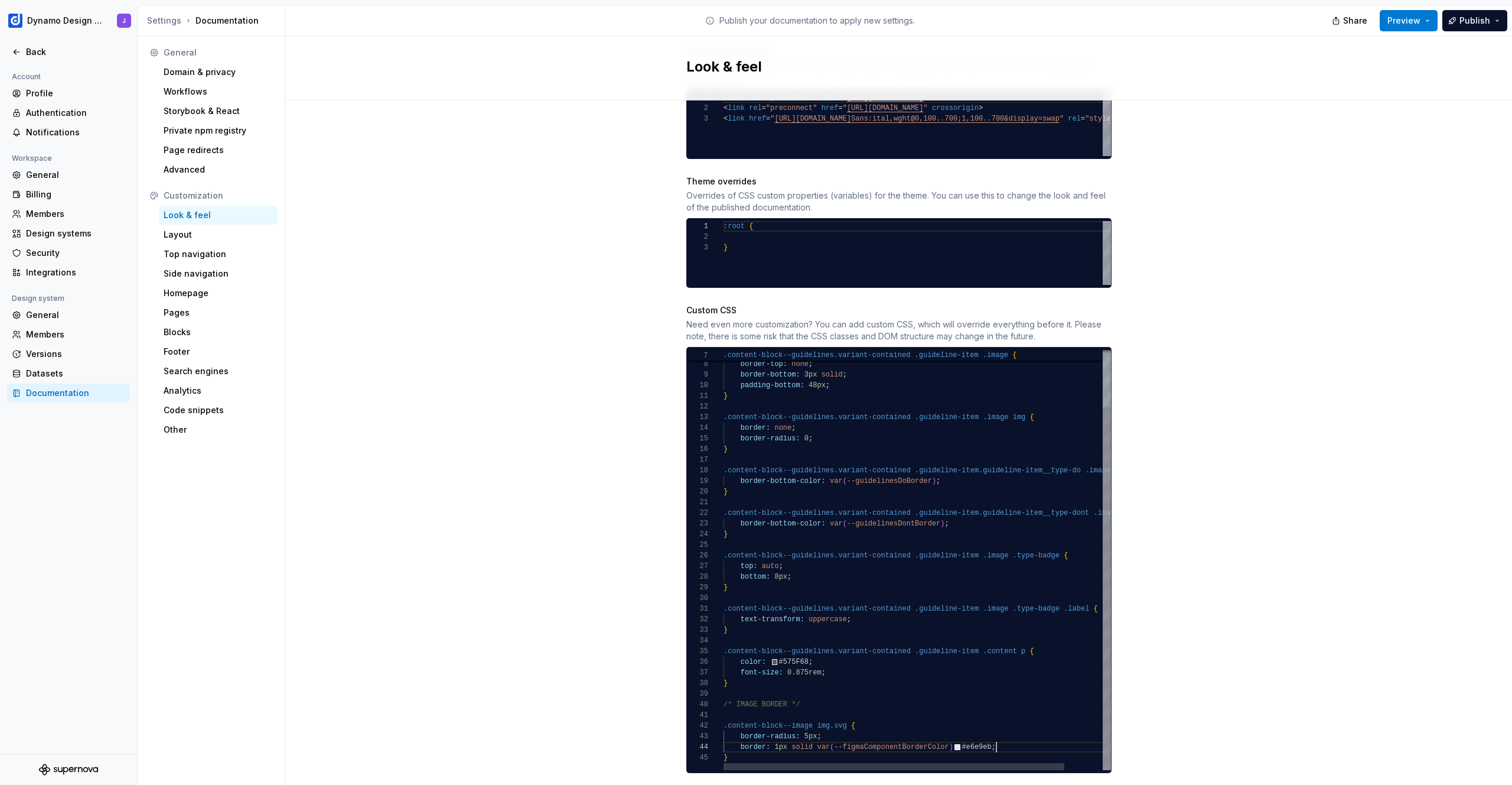
scroll to position [32, 264]
click at [1014, 735] on div ".content-block--guidelines.variant-contained .guideline-item .image { border-to…" at bounding box center [939, 526] width 430 height 485
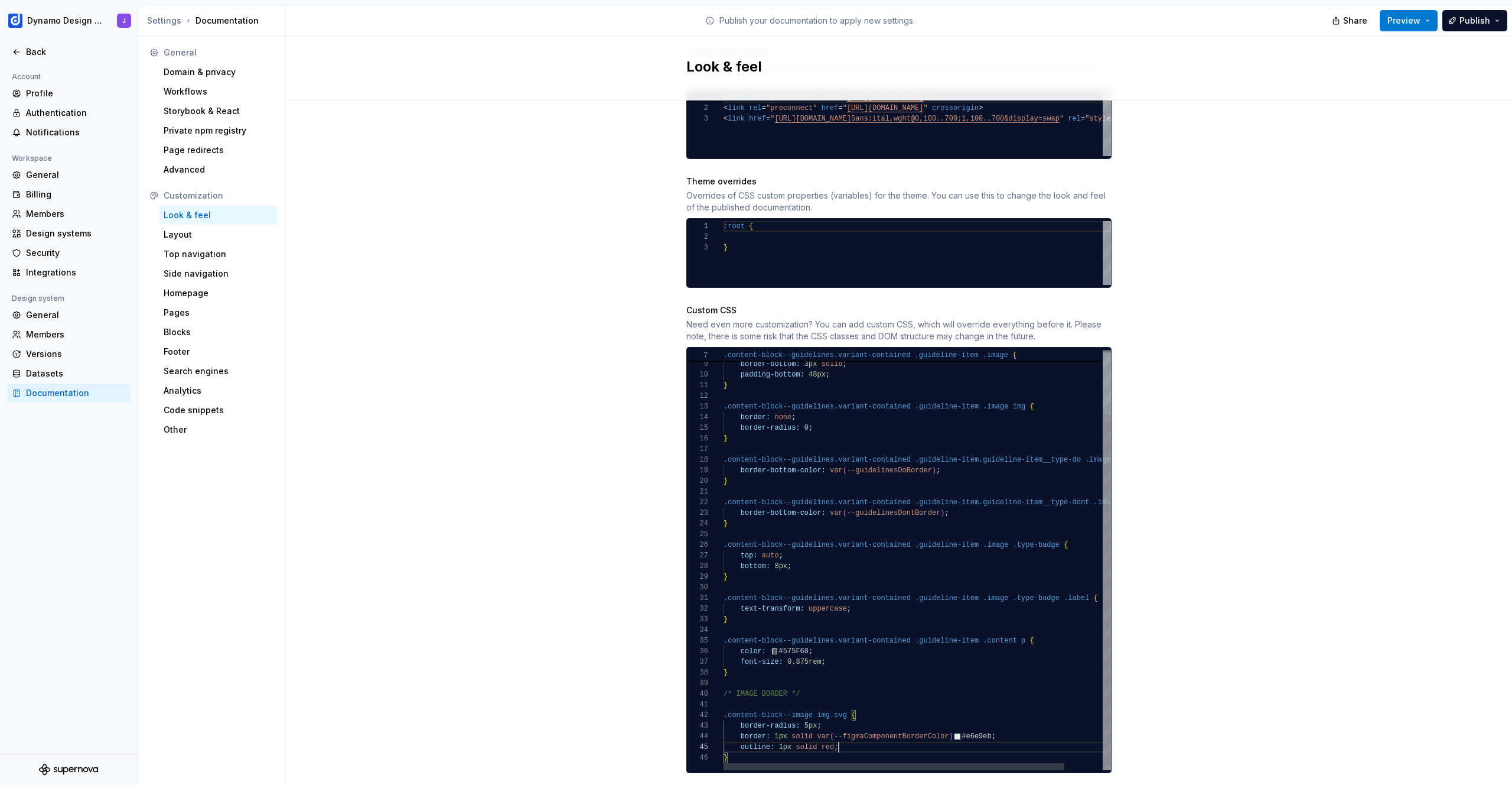
scroll to position [43, 123]
click at [1239, 507] on div "Site logo A company logo that will be displayed on all pages on your documentat…" at bounding box center [899, 194] width 1227 height 1249
click at [812, 703] on div "border-top: none ; border-bottom: 3px solid ; padding-bottom: 48px ; } .content…" at bounding box center [939, 521] width 430 height 496
drag, startPoint x: 835, startPoint y: 703, endPoint x: 850, endPoint y: 705, distance: 15.1
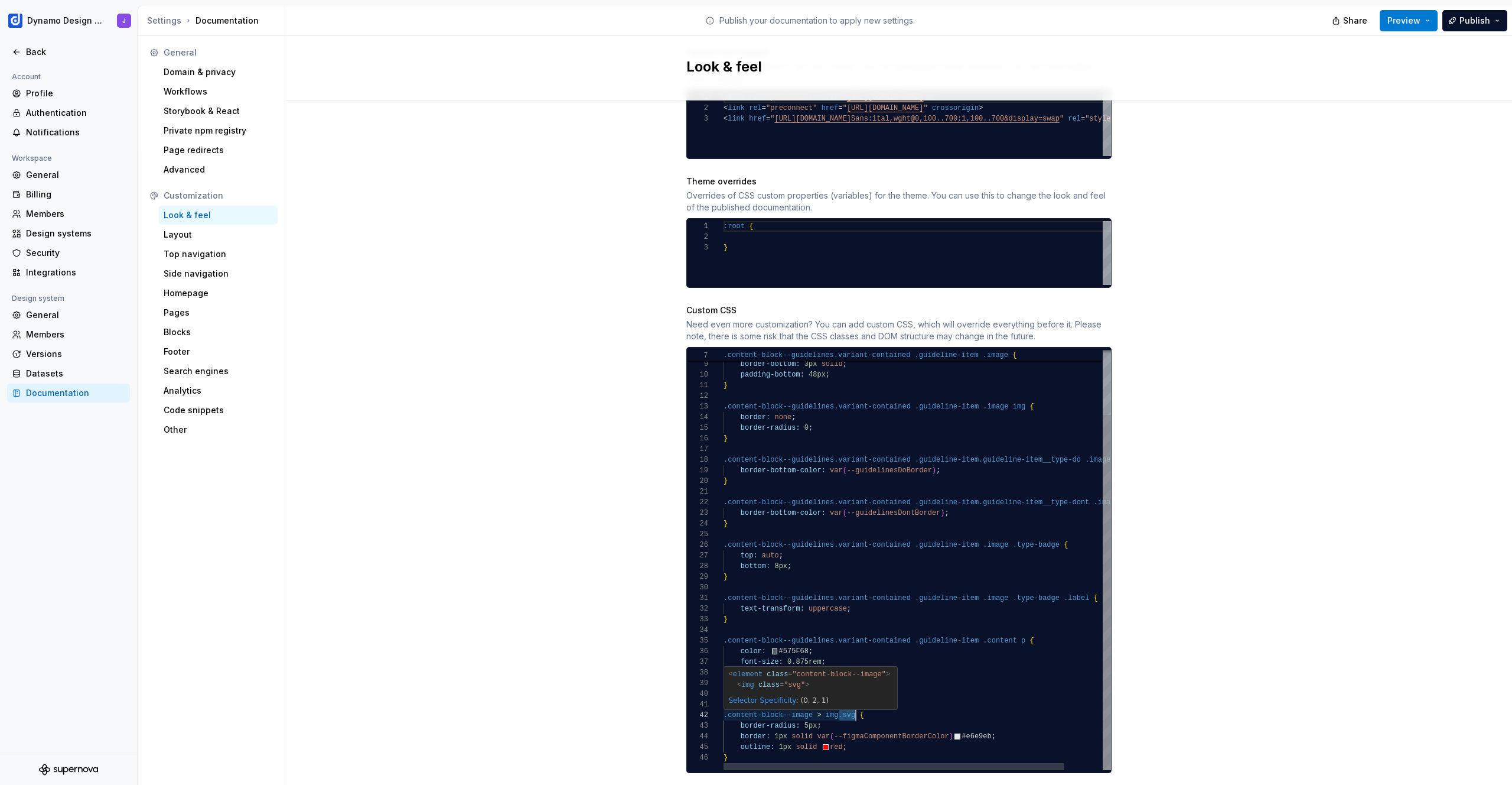
click at [850, 705] on div "border-top: none ; border-bottom: 3px solid ; padding-bottom: 48px ; } .content…" at bounding box center [939, 521] width 430 height 496
click at [1159, 636] on div "Site logo A company logo that will be displayed on all pages on your documentat…" at bounding box center [899, 194] width 1227 height 1249
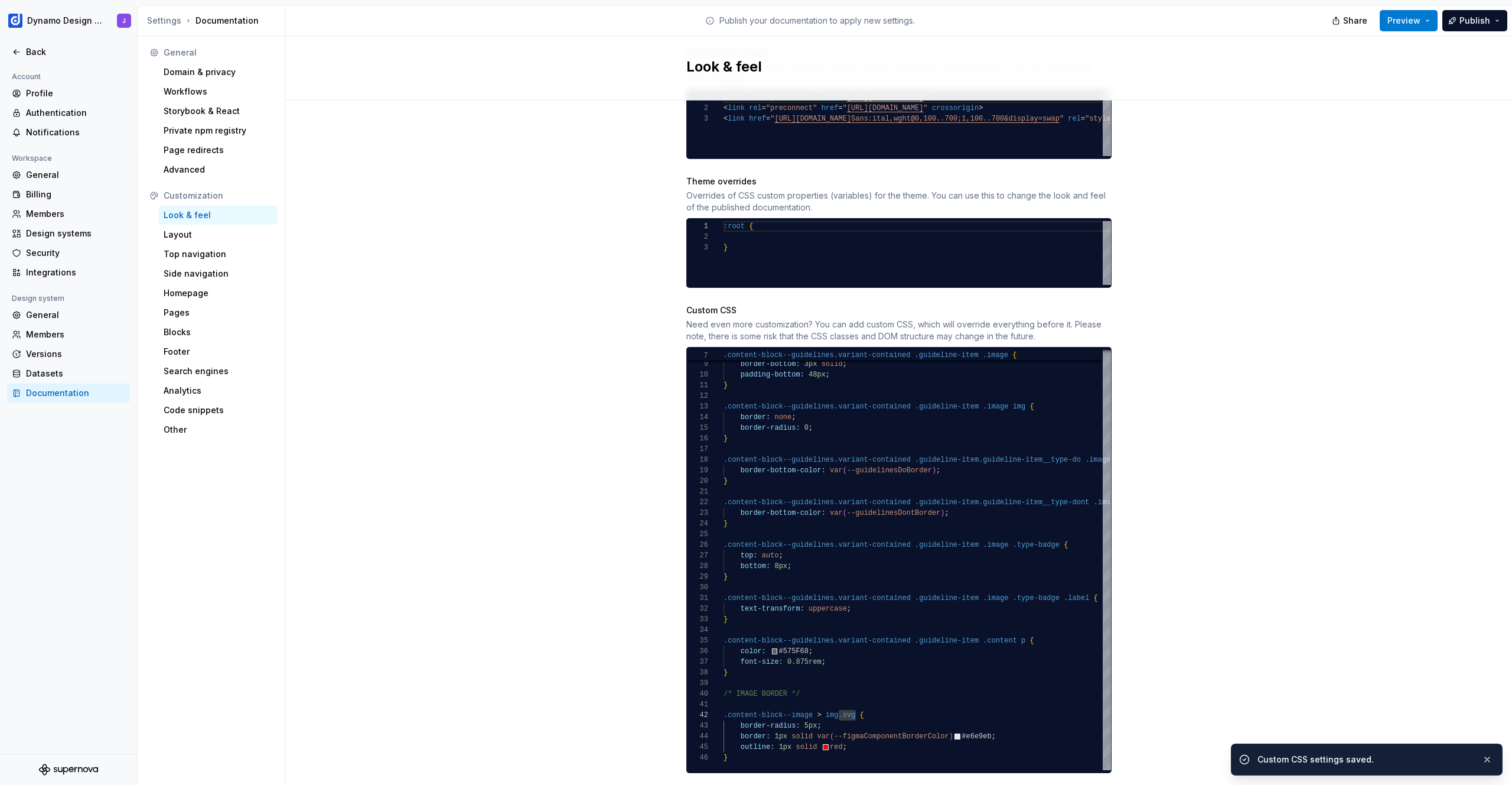
click at [1139, 554] on div "Site logo A company logo that will be displayed on all pages on your documentat…" at bounding box center [899, 194] width 1227 height 1249
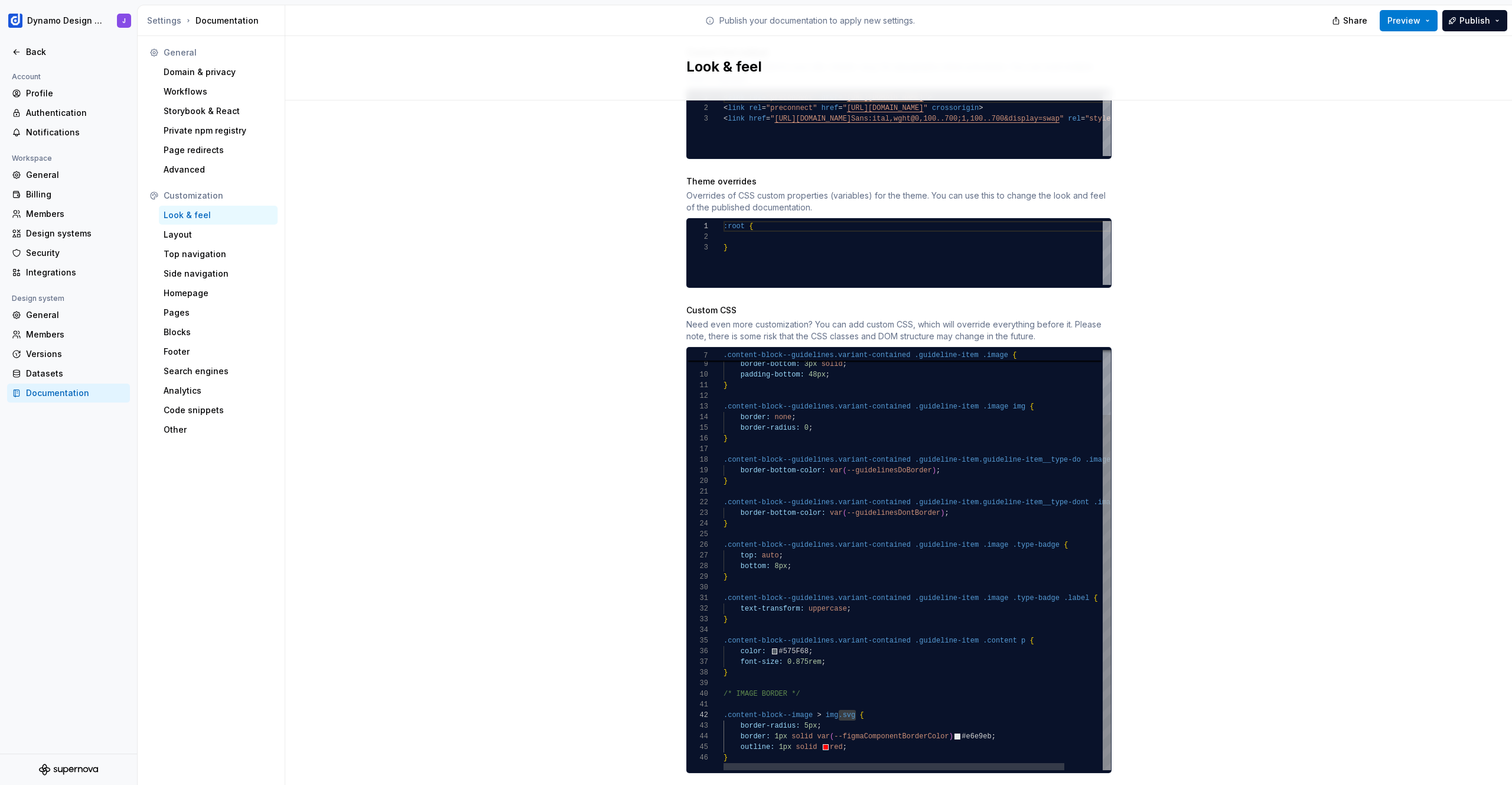
click at [844, 700] on div "border-top: none ; border-bottom: 3px solid ; padding-bottom: 48px ; } .content…" at bounding box center [939, 521] width 430 height 496
click at [835, 702] on div "border-top: none ; border-bottom: 3px solid ; padding-bottom: 48px ; } .content…" at bounding box center [939, 521] width 430 height 496
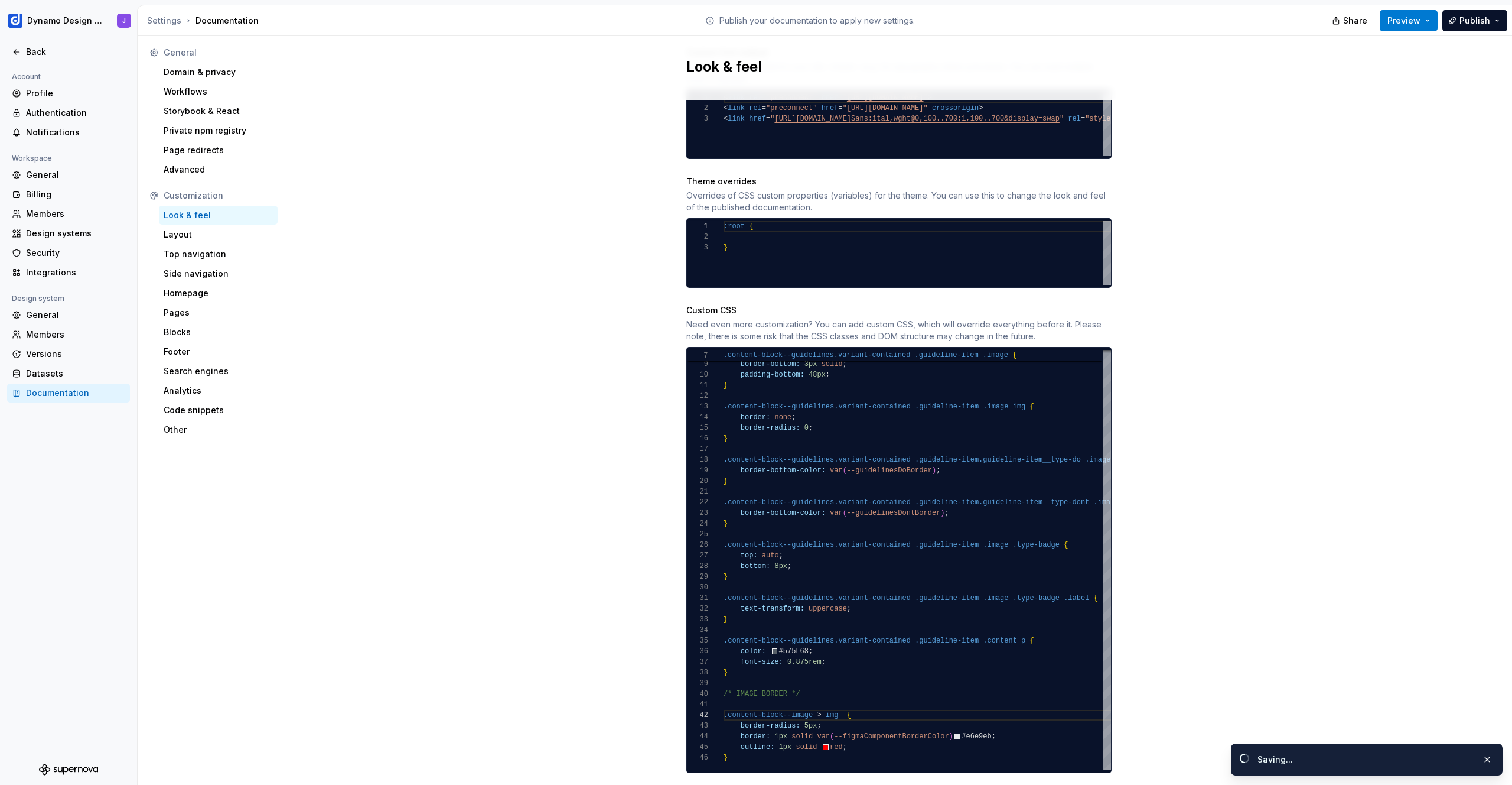
click at [1188, 587] on div "Site logo A company logo that will be displayed on all pages on your documentat…" at bounding box center [899, 194] width 1227 height 1249
click at [840, 702] on div "border-top: none ; border-bottom: 3px solid ; padding-bottom: 48px ; } .content…" at bounding box center [939, 521] width 430 height 496
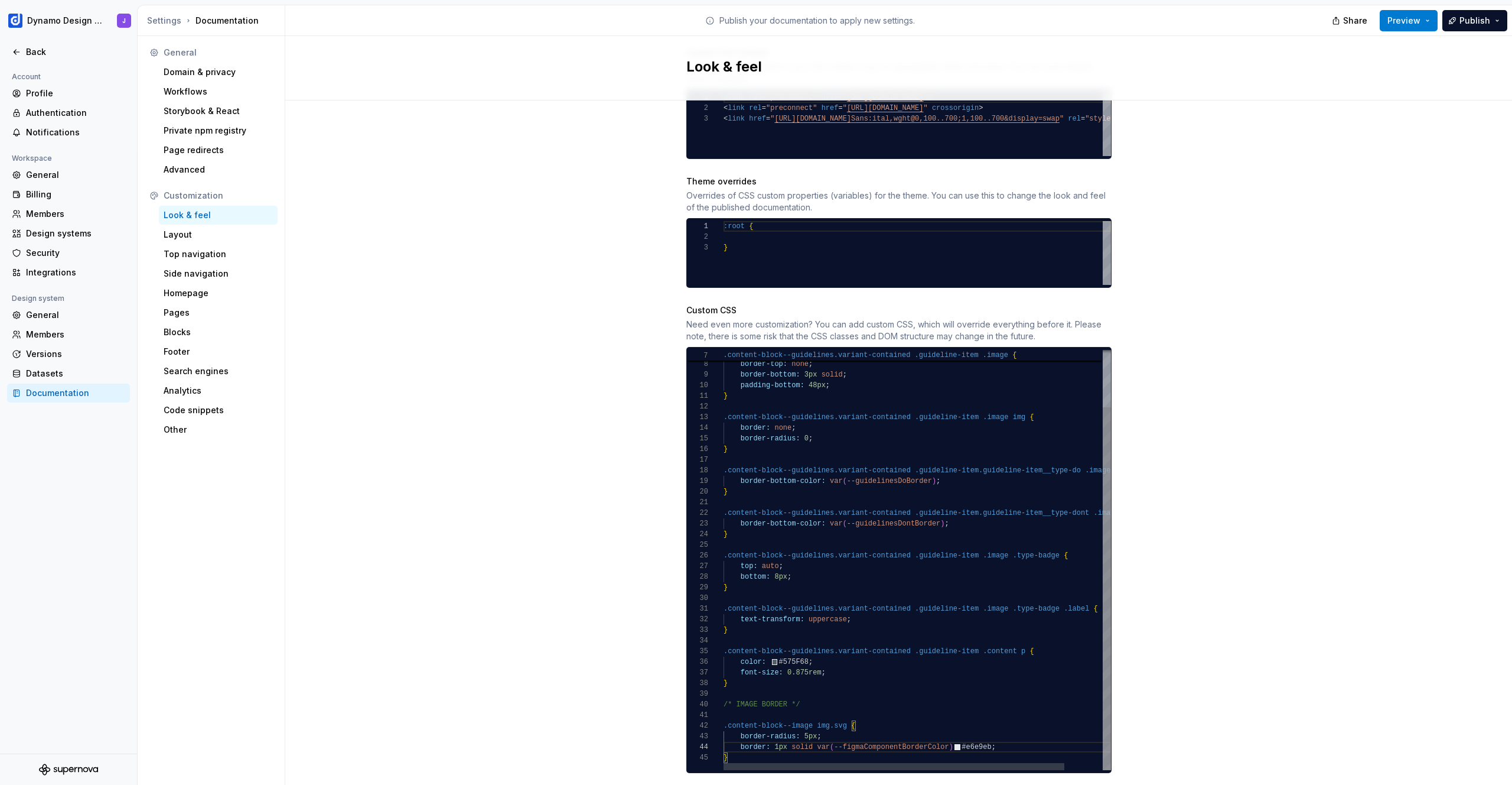
click at [980, 735] on div "border-top: none ; border-bottom: 3px solid ; padding-bottom: 48px ; } .content…" at bounding box center [939, 526] width 430 height 485
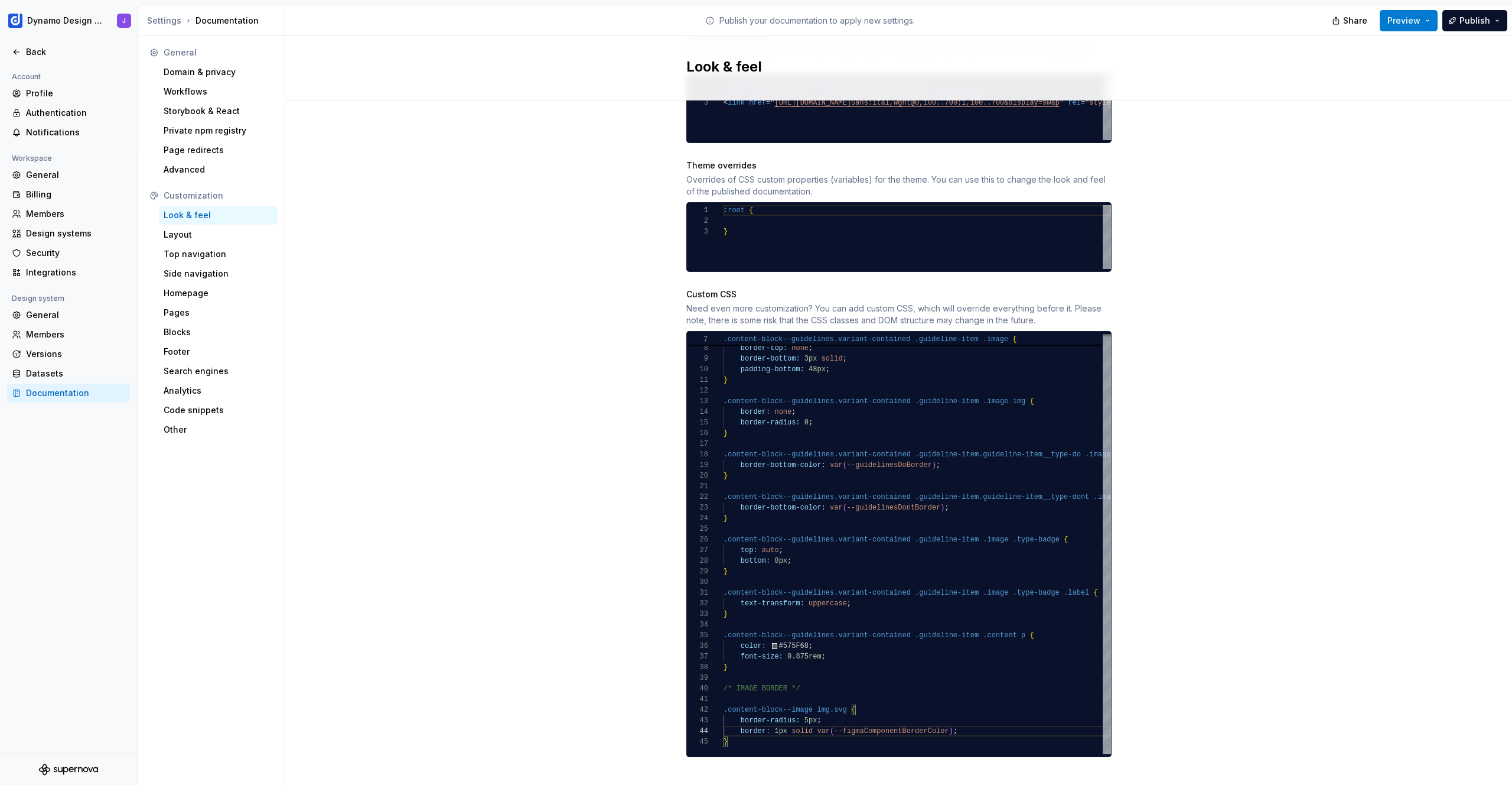
click at [1218, 548] on div "Site logo A company logo that will be displayed on all pages on your documentat…" at bounding box center [899, 178] width 1227 height 1249
click at [1419, 24] on span "Preview" at bounding box center [1404, 20] width 33 height 12
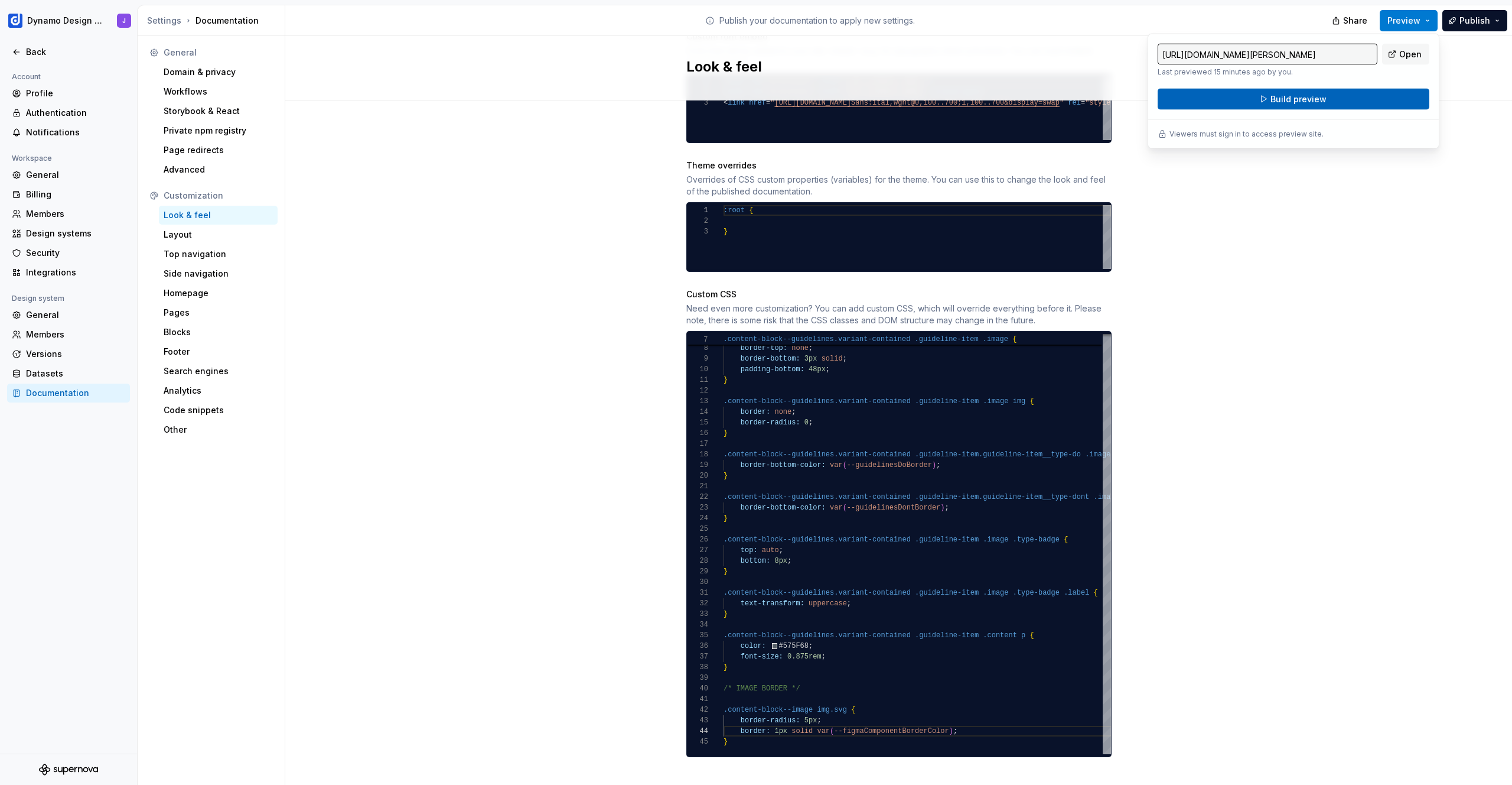
click at [1303, 107] on button "Build preview" at bounding box center [1293, 99] width 272 height 21
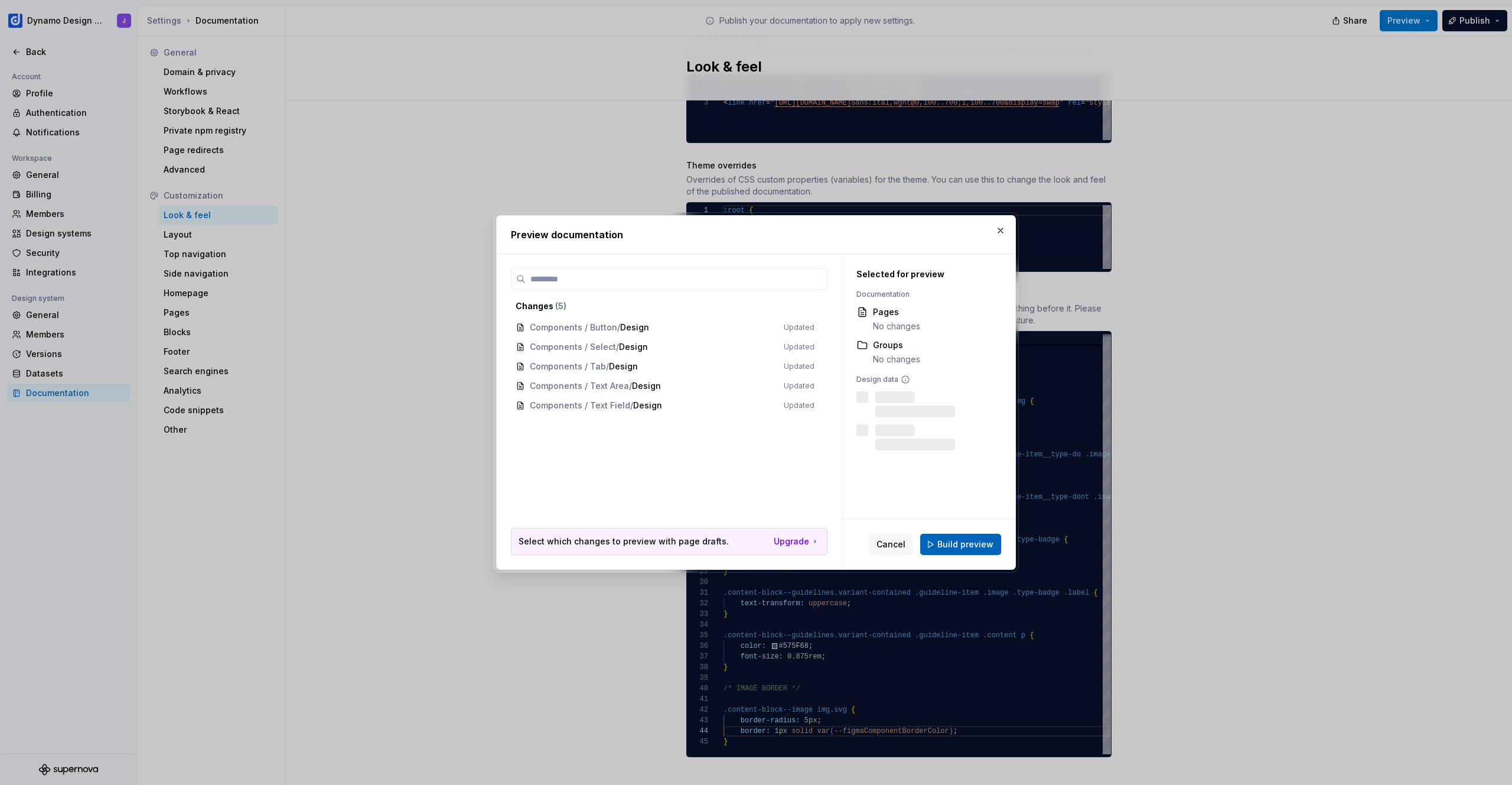
click at [980, 544] on span "Build preview" at bounding box center [966, 544] width 56 height 12
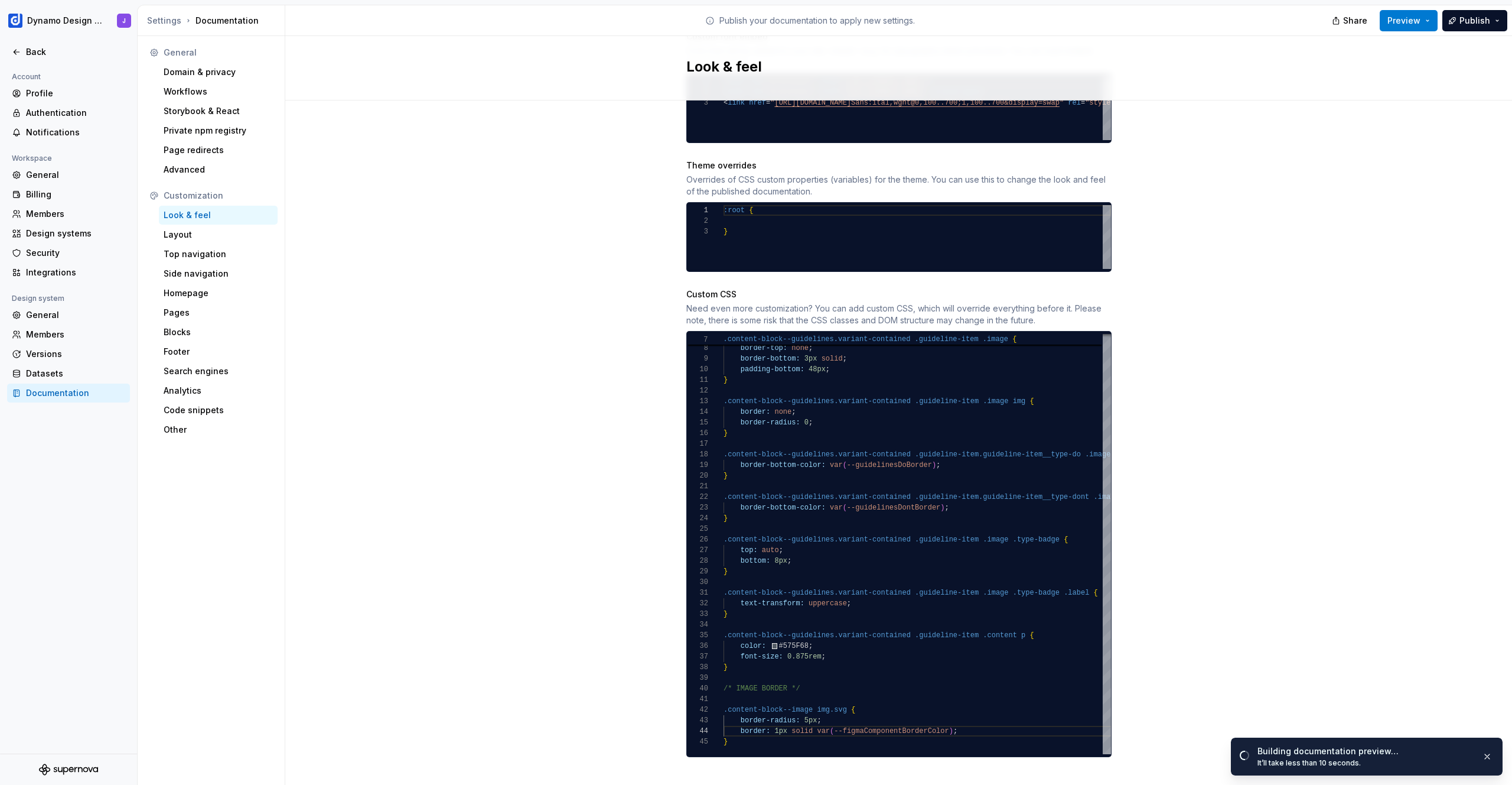
click at [1348, 451] on div "Site logo A company logo that will be displayed on all pages on your documentat…" at bounding box center [899, 178] width 1227 height 1249
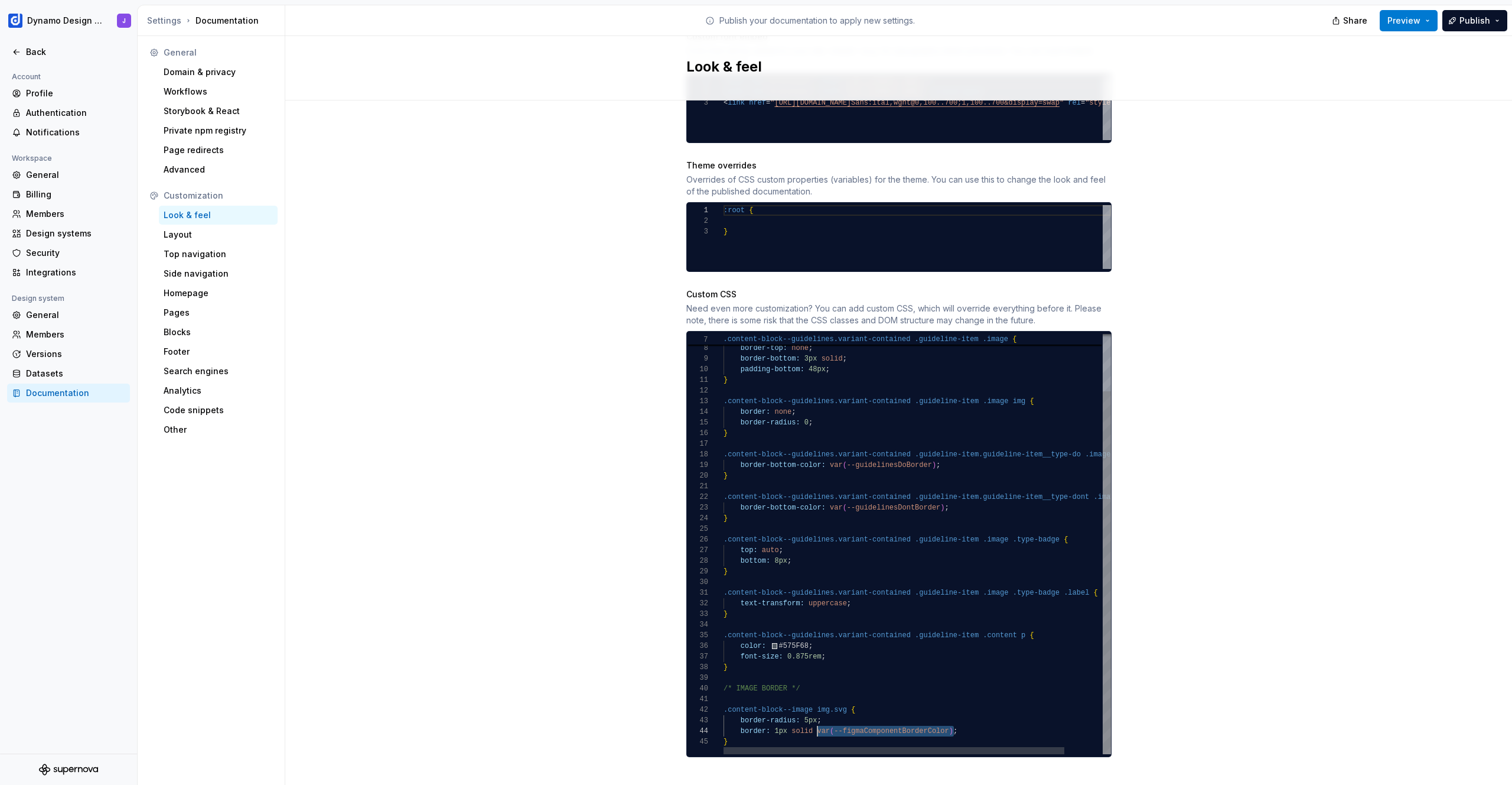
scroll to position [32, 94]
drag, startPoint x: 951, startPoint y: 718, endPoint x: 811, endPoint y: 716, distance: 140.0
click at [811, 716] on div "border-top: none ; border-bottom: 3px solid ; padding-bottom: 48px ; } .content…" at bounding box center [939, 510] width 430 height 485
click at [959, 715] on div "border-top: none ; border-bottom: 3px solid ; padding-bottom: 48px ; } .content…" at bounding box center [939, 510] width 430 height 485
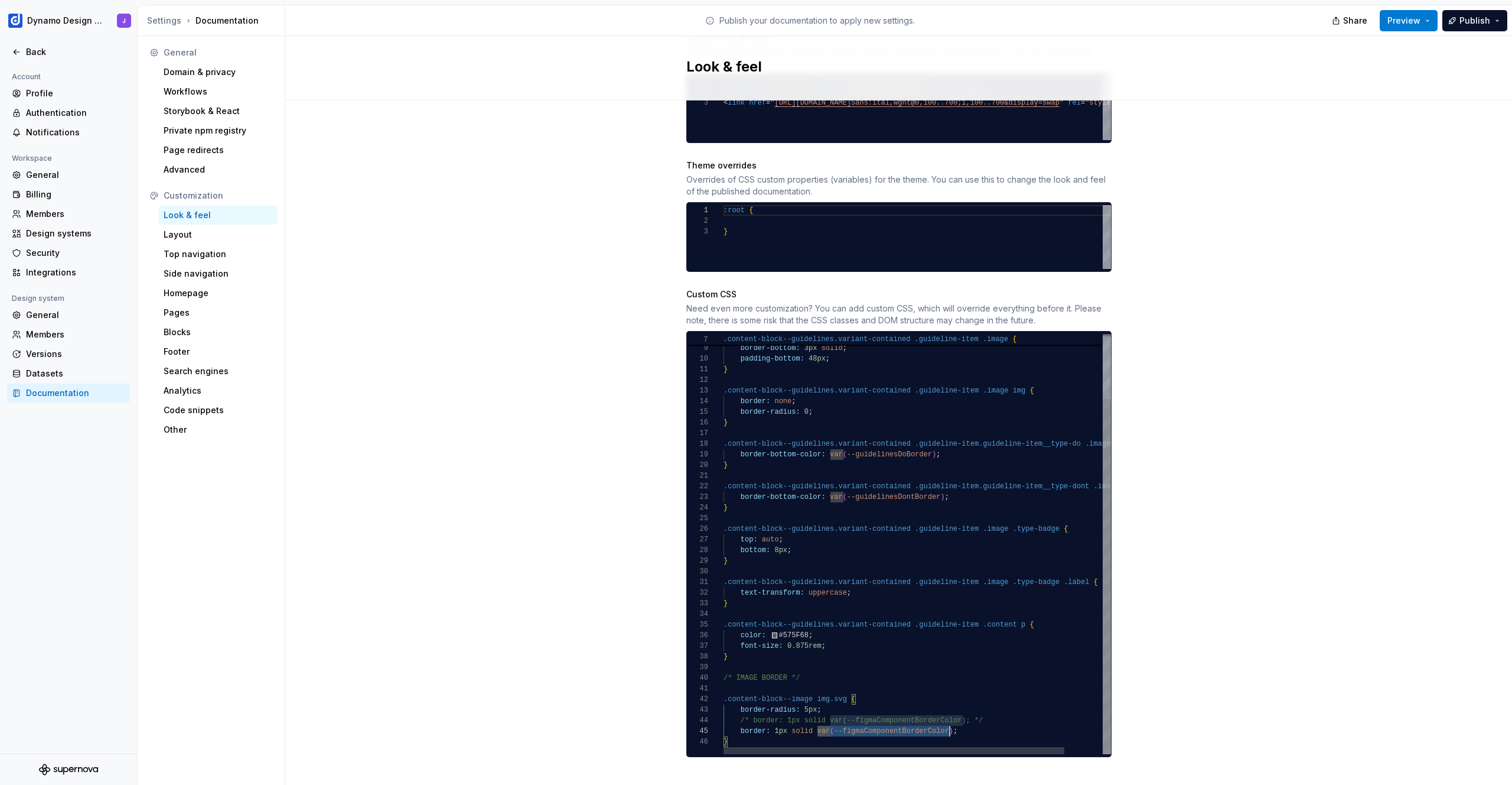
scroll to position [43, 230]
drag, startPoint x: 811, startPoint y: 718, endPoint x: 949, endPoint y: 720, distance: 138.0
click at [949, 720] on div "border-top: none ; border-bottom: 3px solid ; padding-bottom: 48px ; } .content…" at bounding box center [939, 506] width 430 height 496
click at [812, 715] on div "border-top: none ; border-bottom: 3px solid ; padding-bottom: 48px ; } .content…" at bounding box center [939, 506] width 430 height 496
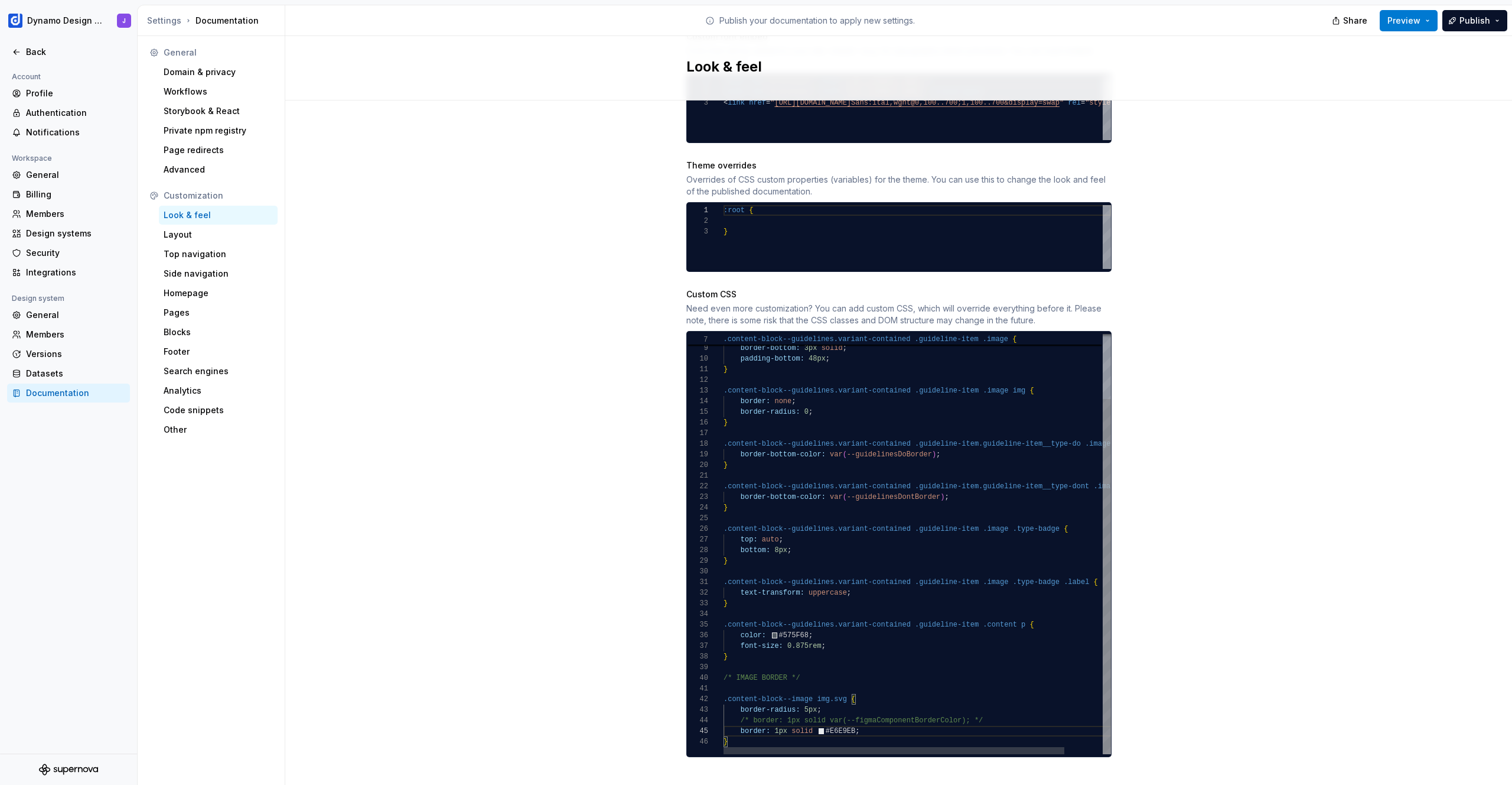
click at [893, 668] on div "border-top: none ; border-bottom: 3px solid ; padding-bottom: 48px ; } .content…" at bounding box center [939, 506] width 430 height 496
click at [1303, 225] on div "Site logo A company logo that will be displayed on all pages on your documentat…" at bounding box center [899, 178] width 1227 height 1249
drag, startPoint x: 827, startPoint y: 688, endPoint x: 842, endPoint y: 689, distance: 15.0
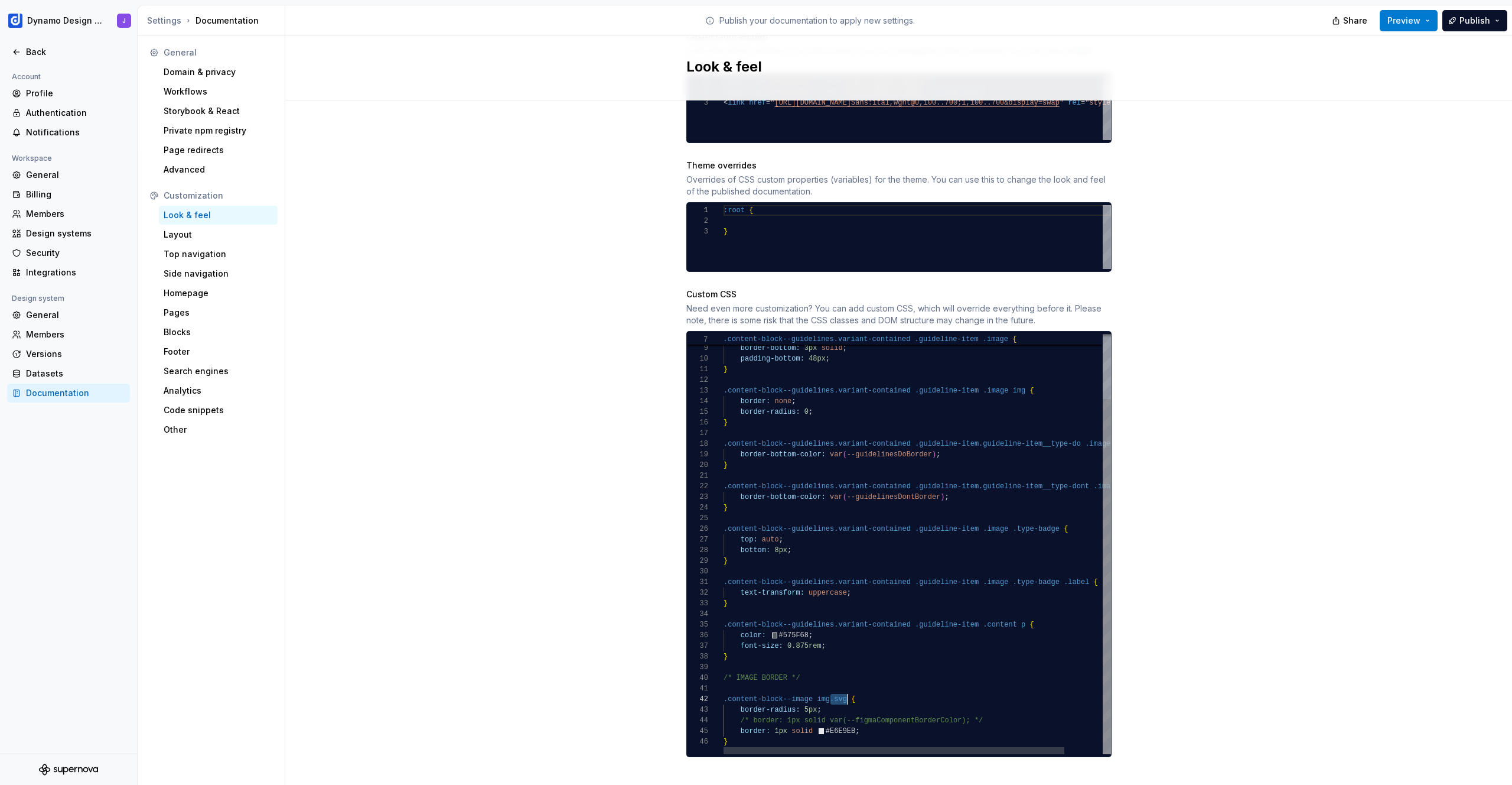
click at [842, 689] on div "border-top: none ; border-bottom: 3px solid ; padding-bottom: 48px ; } .content…" at bounding box center [939, 506] width 430 height 496
click at [1234, 537] on div "Site logo A company logo that will be displayed on all pages on your documentat…" at bounding box center [899, 178] width 1227 height 1249
click at [1417, 29] on button "Preview" at bounding box center [1409, 20] width 58 height 21
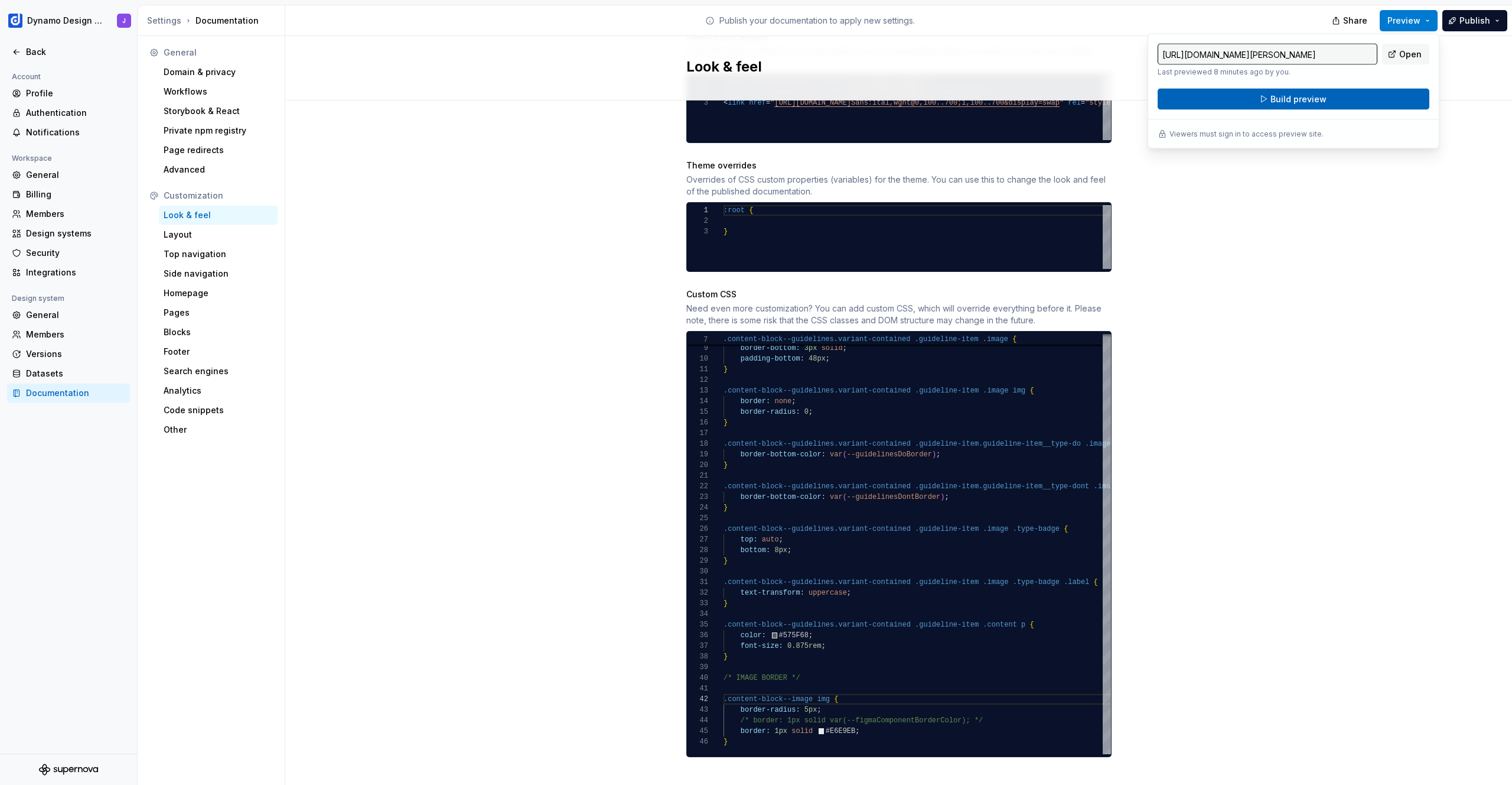
click at [1329, 108] on button "Build preview" at bounding box center [1293, 99] width 272 height 21
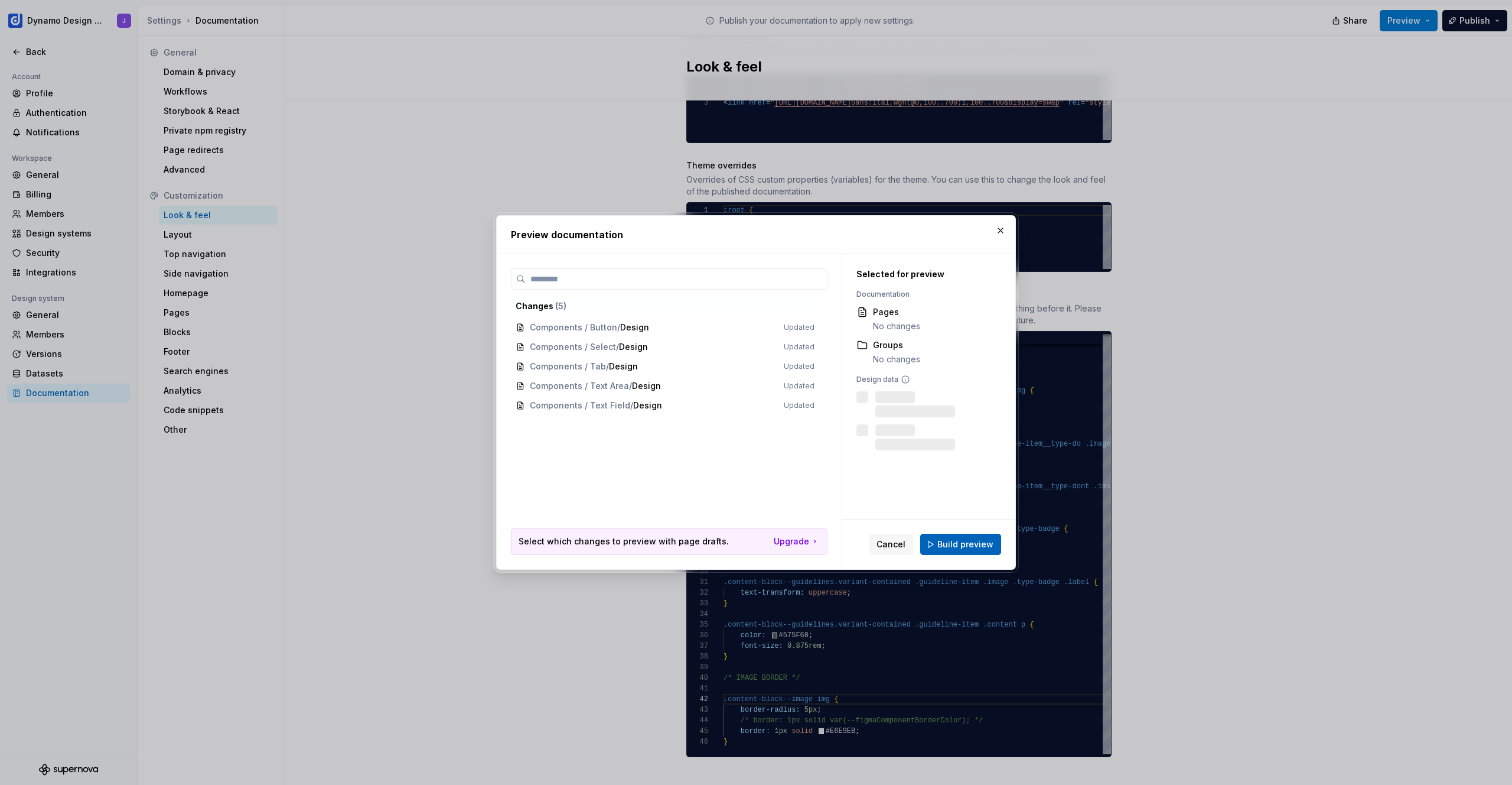
click at [972, 547] on span "Build preview" at bounding box center [966, 544] width 56 height 12
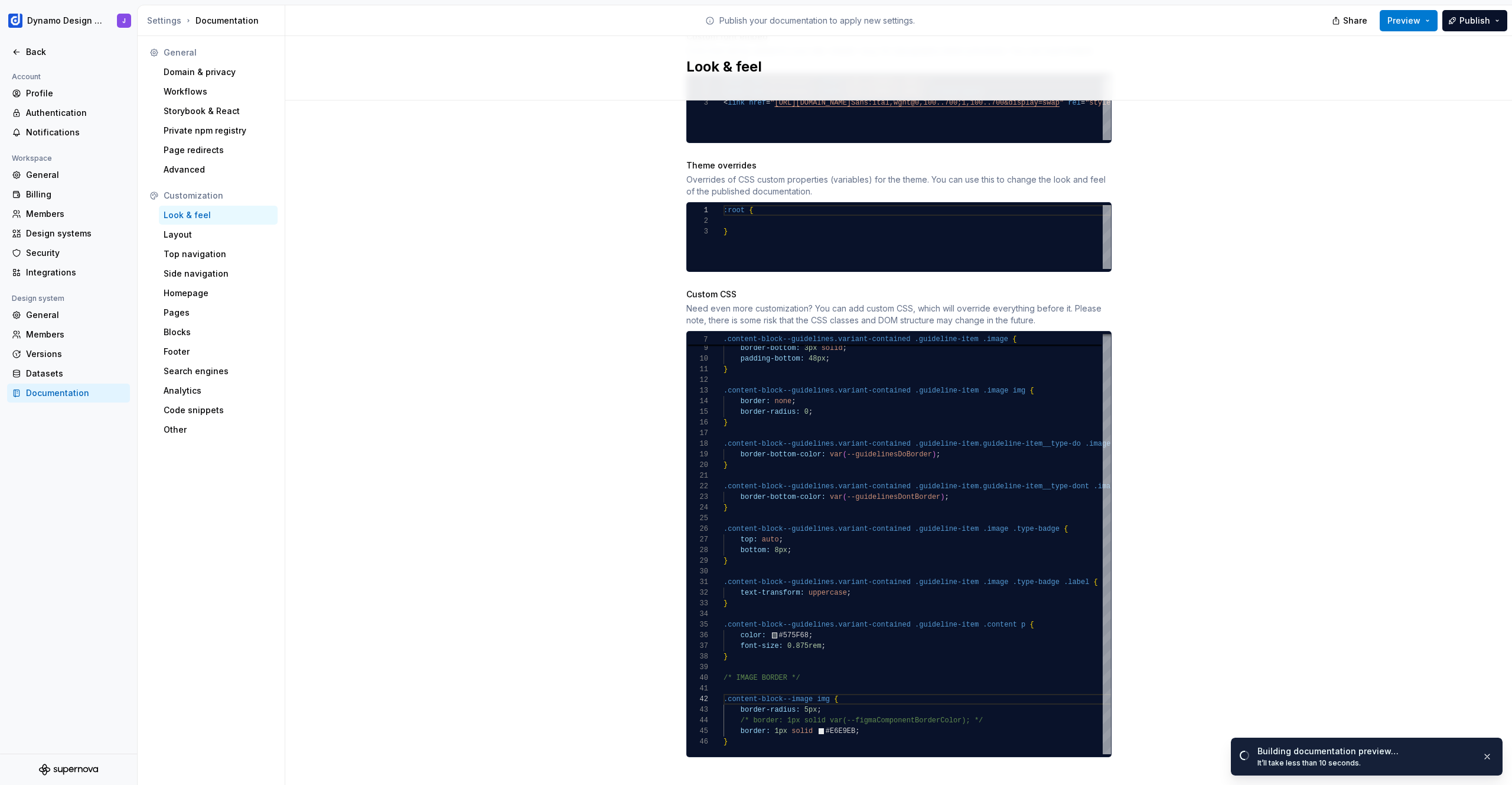
click at [281, 199] on div "General Domain & privacy Workflows Storybook & React Private npm registry Page …" at bounding box center [211, 413] width 147 height 754
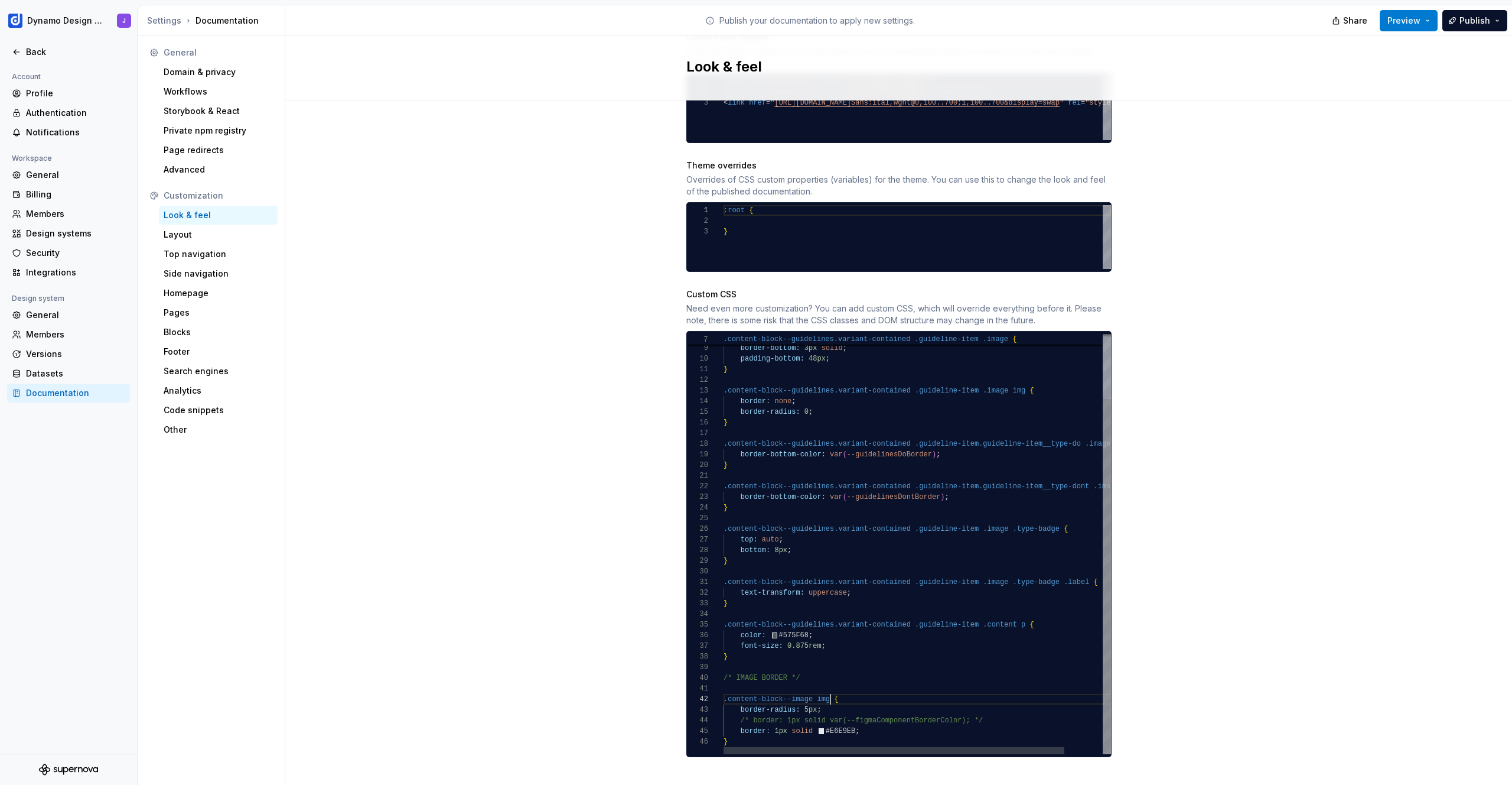
click at [826, 686] on div "border-top: none ; border-bottom: 3px solid ; padding-bottom: 48px ; } .content…" at bounding box center [939, 506] width 430 height 496
click at [951, 678] on div "border-top: none ; border-bottom: 3px solid ; padding-bottom: 48px ; } .content…" at bounding box center [939, 506] width 430 height 496
drag, startPoint x: 822, startPoint y: 688, endPoint x: 843, endPoint y: 688, distance: 21.0
click at [843, 688] on div "border-top: none ; border-bottom: 3px solid ; padding-bottom: 48px ; } .content…" at bounding box center [939, 506] width 430 height 496
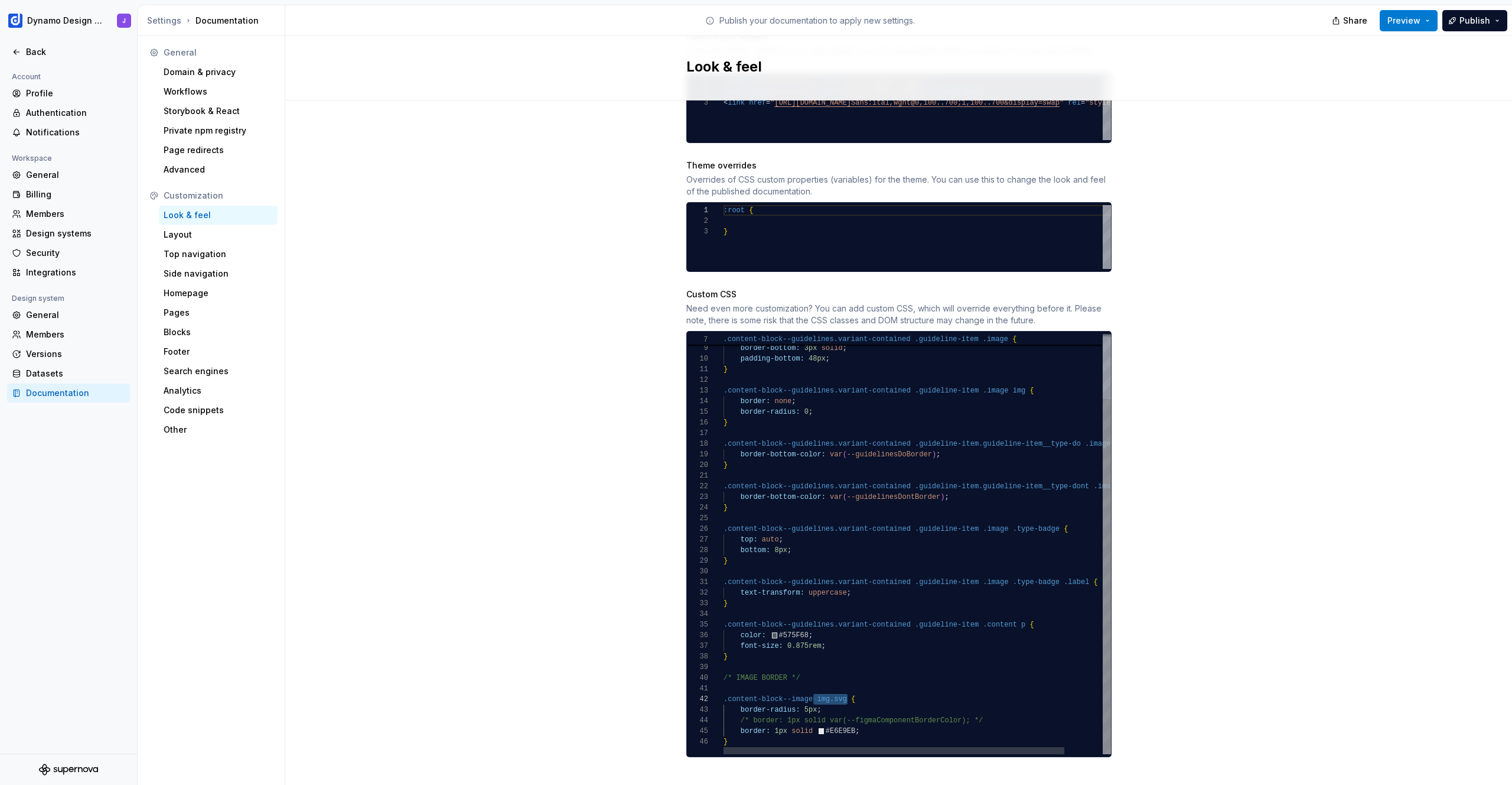
click at [788, 701] on div "border-top: none ; border-bottom: 3px solid ; padding-bottom: 48px ; } .content…" at bounding box center [939, 506] width 430 height 496
drag, startPoint x: 798, startPoint y: 716, endPoint x: 698, endPoint y: 688, distance: 103.8
click at [724, 688] on div "border-top: none ; border-bottom: 3px solid ; padding-bottom: 48px ; } .content…" at bounding box center [939, 506] width 430 height 496
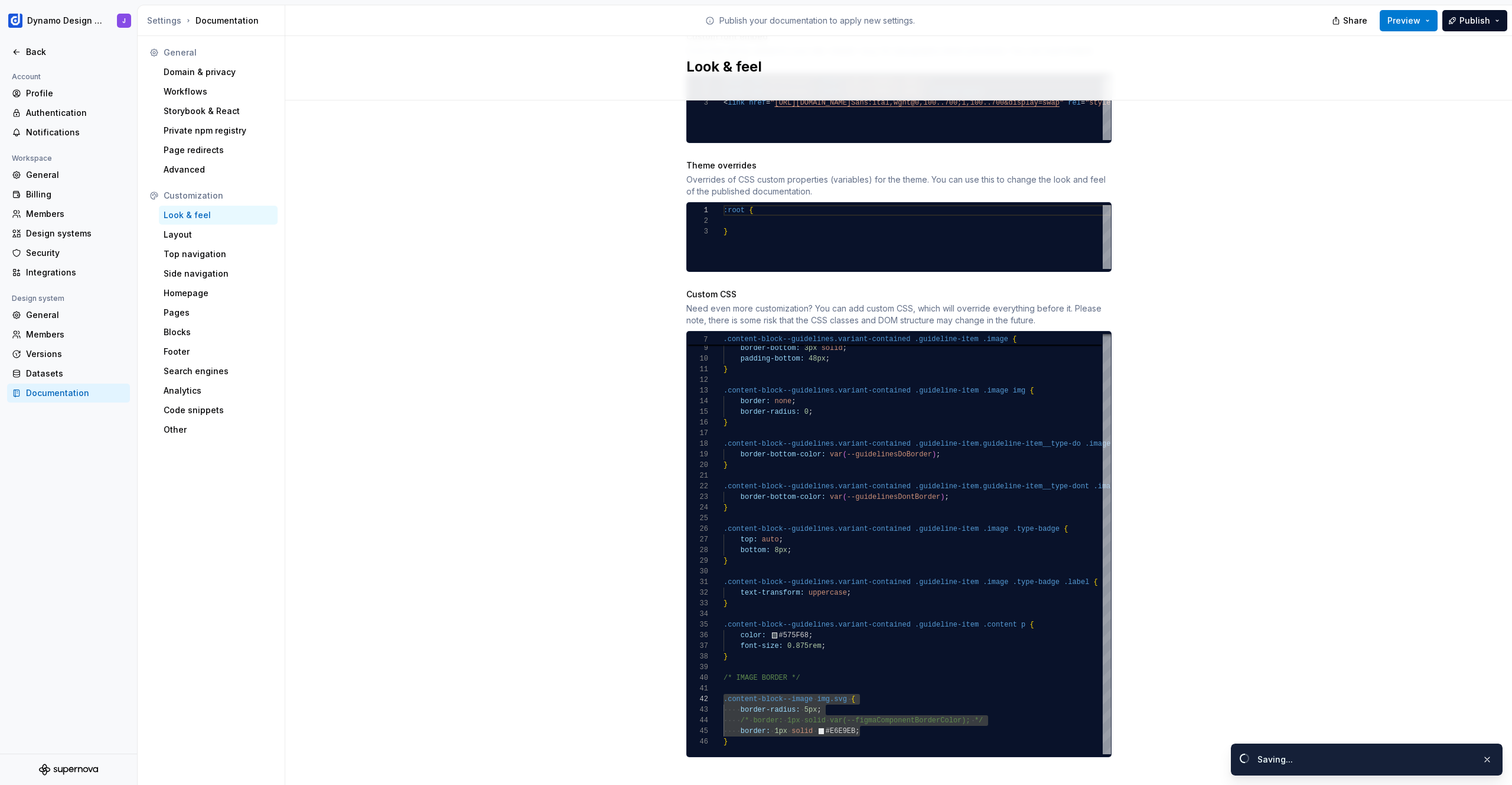
click at [588, 649] on div "Site logo A company logo that will be displayed on all pages on your documentat…" at bounding box center [899, 178] width 1227 height 1249
click at [826, 690] on div "border-top: none ; border-bottom: 3px solid ; padding-bottom: 48px ; } .content…" at bounding box center [939, 506] width 430 height 496
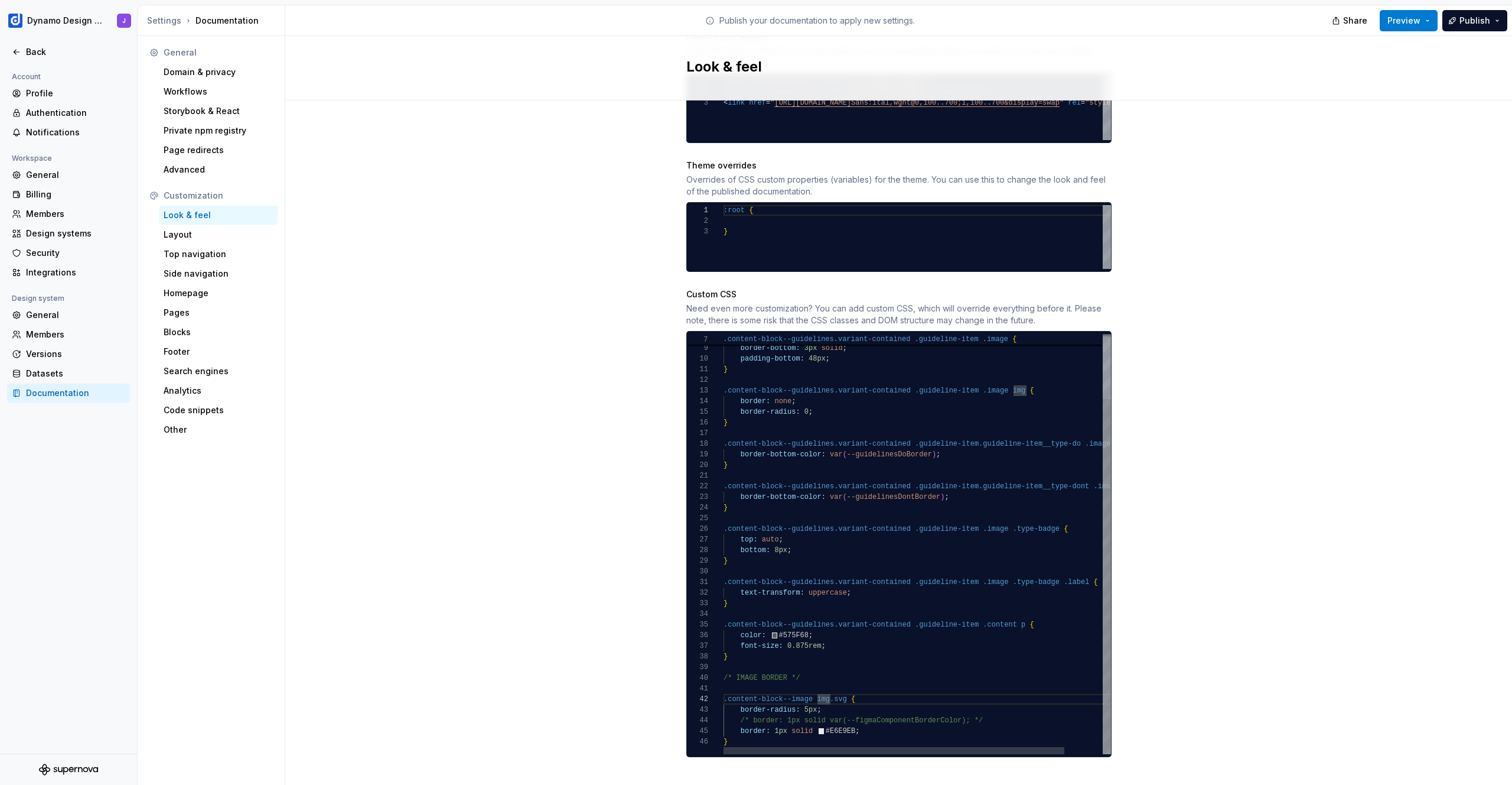
click at [839, 688] on div "border-top: none ; border-bottom: 3px solid ; padding-bottom: 48px ; } .content…" at bounding box center [939, 506] width 430 height 496
drag, startPoint x: 826, startPoint y: 687, endPoint x: 867, endPoint y: 686, distance: 41.0
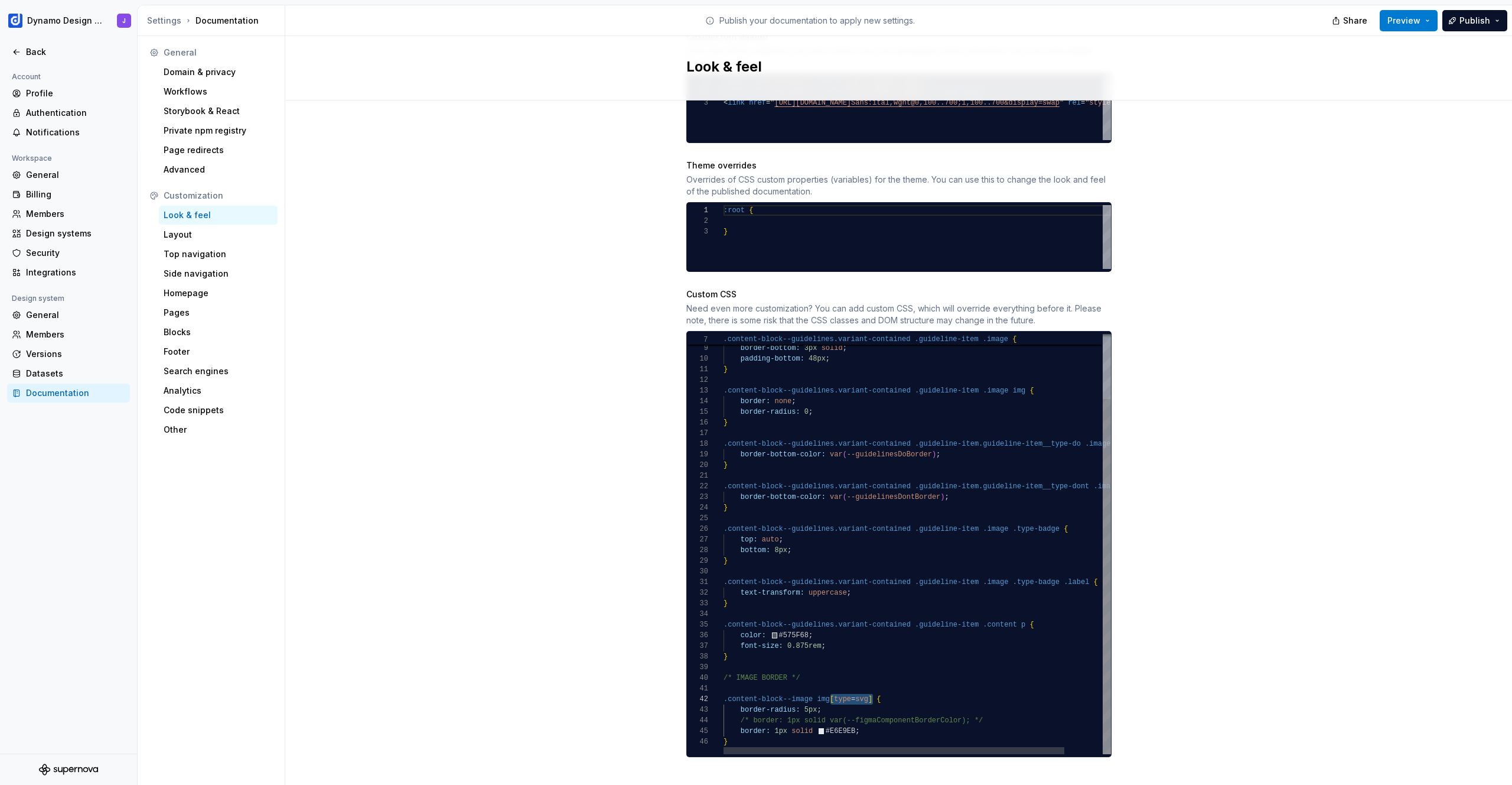
click at [867, 686] on div "border-top: none ; border-bottom: 3px solid ; padding-bottom: 48px ; } .content…" at bounding box center [939, 506] width 430 height 496
click at [927, 685] on div "border-top: none ; border-bottom: 3px solid ; padding-bottom: 48px ; } .content…" at bounding box center [939, 506] width 430 height 496
click at [1160, 607] on div "Site logo A company logo that will be displayed on all pages on your documentat…" at bounding box center [899, 178] width 1227 height 1249
click at [1420, 27] on button "Preview" at bounding box center [1409, 20] width 58 height 21
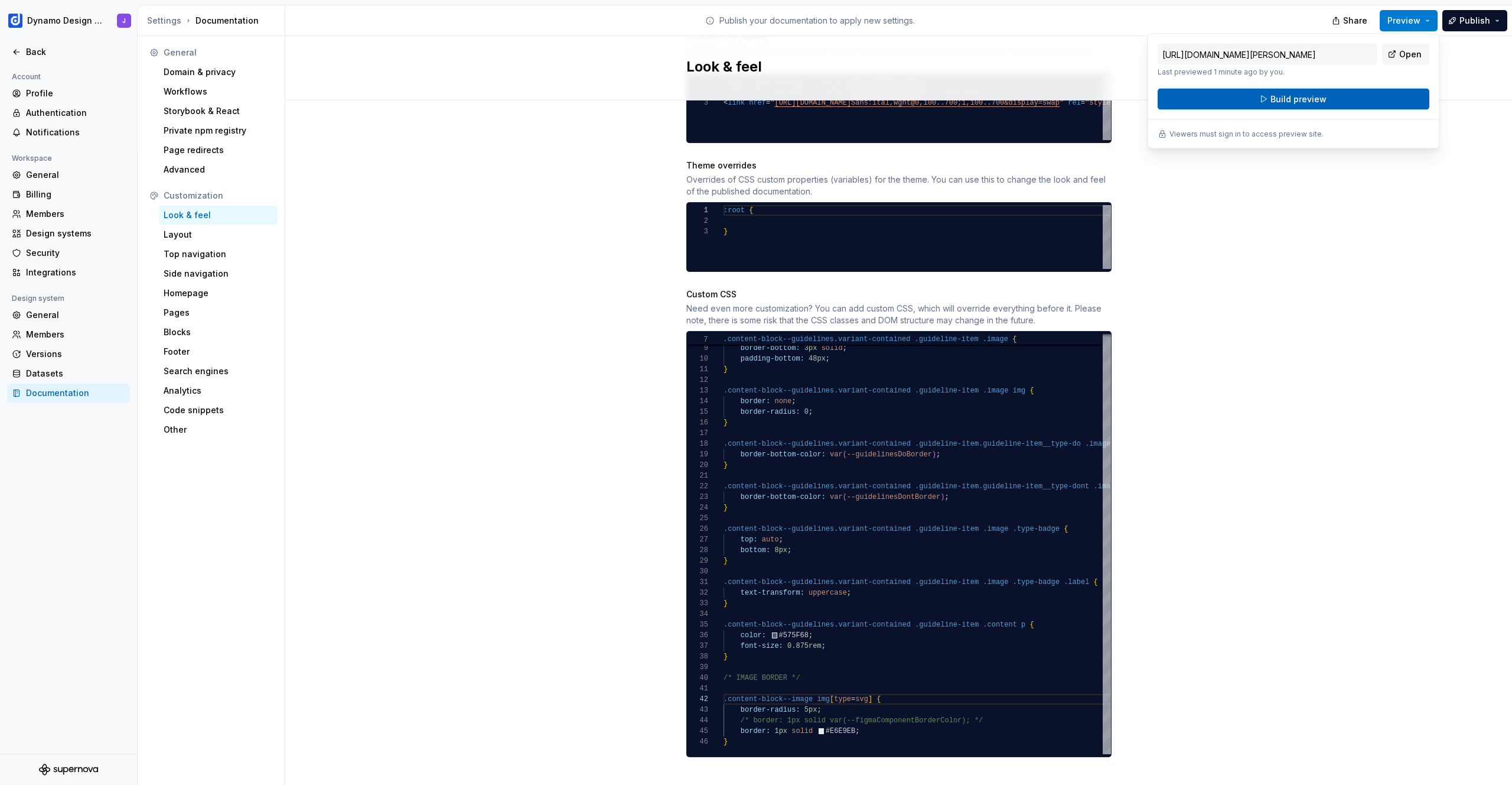
click at [1315, 102] on span "Build preview" at bounding box center [1299, 99] width 56 height 12
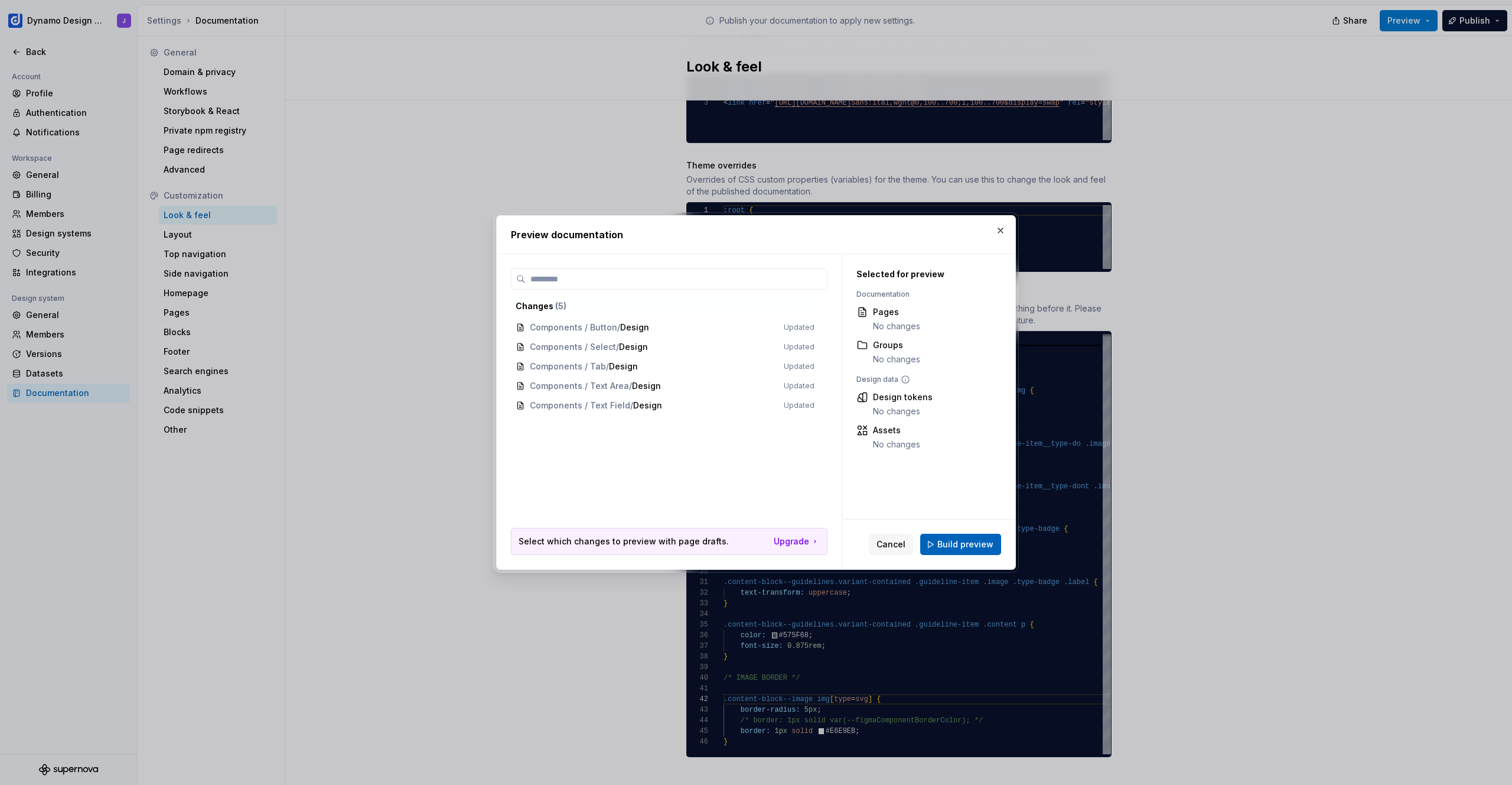
click at [958, 546] on span "Build preview" at bounding box center [966, 544] width 56 height 12
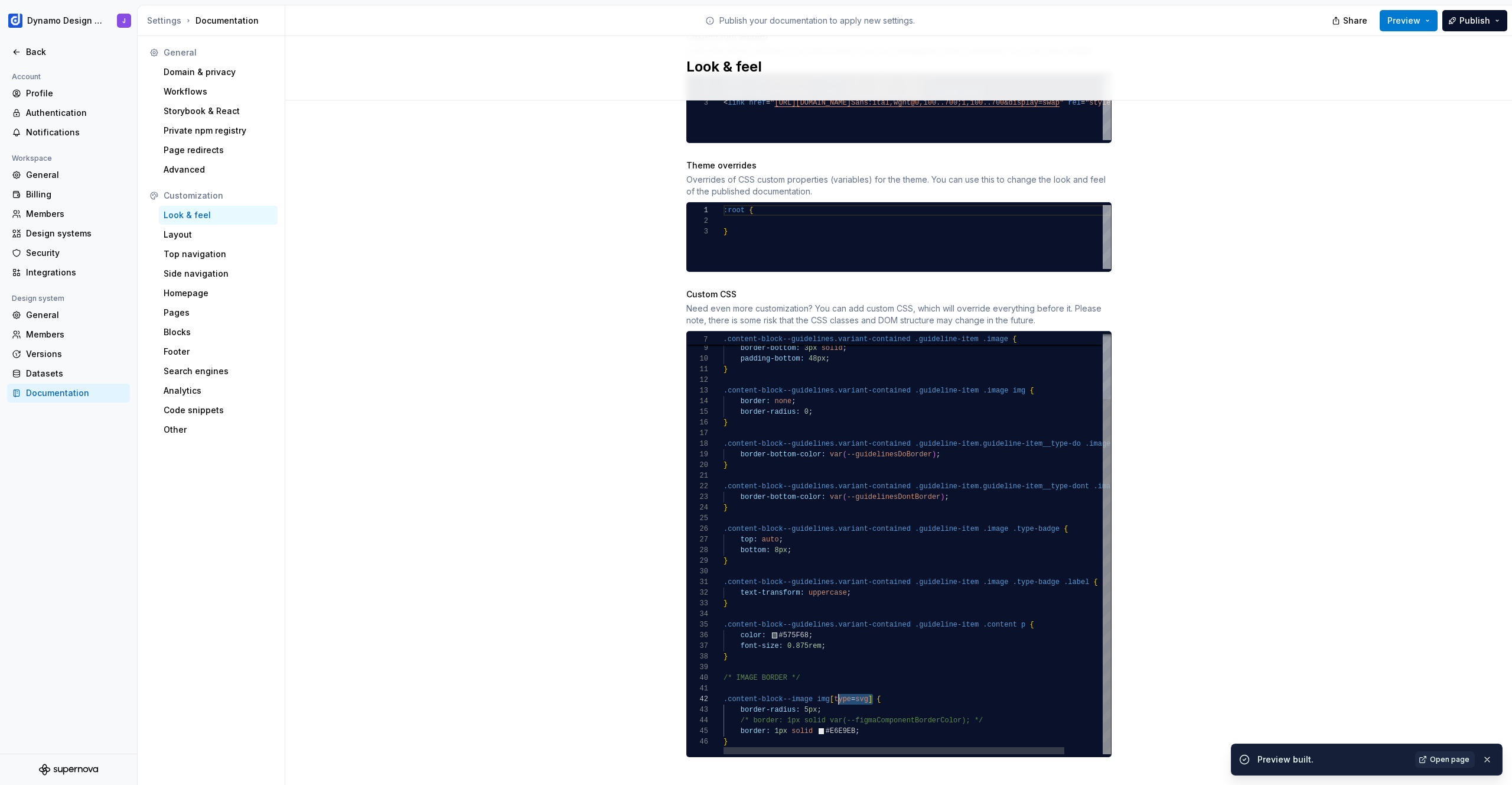
scroll to position [10, 111]
drag, startPoint x: 866, startPoint y: 688, endPoint x: 828, endPoint y: 687, distance: 38.0
click at [828, 687] on div "border-top: none ; border-bottom: 3px solid ; padding-bottom: 48px ; } .content…" at bounding box center [939, 506] width 430 height 496
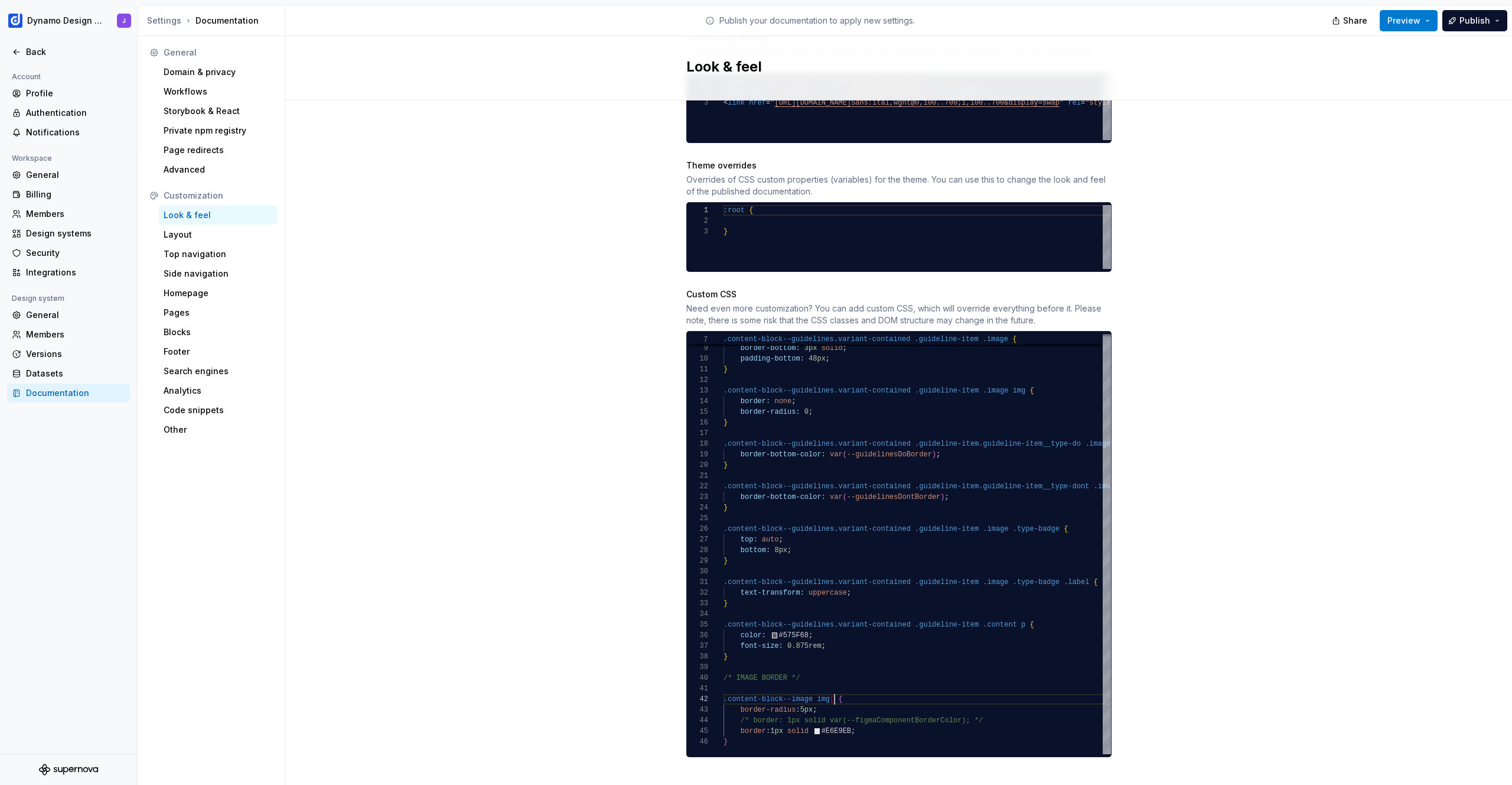
scroll to position [10, 107]
click at [1200, 506] on div "Site logo A company logo that will be displayed on all pages on your documentat…" at bounding box center [899, 178] width 1227 height 1249
click at [852, 687] on div "border-top: none ; border-bottom: 3px solid ; padding-bottom: 48px ; } .content…" at bounding box center [939, 506] width 430 height 496
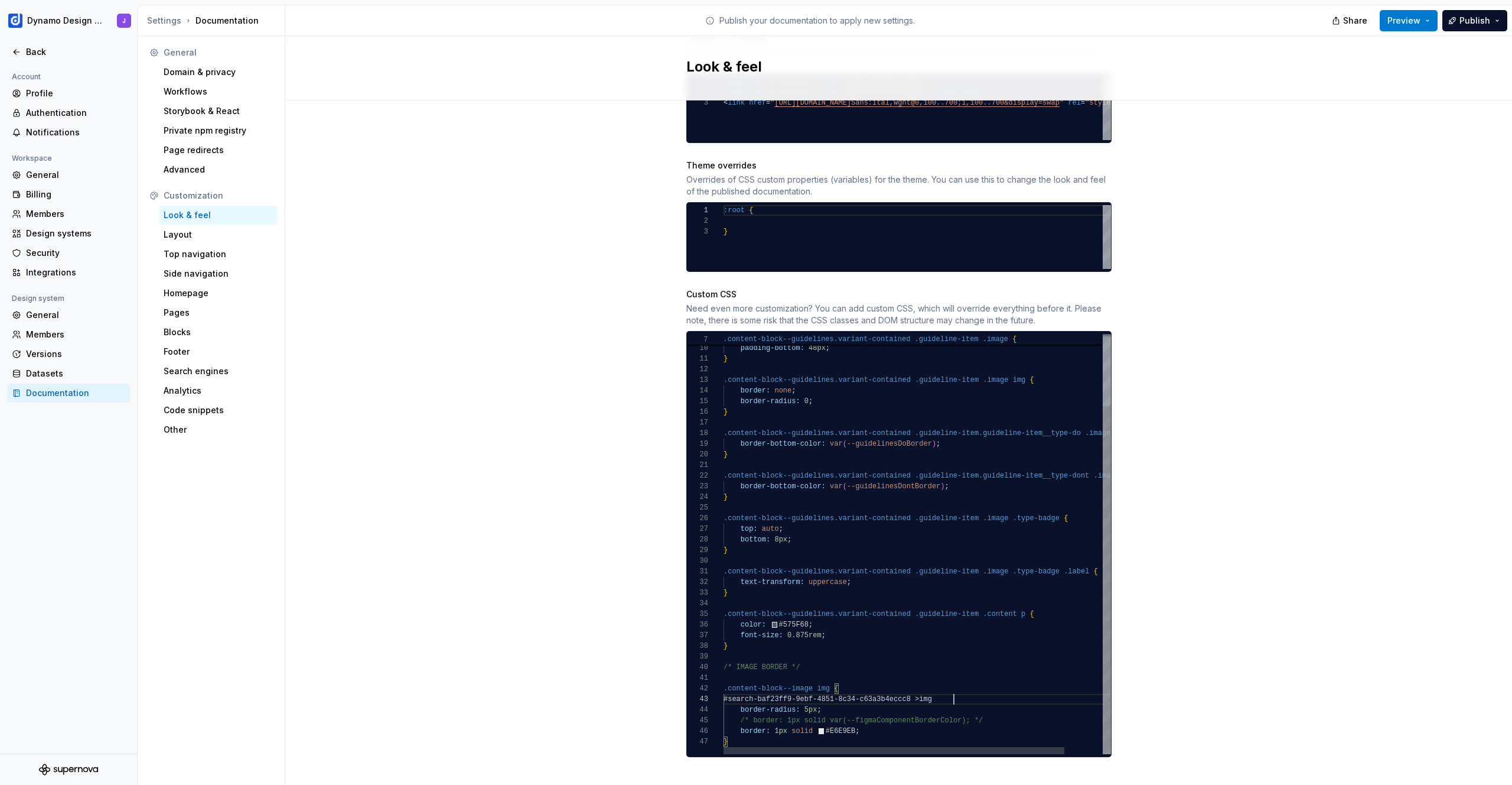
scroll to position [21, 230]
click at [757, 675] on div "border-bottom: 3px solid ; padding-bottom: 48px ; } .content-block--guidelines.…" at bounding box center [939, 500] width 430 height 507
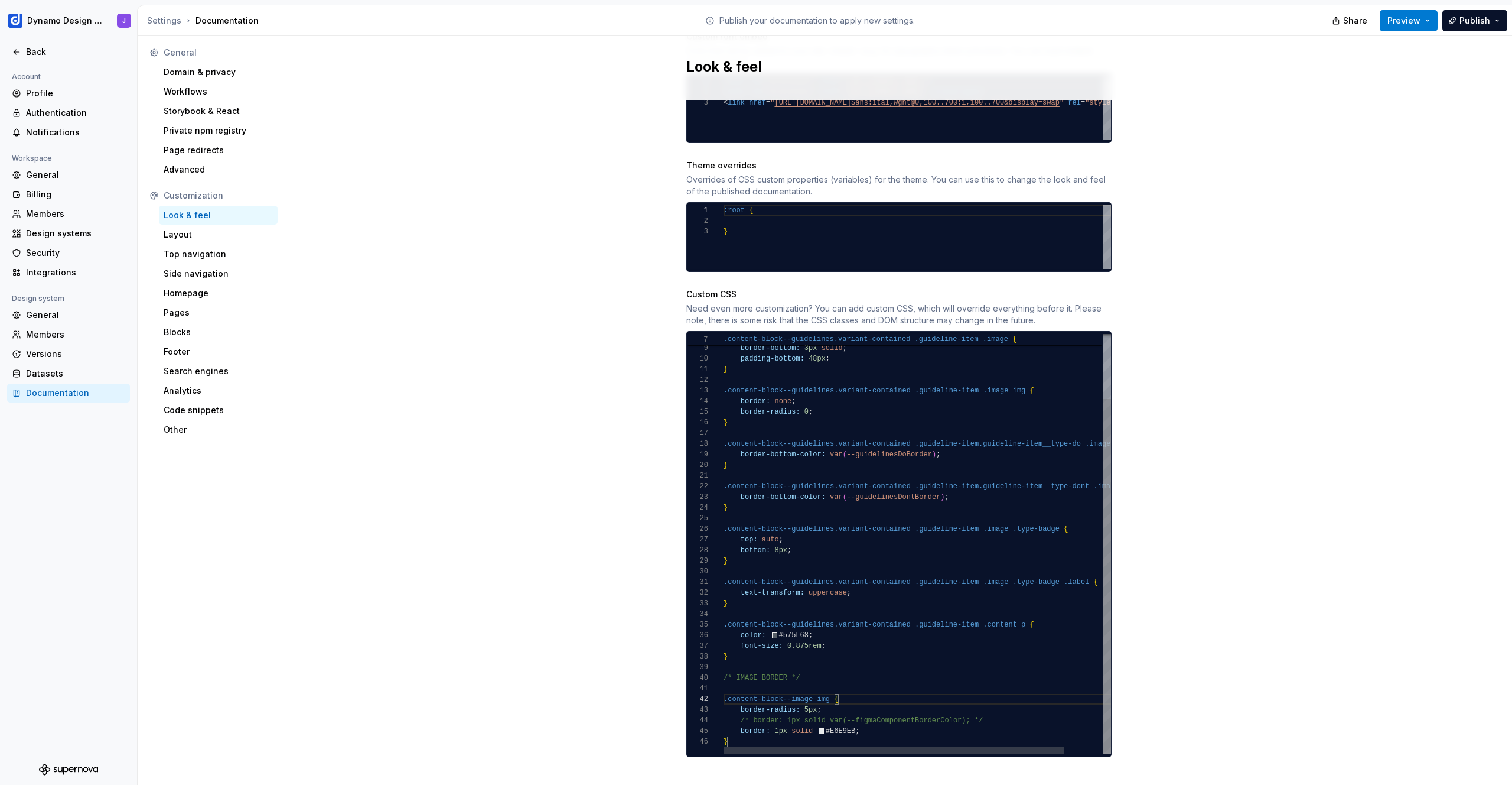
click at [812, 688] on div "border-bottom: 3px solid ; padding-bottom: 48px ; } .content-block--guidelines.…" at bounding box center [939, 506] width 430 height 496
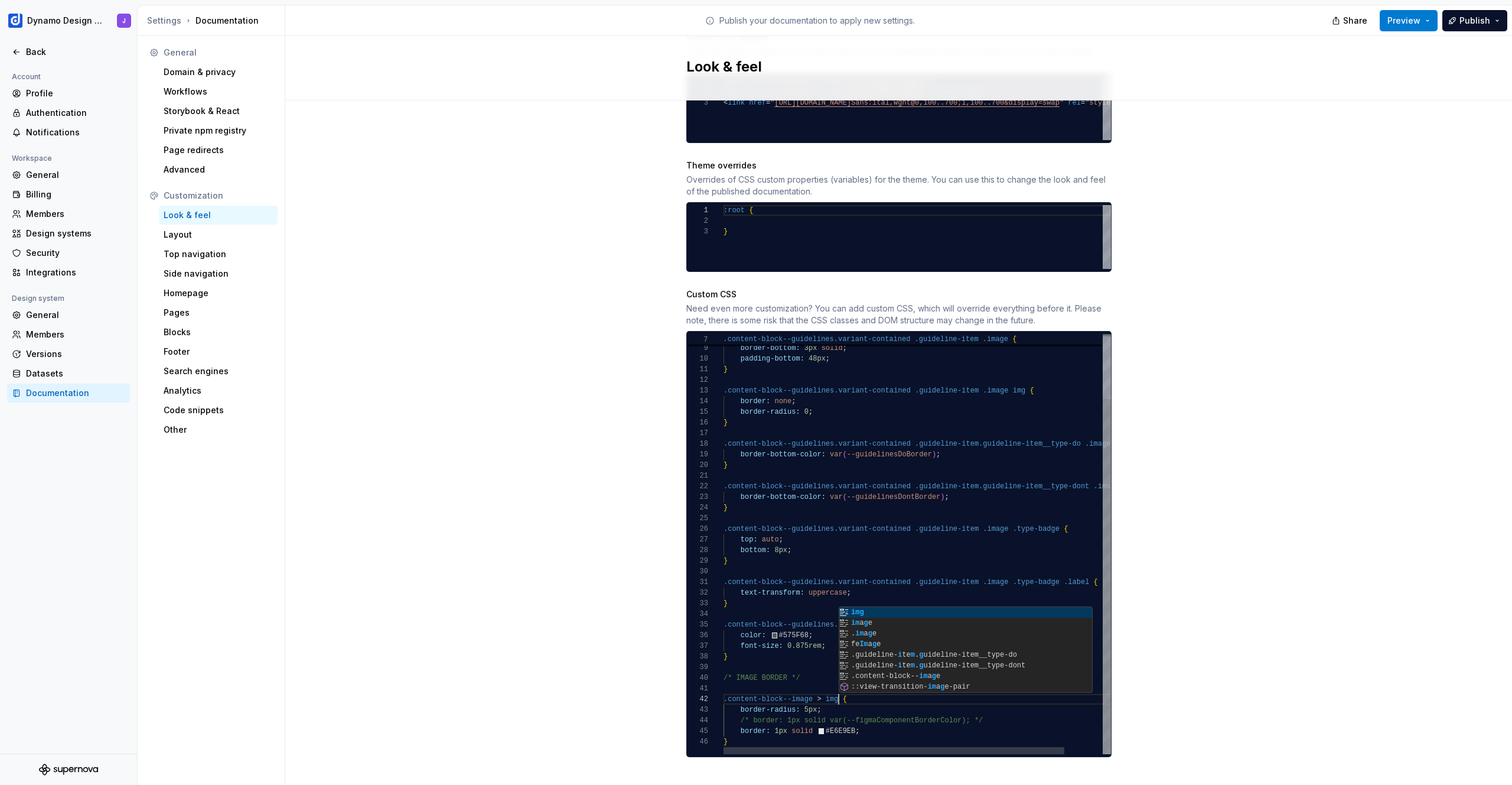
scroll to position [10, 115]
click at [862, 722] on div "border-bottom: 3px solid ; padding-bottom: 48px ; } .content-block--guidelines.…" at bounding box center [939, 506] width 430 height 496
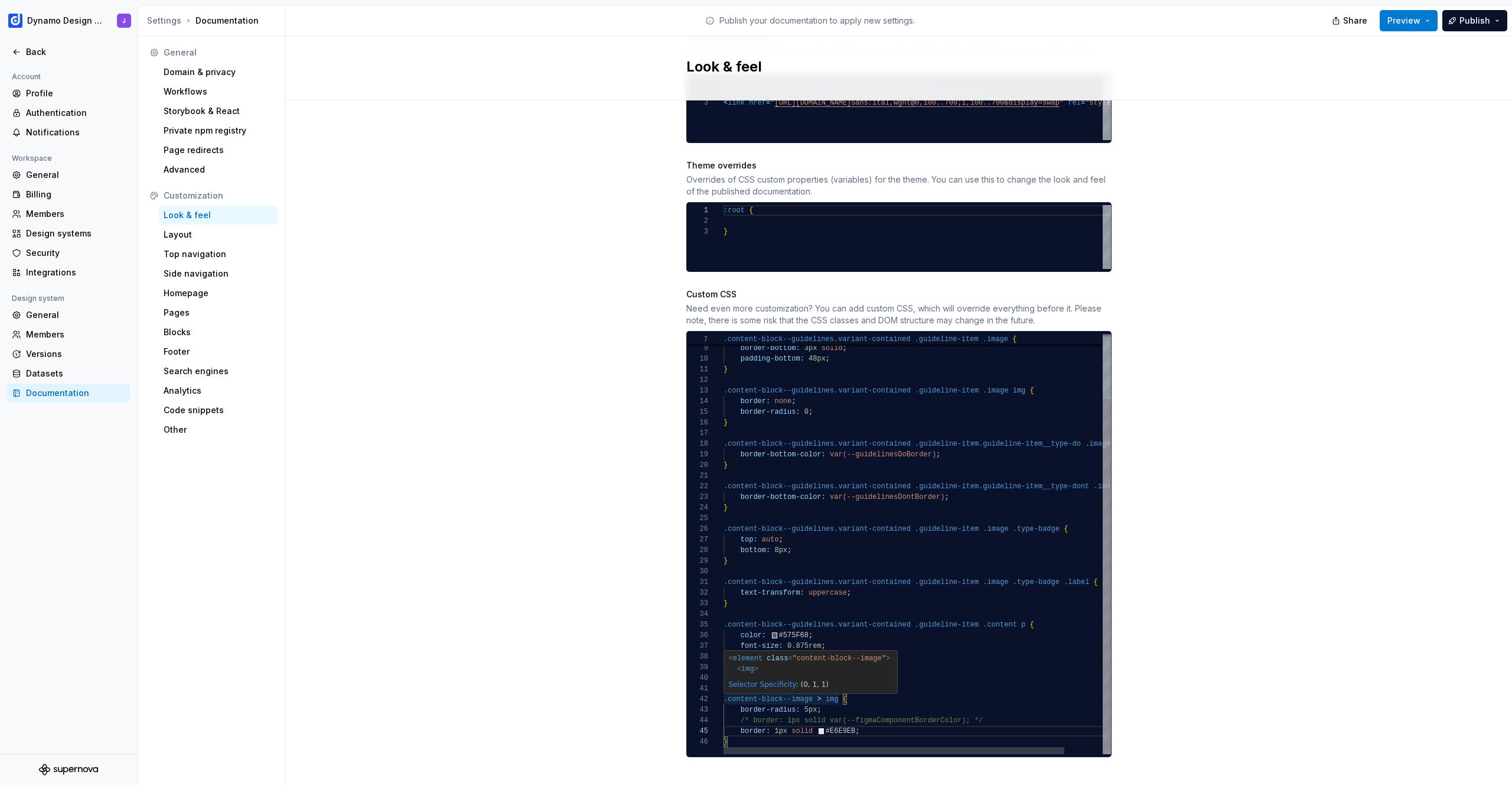
click at [834, 688] on div "border-bottom: 3px solid ; padding-bottom: 48px ; } .content-block--guidelines.…" at bounding box center [939, 506] width 430 height 496
click at [874, 723] on div "border-bottom: 3px solid ; padding-bottom: 48px ; } .content-block--guidelines.…" at bounding box center [939, 506] width 430 height 496
click at [1219, 582] on div "Site logo A company logo that will be displayed on all pages on your documentat…" at bounding box center [899, 178] width 1227 height 1249
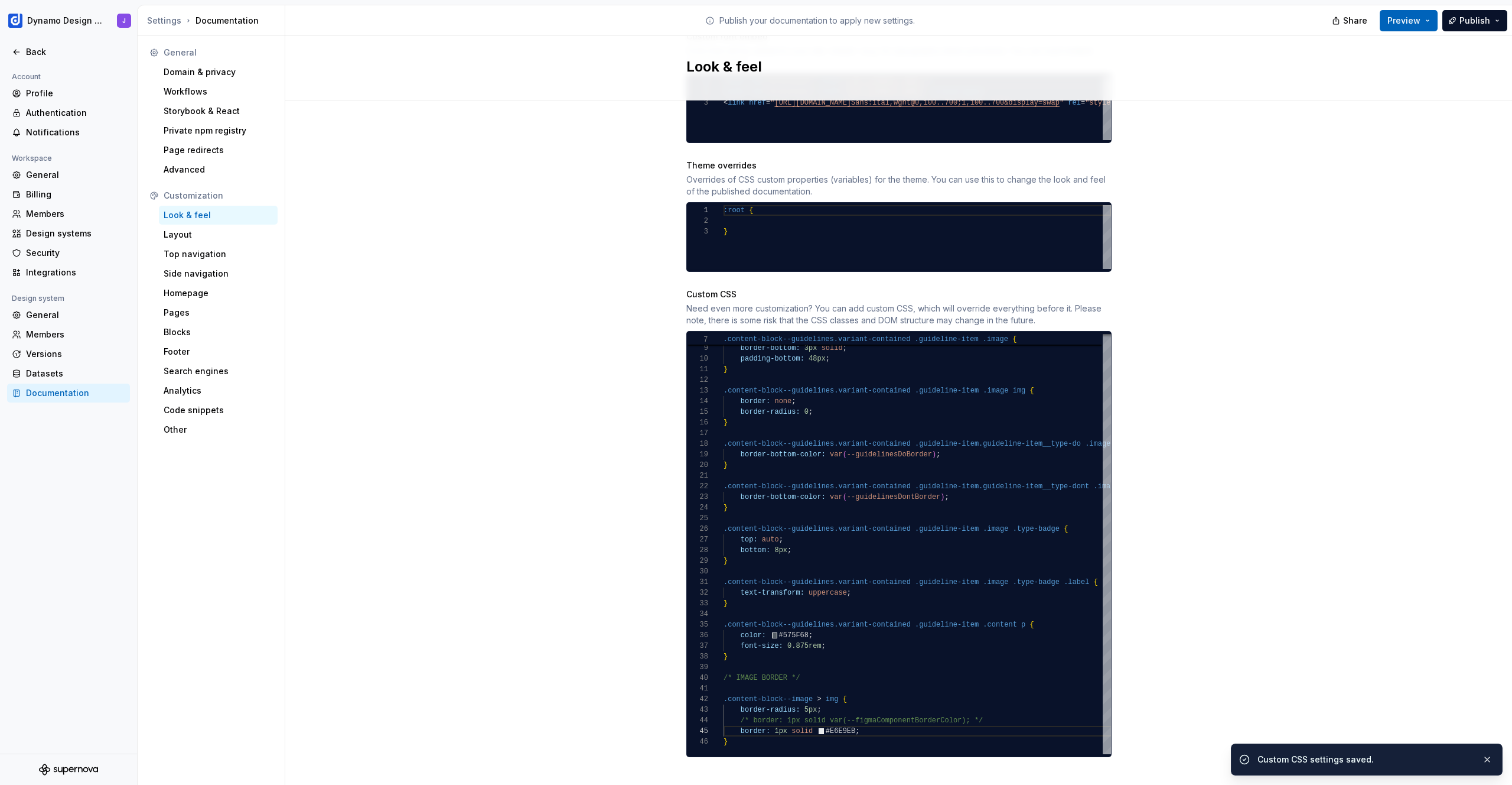
click at [1408, 22] on span "Preview" at bounding box center [1404, 20] width 33 height 12
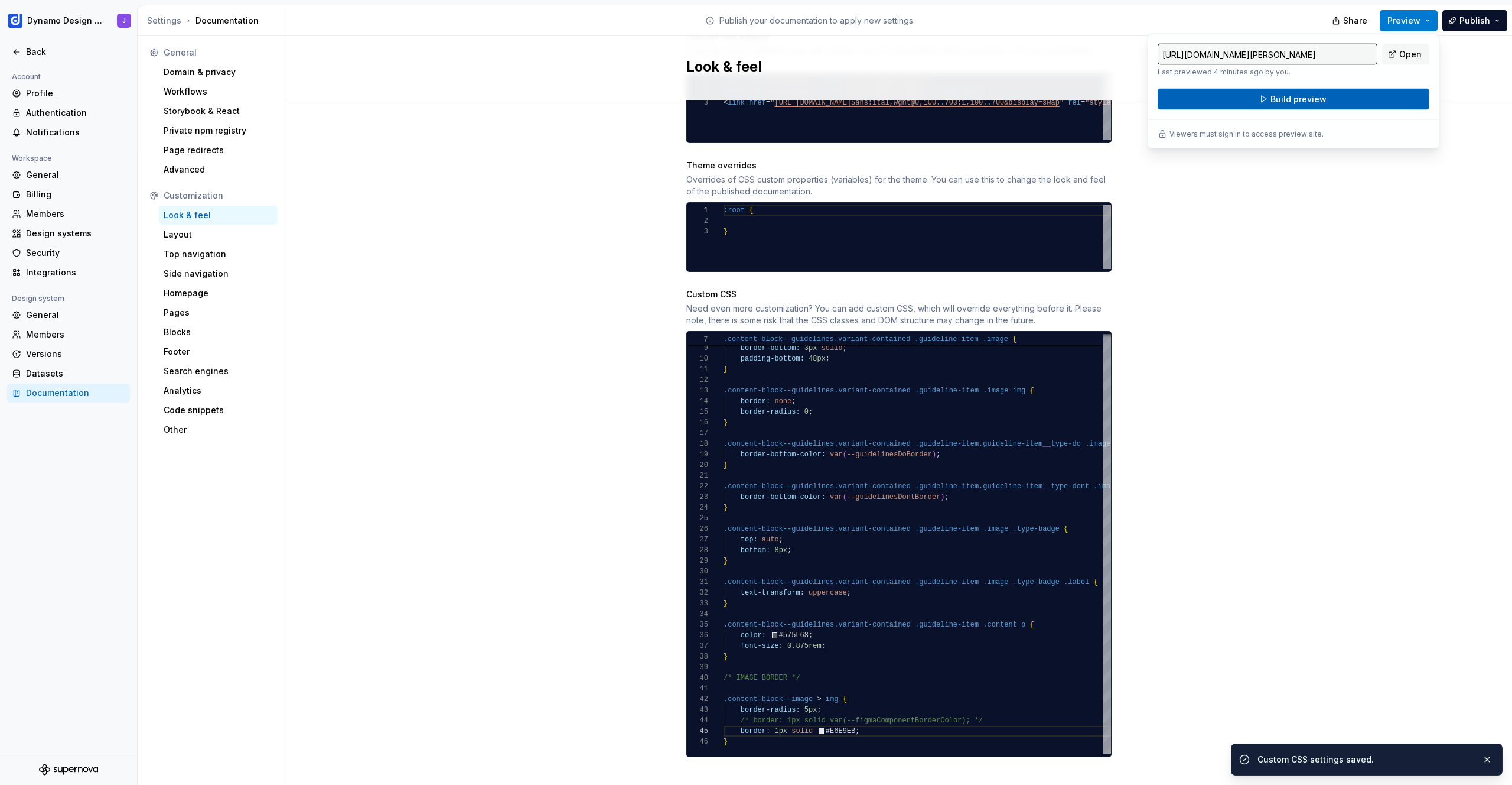
click at [1299, 98] on span "Build preview" at bounding box center [1299, 99] width 56 height 12
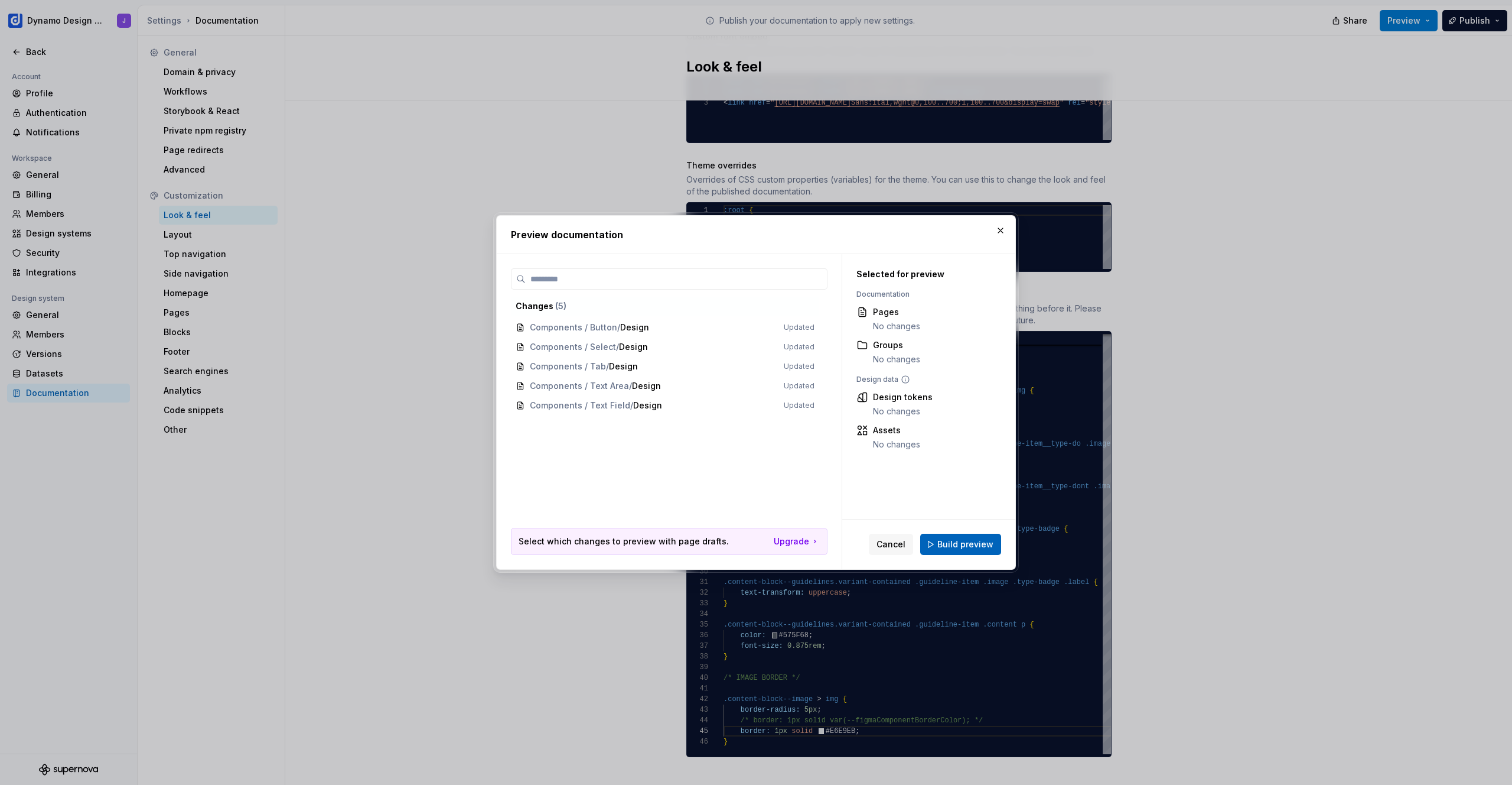
click at [959, 547] on span "Build preview" at bounding box center [966, 544] width 56 height 12
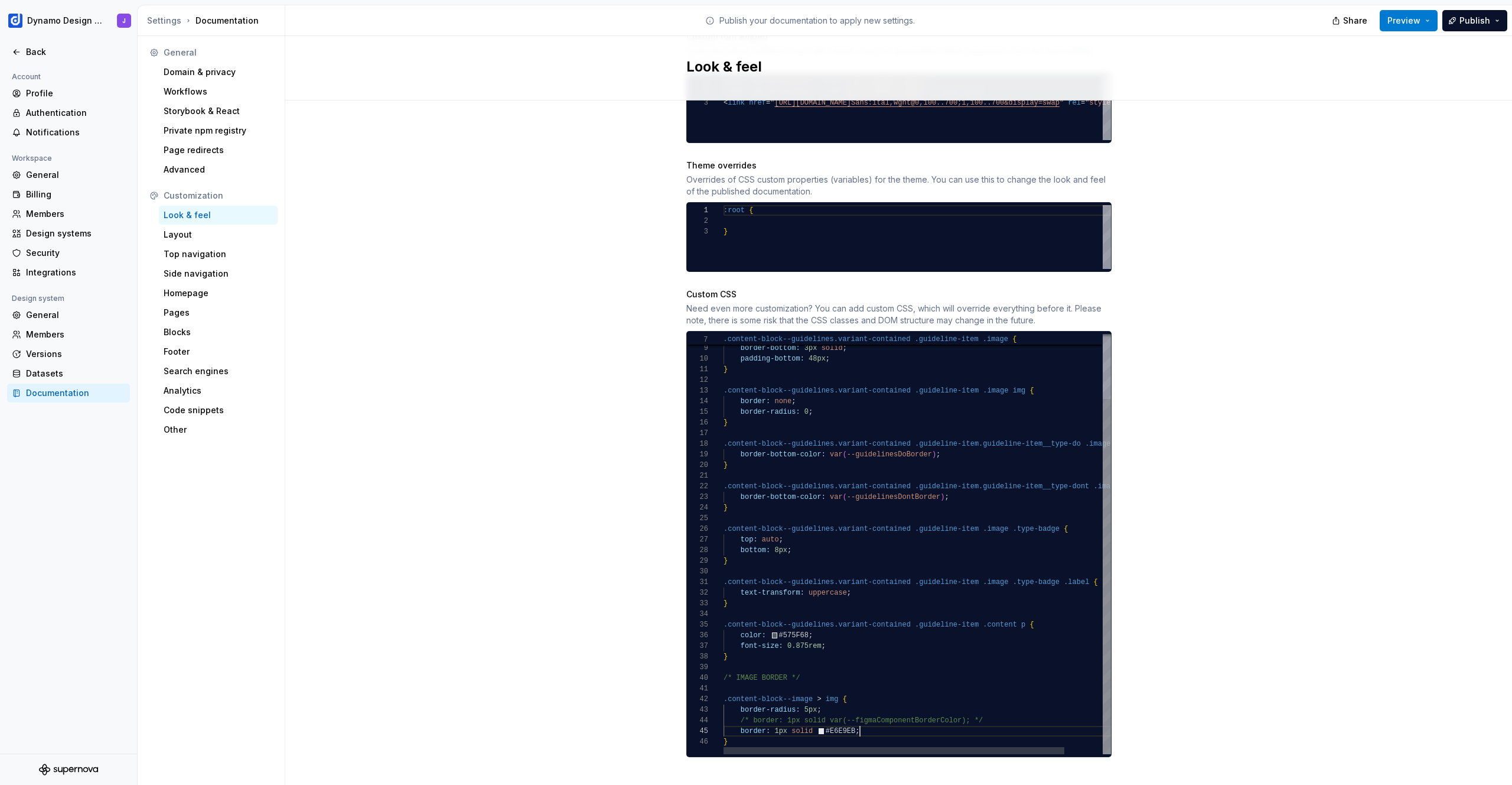
click at [884, 717] on div "border-bottom: 3px solid ; padding-bottom: 48px ; } .content-block--guidelines.…" at bounding box center [939, 506] width 430 height 496
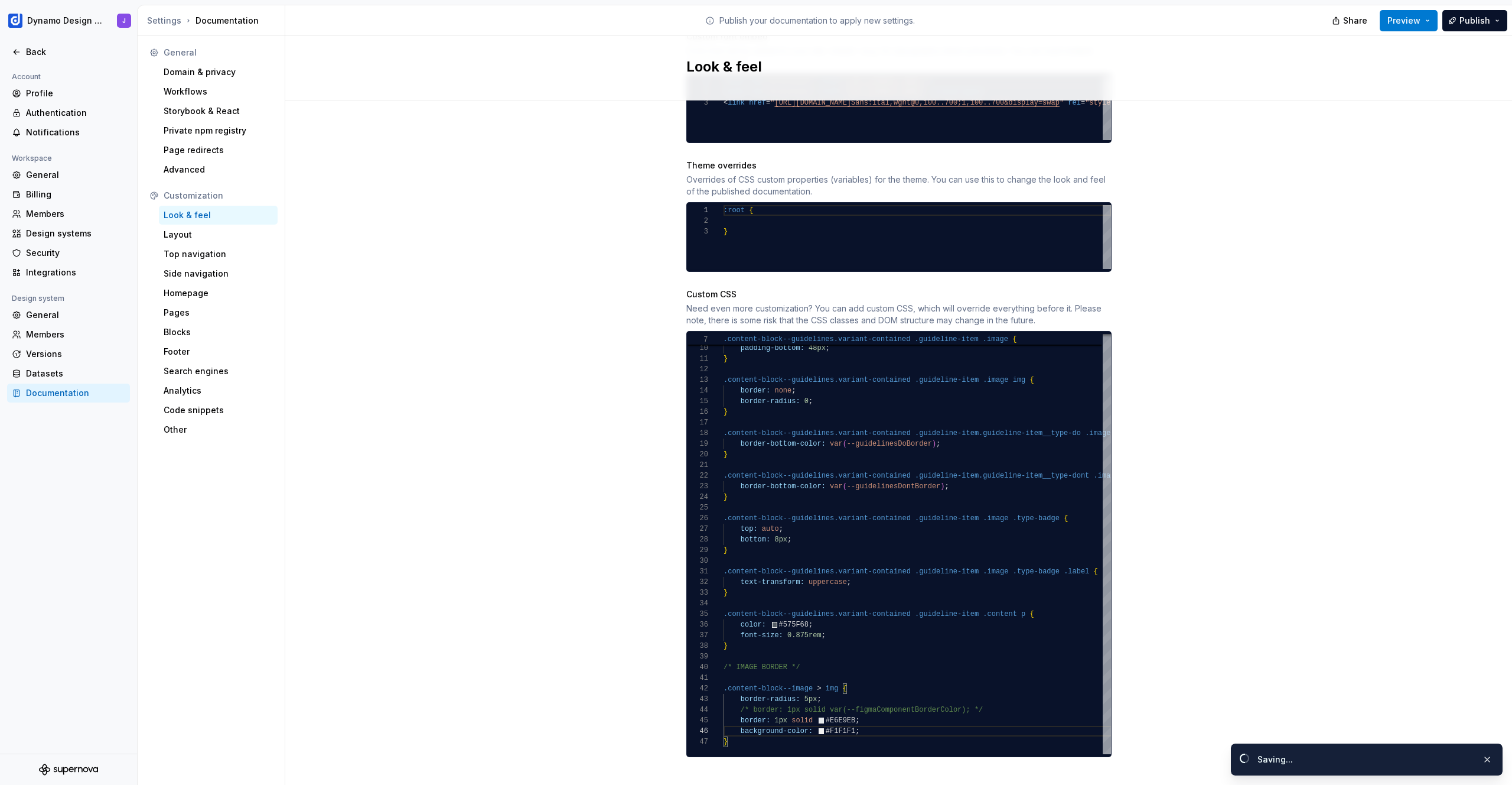
click at [1256, 431] on div "Site logo A company logo that will be displayed on all pages on your documentat…" at bounding box center [899, 178] width 1227 height 1249
click at [1413, 20] on span "Preview" at bounding box center [1404, 20] width 33 height 12
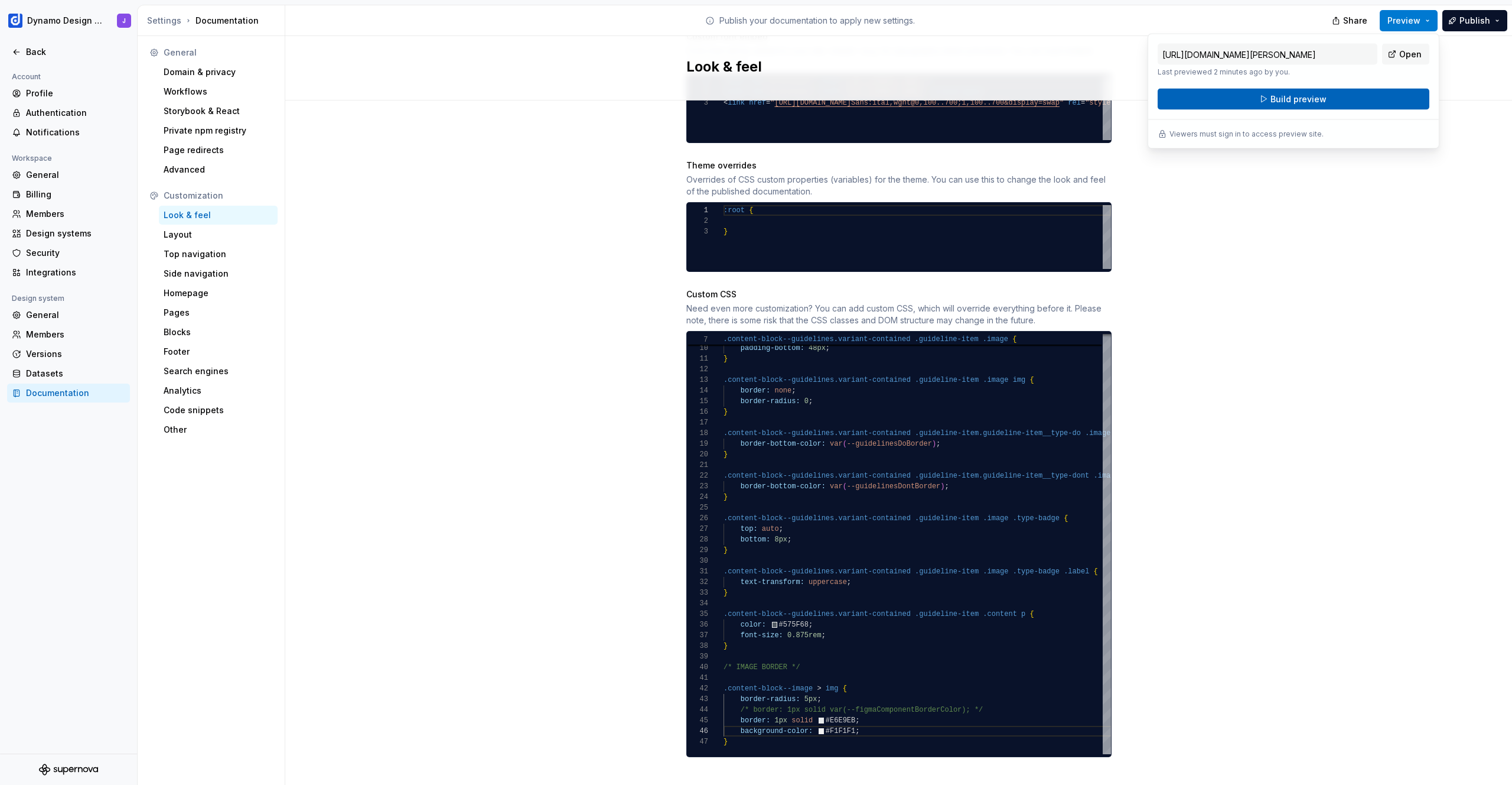
click at [1310, 101] on span "Build preview" at bounding box center [1299, 99] width 56 height 12
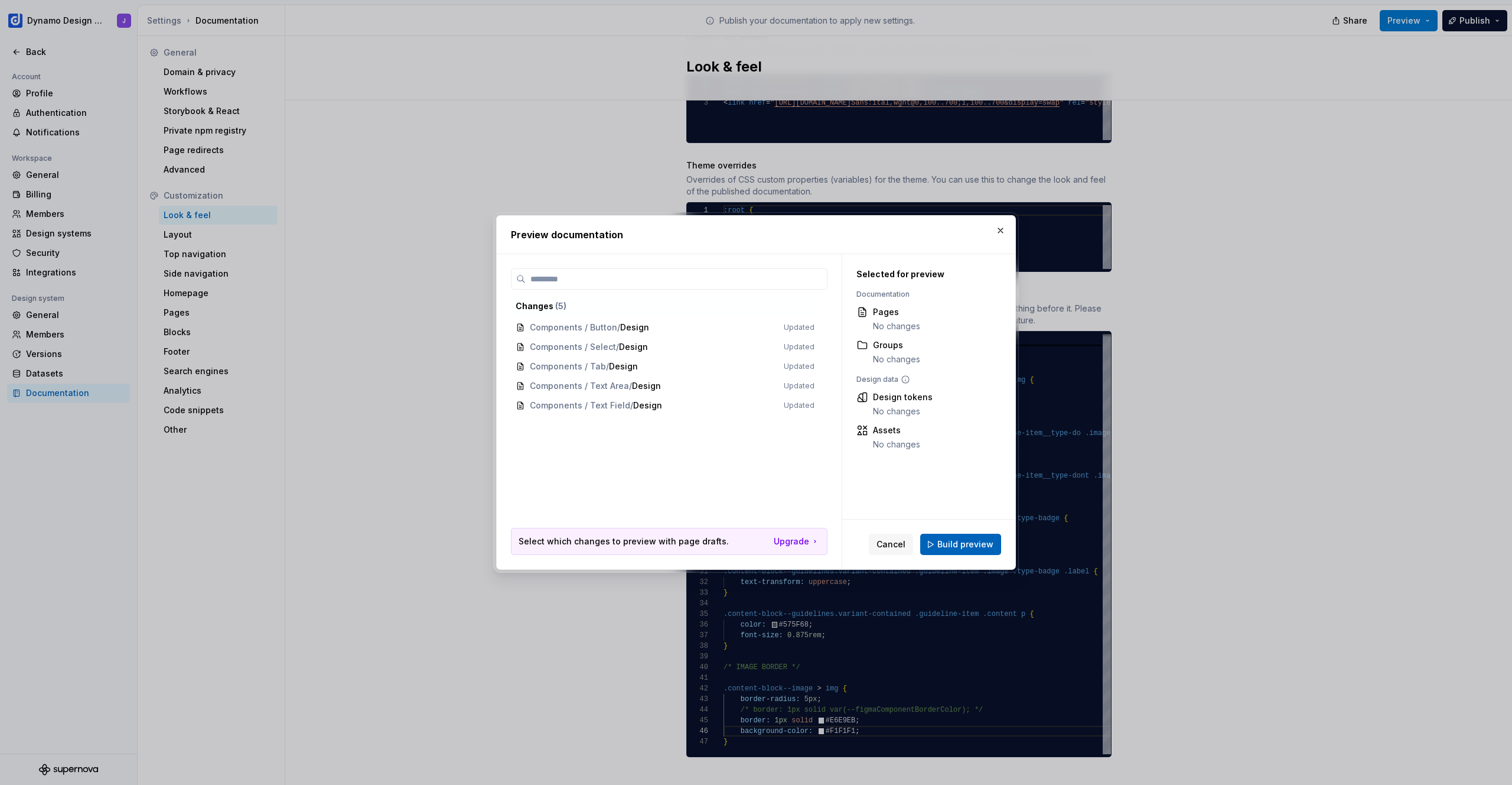
click at [975, 543] on span "Build preview" at bounding box center [966, 544] width 56 height 12
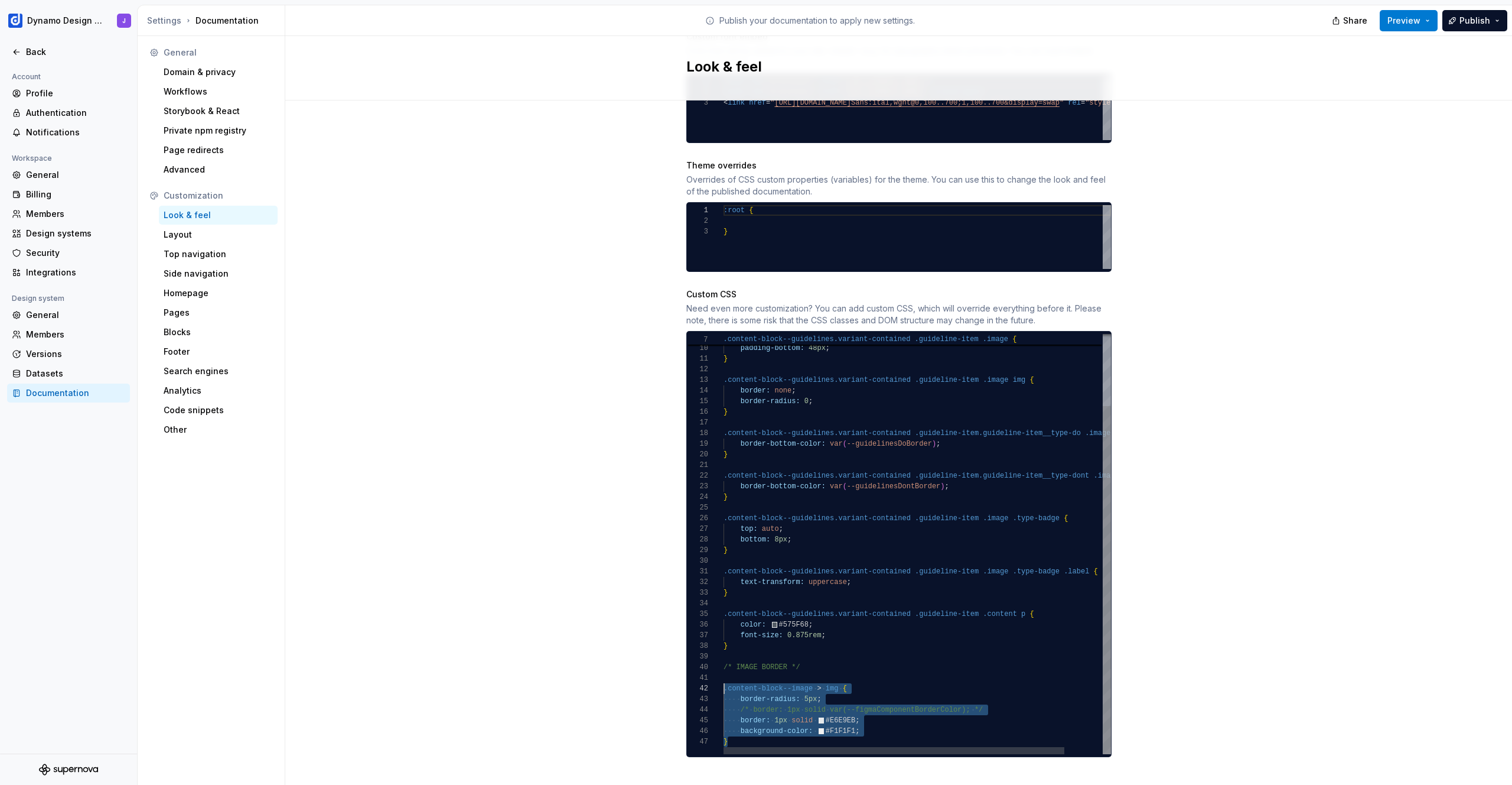
scroll to position [10, 0]
drag, startPoint x: 737, startPoint y: 727, endPoint x: 658, endPoint y: 680, distance: 91.9
click at [724, 680] on div "border-bottom: 3px solid ; padding-bottom: 48px ; } .content-block--guidelines.…" at bounding box center [939, 500] width 430 height 507
click at [923, 628] on div "border-bottom: 3px solid ; padding-bottom: 48px ; } .content-block--guidelines.…" at bounding box center [939, 500] width 430 height 507
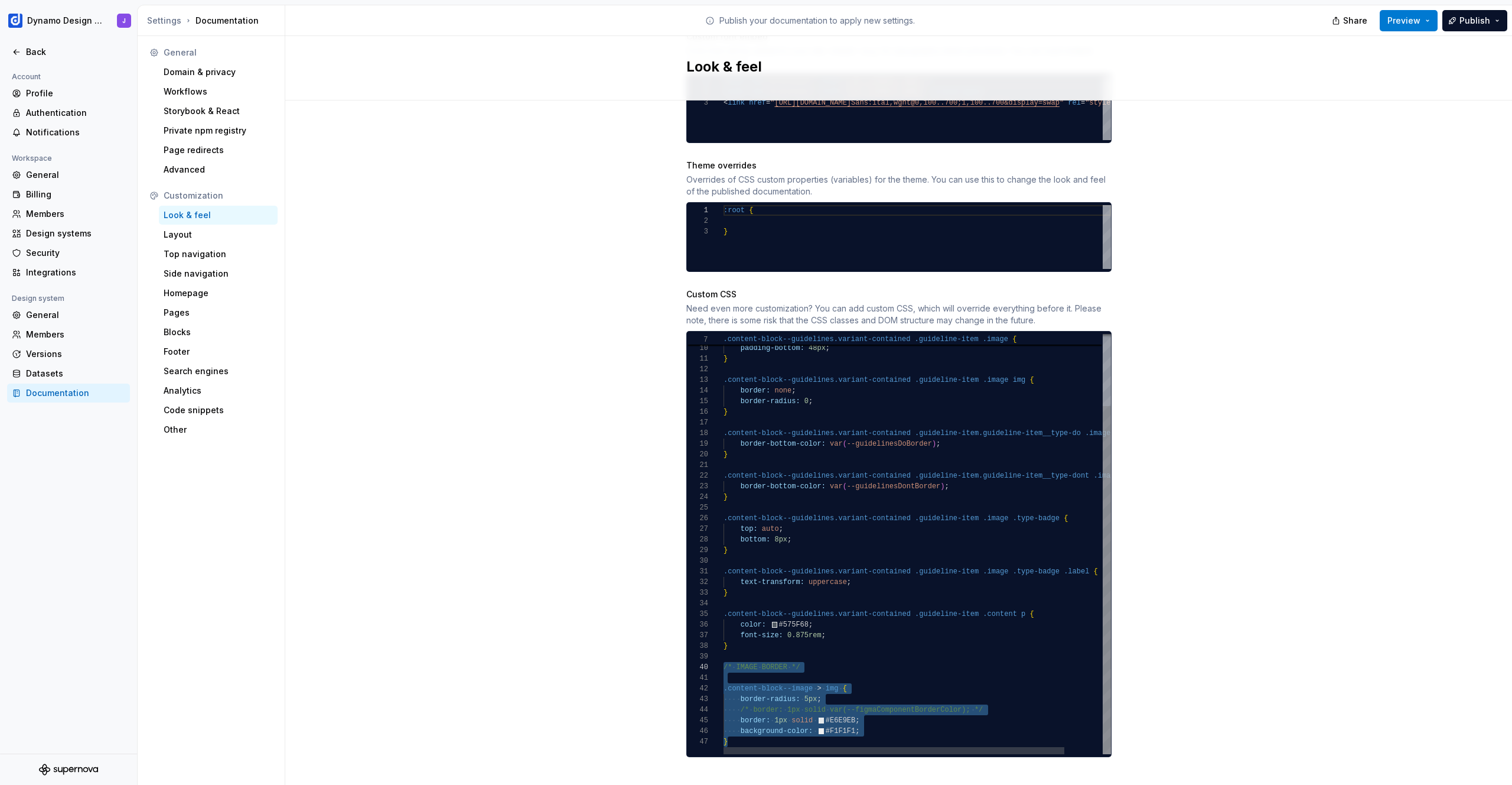
drag, startPoint x: 737, startPoint y: 727, endPoint x: 678, endPoint y: 651, distance: 96.2
click at [724, 651] on div "border-bottom: 3px solid ; padding-bottom: 48px ; } .content-block--guidelines.…" at bounding box center [939, 500] width 430 height 507
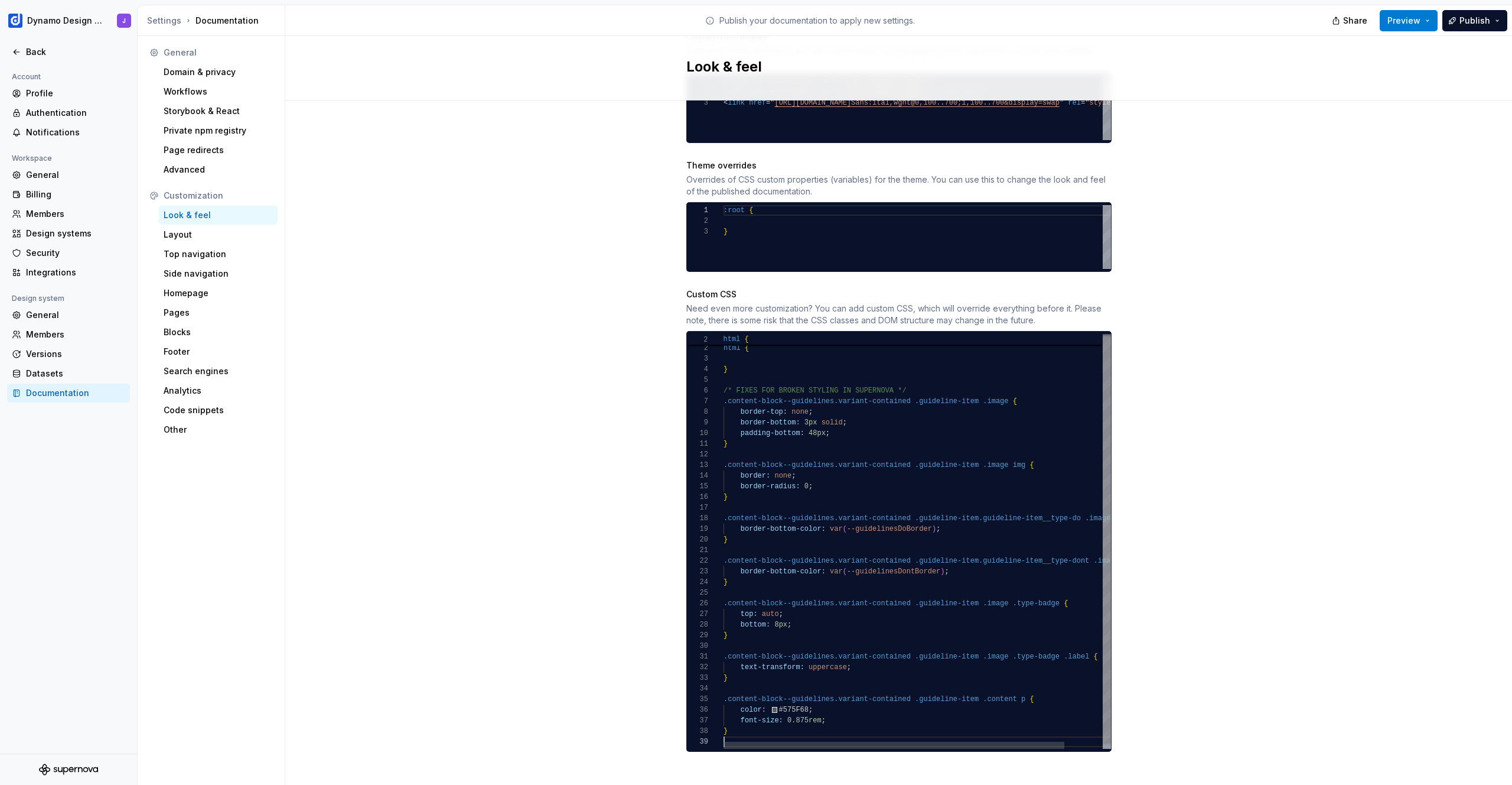
scroll to position [542, 0]
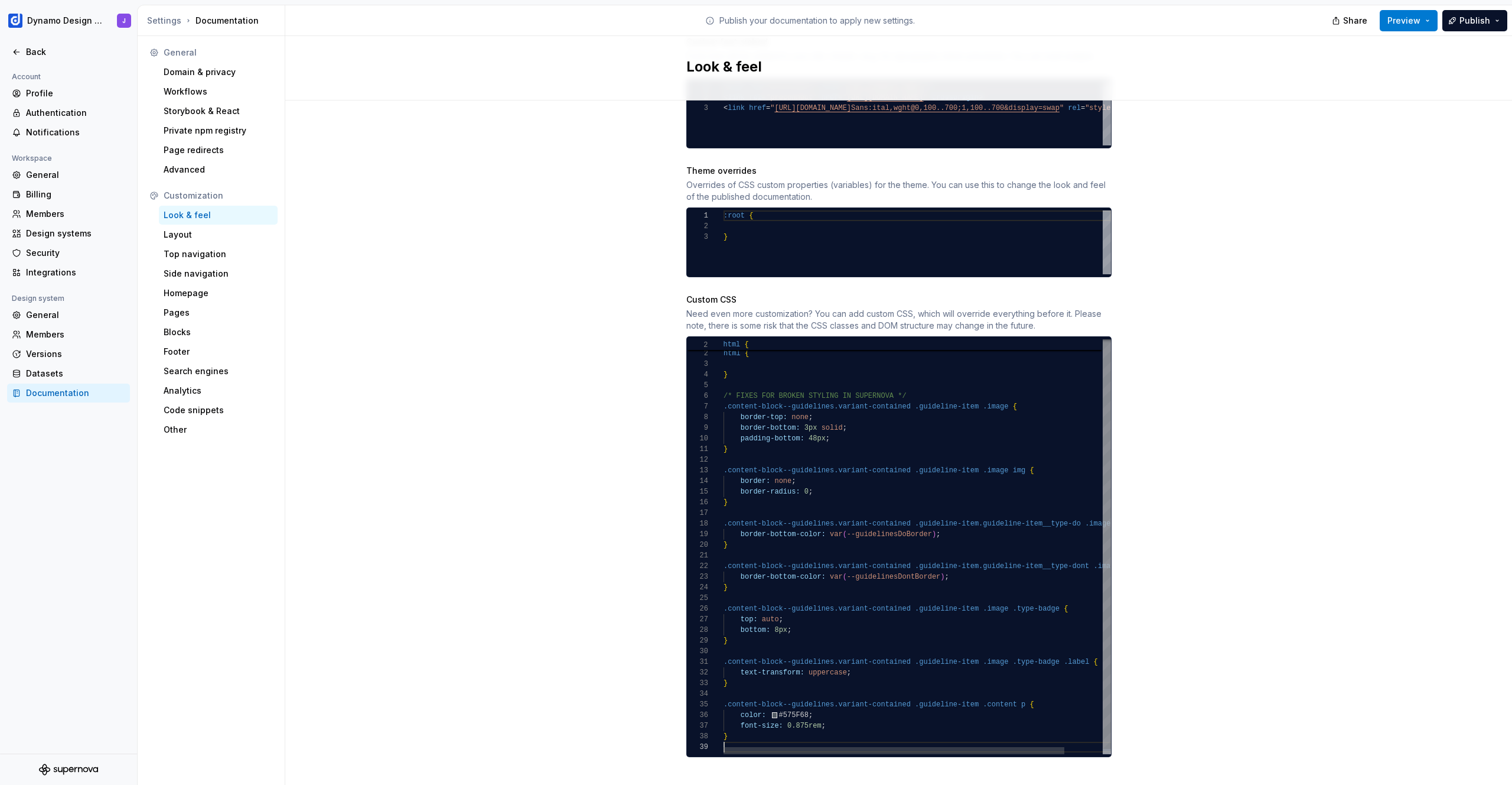
type textarea "**********"
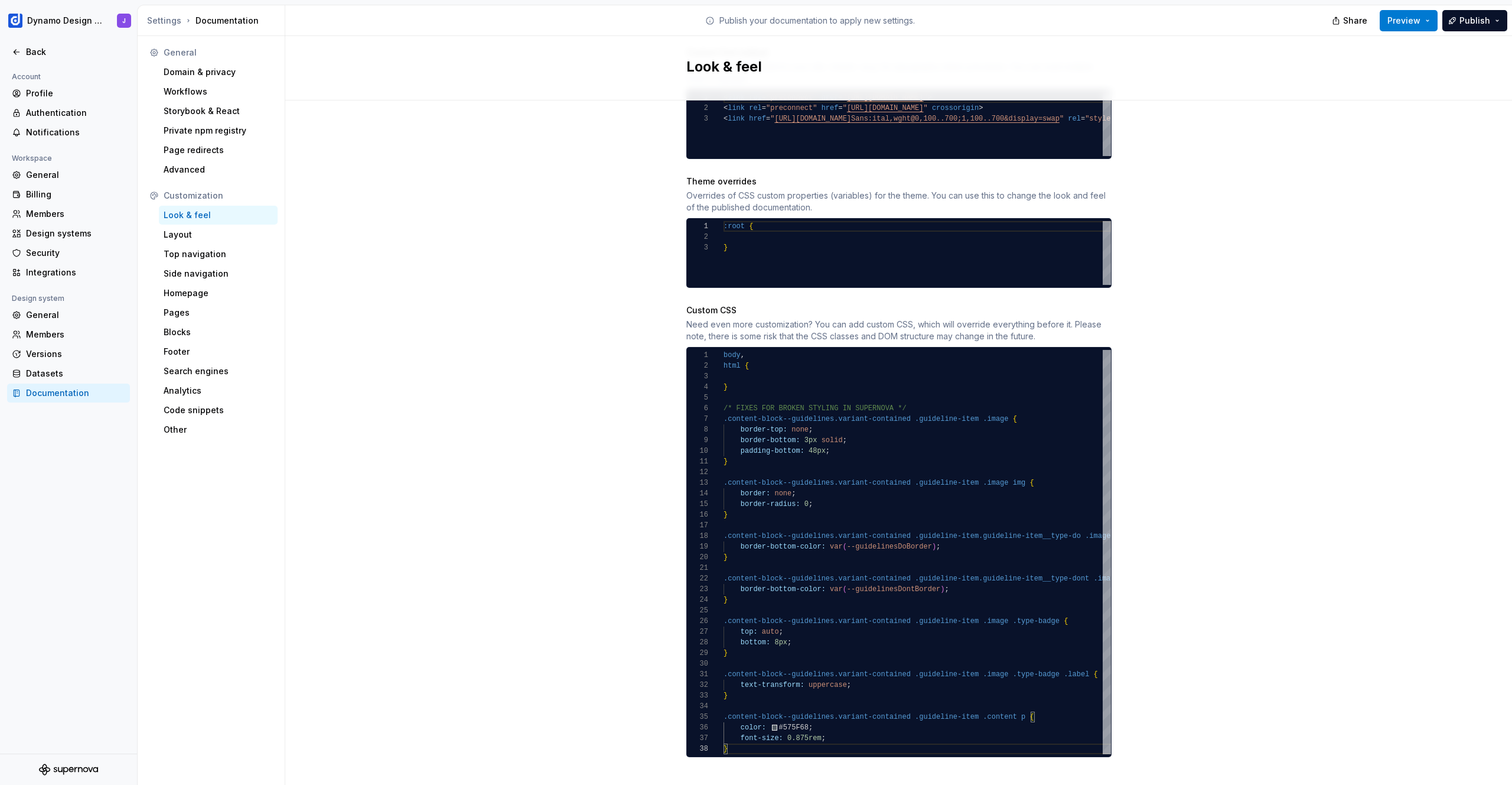
click at [1182, 618] on div "Site logo A company logo that will be displayed on all pages on your documentat…" at bounding box center [899, 186] width 1227 height 1232
click at [16, 55] on icon at bounding box center [17, 52] width 9 height 9
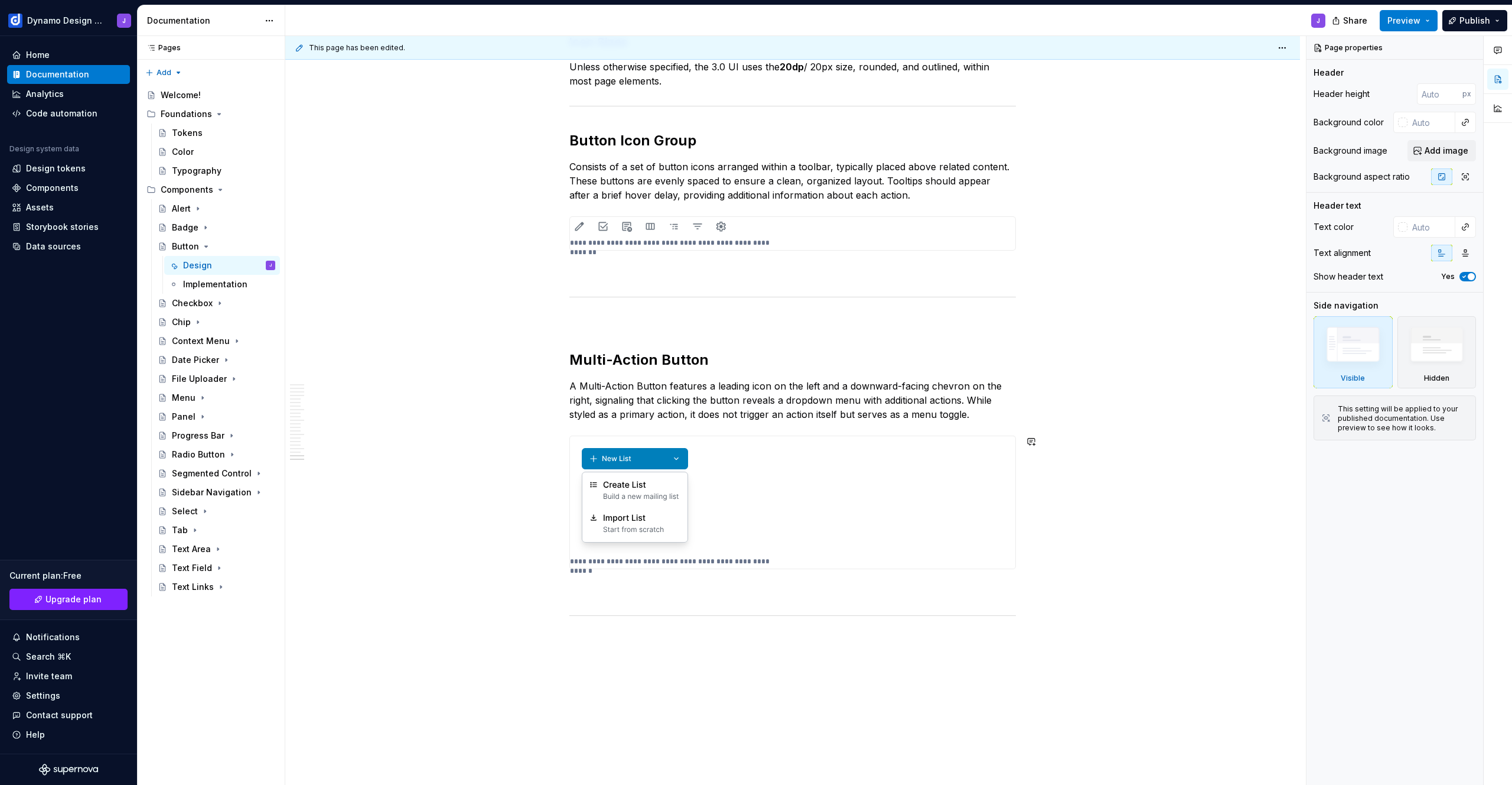
scroll to position [3985, 0]
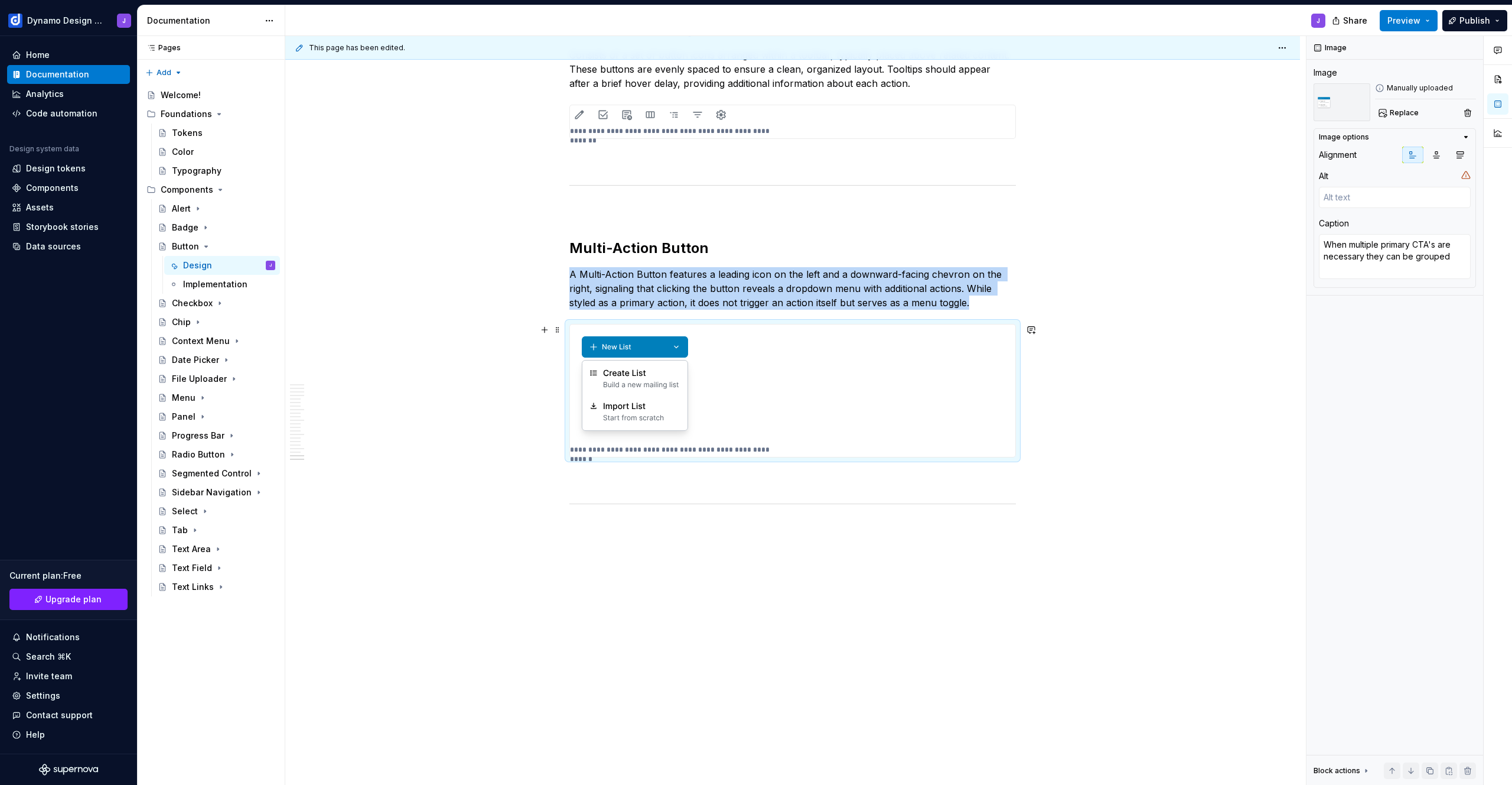
click at [760, 369] on img at bounding box center [791, 383] width 443 height 118
click at [1400, 117] on span "Replace" at bounding box center [1403, 113] width 29 height 9
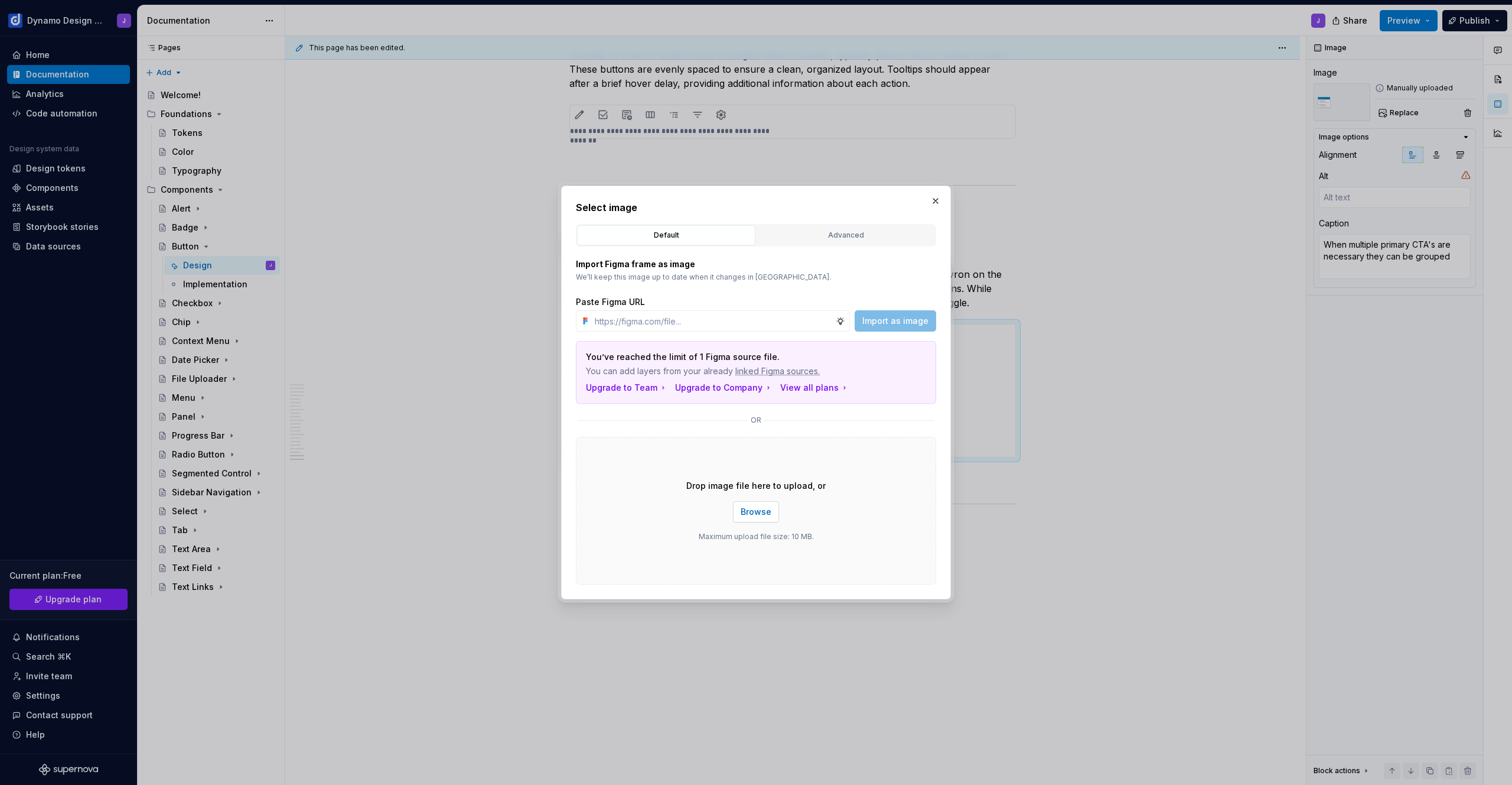
click at [761, 510] on span "Browse" at bounding box center [756, 511] width 31 height 12
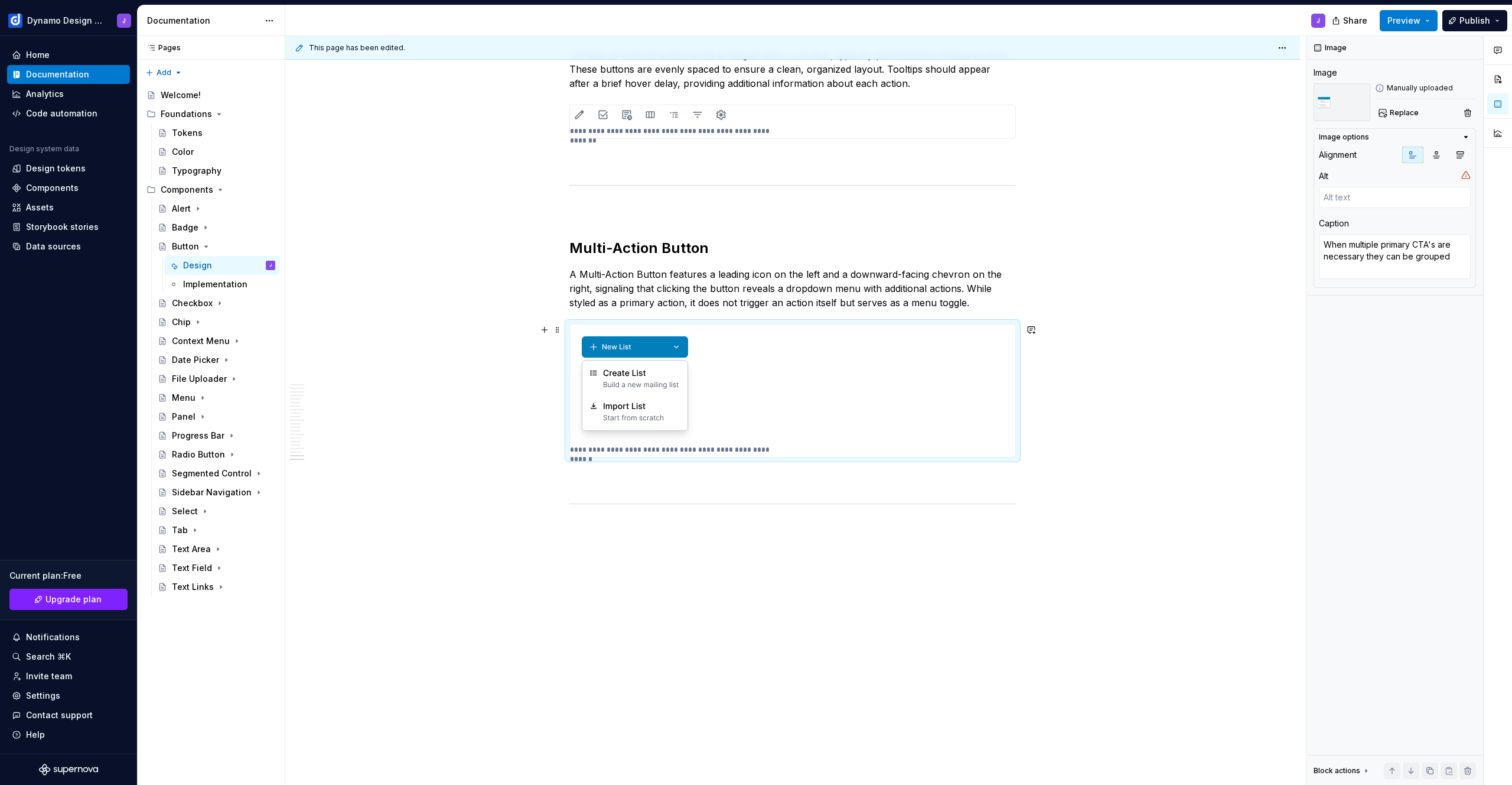
click at [831, 385] on img at bounding box center [791, 383] width 443 height 118
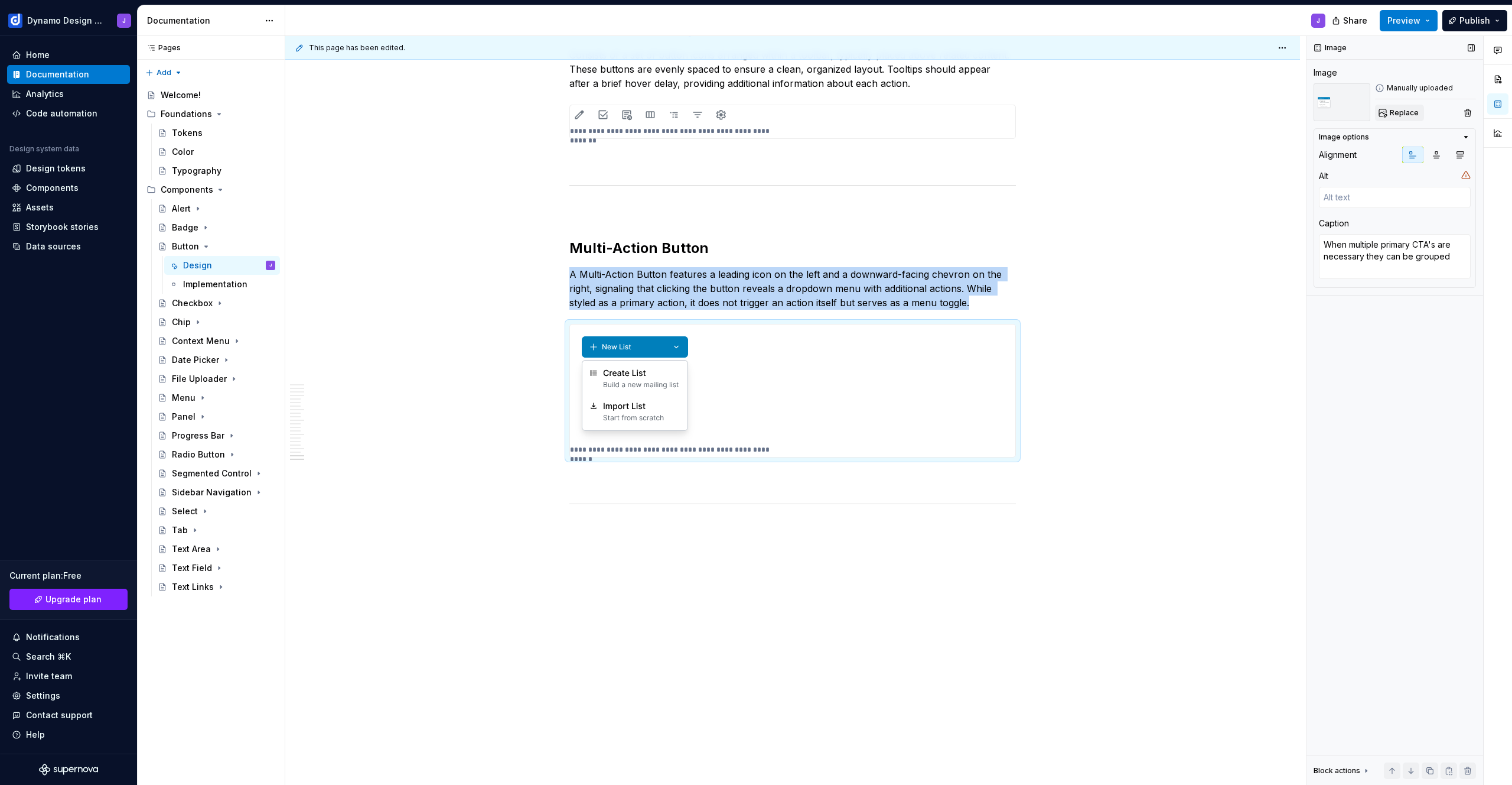
click at [1403, 116] on span "Replace" at bounding box center [1403, 113] width 29 height 9
type textarea "*"
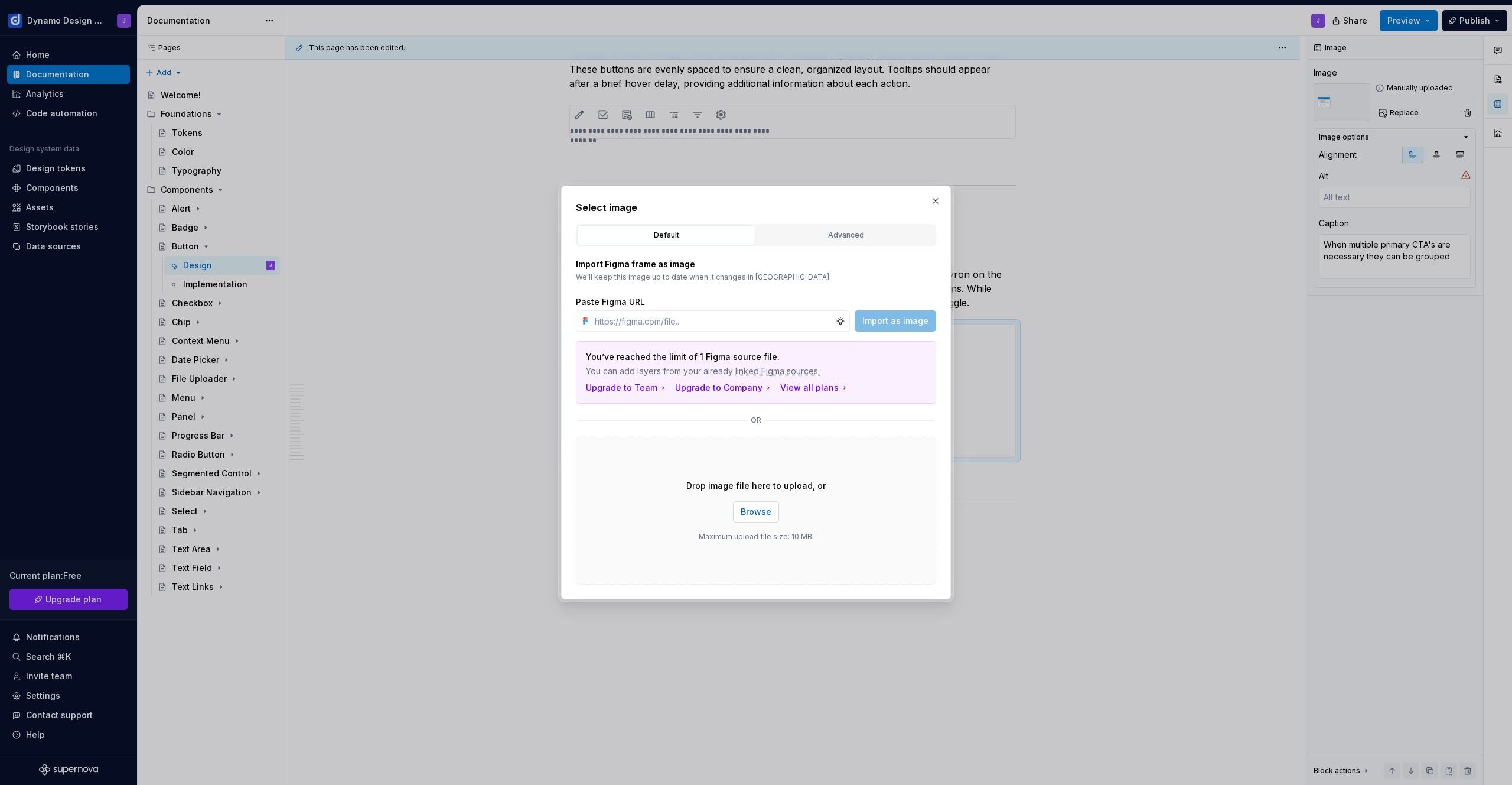
click at [752, 510] on span "Browse" at bounding box center [756, 511] width 31 height 12
click at [770, 518] on button "Browse" at bounding box center [756, 511] width 46 height 21
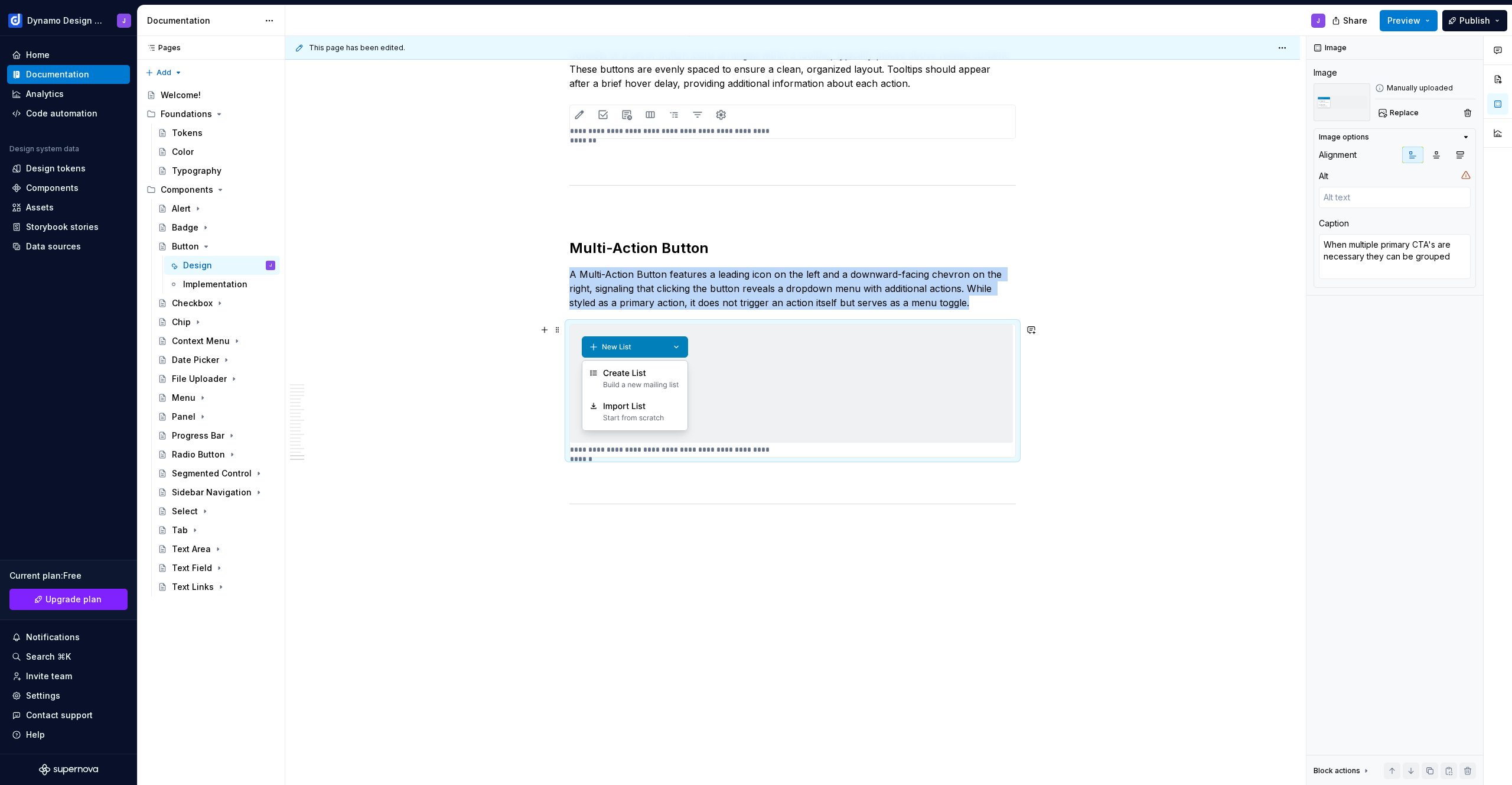
click at [1399, 19] on span "Preview" at bounding box center [1404, 20] width 33 height 12
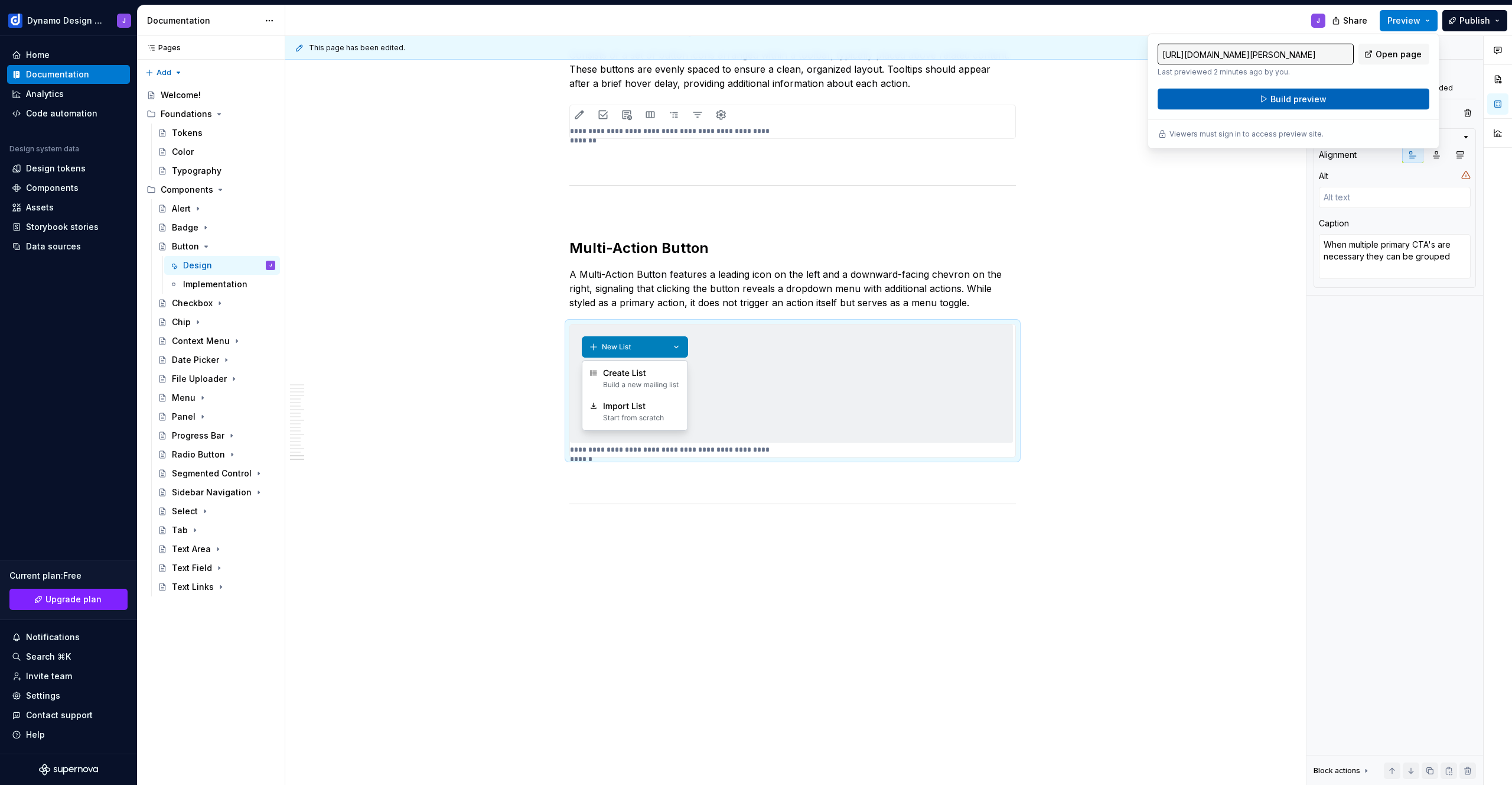
click at [1346, 96] on button "Build preview" at bounding box center [1293, 99] width 272 height 21
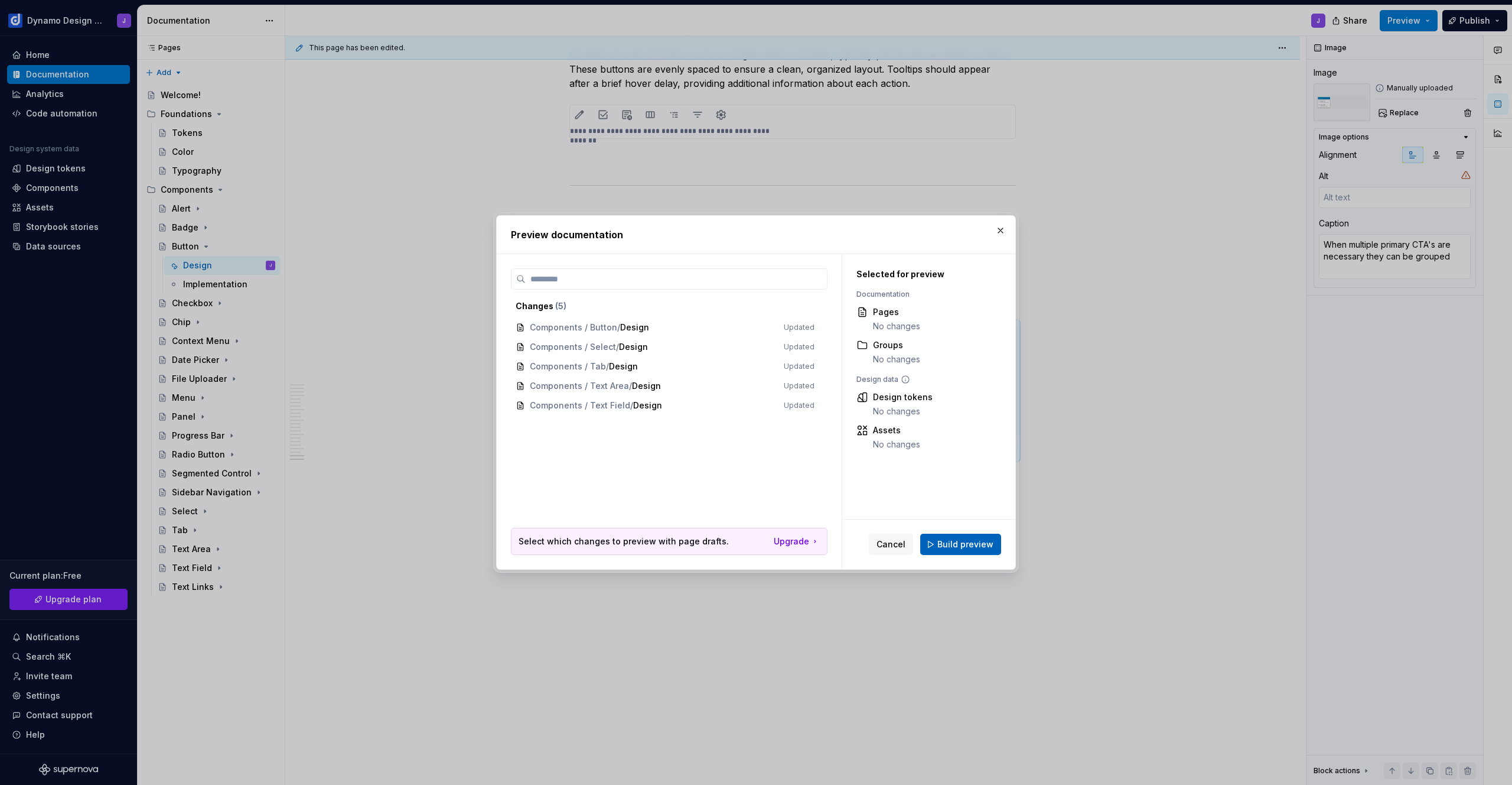
click at [979, 540] on span "Build preview" at bounding box center [966, 544] width 56 height 12
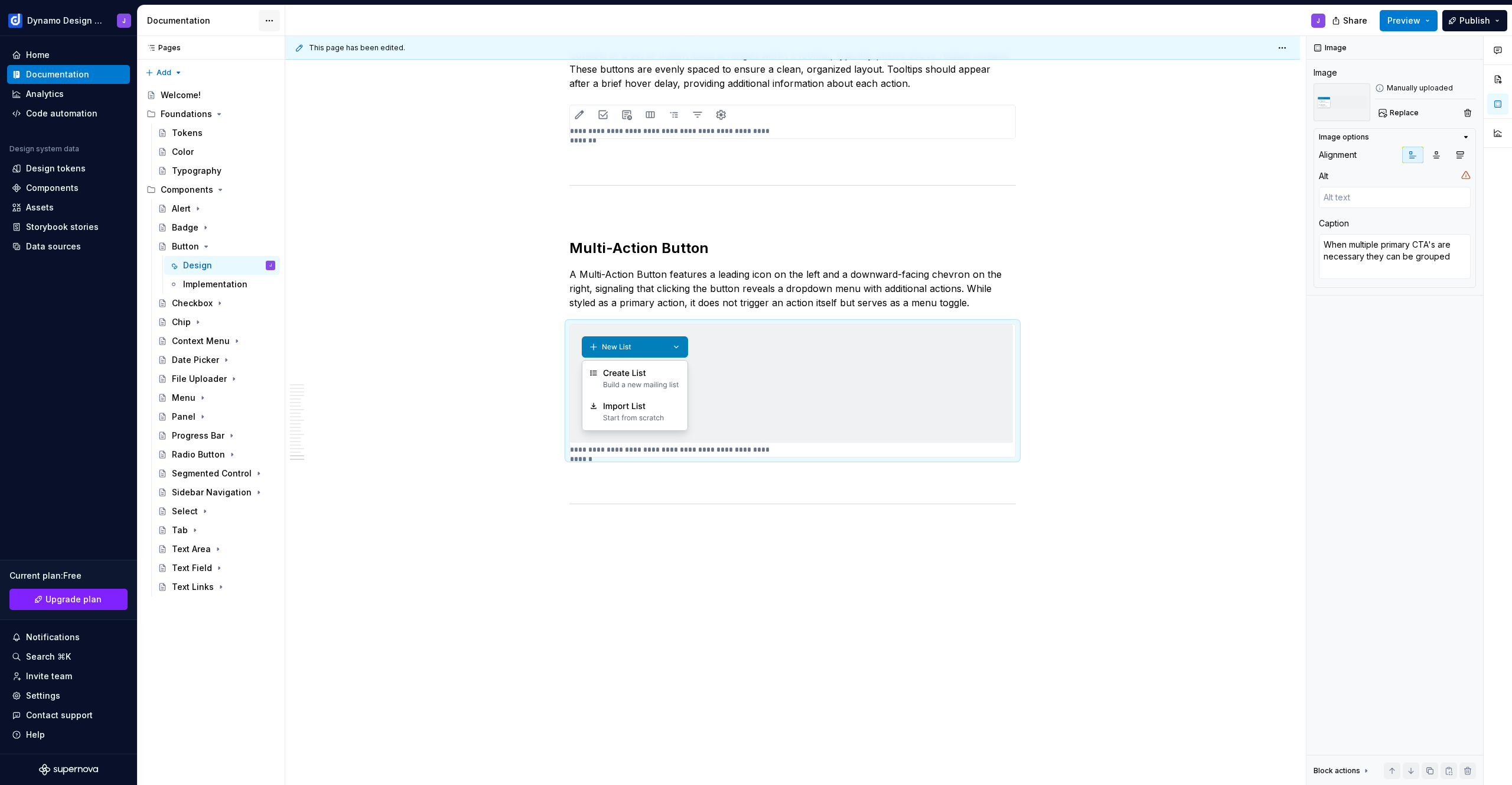
click at [273, 19] on html "Dynamo Design System J Home Documentation Analytics Code automation Design syst…" at bounding box center [756, 392] width 1512 height 785
click at [269, 20] on html "Dynamo Design System J Home Documentation Analytics Code automation Design syst…" at bounding box center [756, 392] width 1512 height 785
click at [266, 18] on html "Dynamo Design System J Home Documentation Analytics Code automation Design syst…" at bounding box center [756, 392] width 1512 height 785
click at [317, 125] on div "Documentation settings" at bounding box center [336, 122] width 112 height 12
type textarea "*"
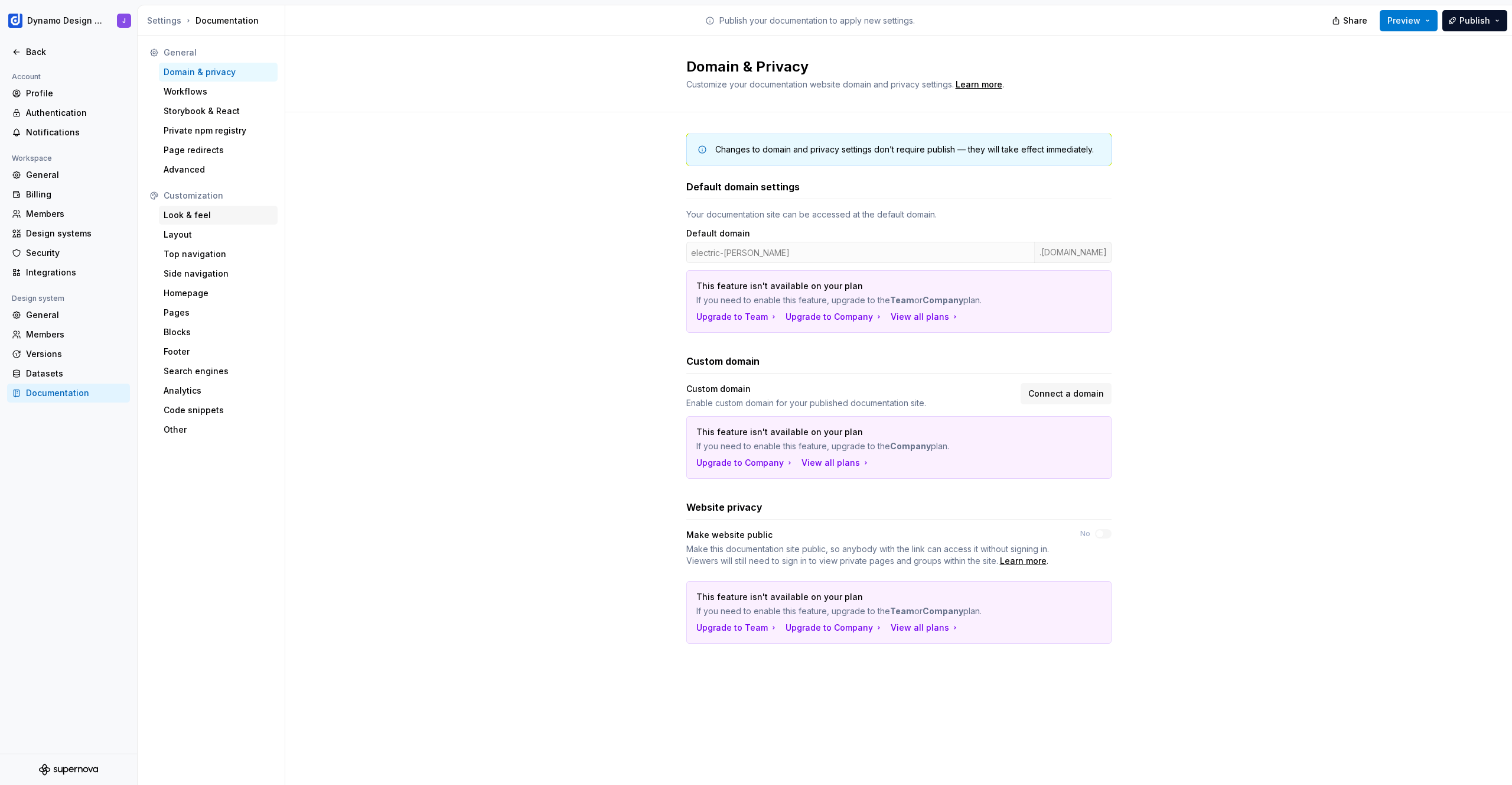
click at [214, 209] on div "Look & feel" at bounding box center [218, 214] width 109 height 12
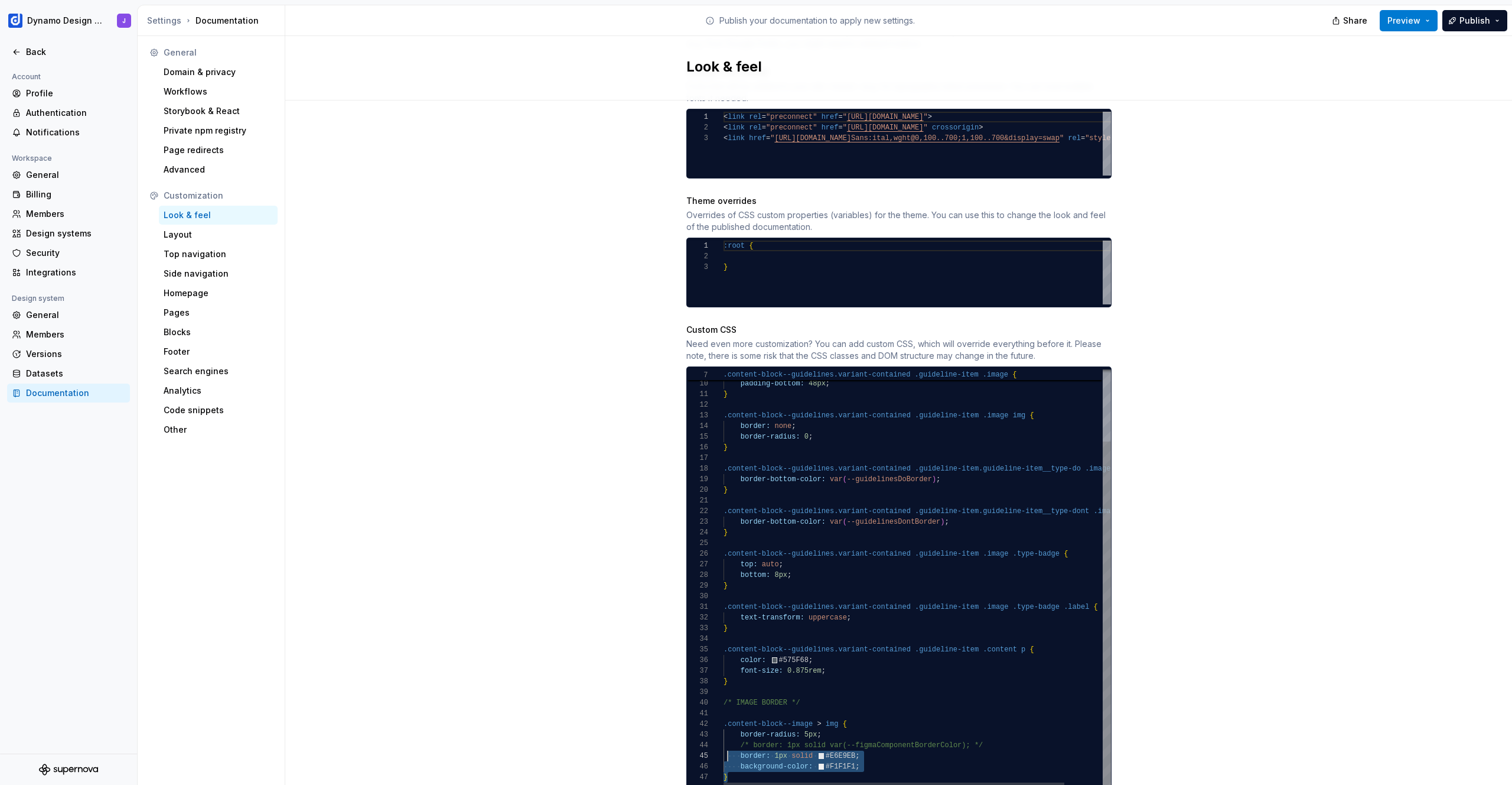
scroll to position [96, 0]
drag, startPoint x: 746, startPoint y: 761, endPoint x: 697, endPoint y: 688, distance: 87.9
click at [724, 688] on div "border-bottom: 3px solid ; padding-bottom: 48px ; } .content-block--guidelines.…" at bounding box center [939, 535] width 430 height 507
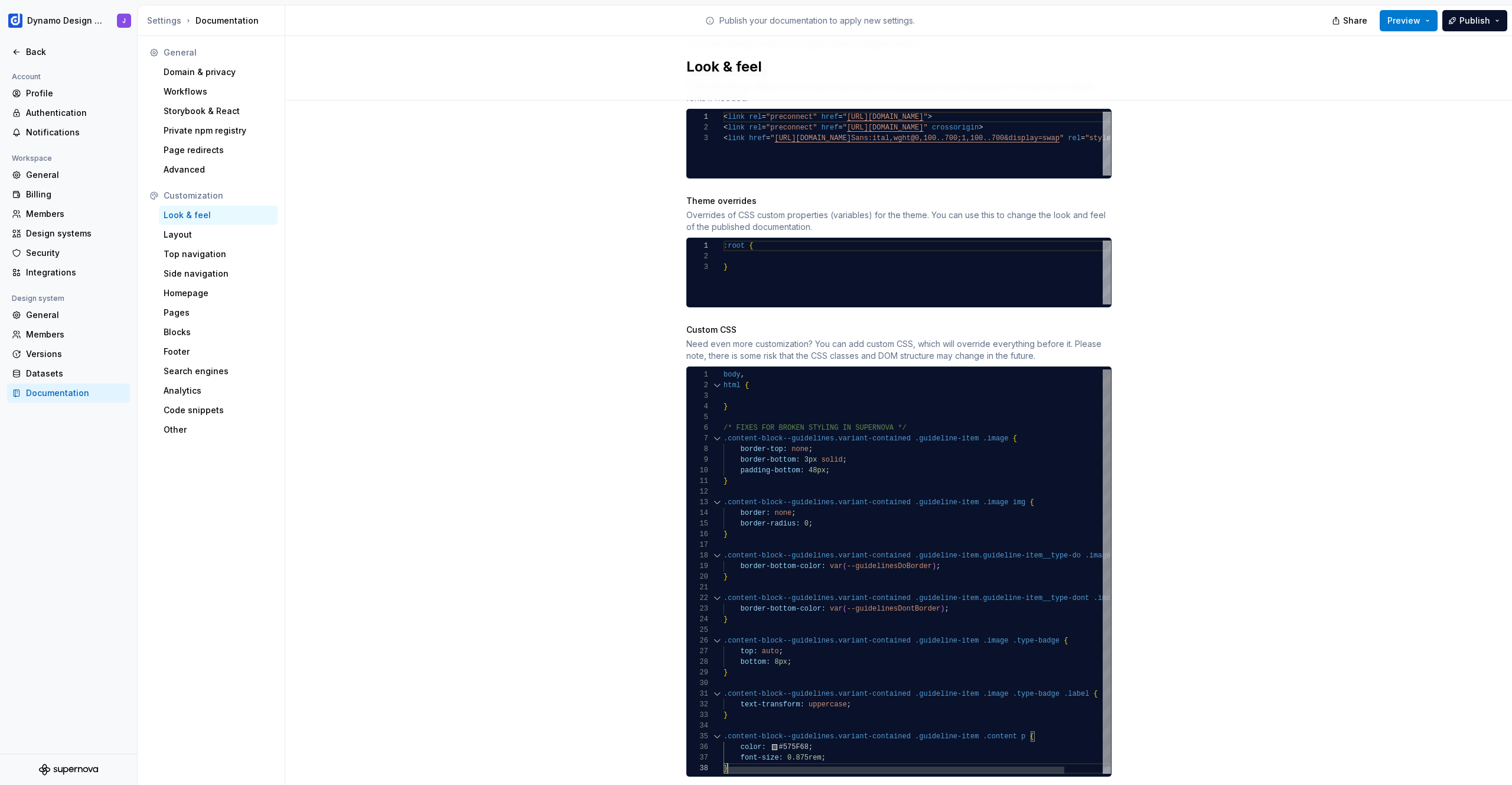
scroll to position [74, 4]
drag, startPoint x: 591, startPoint y: 534, endPoint x: 583, endPoint y: 538, distance: 8.9
click at [591, 534] on div "Site logo A company logo that will be displayed on all pages on your documentat…" at bounding box center [899, 205] width 1227 height 1232
click at [734, 748] on div "border-bottom: 3px solid ; padding-bottom: 48px ; } .content-block--guidelines.…" at bounding box center [939, 567] width 430 height 411
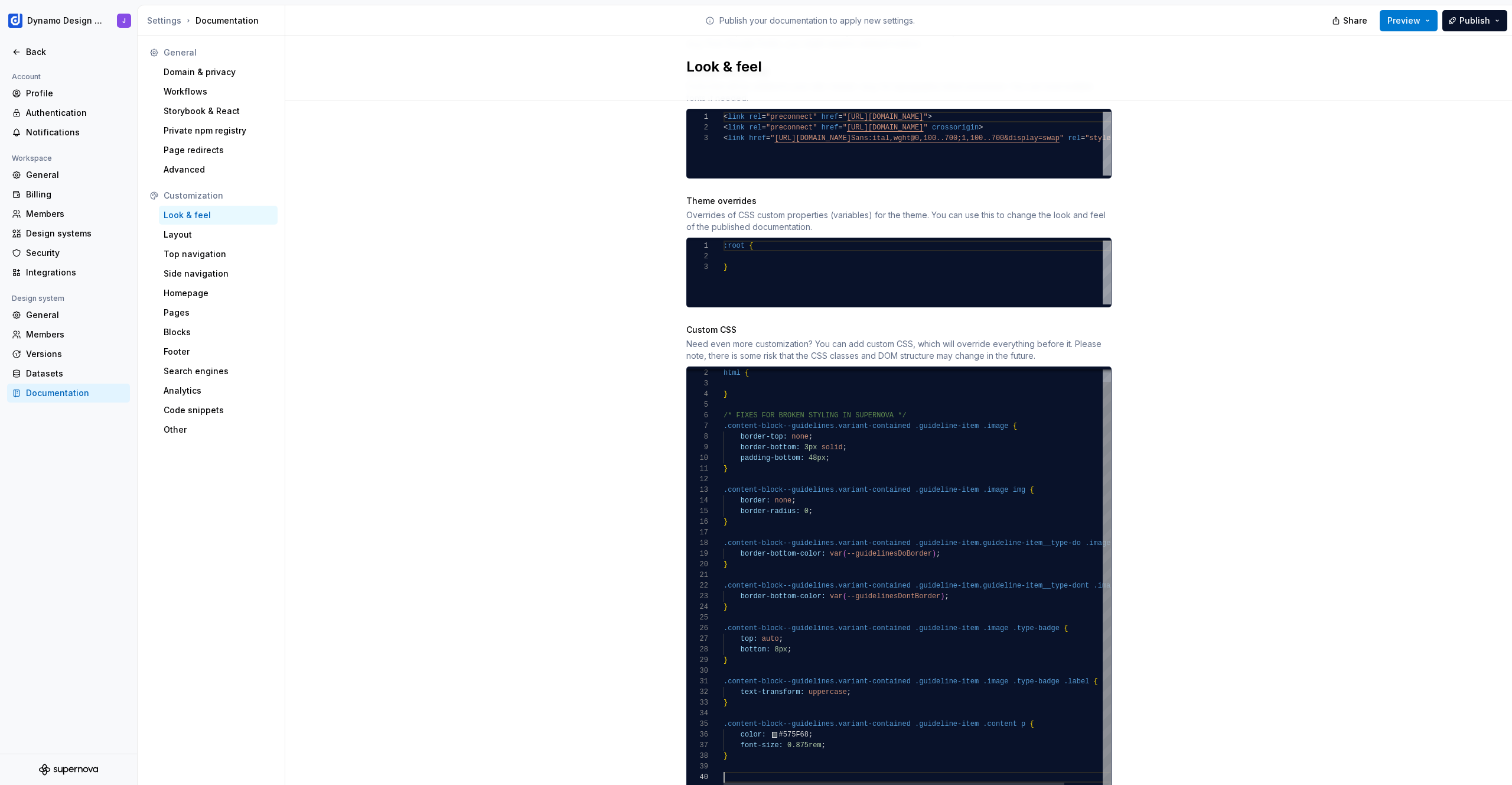
scroll to position [10, 4]
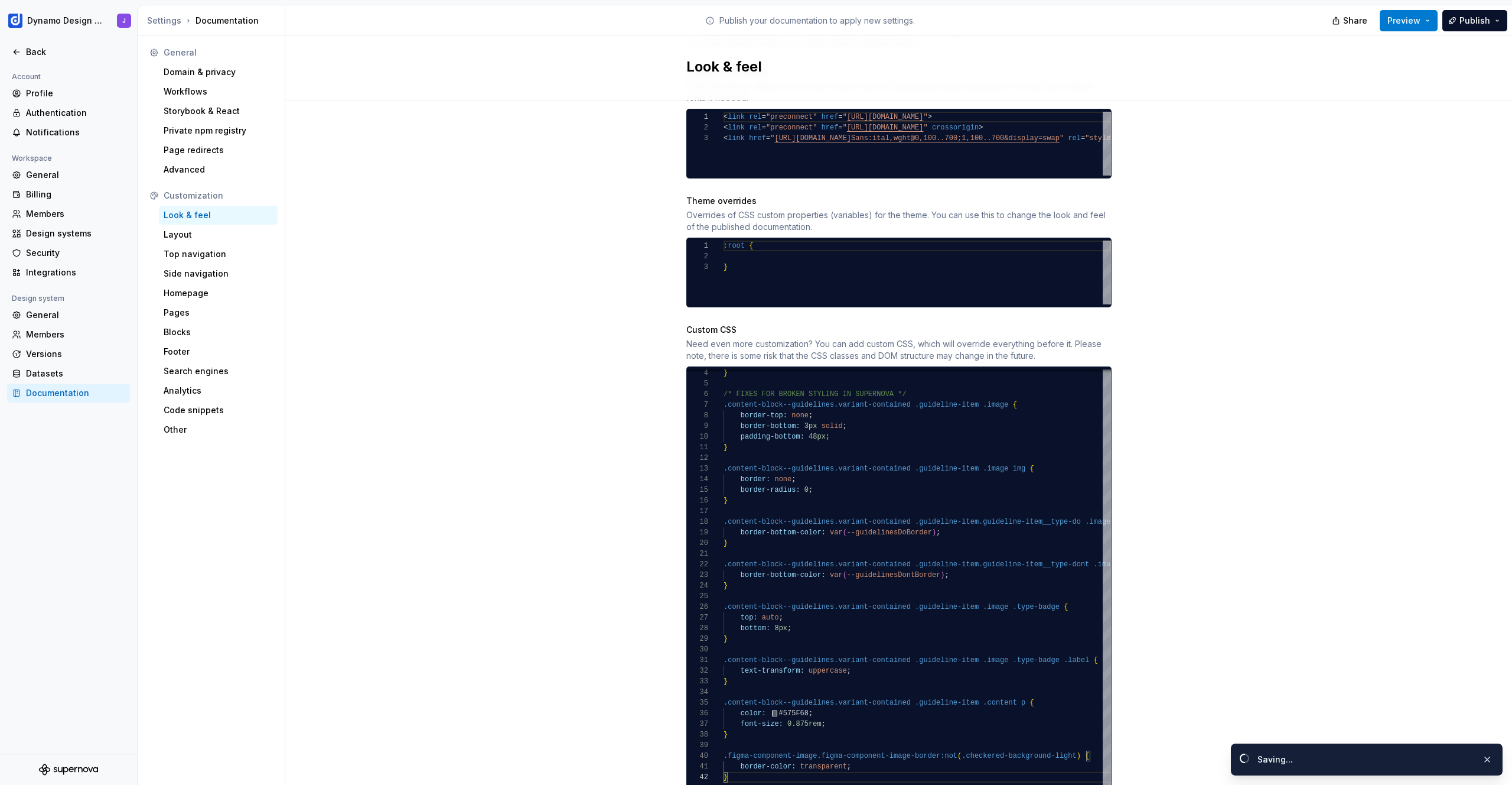
click at [520, 489] on div "Site logo A company logo that will be displayed on all pages on your documentat…" at bounding box center [899, 213] width 1227 height 1249
click at [873, 753] on div "border-bottom: 3px solid ; padding-bottom: 48px ; } .content-block--guidelines.…" at bounding box center [939, 562] width 430 height 454
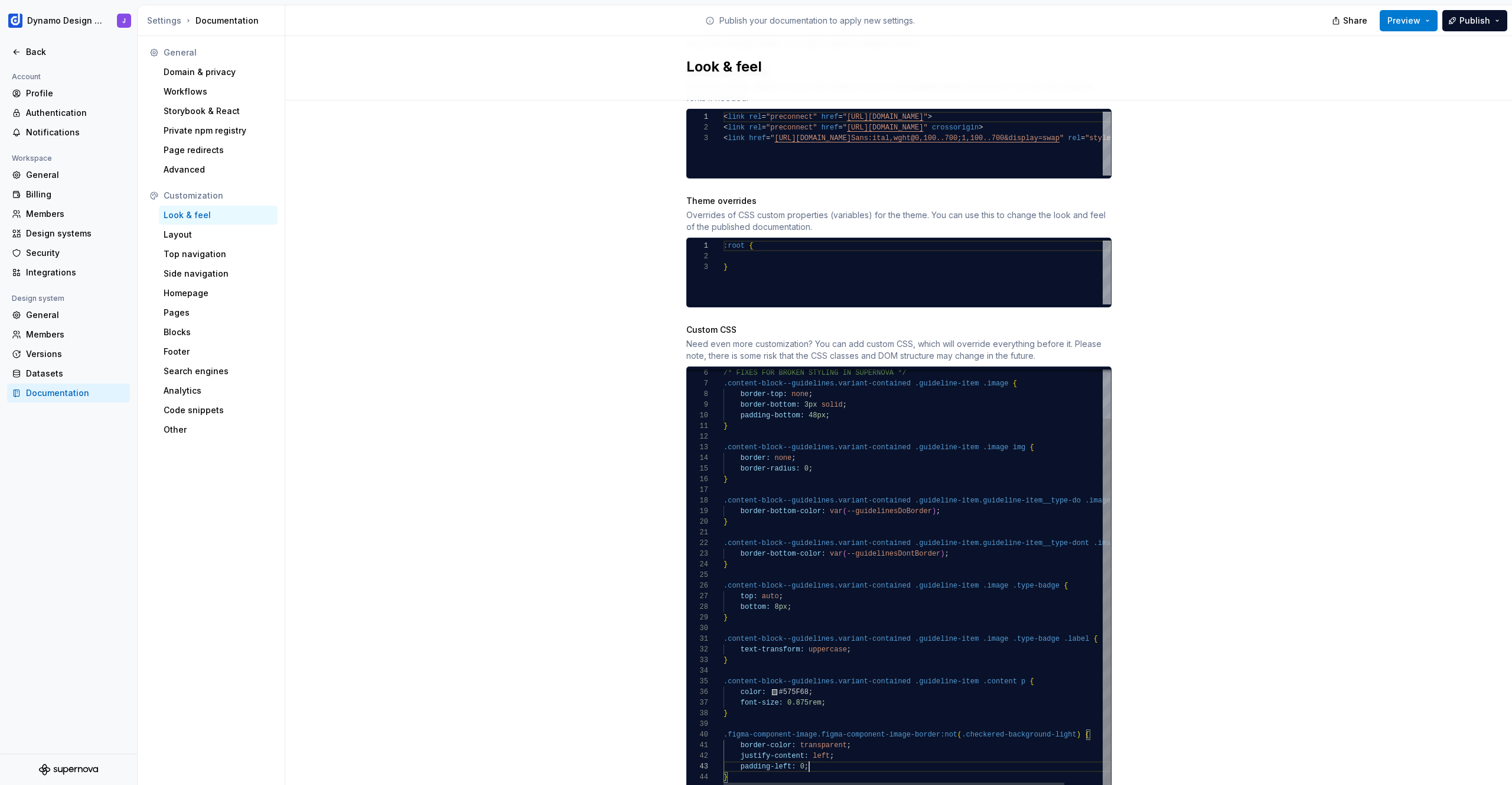
scroll to position [21, 85]
type textarea "**********"
click at [1219, 229] on div "Site logo A company logo that will be displayed on all pages on your documentat…" at bounding box center [899, 213] width 1227 height 1249
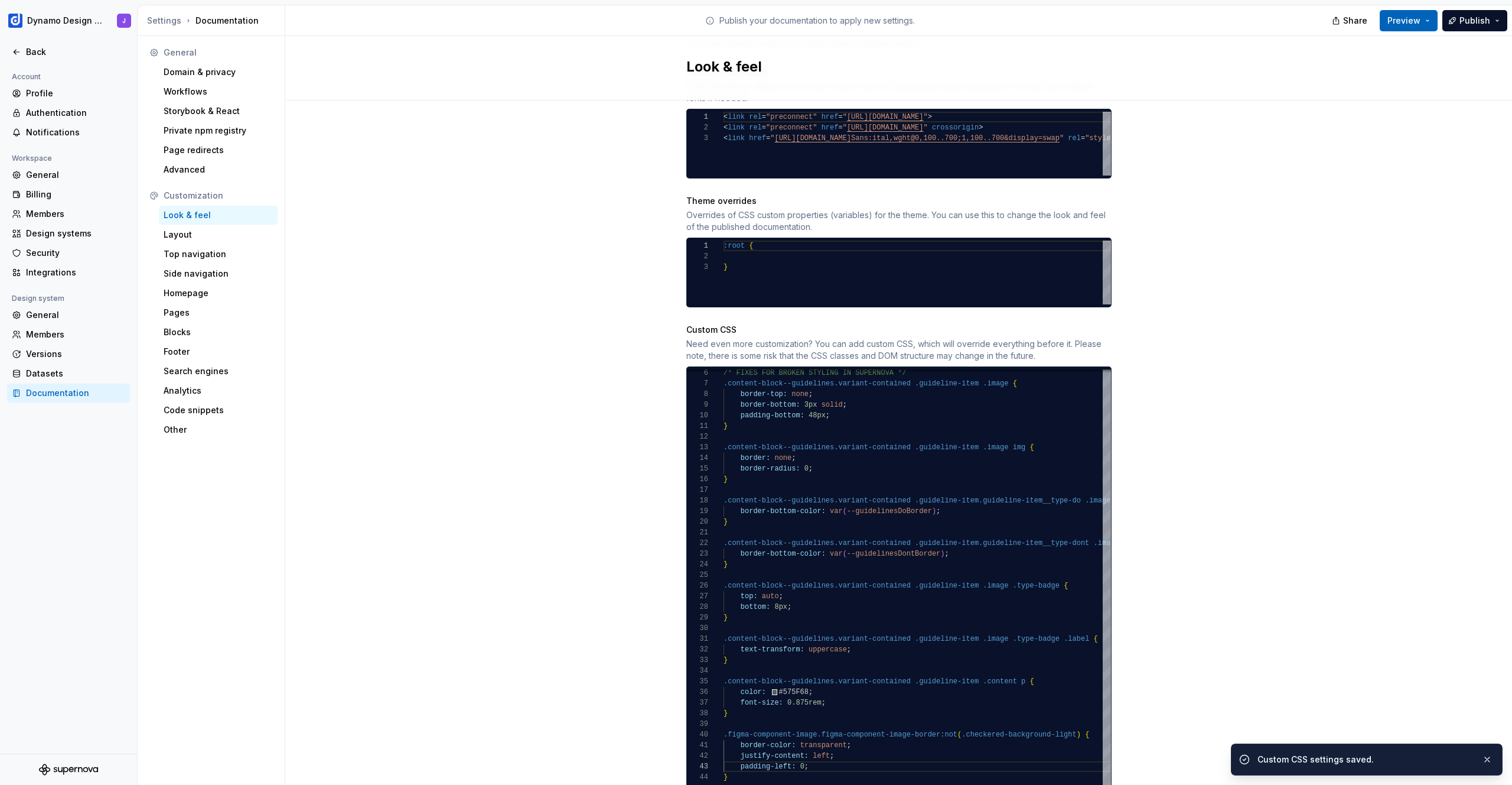
click at [1414, 18] on span "Preview" at bounding box center [1404, 20] width 33 height 12
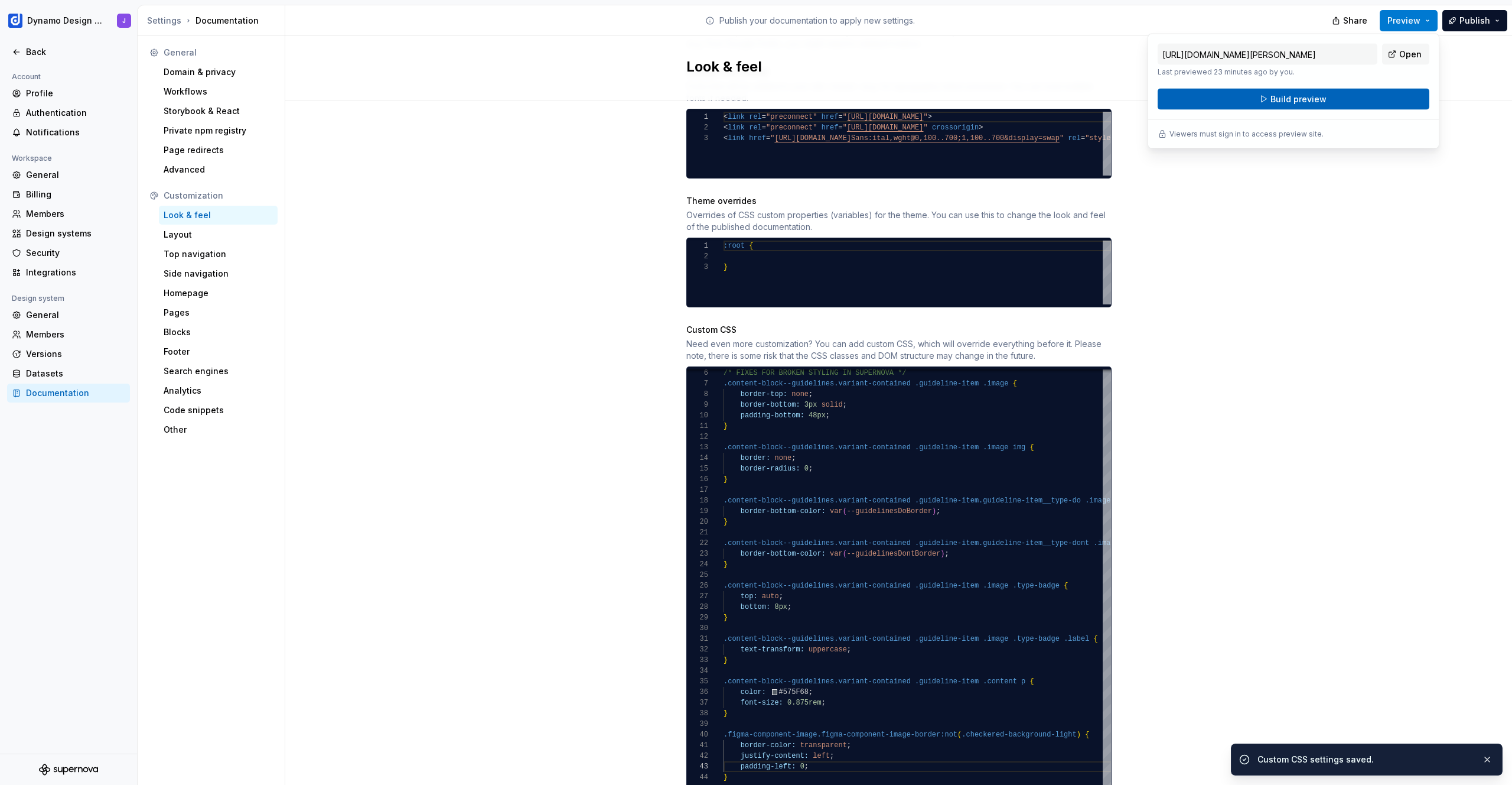
click at [1342, 100] on button "Build preview" at bounding box center [1293, 99] width 272 height 21
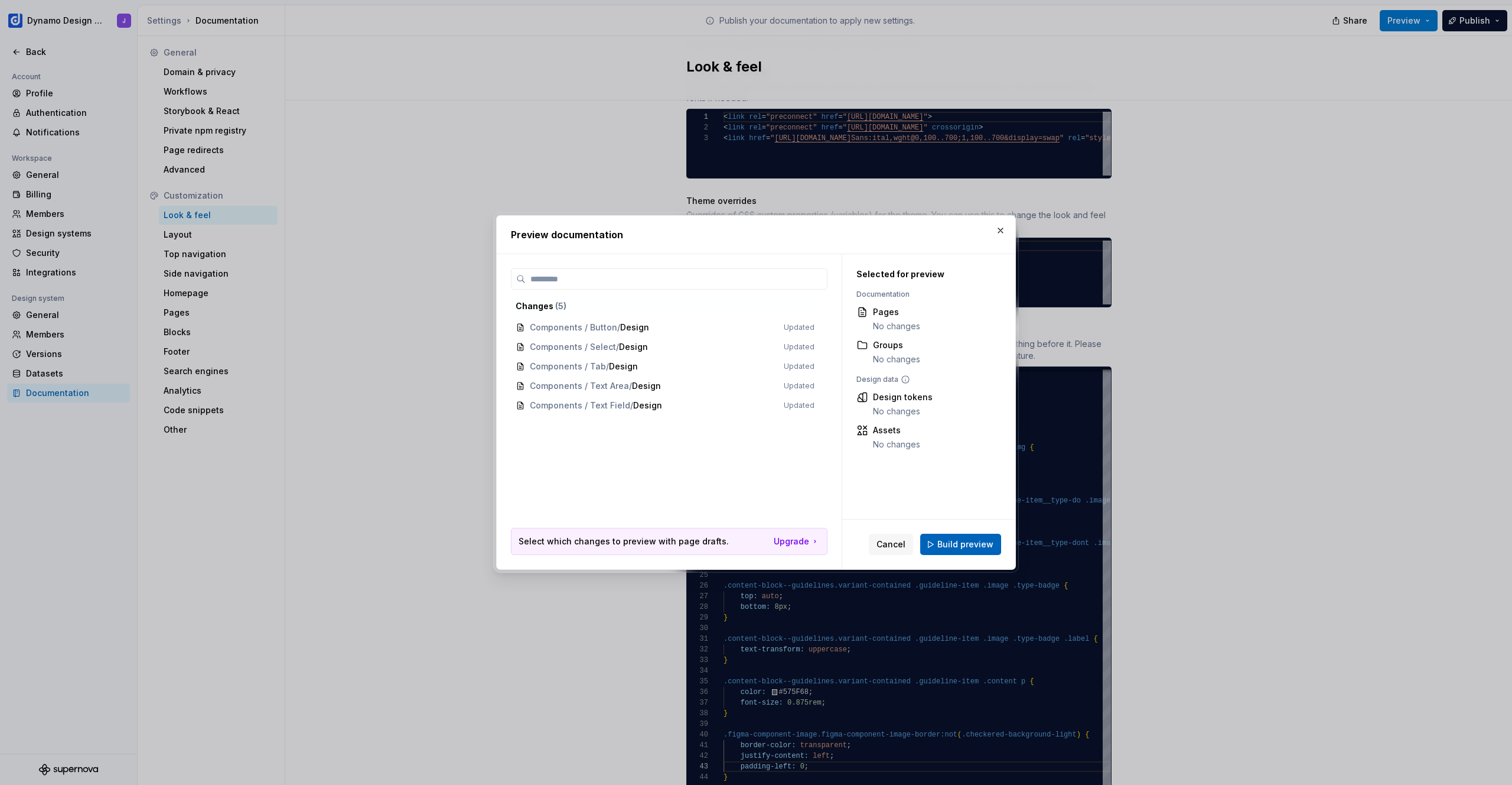
click at [972, 544] on span "Build preview" at bounding box center [966, 544] width 56 height 12
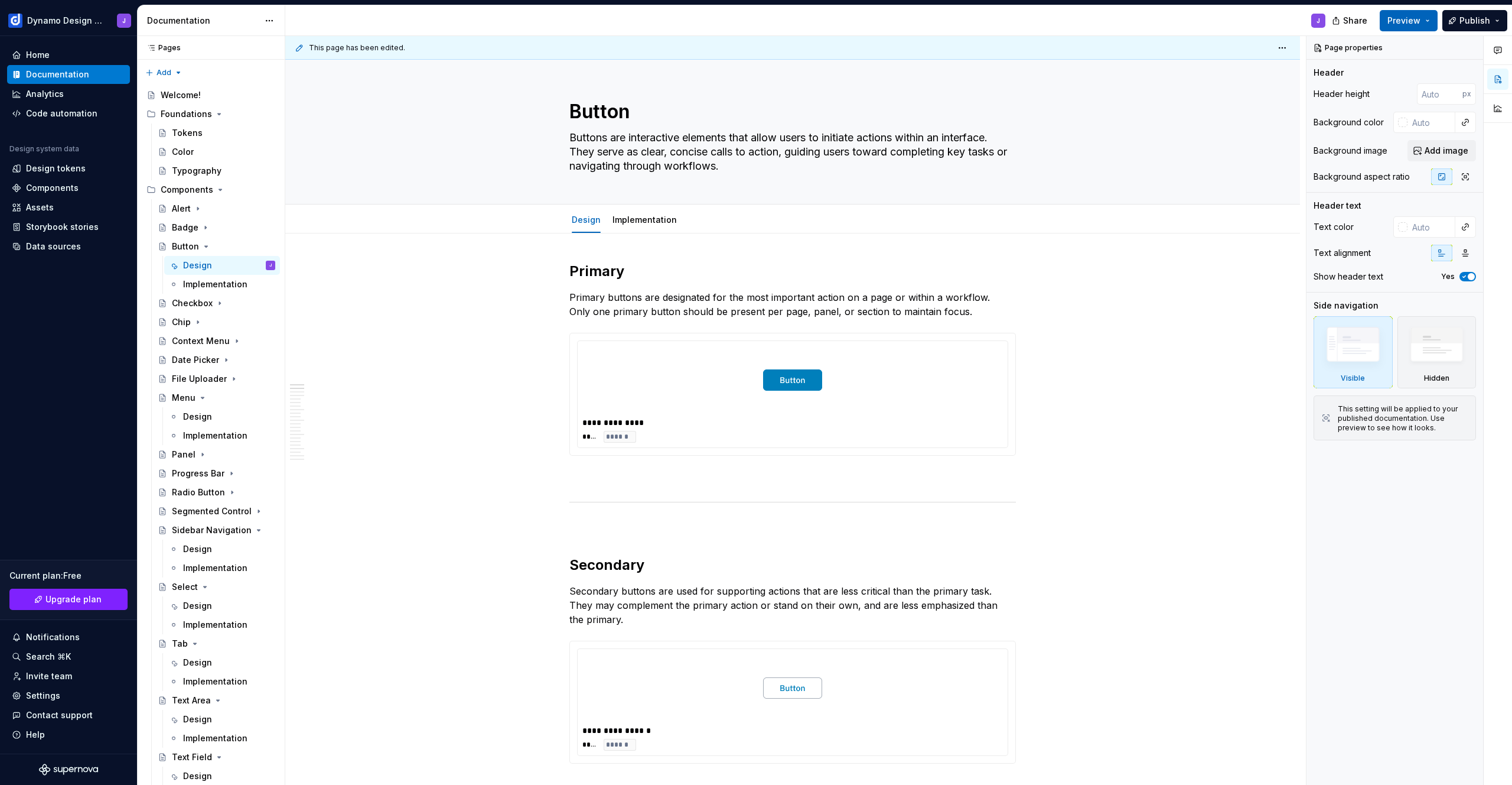
click at [1435, 20] on button "Preview" at bounding box center [1409, 20] width 58 height 21
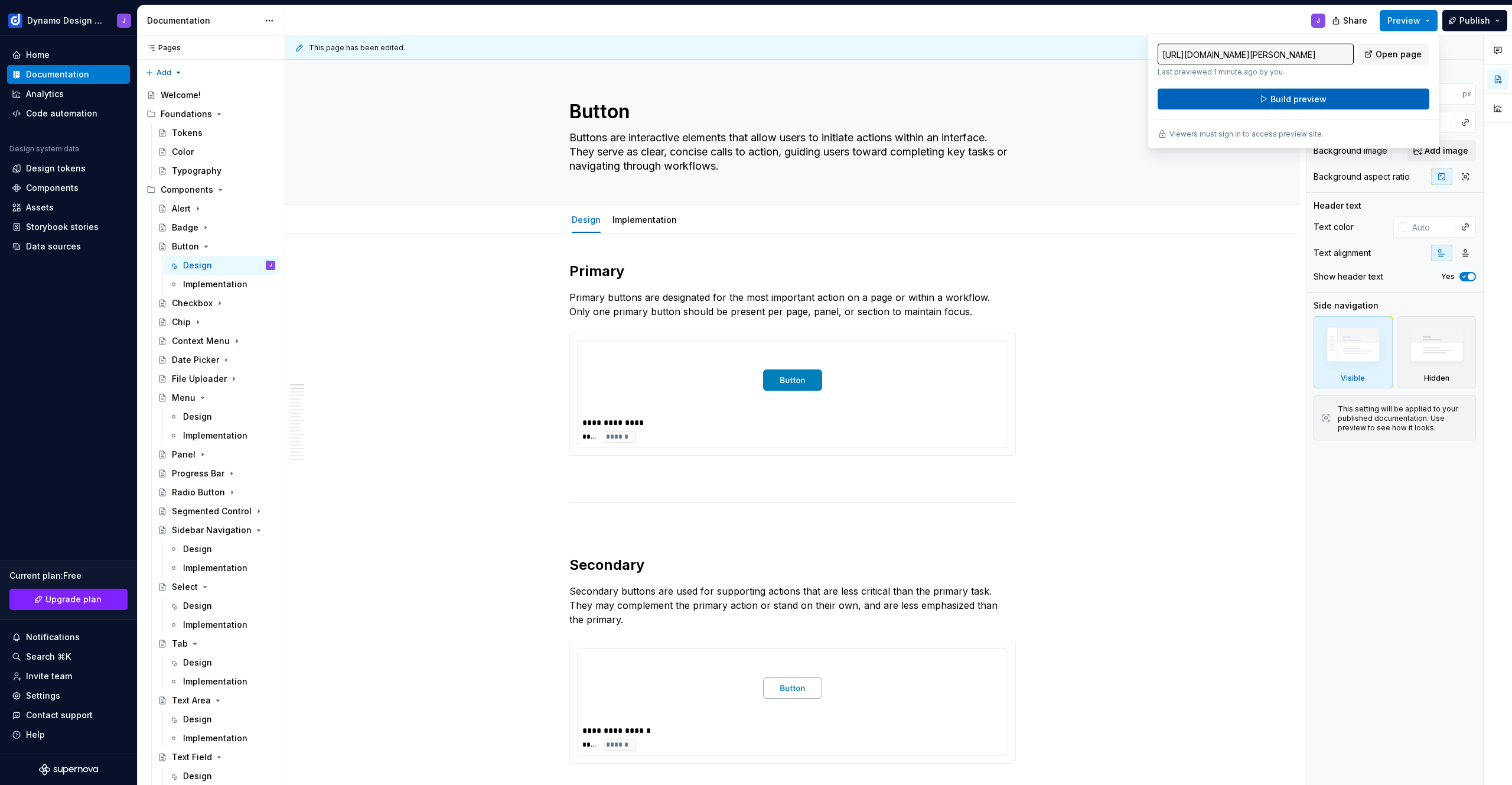
click at [1370, 103] on button "Build preview" at bounding box center [1293, 99] width 272 height 21
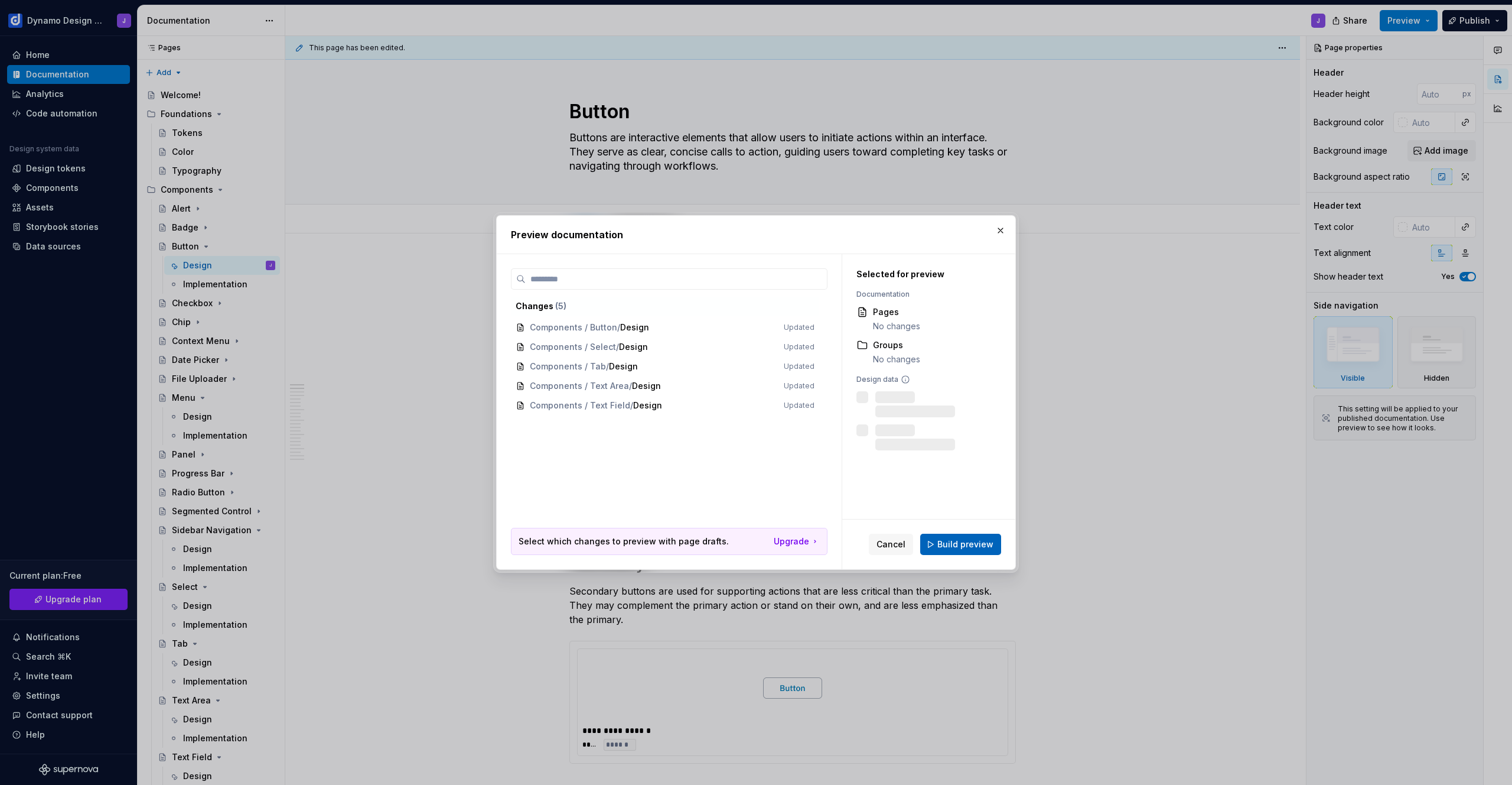
click at [962, 543] on span "Build preview" at bounding box center [966, 544] width 56 height 12
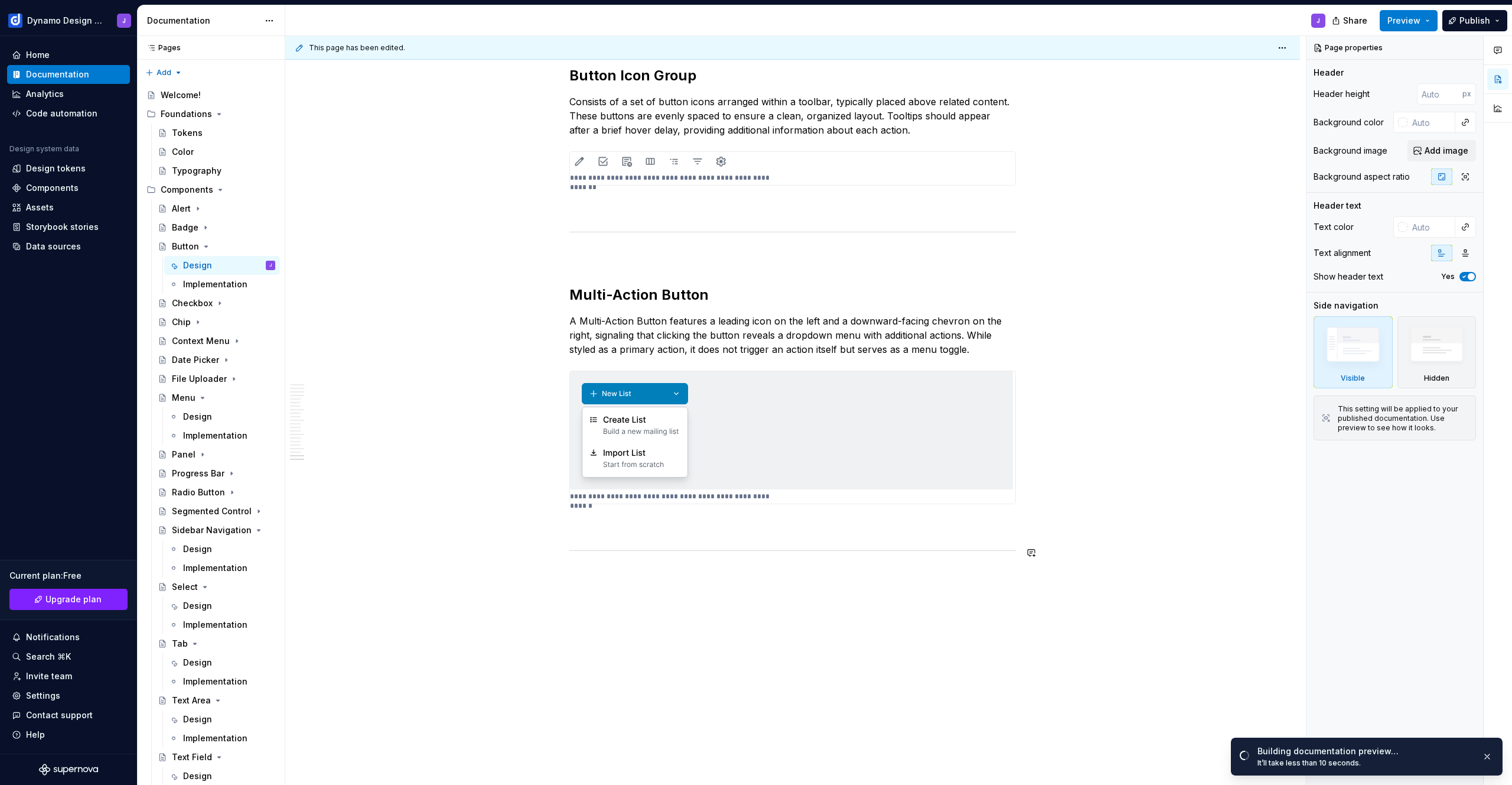
scroll to position [3985, 0]
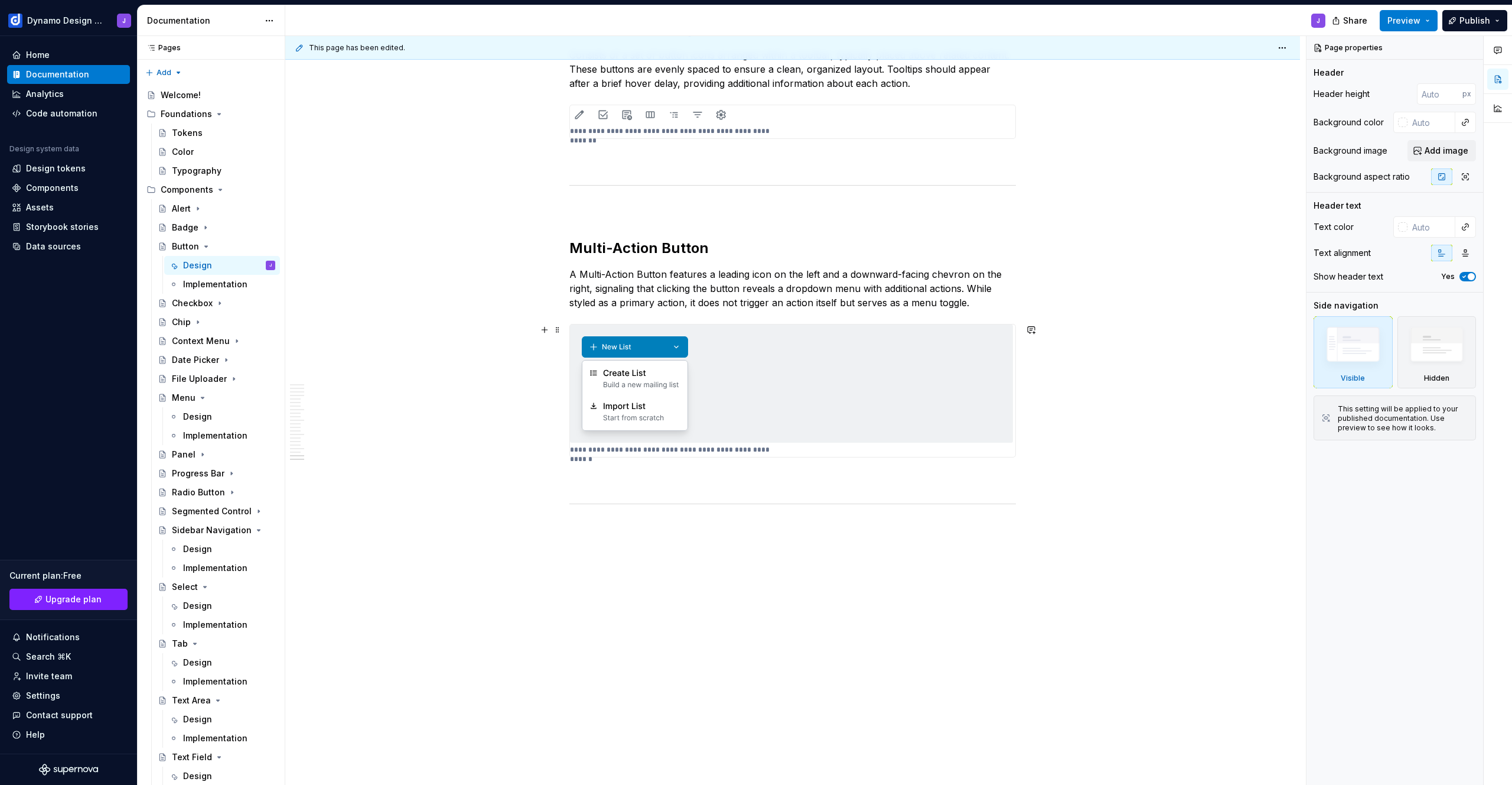
click at [837, 387] on img at bounding box center [791, 383] width 443 height 118
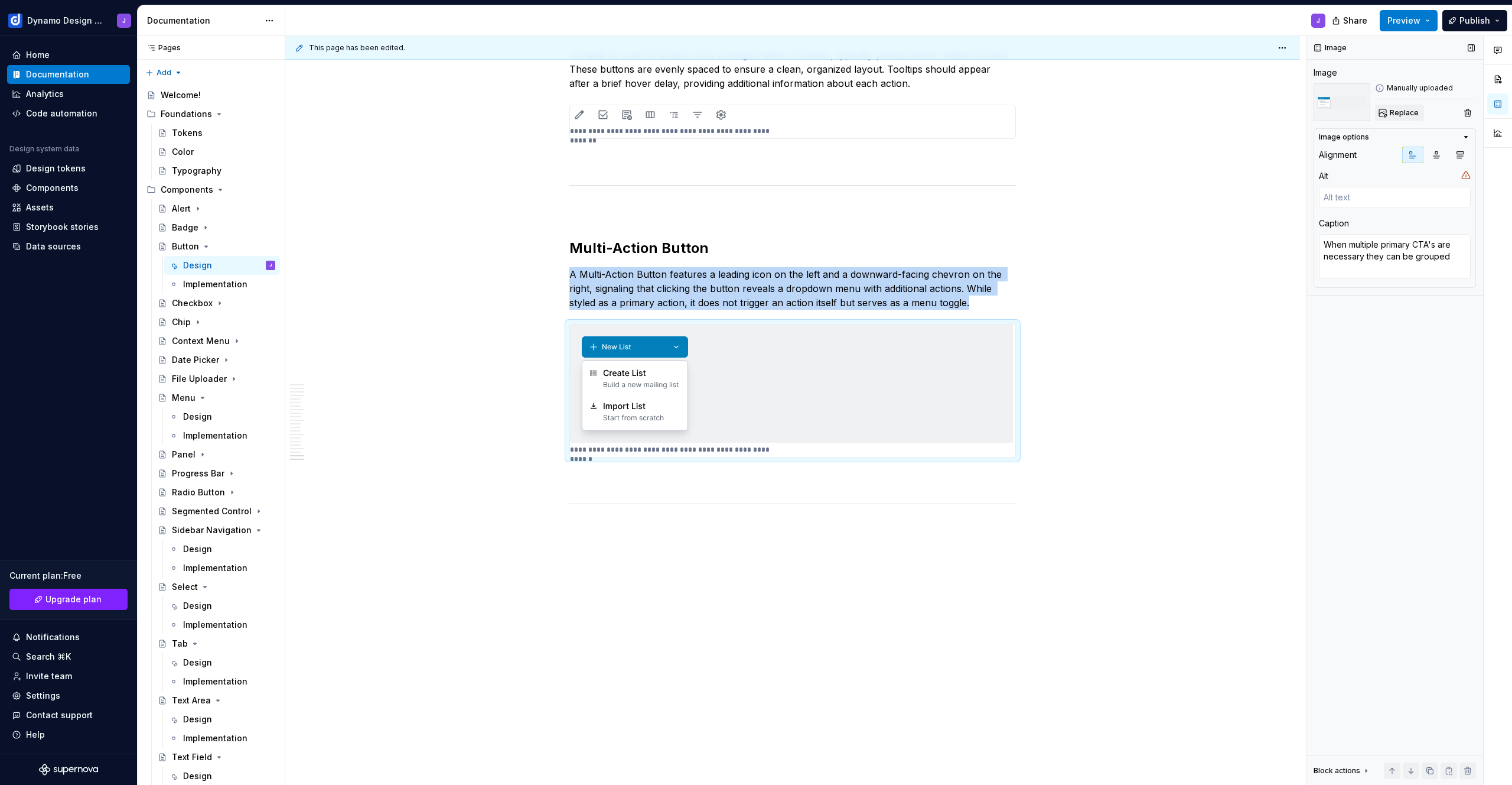
click at [1397, 111] on span "Replace" at bounding box center [1403, 113] width 29 height 9
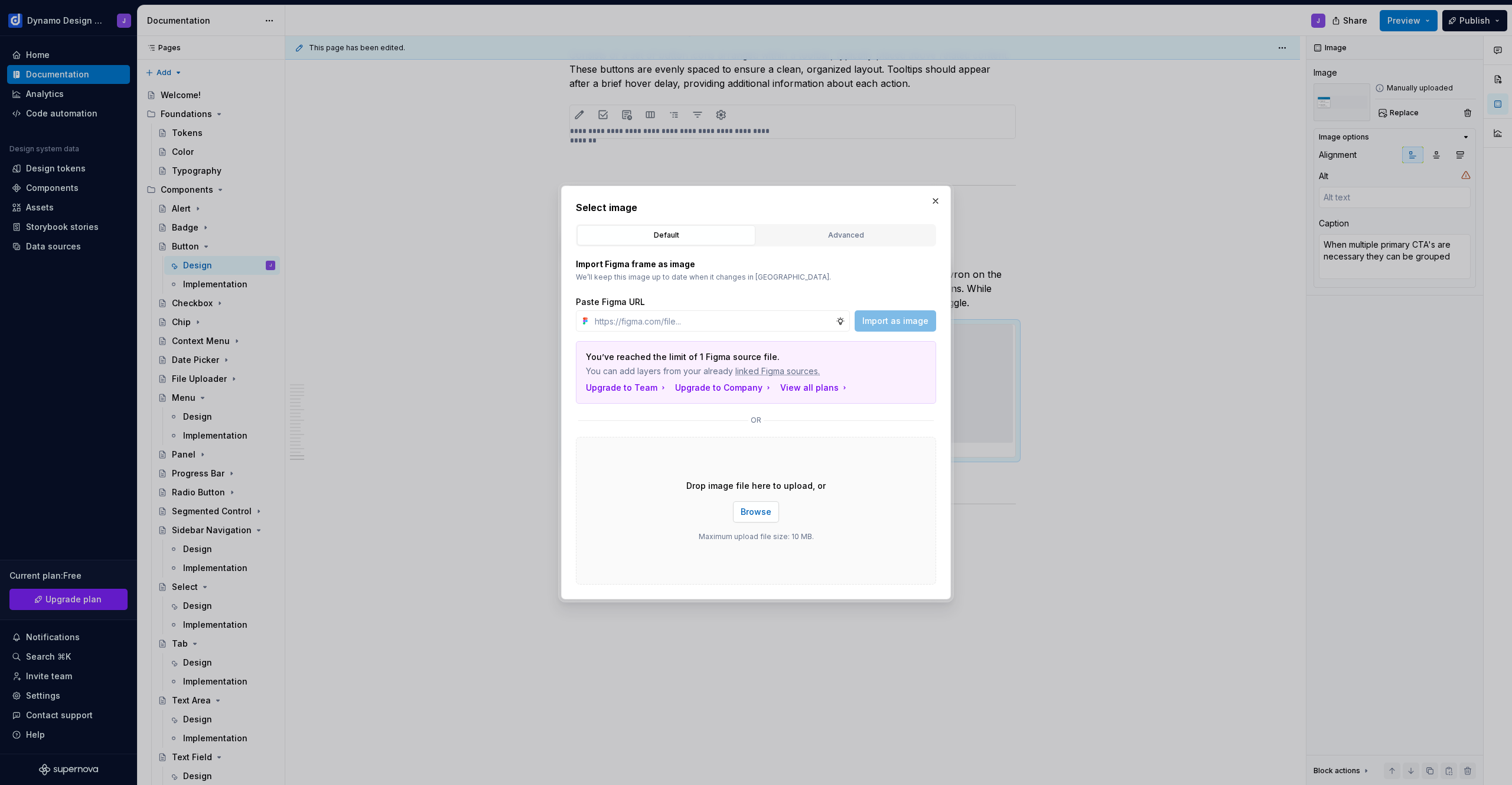
click at [754, 511] on span "Browse" at bounding box center [756, 511] width 31 height 12
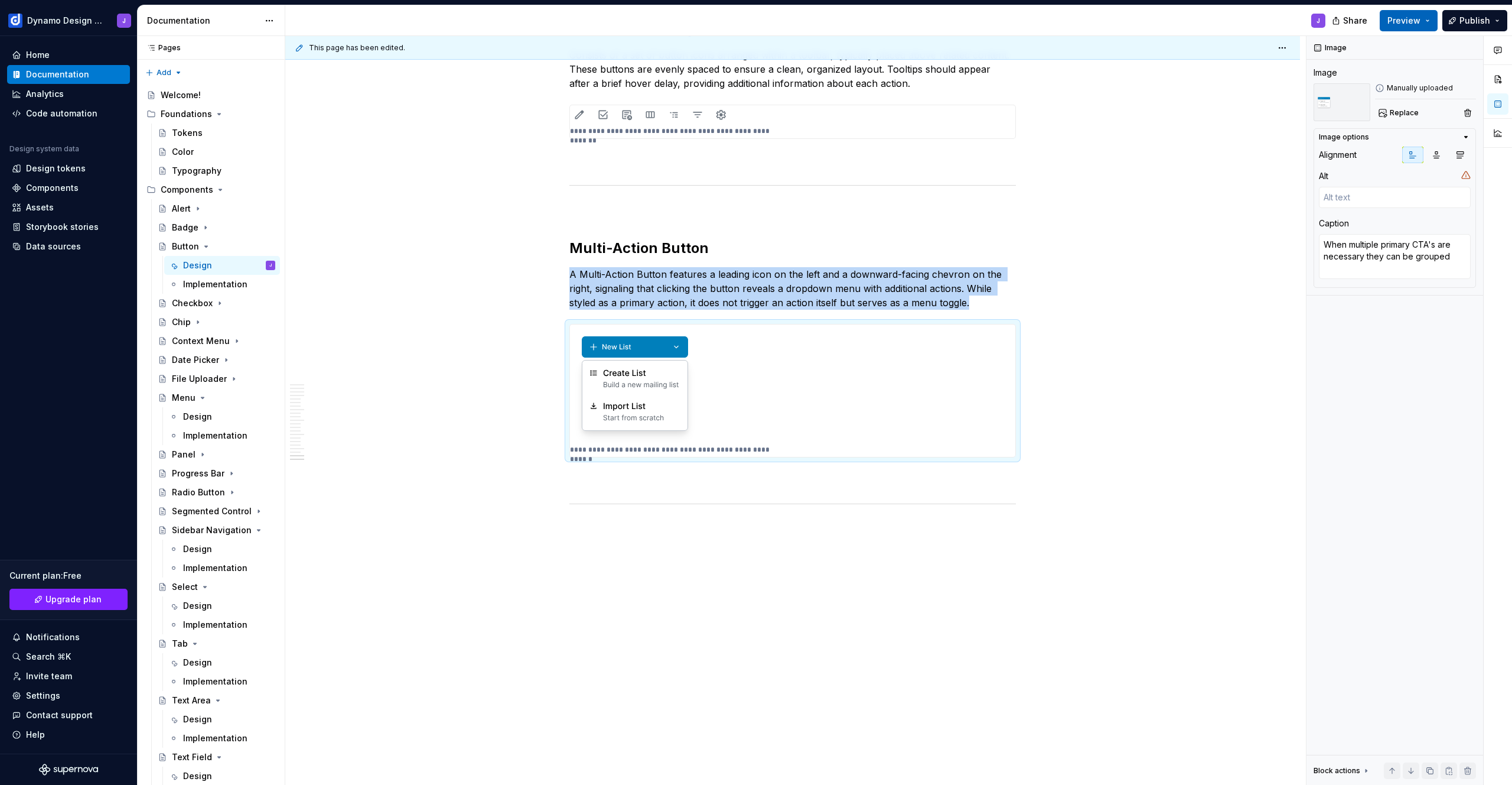
click at [1407, 23] on span "Preview" at bounding box center [1404, 20] width 33 height 12
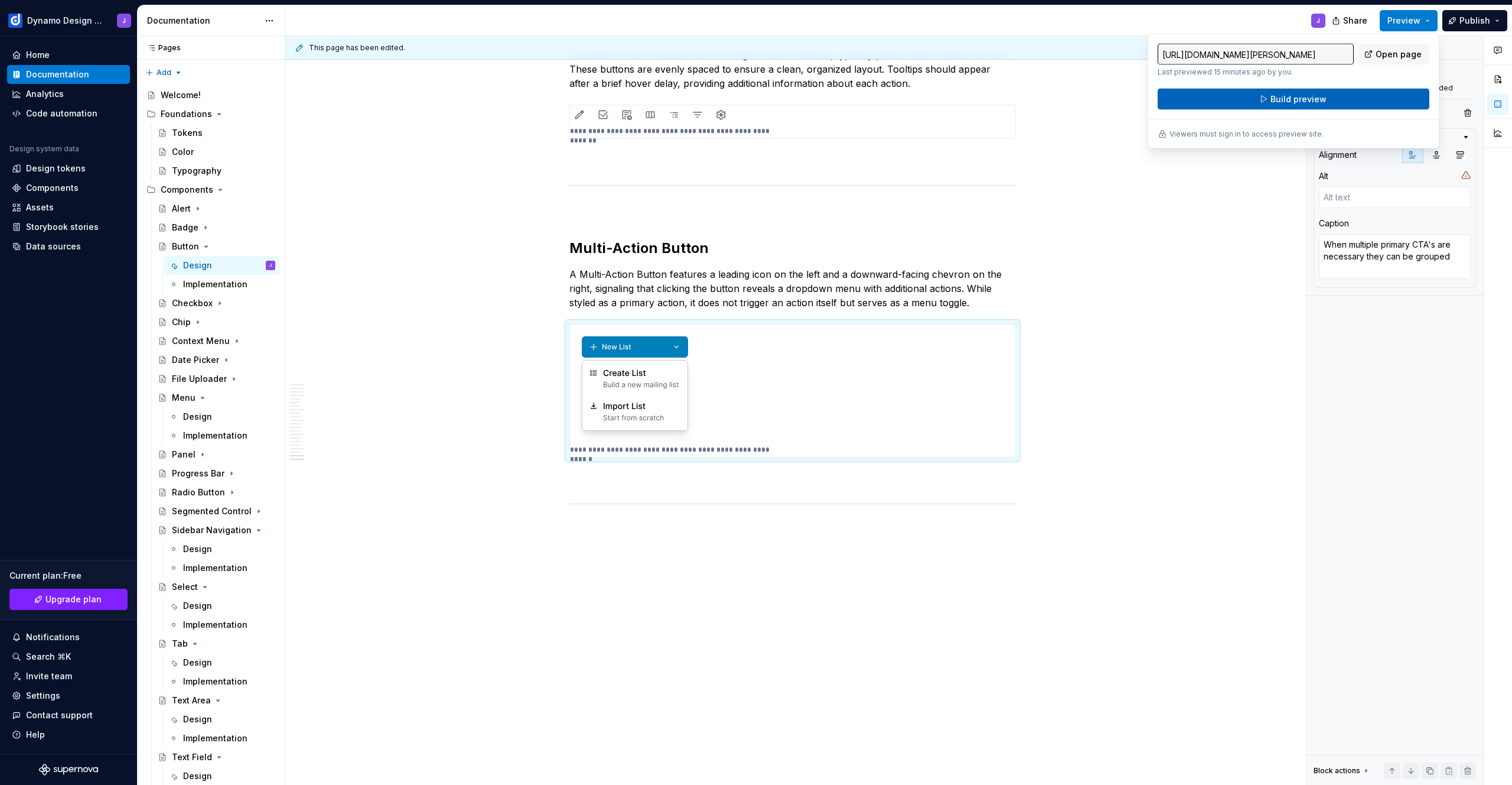
click at [1342, 103] on button "Build preview" at bounding box center [1293, 99] width 272 height 21
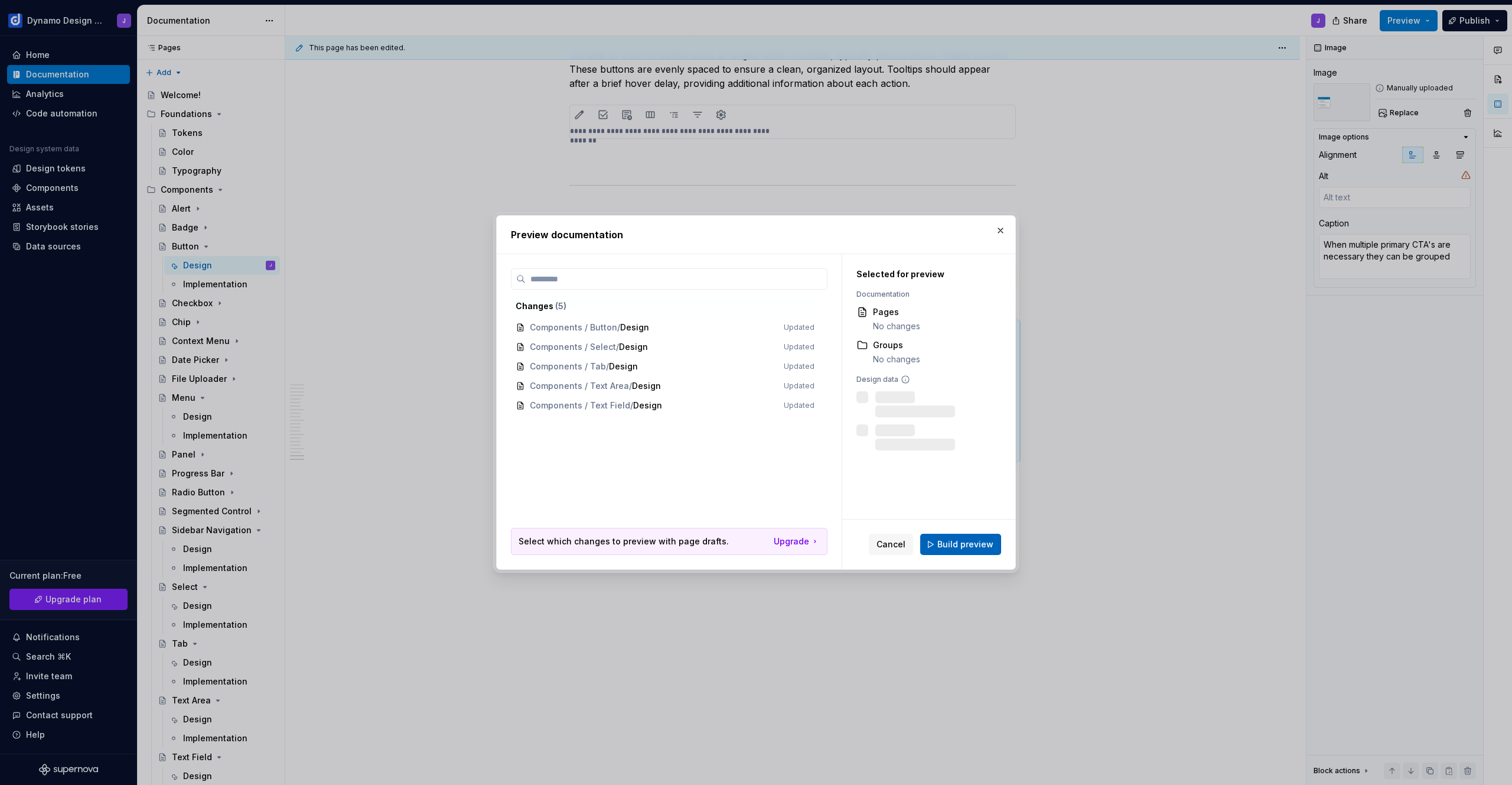
click at [969, 536] on button "Build preview" at bounding box center [960, 544] width 81 height 21
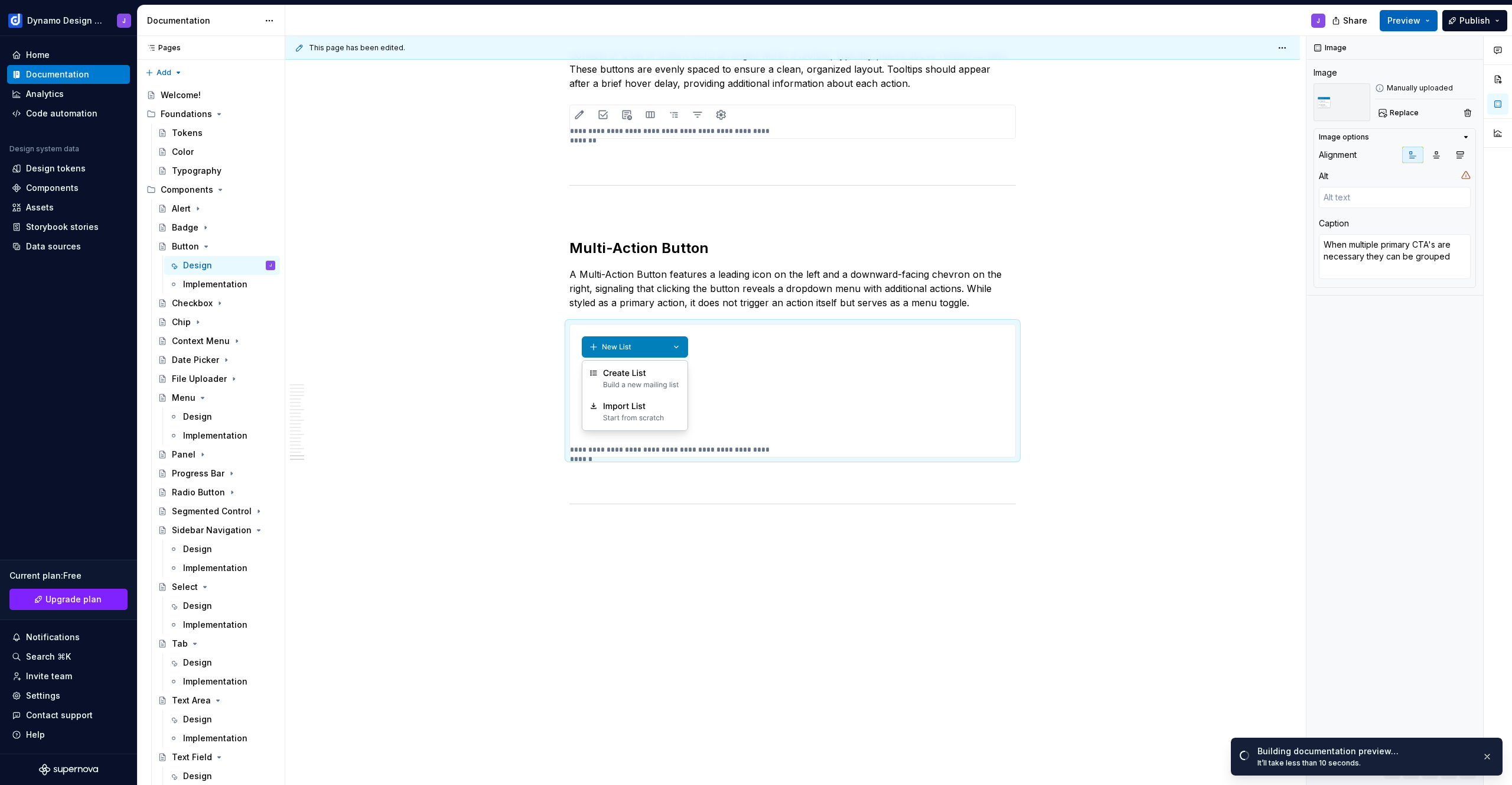
click at [1401, 15] on span "Preview" at bounding box center [1404, 20] width 33 height 12
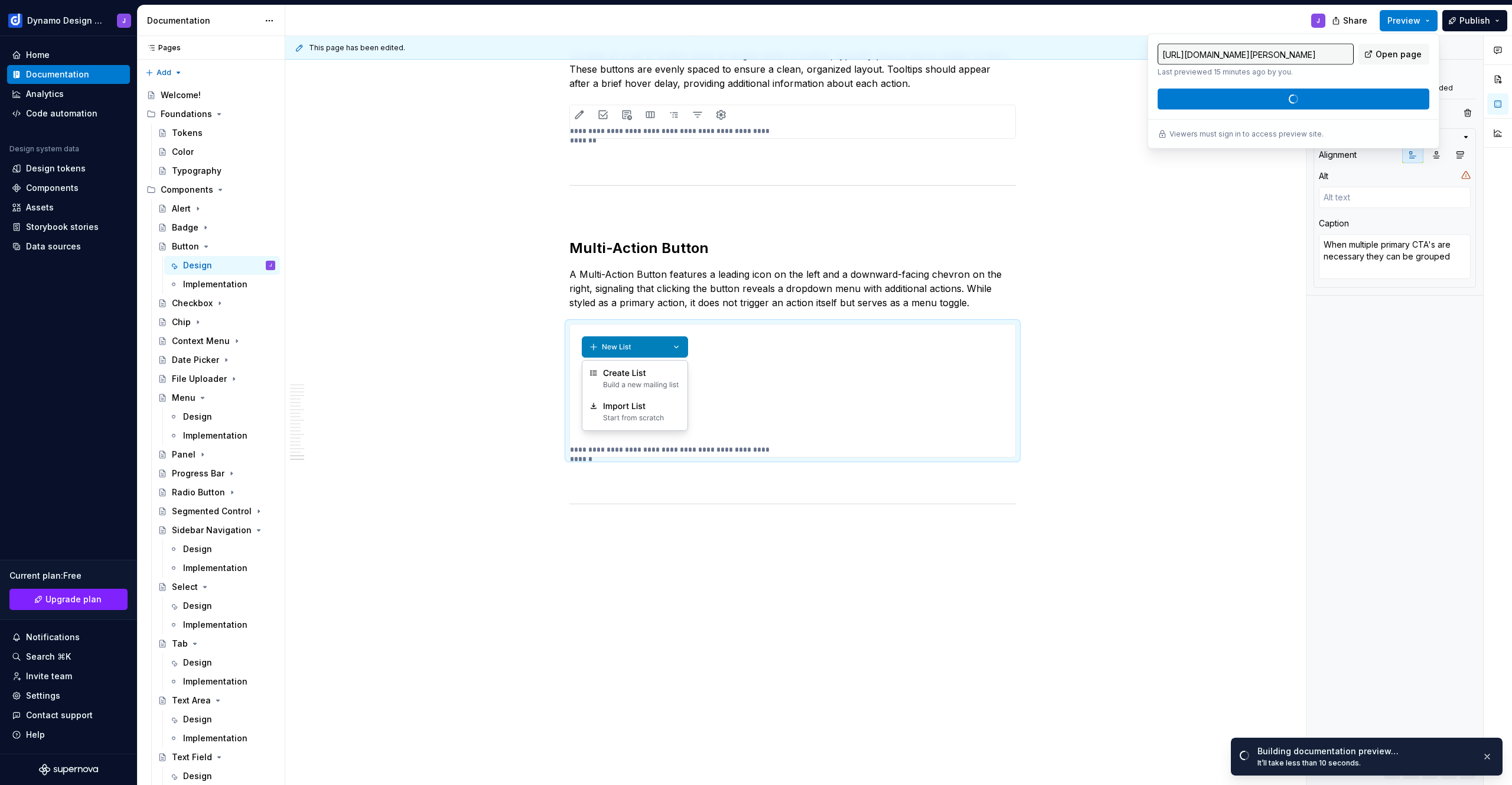
click at [1087, 20] on div "J" at bounding box center [811, 20] width 1050 height 31
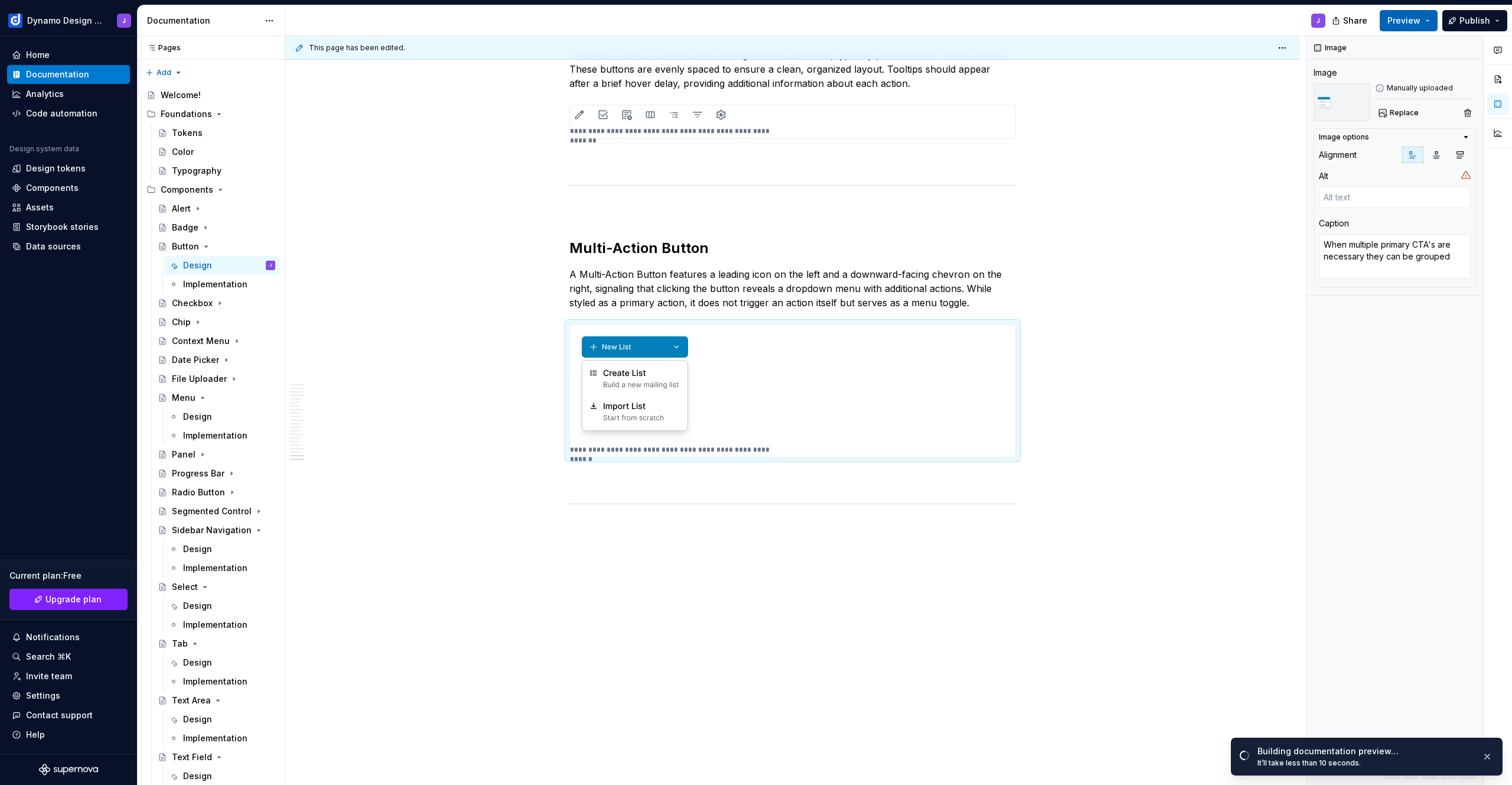
click at [1407, 17] on span "Preview" at bounding box center [1404, 20] width 33 height 12
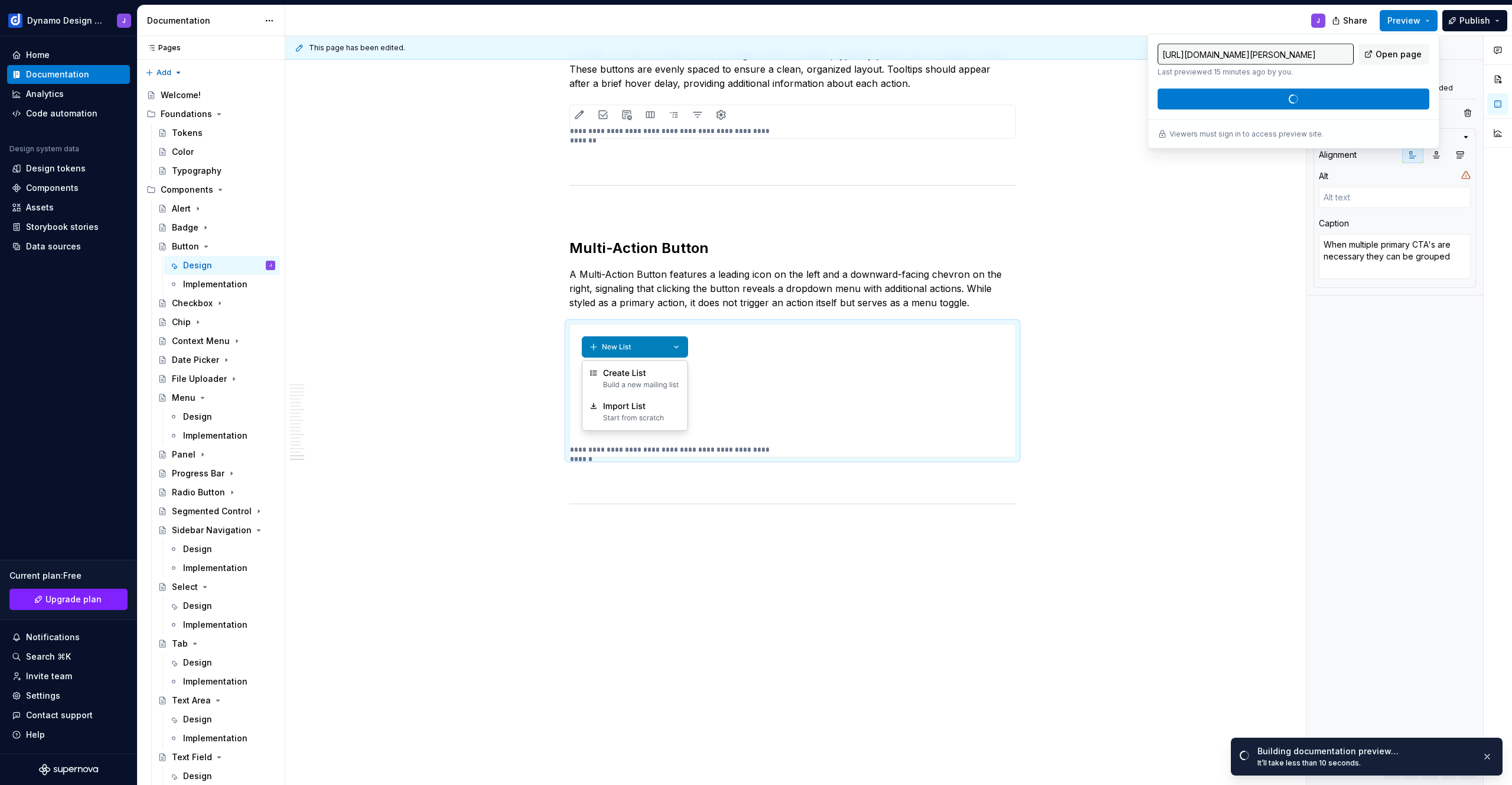
click at [1132, 11] on div "J" at bounding box center [811, 20] width 1050 height 31
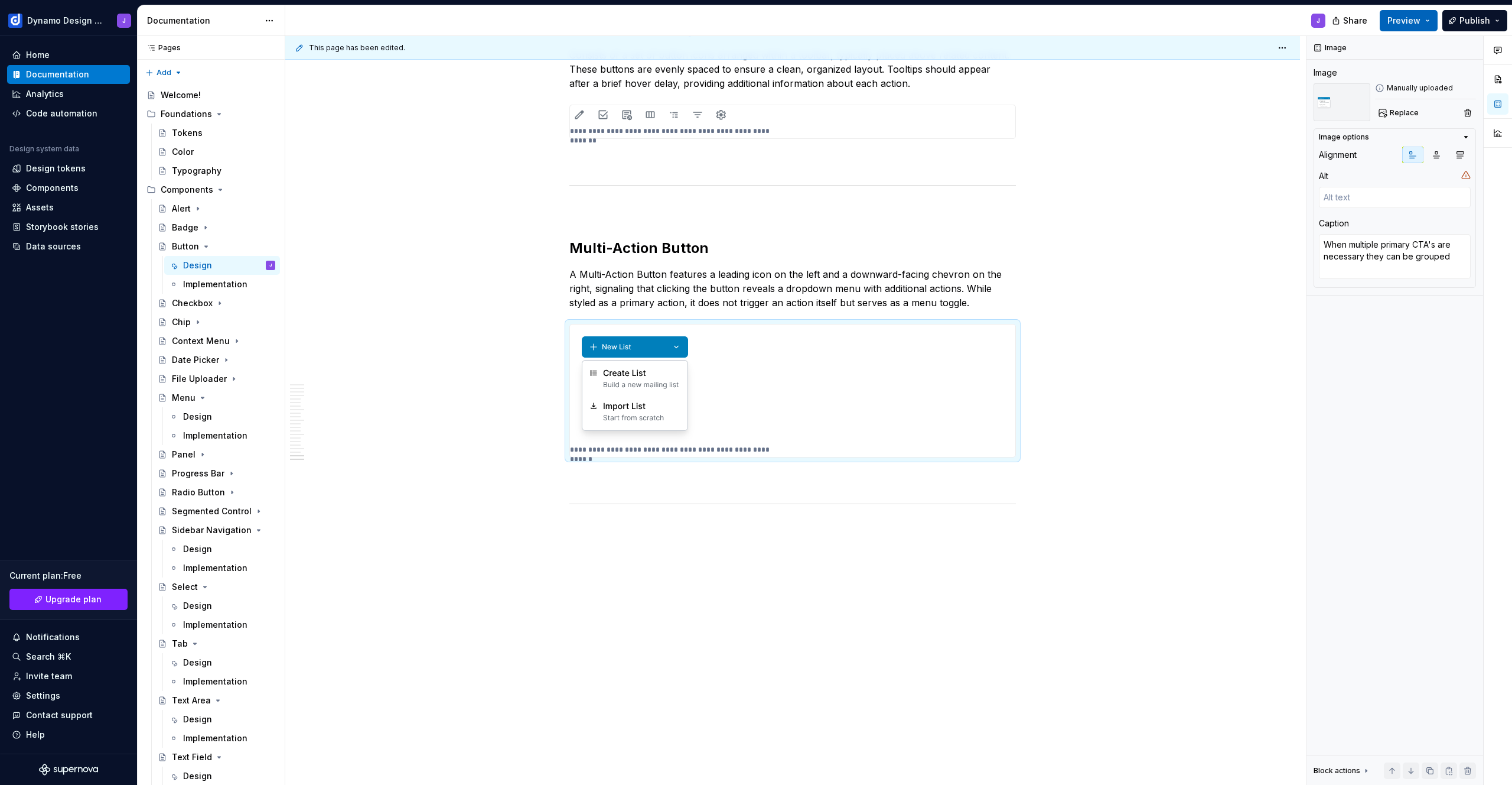
click at [1424, 21] on button "Preview" at bounding box center [1409, 20] width 58 height 21
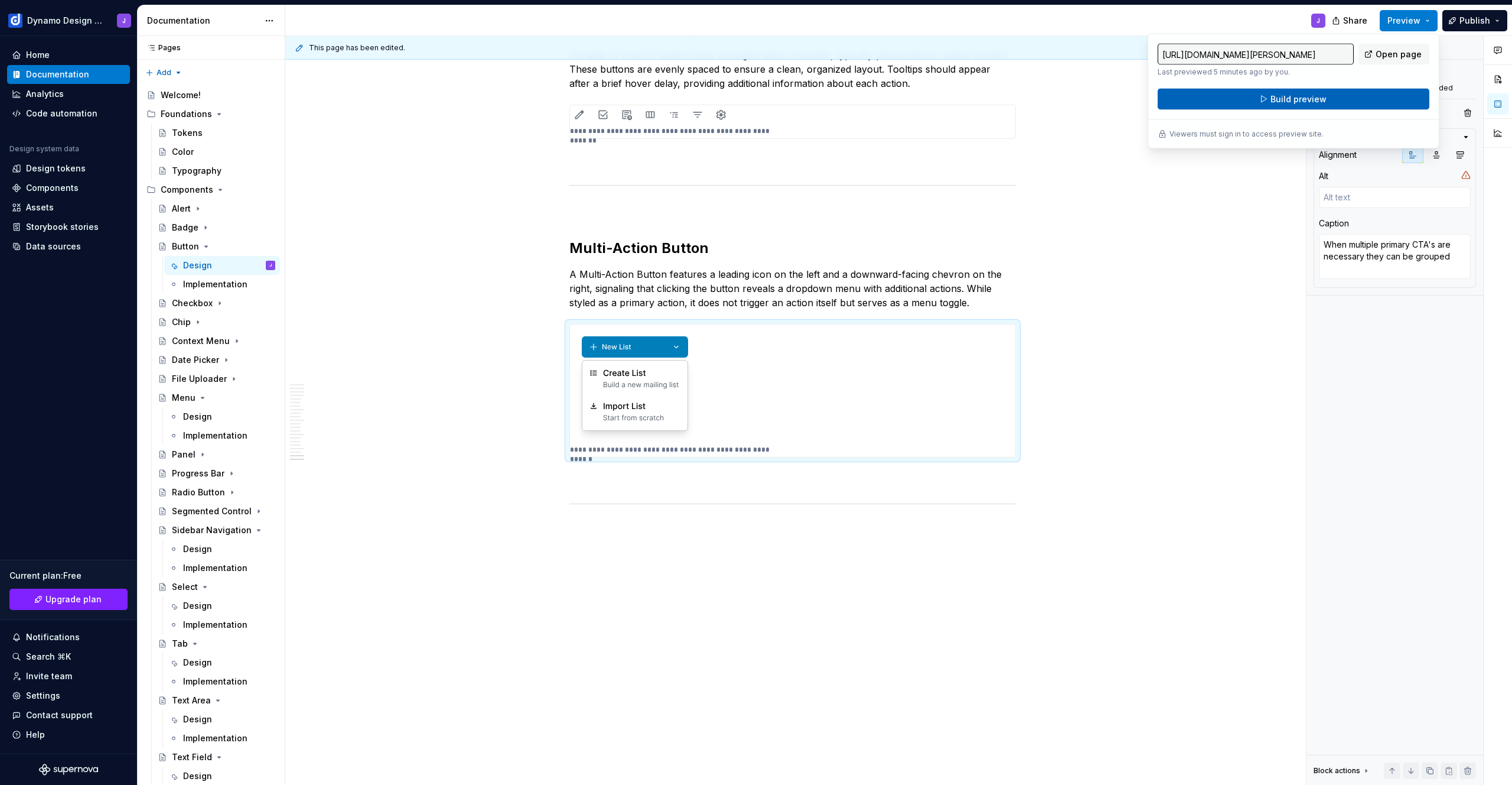
click at [1342, 95] on button "Build preview" at bounding box center [1293, 99] width 272 height 21
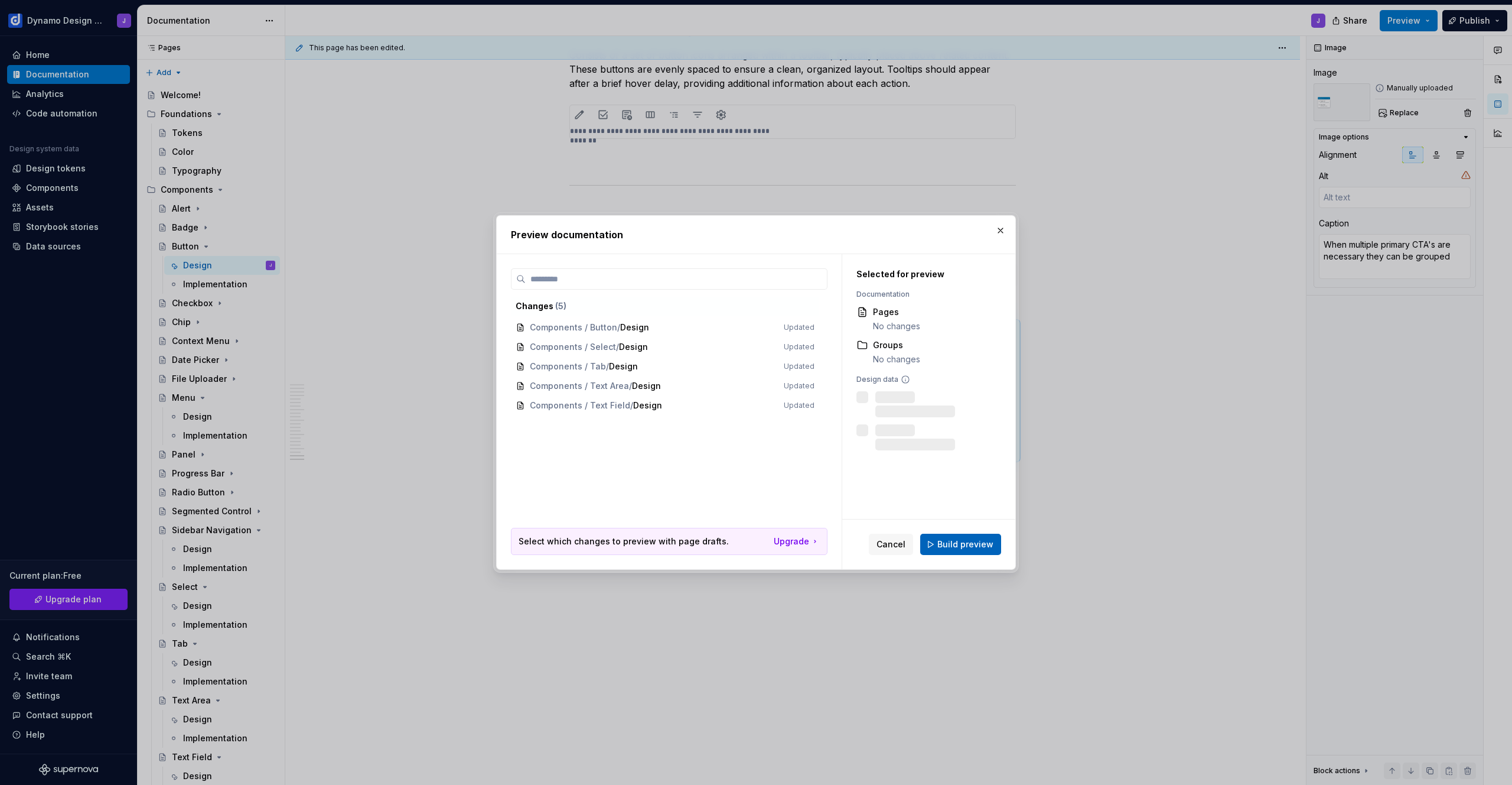
click at [957, 547] on span "Build preview" at bounding box center [966, 544] width 56 height 12
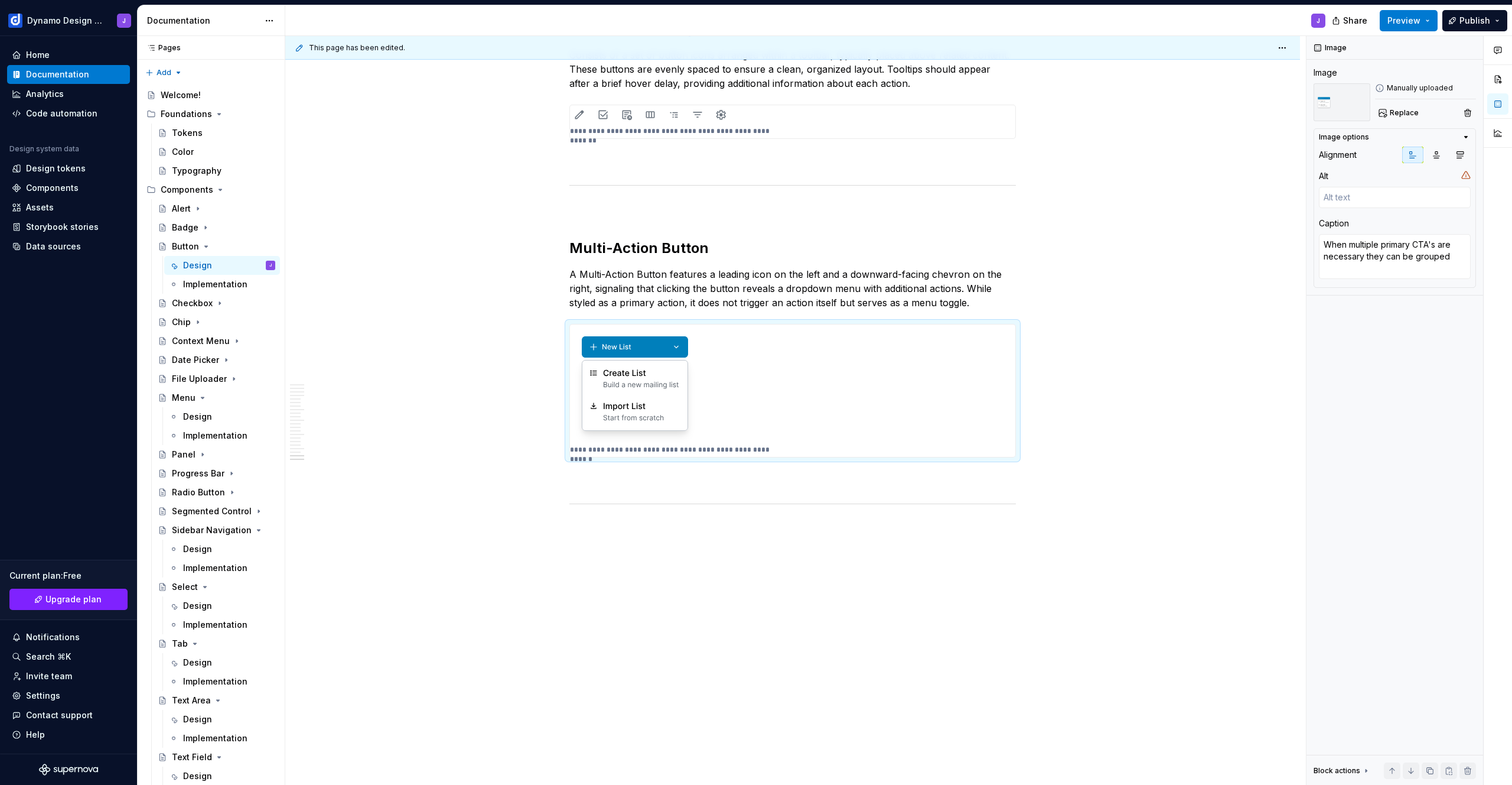
type textarea "*"
